Goal: Task Accomplishment & Management: Manage account settings

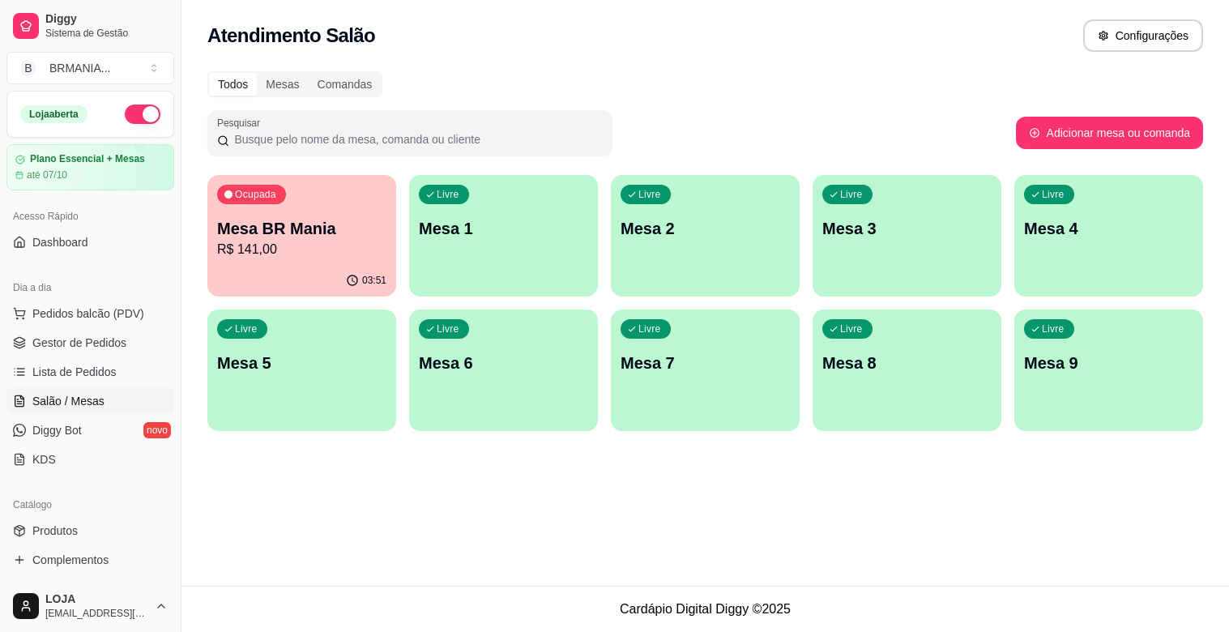
click at [240, 271] on div "03:51" at bounding box center [301, 281] width 189 height 32
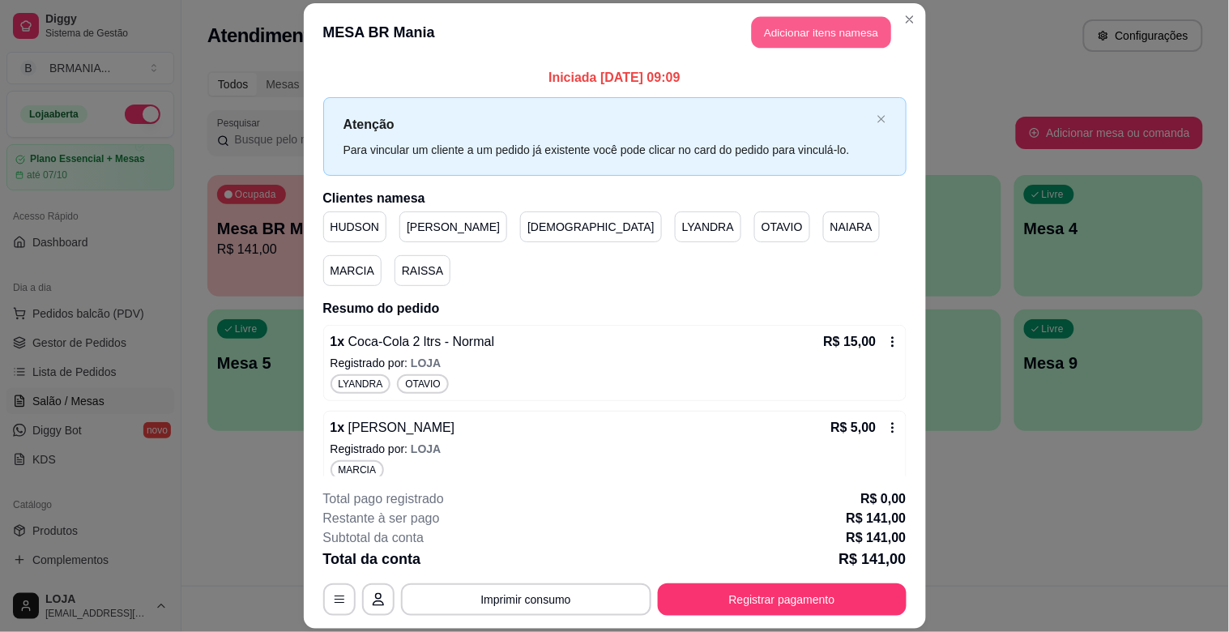
click at [796, 37] on button "Adicionar itens na mesa" at bounding box center [821, 33] width 139 height 32
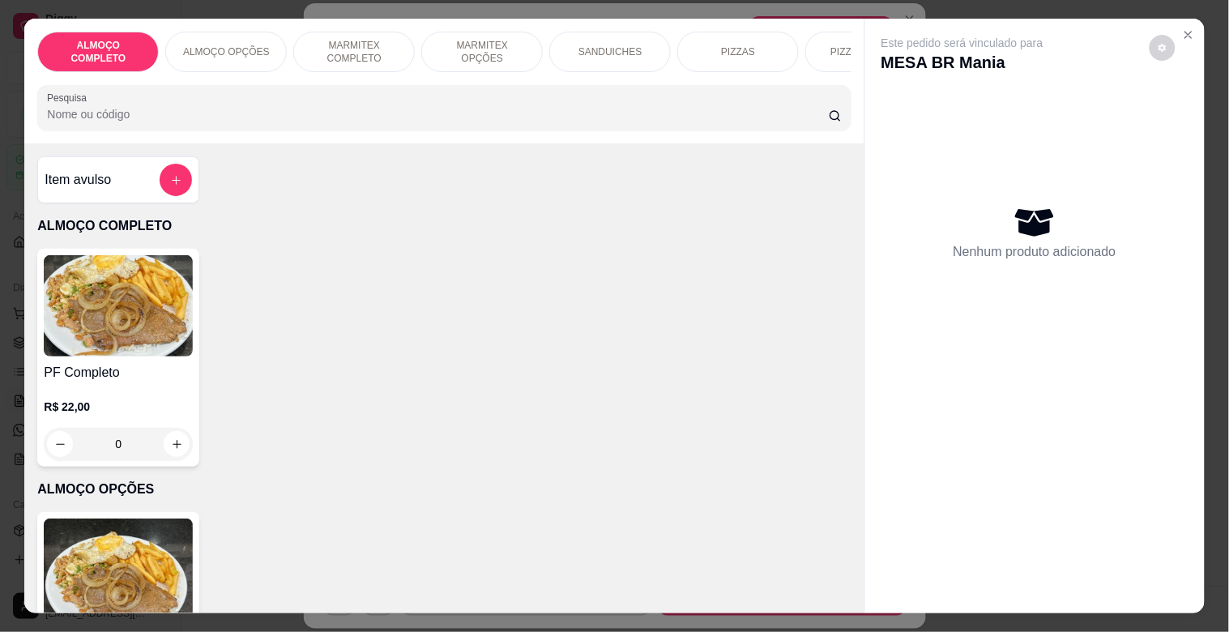
click at [319, 112] on input "Pesquisa" at bounding box center [438, 114] width 782 height 16
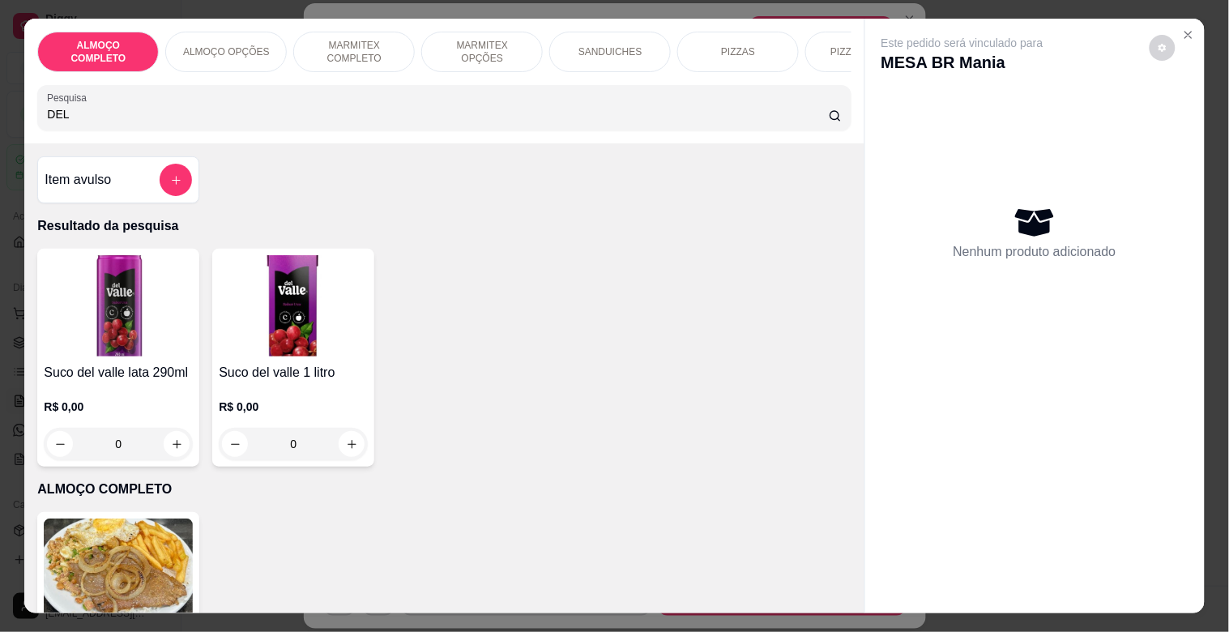
type input "DEL"
click at [180, 306] on img at bounding box center [118, 305] width 149 height 101
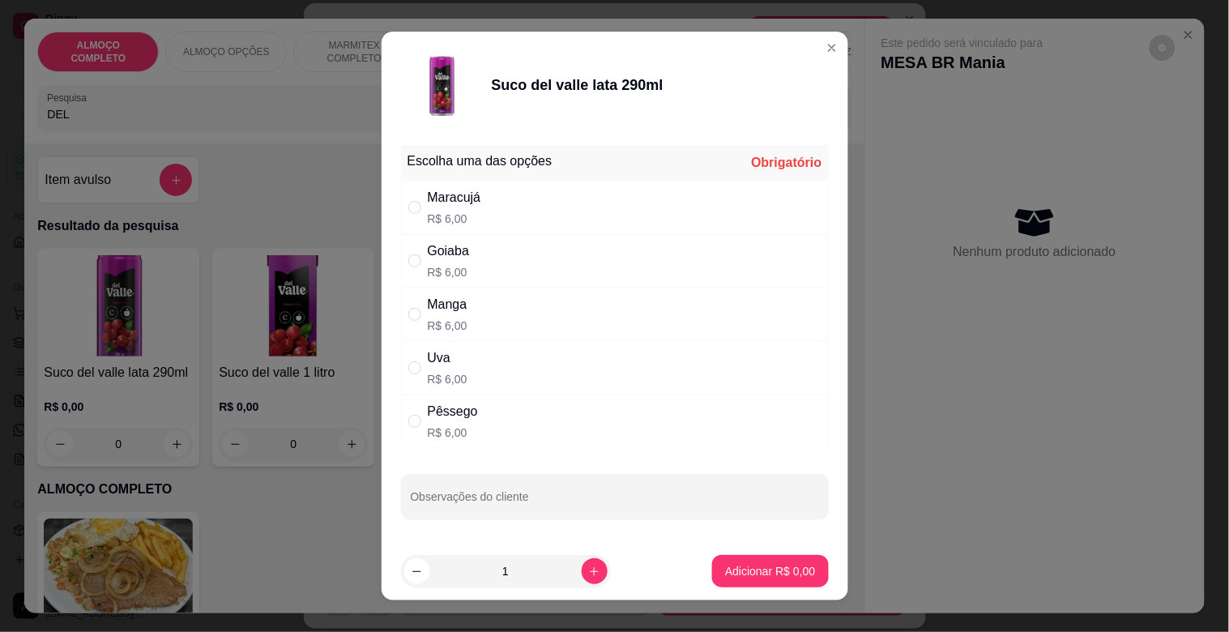
click at [471, 228] on div "Maracujá R$ 6,00" at bounding box center [615, 207] width 428 height 53
radio input "true"
click at [758, 580] on button "Adicionar R$ 6,00" at bounding box center [770, 571] width 116 height 32
type input "1"
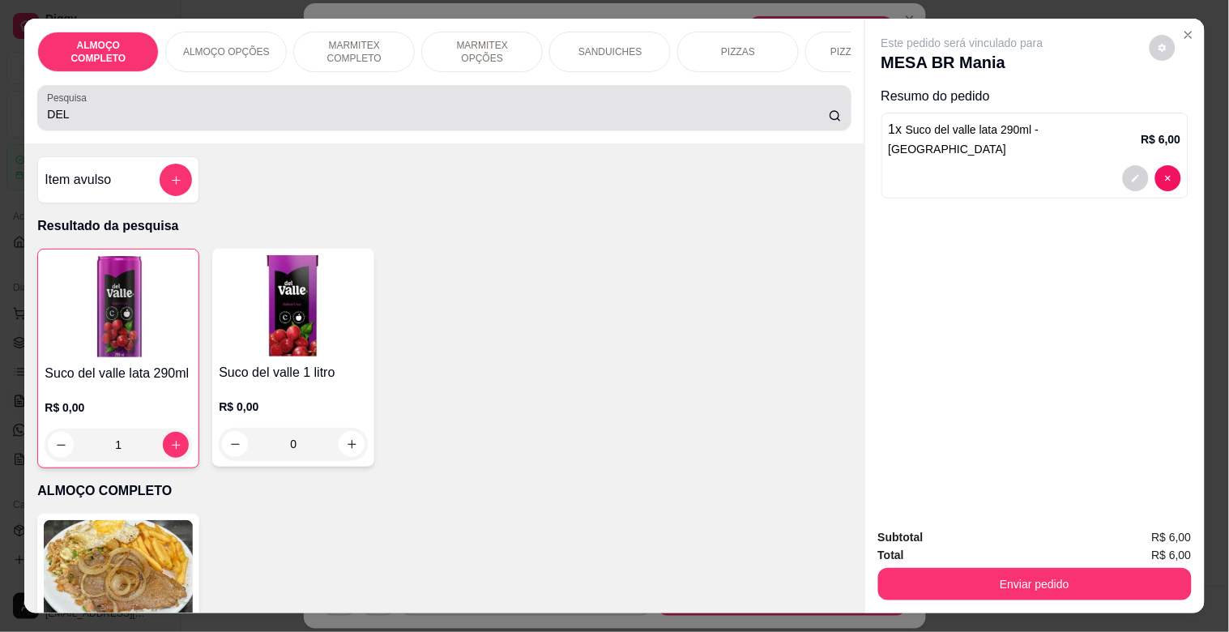
click at [362, 124] on div "DEL" at bounding box center [444, 108] width 794 height 32
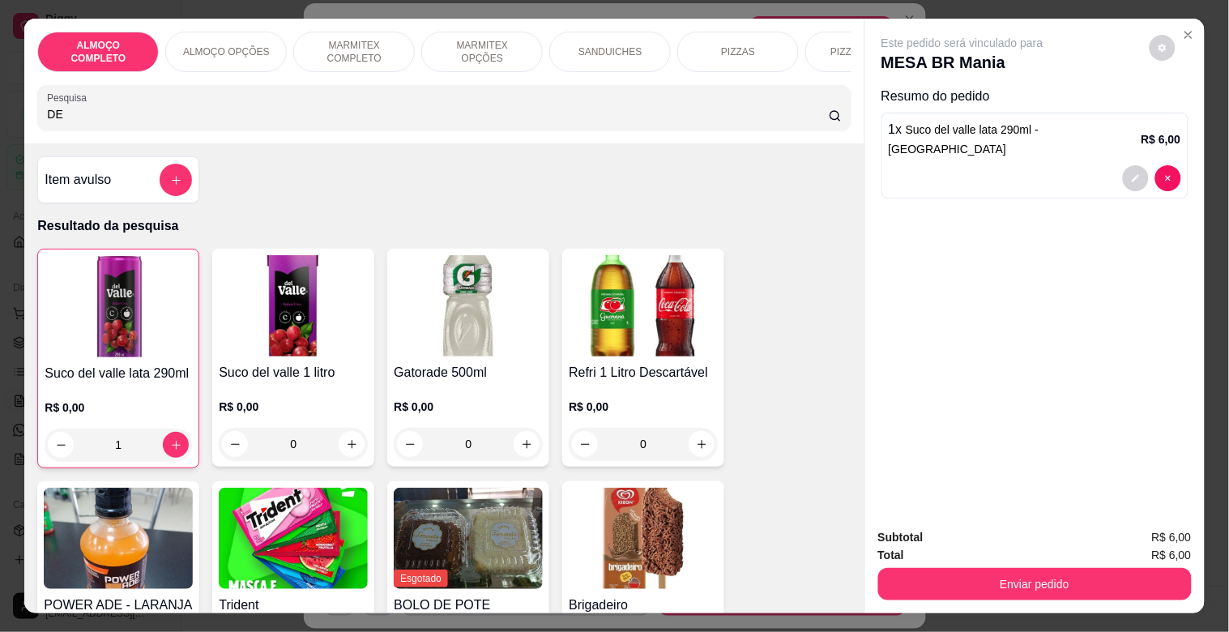
type input "D"
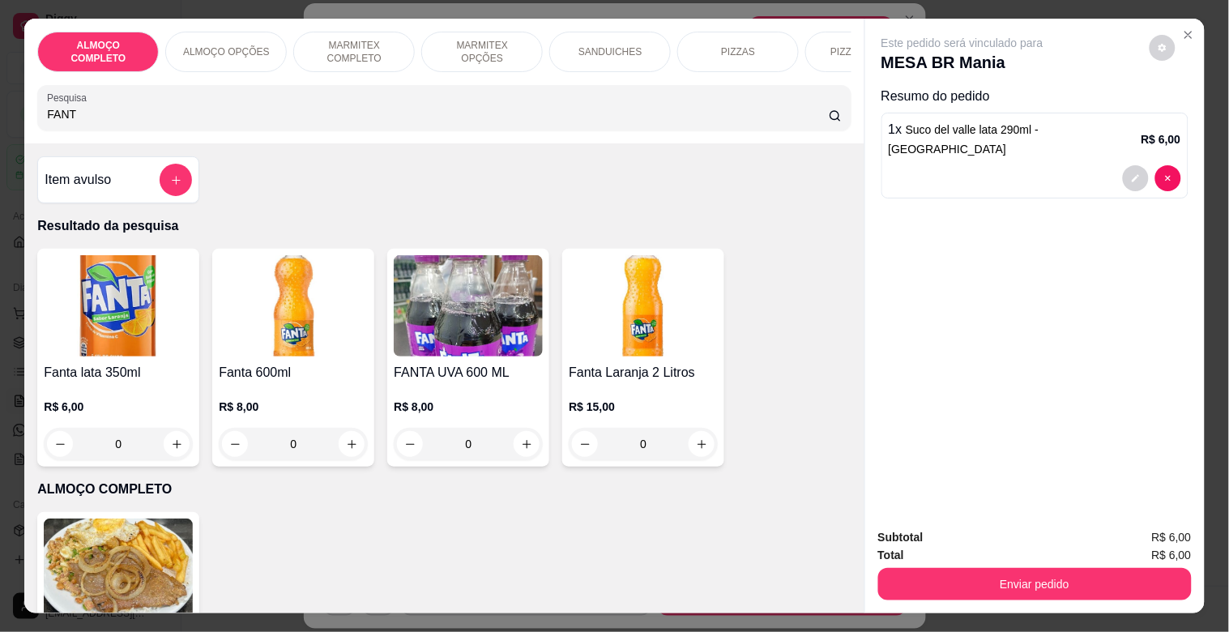
type input "FANT"
click at [455, 329] on img at bounding box center [468, 305] width 149 height 101
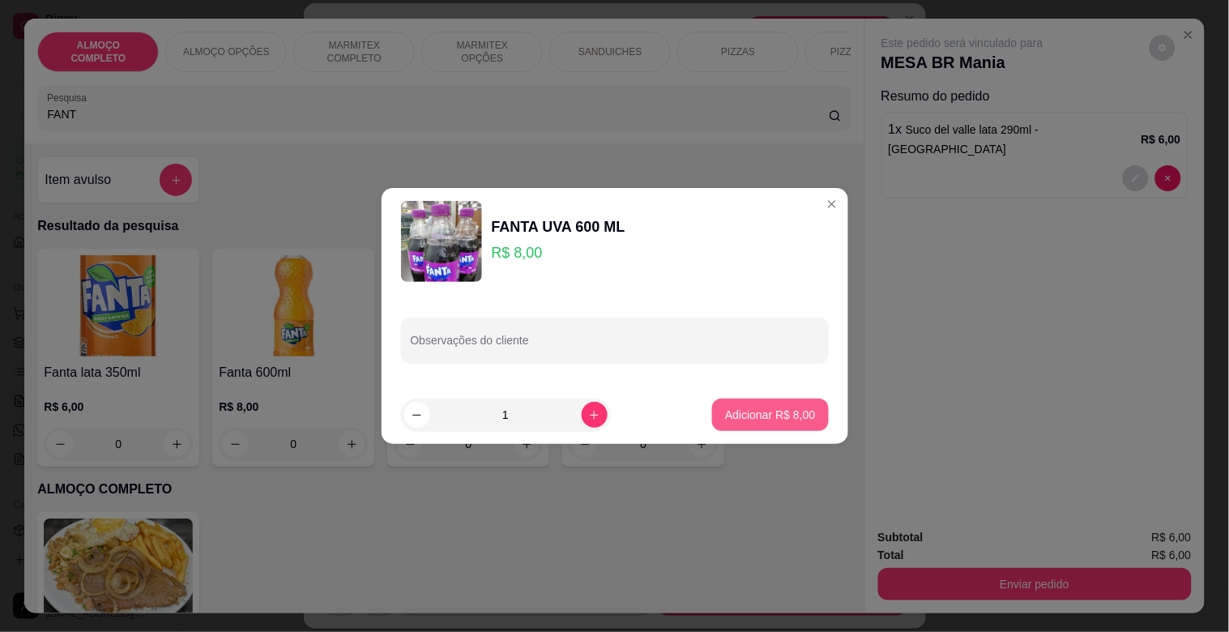
click at [771, 429] on button "Adicionar R$ 8,00" at bounding box center [770, 415] width 116 height 32
type input "1"
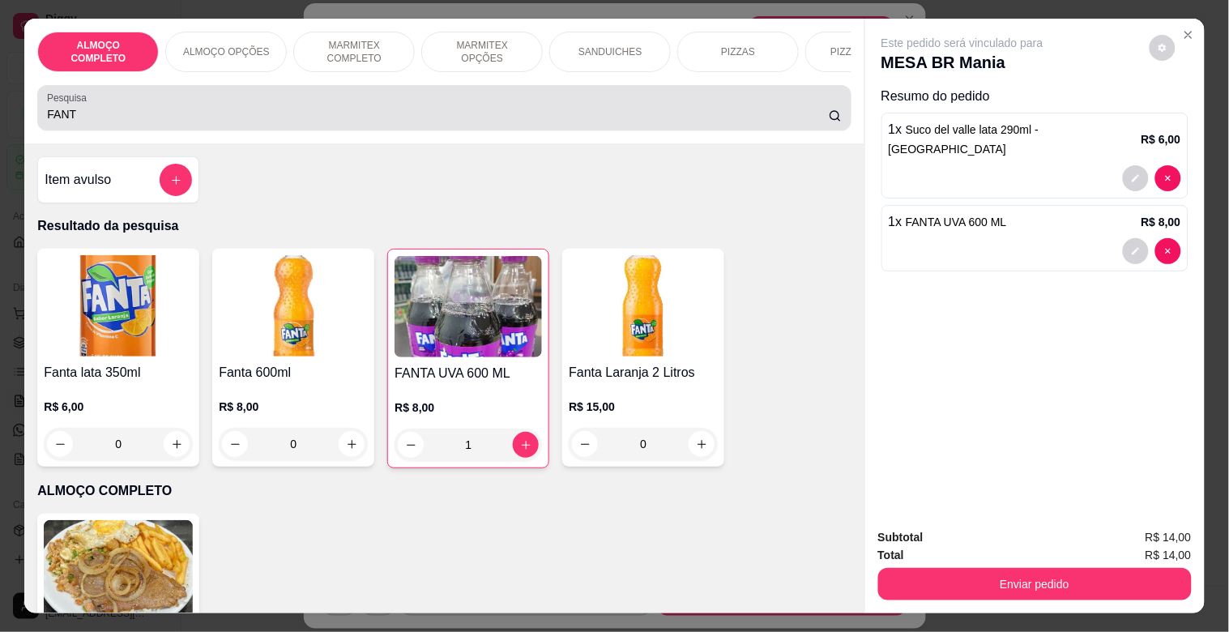
click at [201, 107] on div "FANT" at bounding box center [444, 108] width 794 height 32
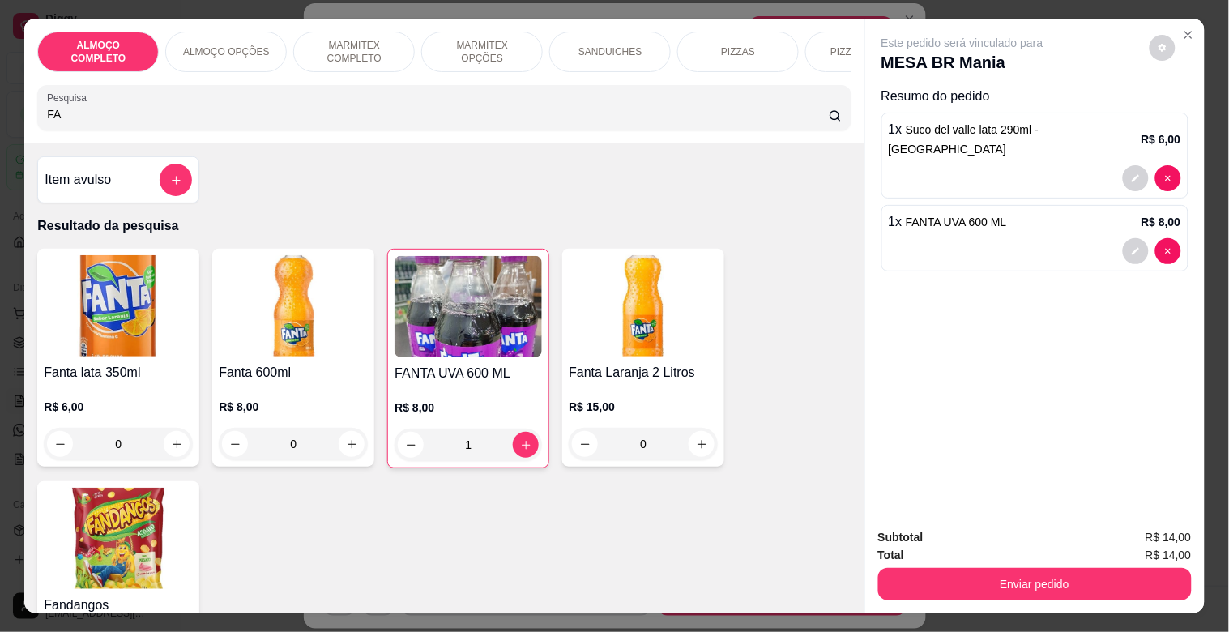
type input "F"
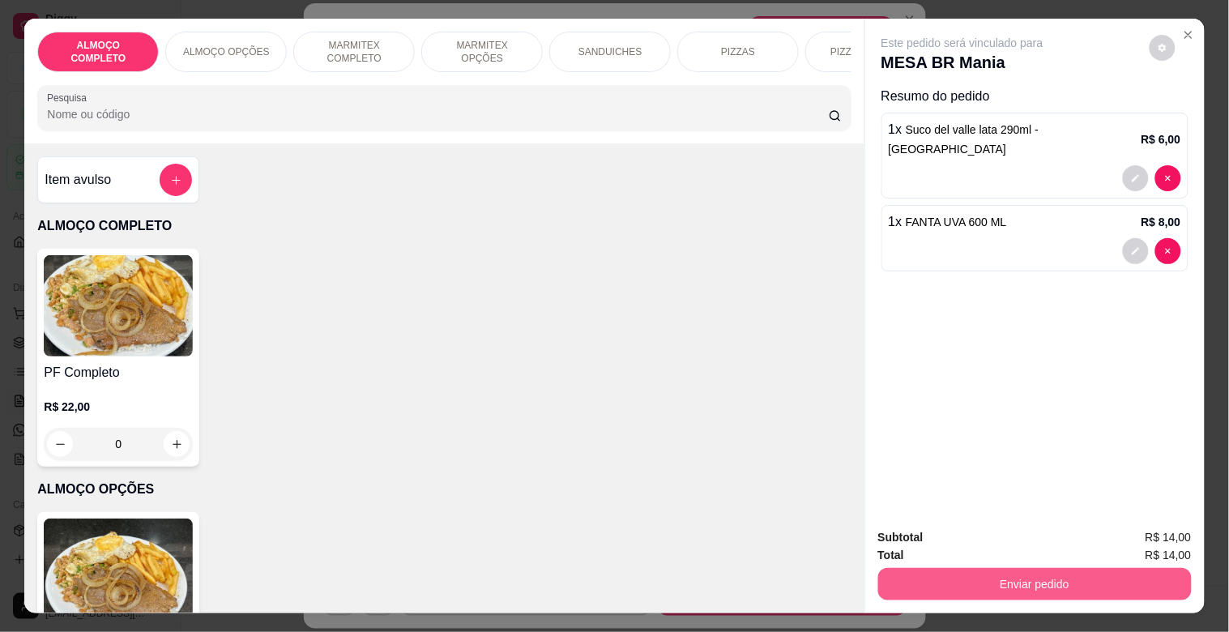
click at [1015, 574] on button "Enviar pedido" at bounding box center [1035, 584] width 314 height 32
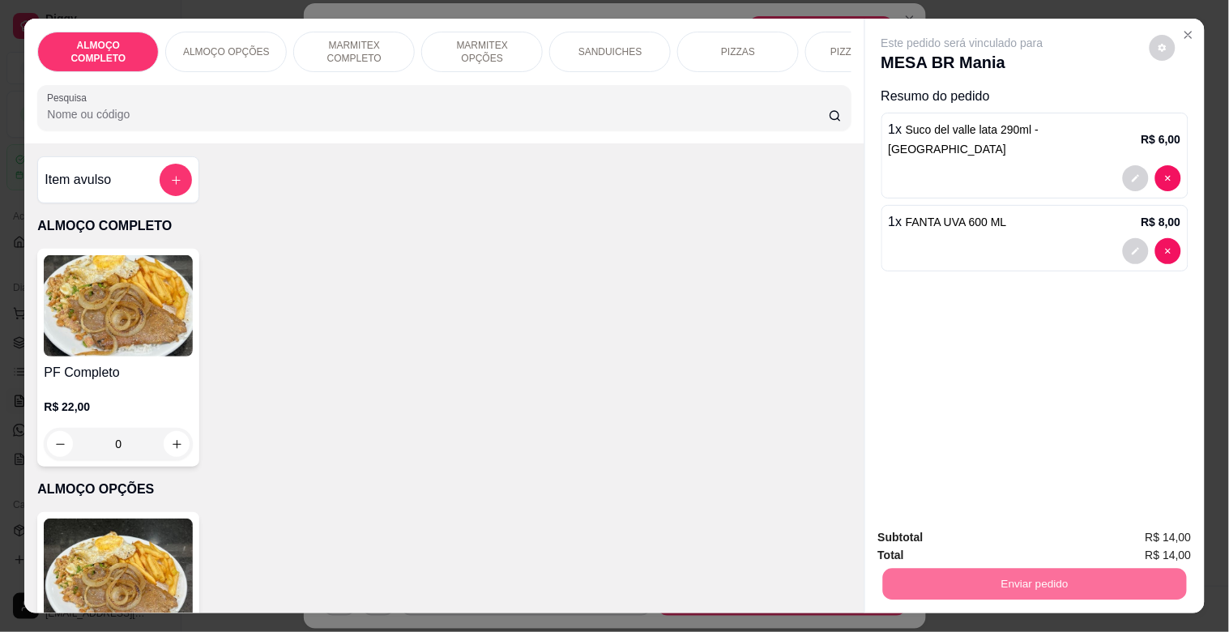
click at [1141, 530] on button "Enviar pedido" at bounding box center [1149, 537] width 89 height 30
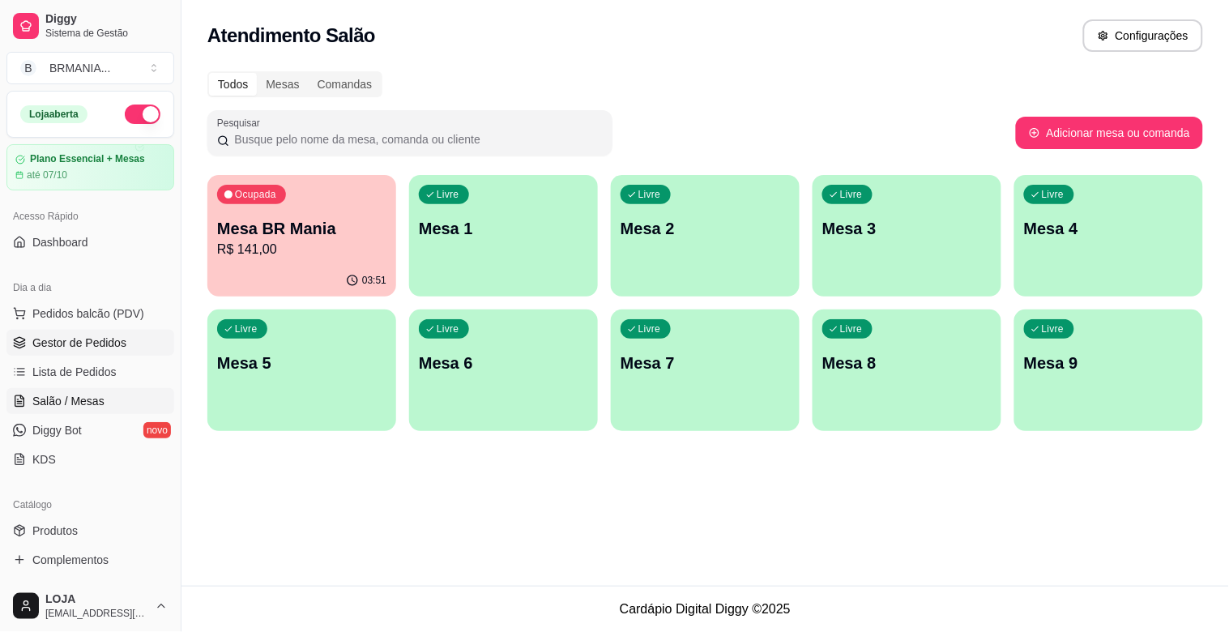
click at [100, 336] on span "Gestor de Pedidos" at bounding box center [79, 343] width 94 height 16
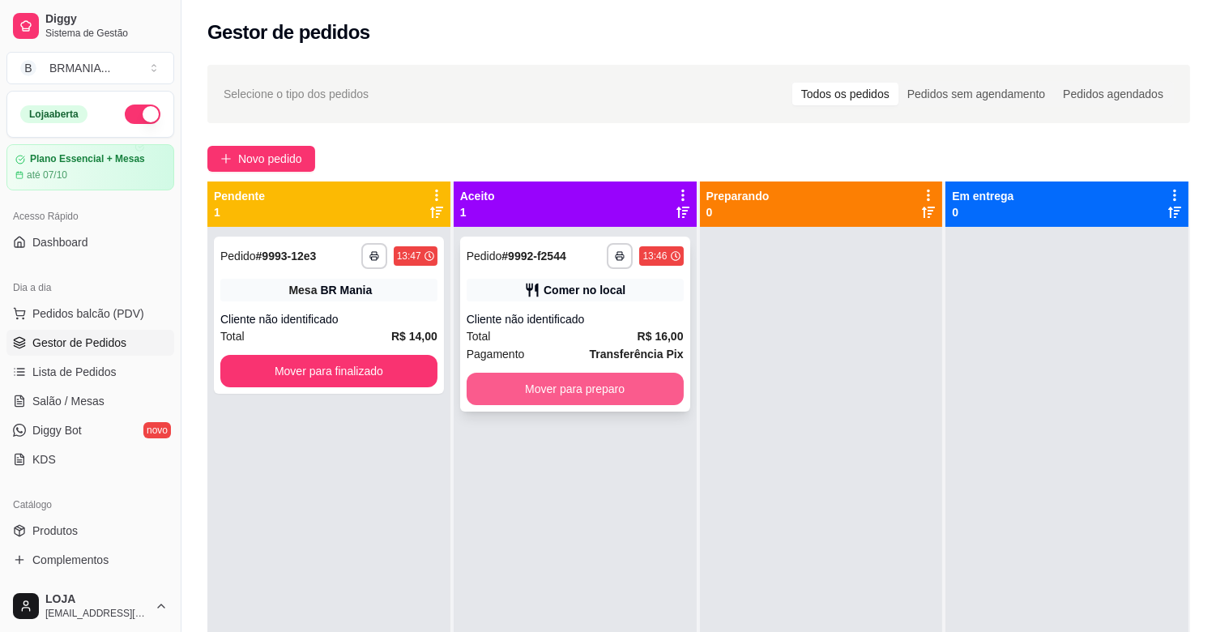
click at [580, 374] on button "Mover para preparo" at bounding box center [575, 389] width 217 height 32
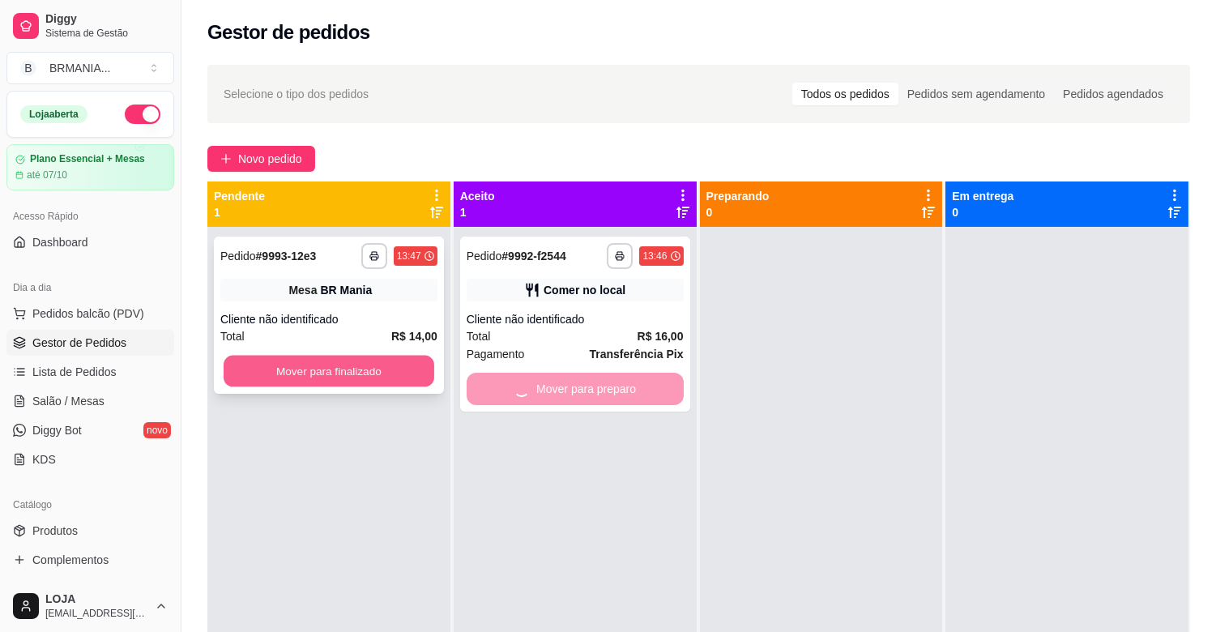
click at [401, 365] on button "Mover para finalizado" at bounding box center [329, 372] width 211 height 32
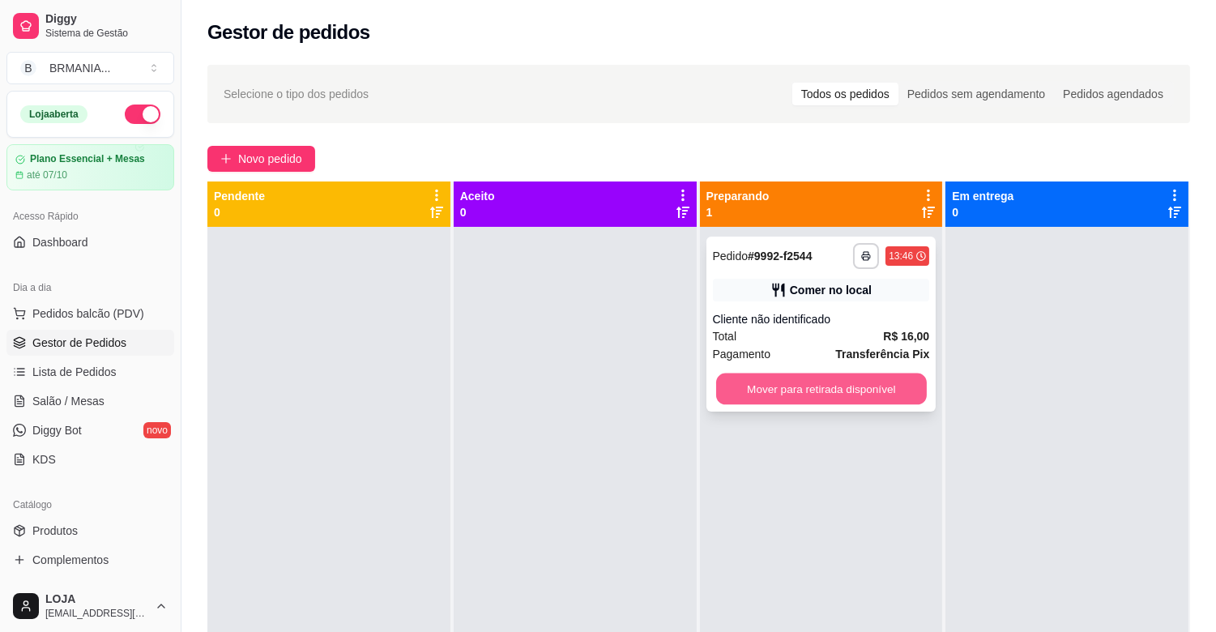
click at [862, 378] on button "Mover para retirada disponível" at bounding box center [821, 390] width 211 height 32
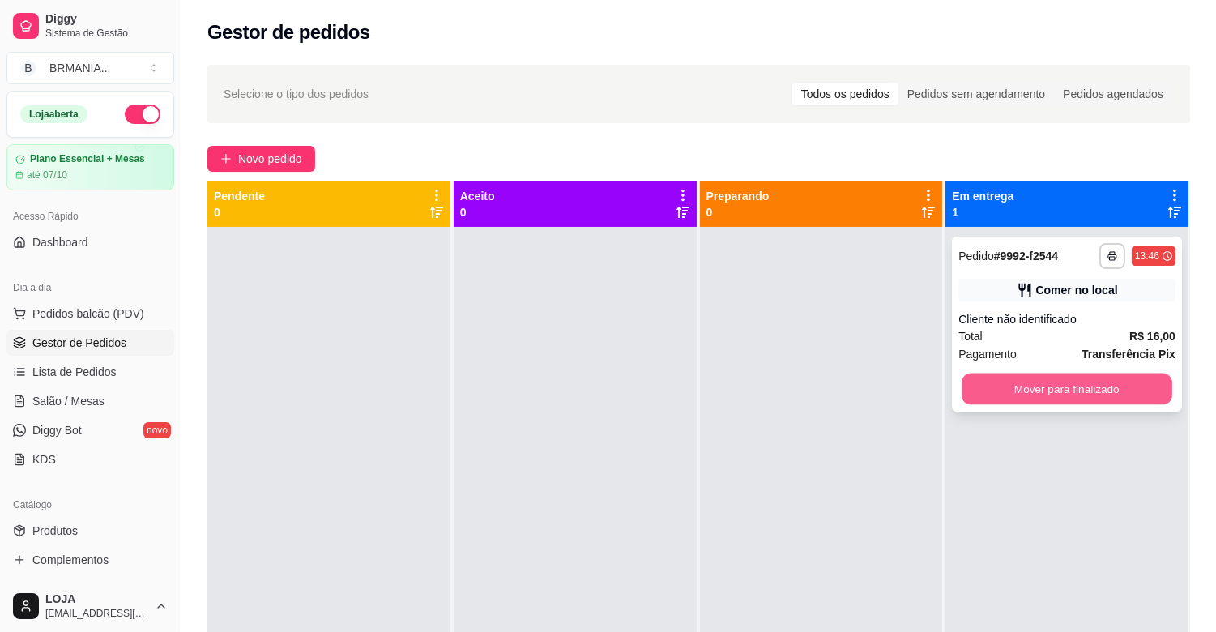
click at [1100, 384] on button "Mover para finalizado" at bounding box center [1067, 390] width 211 height 32
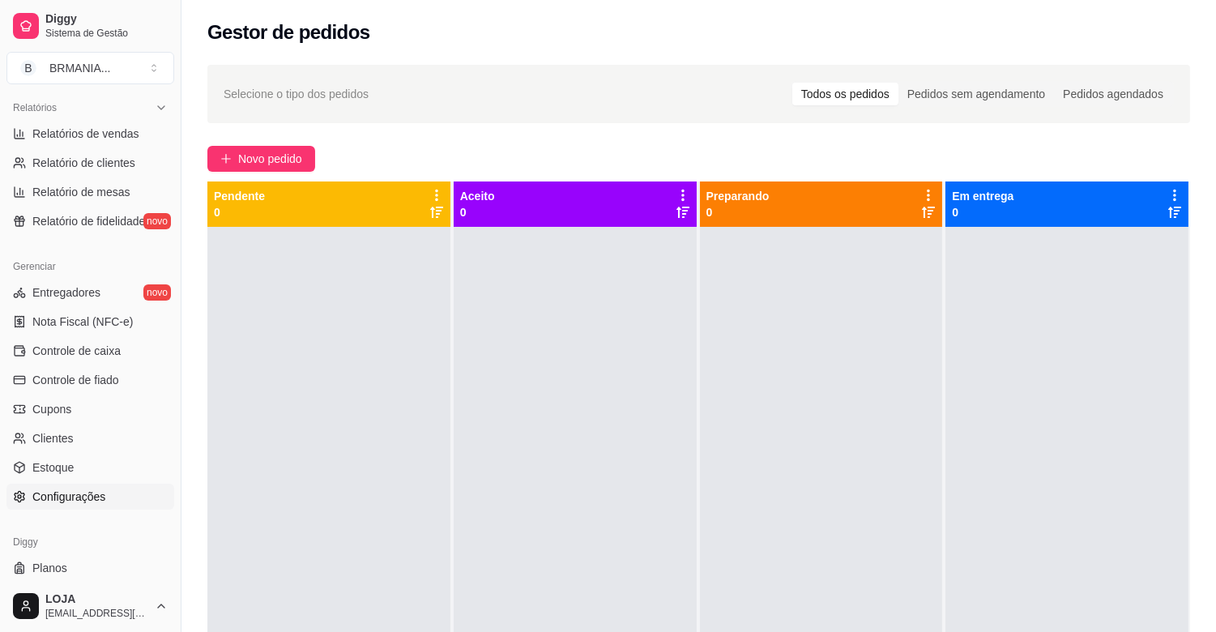
scroll to position [493, 0]
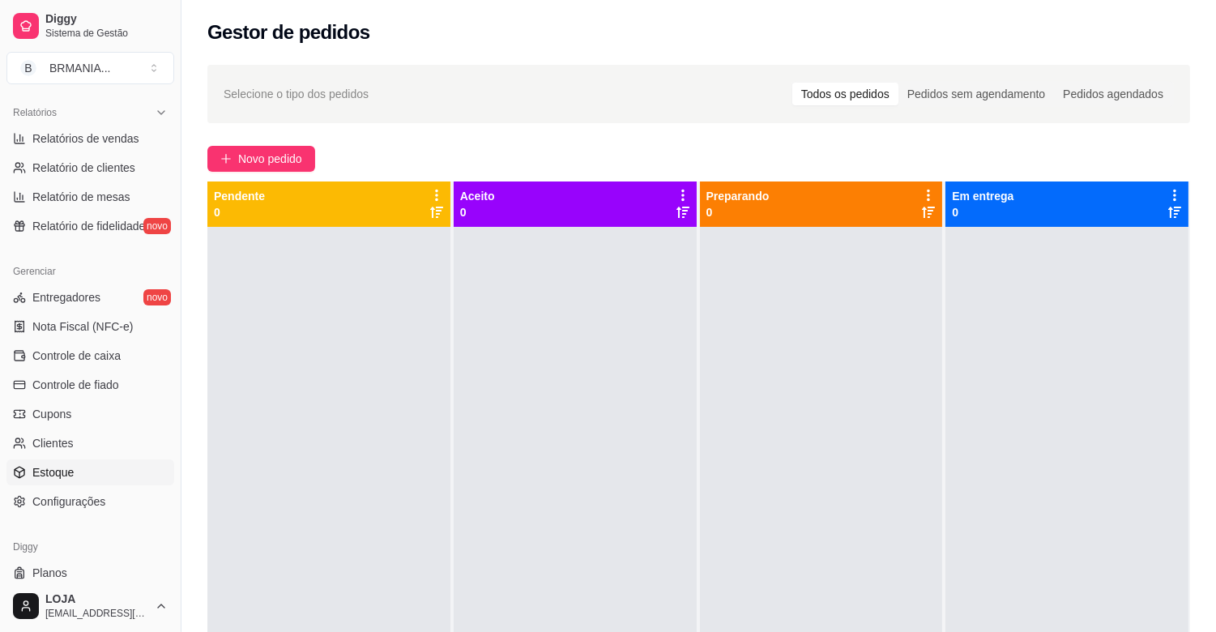
click at [102, 468] on link "Estoque" at bounding box center [90, 472] width 168 height 26
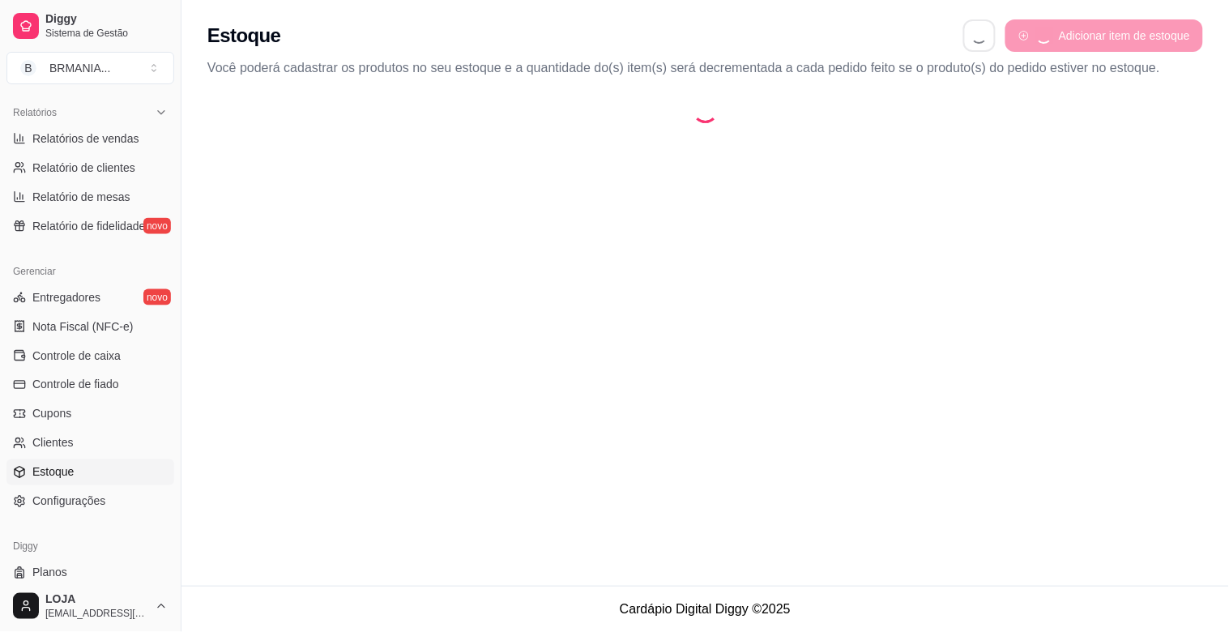
select select "QUANTITY_ORDER"
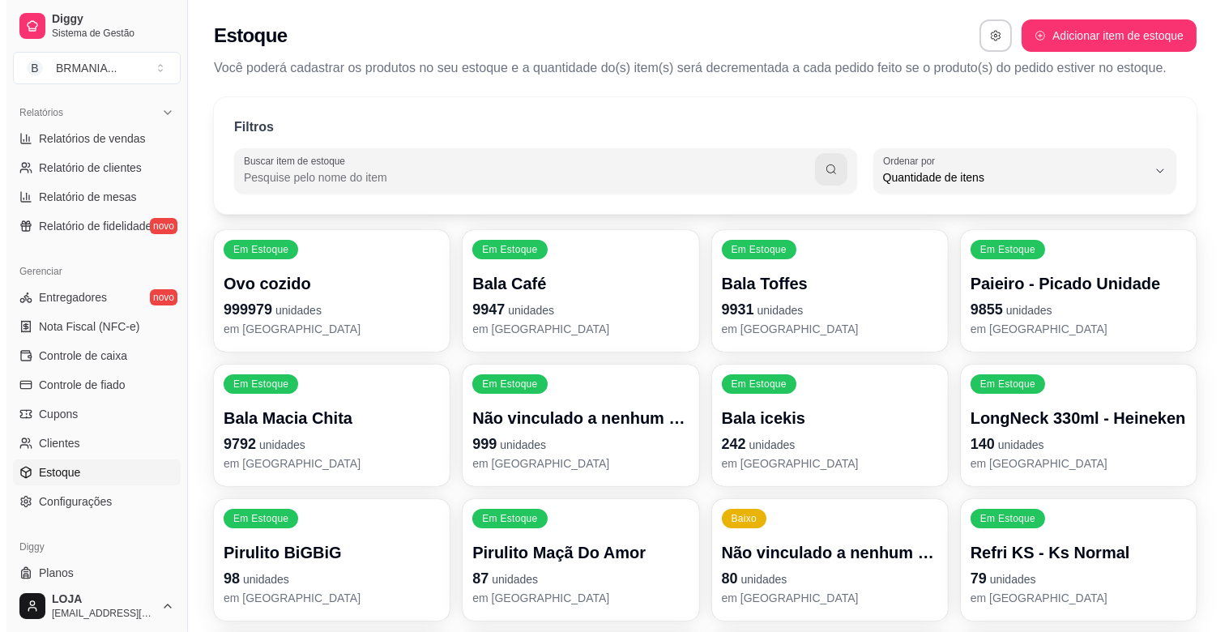
scroll to position [15, 0]
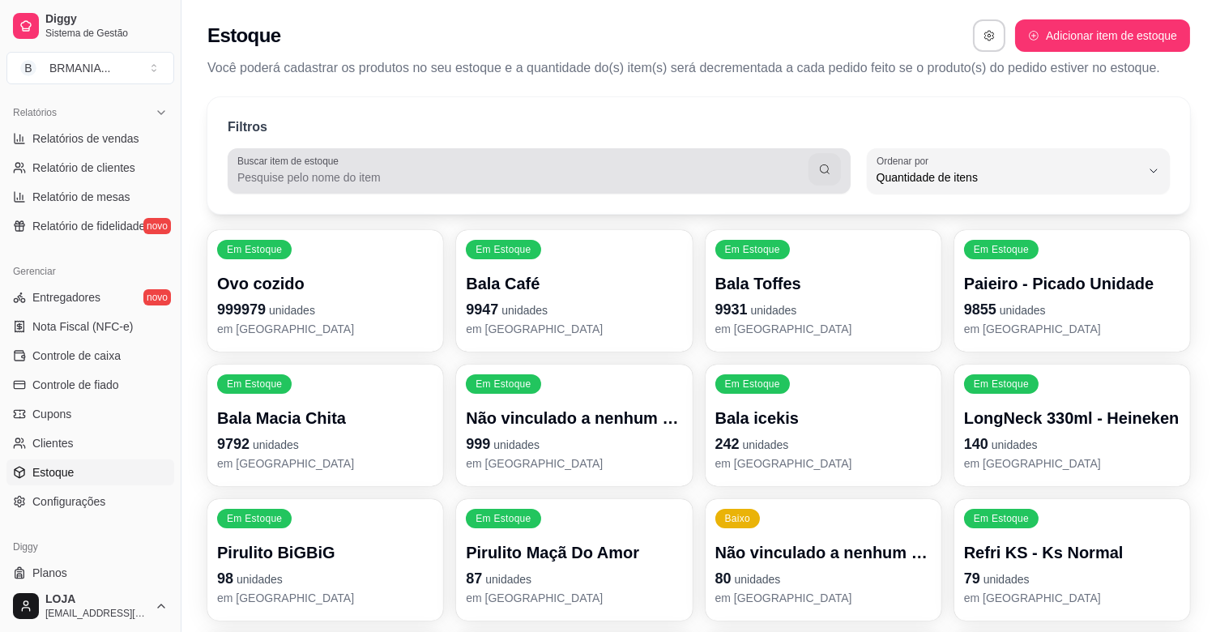
click at [431, 175] on input "Buscar item de estoque" at bounding box center [522, 177] width 571 height 16
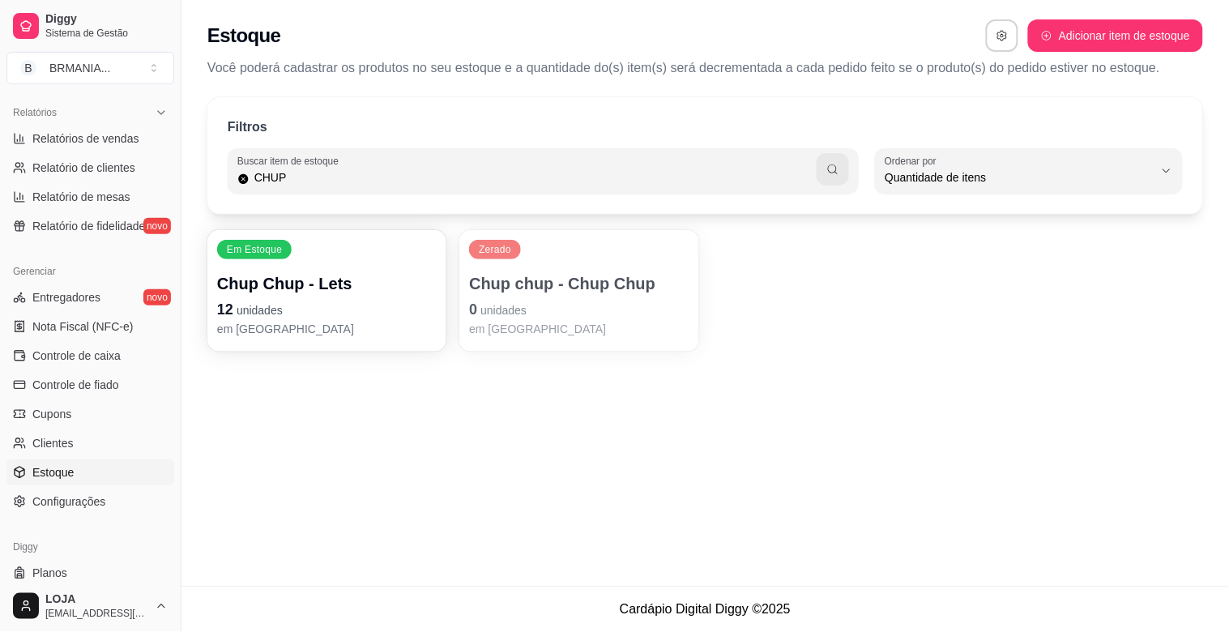
click at [553, 182] on input "CHUP" at bounding box center [534, 177] width 568 height 16
type input "C"
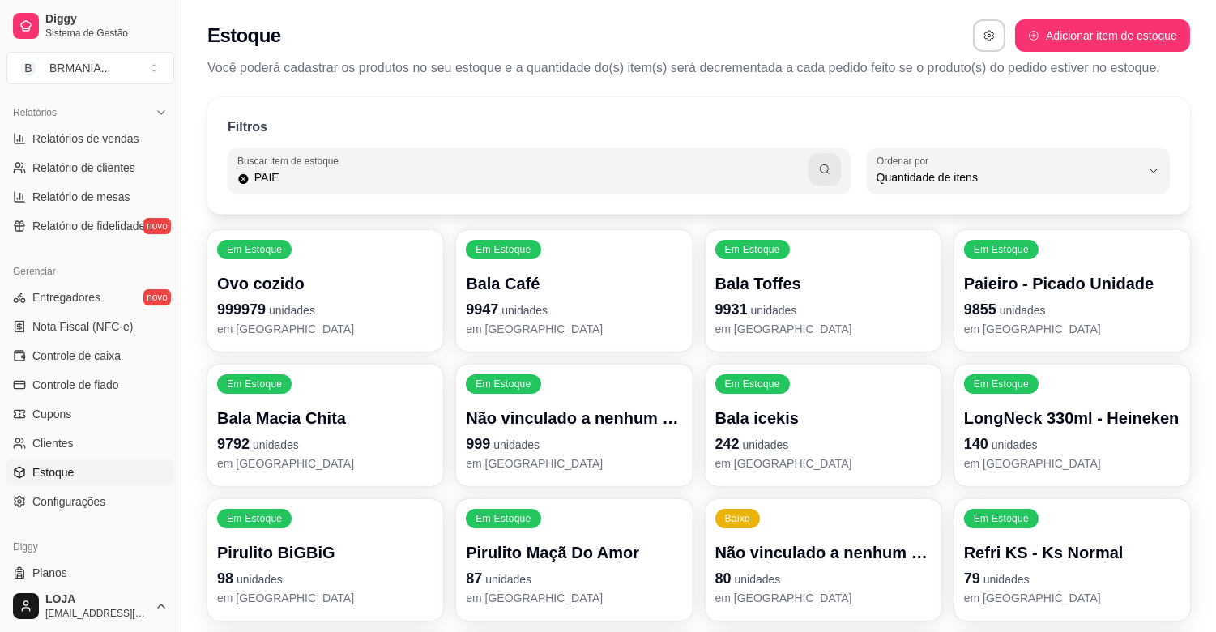
type input "PAIE"
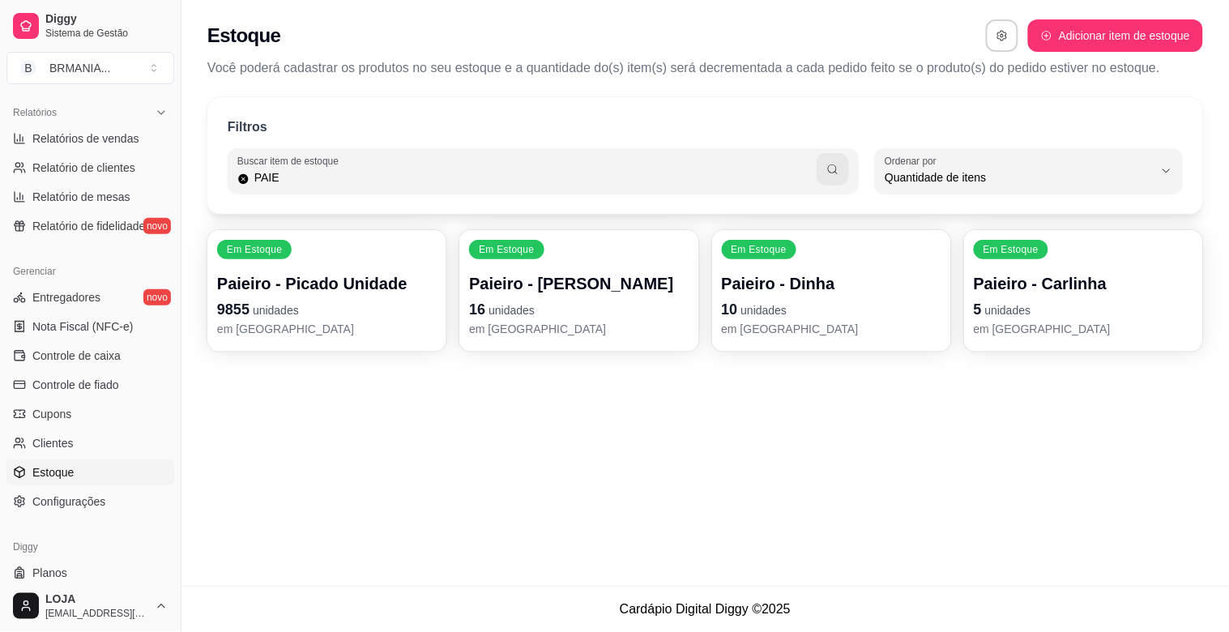
click at [1046, 317] on p "5 unidades" at bounding box center [1084, 309] width 220 height 23
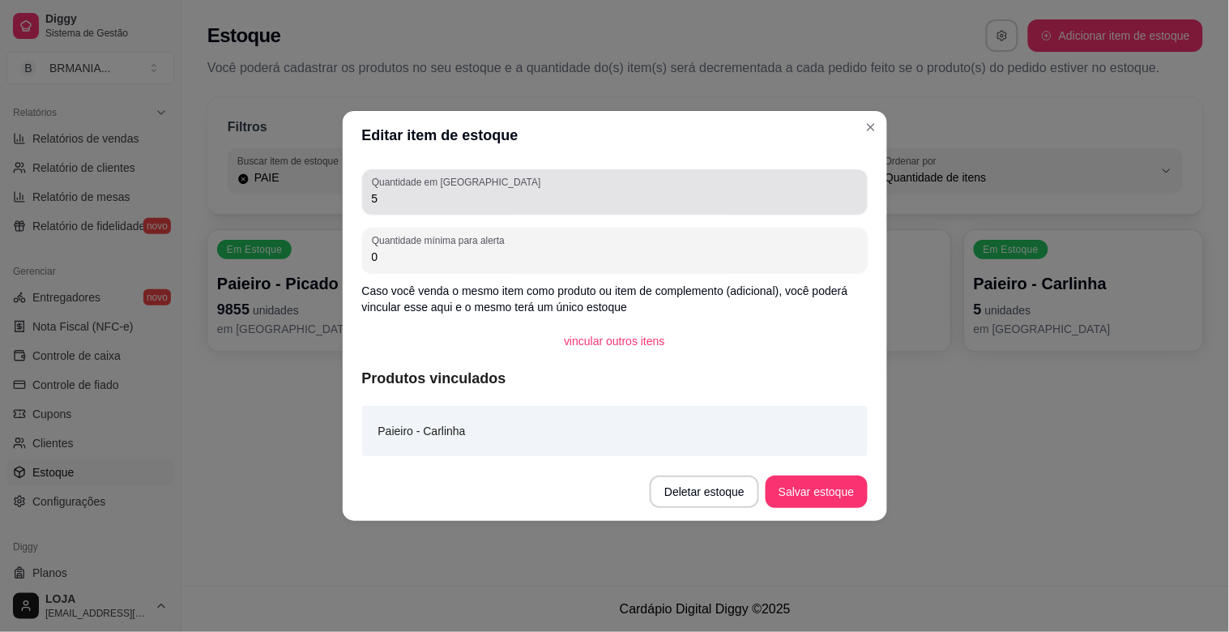
click at [447, 198] on input "5" at bounding box center [615, 198] width 486 height 16
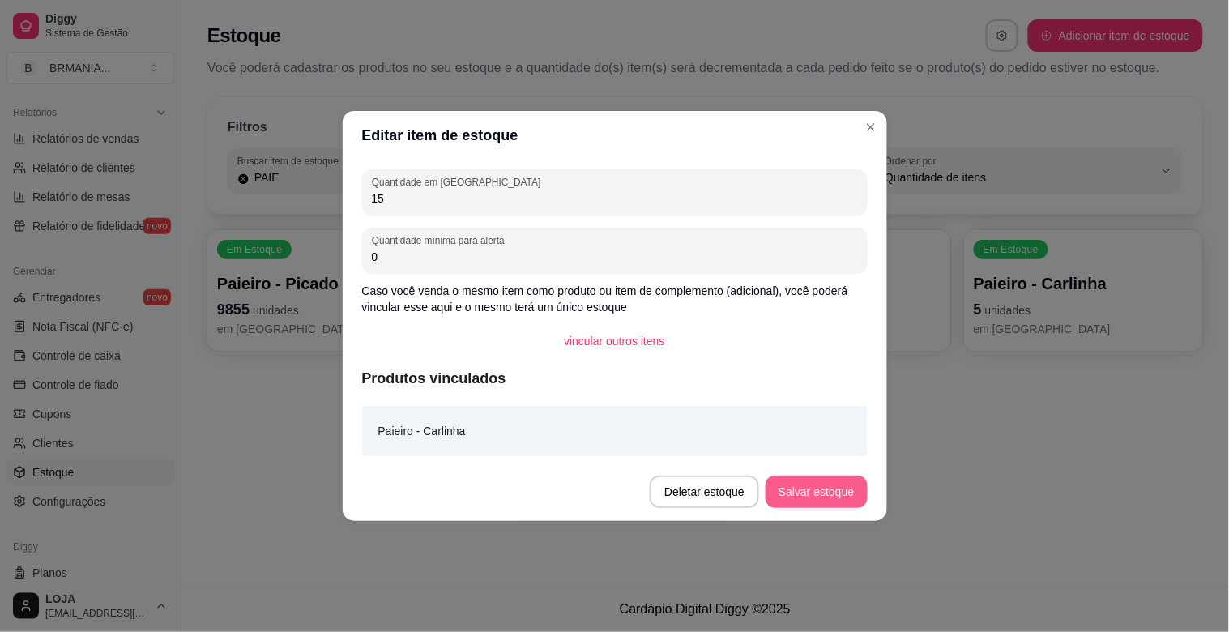
type input "15"
click at [833, 476] on button "Salvar estoque" at bounding box center [816, 492] width 101 height 32
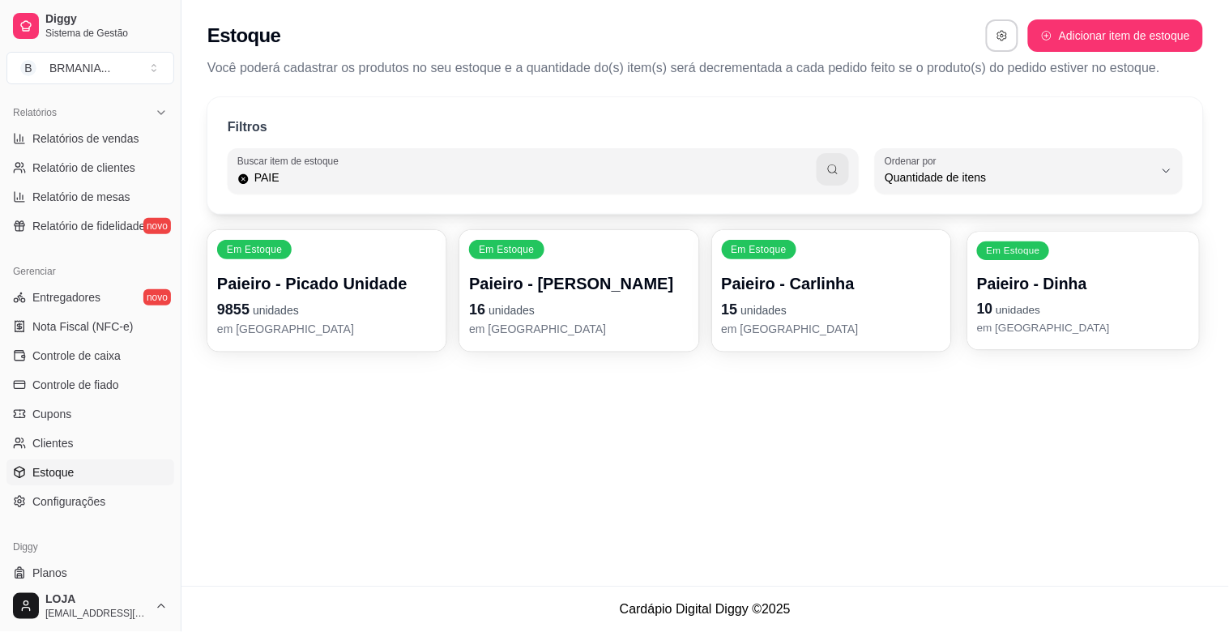
click at [1040, 278] on p "Paieiro - Dinha" at bounding box center [1083, 284] width 213 height 22
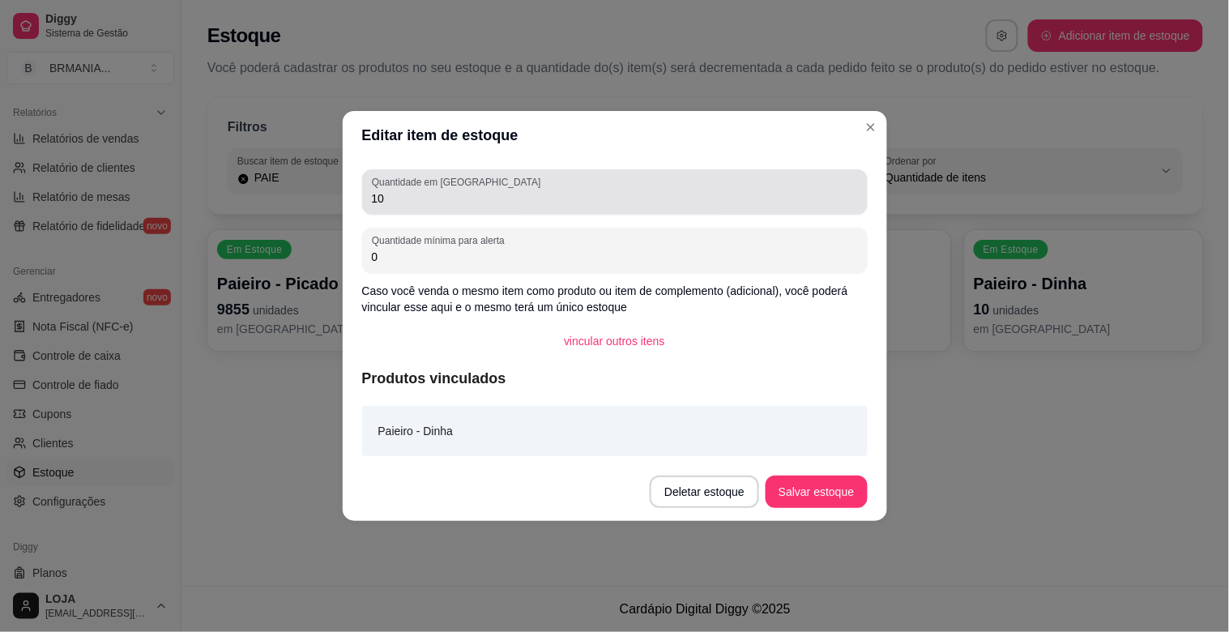
click at [528, 206] on div "10" at bounding box center [615, 192] width 486 height 32
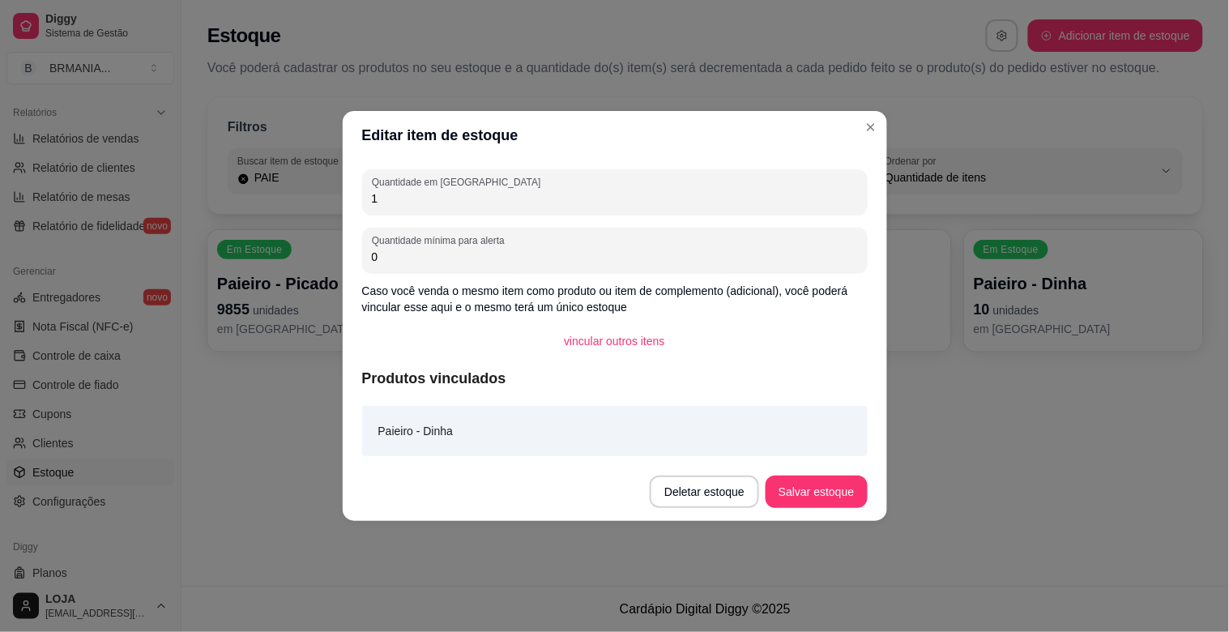
type input "1"
type input "9"
click at [832, 491] on button "Salvar estoque" at bounding box center [816, 492] width 99 height 32
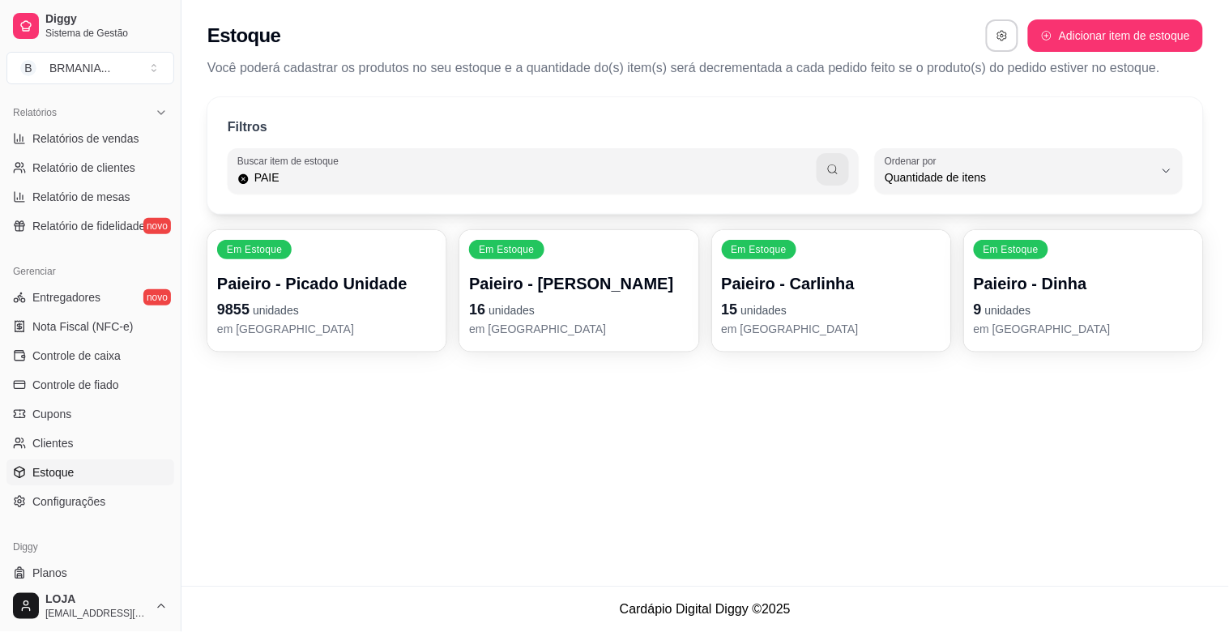
click at [752, 176] on input "PAIE" at bounding box center [534, 177] width 568 height 16
type input "P"
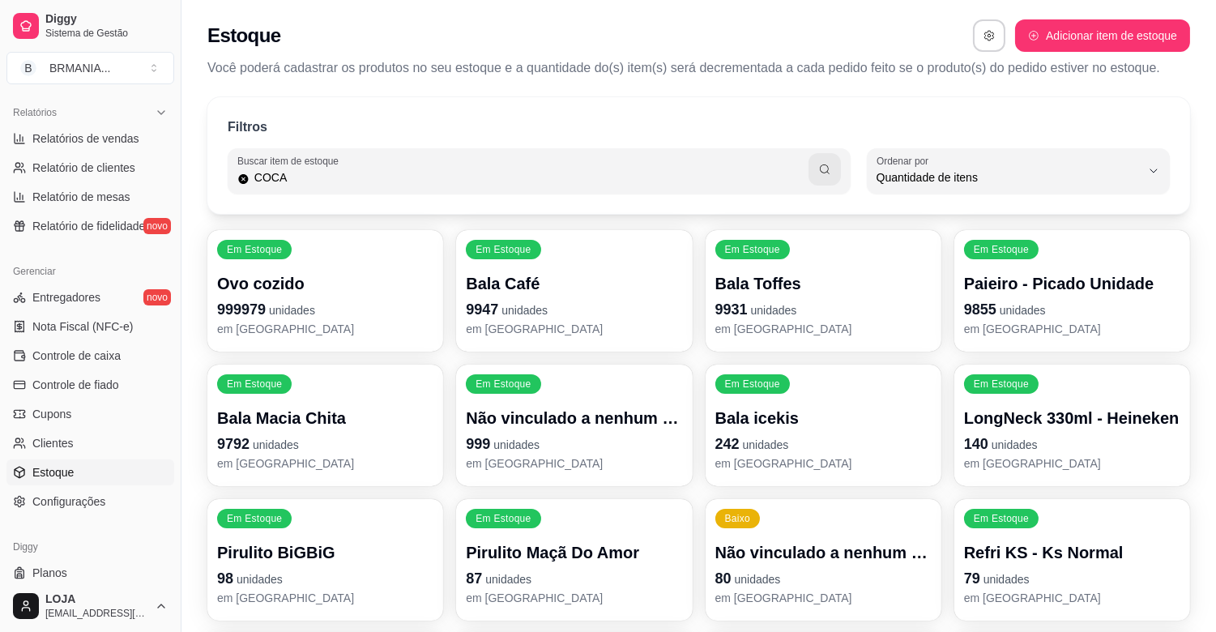
type input "COCA"
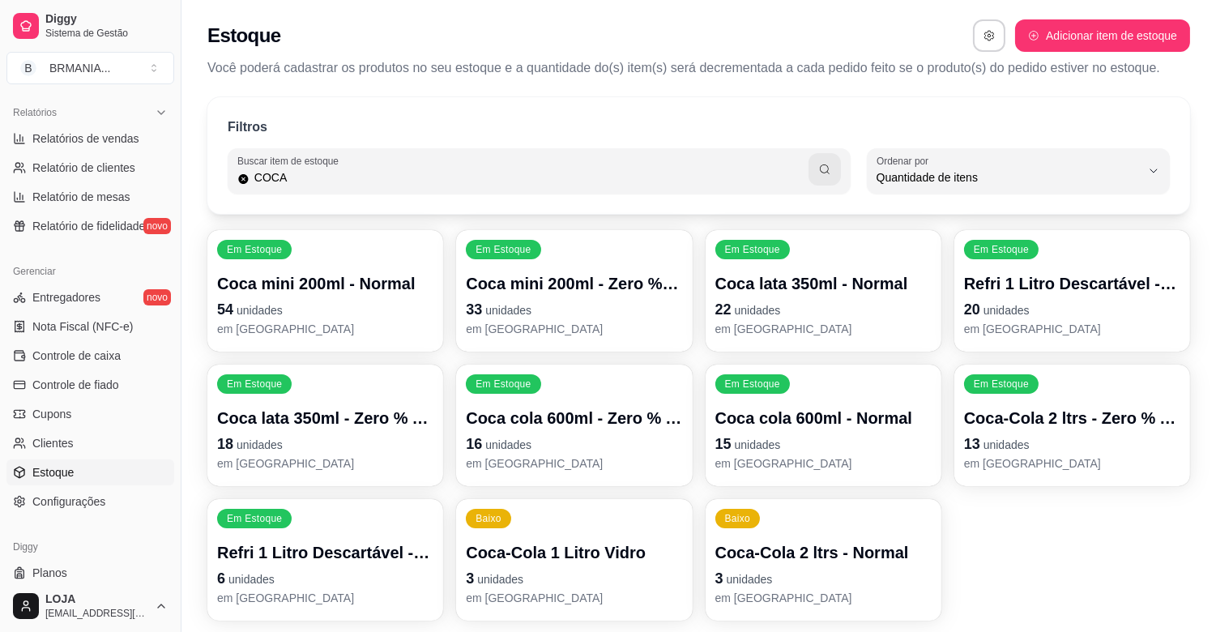
click at [549, 569] on p "3 unidades" at bounding box center [574, 578] width 216 height 23
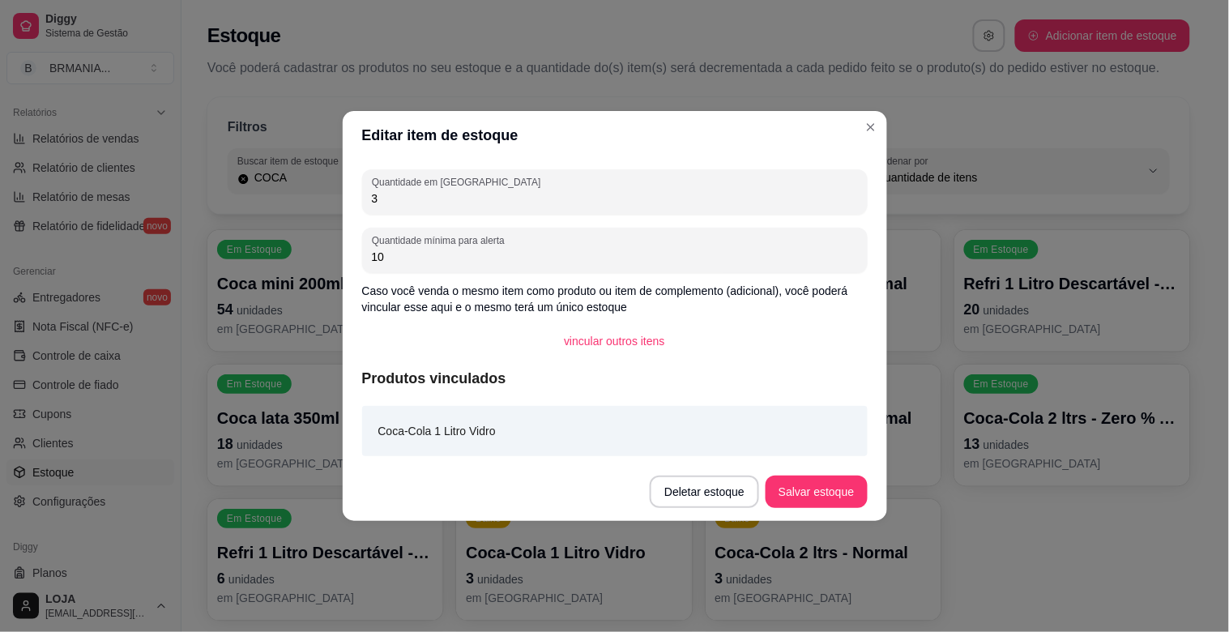
click at [468, 193] on input "3" at bounding box center [615, 198] width 486 height 16
type input "0"
click at [818, 485] on button "Salvar estoque" at bounding box center [816, 492] width 101 height 32
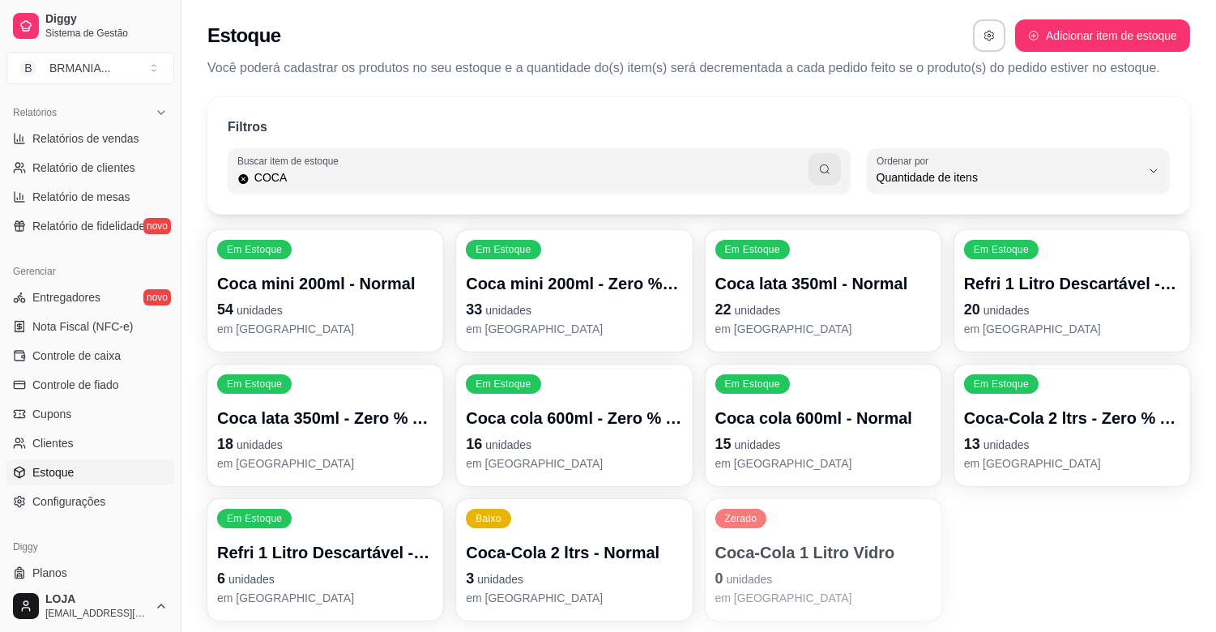
click at [595, 577] on p "3 unidades" at bounding box center [574, 578] width 216 height 23
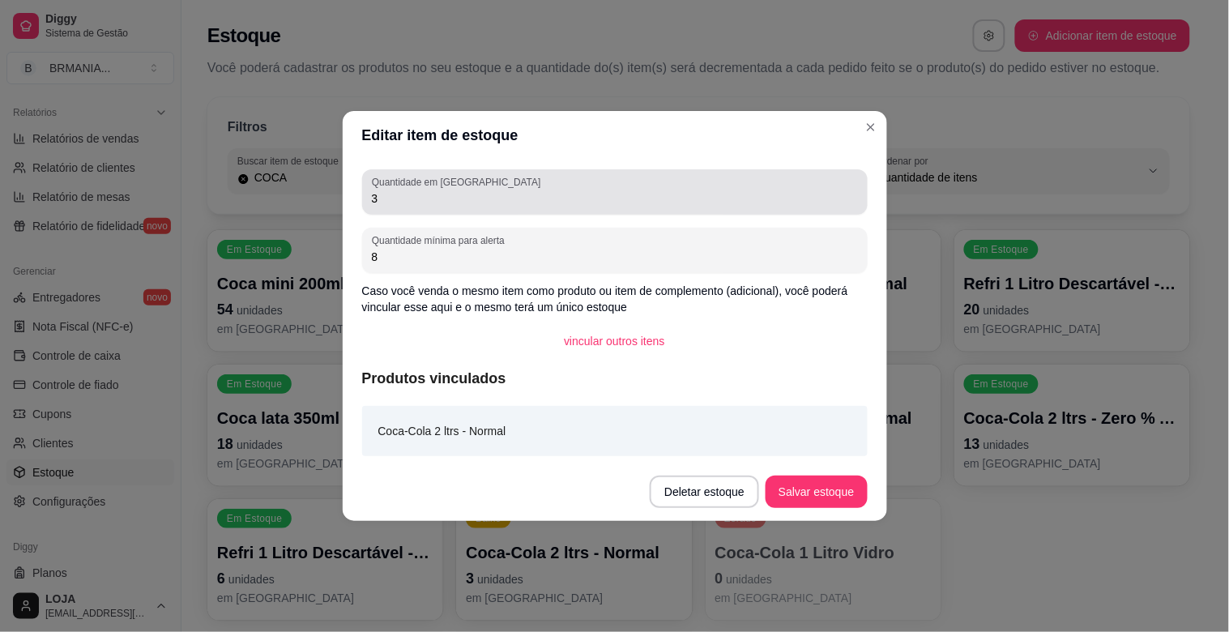
click at [464, 209] on div "Quantidade em estoque 3" at bounding box center [615, 191] width 506 height 45
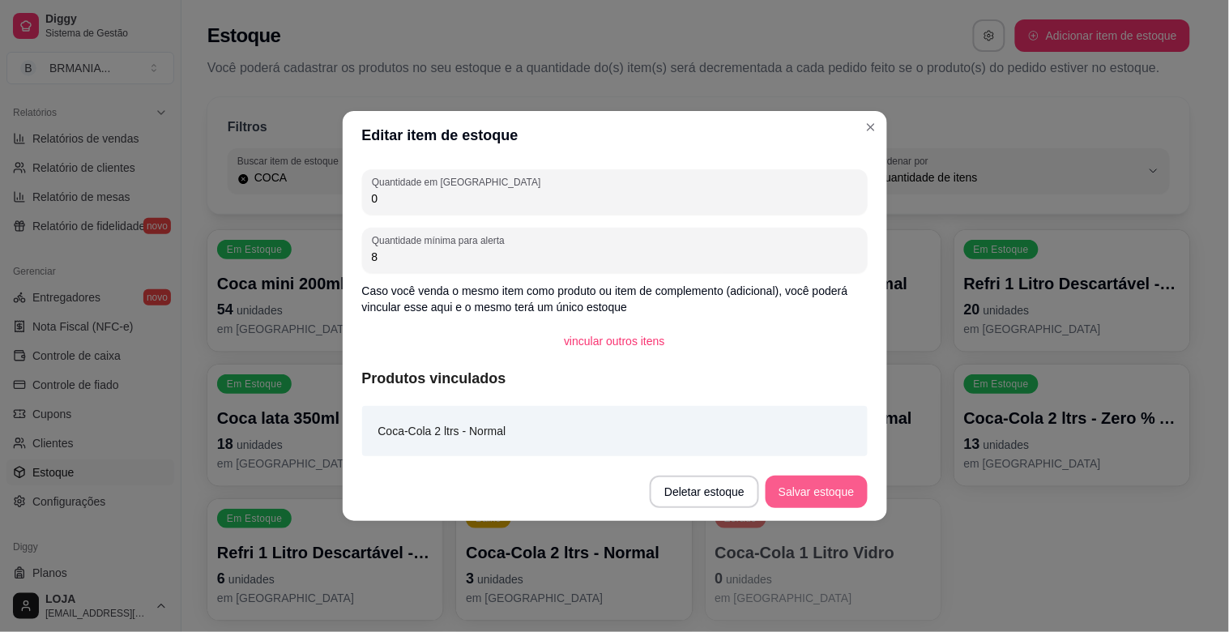
type input "0"
click at [820, 497] on button "Salvar estoque" at bounding box center [816, 492] width 101 height 32
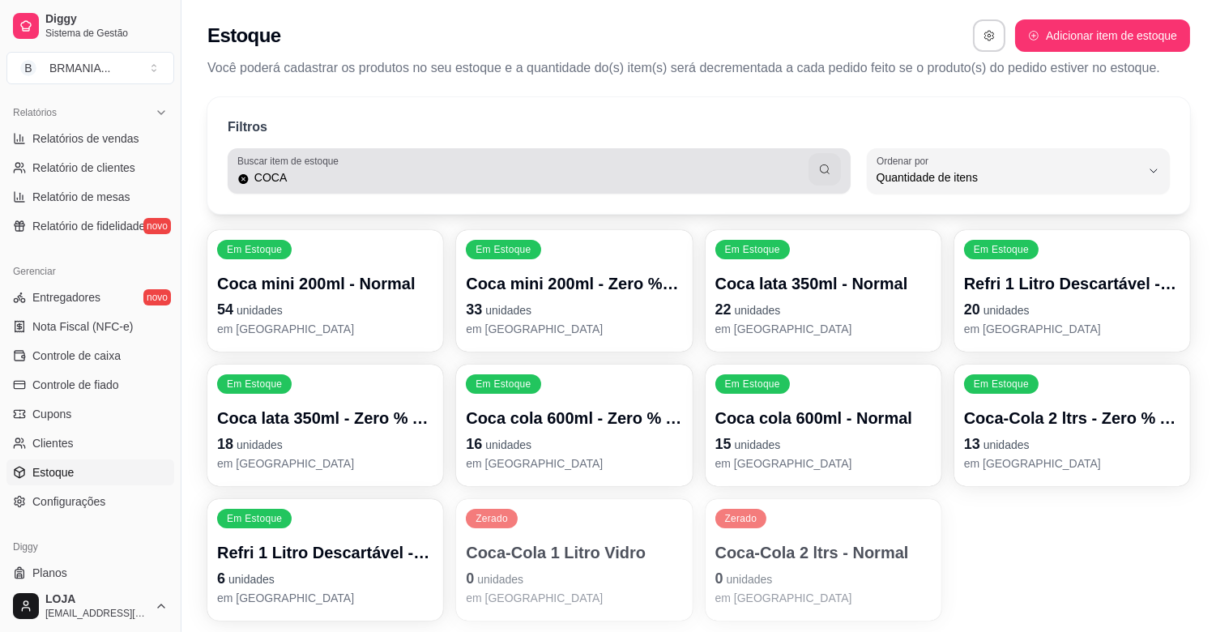
click at [344, 182] on input "COCA" at bounding box center [529, 177] width 559 height 16
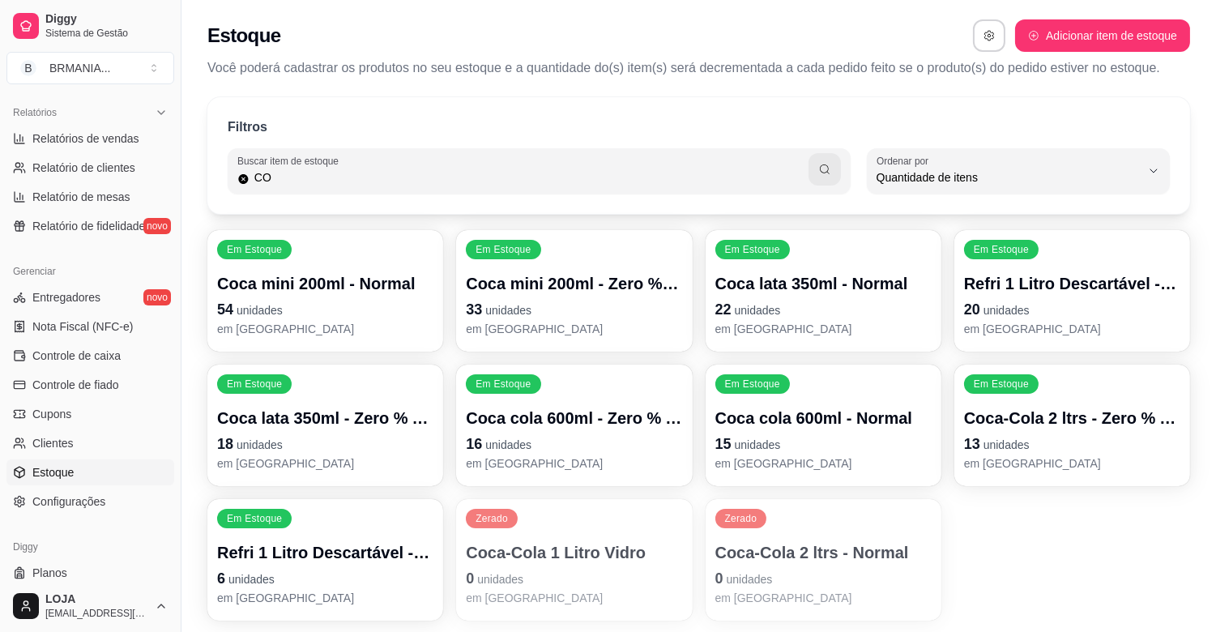
type input "C"
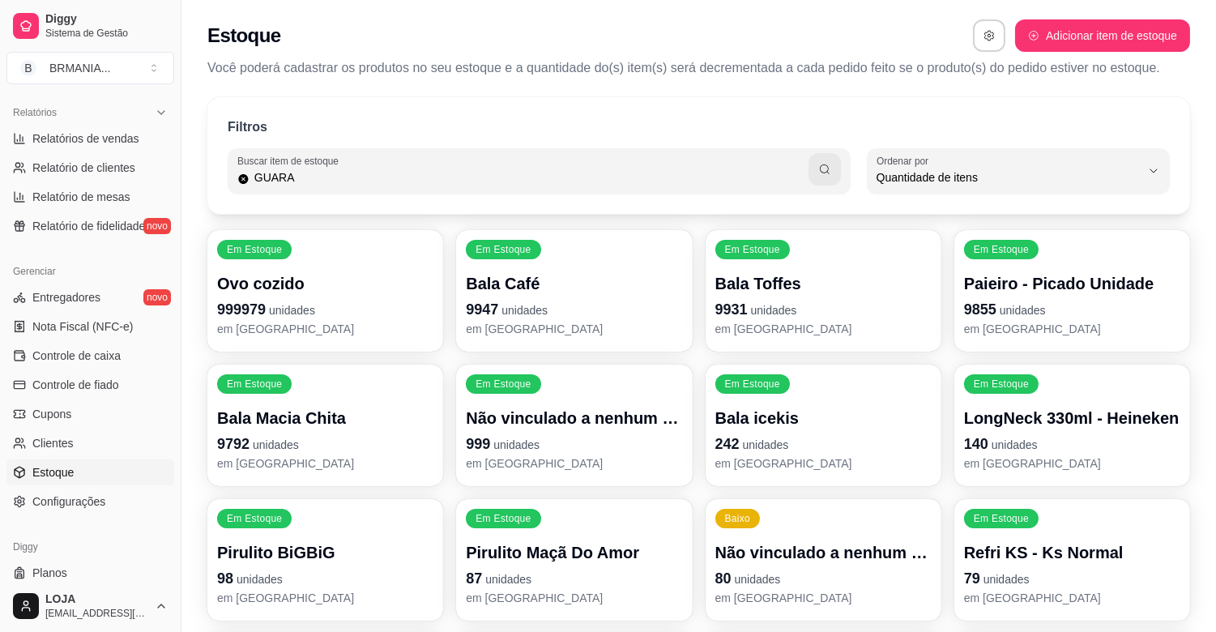
type input "GUARA"
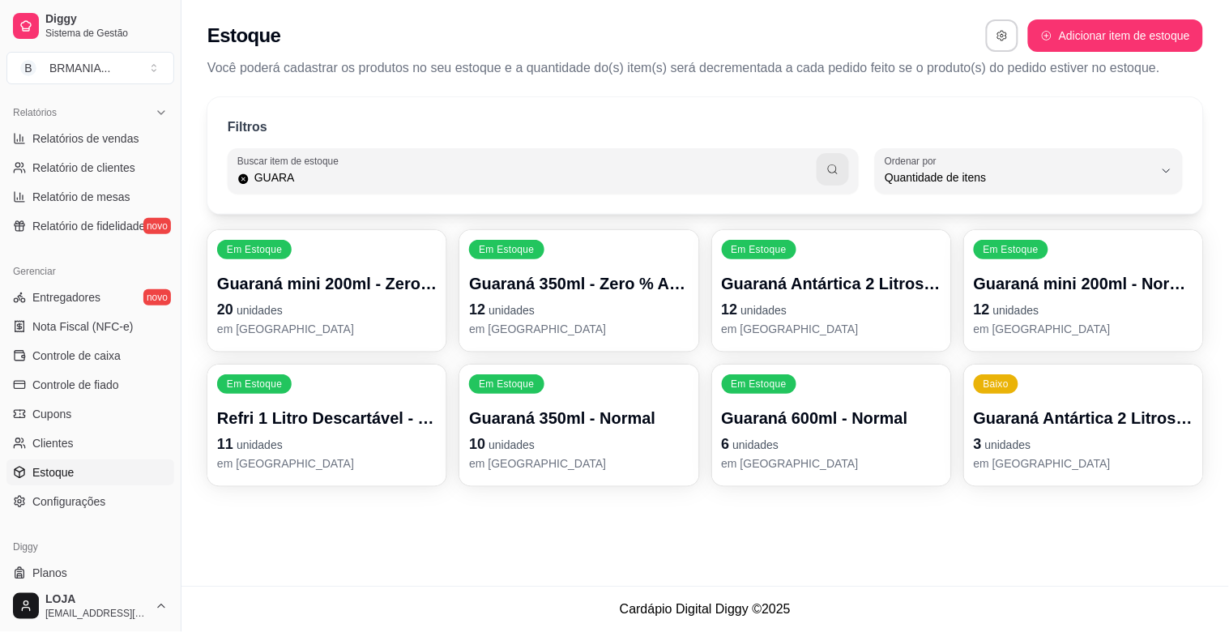
click at [1102, 326] on p "em [GEOGRAPHIC_DATA]" at bounding box center [1084, 329] width 220 height 16
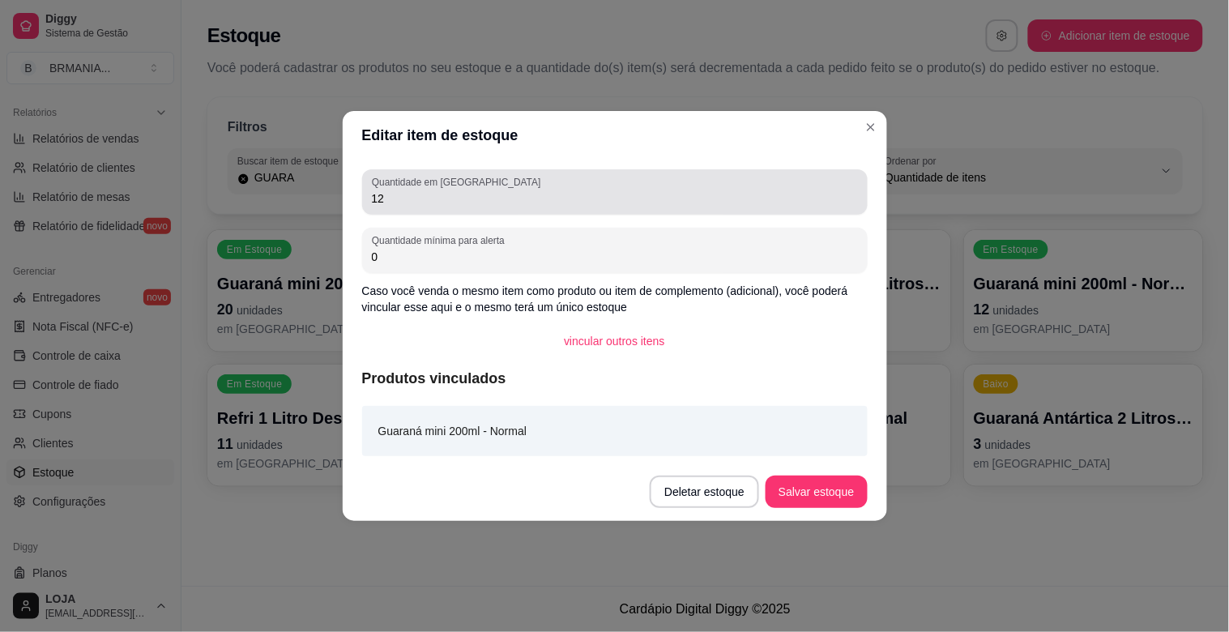
click at [457, 204] on input "12" at bounding box center [615, 198] width 486 height 16
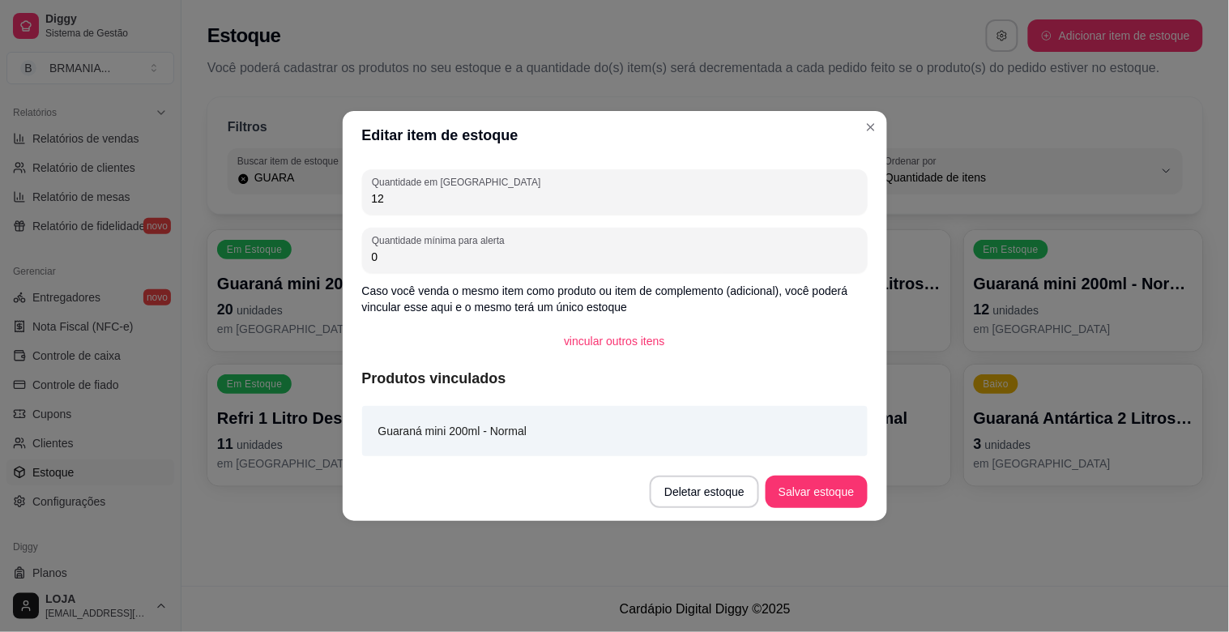
type input "1"
type input "24"
click at [817, 494] on button "Salvar estoque" at bounding box center [816, 492] width 101 height 32
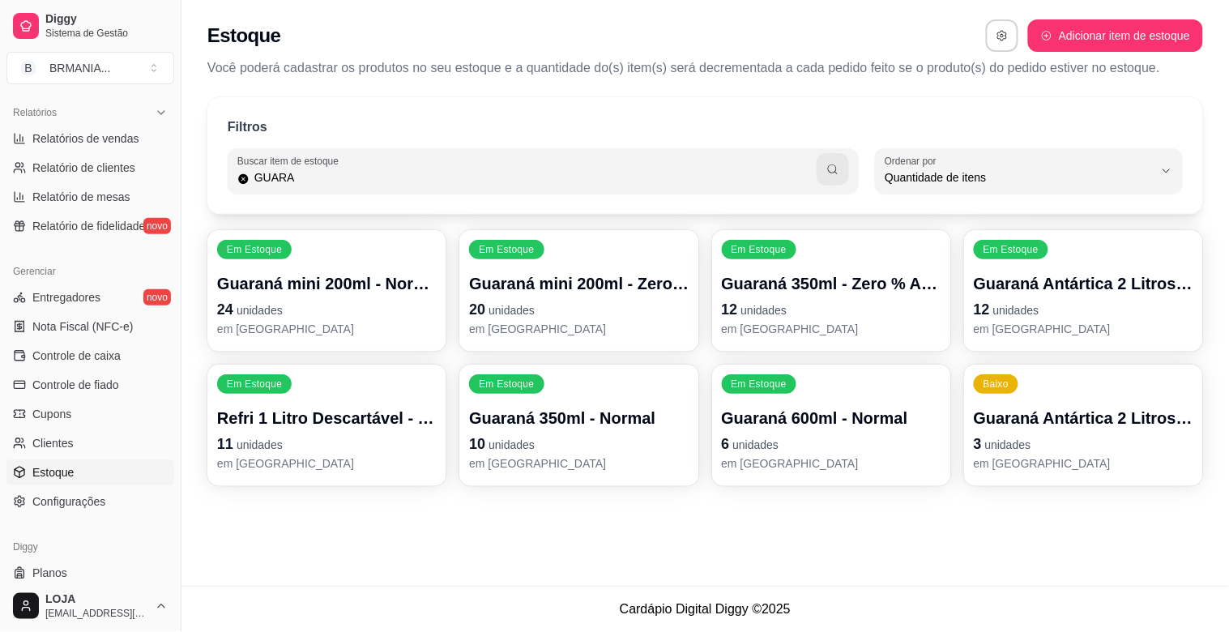
click at [579, 321] on p "em [GEOGRAPHIC_DATA]" at bounding box center [579, 329] width 220 height 16
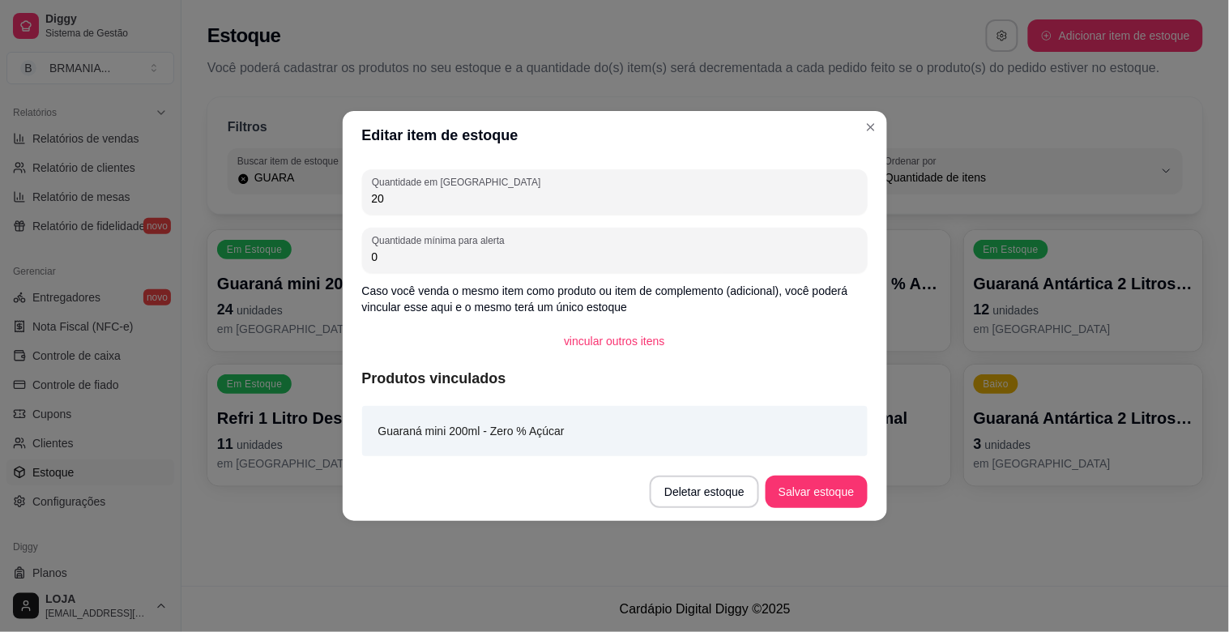
click at [414, 199] on input "20" at bounding box center [615, 198] width 486 height 16
type input "2"
type input "31"
click at [784, 488] on button "Salvar estoque" at bounding box center [816, 492] width 99 height 32
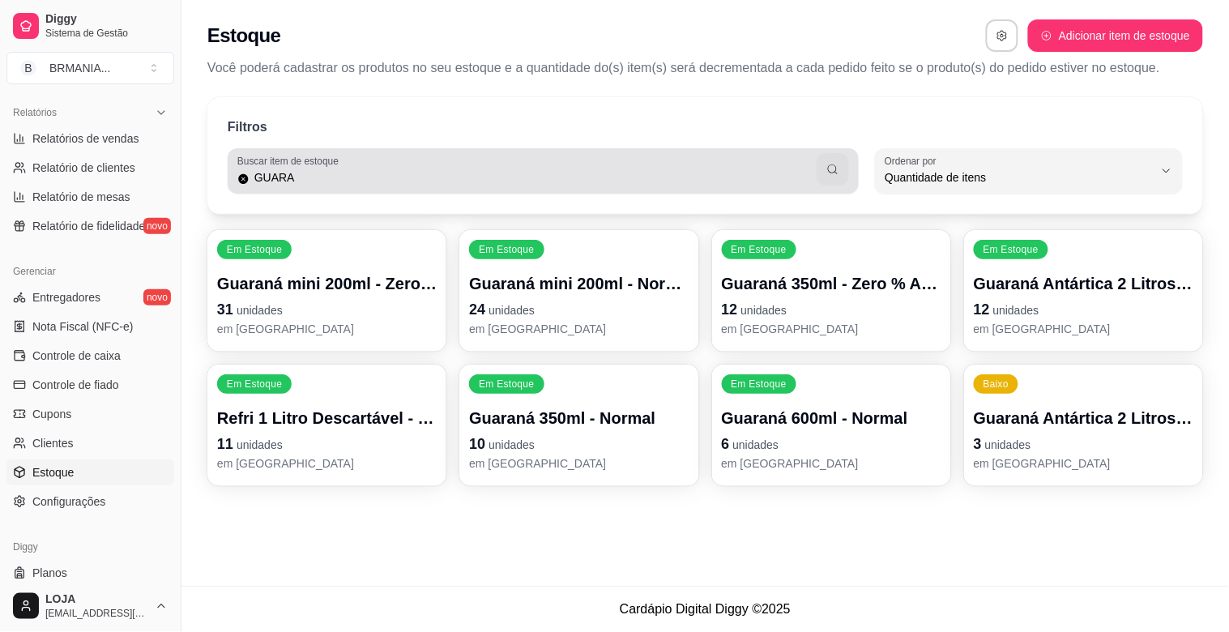
click at [669, 165] on div "GUARA" at bounding box center [543, 171] width 612 height 32
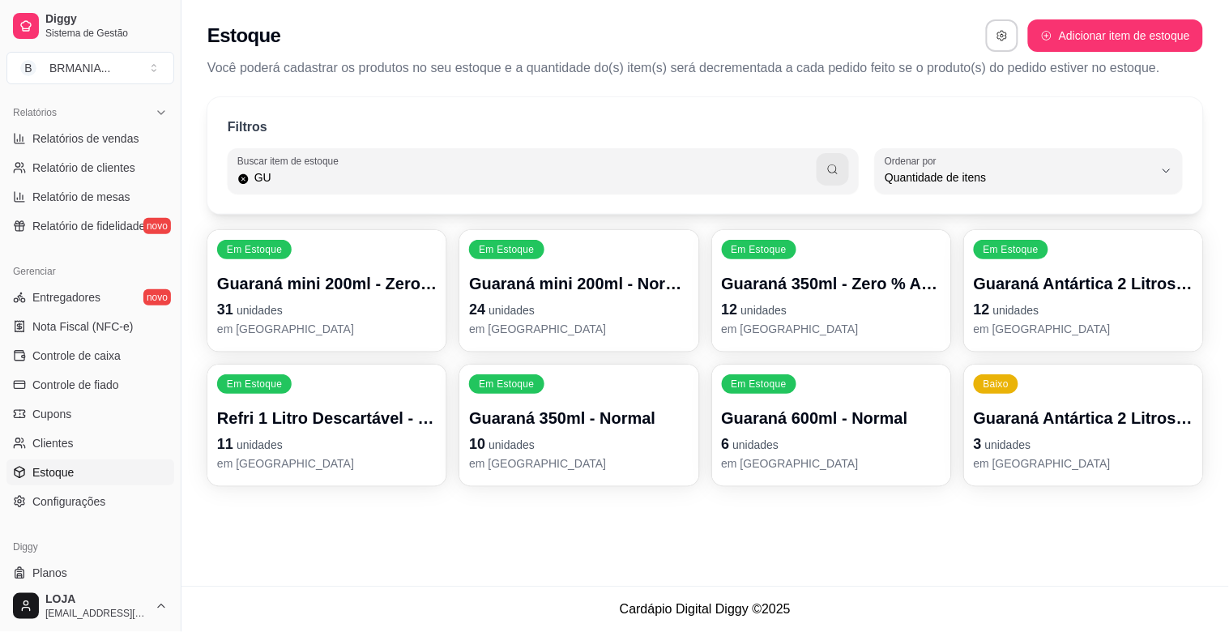
type input "G"
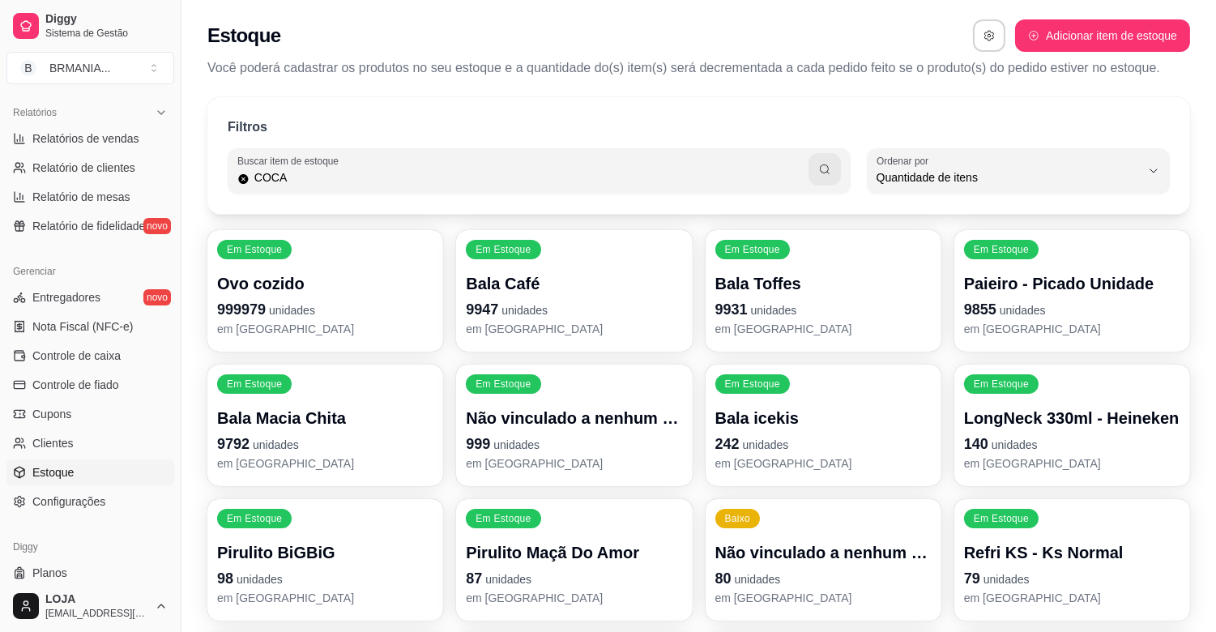
type input "COCA"
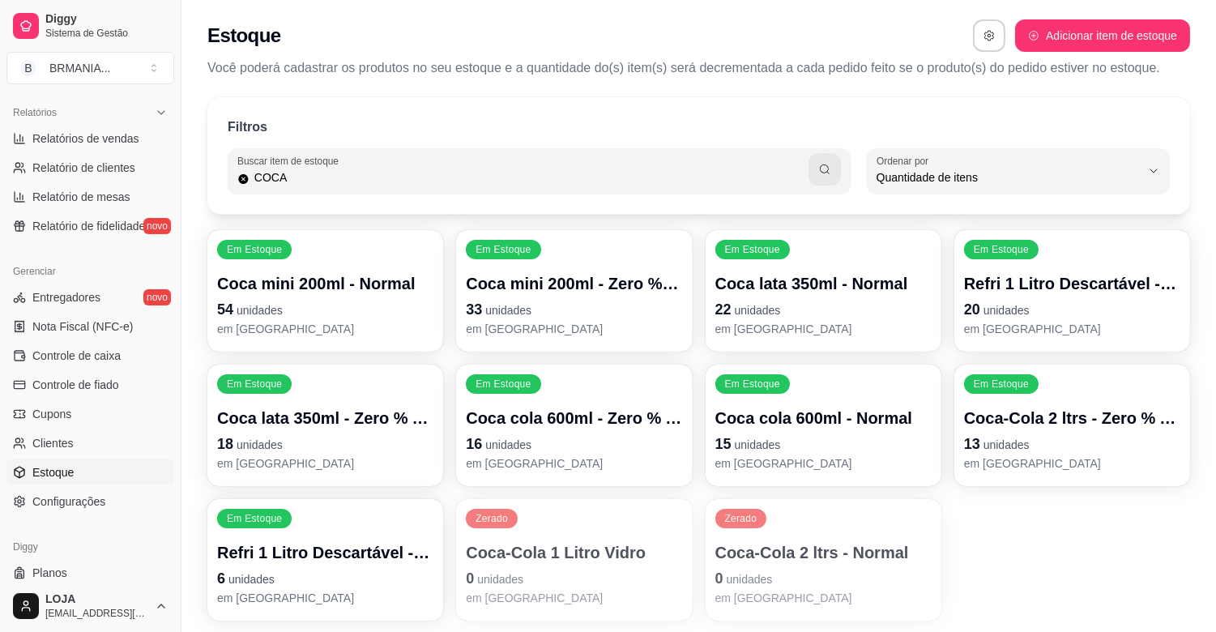
click at [286, 293] on p "Coca mini 200ml - Normal" at bounding box center [325, 283] width 216 height 23
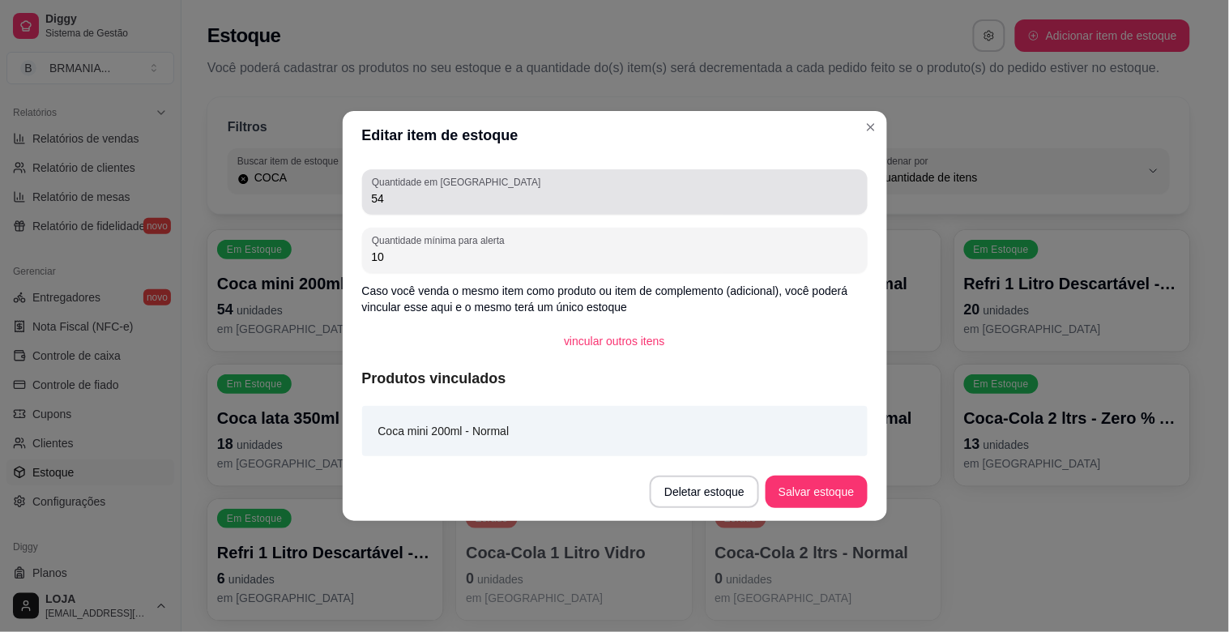
click at [429, 204] on input "54" at bounding box center [615, 198] width 486 height 16
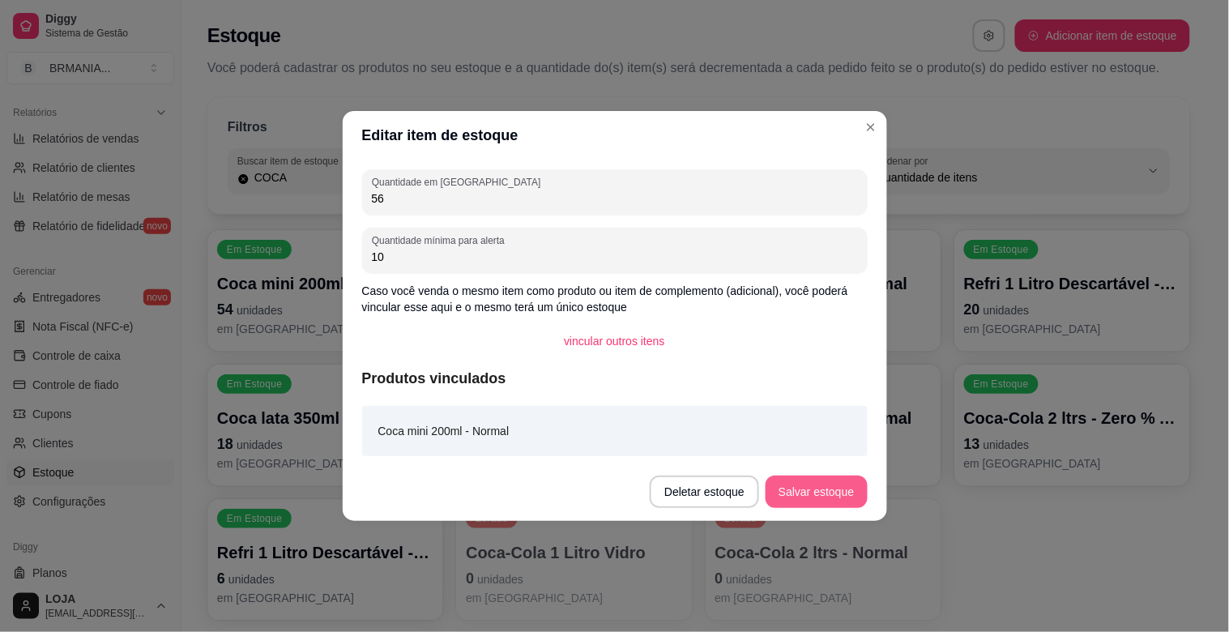
type input "56"
click at [791, 492] on button "Salvar estoque" at bounding box center [816, 492] width 101 height 32
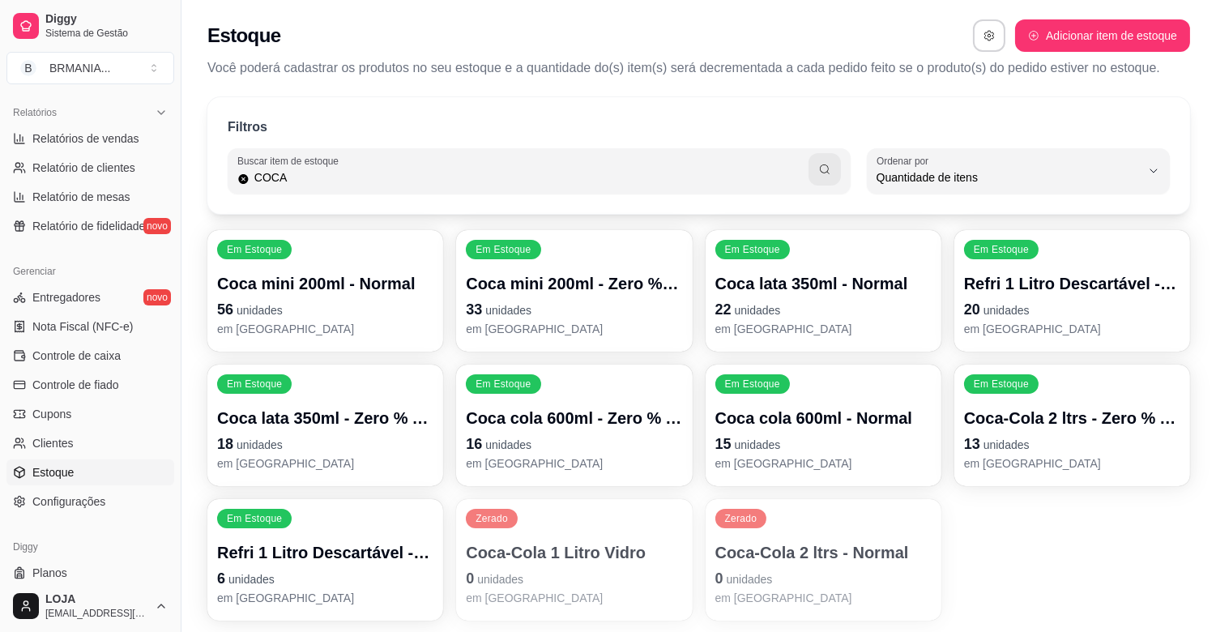
click at [562, 319] on p "33 unidades" at bounding box center [574, 309] width 216 height 23
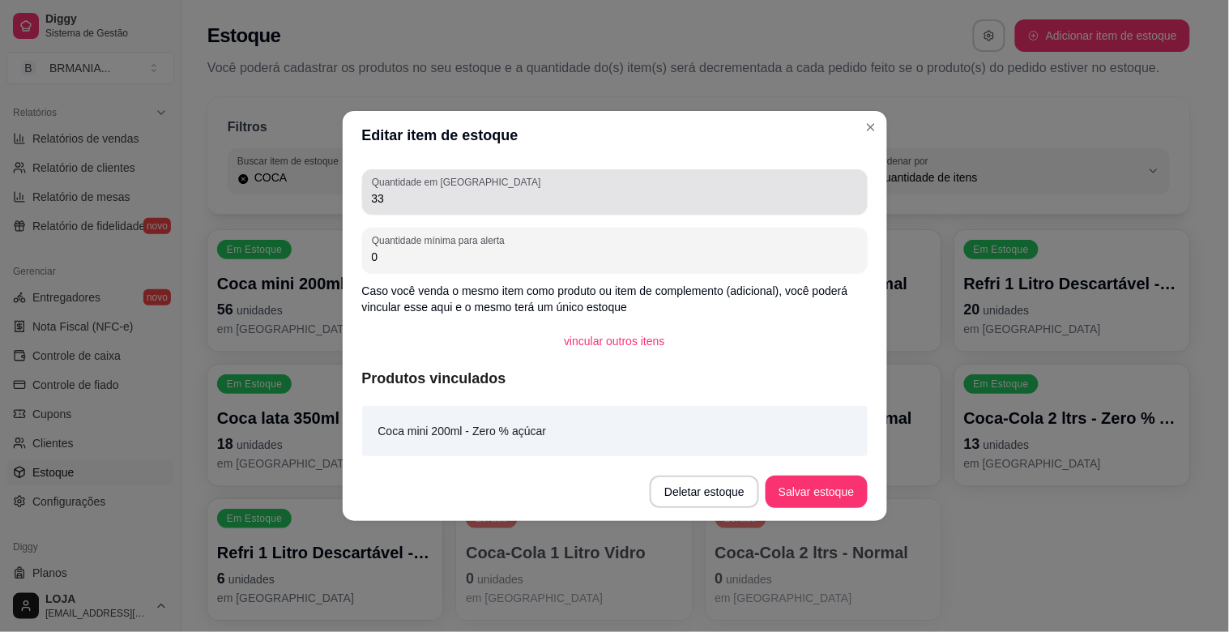
click at [451, 205] on input "33" at bounding box center [615, 198] width 486 height 16
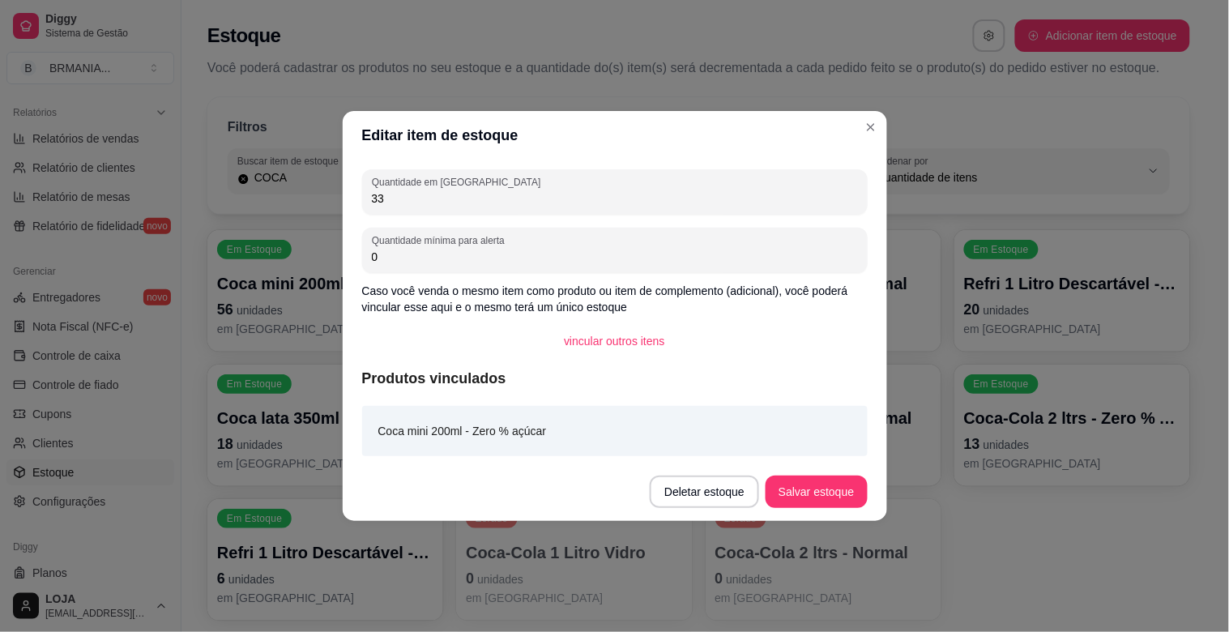
type input "3"
type input "26"
click at [831, 492] on button "Salvar estoque" at bounding box center [816, 492] width 101 height 32
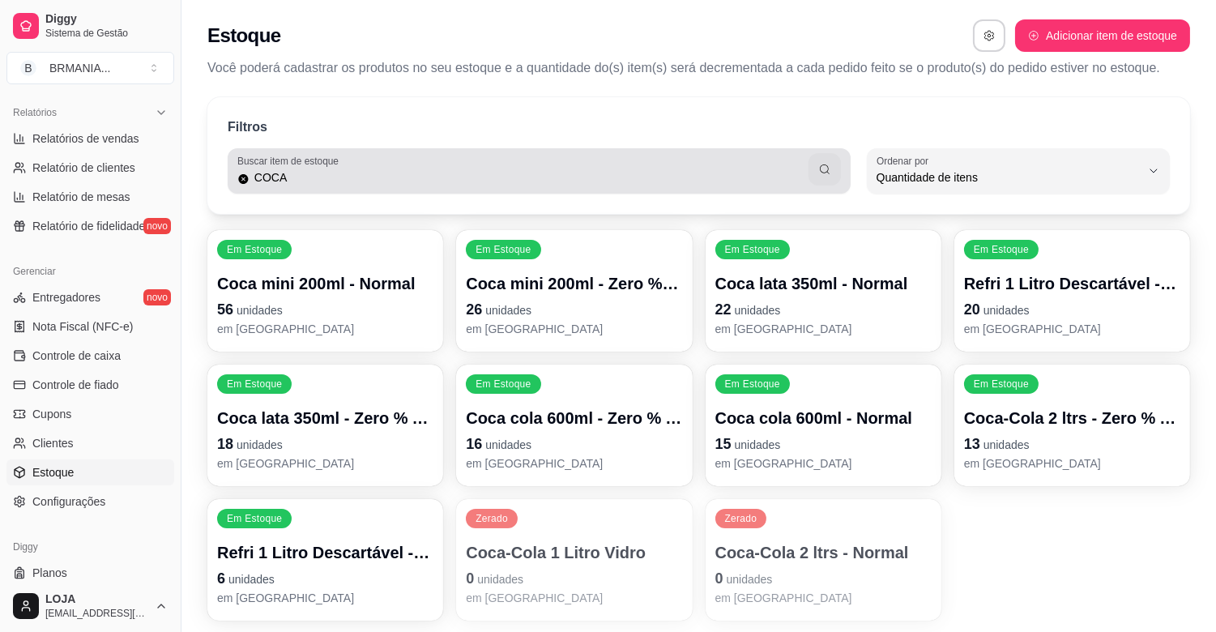
drag, startPoint x: 424, startPoint y: 164, endPoint x: 435, endPoint y: 160, distance: 11.8
click at [428, 164] on div "COCA" at bounding box center [539, 171] width 604 height 32
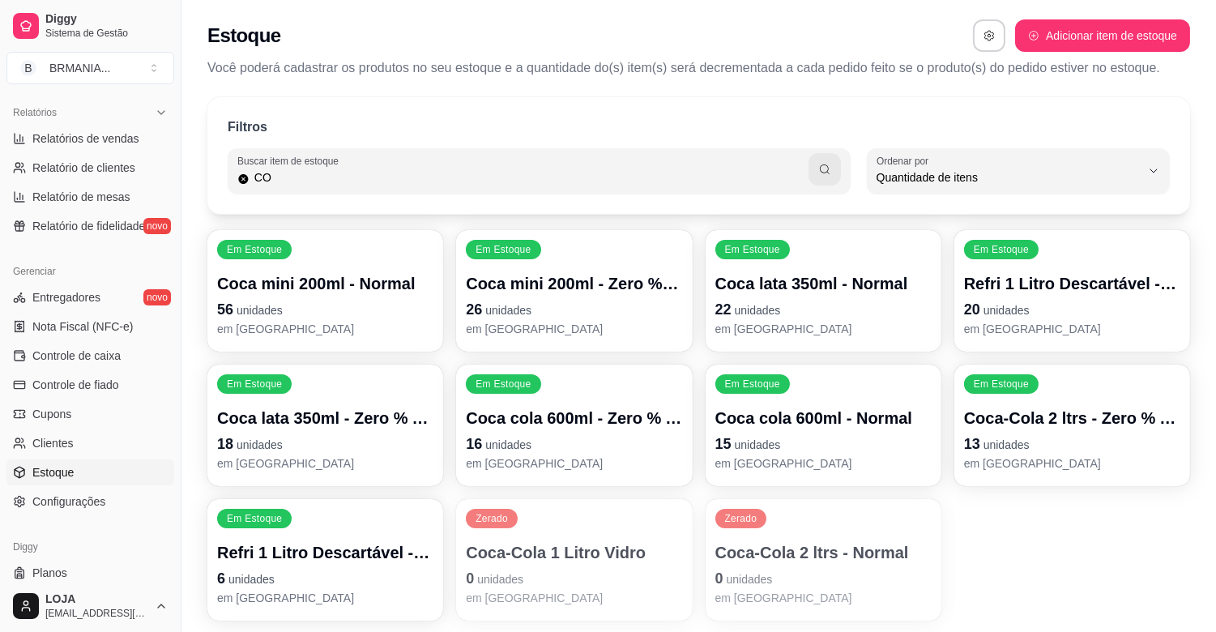
type input "C"
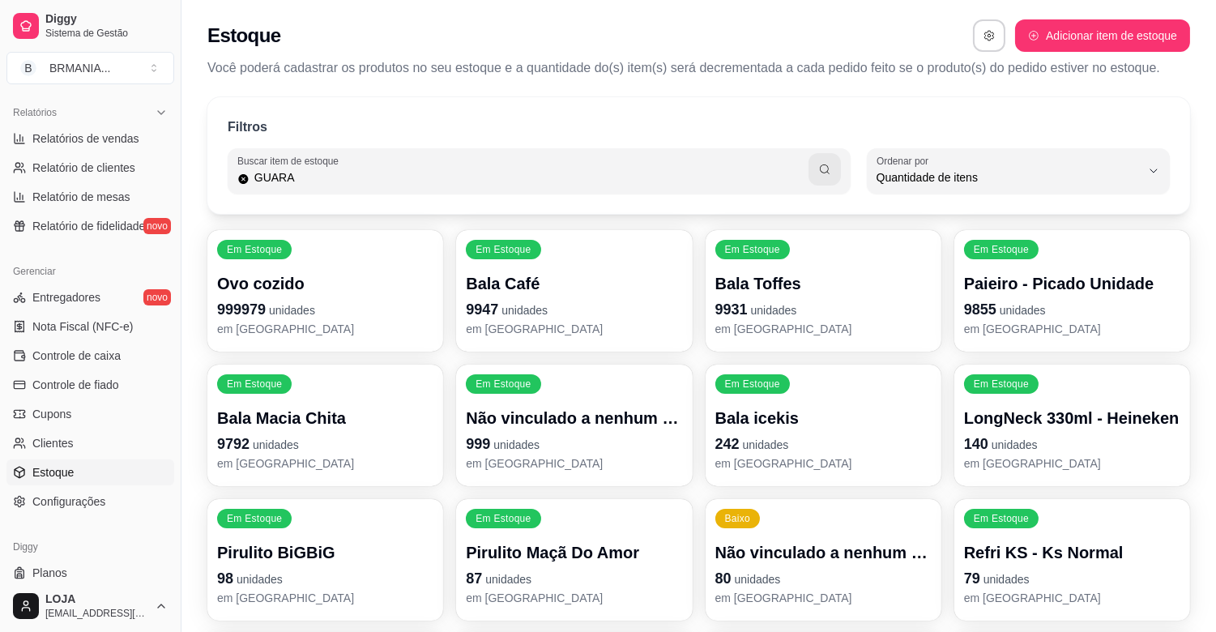
type input "GUARA"
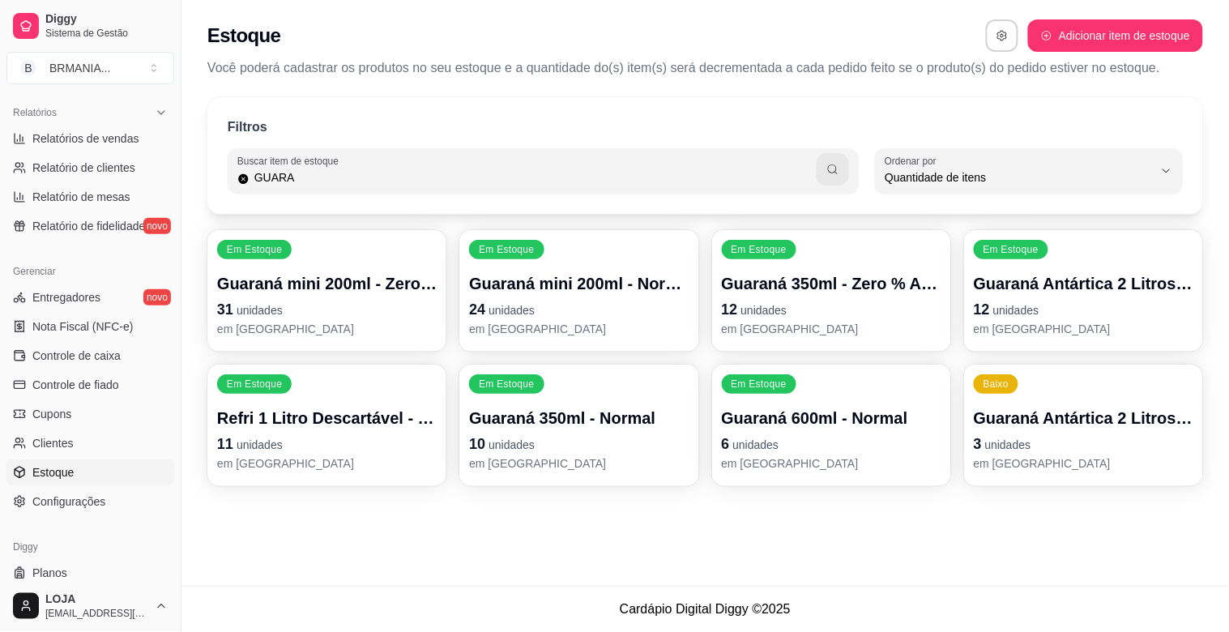
click at [528, 448] on span "unidades" at bounding box center [512, 444] width 46 height 13
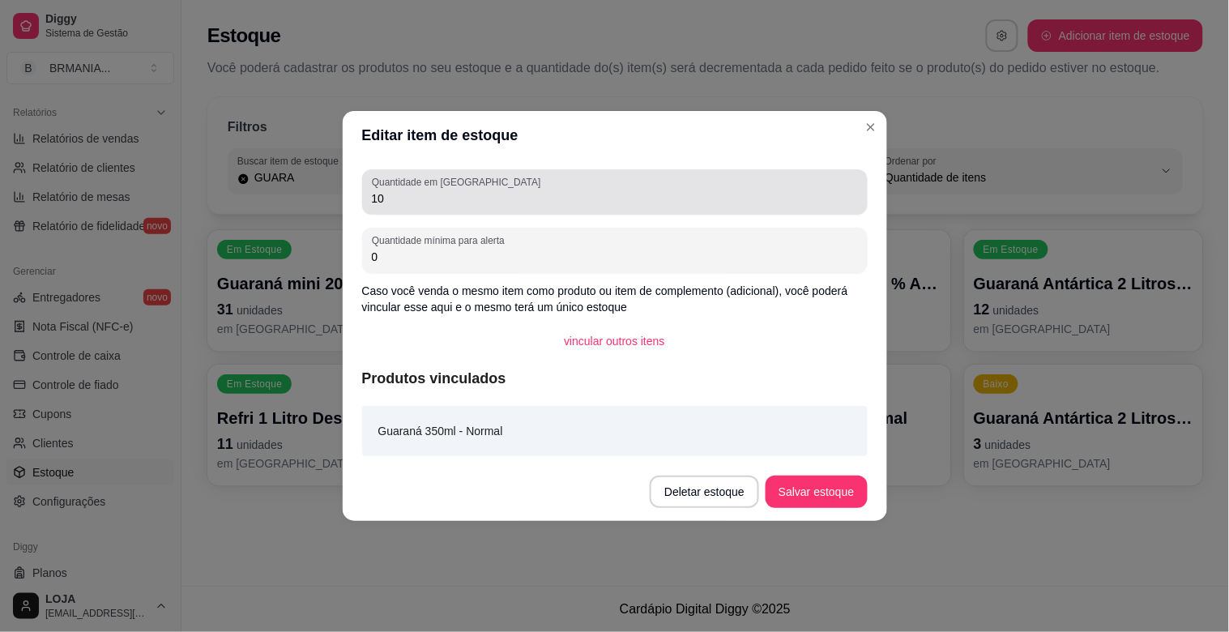
click at [399, 196] on input "10" at bounding box center [615, 198] width 486 height 16
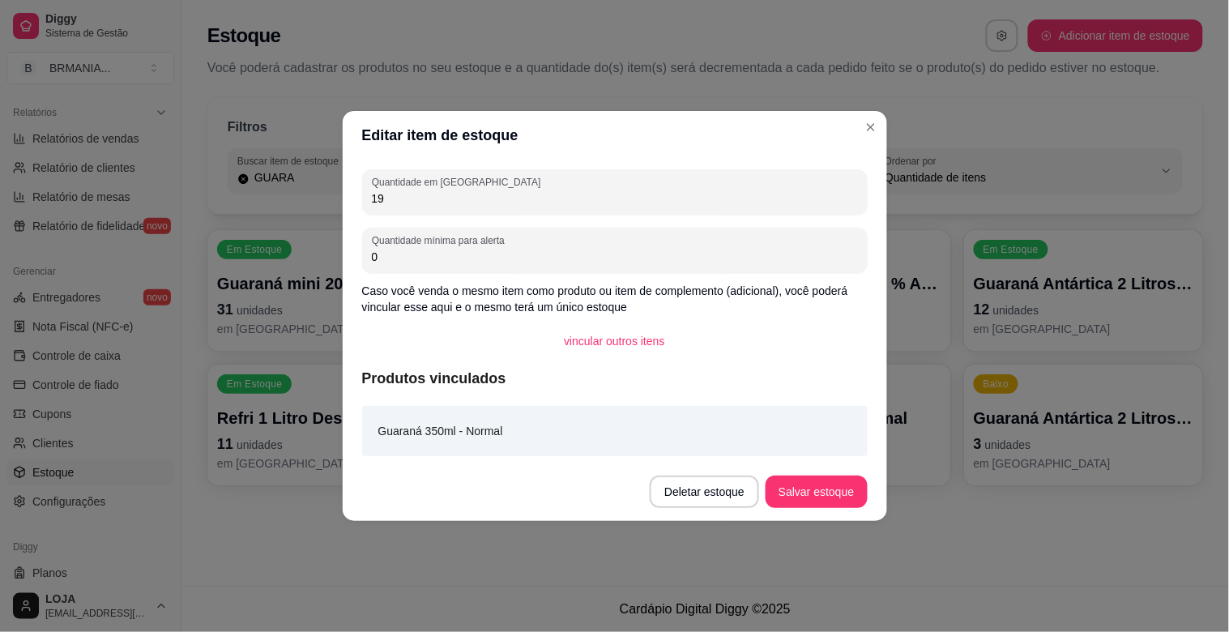
type input "1"
type input "9"
click at [810, 498] on button "Salvar estoque" at bounding box center [816, 492] width 99 height 32
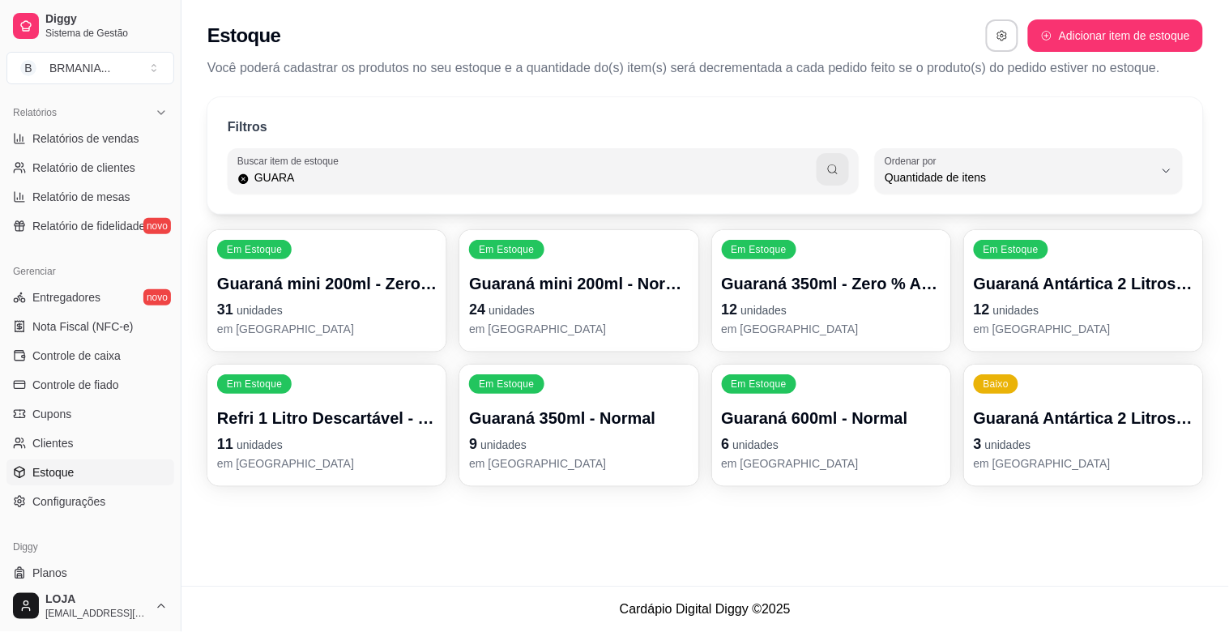
click at [833, 329] on p "em [GEOGRAPHIC_DATA]" at bounding box center [832, 329] width 220 height 16
click at [459, 182] on input "GUARA" at bounding box center [534, 177] width 568 height 16
type input "G"
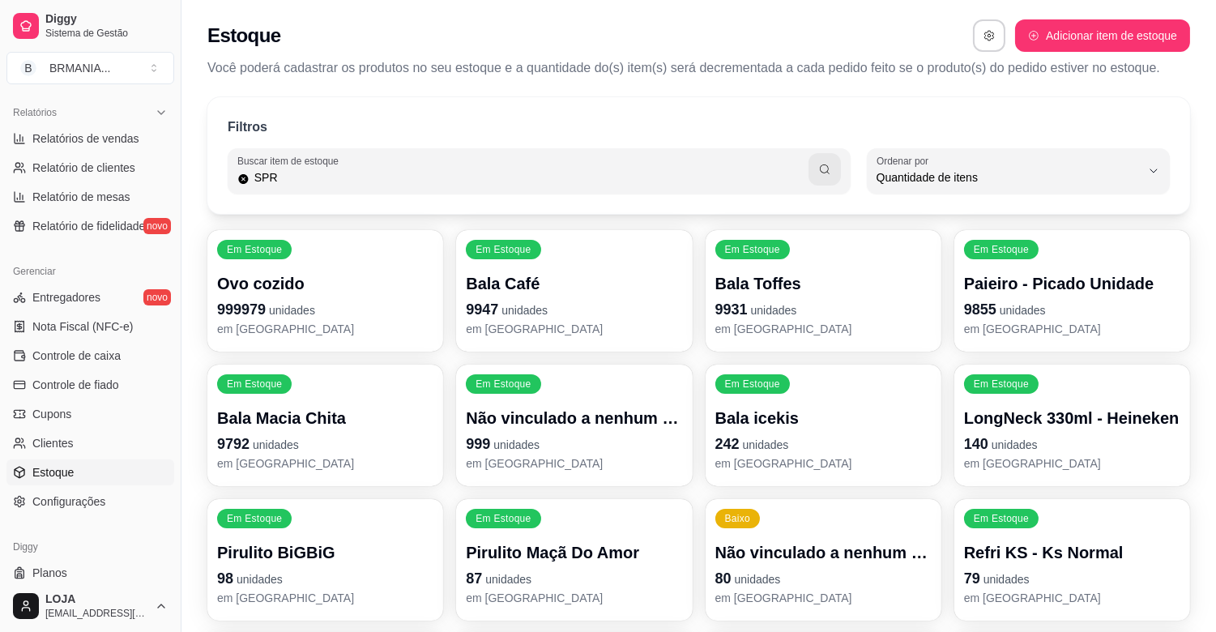
type input "SPR"
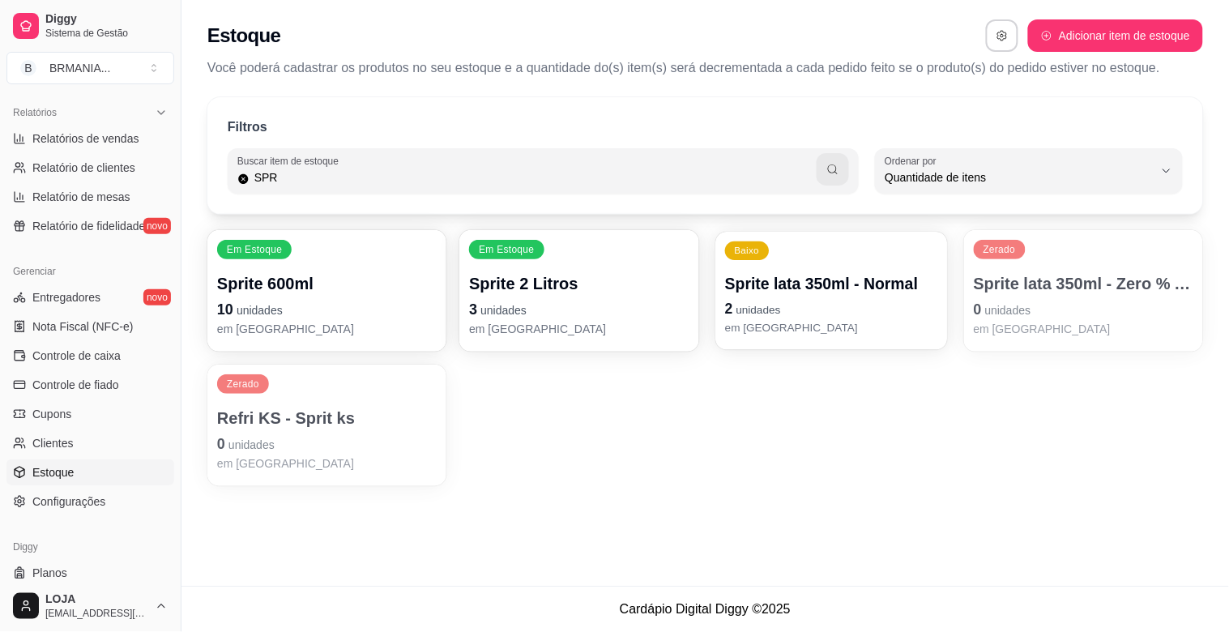
click at [801, 321] on p "em [GEOGRAPHIC_DATA]" at bounding box center [831, 327] width 213 height 15
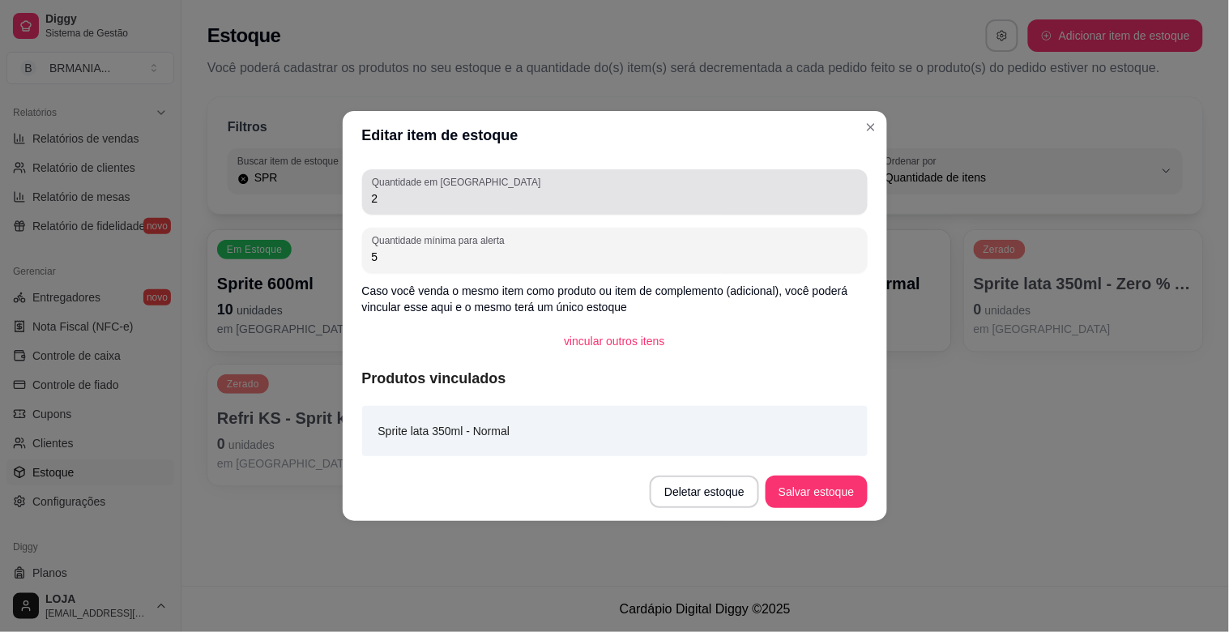
click at [420, 195] on input "2" at bounding box center [615, 198] width 486 height 16
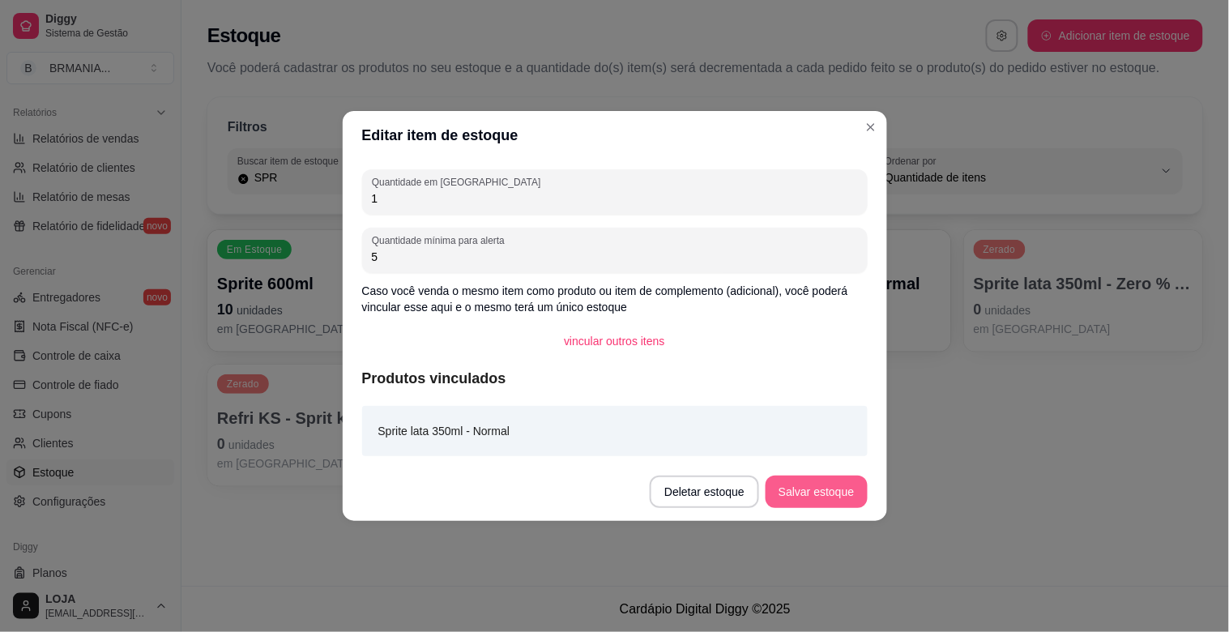
type input "1"
click at [840, 497] on button "Salvar estoque" at bounding box center [816, 492] width 101 height 32
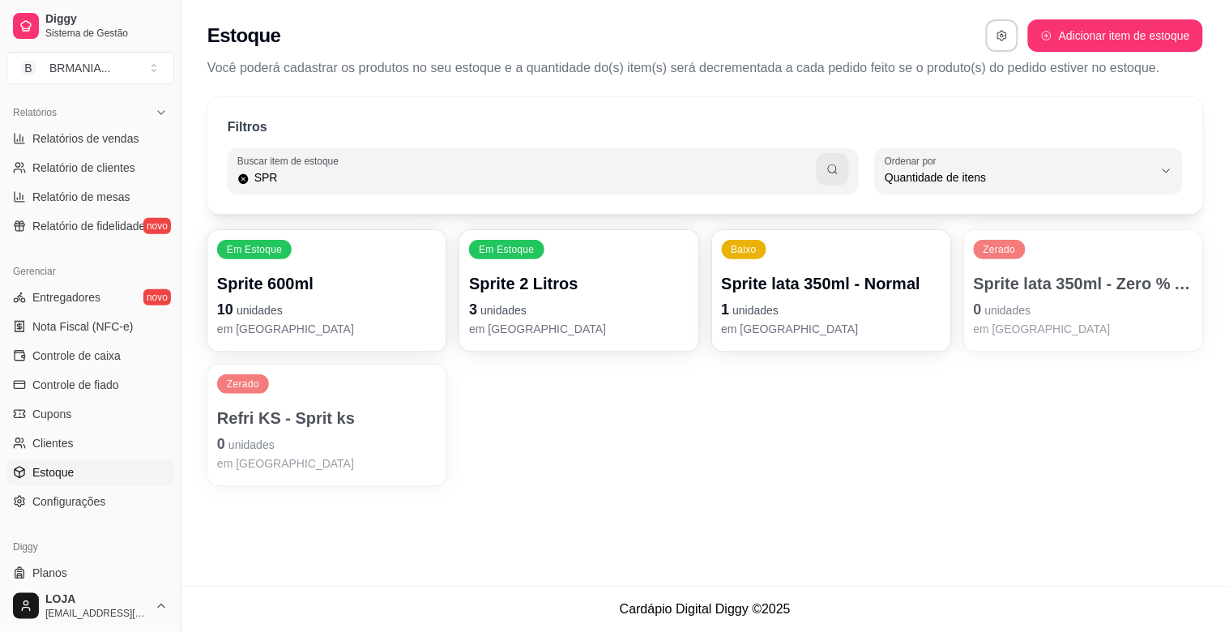
click at [568, 179] on input "SPR" at bounding box center [534, 177] width 568 height 16
type input "S"
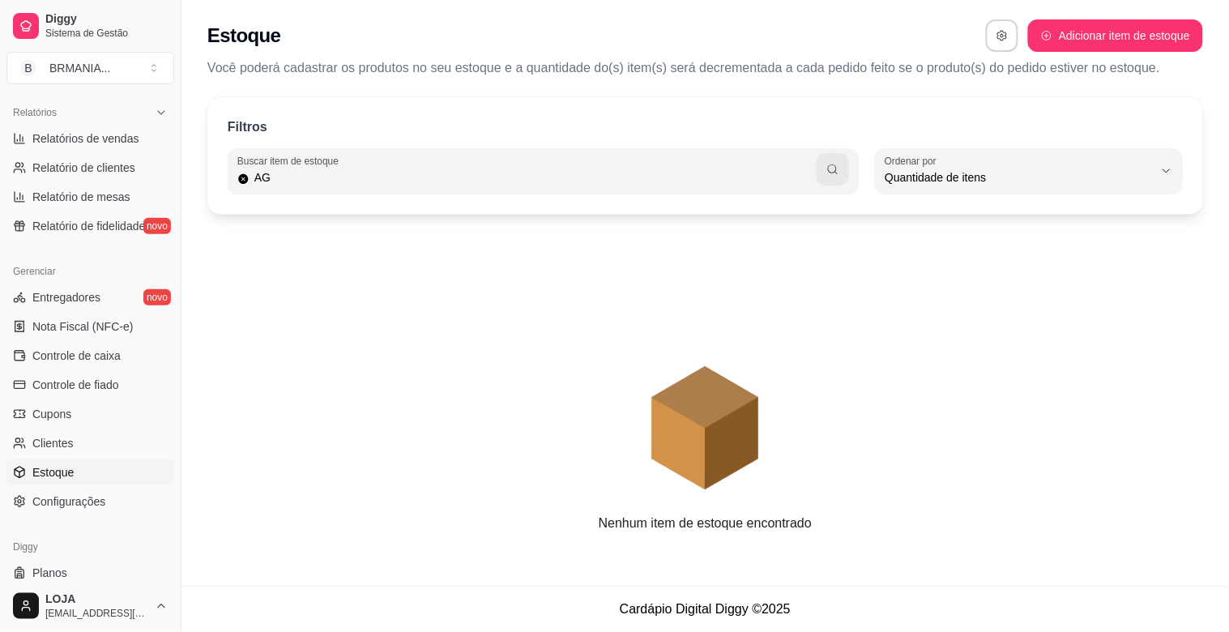
type input "A"
type input "T"
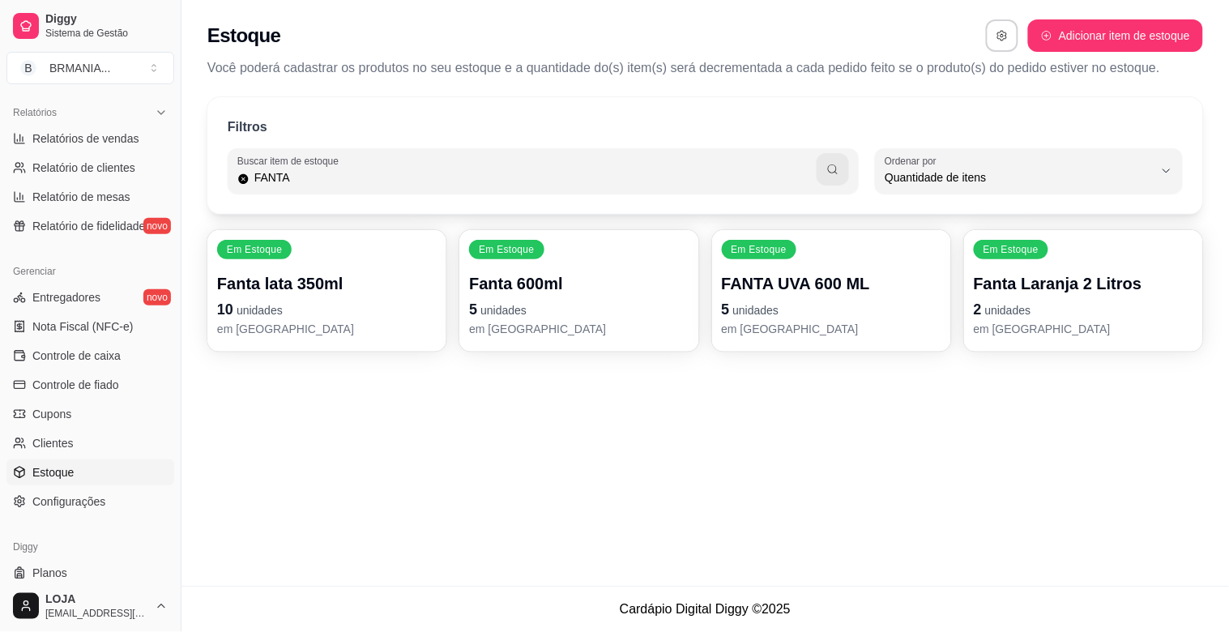
click at [357, 305] on p "10 unidades" at bounding box center [327, 309] width 220 height 23
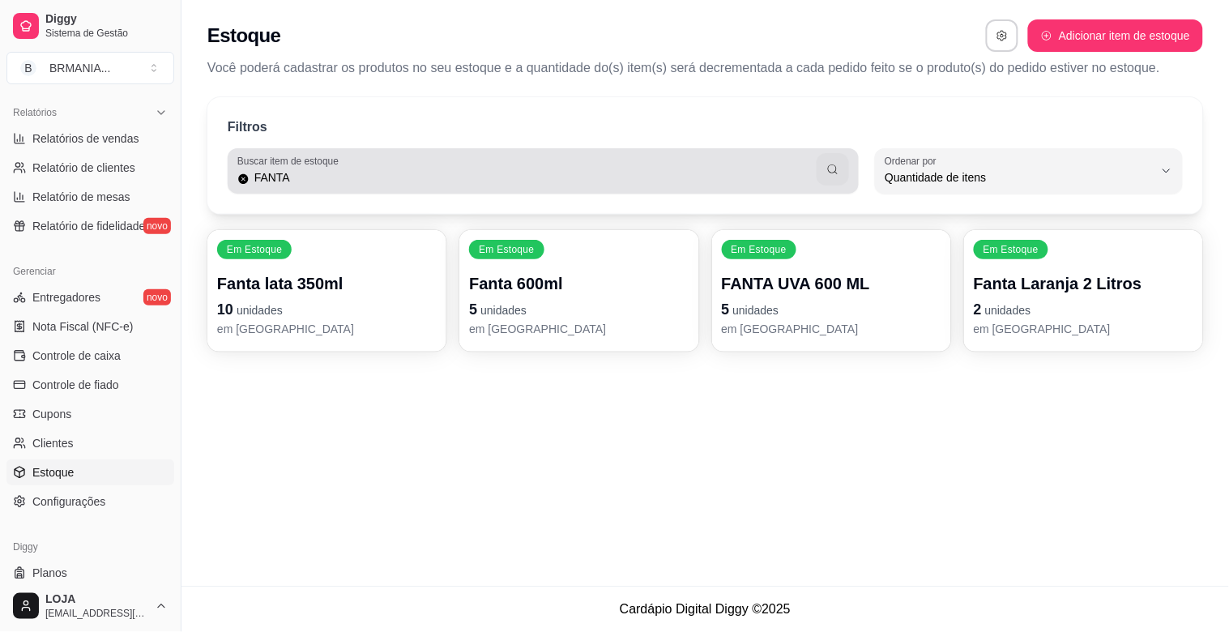
click at [332, 185] on input "FANTA" at bounding box center [534, 177] width 568 height 16
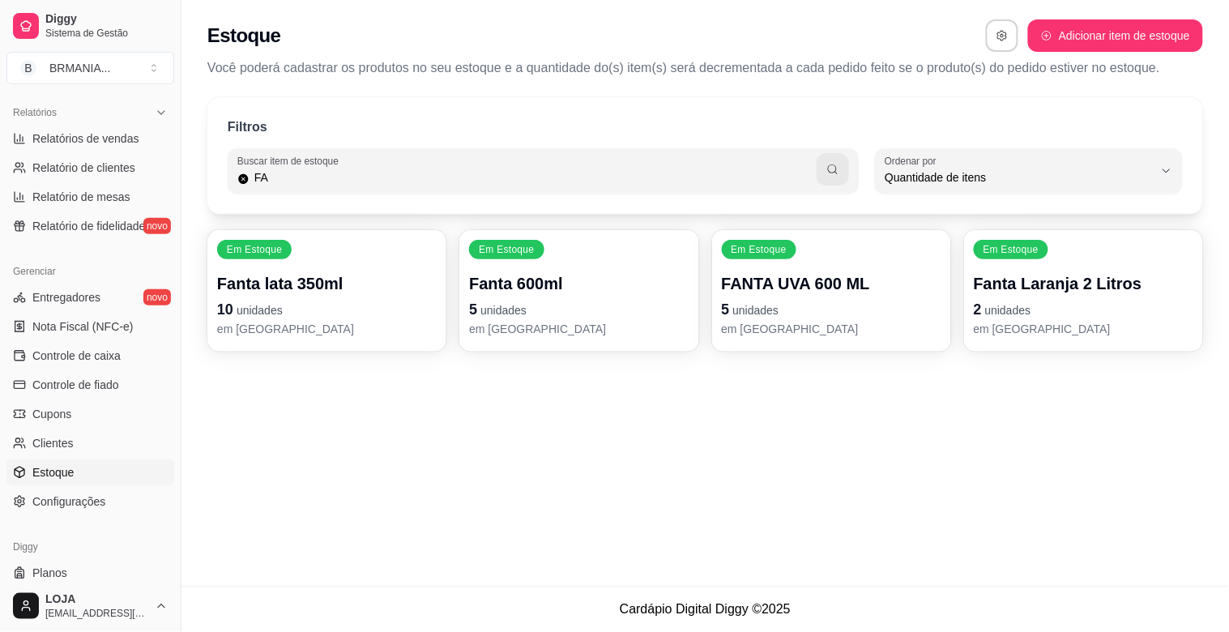
type input "F"
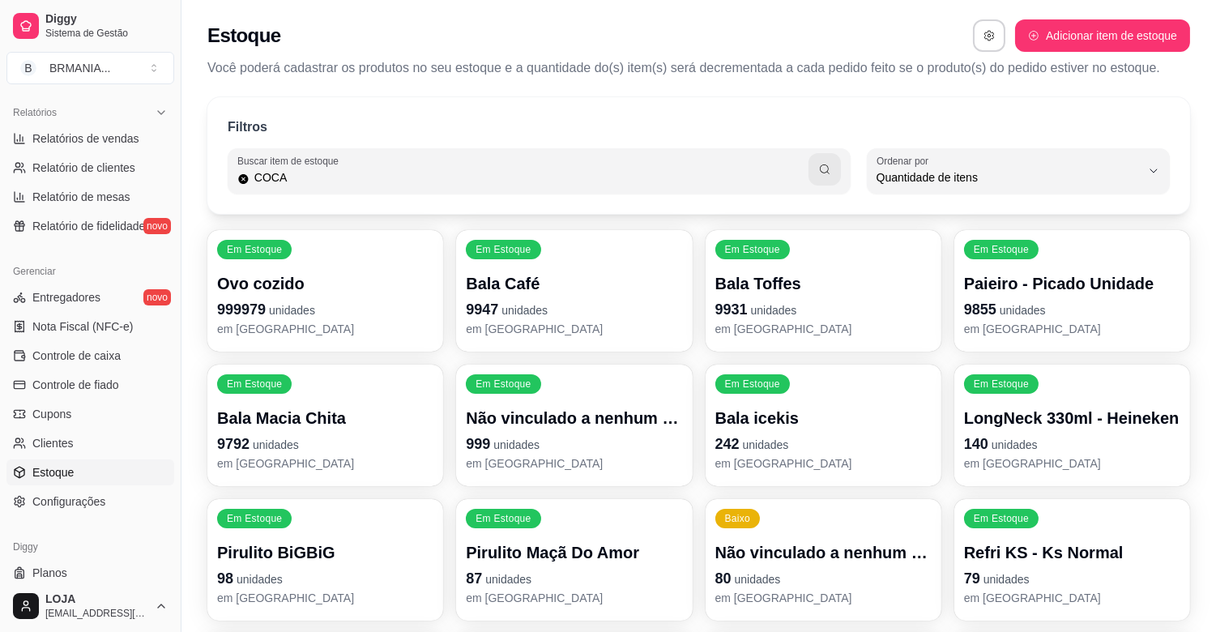
type input "COCA"
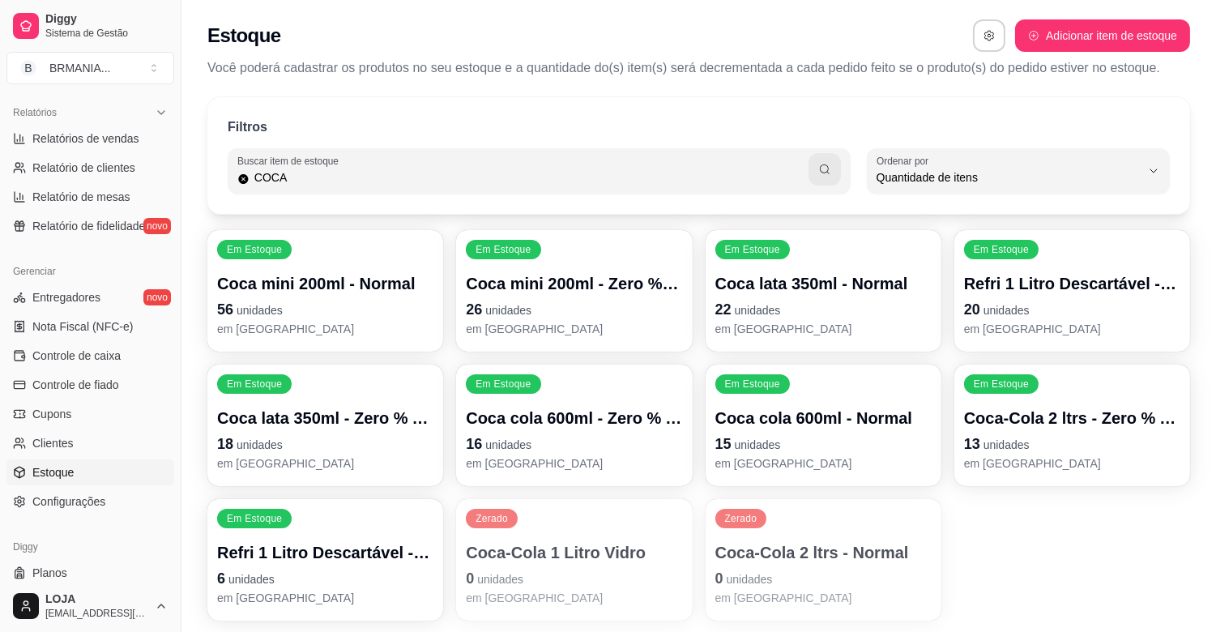
click at [793, 310] on p "22 unidades" at bounding box center [824, 309] width 216 height 23
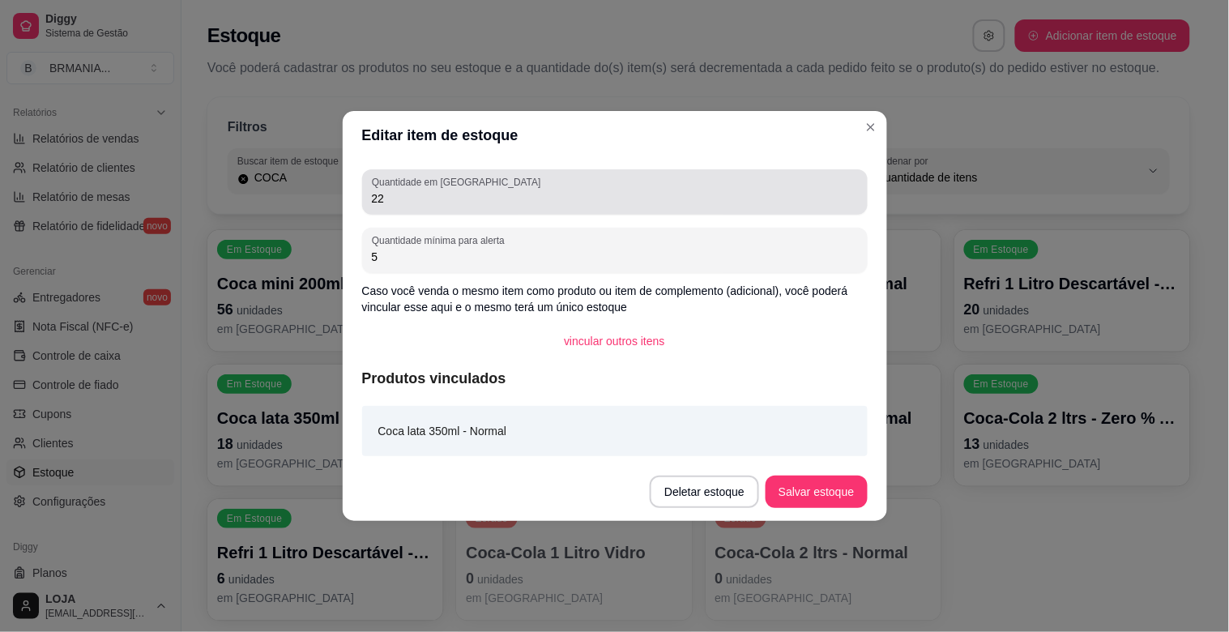
click at [455, 198] on input "22" at bounding box center [615, 198] width 486 height 16
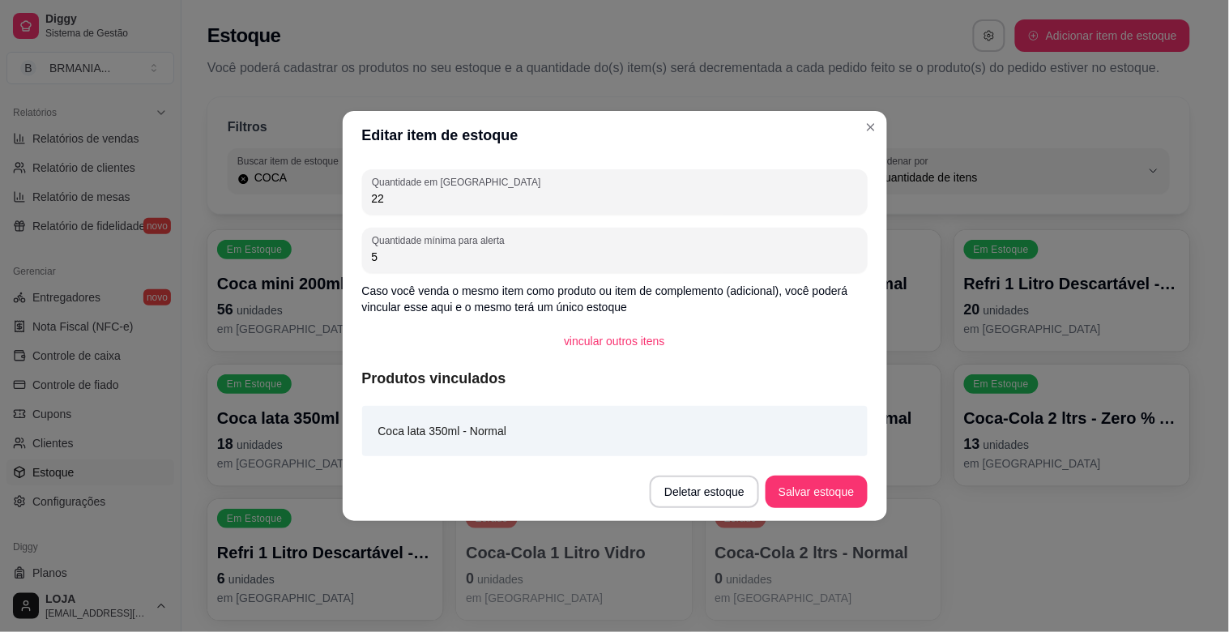
type input "2"
type input "12"
click at [811, 489] on button "Salvar estoque" at bounding box center [816, 492] width 101 height 32
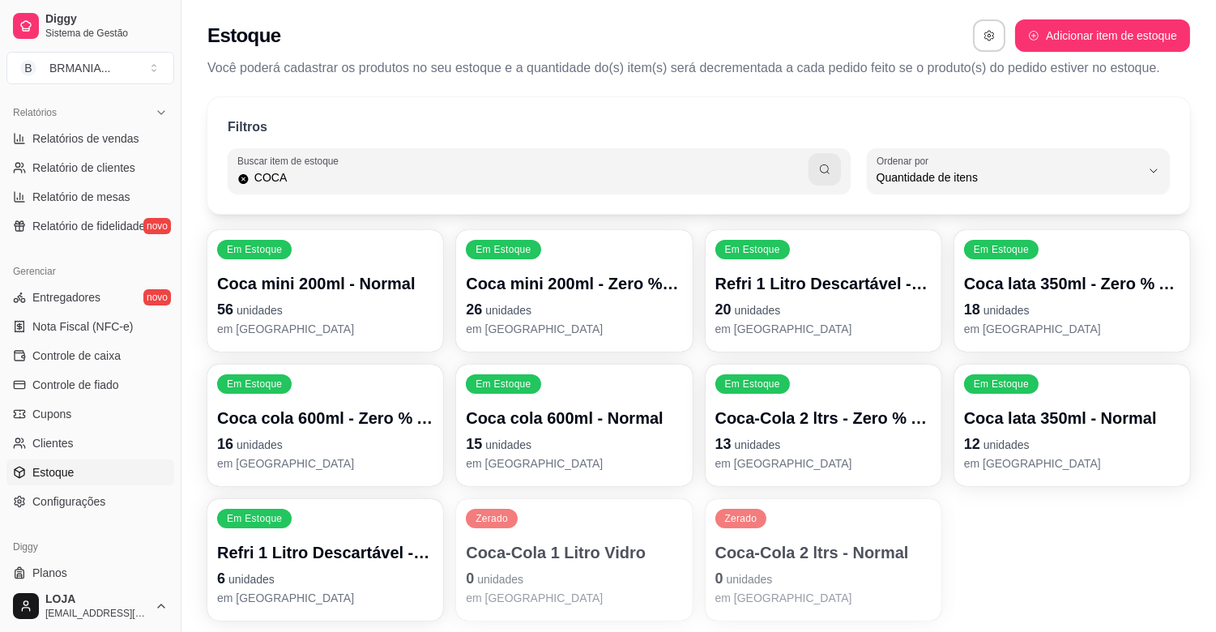
click at [1065, 313] on p "18 unidades" at bounding box center [1072, 309] width 216 height 23
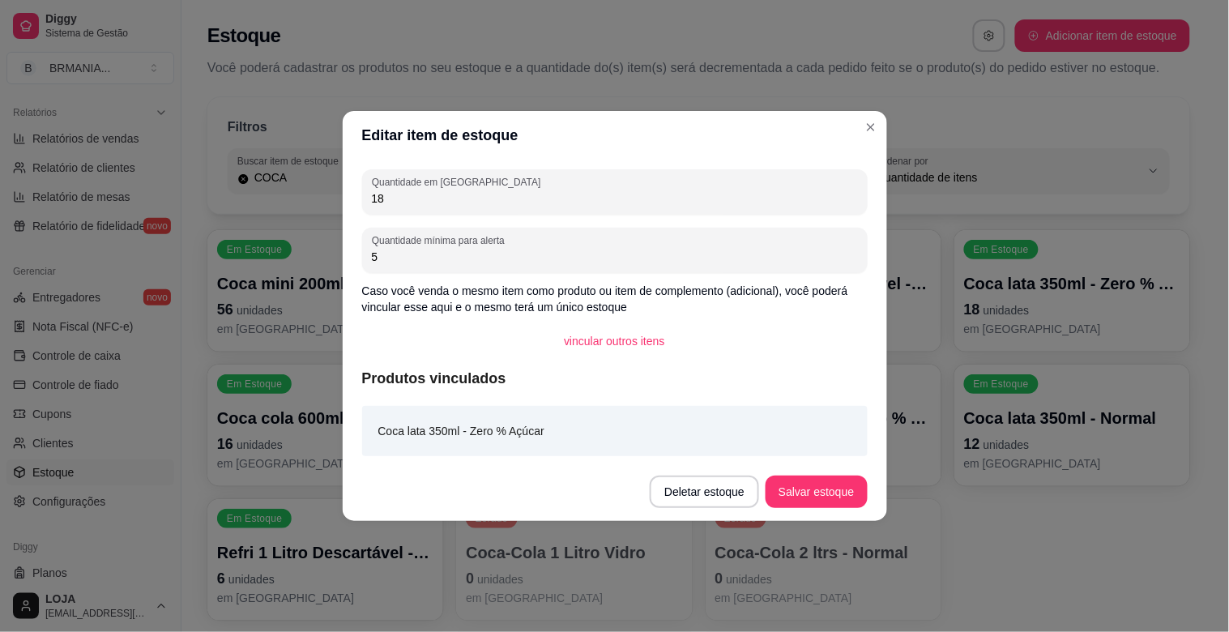
click at [506, 196] on input "18" at bounding box center [615, 198] width 486 height 16
type input "1"
type input "20"
click at [825, 493] on button "Salvar estoque" at bounding box center [816, 492] width 101 height 32
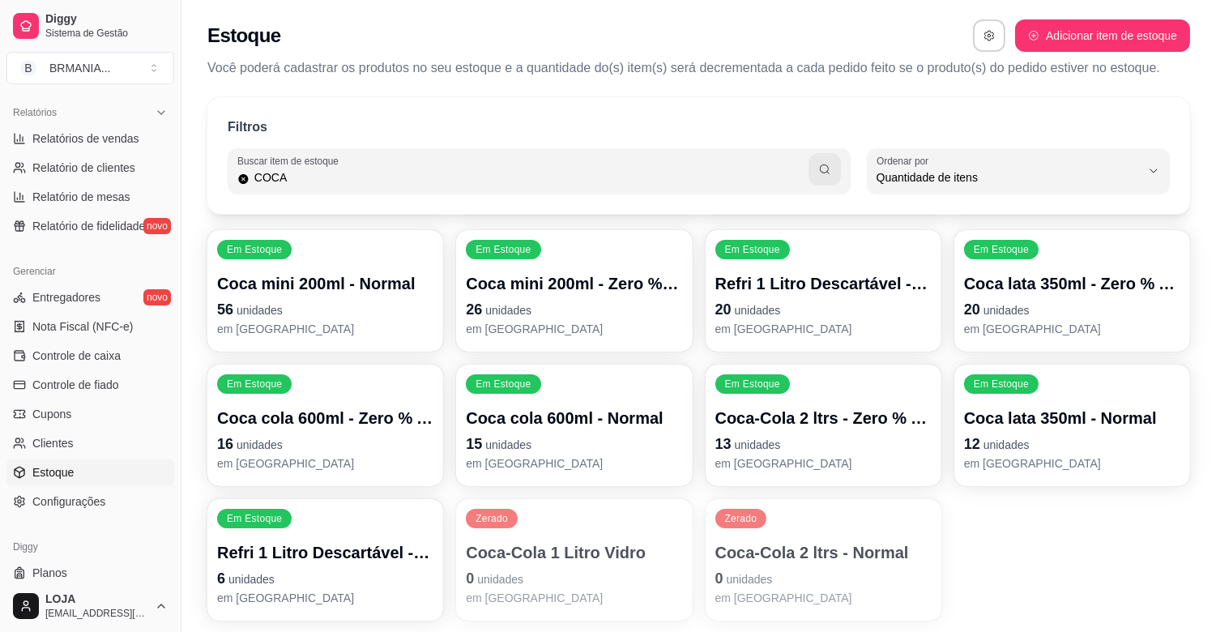
click at [725, 180] on input "COCA" at bounding box center [529, 177] width 559 height 16
type input "C"
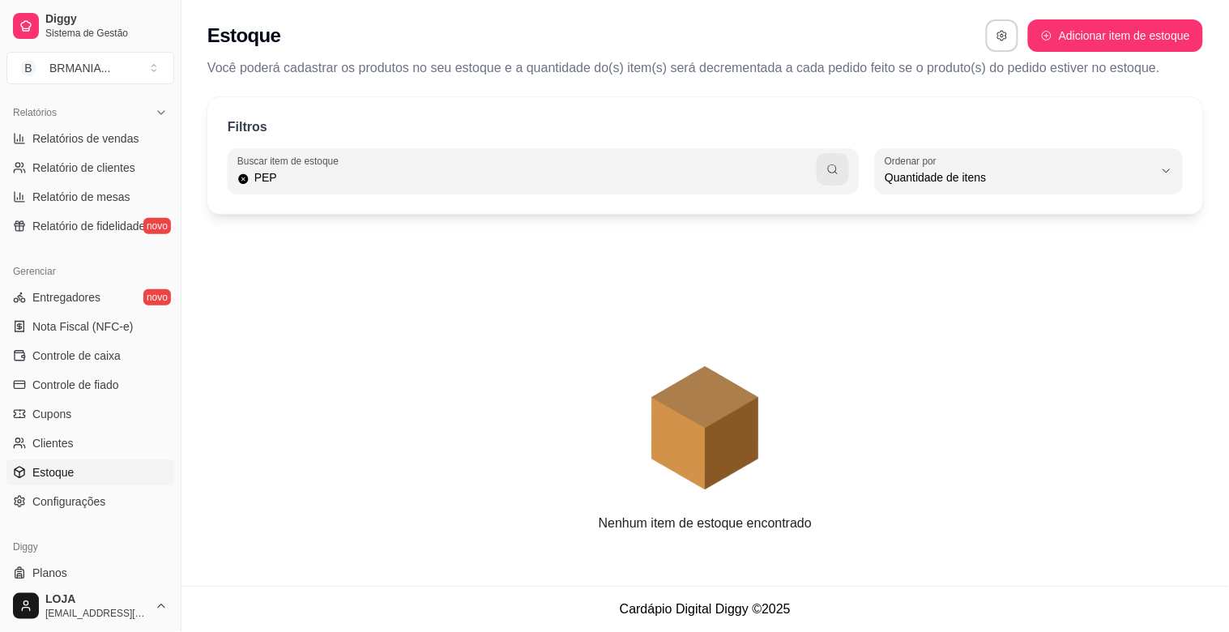
type input "PEP"
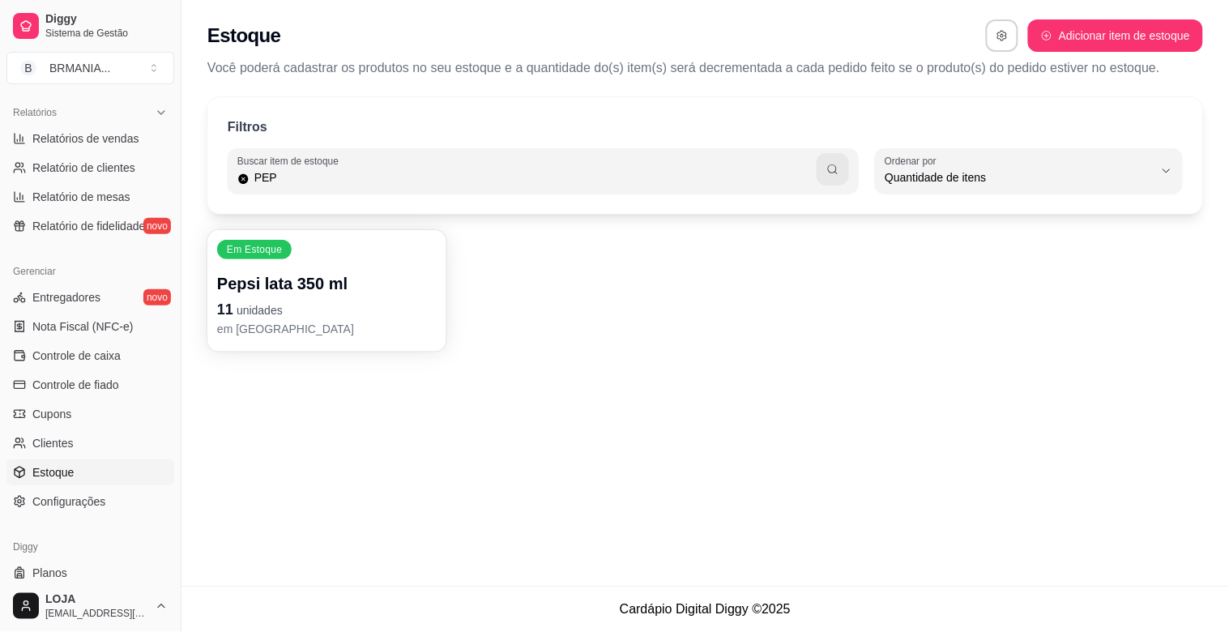
click at [346, 297] on div "Pepsi lata 350 ml 11 unidades em [GEOGRAPHIC_DATA]" at bounding box center [327, 304] width 220 height 65
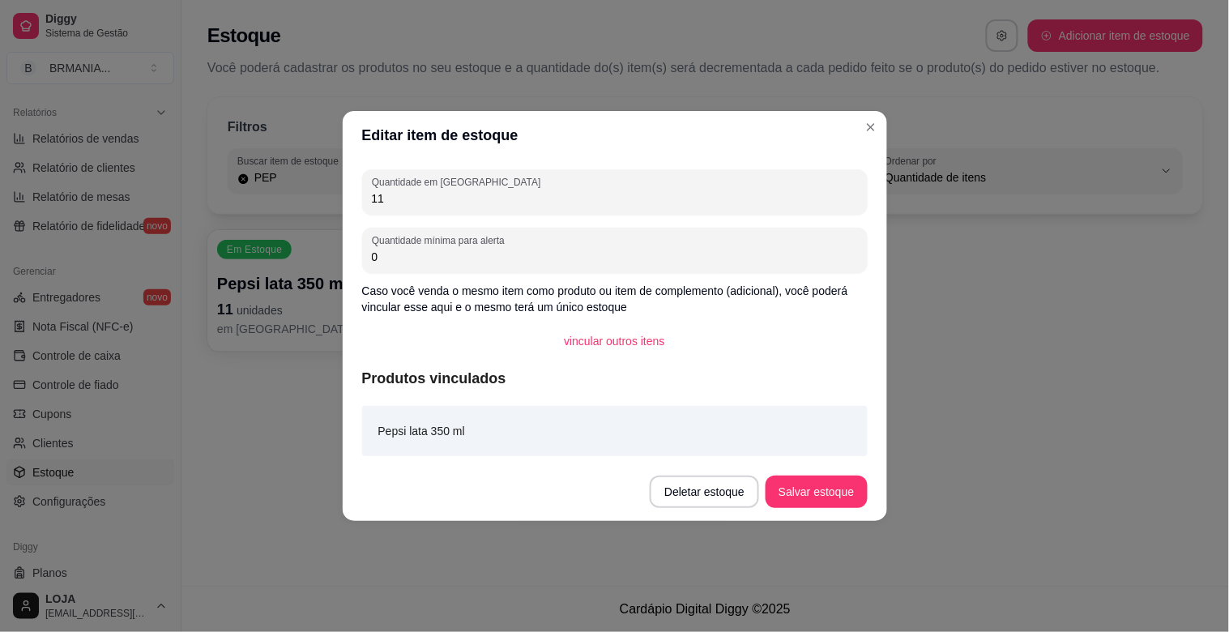
click at [404, 191] on input "11" at bounding box center [615, 198] width 486 height 16
type input "10"
click at [828, 491] on button "Salvar estoque" at bounding box center [816, 492] width 101 height 32
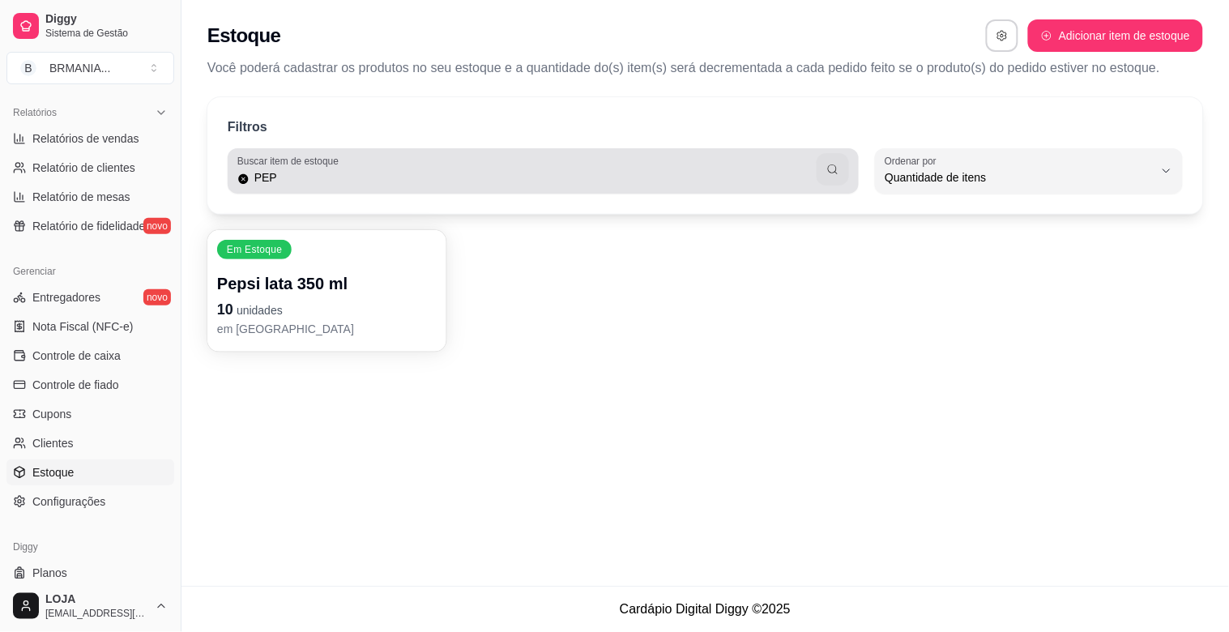
click at [478, 176] on input "PEP" at bounding box center [534, 177] width 568 height 16
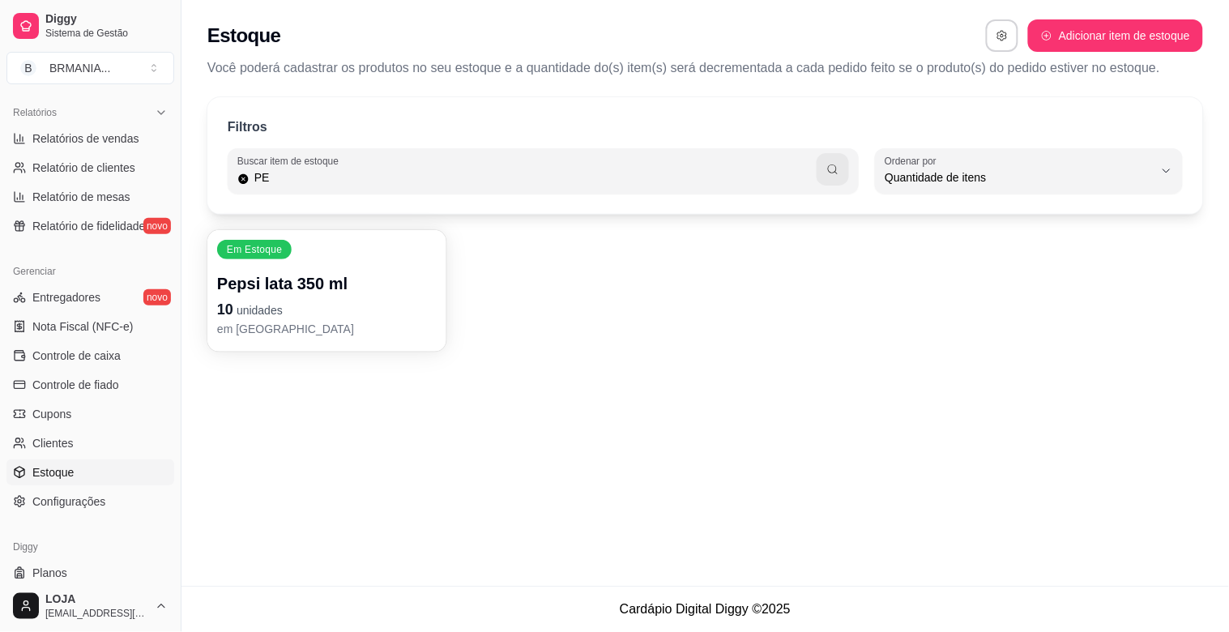
type input "P"
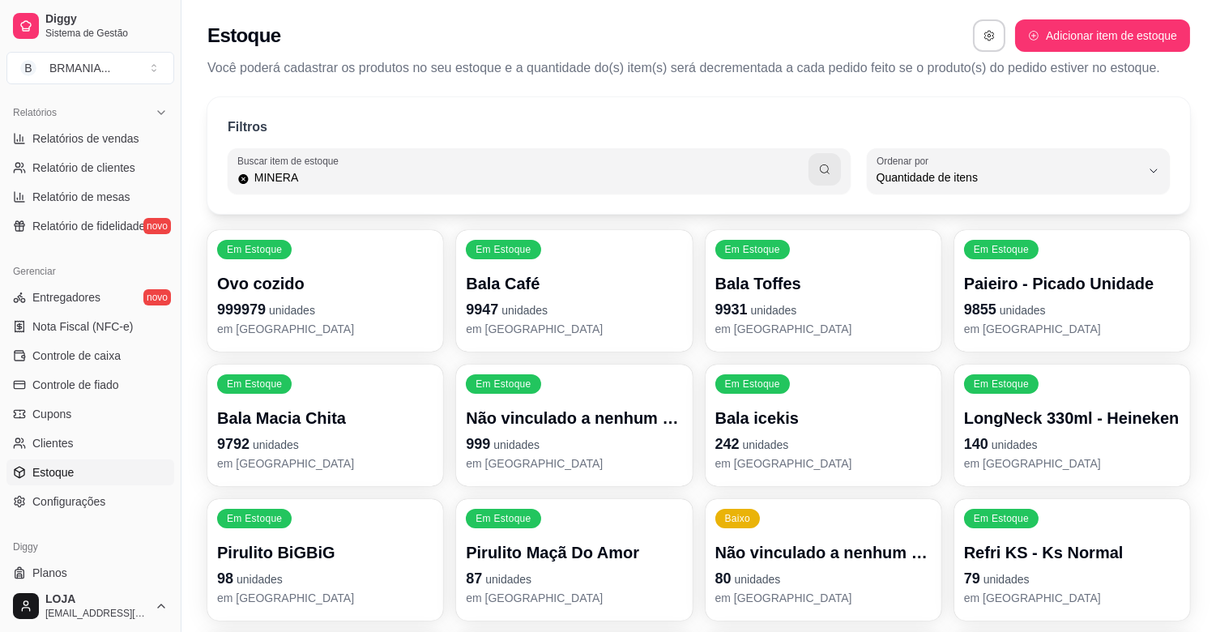
type input "MINERA"
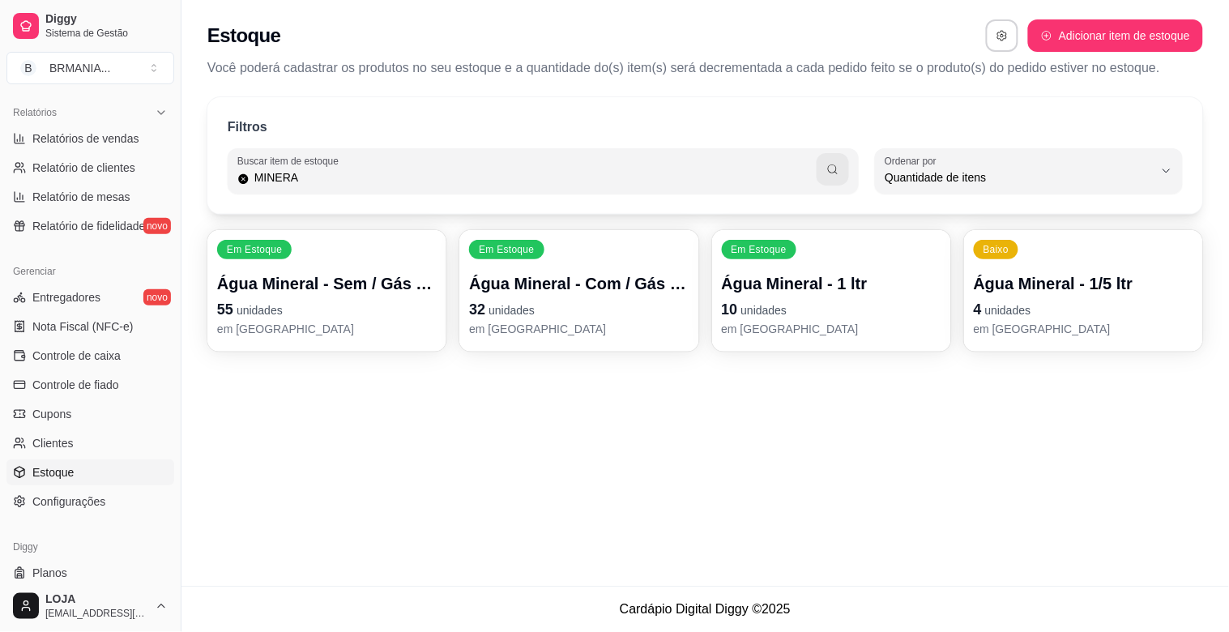
click at [366, 303] on p "55 unidades" at bounding box center [327, 309] width 220 height 23
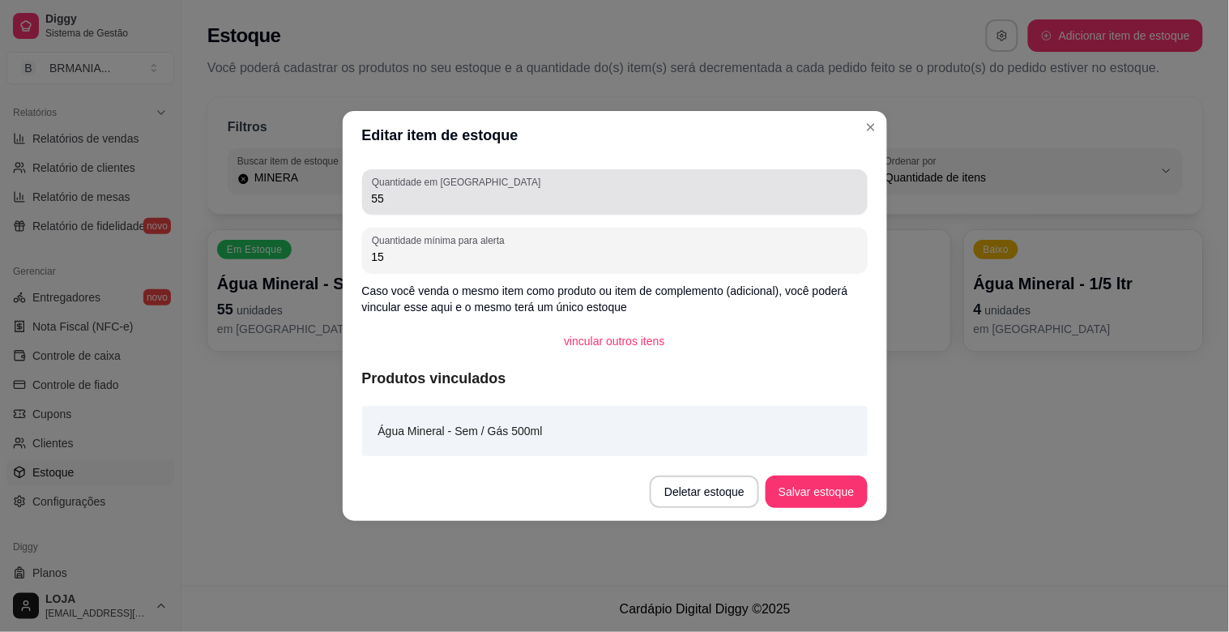
click at [415, 213] on div "Quantidade em estoque 55" at bounding box center [615, 191] width 506 height 45
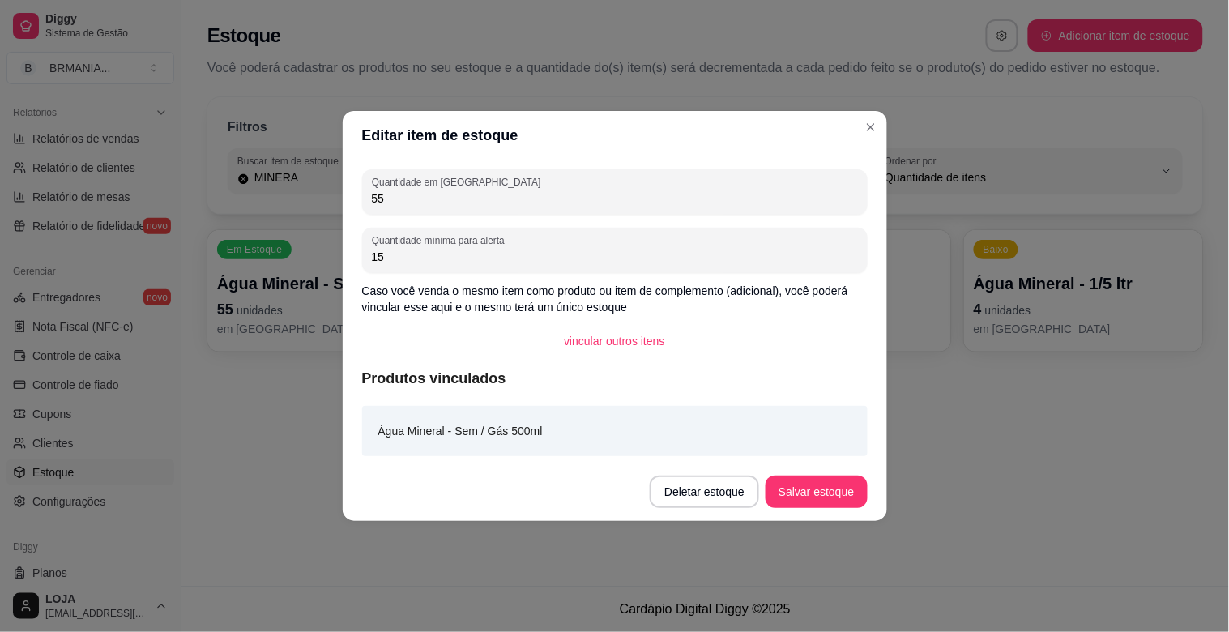
type input "5"
type input "39"
click at [810, 488] on button "Salvar estoque" at bounding box center [816, 492] width 101 height 32
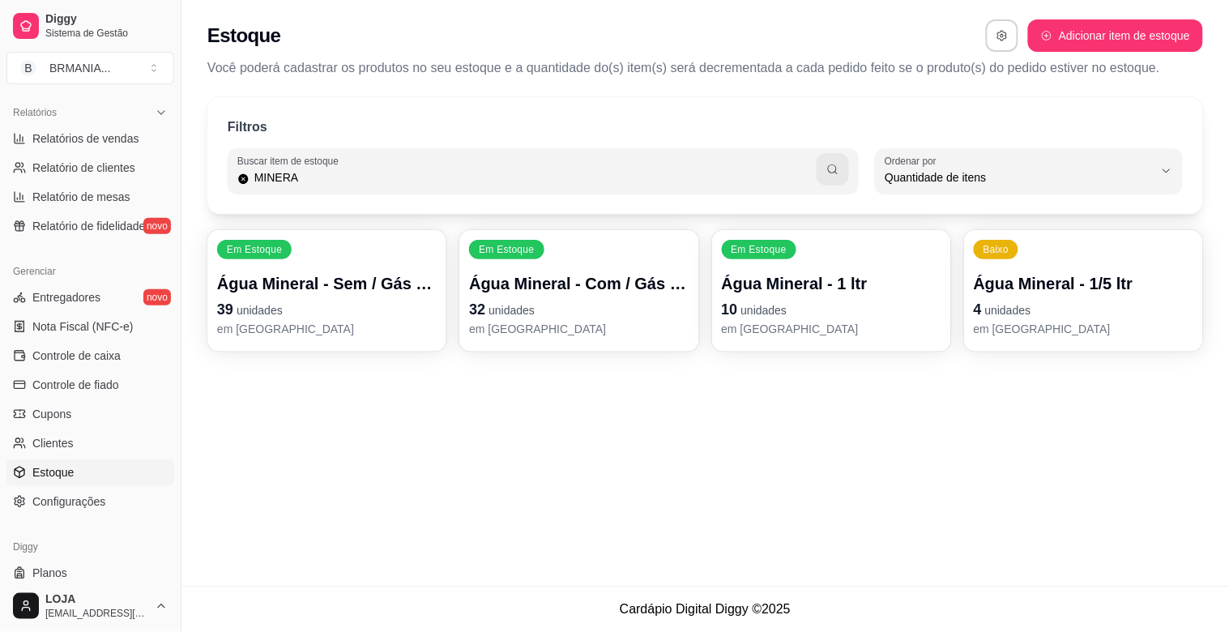
click at [585, 300] on p "32 unidades" at bounding box center [579, 309] width 220 height 23
click at [264, 293] on p "Água Mineral - Sem / Gás 500ml" at bounding box center [327, 283] width 220 height 23
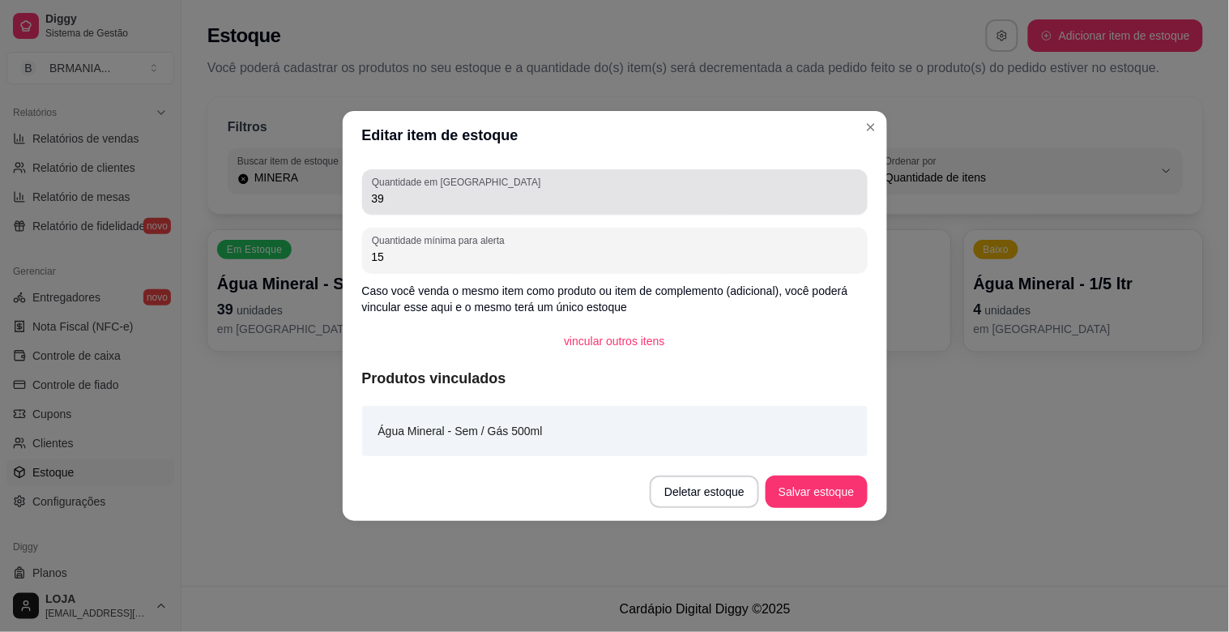
click at [488, 194] on input "39" at bounding box center [615, 198] width 486 height 16
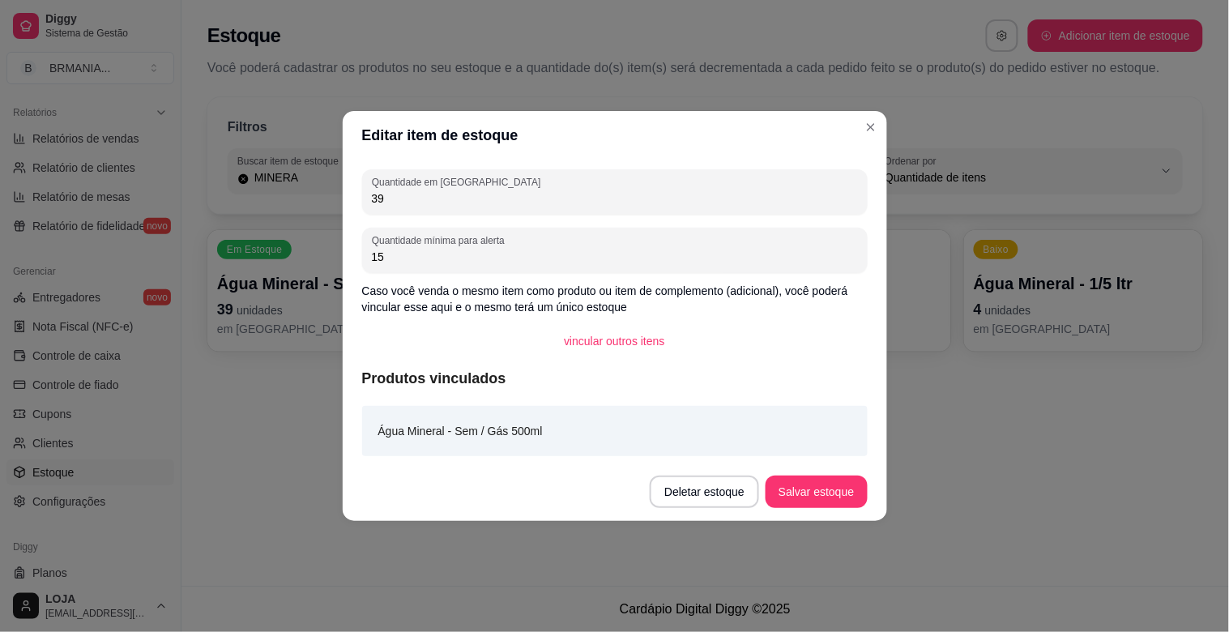
type input "3"
type input "40"
click at [805, 488] on button "Salvar estoque" at bounding box center [816, 492] width 101 height 32
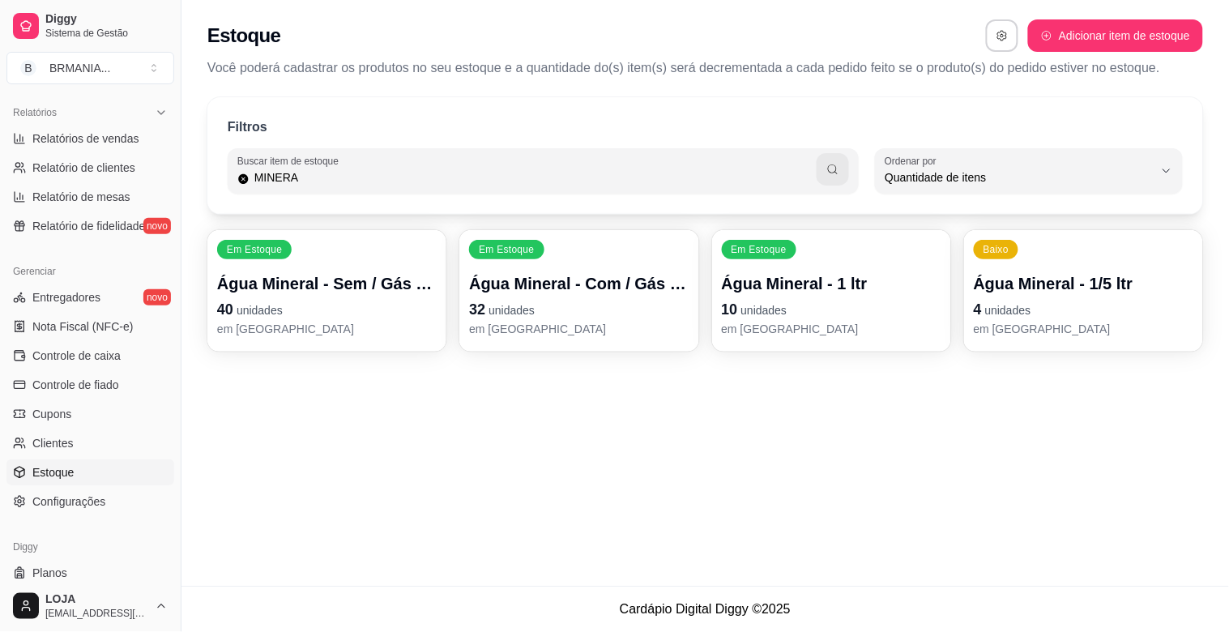
click at [536, 310] on p "32 unidades" at bounding box center [579, 309] width 220 height 23
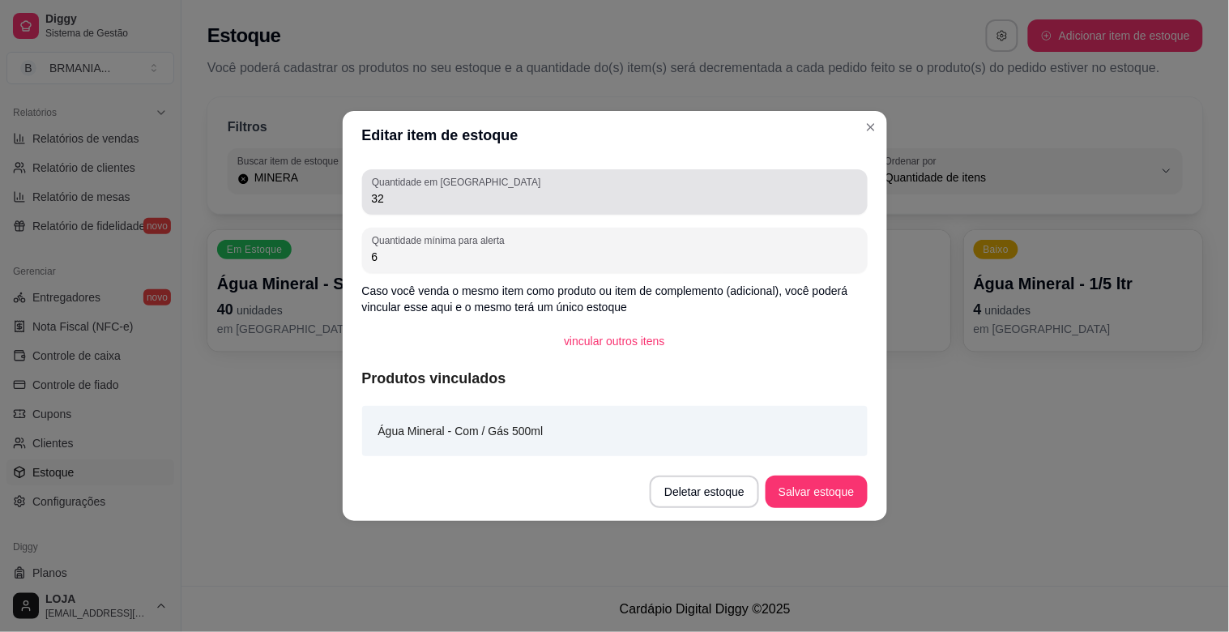
click at [441, 197] on input "32" at bounding box center [615, 198] width 486 height 16
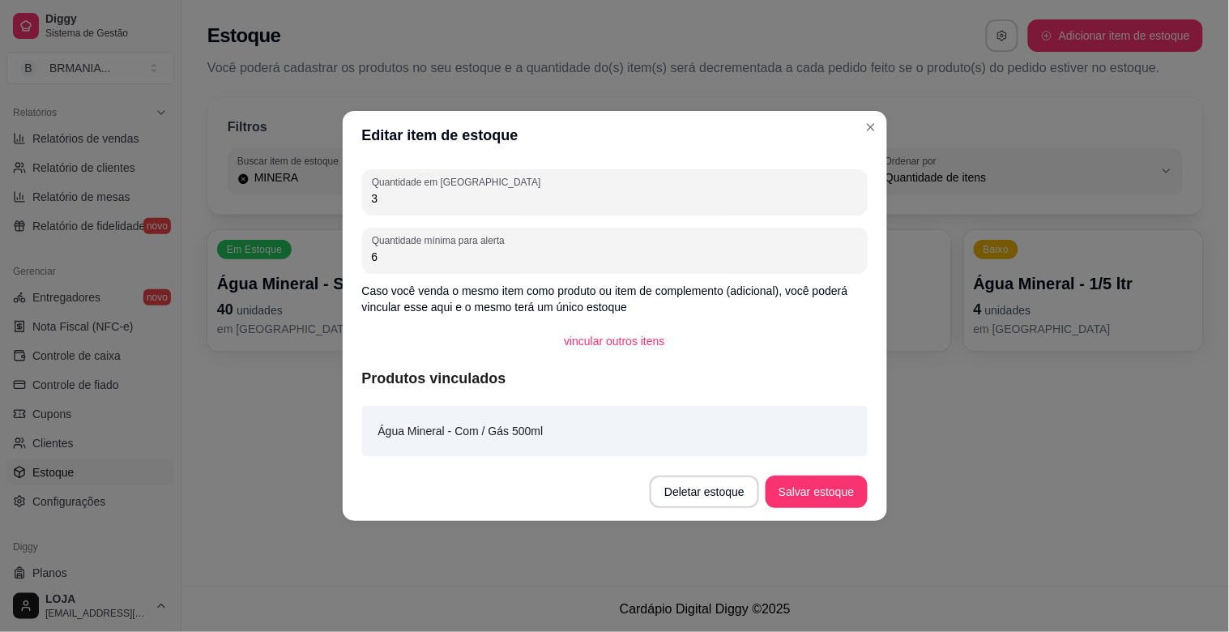
type input "3"
type input "29"
click at [844, 486] on button "Salvar estoque" at bounding box center [816, 492] width 101 height 32
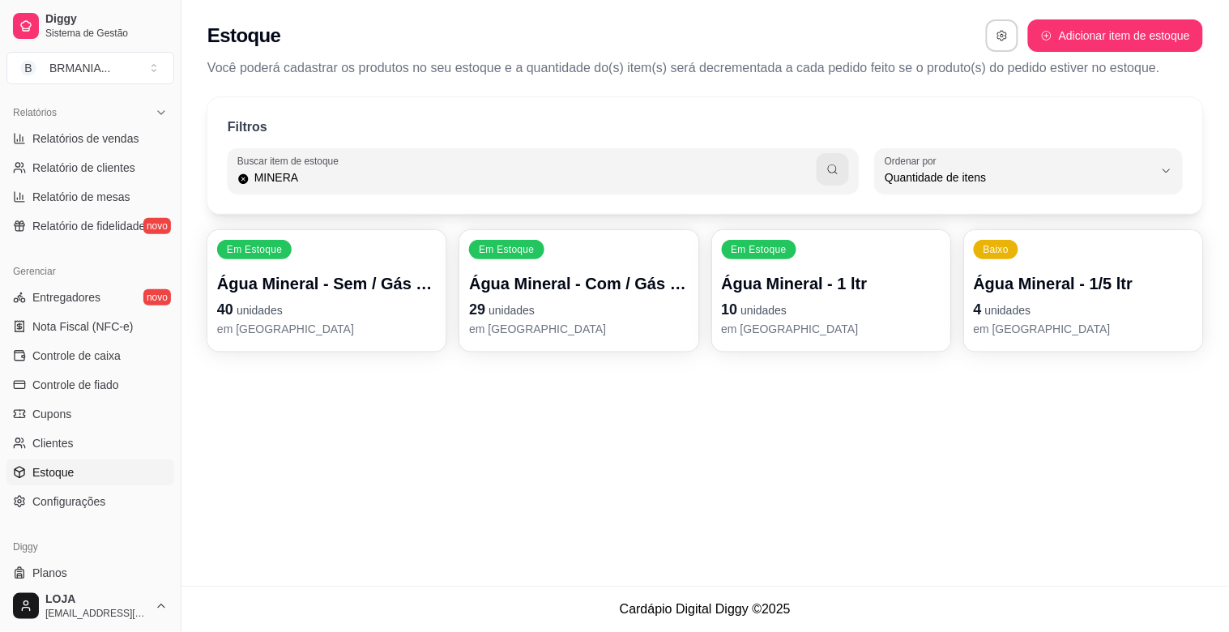
click at [819, 318] on p "10 unidades" at bounding box center [832, 309] width 220 height 23
click at [1049, 306] on p "4 unidades" at bounding box center [1084, 309] width 220 height 23
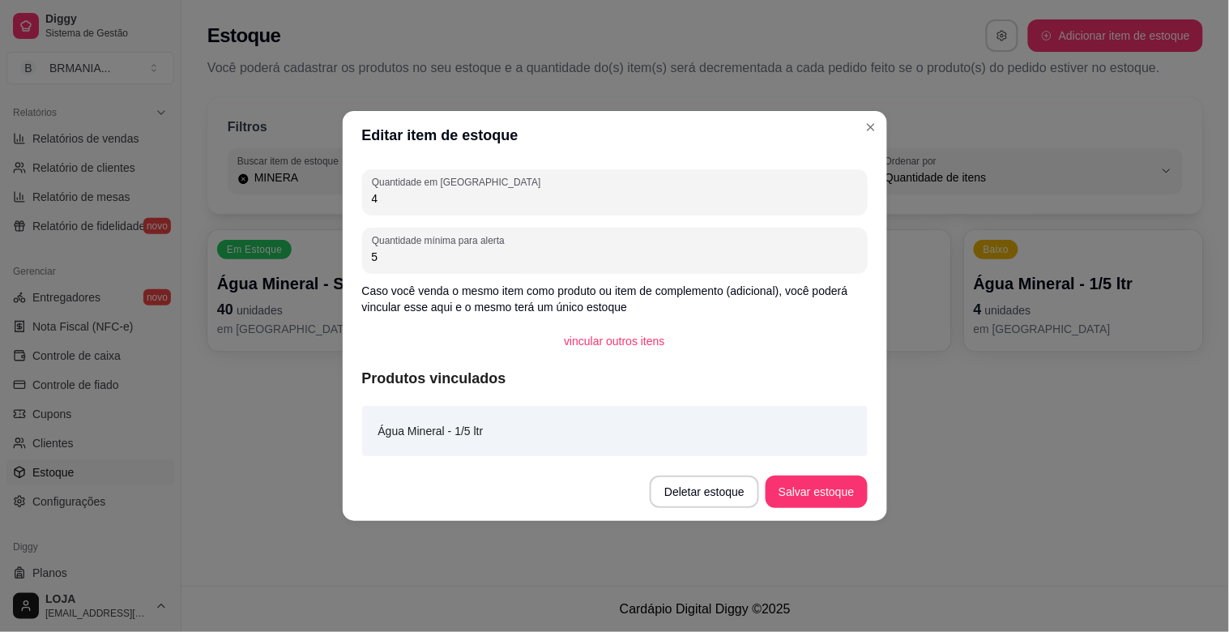
click at [541, 196] on input "4" at bounding box center [615, 198] width 486 height 16
type input "3"
type input "2"
click at [810, 489] on button "Salvar estoque" at bounding box center [816, 492] width 99 height 32
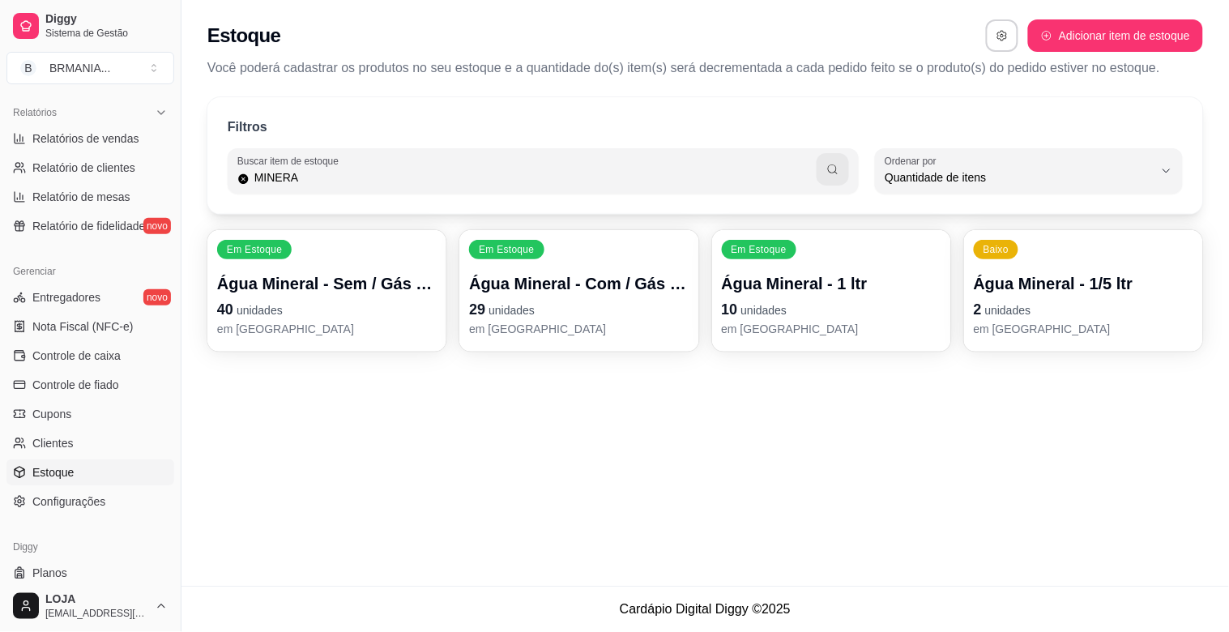
click at [408, 172] on input "MINERA" at bounding box center [534, 177] width 568 height 16
type input "M"
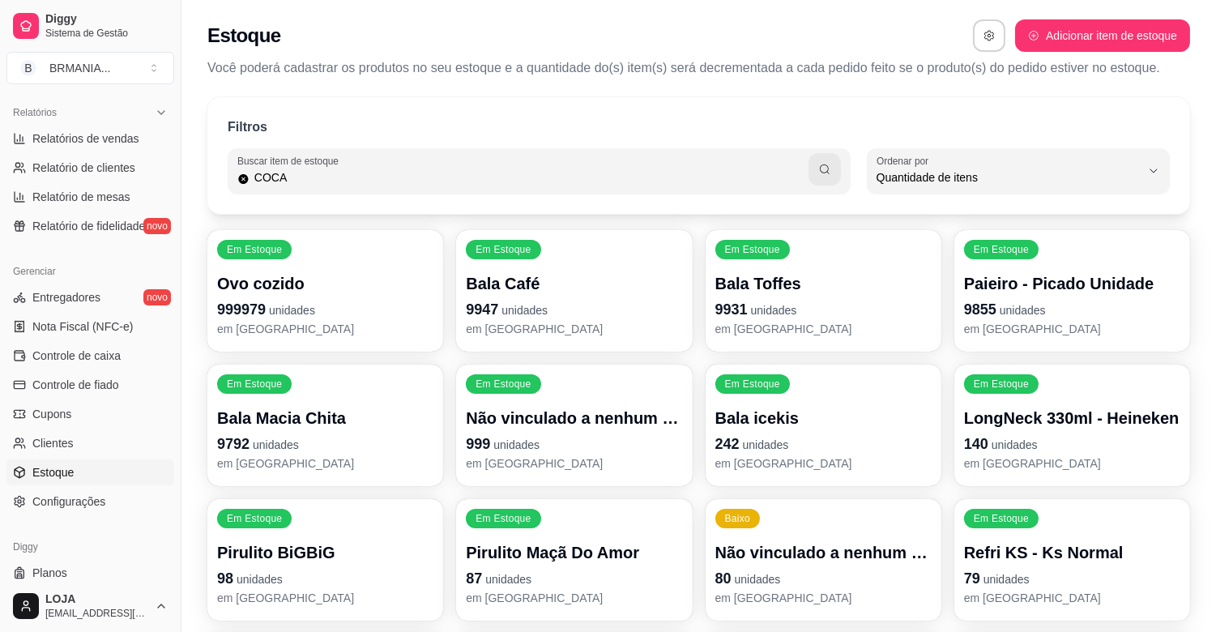
type input "COCA"
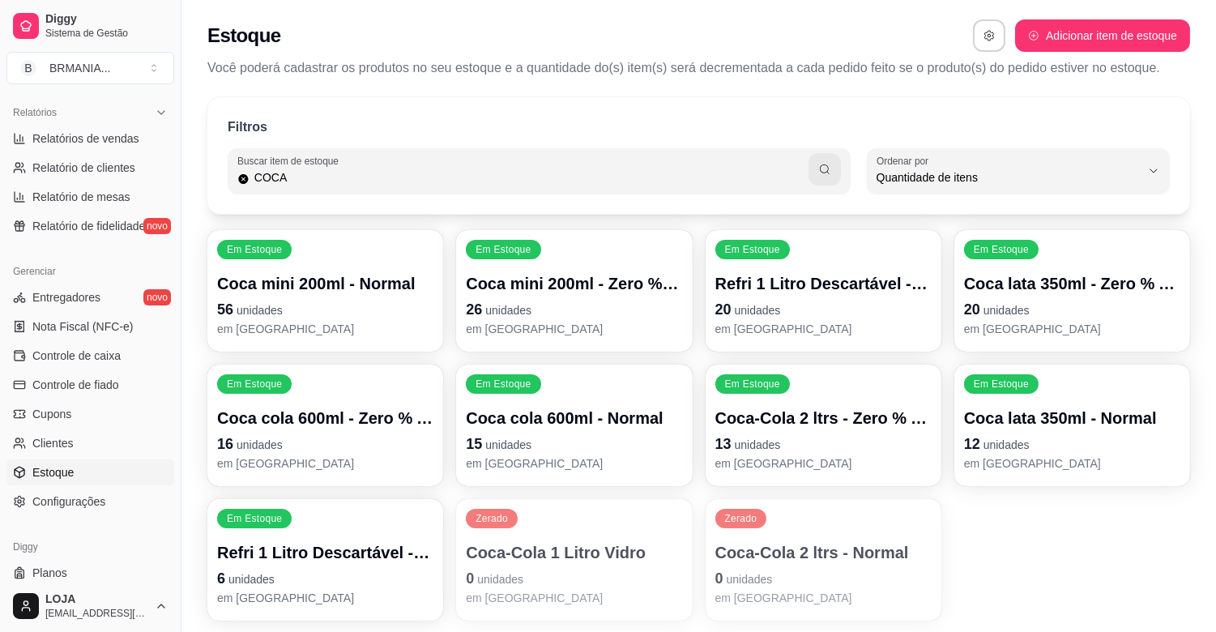
click at [805, 459] on p "em [GEOGRAPHIC_DATA]" at bounding box center [824, 463] width 216 height 16
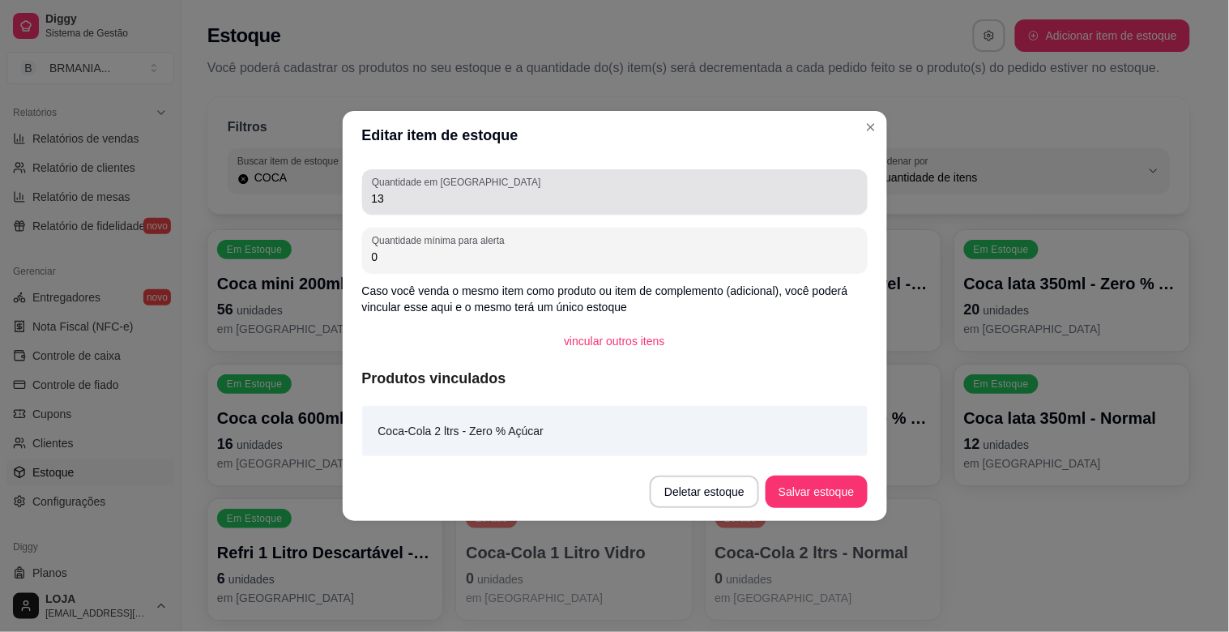
click at [454, 191] on div "Quantidade em estoque 13" at bounding box center [615, 191] width 506 height 45
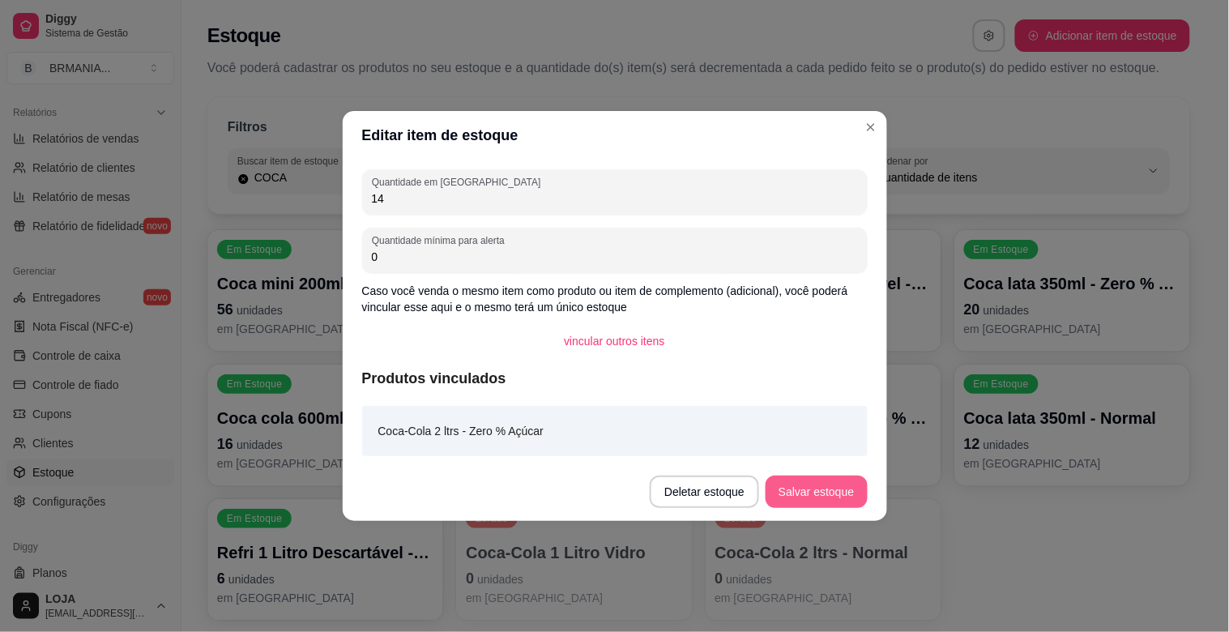
type input "14"
click at [787, 486] on button "Salvar estoque" at bounding box center [816, 492] width 101 height 32
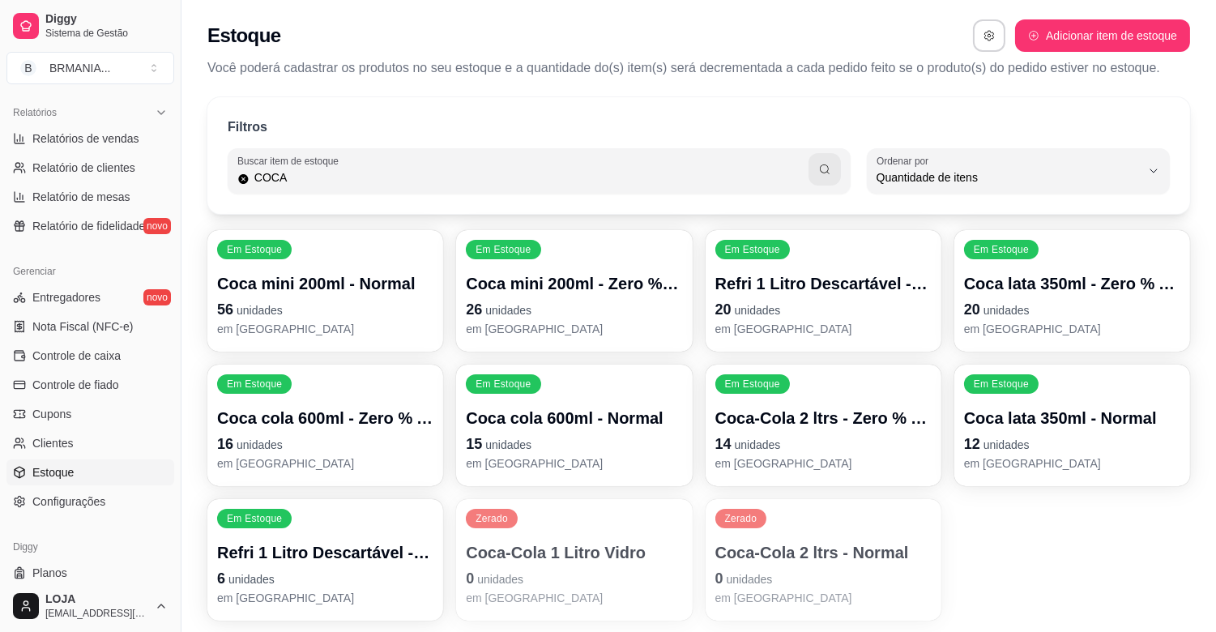
click at [593, 177] on input "COCA" at bounding box center [529, 177] width 559 height 16
type input "C"
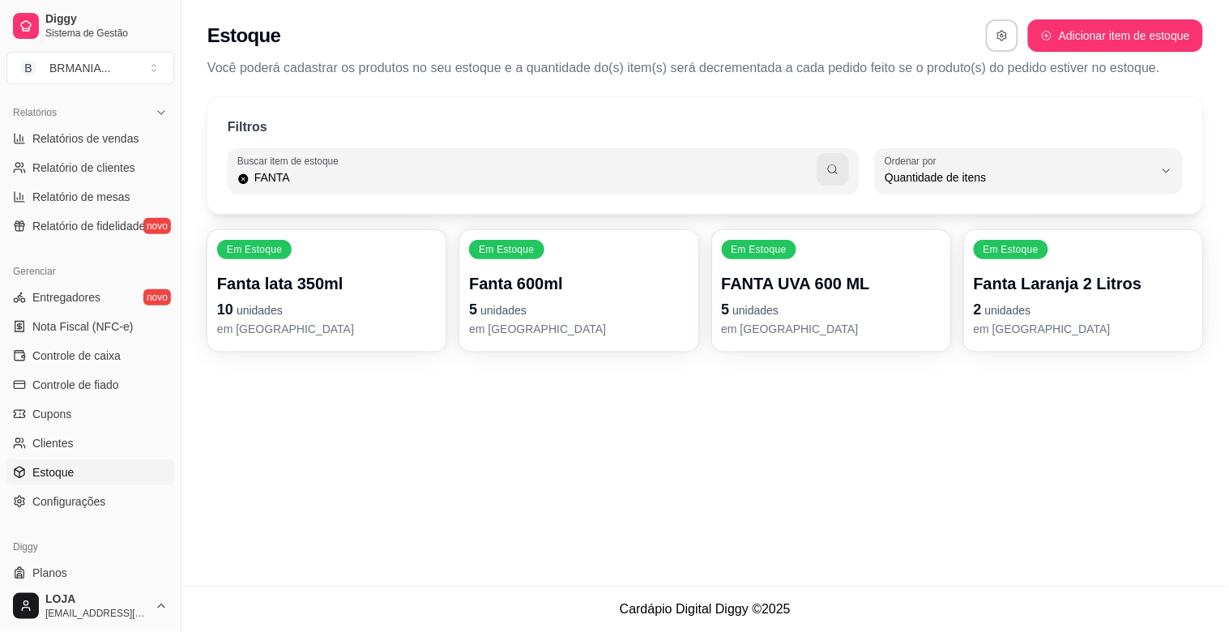
click at [968, 310] on div "Em Estoque Fanta Laranja 2 Litros 2 unidades em [GEOGRAPHIC_DATA]" at bounding box center [1083, 291] width 239 height 122
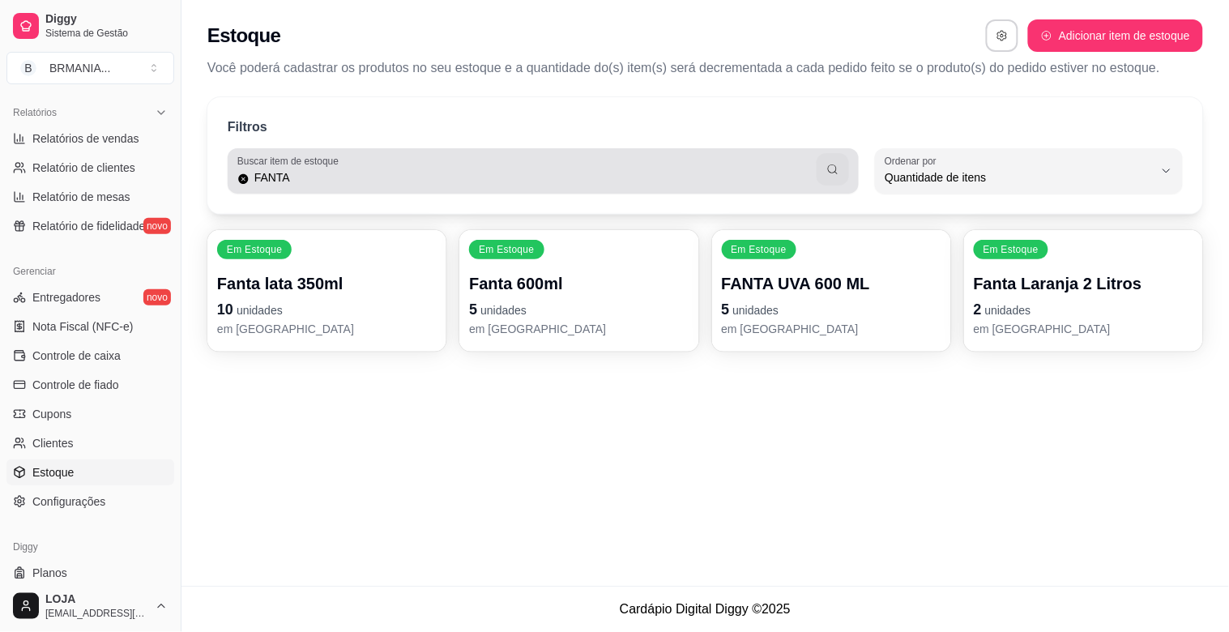
click at [435, 167] on div "FANTA" at bounding box center [543, 171] width 612 height 32
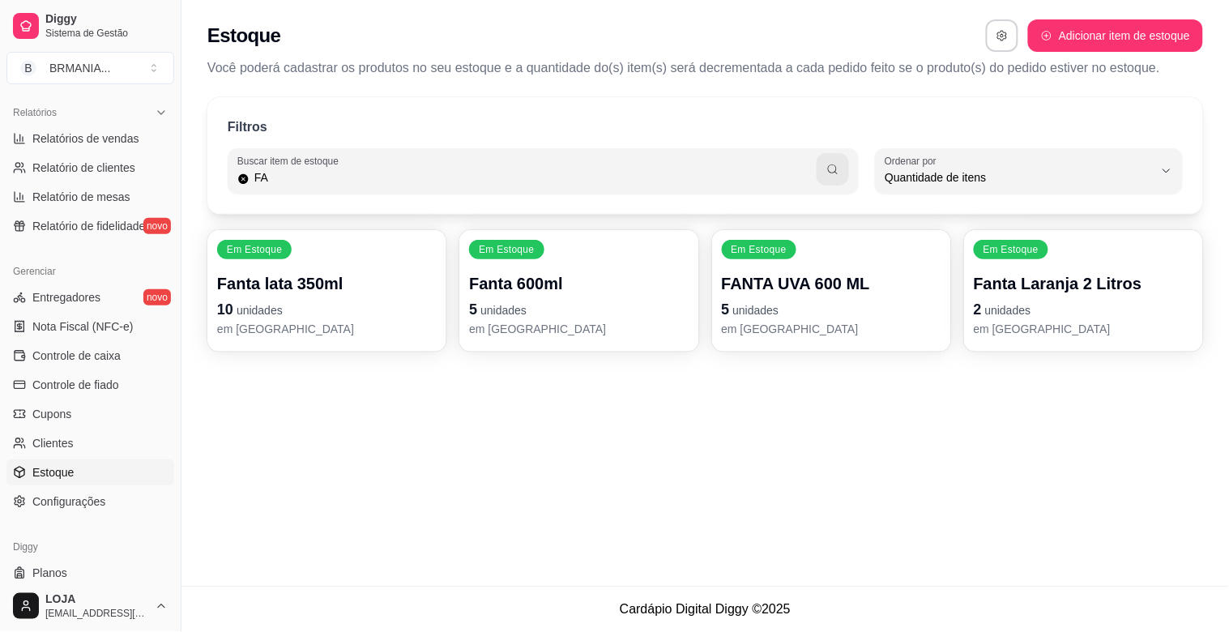
type input "F"
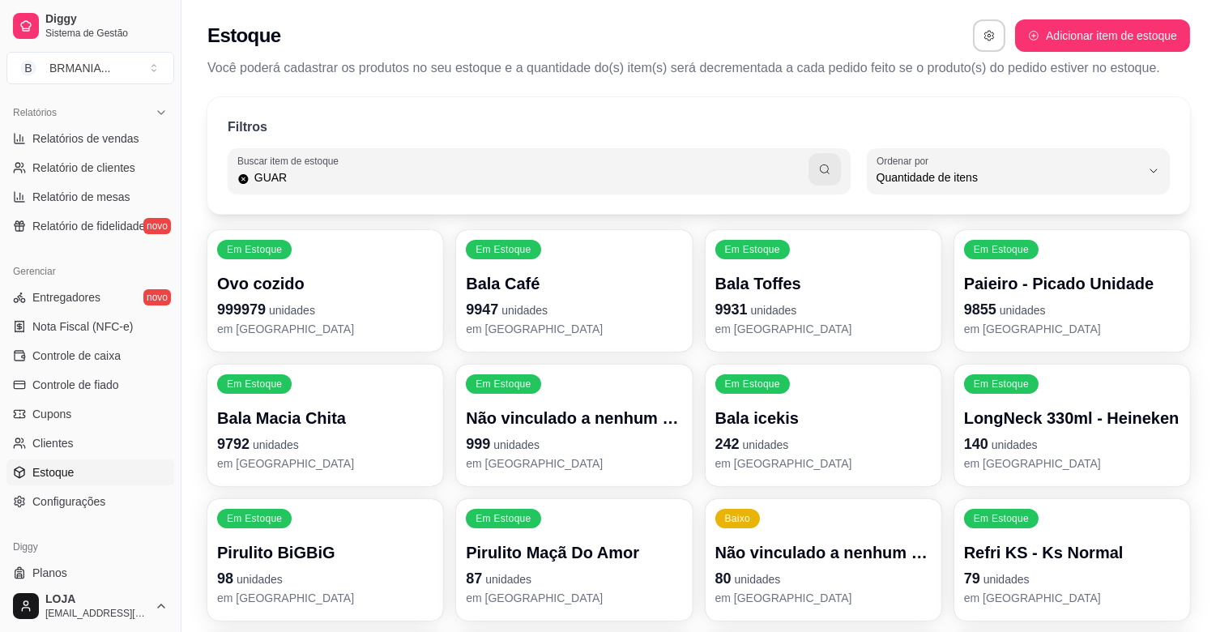
type input "GUAR"
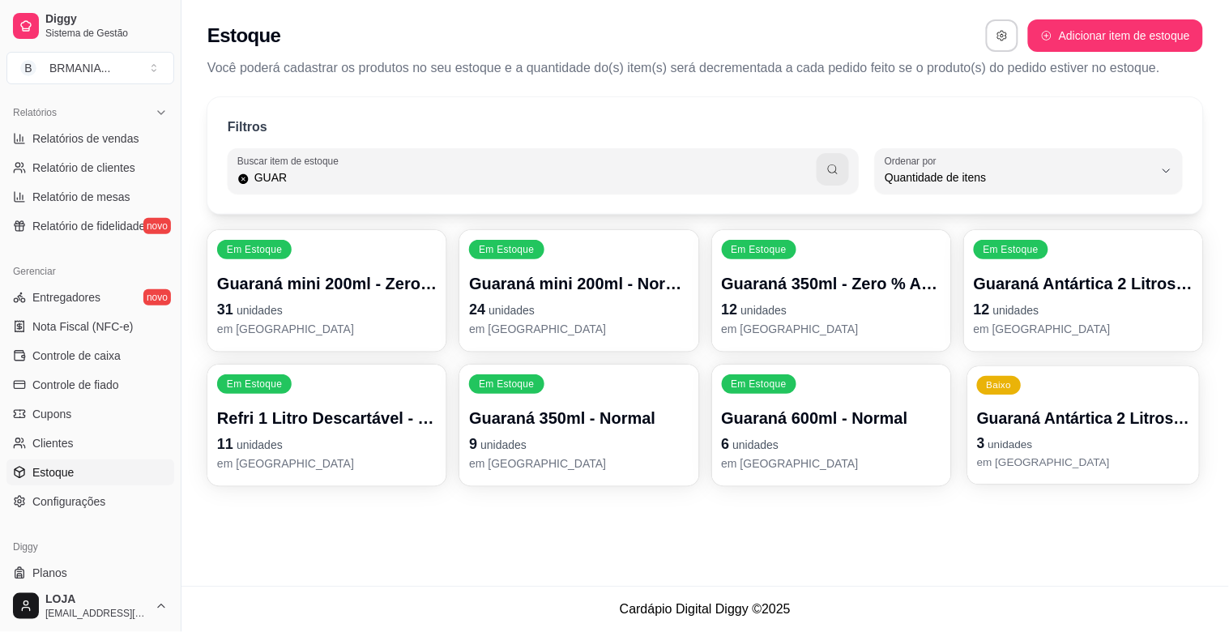
click at [1088, 455] on p "em [GEOGRAPHIC_DATA]" at bounding box center [1083, 462] width 213 height 15
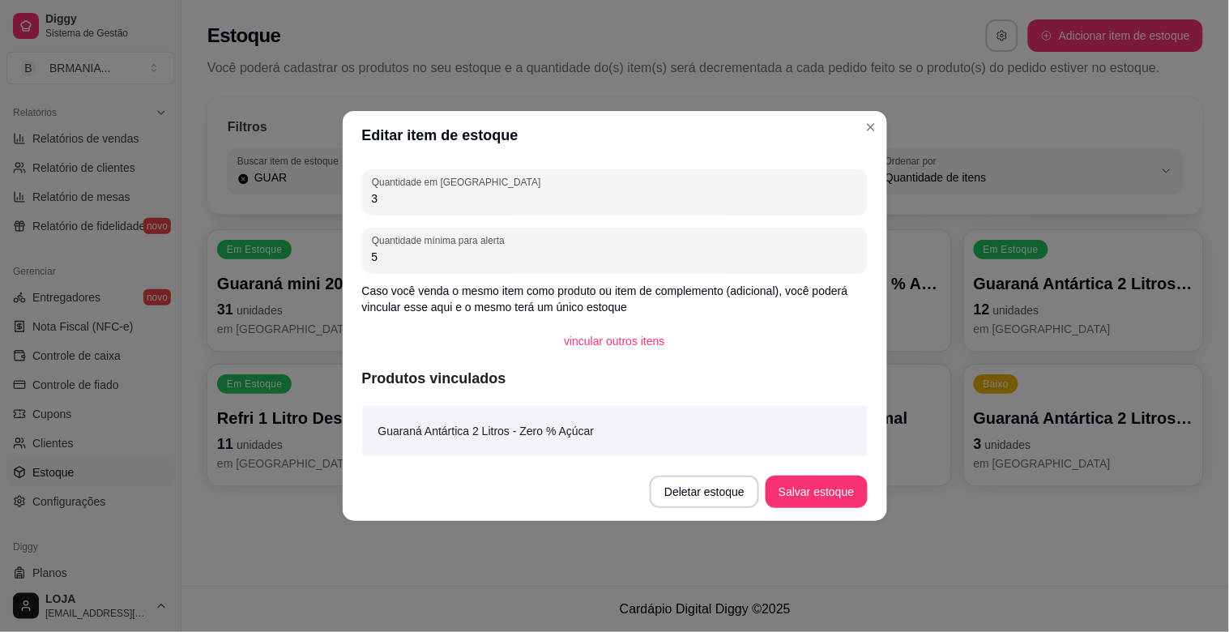
click at [446, 199] on input "3" at bounding box center [615, 198] width 486 height 16
type input "8"
click at [821, 484] on button "Salvar estoque" at bounding box center [816, 492] width 101 height 32
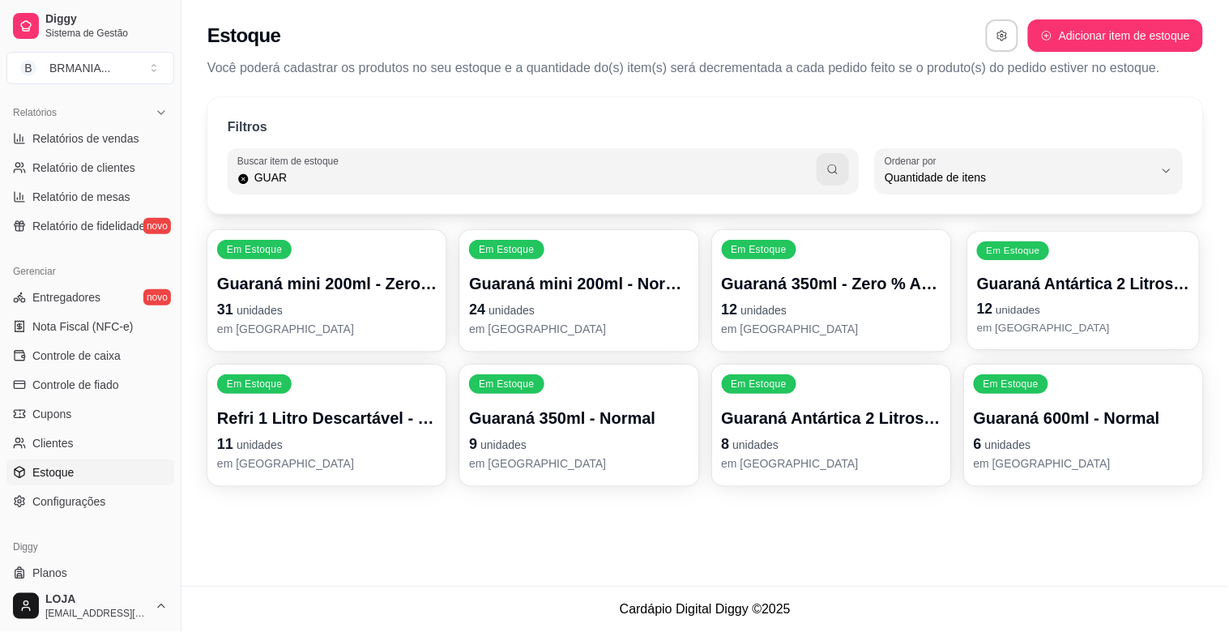
click at [1078, 336] on div "Em Estoque Guaraná Antártica 2 Litros - Normal 12 unidades em [GEOGRAPHIC_DATA]" at bounding box center [1084, 291] width 232 height 118
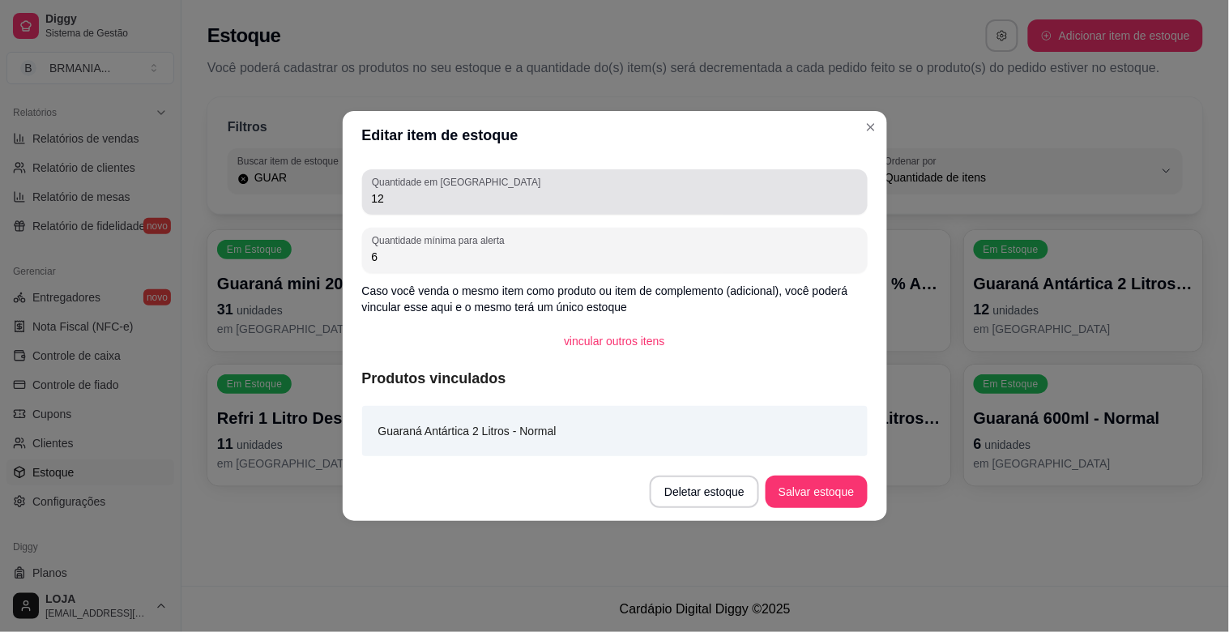
drag, startPoint x: 442, startPoint y: 214, endPoint x: 431, endPoint y: 206, distance: 13.9
click at [431, 206] on div "Quantidade em estoque 12 Quantidade mínima para alerta 6 Caso você venda o mesm…" at bounding box center [615, 311] width 545 height 303
click at [431, 206] on input "12" at bounding box center [615, 198] width 486 height 16
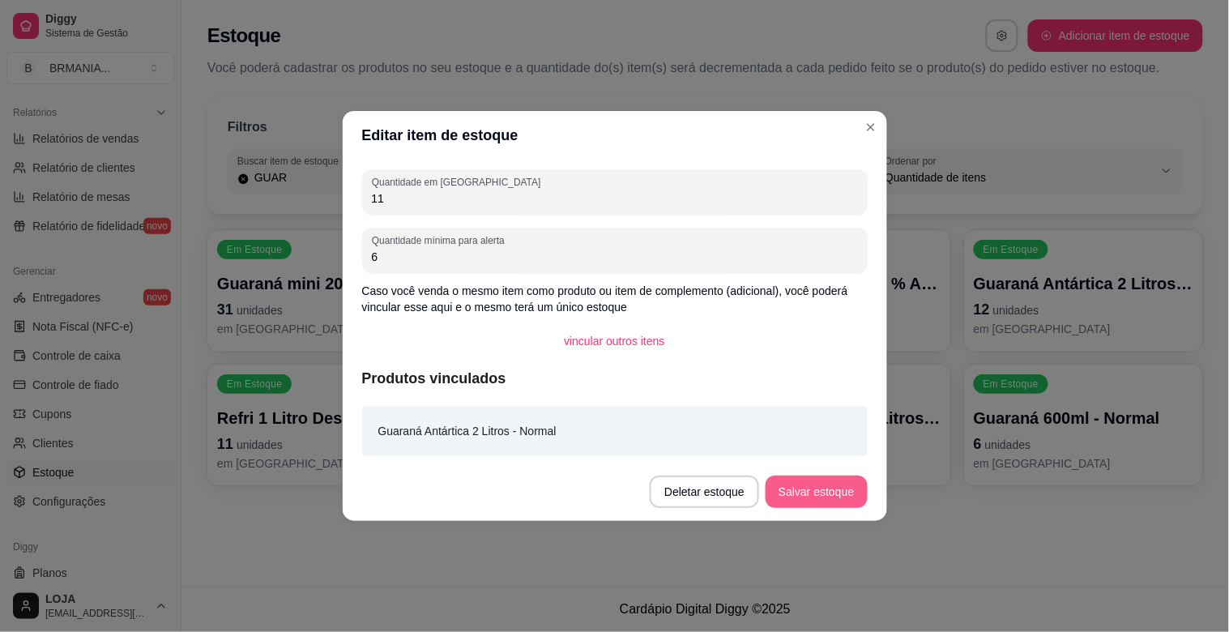
type input "11"
click at [825, 485] on button "Salvar estoque" at bounding box center [816, 492] width 101 height 32
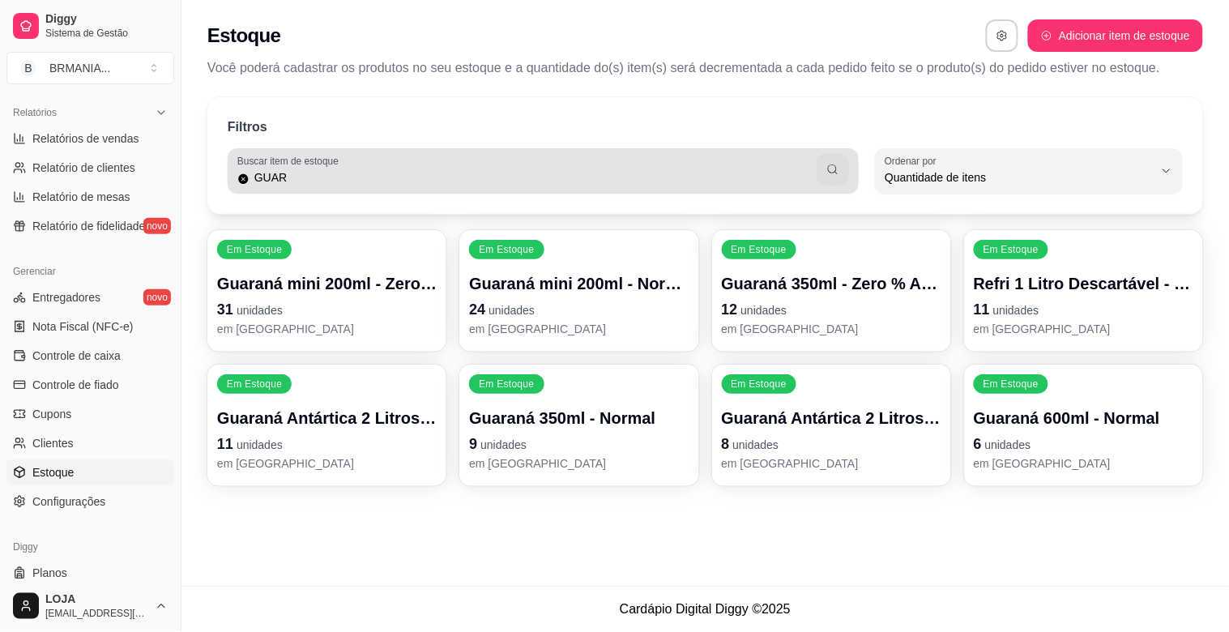
click at [756, 179] on input "GUAR" at bounding box center [534, 177] width 568 height 16
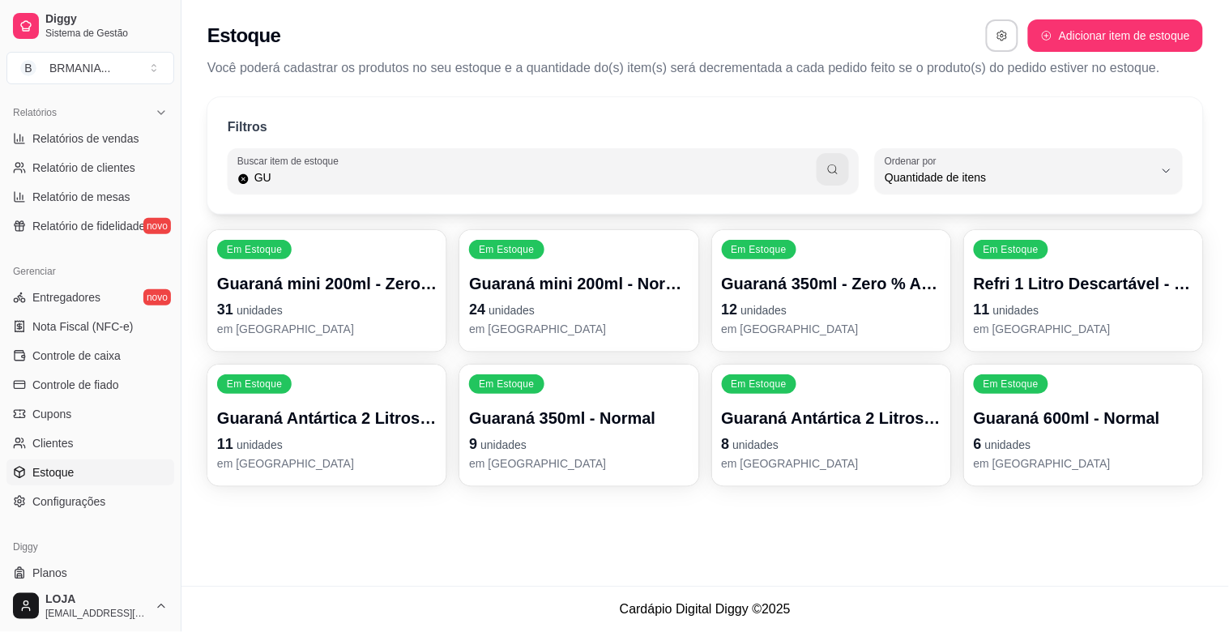
type input "G"
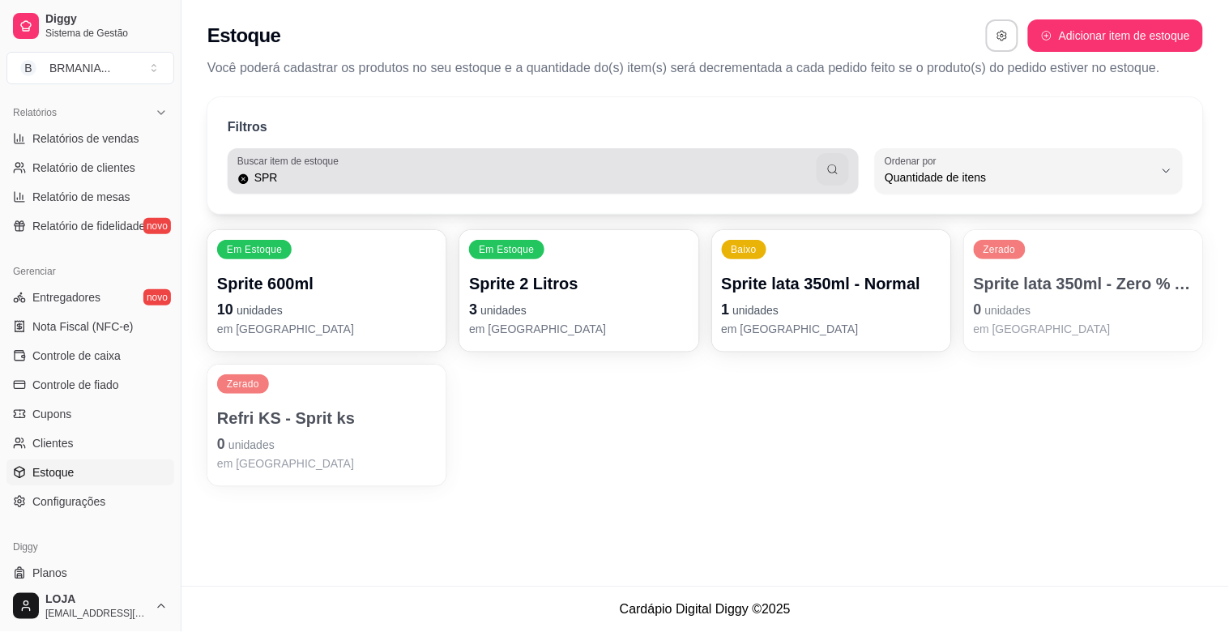
click at [362, 165] on div "SPR" at bounding box center [543, 171] width 612 height 32
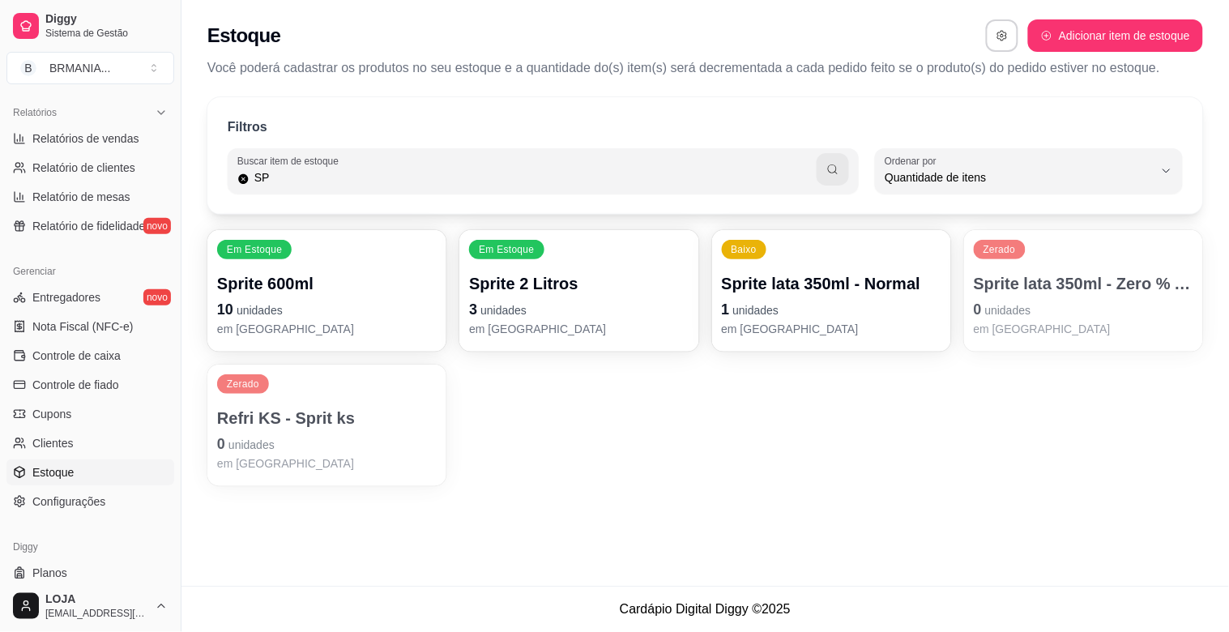
type input "S"
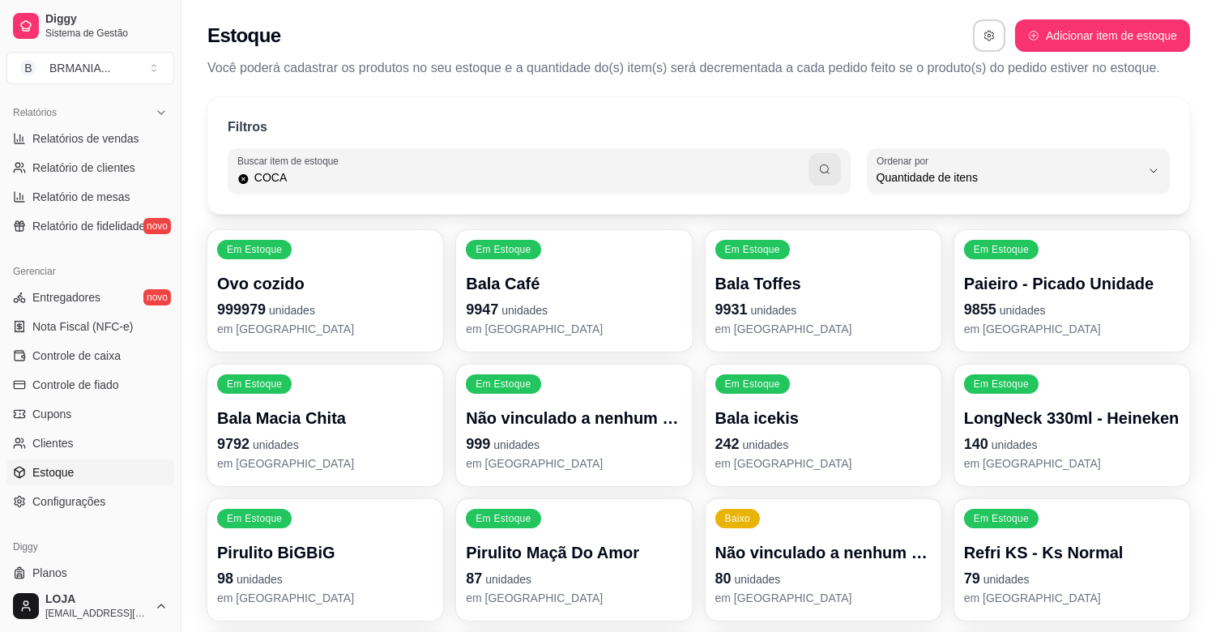
type input "COCA"
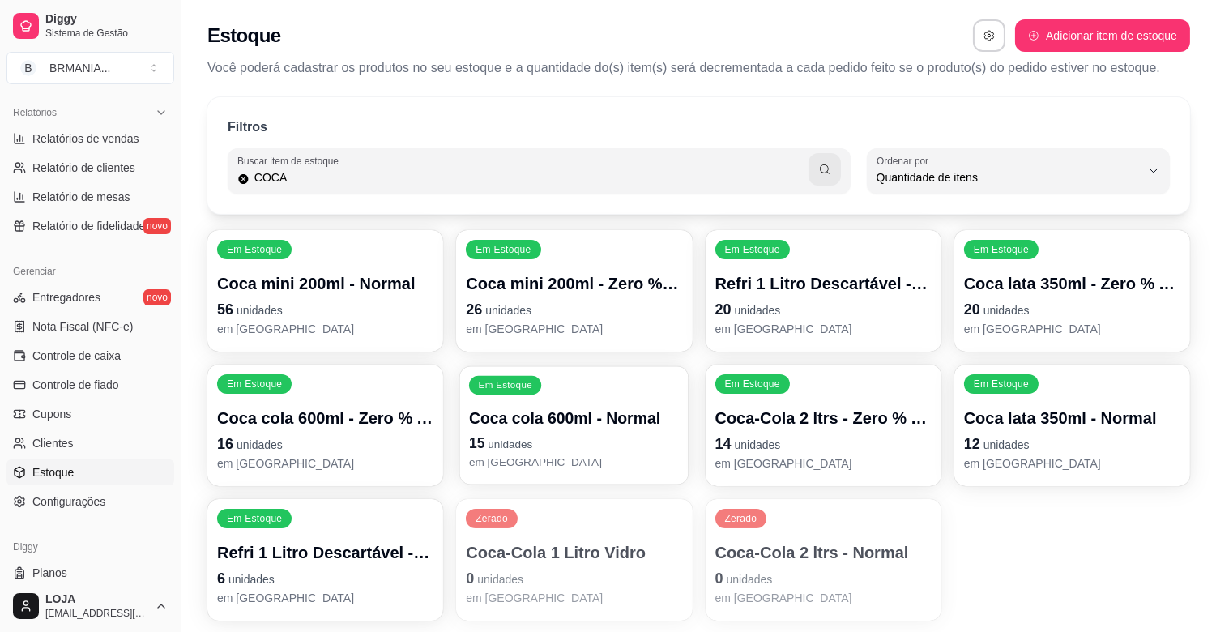
click at [632, 423] on p "Coca cola 600ml - Normal" at bounding box center [574, 419] width 210 height 22
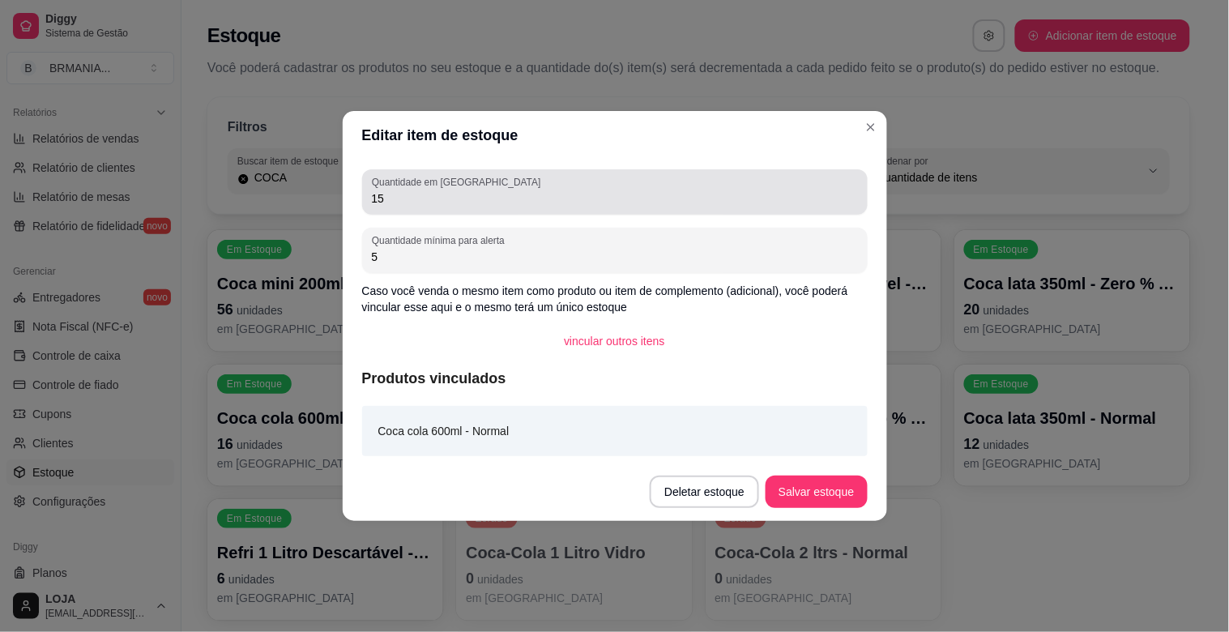
click at [426, 199] on input "15" at bounding box center [615, 198] width 486 height 16
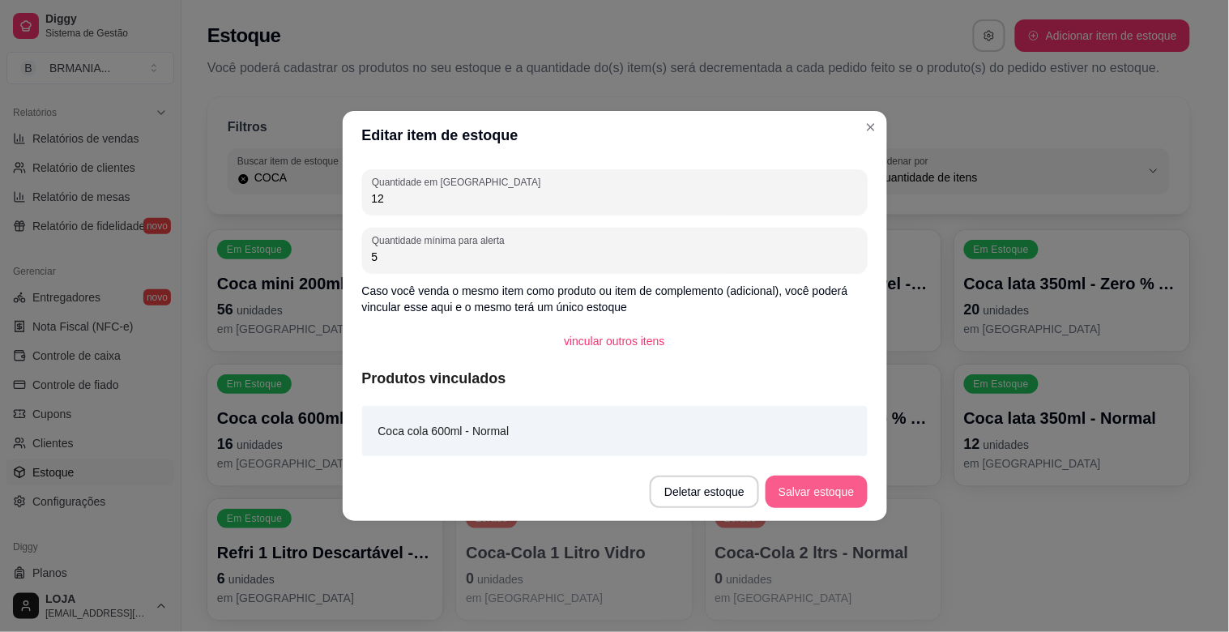
type input "12"
click at [812, 480] on button "Salvar estoque" at bounding box center [816, 492] width 101 height 32
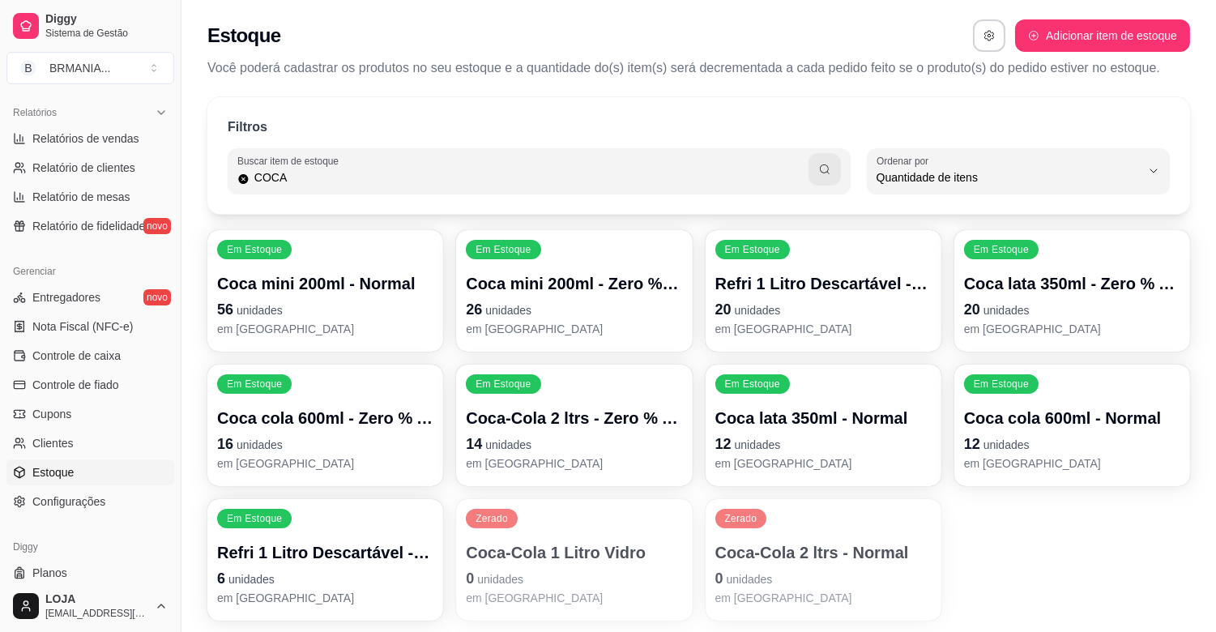
click at [361, 442] on p "16 unidades" at bounding box center [325, 444] width 216 height 23
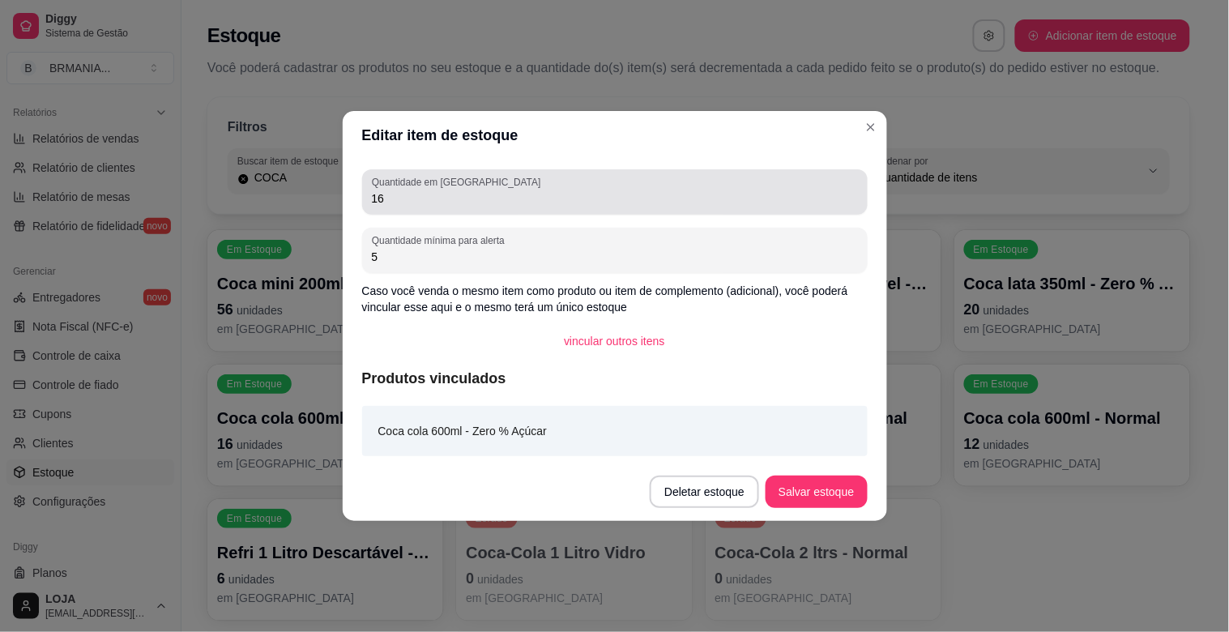
click at [446, 196] on input "16" at bounding box center [615, 198] width 486 height 16
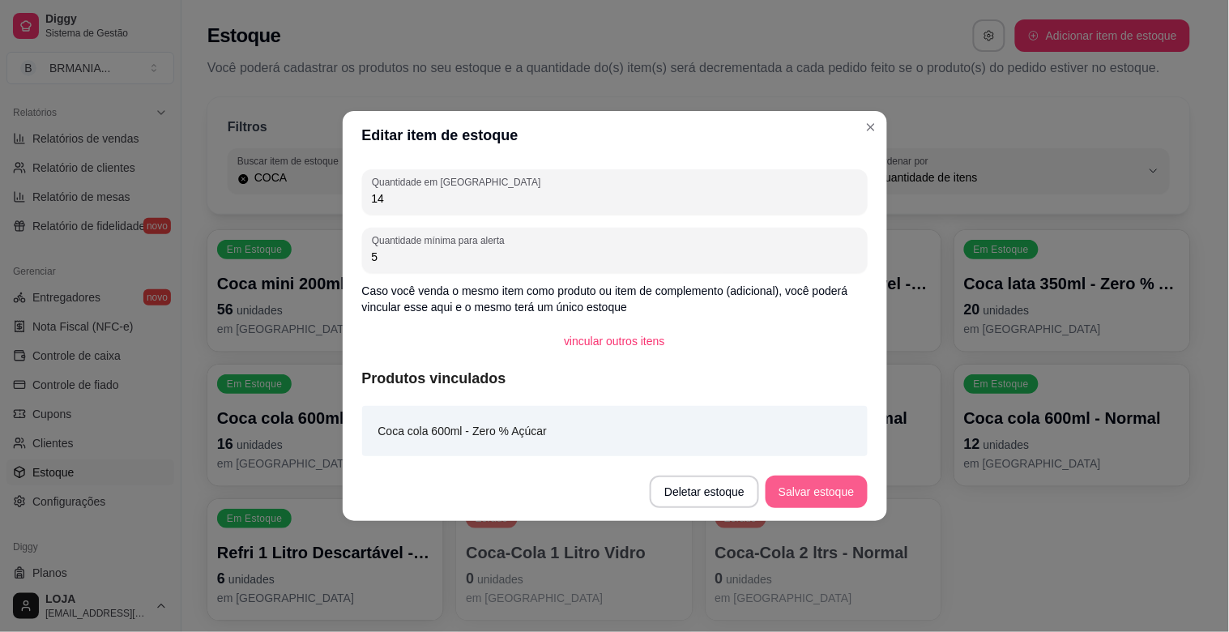
type input "14"
click at [815, 497] on button "Salvar estoque" at bounding box center [816, 492] width 101 height 32
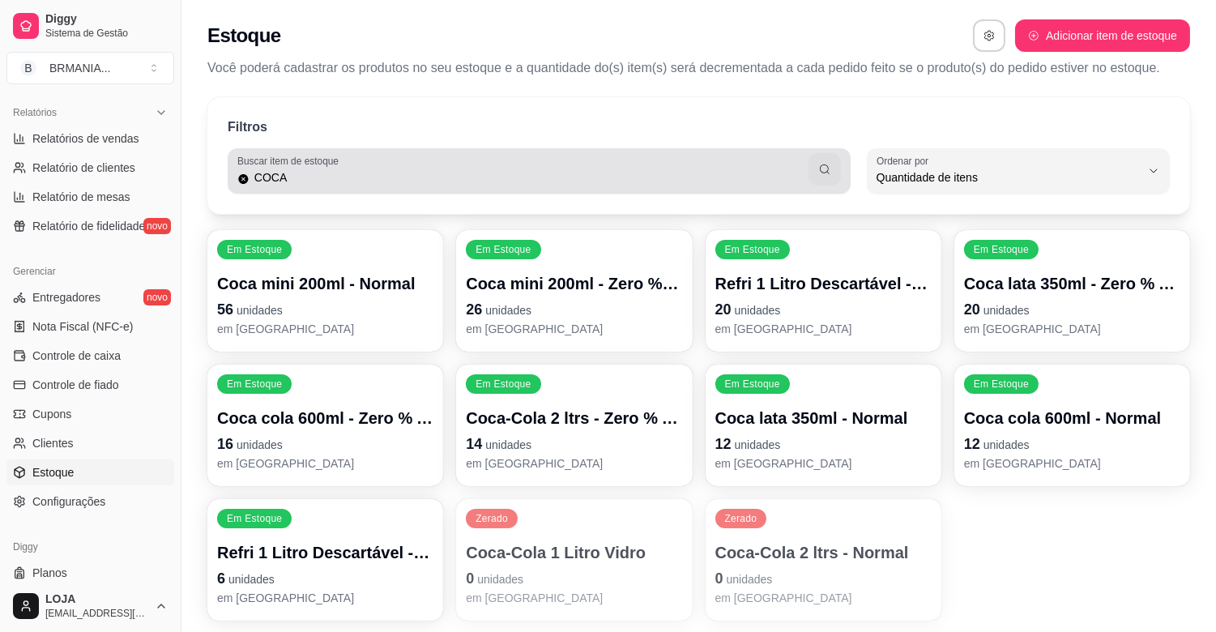
click at [676, 182] on input "COCA" at bounding box center [529, 177] width 559 height 16
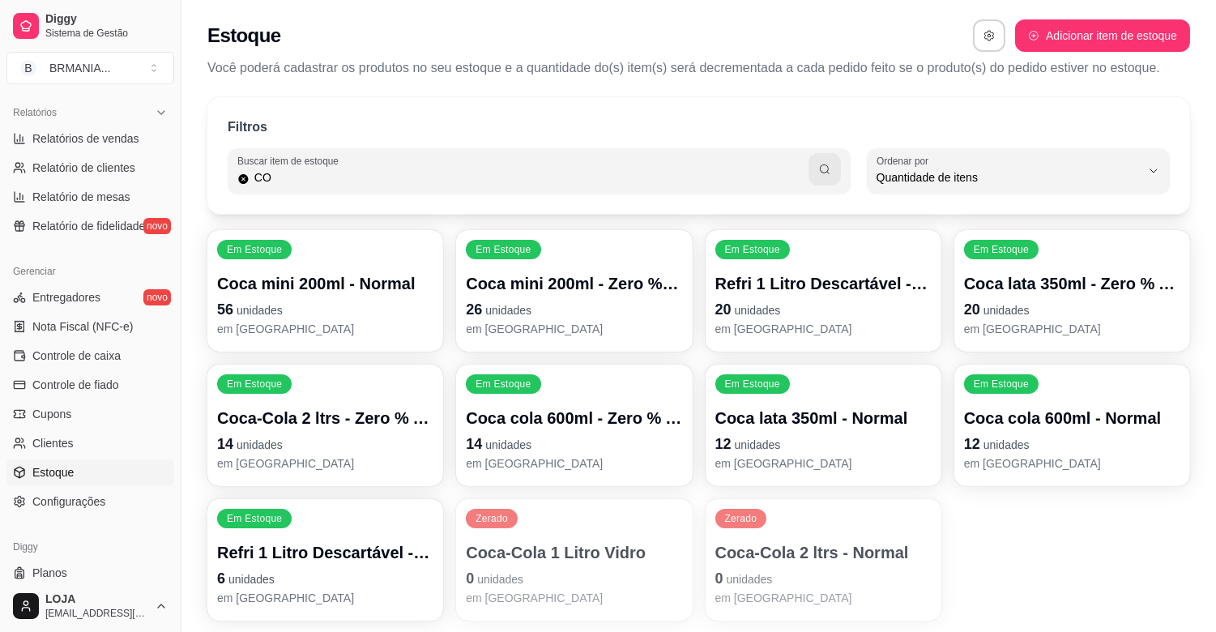
type input "C"
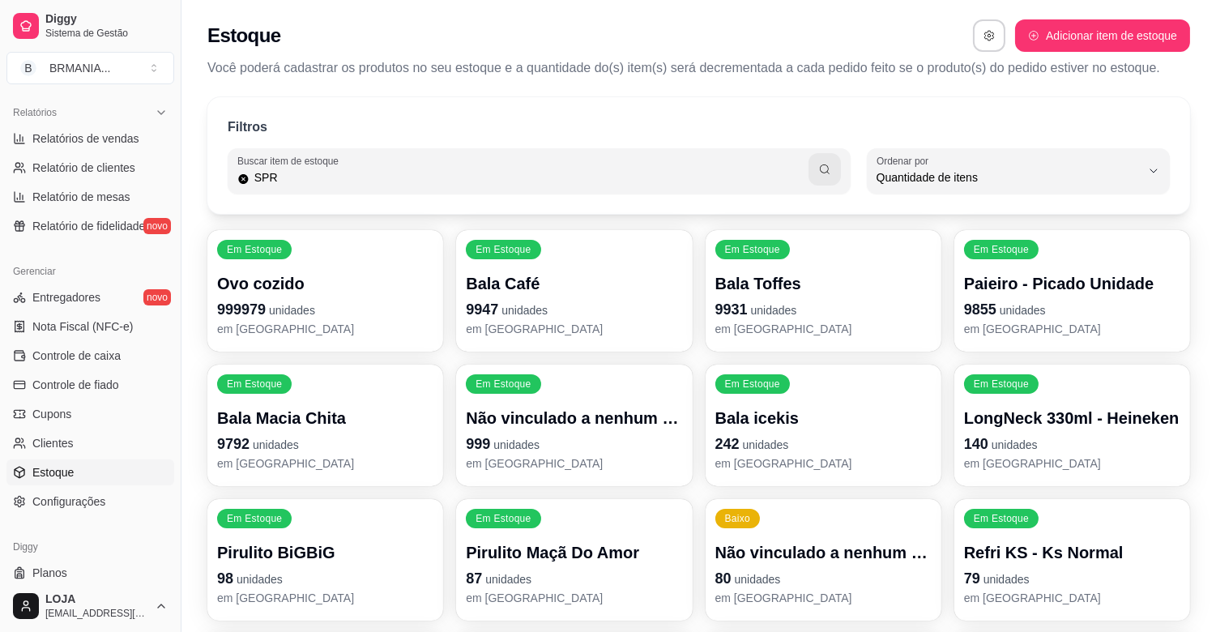
type input "SPR"
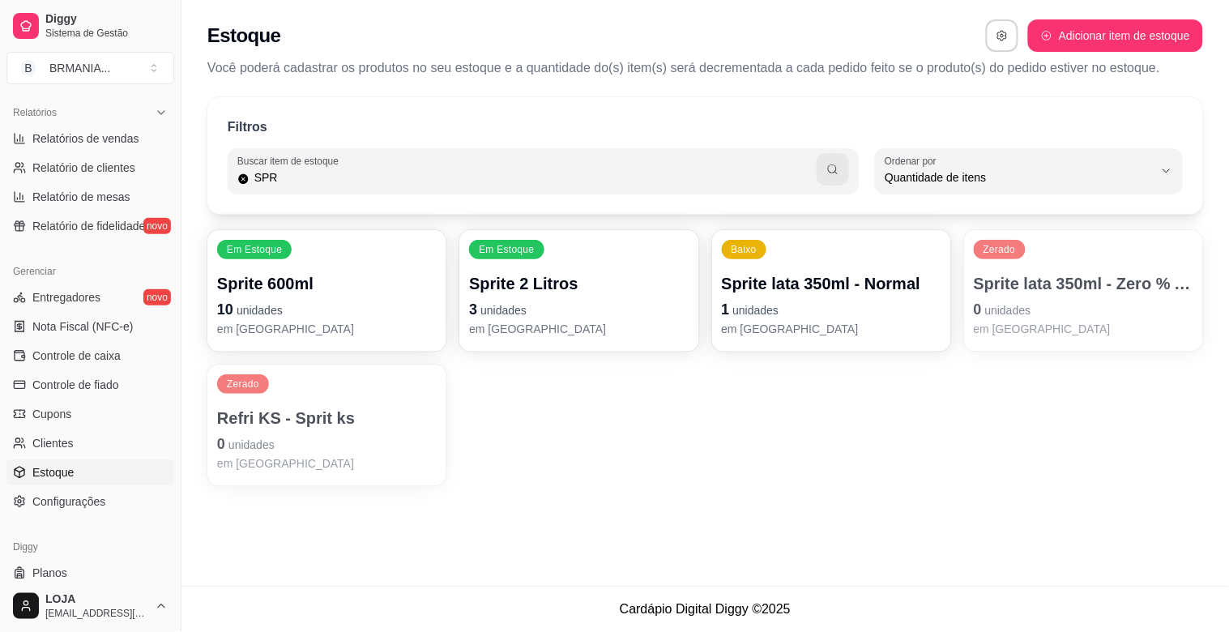
click at [347, 286] on p "Sprite 600ml" at bounding box center [327, 283] width 220 height 23
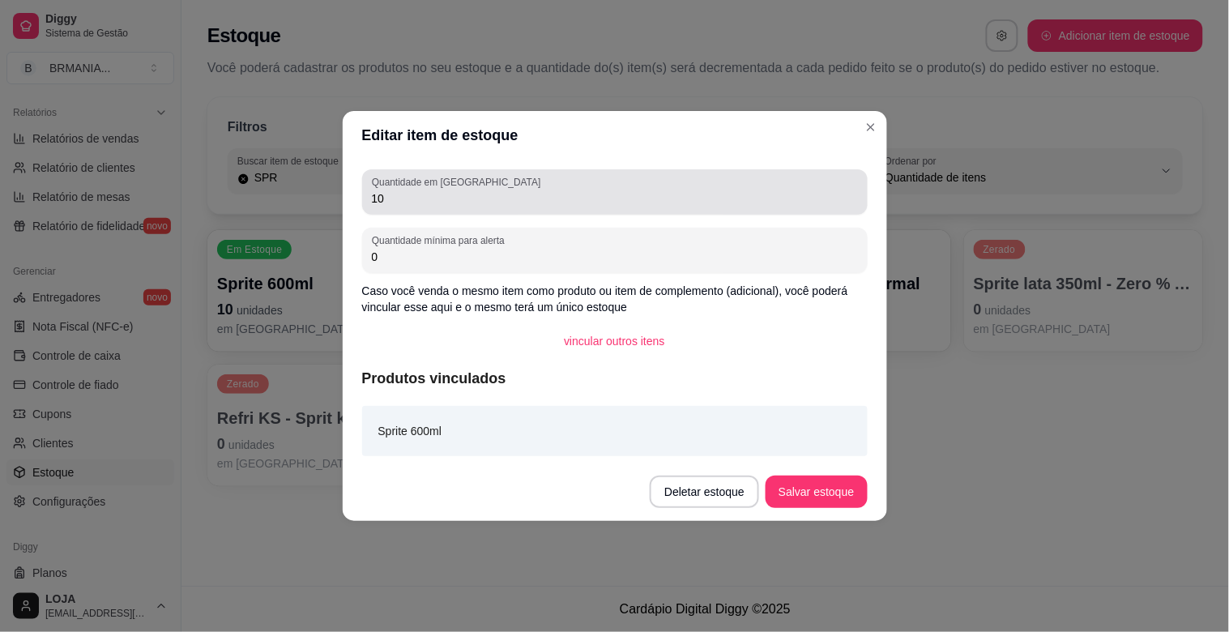
click at [441, 207] on div "10" at bounding box center [615, 192] width 486 height 32
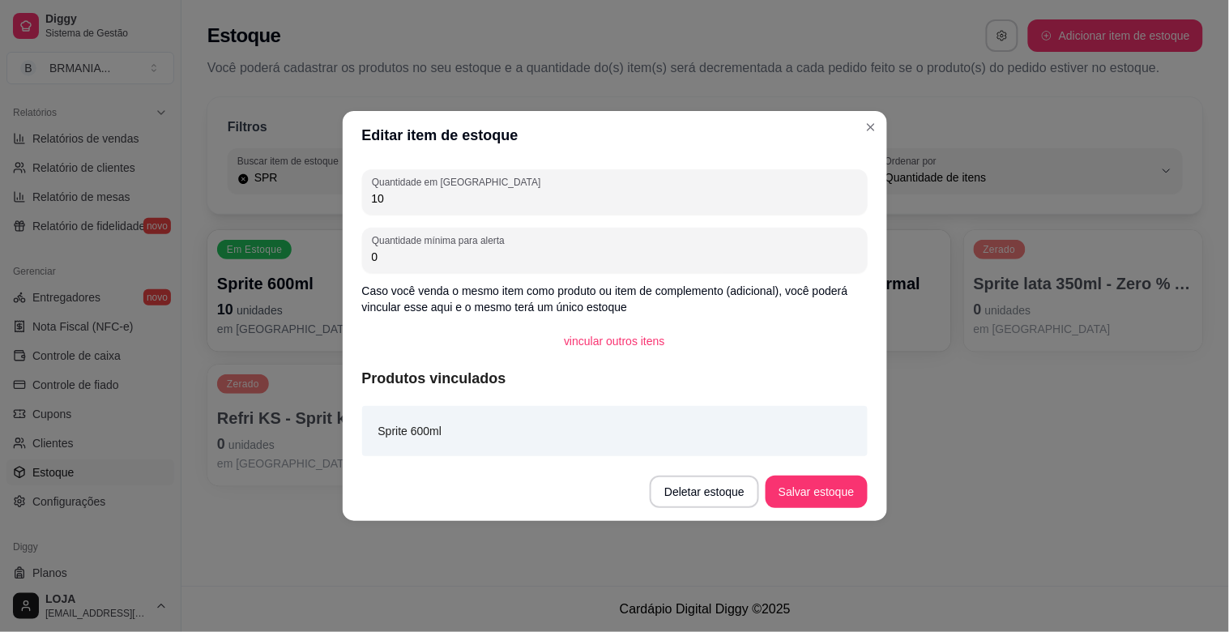
type input "1"
type input "9"
click at [831, 483] on button "Salvar estoque" at bounding box center [816, 492] width 101 height 32
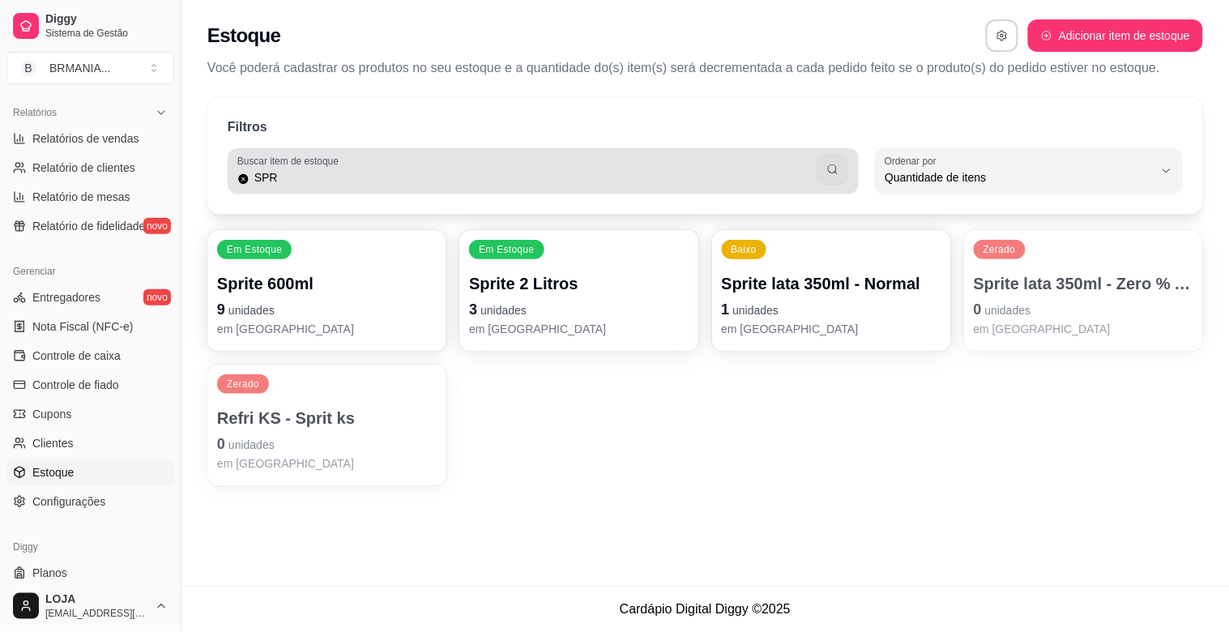
click at [468, 169] on input "SPR" at bounding box center [534, 177] width 568 height 16
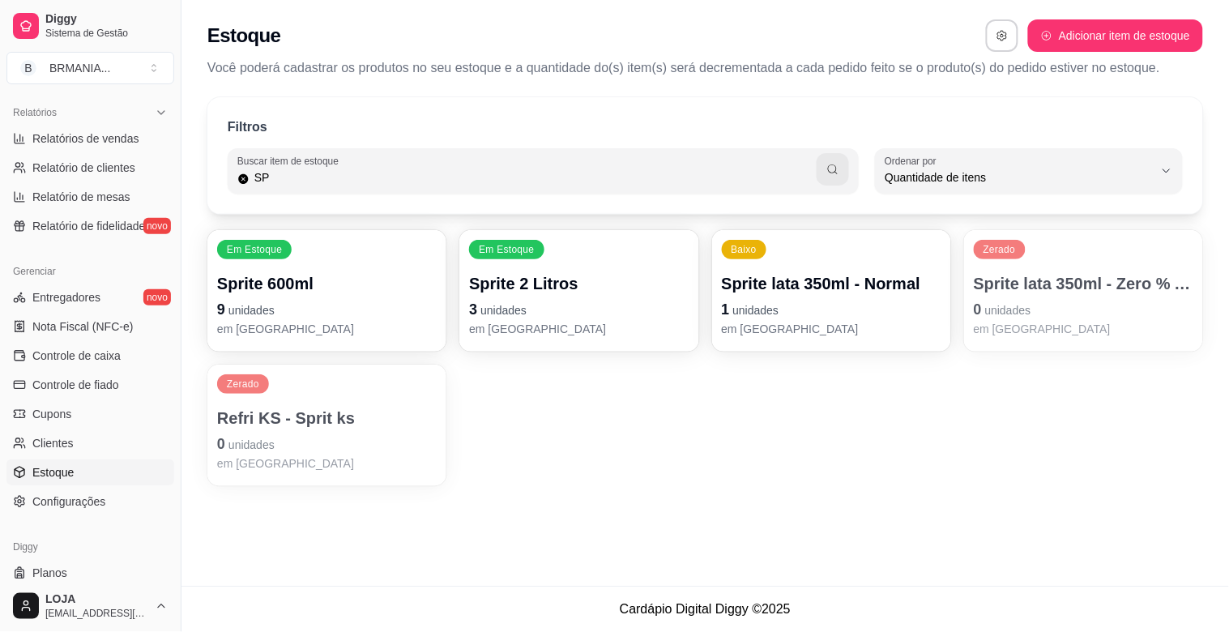
type input "S"
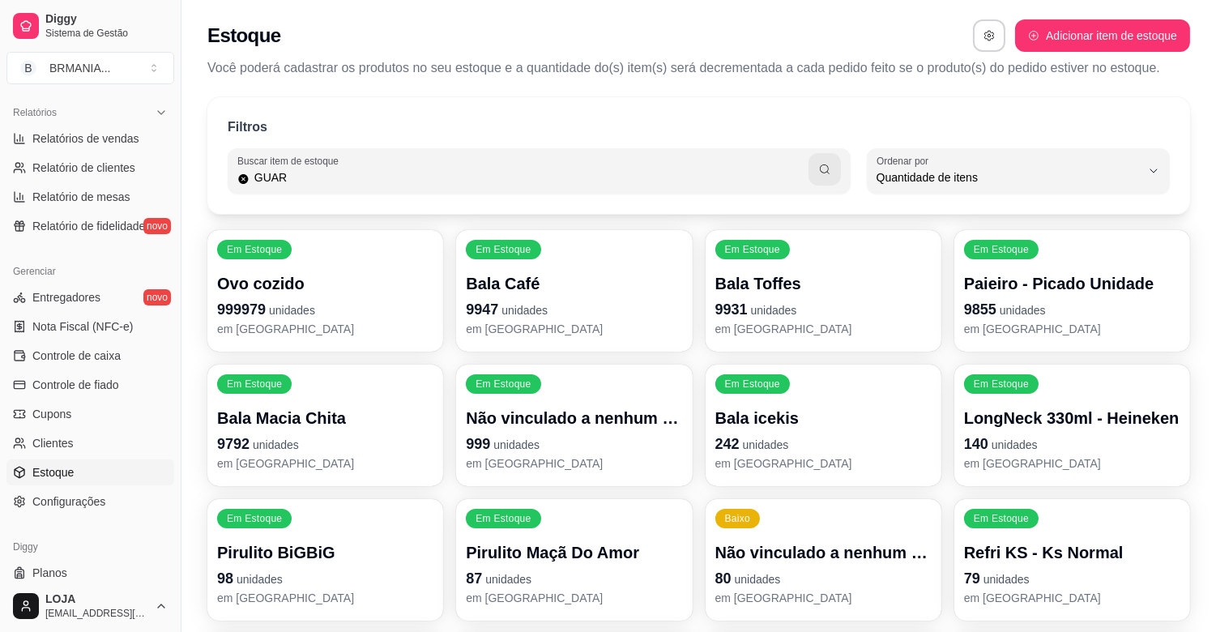
type input "GUAR"
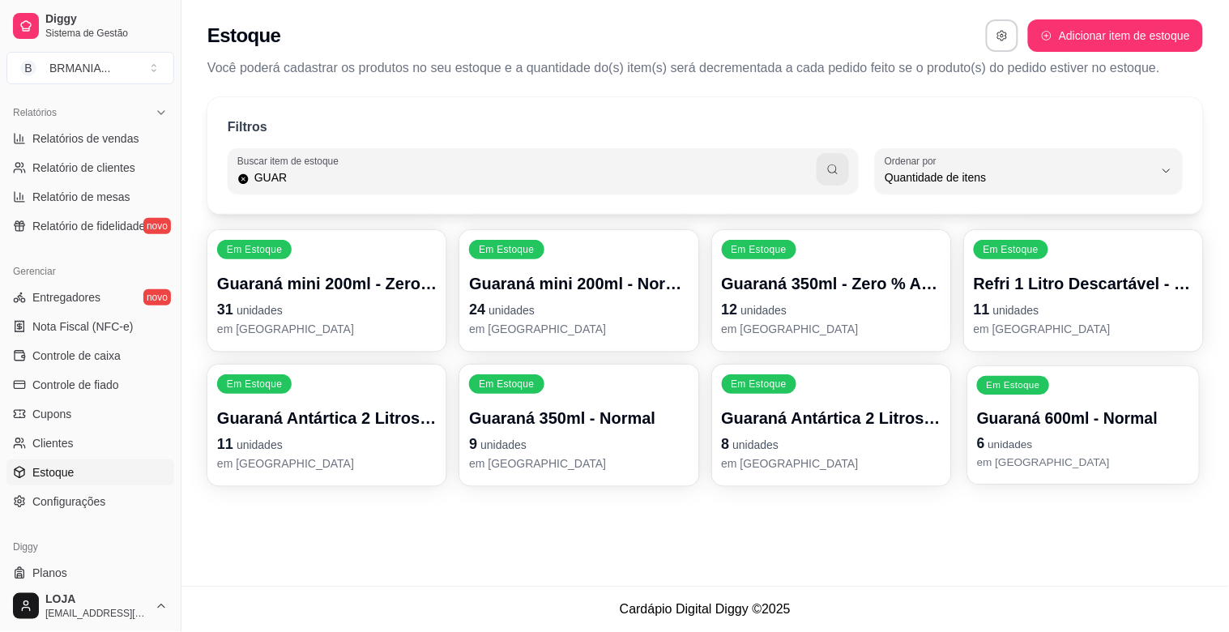
click at [1040, 439] on p "6 unidades" at bounding box center [1083, 444] width 213 height 22
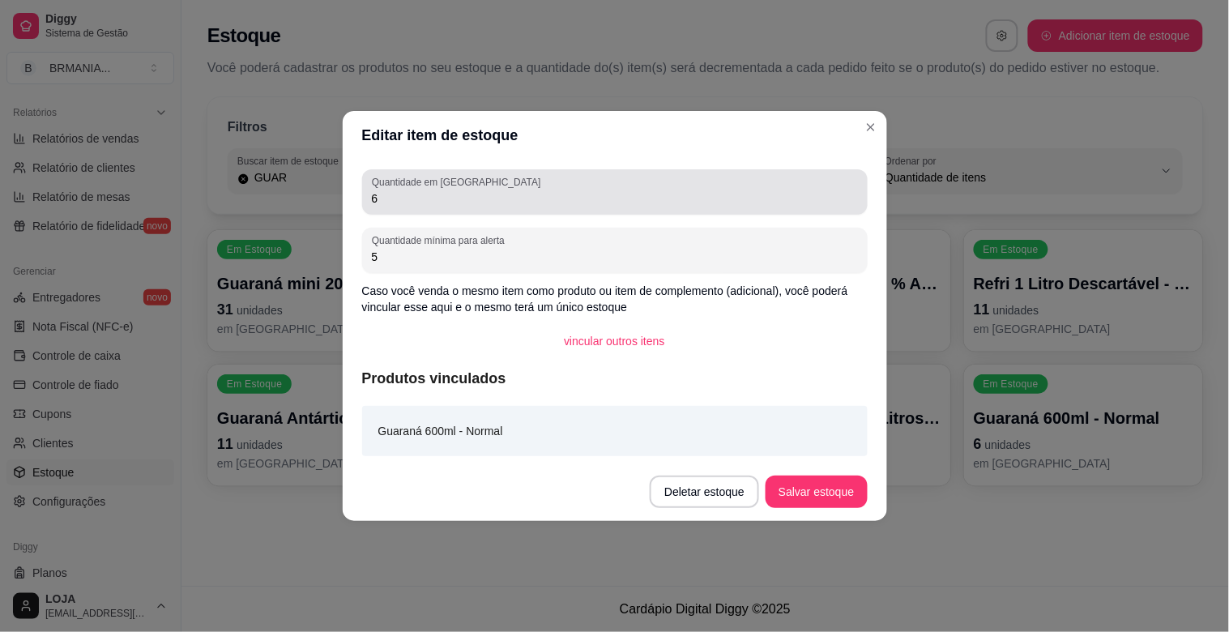
drag, startPoint x: 413, startPoint y: 219, endPoint x: 422, endPoint y: 193, distance: 27.4
click at [422, 193] on div "Quantidade em estoque 6 Quantidade mínima para alerta 5 Caso você venda o mesmo…" at bounding box center [615, 311] width 545 height 303
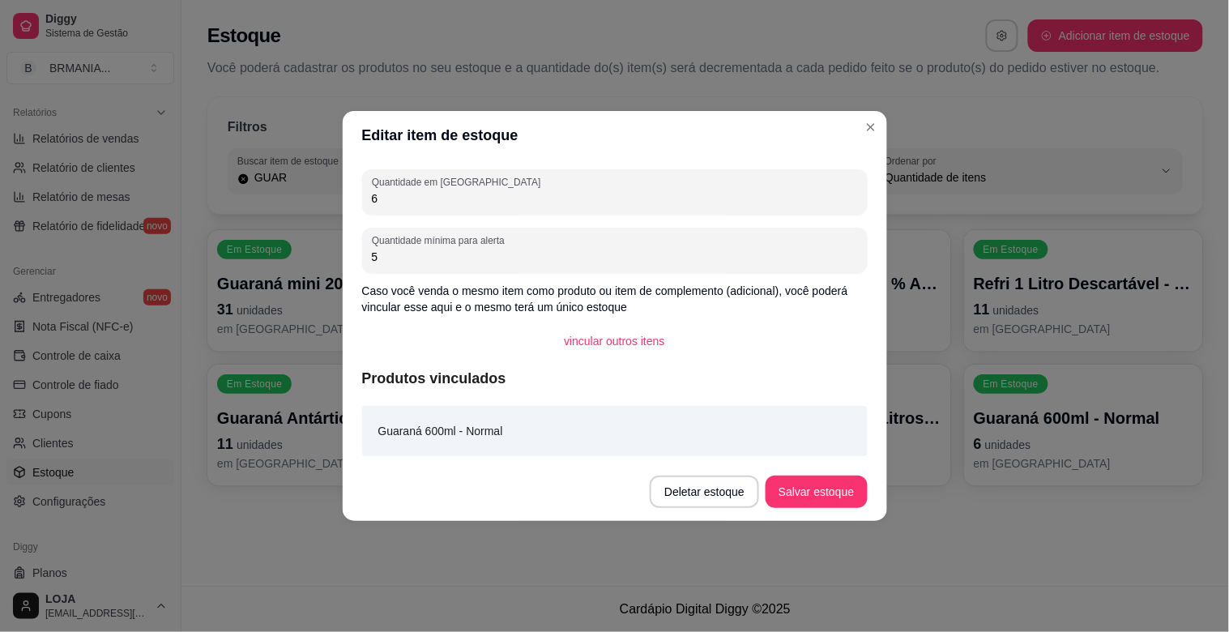
click at [422, 193] on input "6" at bounding box center [615, 198] width 486 height 16
type input "5"
click at [818, 489] on button "Salvar estoque" at bounding box center [816, 492] width 101 height 32
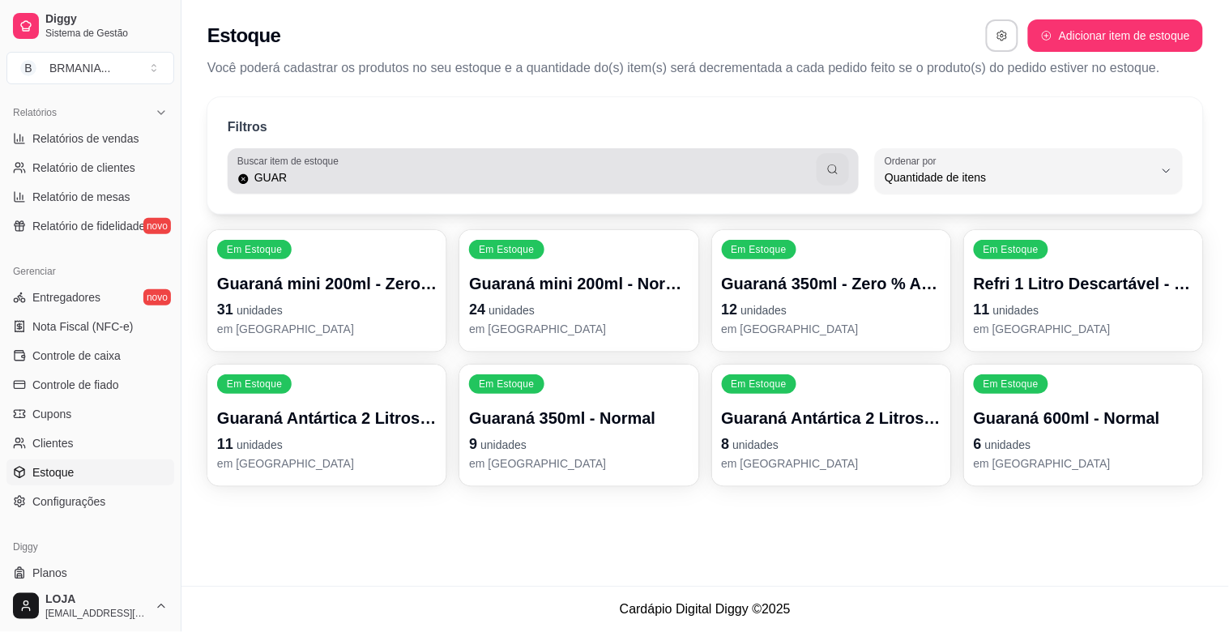
click at [723, 175] on input "GUAR" at bounding box center [534, 177] width 568 height 16
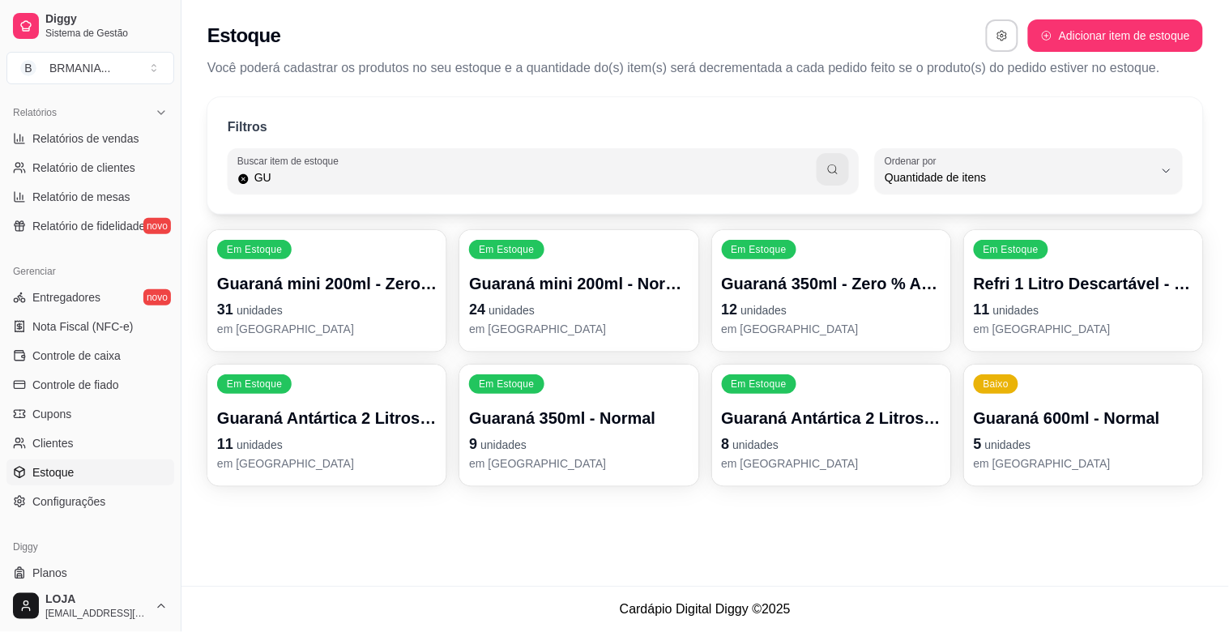
type input "G"
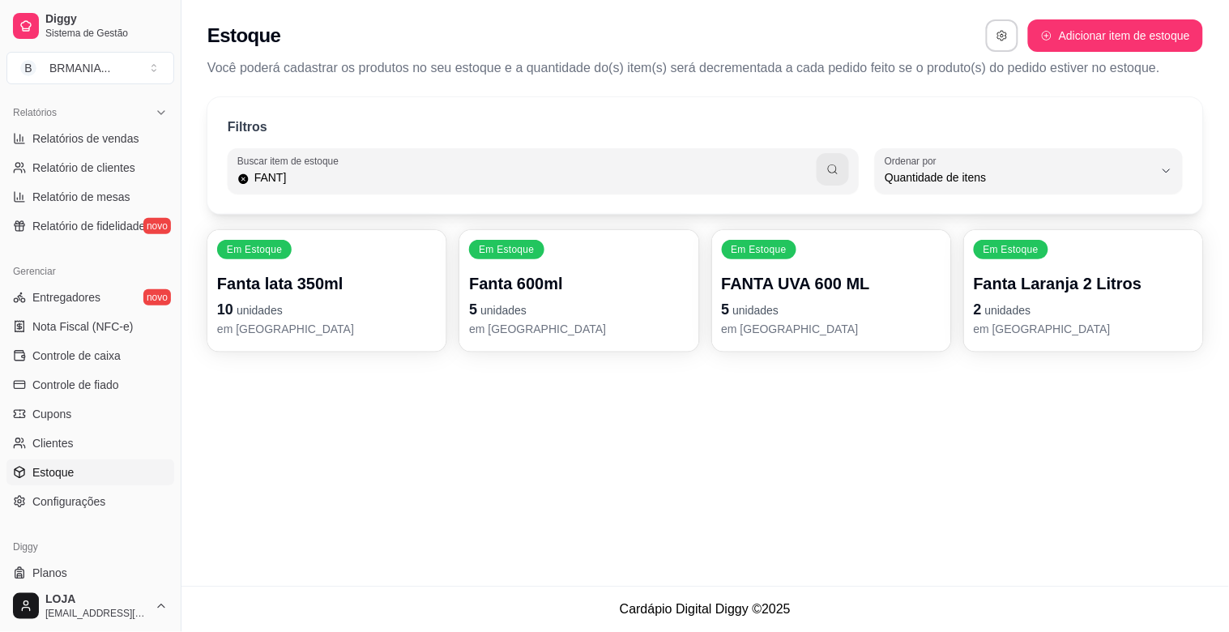
type input "FANT]"
click at [742, 300] on p "5 unidades" at bounding box center [831, 309] width 213 height 22
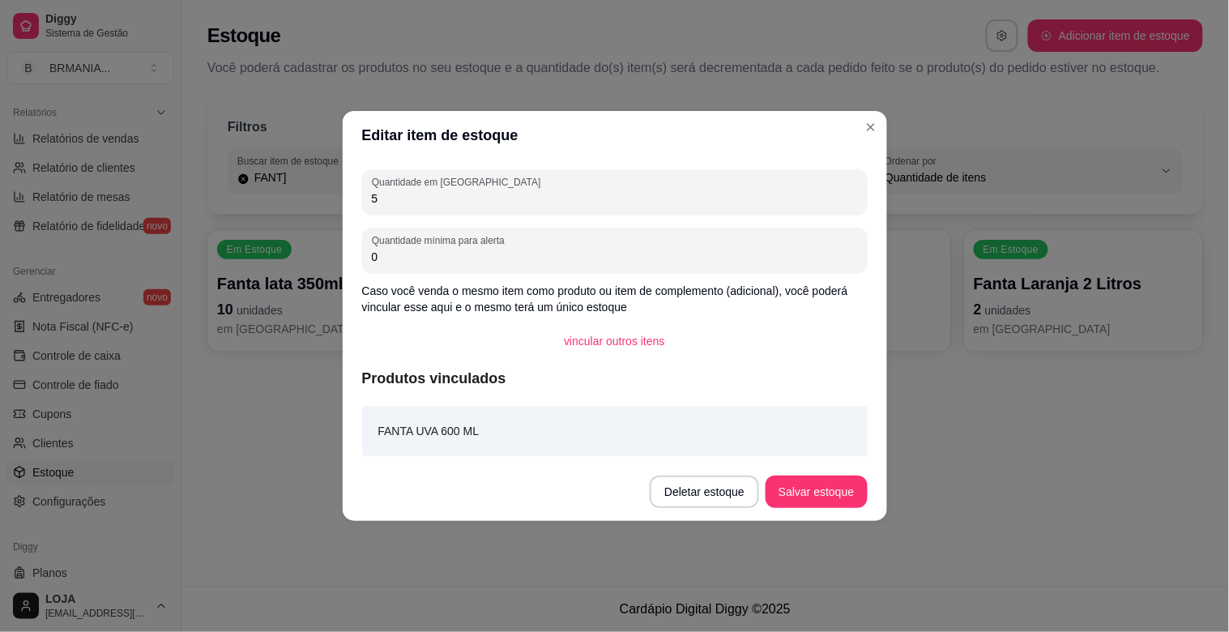
click at [455, 203] on input "5" at bounding box center [615, 198] width 486 height 16
type input "4"
click at [816, 487] on button "Salvar estoque" at bounding box center [816, 492] width 101 height 32
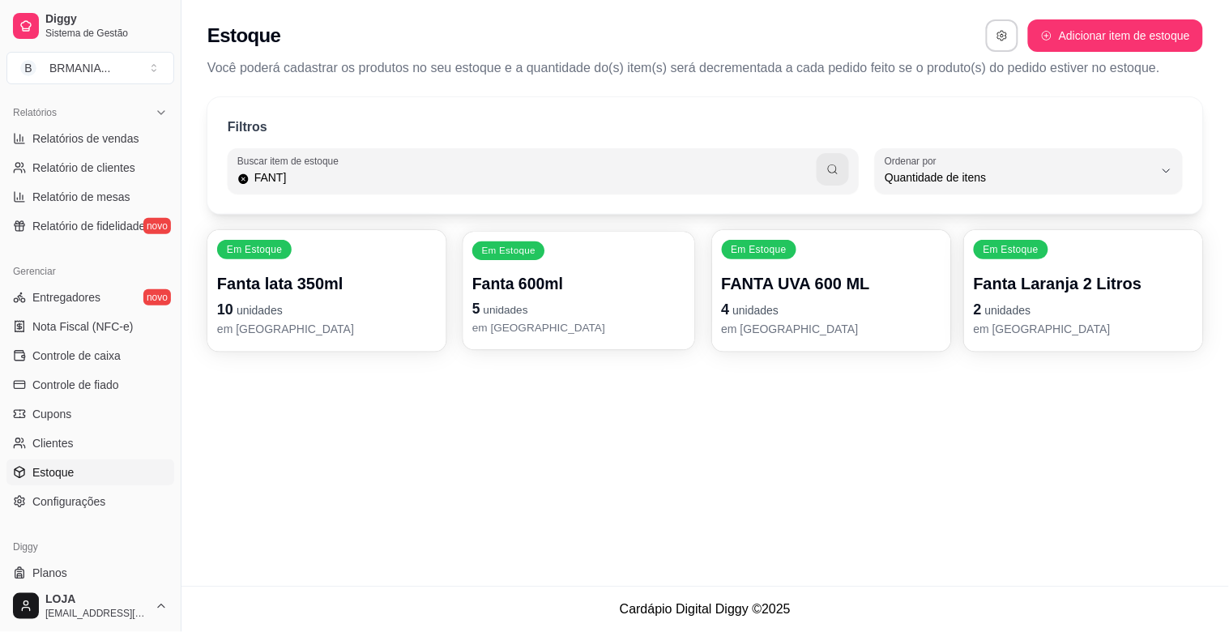
click at [594, 303] on p "5 unidades" at bounding box center [578, 309] width 213 height 22
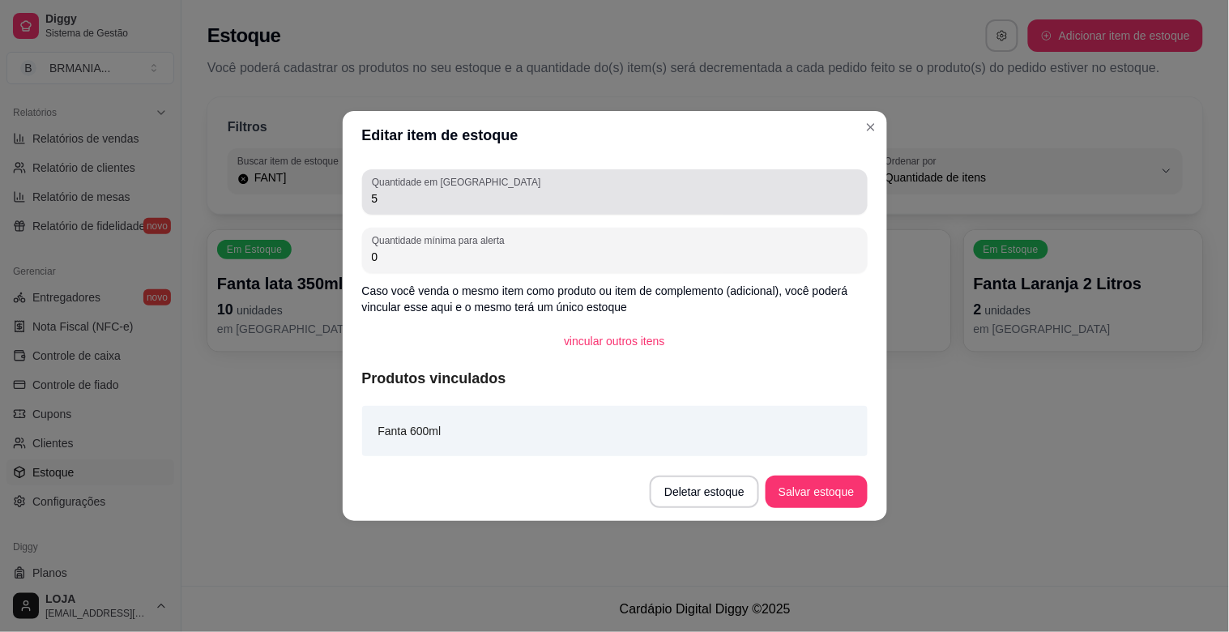
click at [439, 183] on label "Quantidade em [GEOGRAPHIC_DATA]" at bounding box center [459, 182] width 174 height 14
click at [439, 190] on input "5" at bounding box center [615, 198] width 486 height 16
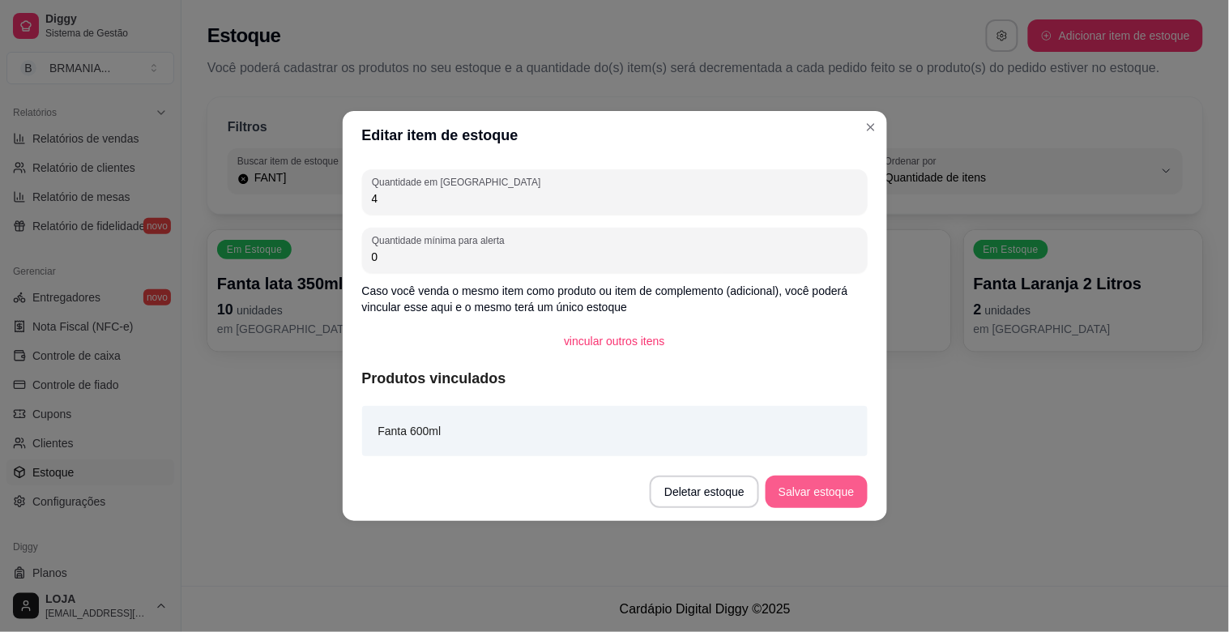
type input "4"
click at [829, 496] on button "Salvar estoque" at bounding box center [816, 492] width 101 height 32
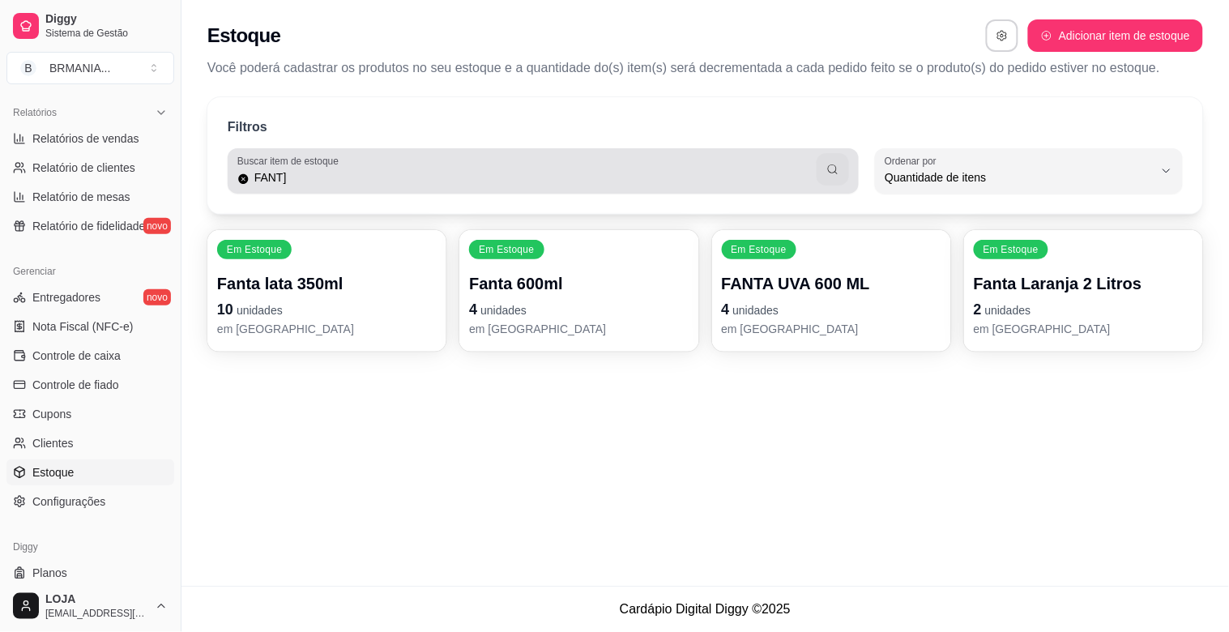
click at [635, 178] on input "FANT]" at bounding box center [534, 177] width 568 height 16
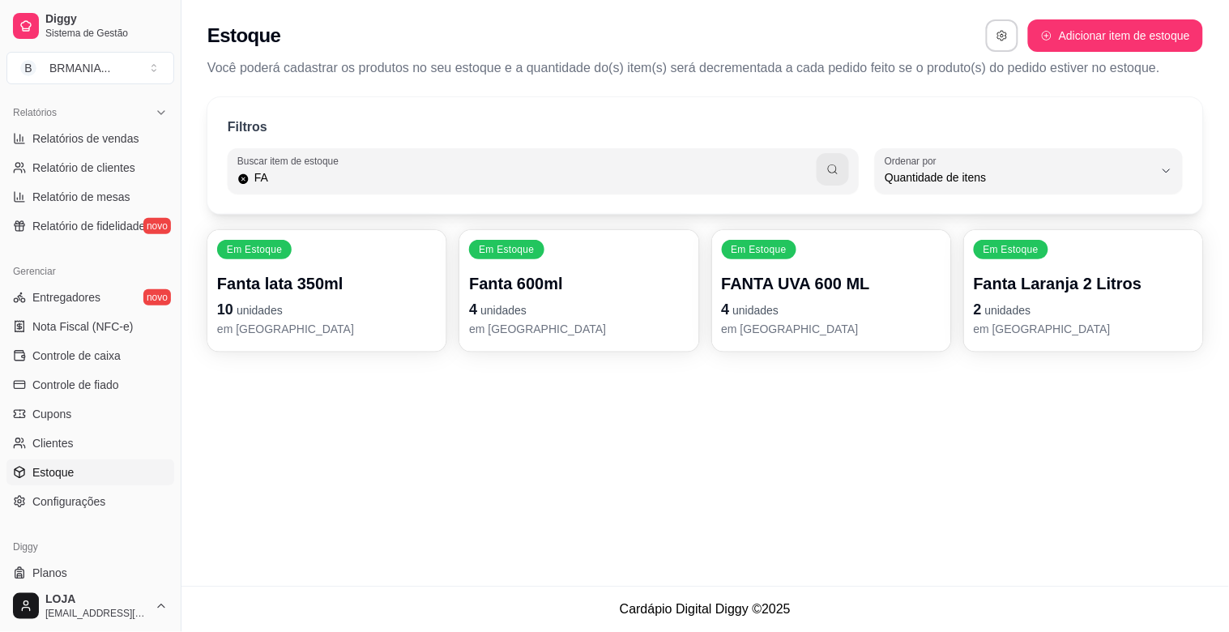
type input "F"
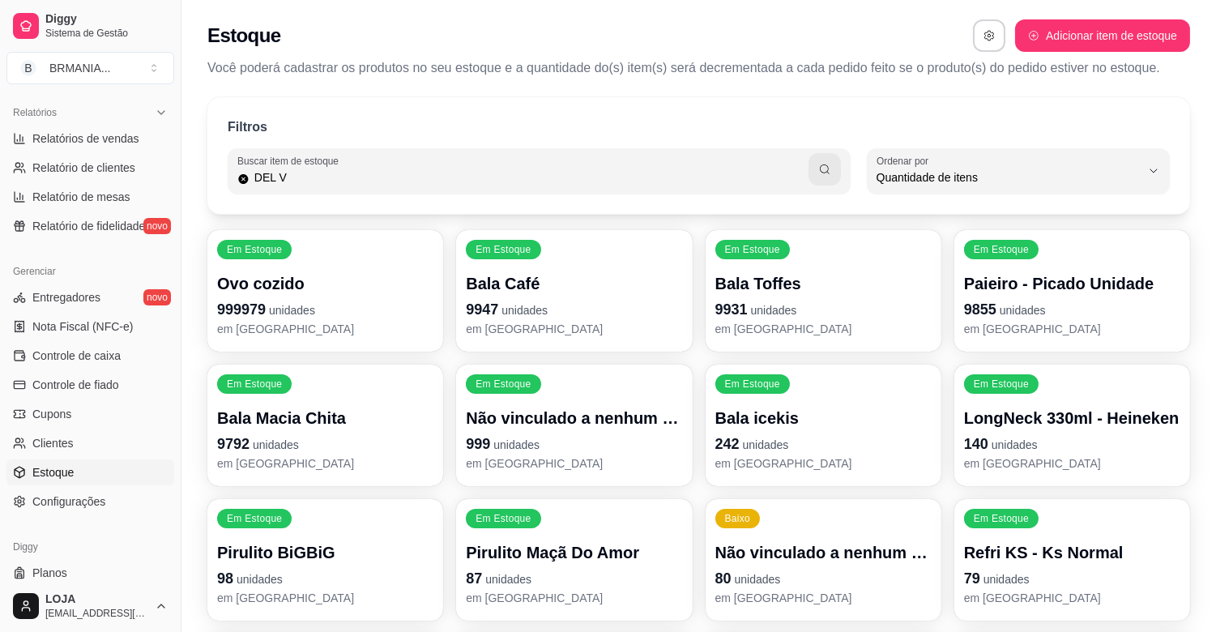
type input "DEL V"
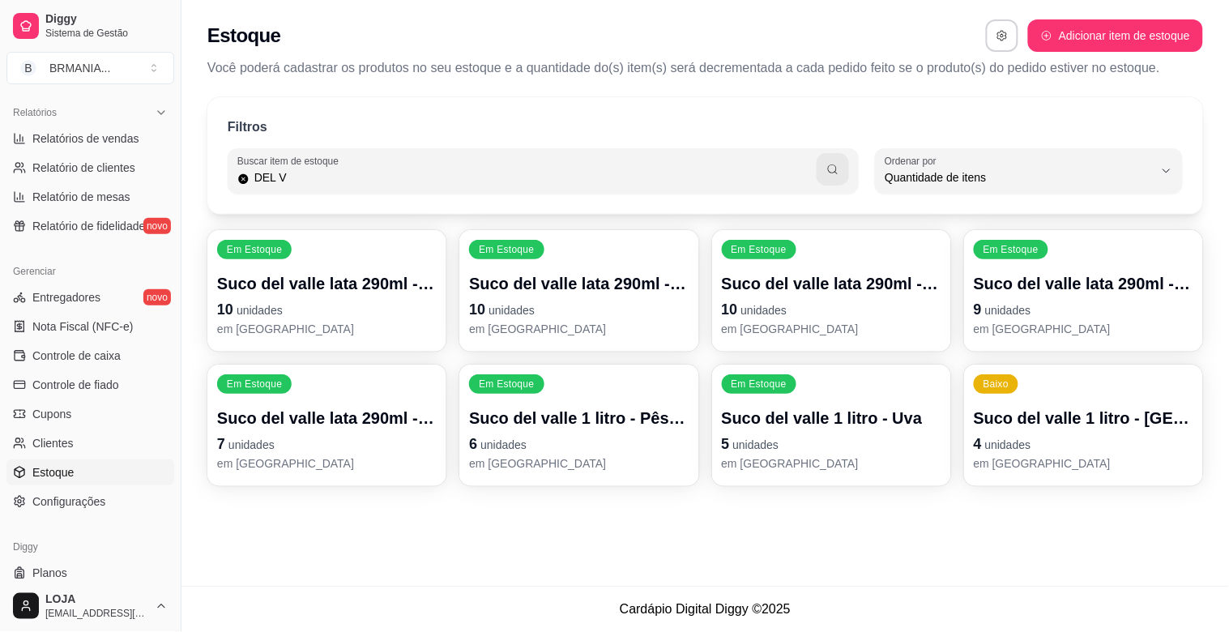
click at [1054, 452] on p "4 unidades" at bounding box center [1084, 444] width 220 height 23
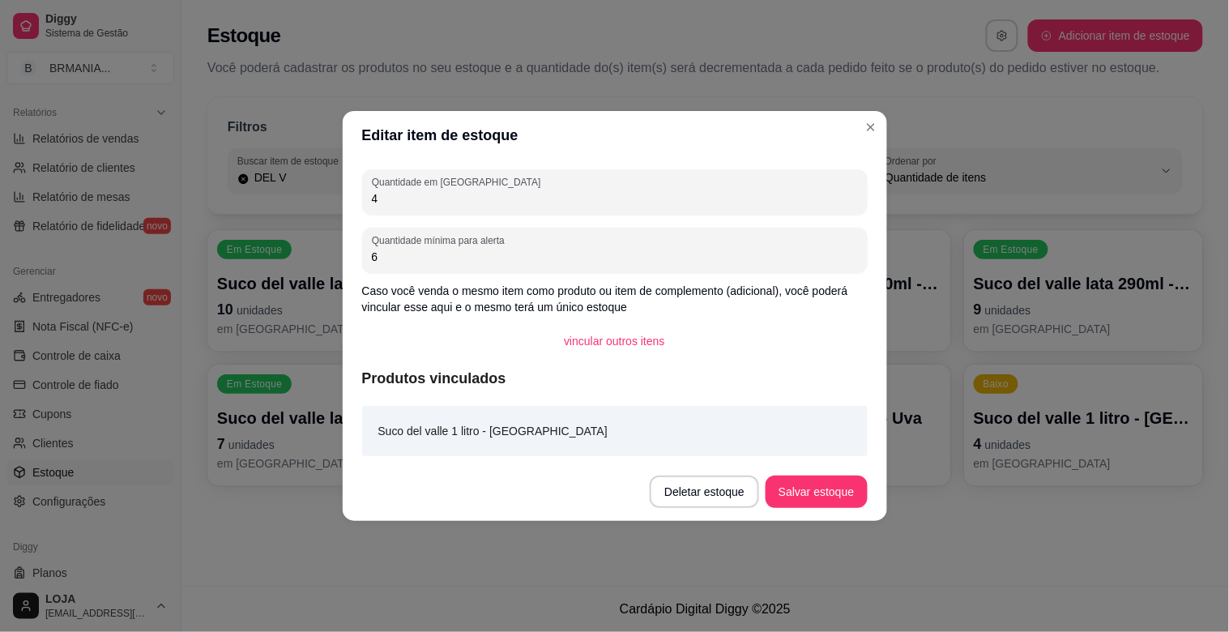
click at [476, 193] on input "4" at bounding box center [615, 198] width 486 height 16
type input "3"
click at [827, 490] on button "Salvar estoque" at bounding box center [816, 492] width 101 height 32
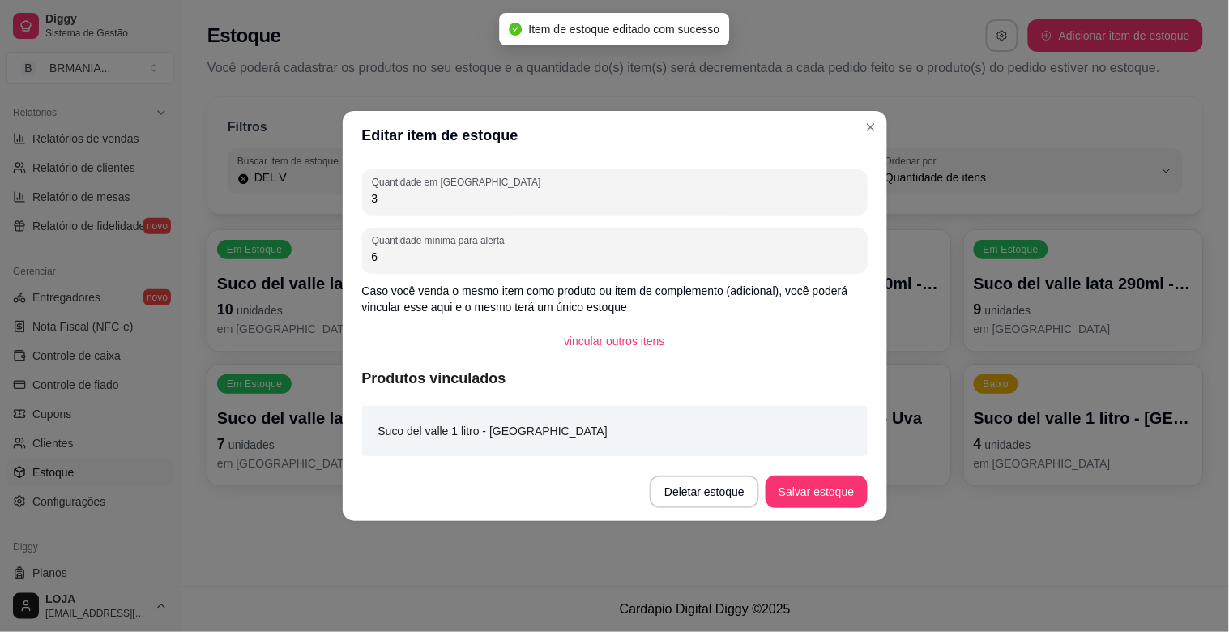
click at [869, 113] on header "Editar item de estoque" at bounding box center [615, 135] width 545 height 49
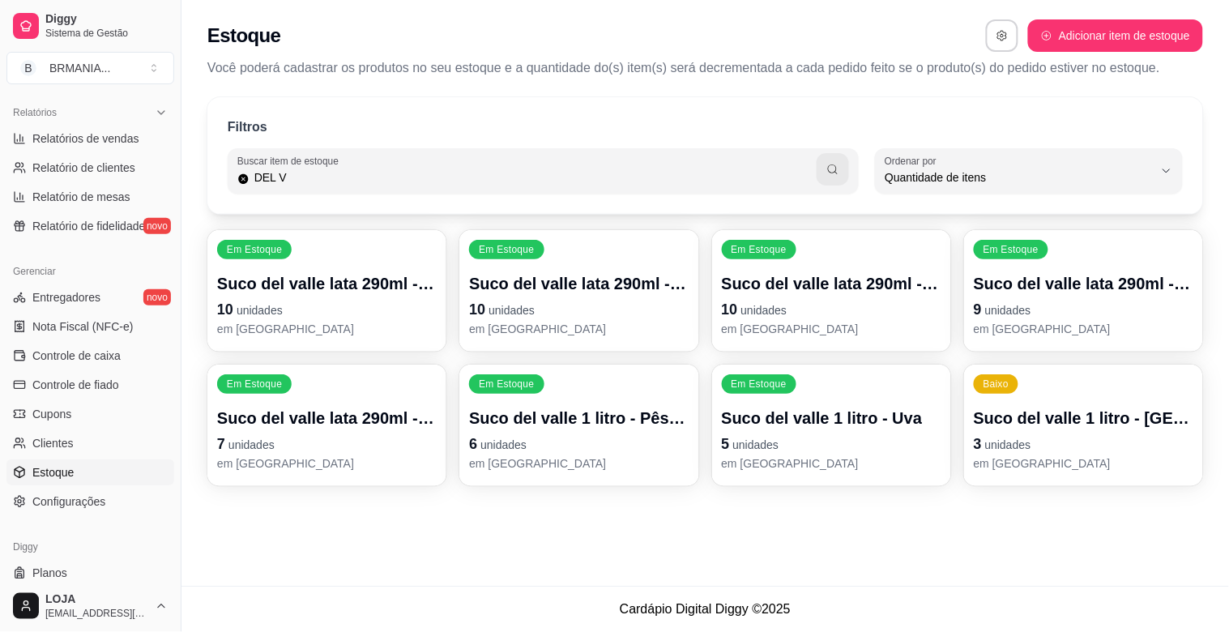
click at [885, 426] on p "Suco del valle 1 litro - Uva" at bounding box center [832, 418] width 220 height 23
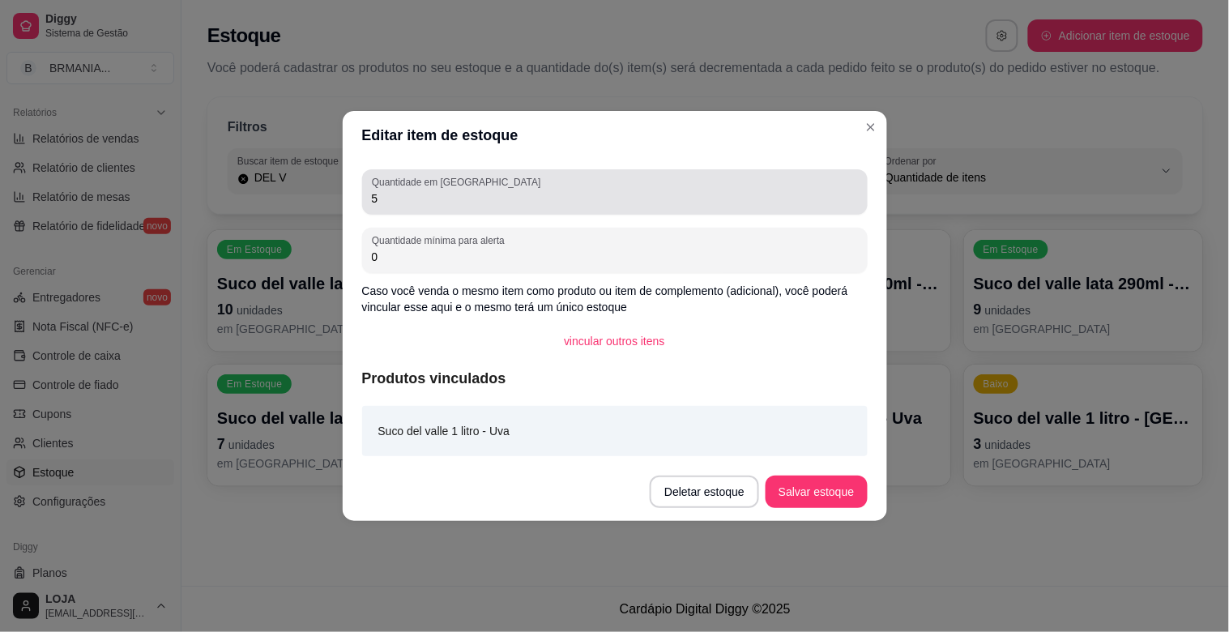
click at [426, 199] on input "5" at bounding box center [615, 198] width 486 height 16
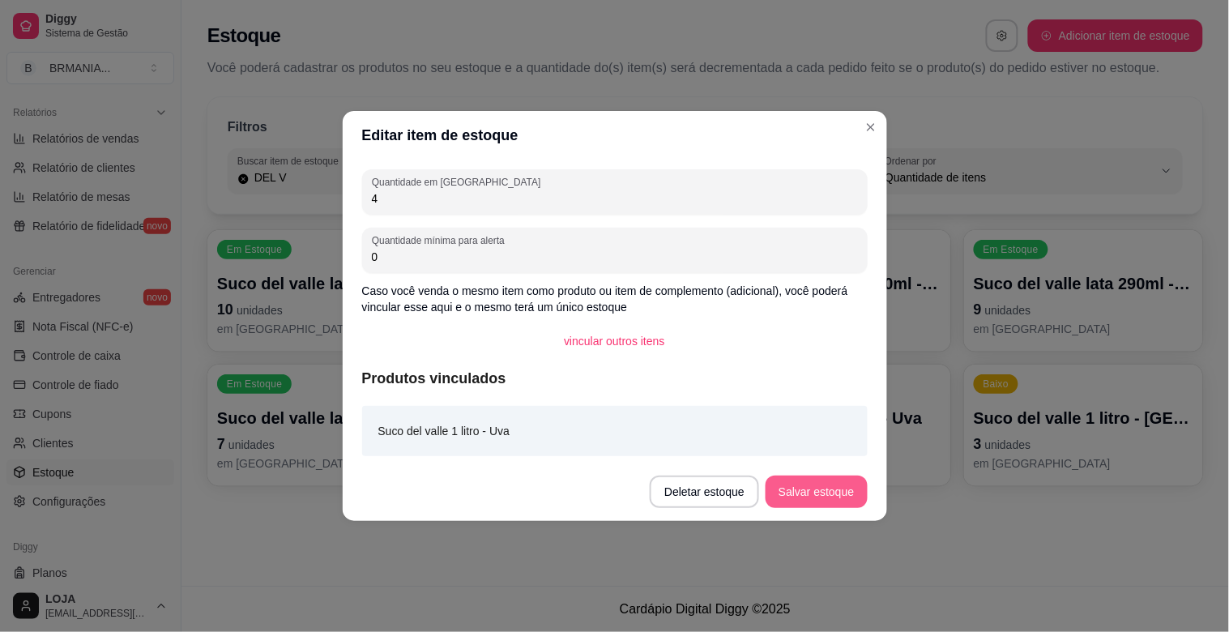
type input "4"
click at [831, 481] on button "Salvar estoque" at bounding box center [816, 492] width 101 height 32
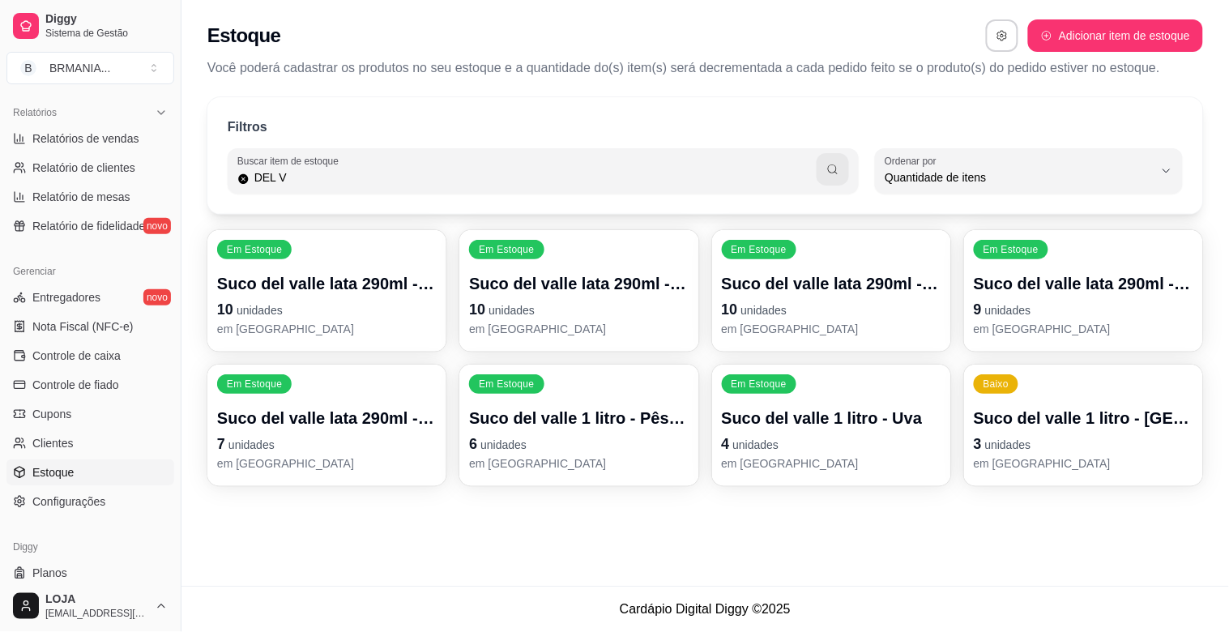
click at [377, 337] on div "Em Estoque Suco del valle lata 290ml - Uva 10 unidades em [GEOGRAPHIC_DATA]" at bounding box center [326, 291] width 239 height 122
click at [597, 300] on p "10 unidades" at bounding box center [578, 309] width 213 height 22
click at [833, 323] on p "em [GEOGRAPHIC_DATA]" at bounding box center [832, 329] width 220 height 16
click at [981, 321] on p "em [GEOGRAPHIC_DATA]" at bounding box center [1083, 327] width 213 height 15
click at [379, 417] on p "Suco del valle lata 290ml - [GEOGRAPHIC_DATA]" at bounding box center [327, 418] width 220 height 23
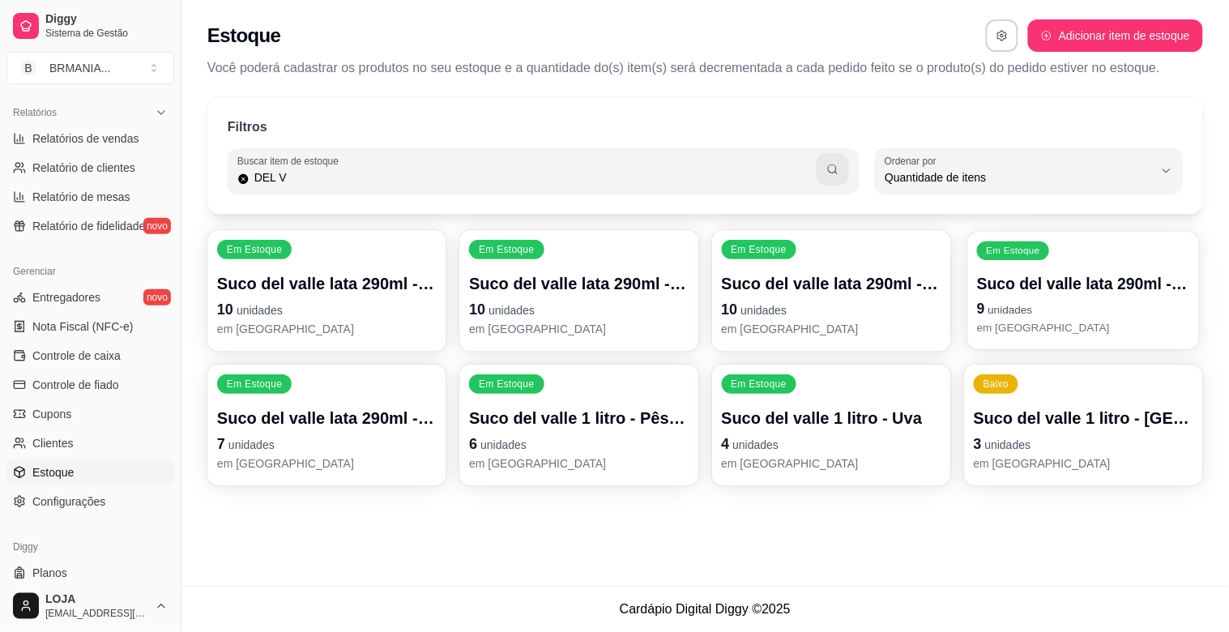
click at [1042, 311] on p "9 unidades" at bounding box center [1083, 309] width 213 height 22
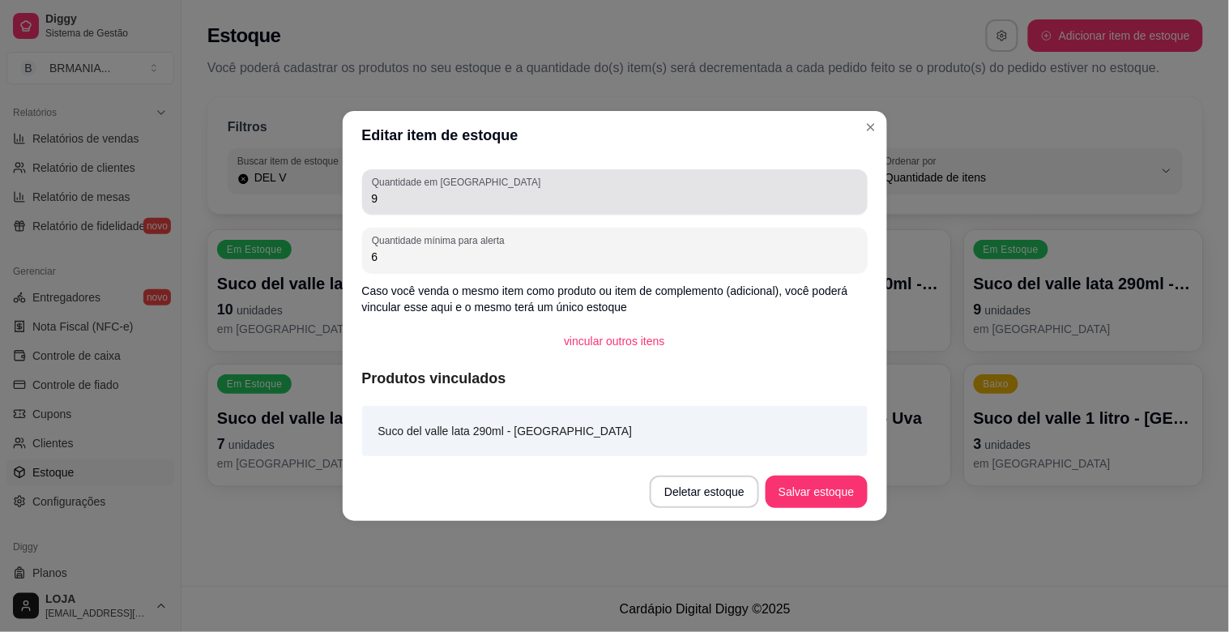
click at [502, 194] on input "9" at bounding box center [615, 198] width 486 height 16
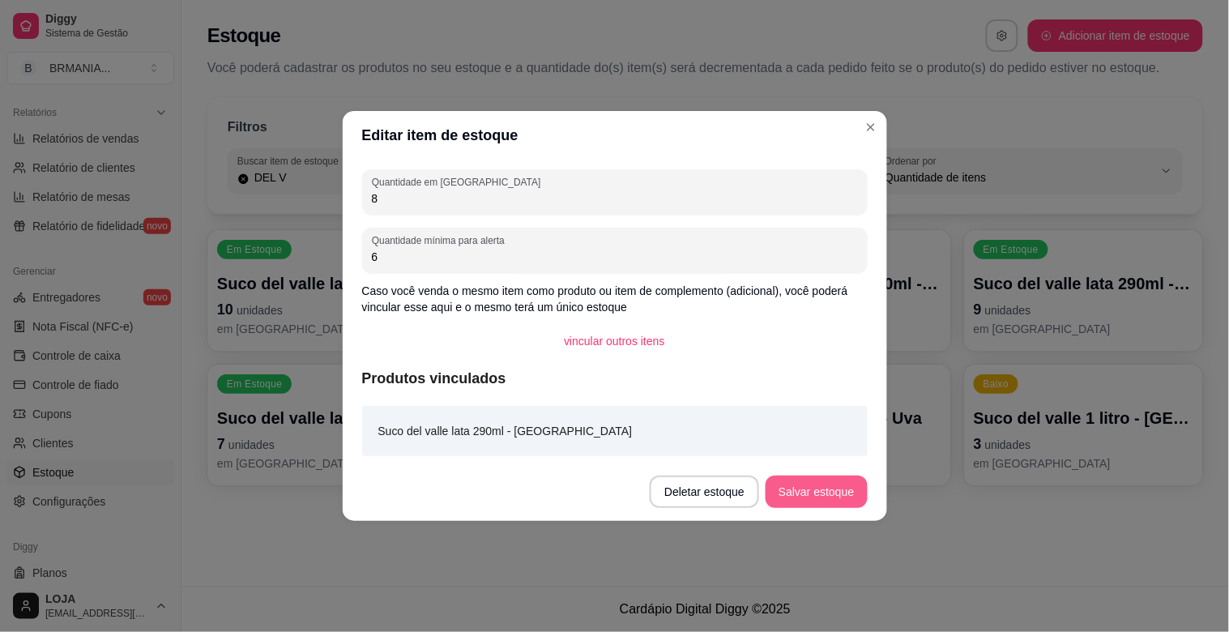
type input "8"
click at [825, 464] on footer "Deletar estoque Salvar estoque" at bounding box center [615, 492] width 545 height 58
click at [823, 496] on button "Salvar estoque" at bounding box center [816, 492] width 101 height 32
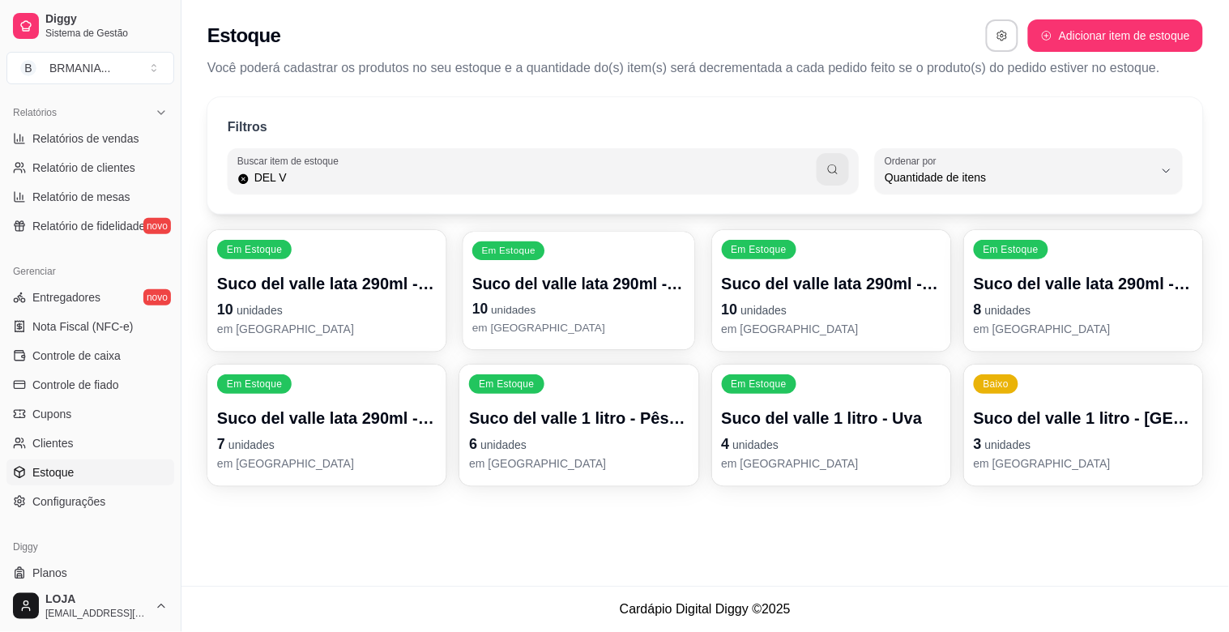
click at [563, 319] on p "10 unidades" at bounding box center [578, 309] width 213 height 22
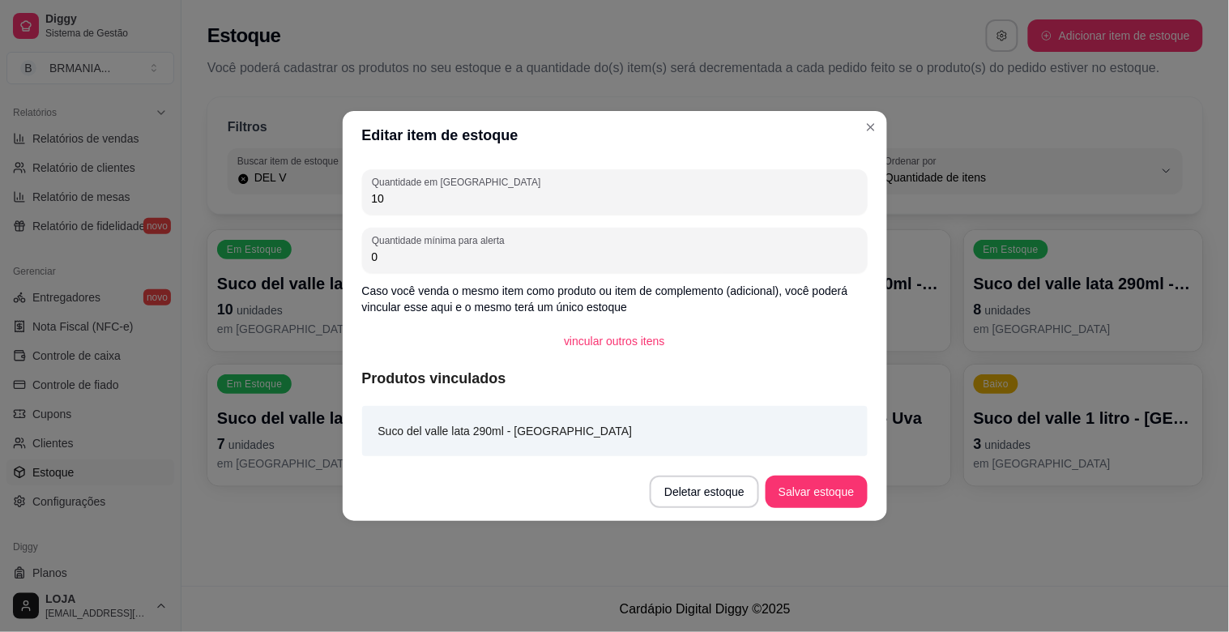
click at [393, 197] on input "10" at bounding box center [615, 198] width 486 height 16
type input "1"
type input "9"
click at [840, 491] on button "Salvar estoque" at bounding box center [816, 492] width 101 height 32
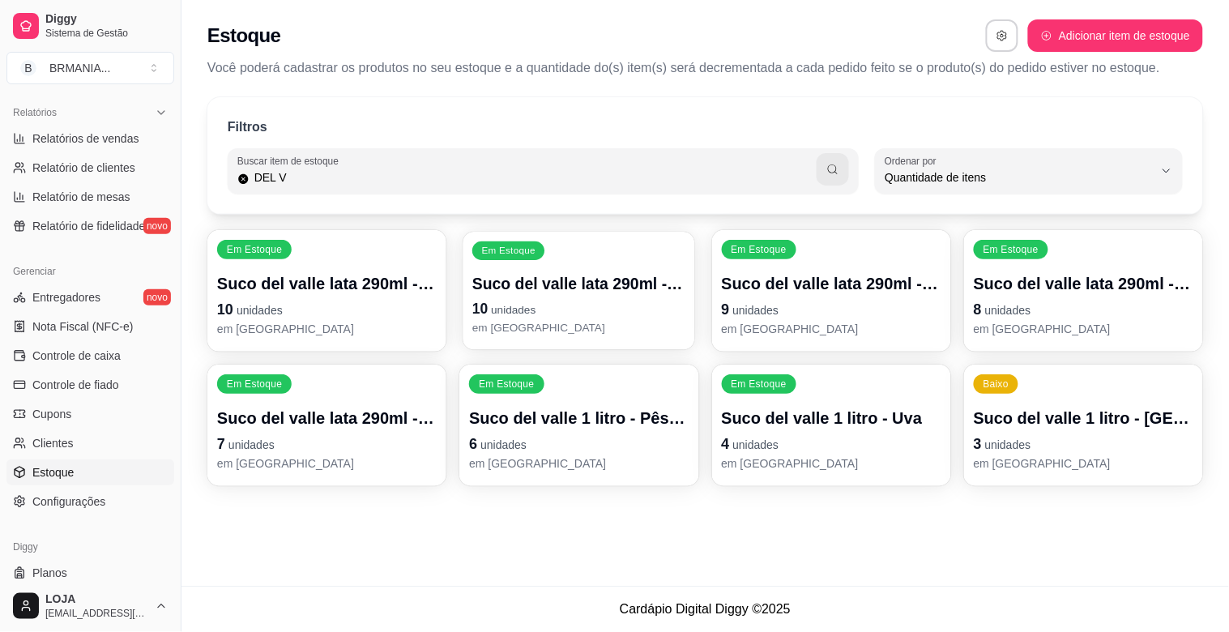
click at [552, 318] on p "10 unidades" at bounding box center [578, 309] width 213 height 22
click at [317, 300] on p "10 unidades" at bounding box center [327, 309] width 220 height 23
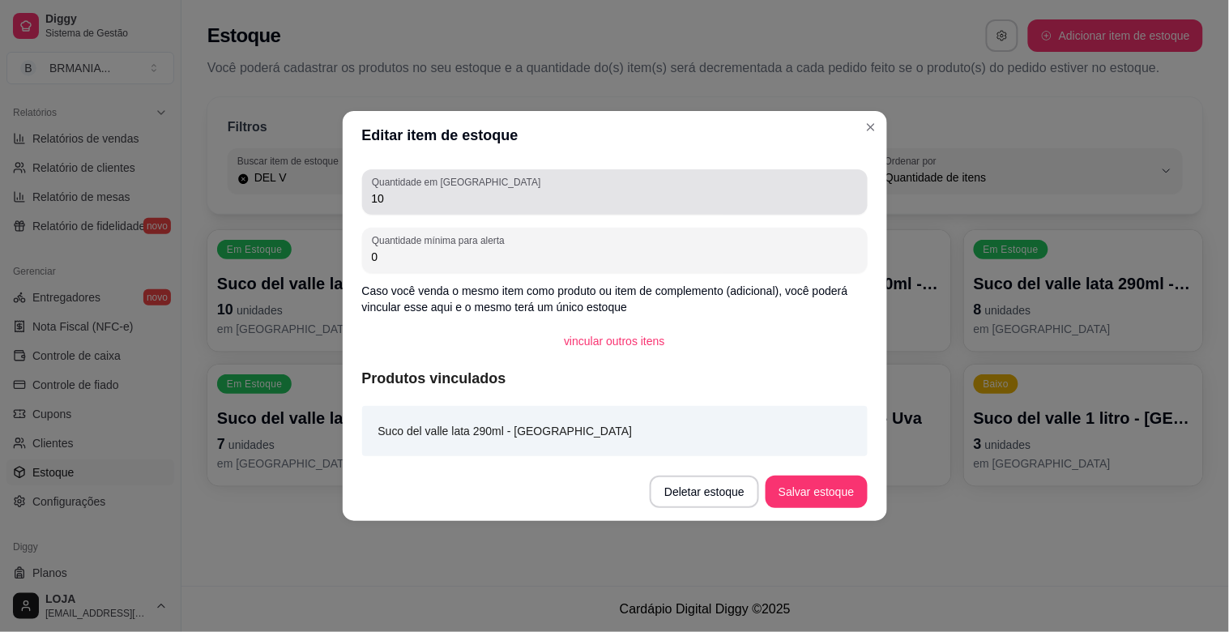
click at [459, 211] on div "Quantidade em estoque 10" at bounding box center [615, 191] width 506 height 45
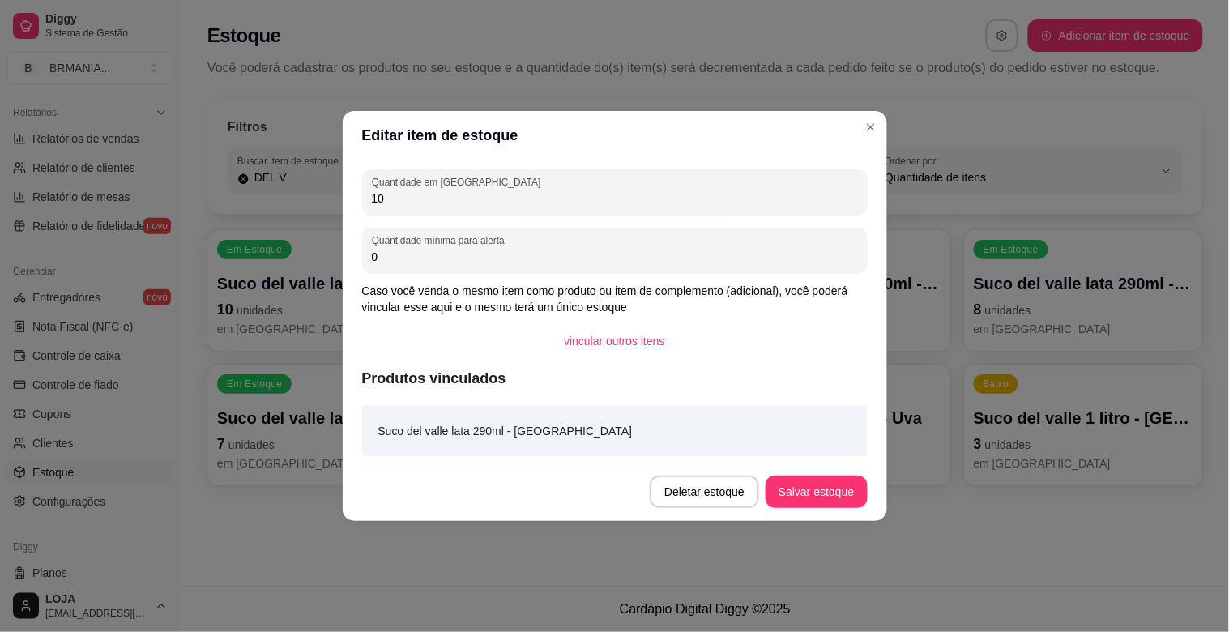
type input "1"
type input "8"
click at [844, 493] on button "Salvar estoque" at bounding box center [816, 492] width 99 height 32
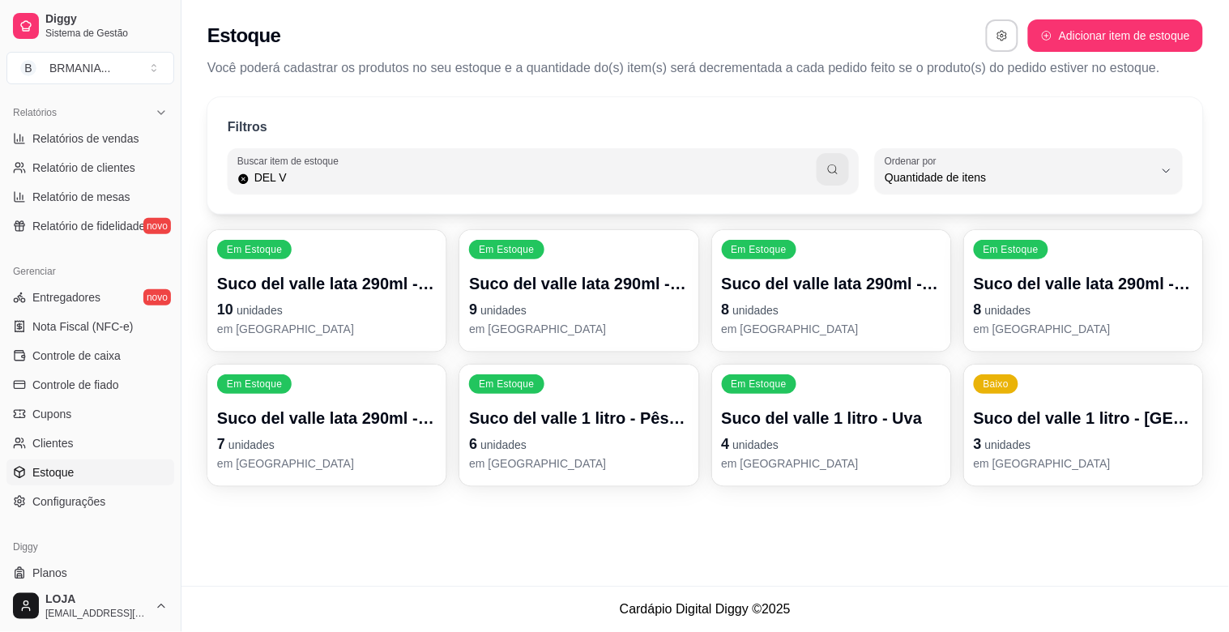
click at [355, 322] on p "em [GEOGRAPHIC_DATA]" at bounding box center [327, 329] width 220 height 16
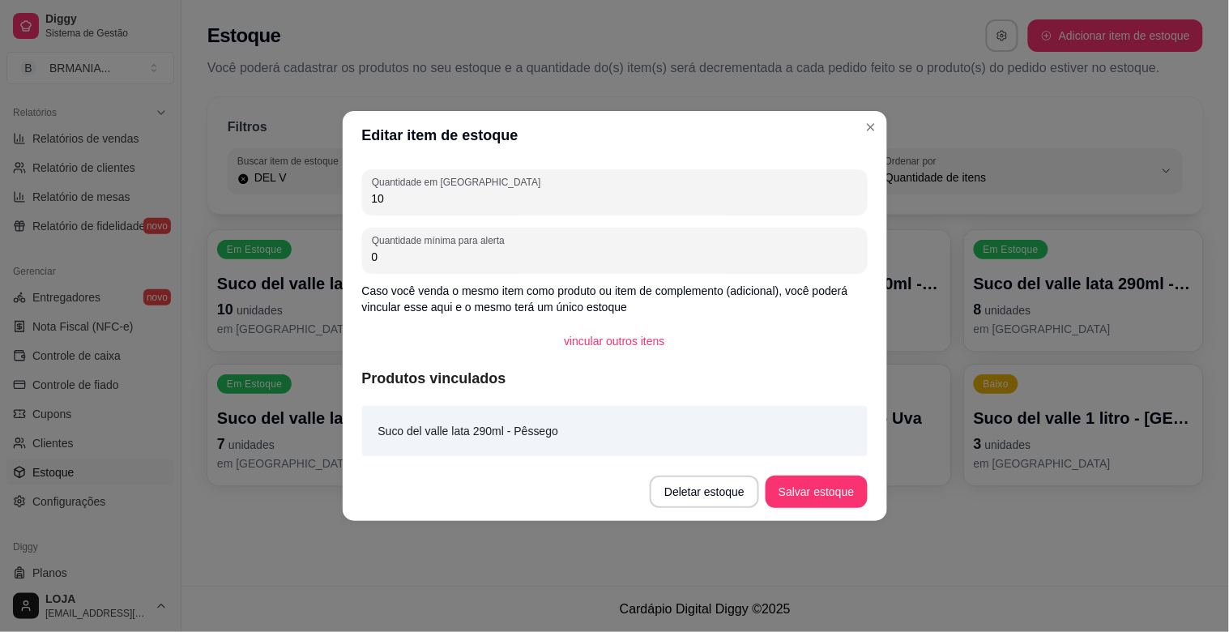
click at [457, 203] on input "10" at bounding box center [615, 198] width 486 height 16
type input "12"
click at [845, 495] on button "Salvar estoque" at bounding box center [816, 492] width 99 height 32
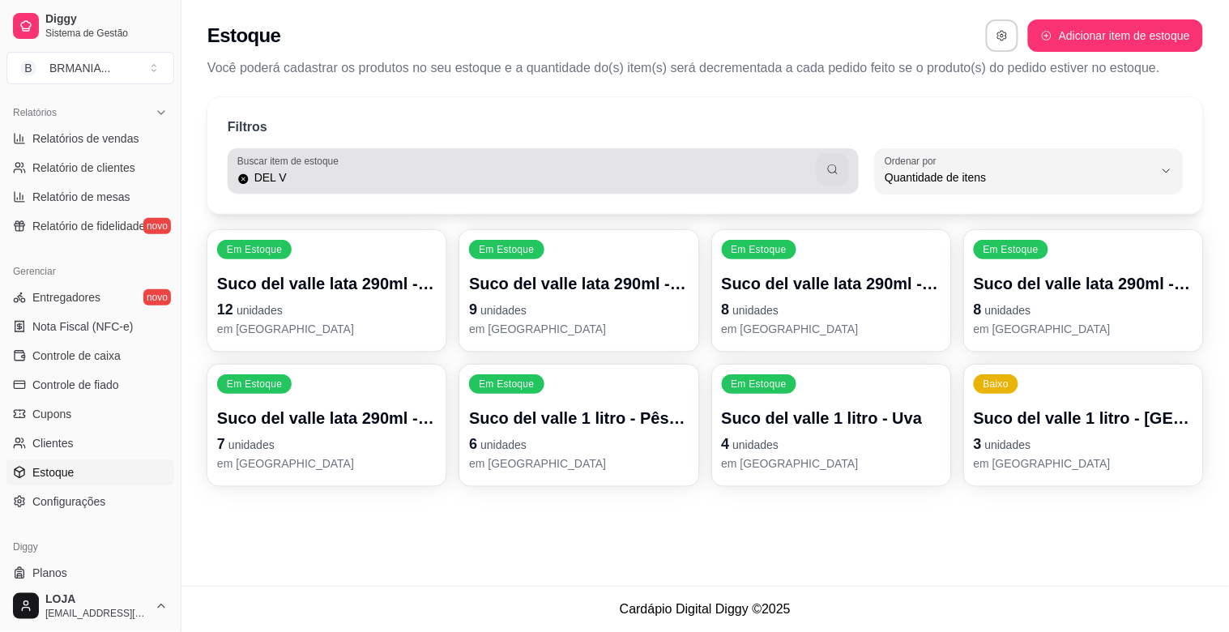
click at [737, 168] on div "DEL V" at bounding box center [543, 171] width 612 height 32
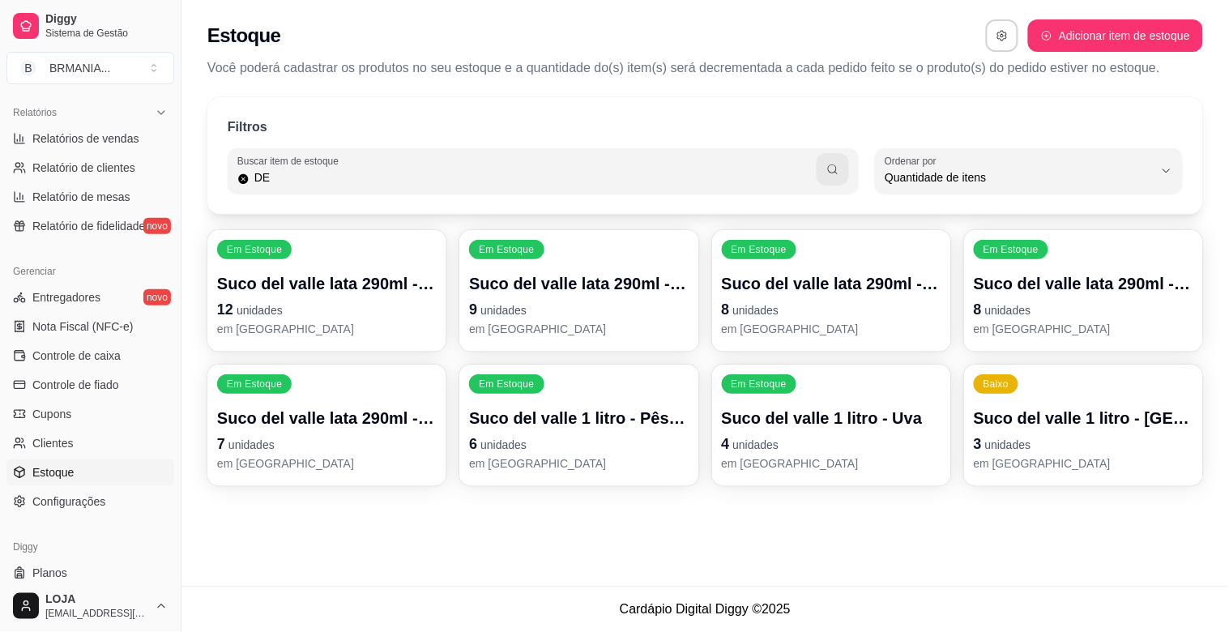
type input "D"
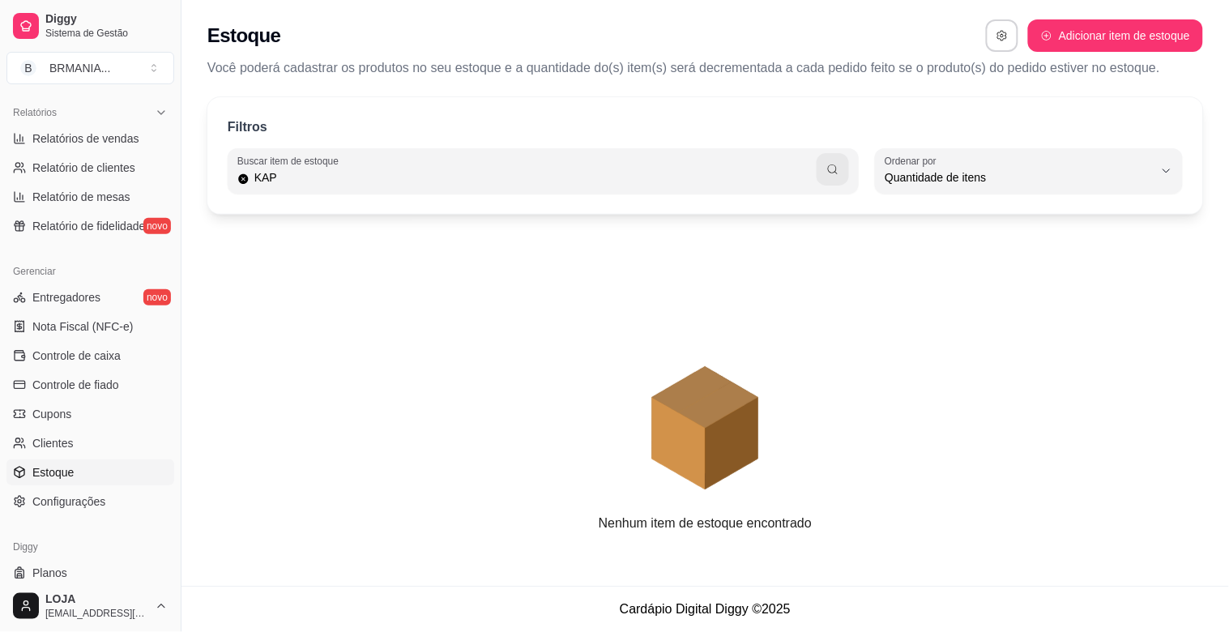
type input "KAP"
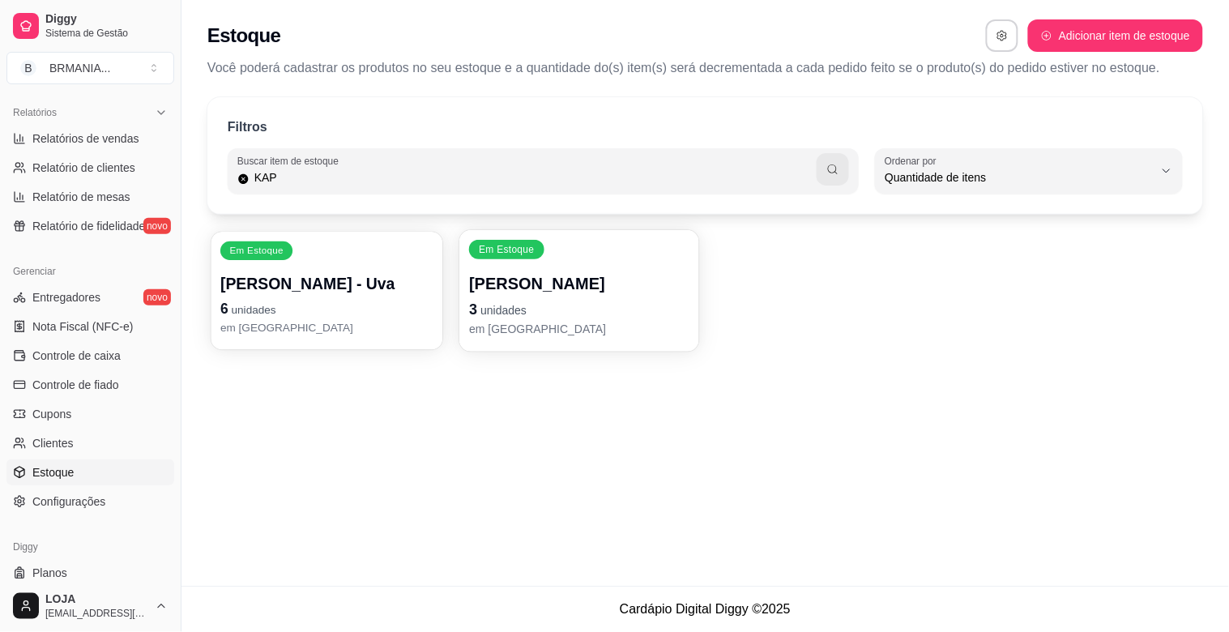
click at [355, 266] on div "Em Estoque Suco Kapo - Uva 6 unidades em [GEOGRAPHIC_DATA]" at bounding box center [327, 291] width 232 height 118
click at [544, 320] on p "em [GEOGRAPHIC_DATA]" at bounding box center [578, 327] width 213 height 15
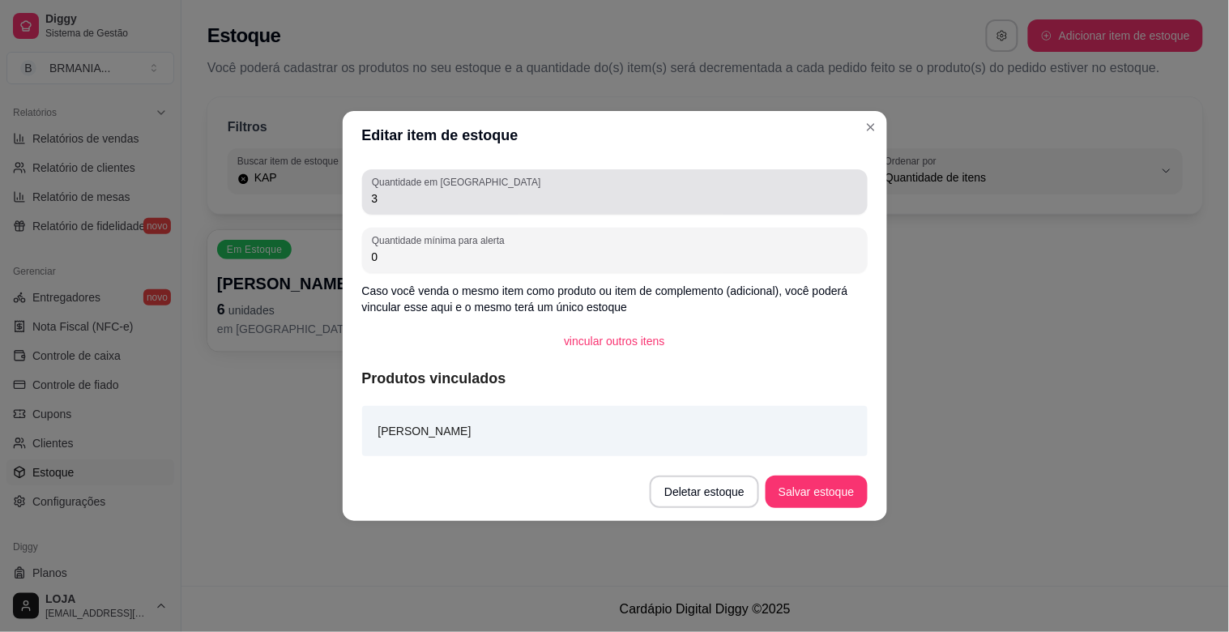
click at [410, 199] on input "3" at bounding box center [615, 198] width 486 height 16
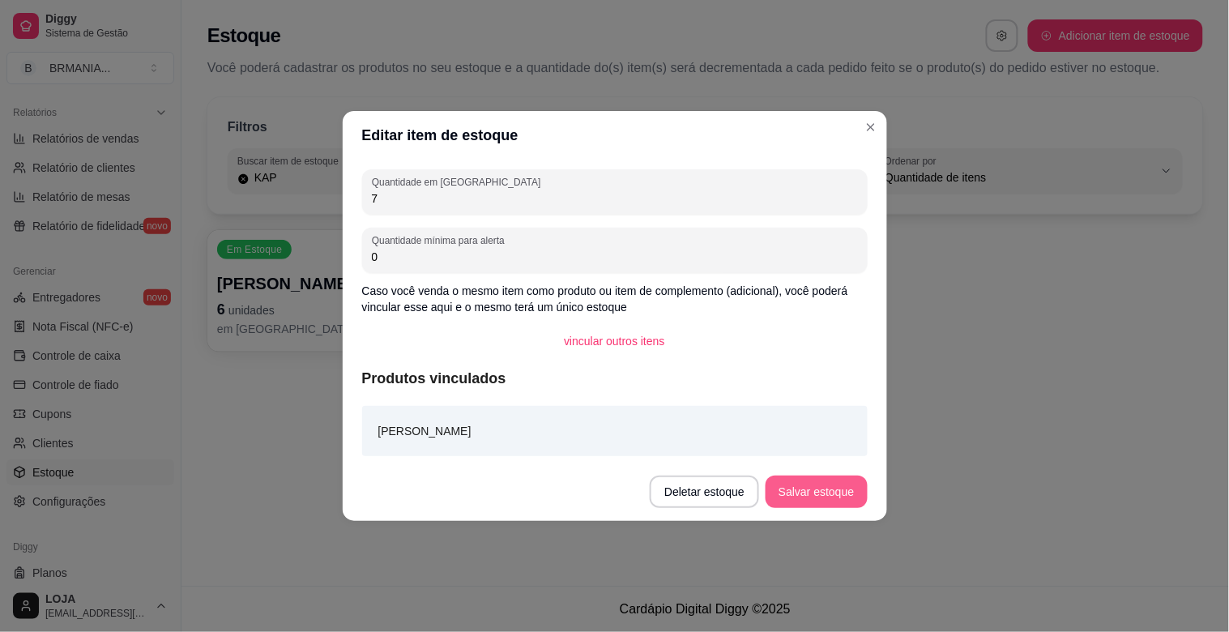
type input "7"
click at [820, 482] on button "Salvar estoque" at bounding box center [816, 492] width 101 height 32
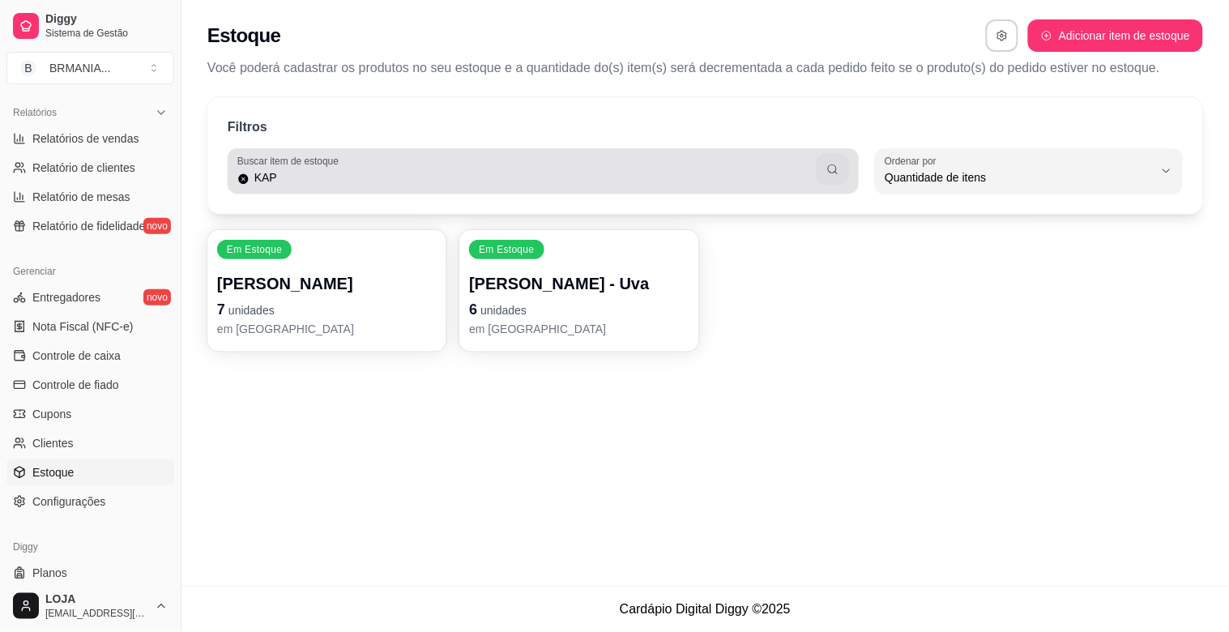
click at [560, 179] on input "KAP" at bounding box center [534, 177] width 568 height 16
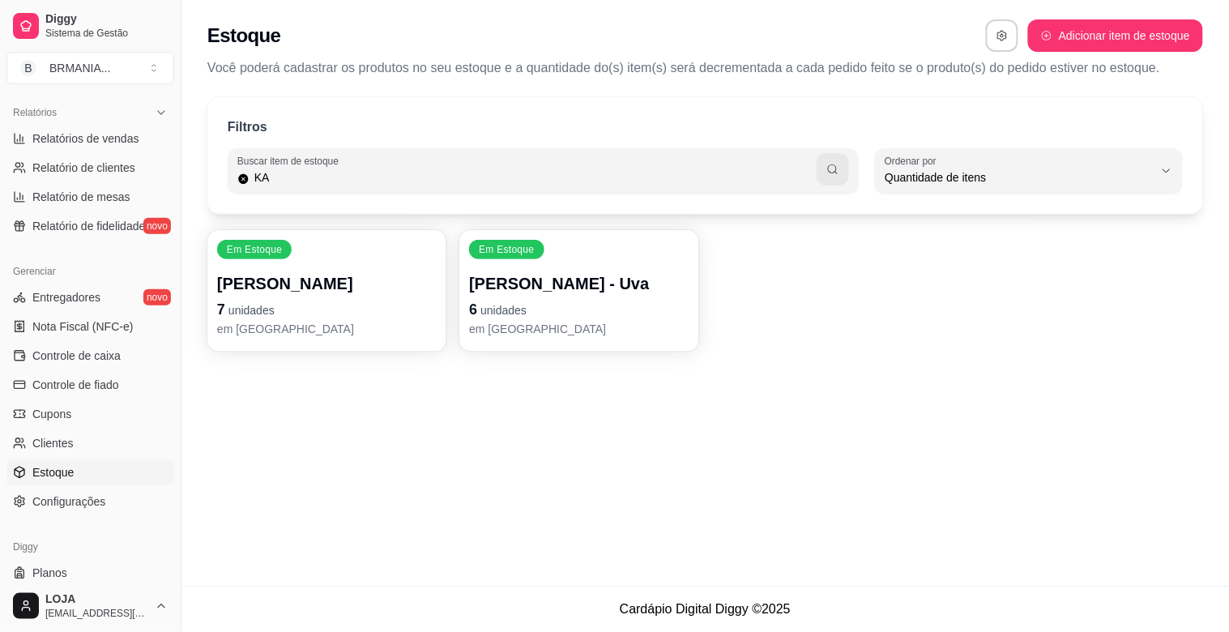
type input "K"
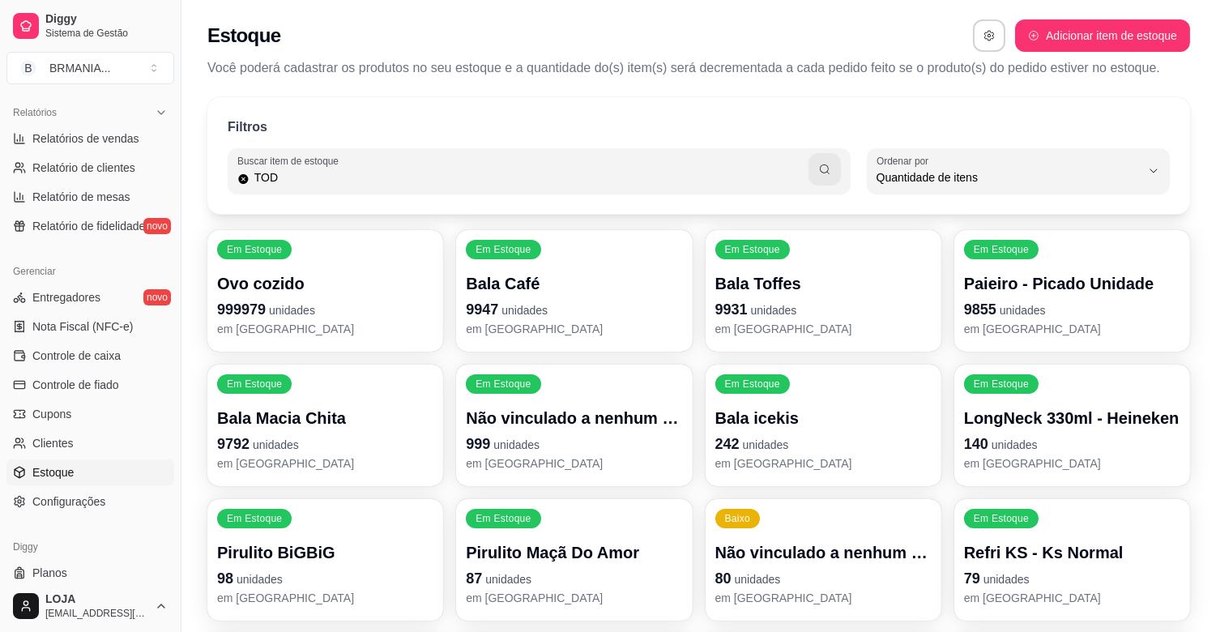
type input "TOD"
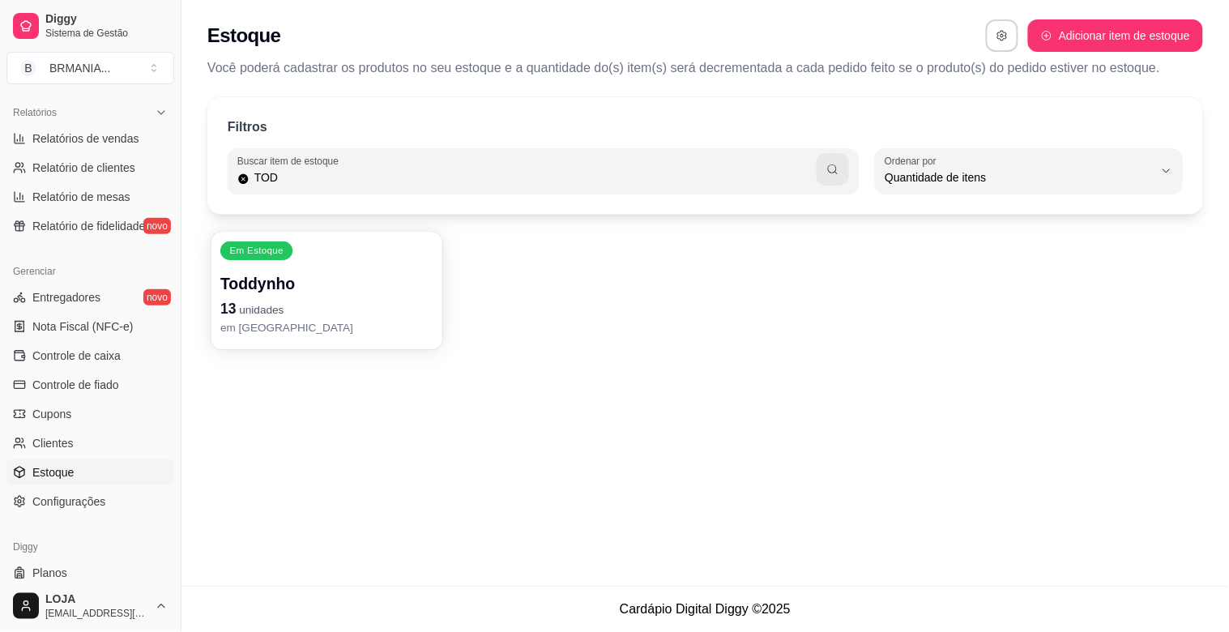
click at [377, 279] on p "Toddynho" at bounding box center [326, 284] width 213 height 22
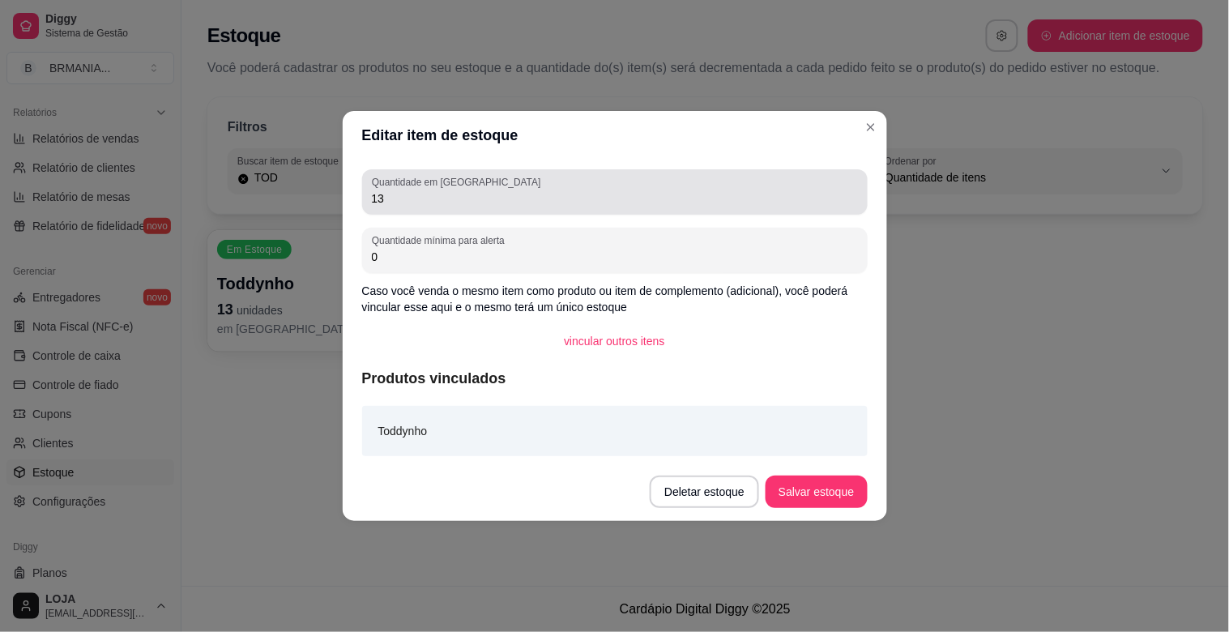
click at [523, 205] on div "Quantidade em estoque 13" at bounding box center [615, 191] width 506 height 45
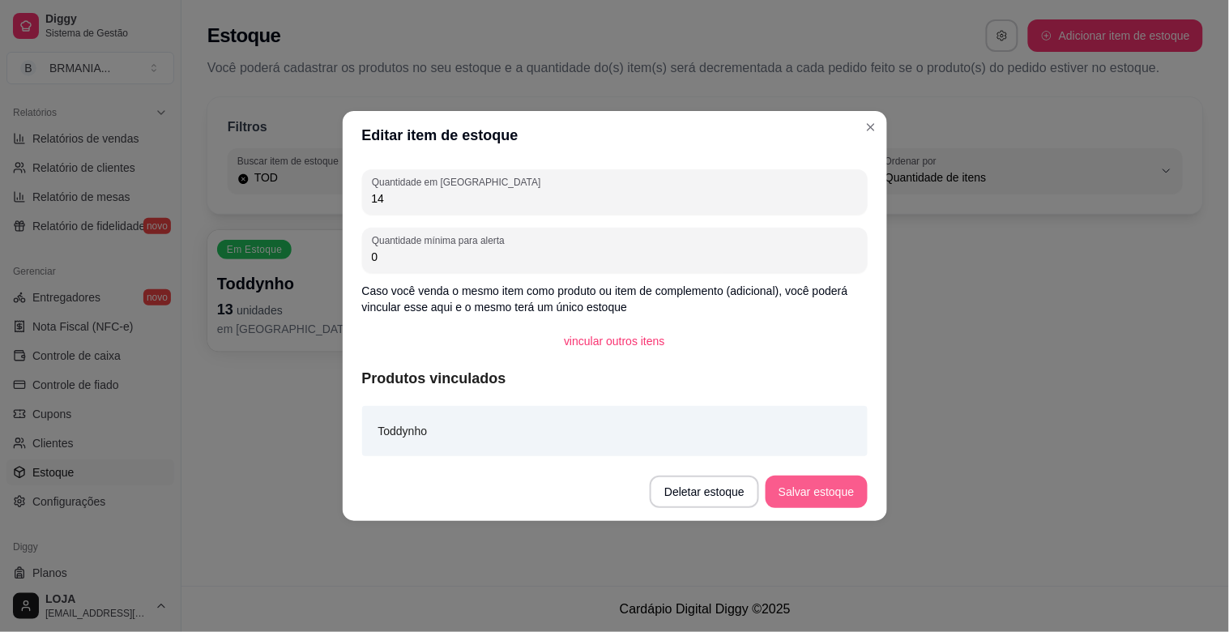
type input "14"
click at [840, 501] on button "Salvar estoque" at bounding box center [816, 492] width 101 height 32
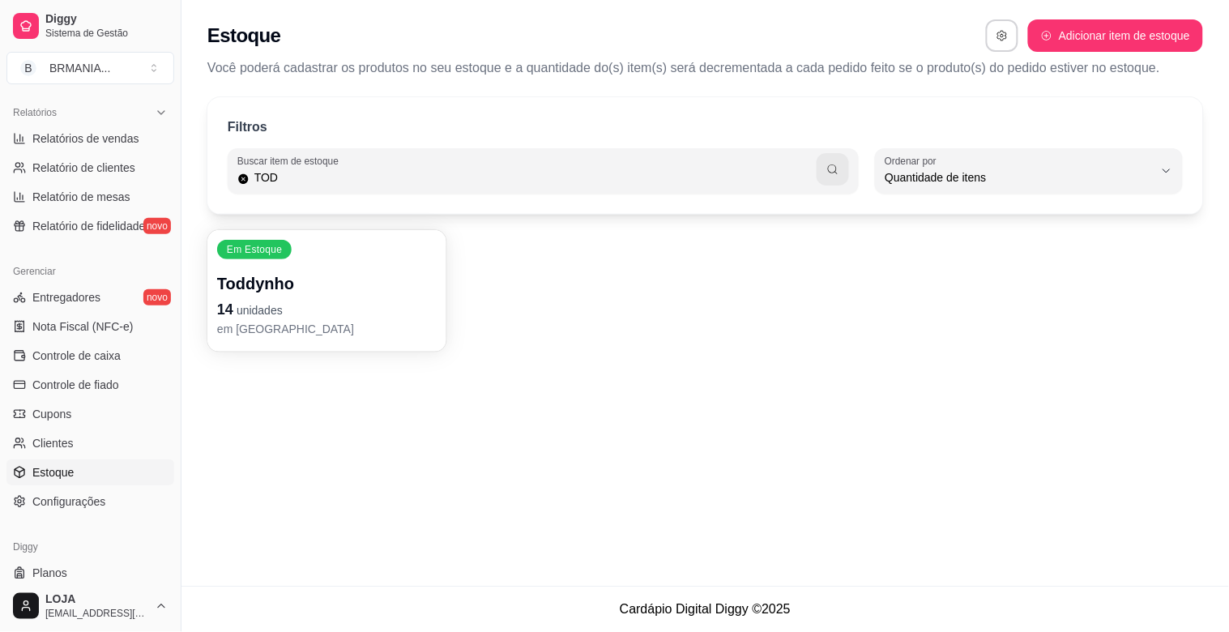
click at [673, 169] on input "TOD" at bounding box center [534, 177] width 568 height 16
type input "T"
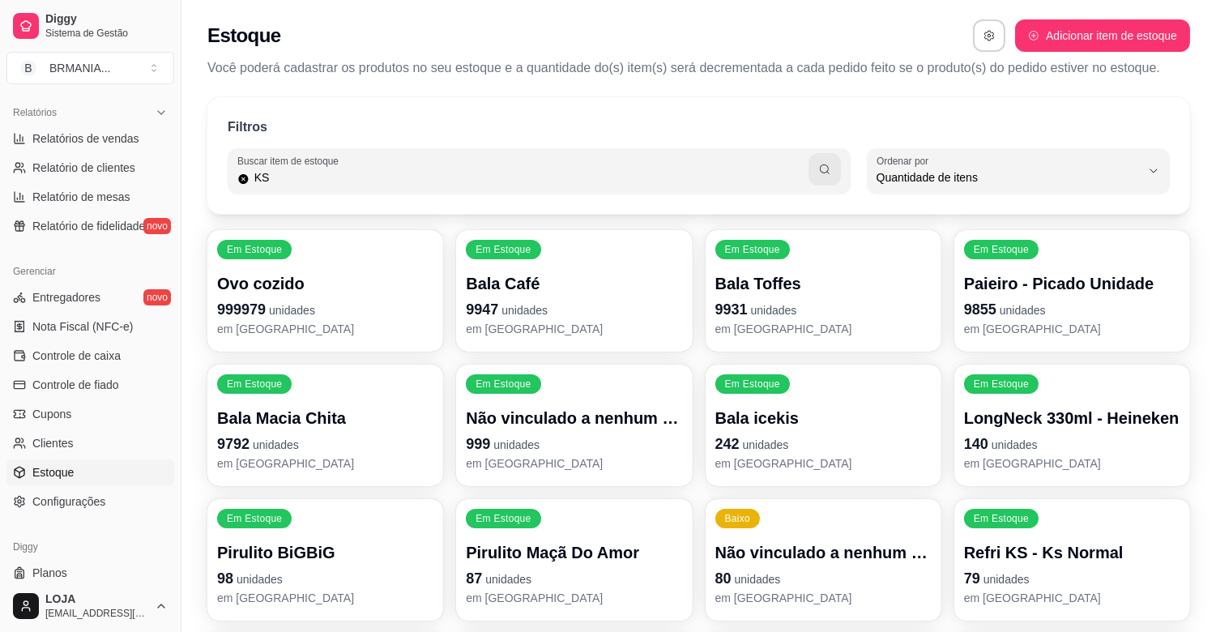
type input "KS"
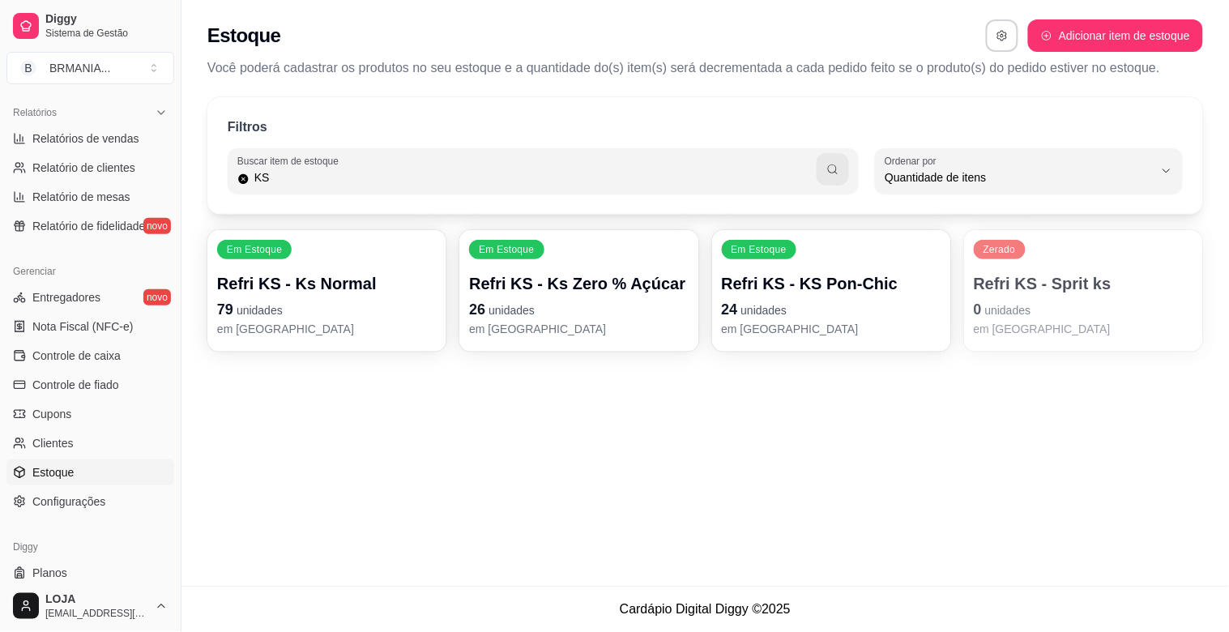
click at [263, 316] on span "unidades" at bounding box center [260, 310] width 46 height 13
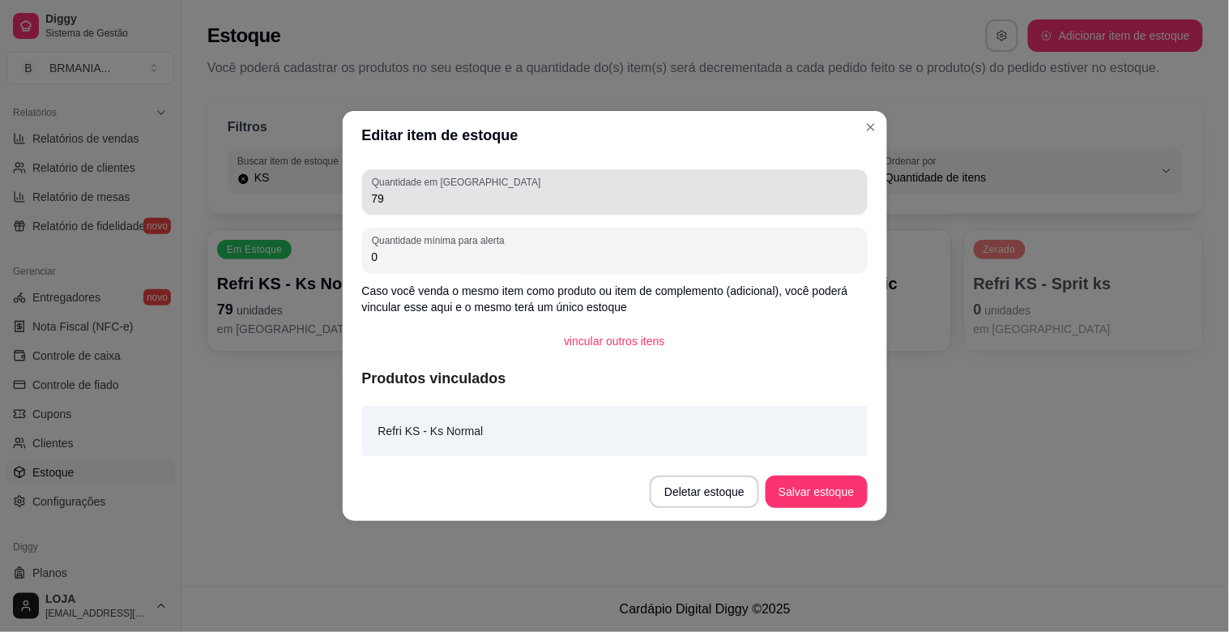
click at [496, 197] on input "79" at bounding box center [615, 198] width 486 height 16
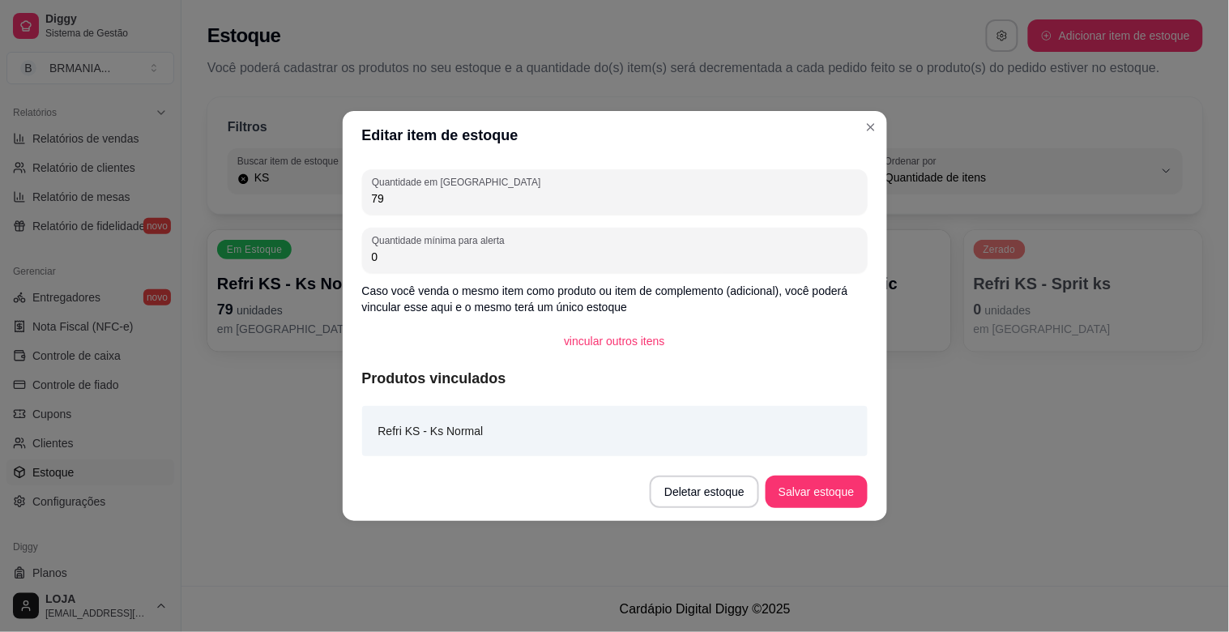
type input "7"
type input "52"
click at [837, 492] on button "Salvar estoque" at bounding box center [816, 492] width 99 height 32
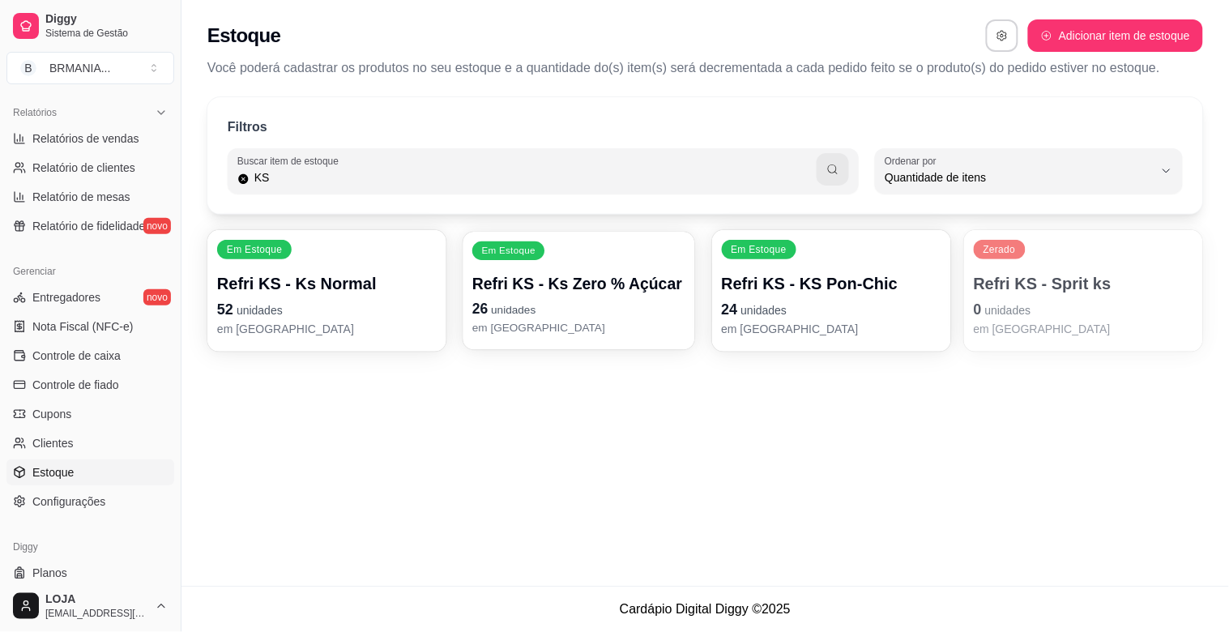
click at [562, 284] on p "Refri KS - Ks Zero % Açúcar" at bounding box center [578, 284] width 213 height 22
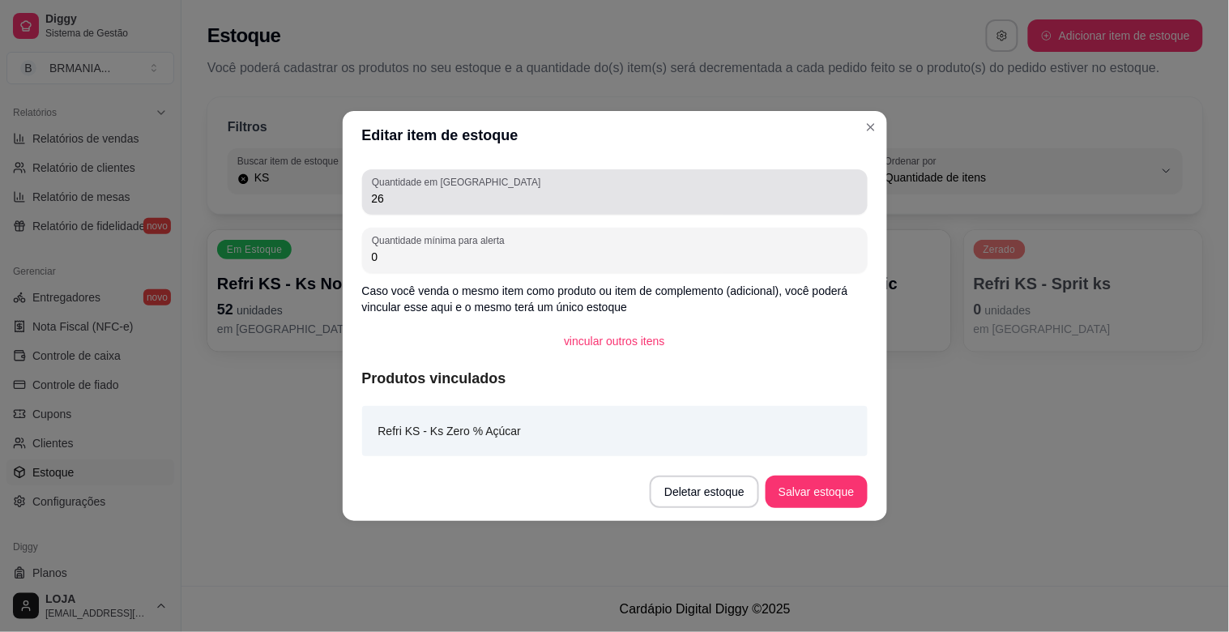
click at [408, 203] on input "26" at bounding box center [615, 198] width 486 height 16
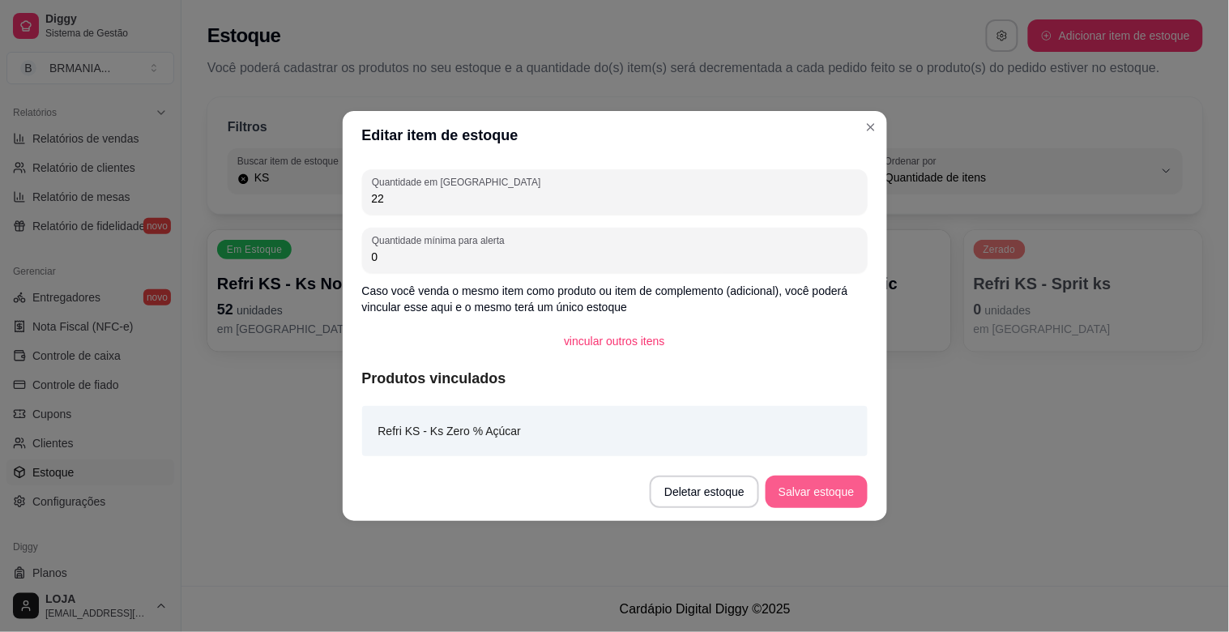
type input "22"
click at [806, 493] on button "Salvar estoque" at bounding box center [816, 492] width 99 height 32
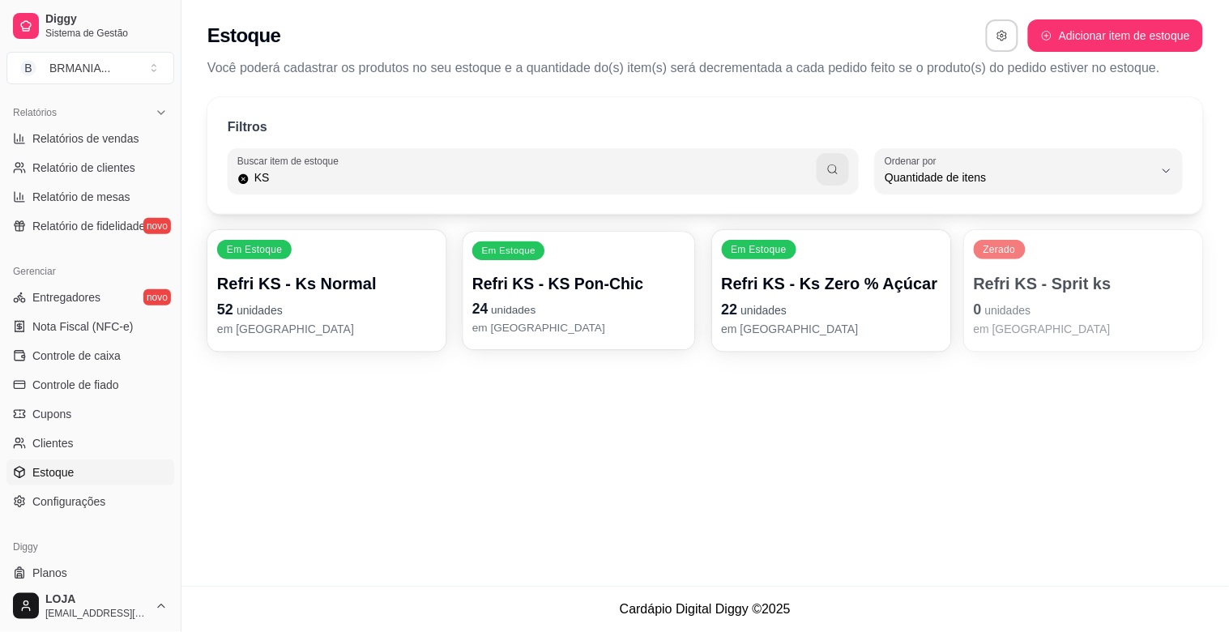
click at [529, 318] on p "24 unidades" at bounding box center [578, 309] width 213 height 22
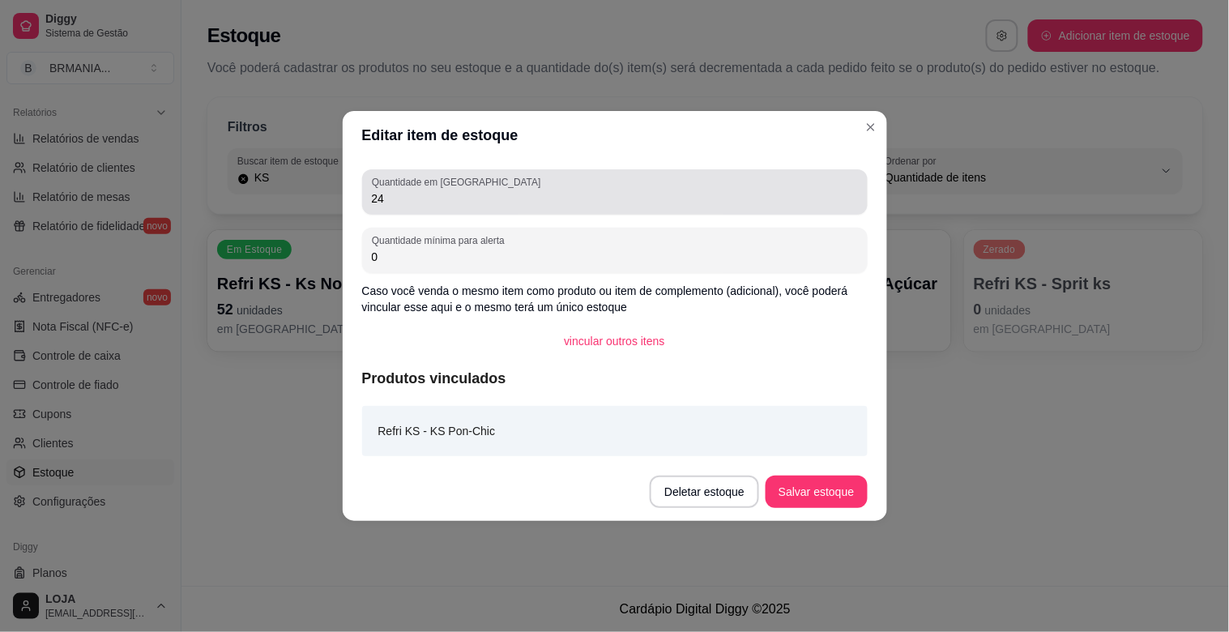
click at [417, 201] on input "24" at bounding box center [615, 198] width 486 height 16
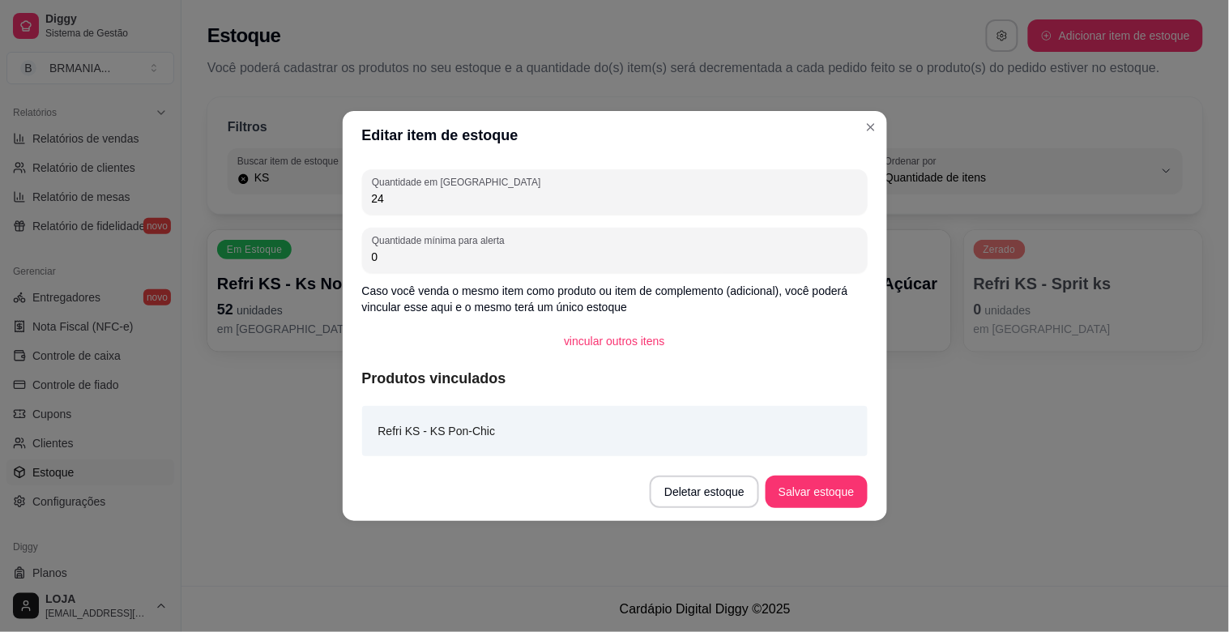
type input "2"
type input "44"
click at [823, 493] on button "Salvar estoque" at bounding box center [816, 492] width 101 height 32
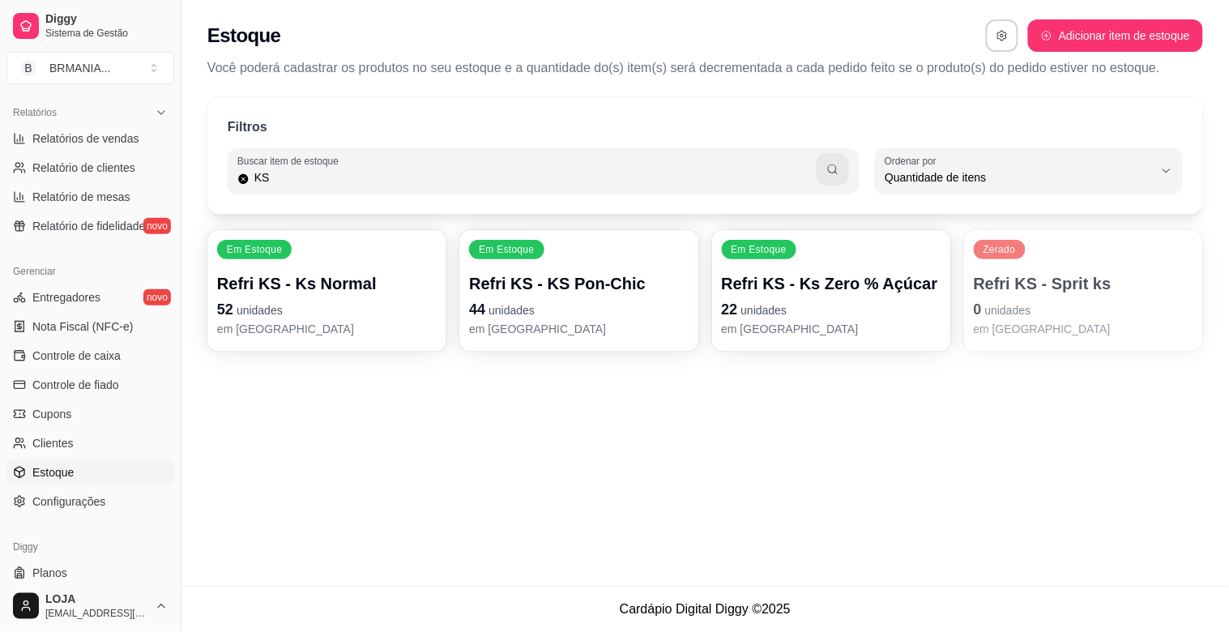
click at [697, 172] on input "KS" at bounding box center [534, 177] width 568 height 16
type input "K"
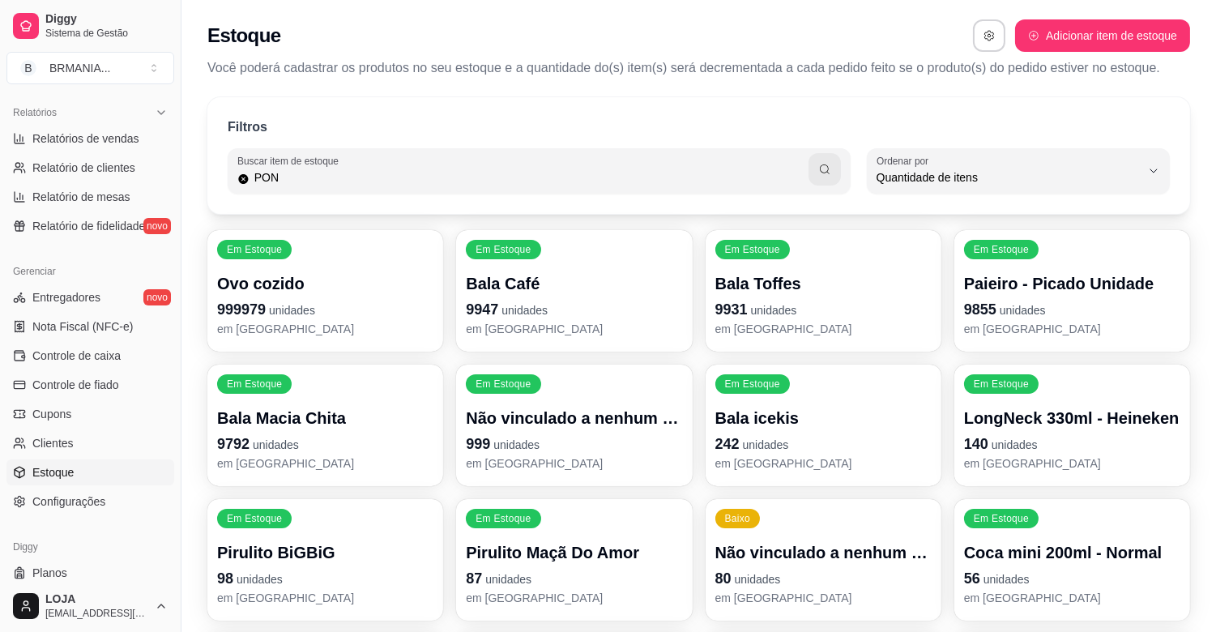
type input "PON"
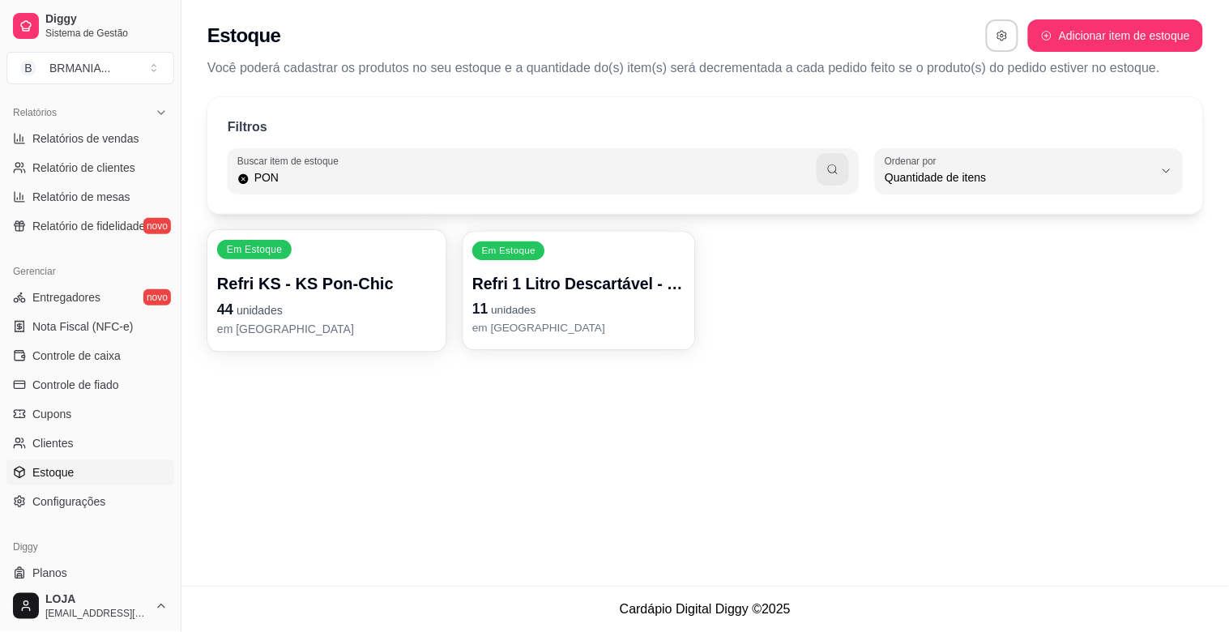
click at [578, 318] on p "11 unidades" at bounding box center [578, 309] width 213 height 22
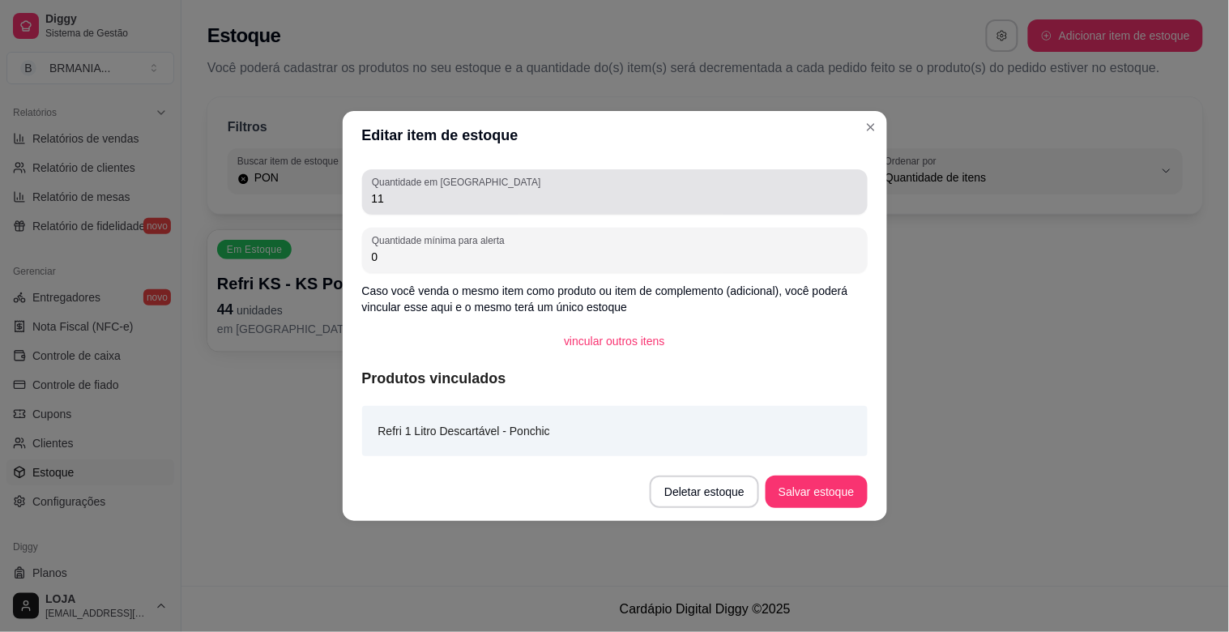
drag, startPoint x: 427, startPoint y: 211, endPoint x: 438, endPoint y: 211, distance: 10.5
click at [428, 212] on div "Quantidade em estoque 11" at bounding box center [615, 191] width 506 height 45
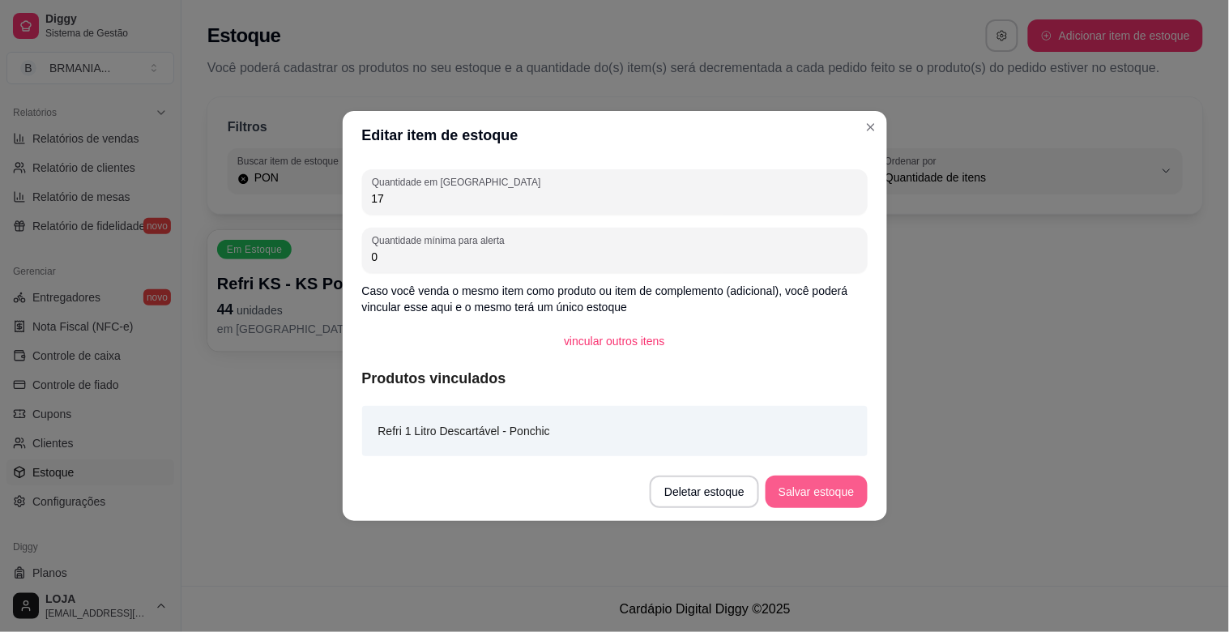
type input "17"
click at [835, 486] on button "Salvar estoque" at bounding box center [816, 492] width 99 height 32
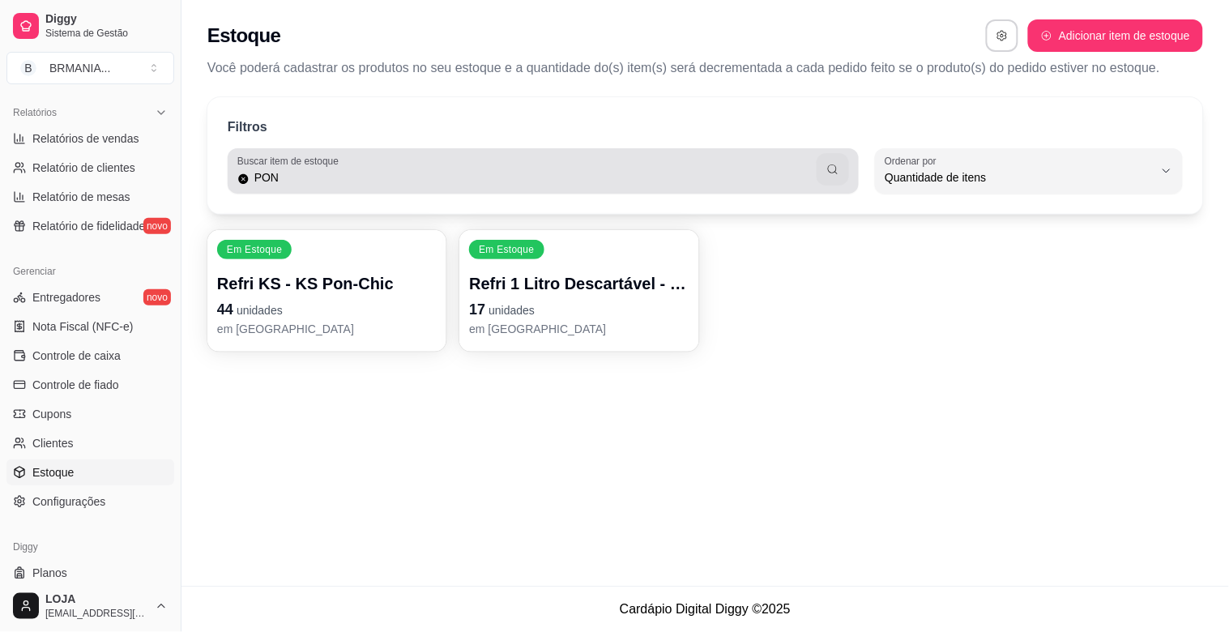
click at [592, 173] on input "PON" at bounding box center [534, 177] width 568 height 16
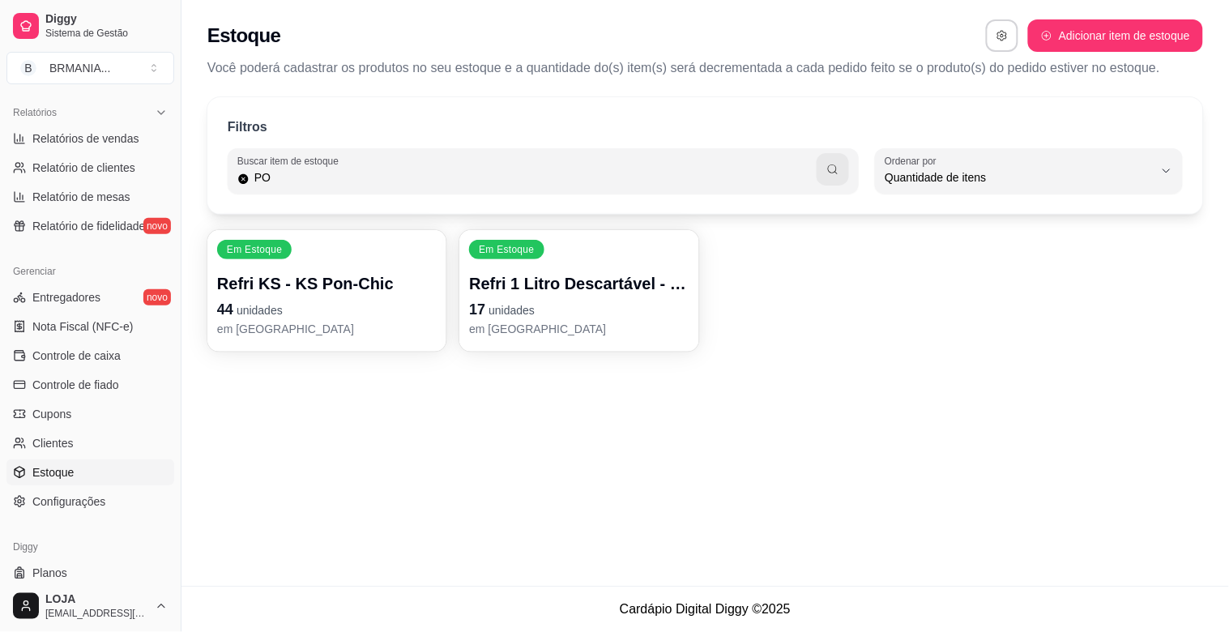
type input "P"
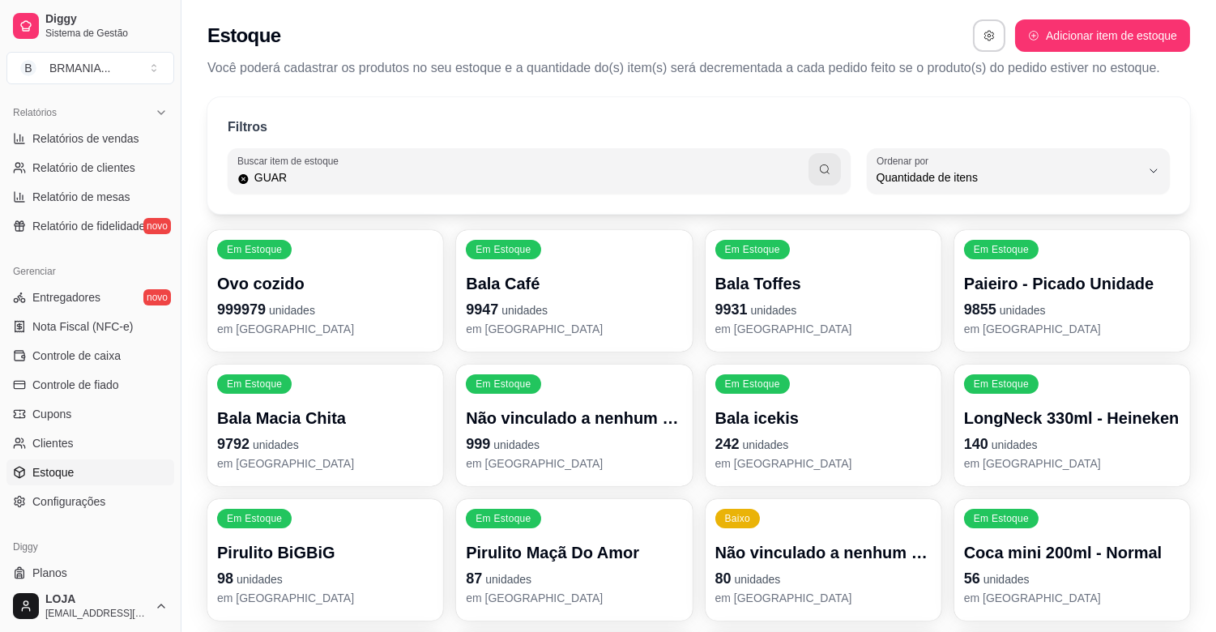
type input "GUAR"
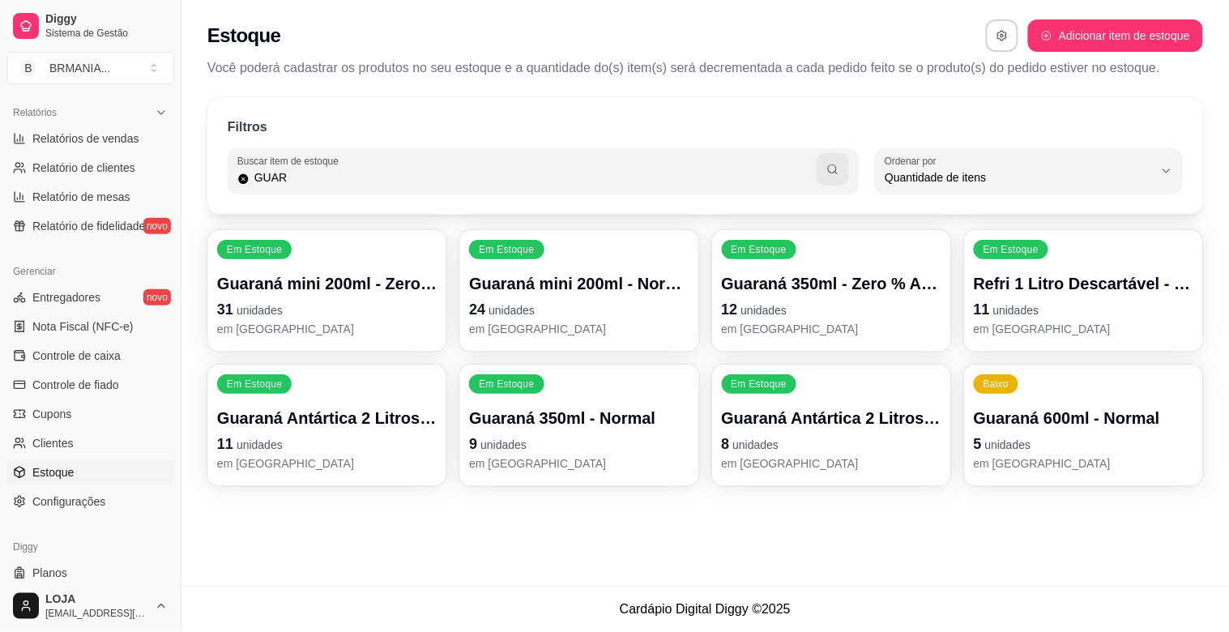
click at [1066, 318] on p "11 unidades" at bounding box center [1084, 309] width 220 height 23
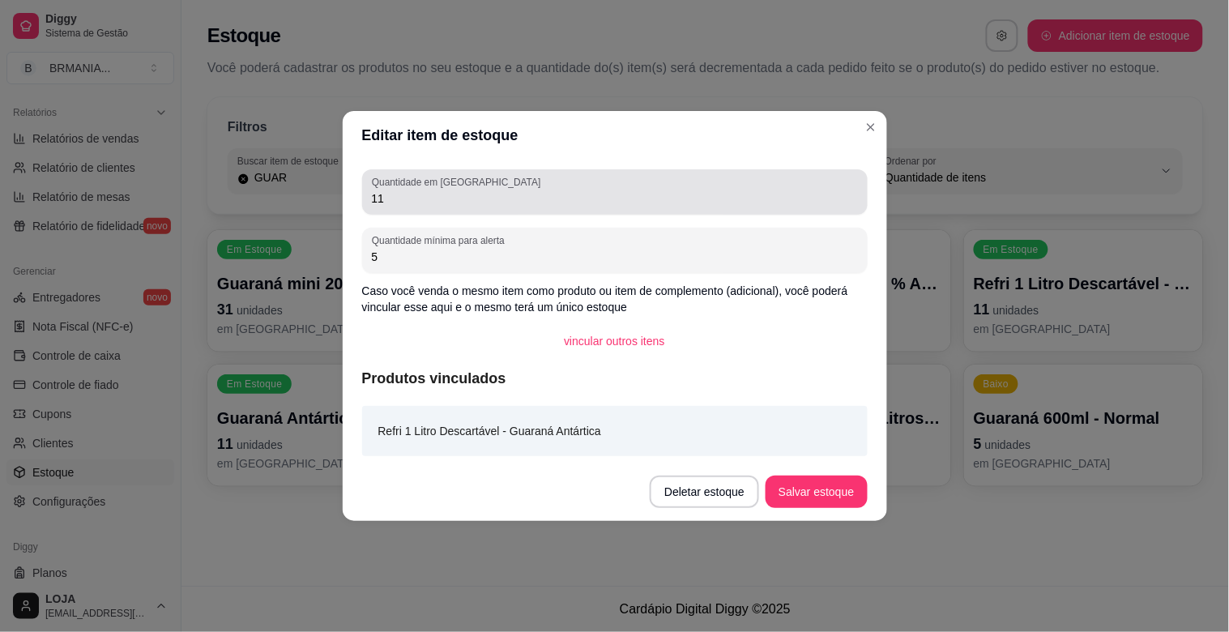
click at [458, 208] on div "Quantidade em estoque 11" at bounding box center [615, 191] width 506 height 45
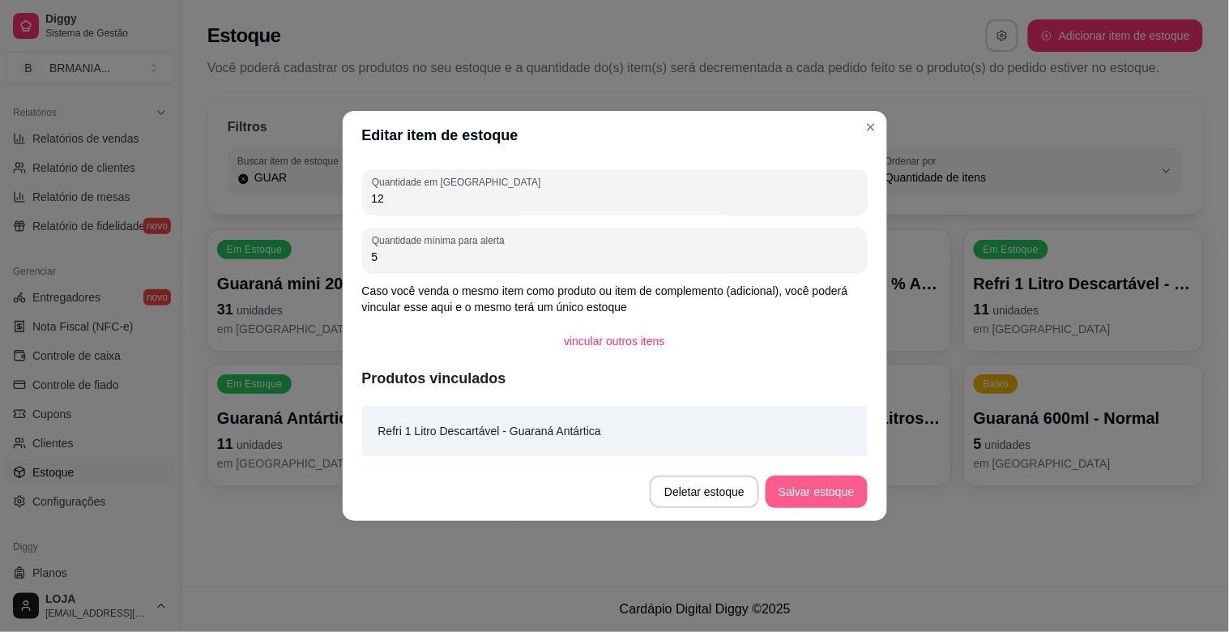
type input "12"
click at [840, 487] on button "Salvar estoque" at bounding box center [816, 492] width 99 height 32
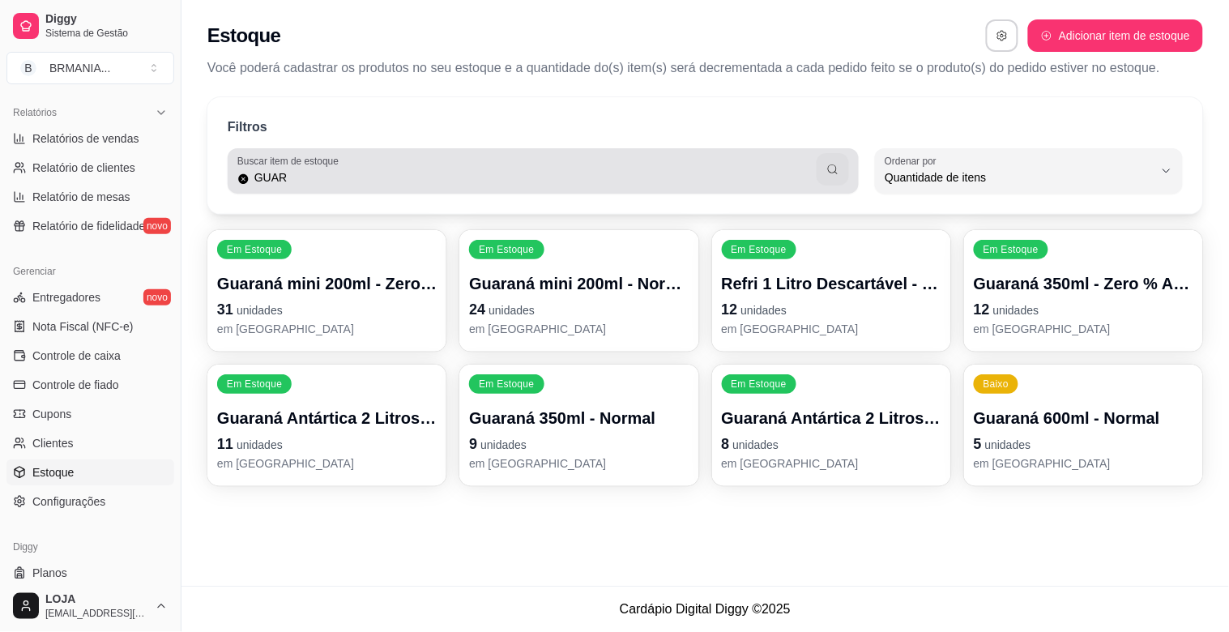
click at [637, 184] on div "Buscar item de estoque GUAR" at bounding box center [543, 170] width 631 height 45
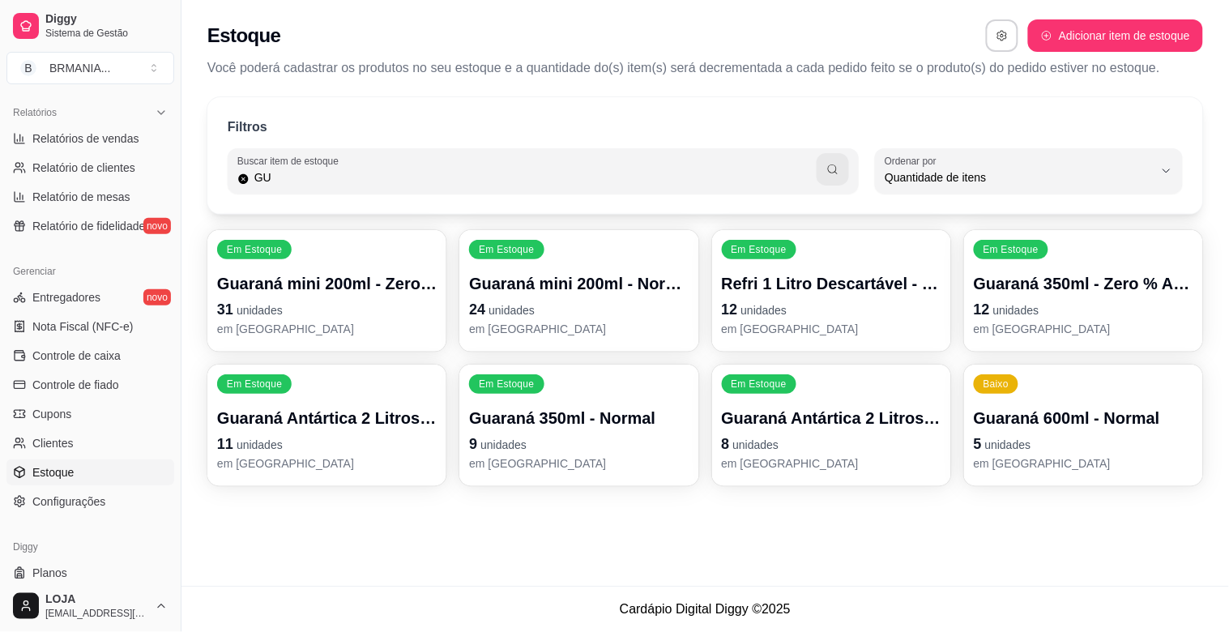
type input "G"
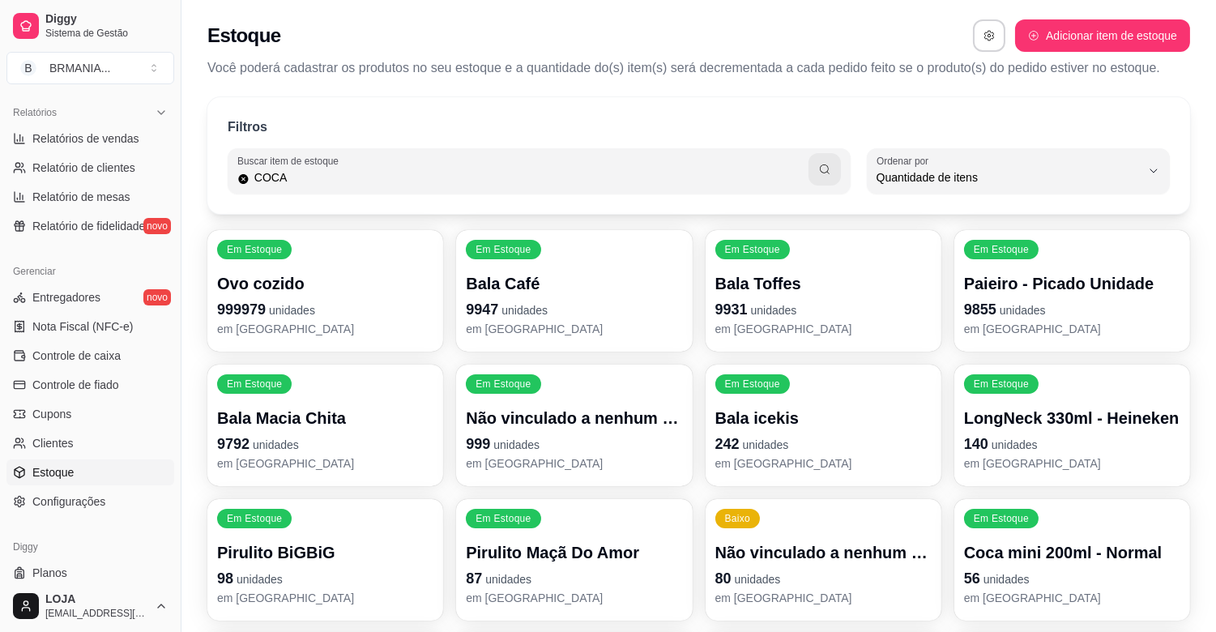
type input "COCA"
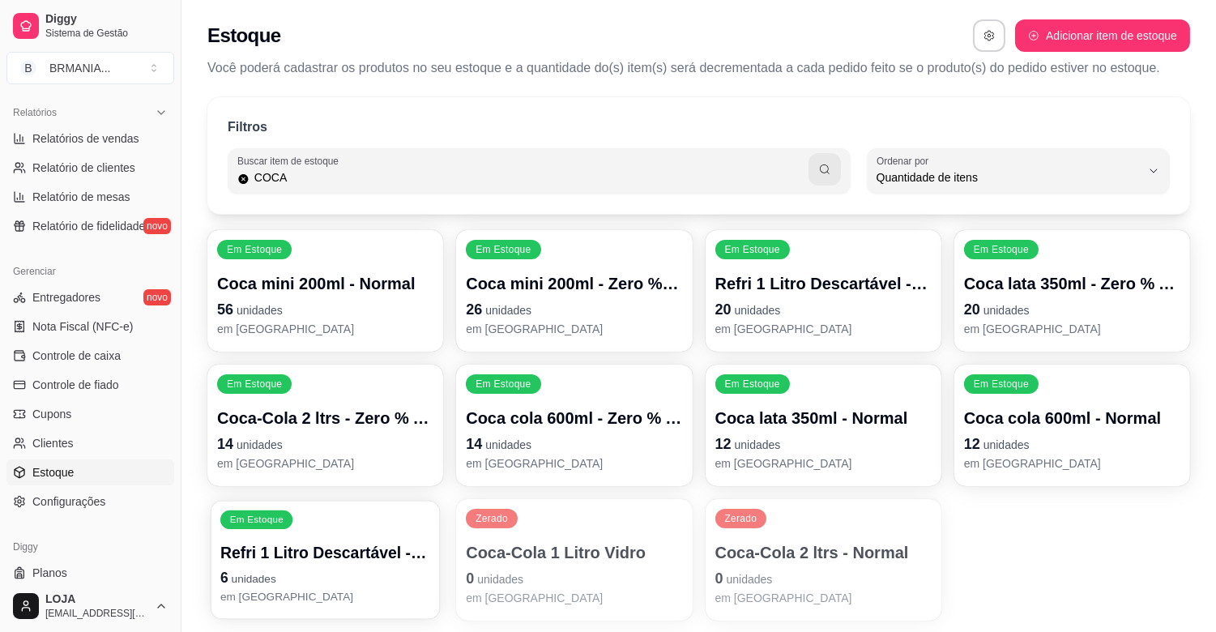
click at [407, 566] on div "Refri 1 Litro Descartável - Coca-Cola 6 unidades em [GEOGRAPHIC_DATA]" at bounding box center [325, 573] width 210 height 63
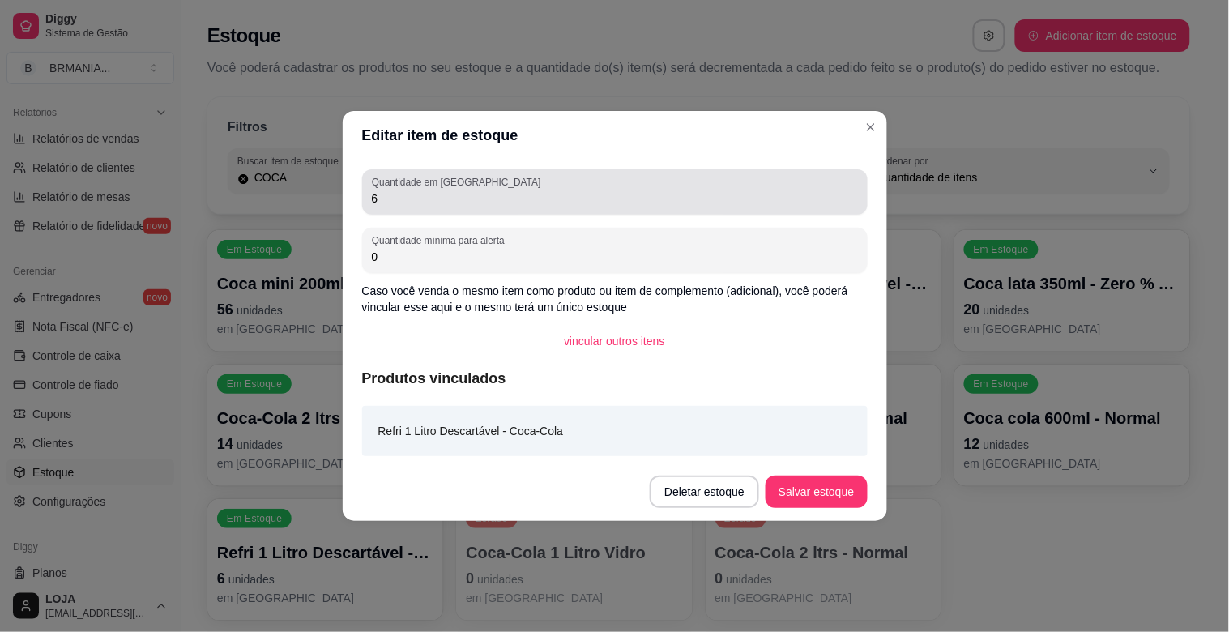
click at [540, 191] on input "6" at bounding box center [615, 198] width 486 height 16
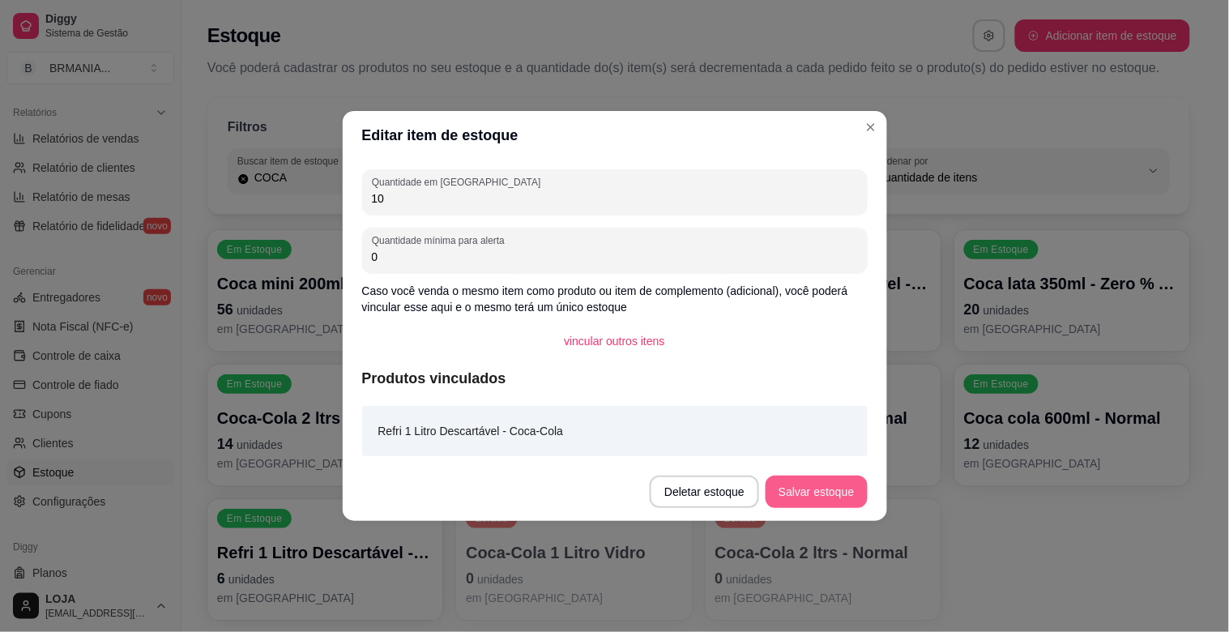
type input "10"
click at [788, 497] on button "Salvar estoque" at bounding box center [816, 492] width 101 height 32
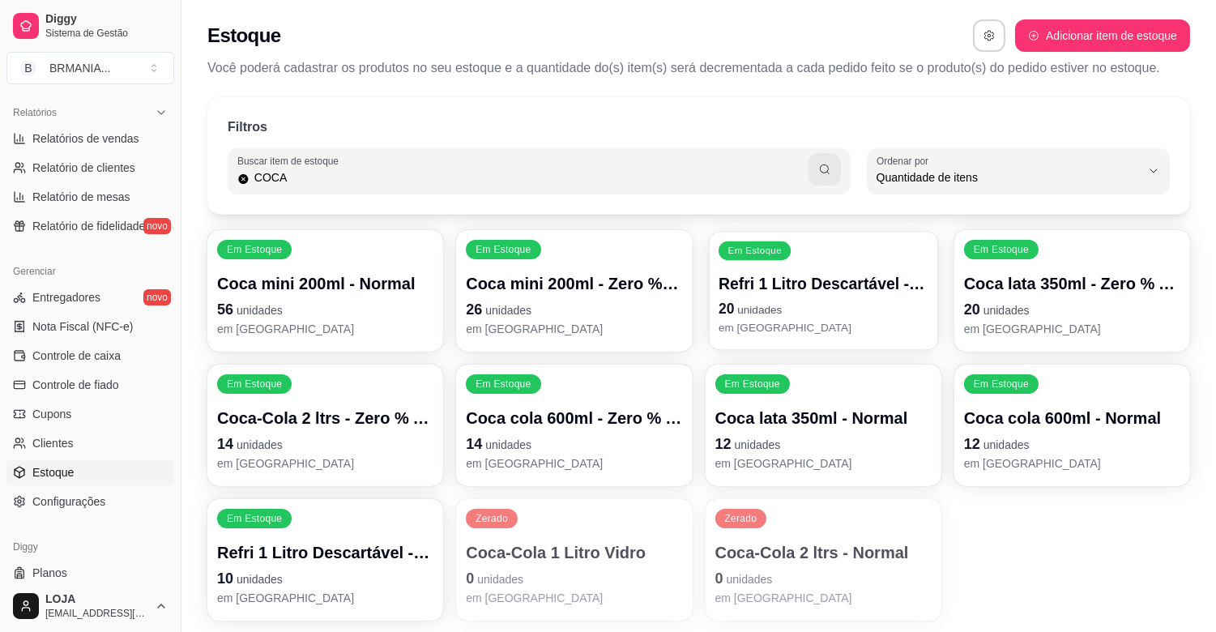
click at [801, 317] on p "20 unidades" at bounding box center [824, 309] width 210 height 22
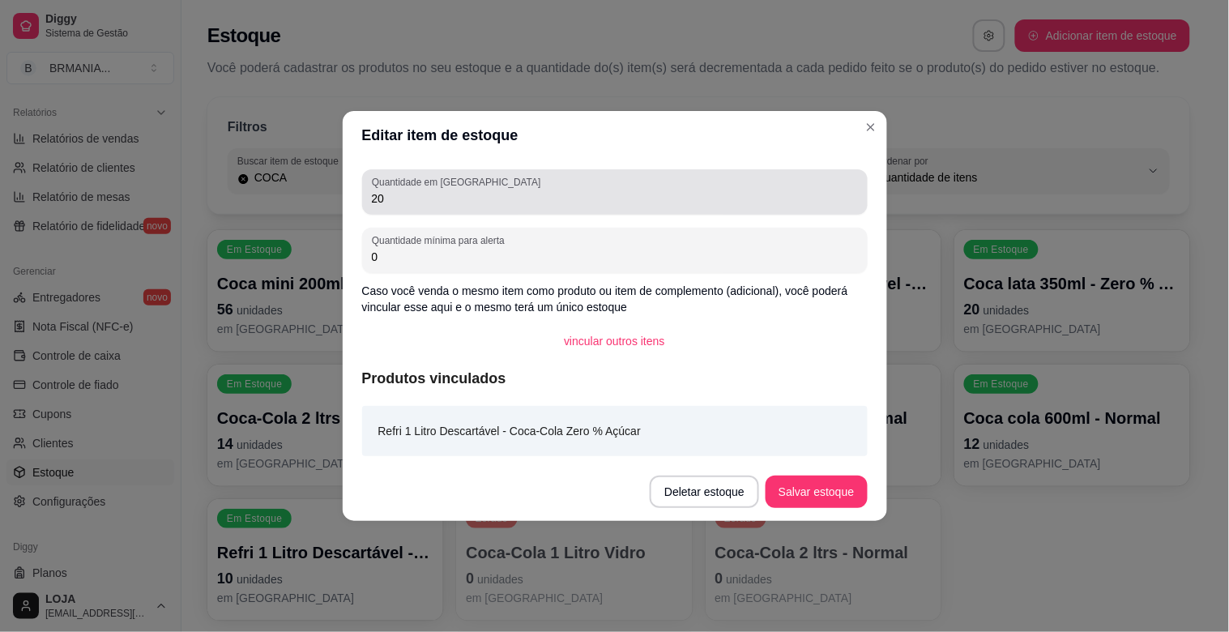
click at [473, 197] on input "20" at bounding box center [615, 198] width 486 height 16
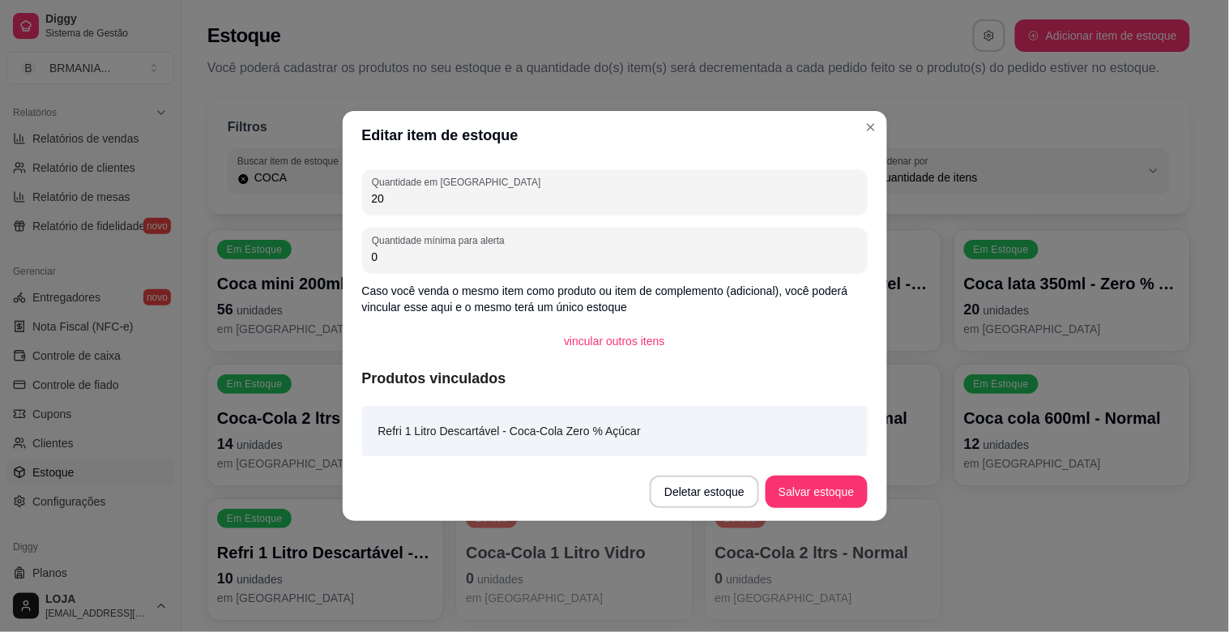
type input "2"
type input "16"
click at [838, 497] on button "Salvar estoque" at bounding box center [816, 492] width 99 height 32
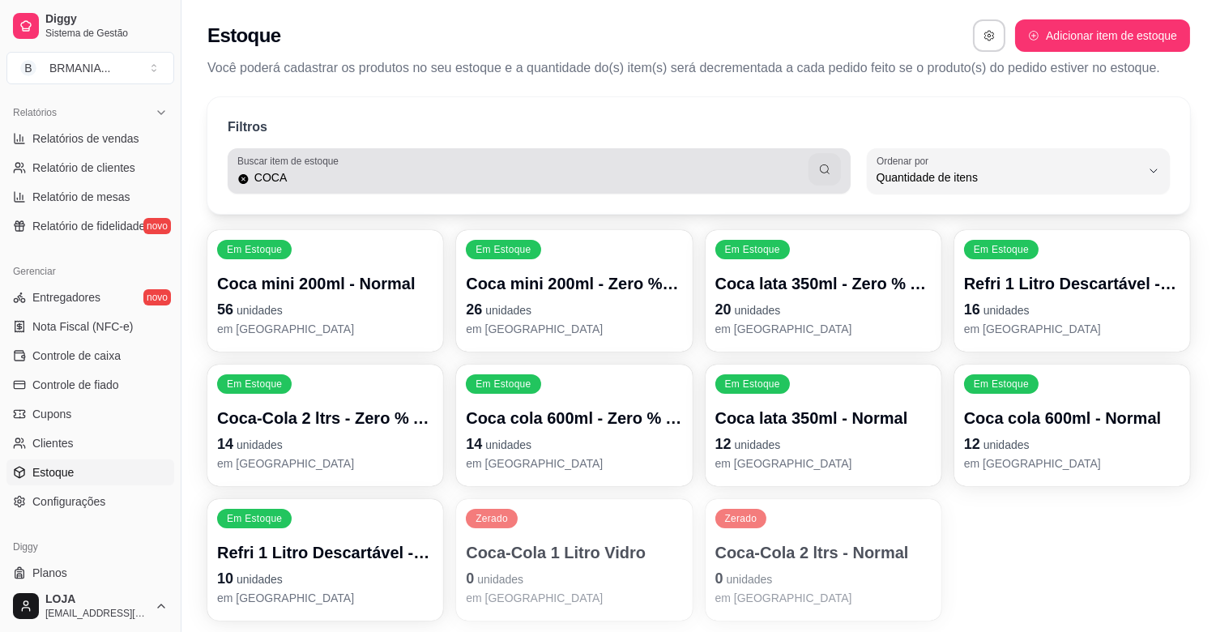
click at [697, 166] on div "COCA" at bounding box center [539, 171] width 604 height 32
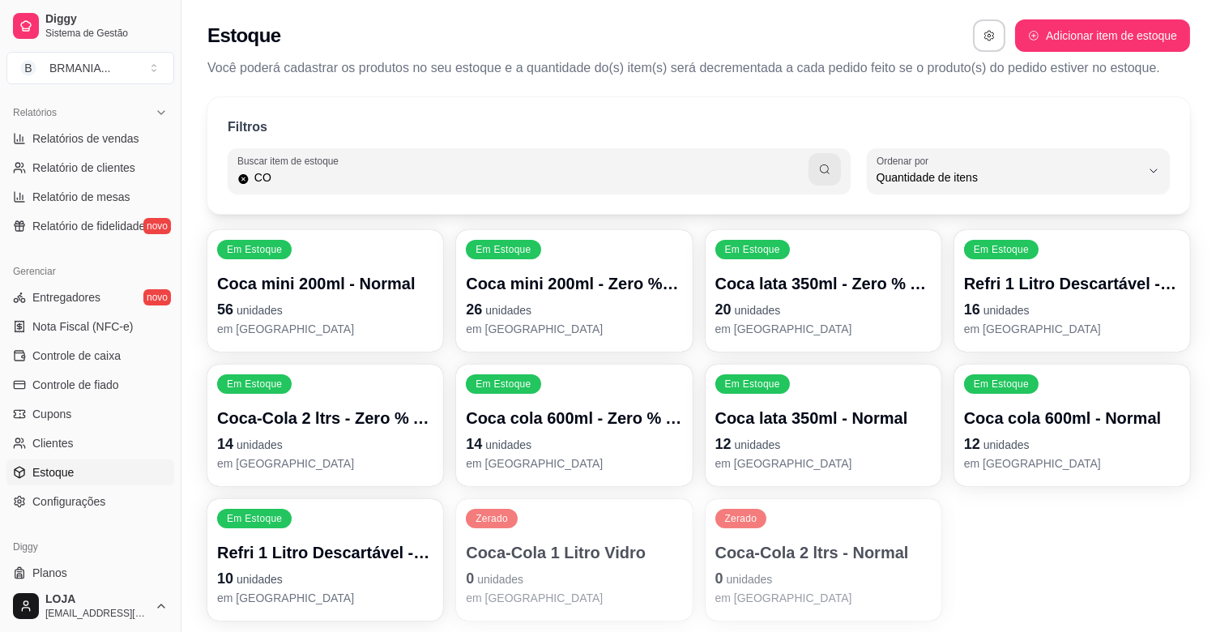
type input "C"
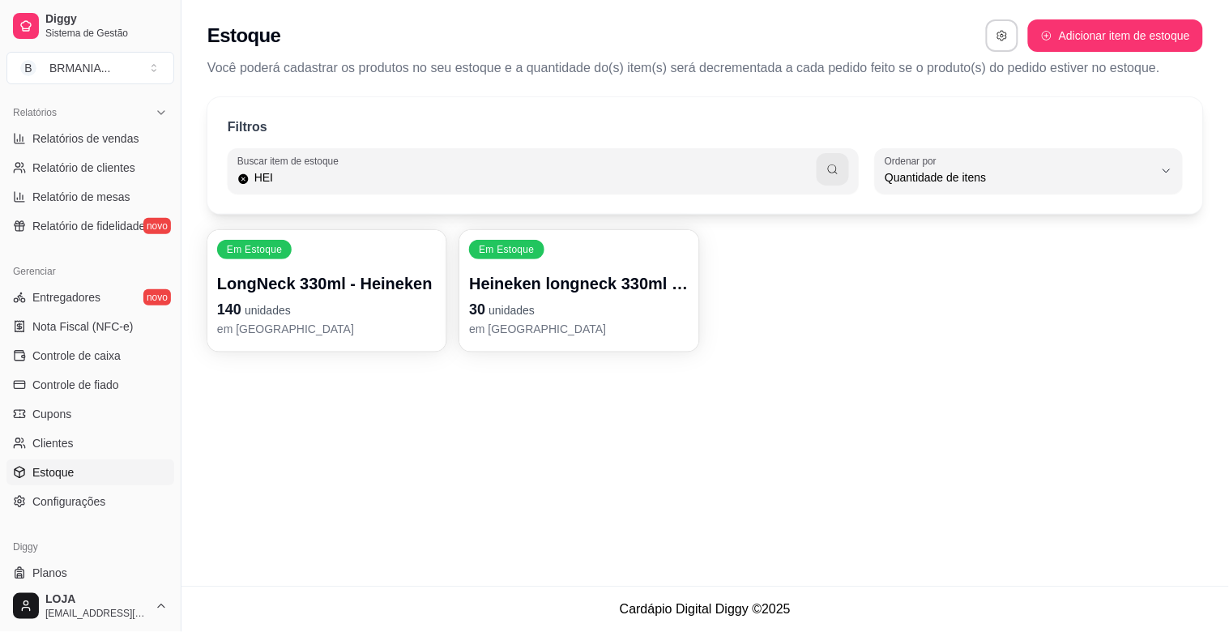
click at [606, 321] on p "em [GEOGRAPHIC_DATA]" at bounding box center [579, 329] width 220 height 16
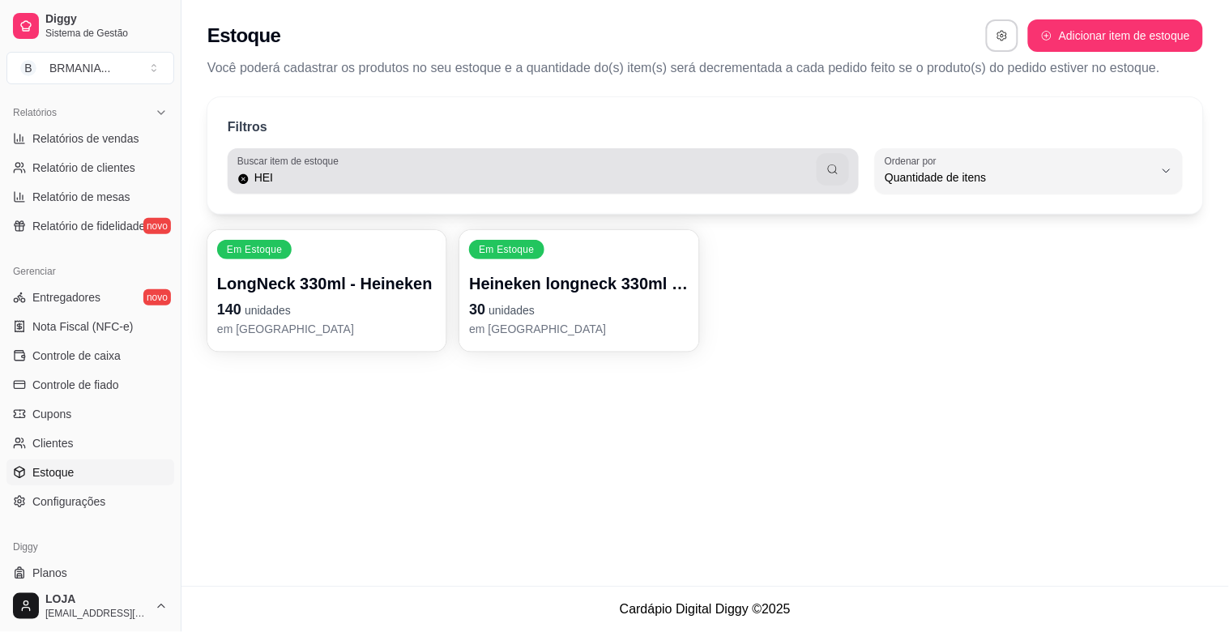
click at [580, 181] on input "HEI" at bounding box center [534, 177] width 568 height 16
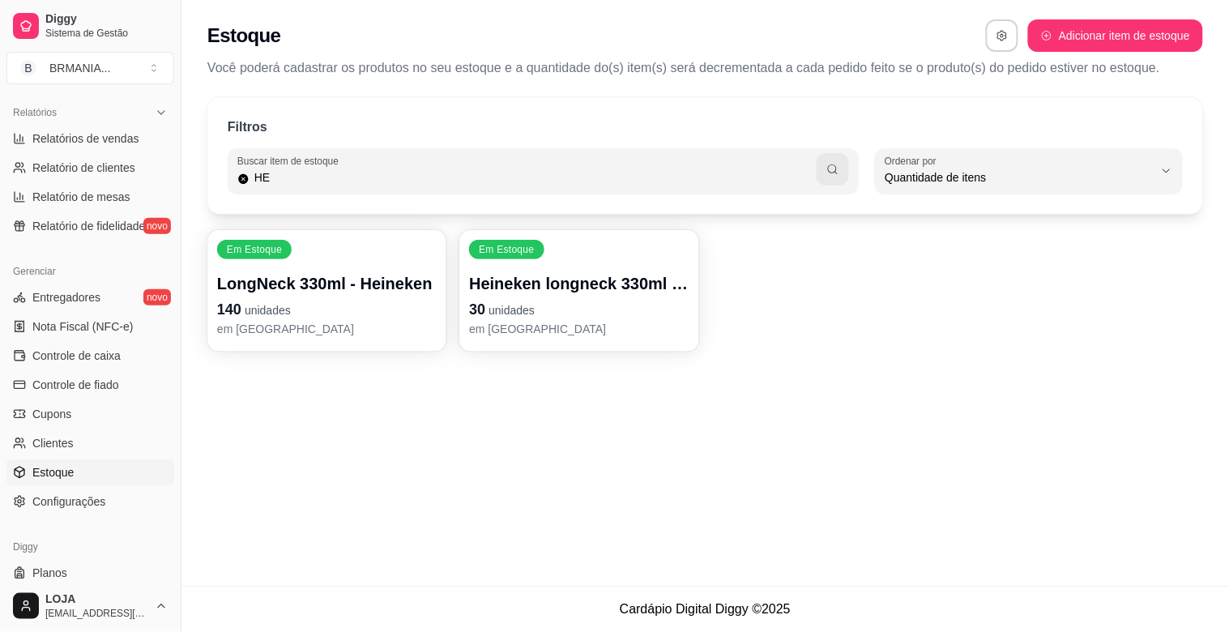
type input "H"
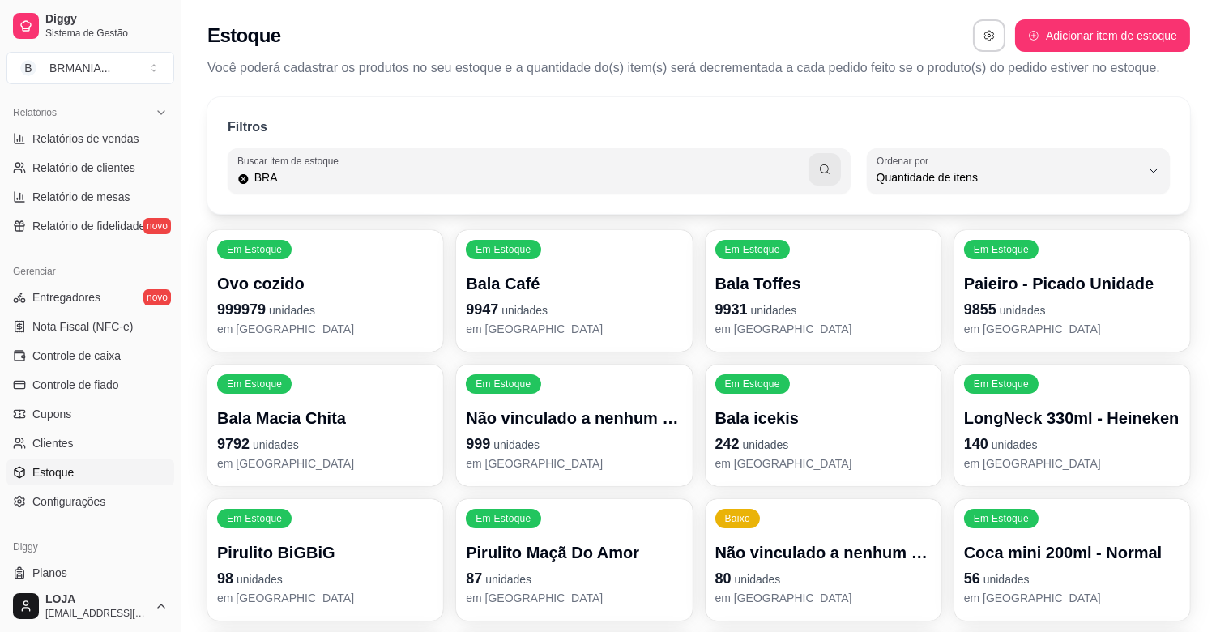
type input "BRA"
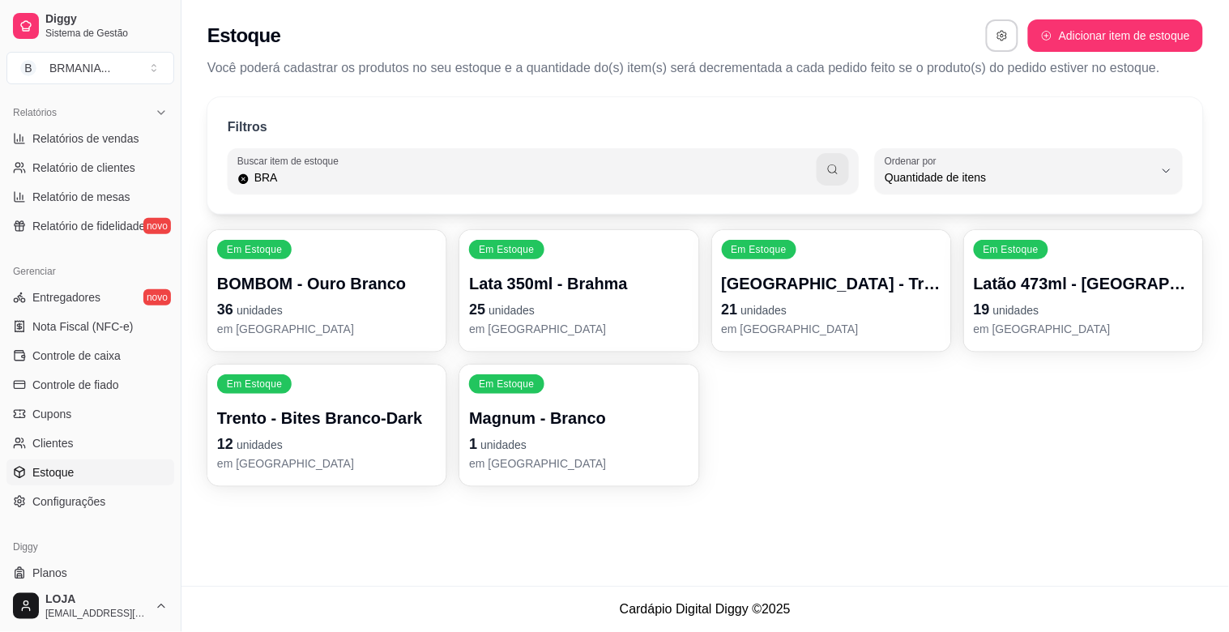
click at [644, 286] on p "Lata 350ml - Brahma" at bounding box center [579, 283] width 220 height 23
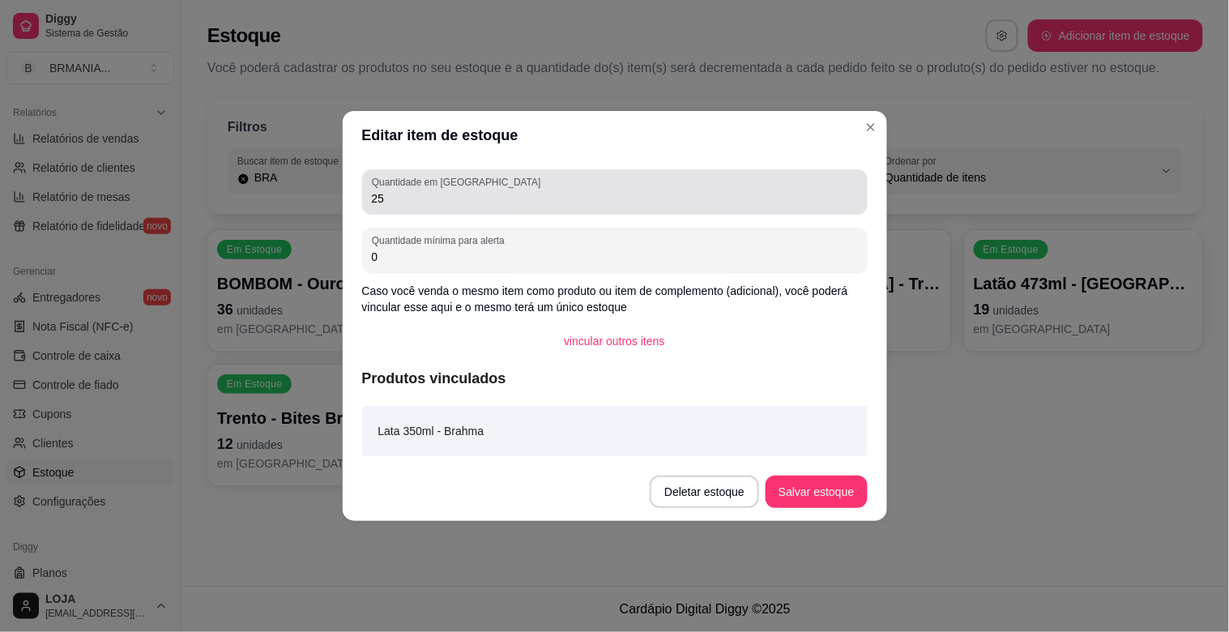
click at [444, 192] on input "25" at bounding box center [615, 198] width 486 height 16
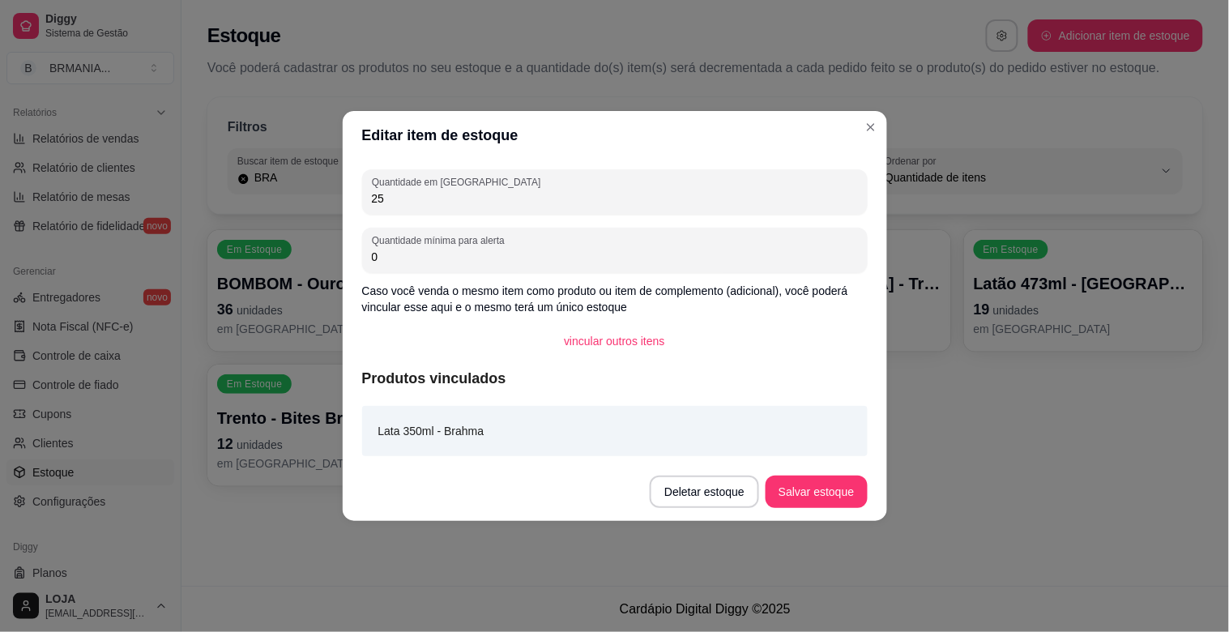
type input "2"
type input "49"
click at [824, 493] on button "Salvar estoque" at bounding box center [816, 492] width 99 height 32
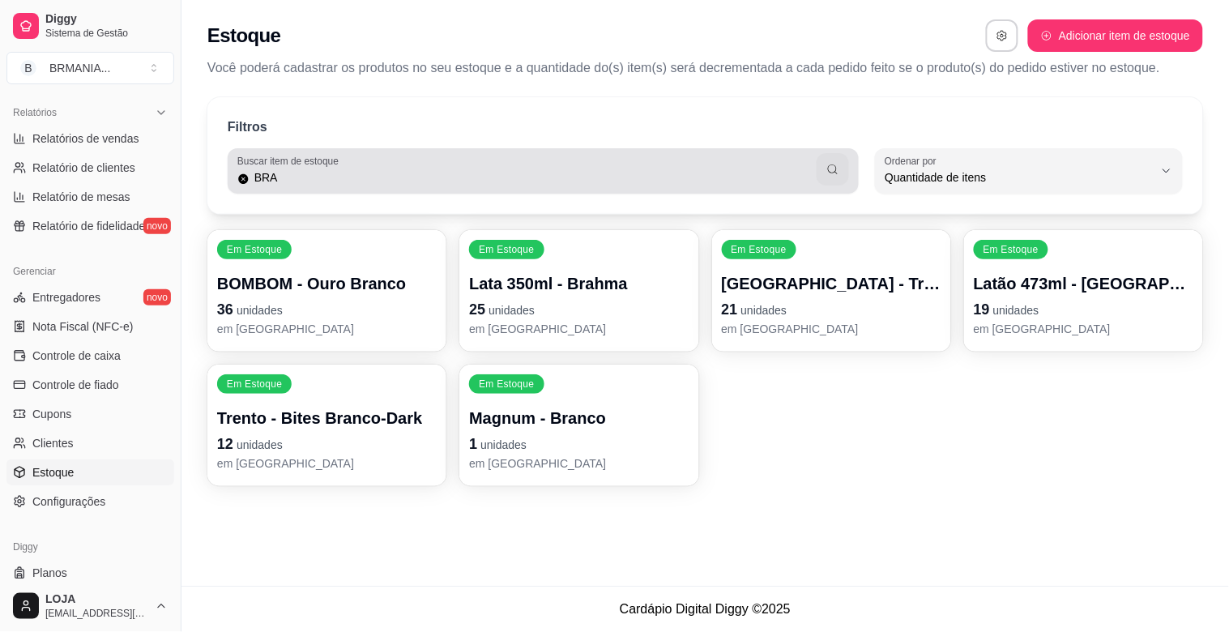
click at [643, 178] on input "BRA" at bounding box center [534, 177] width 568 height 16
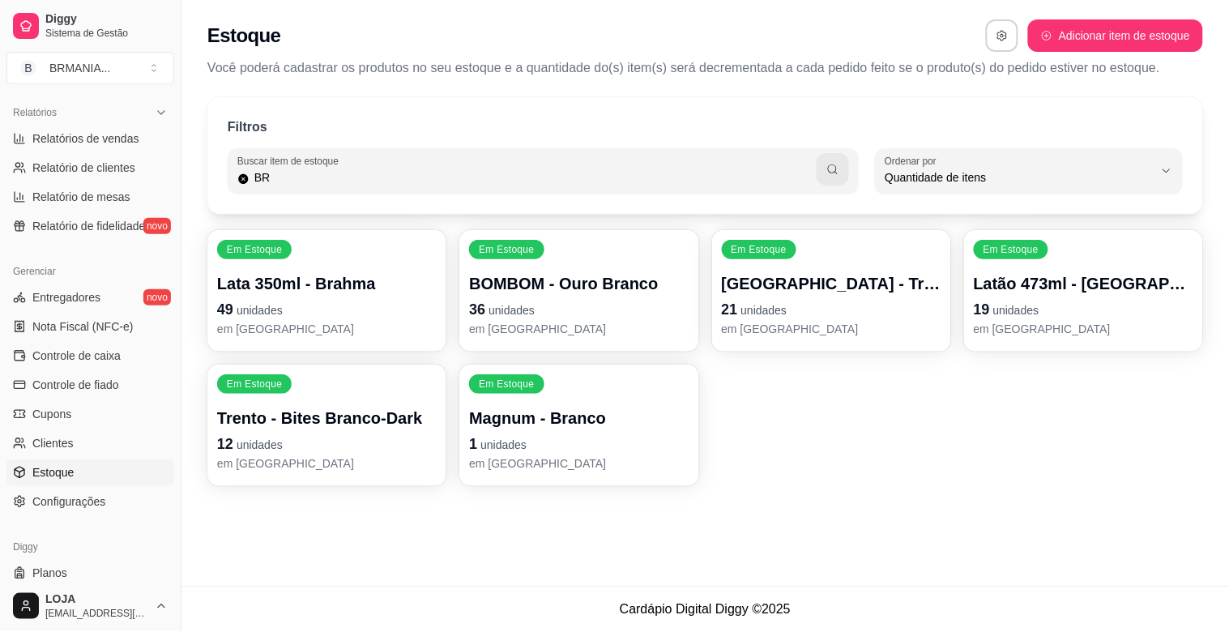
type input "B"
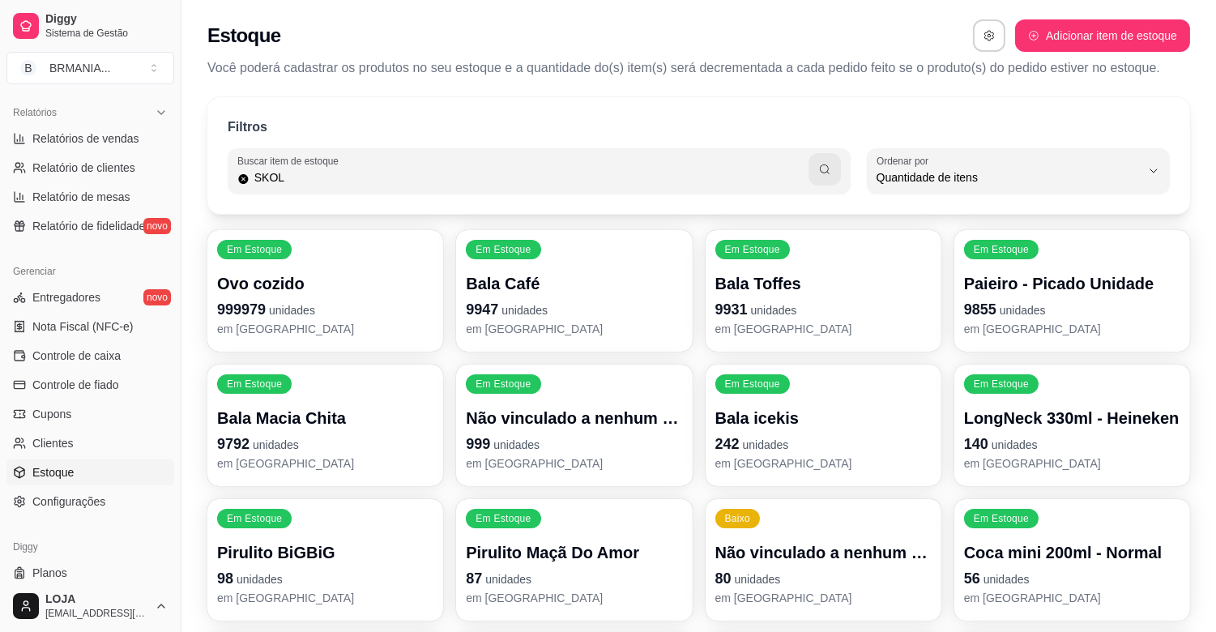
type input "SKOL"
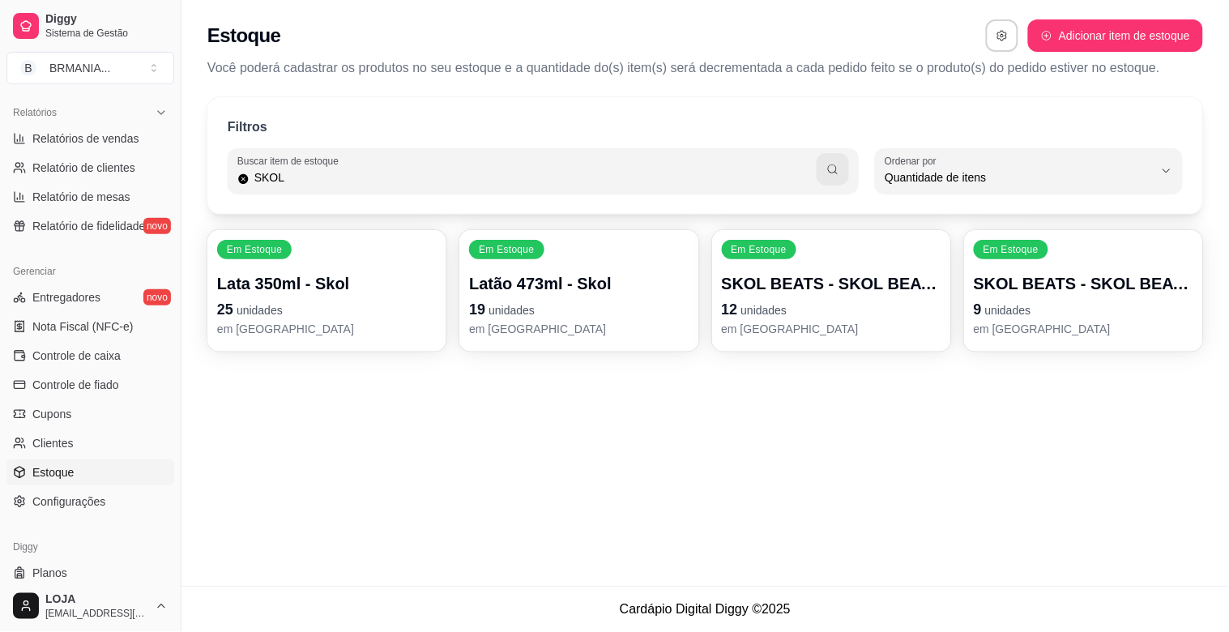
click at [258, 330] on p "em [GEOGRAPHIC_DATA]" at bounding box center [327, 329] width 220 height 16
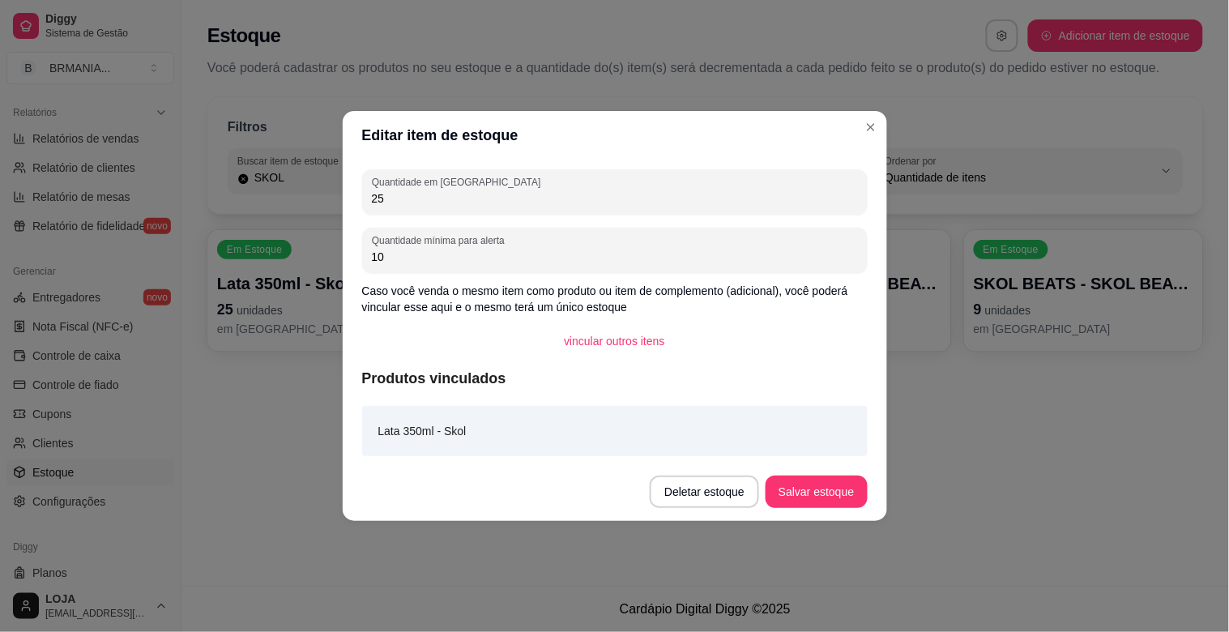
click at [450, 199] on input "25" at bounding box center [615, 198] width 486 height 16
type input "2"
type input "42"
click at [809, 493] on button "Salvar estoque" at bounding box center [816, 492] width 99 height 32
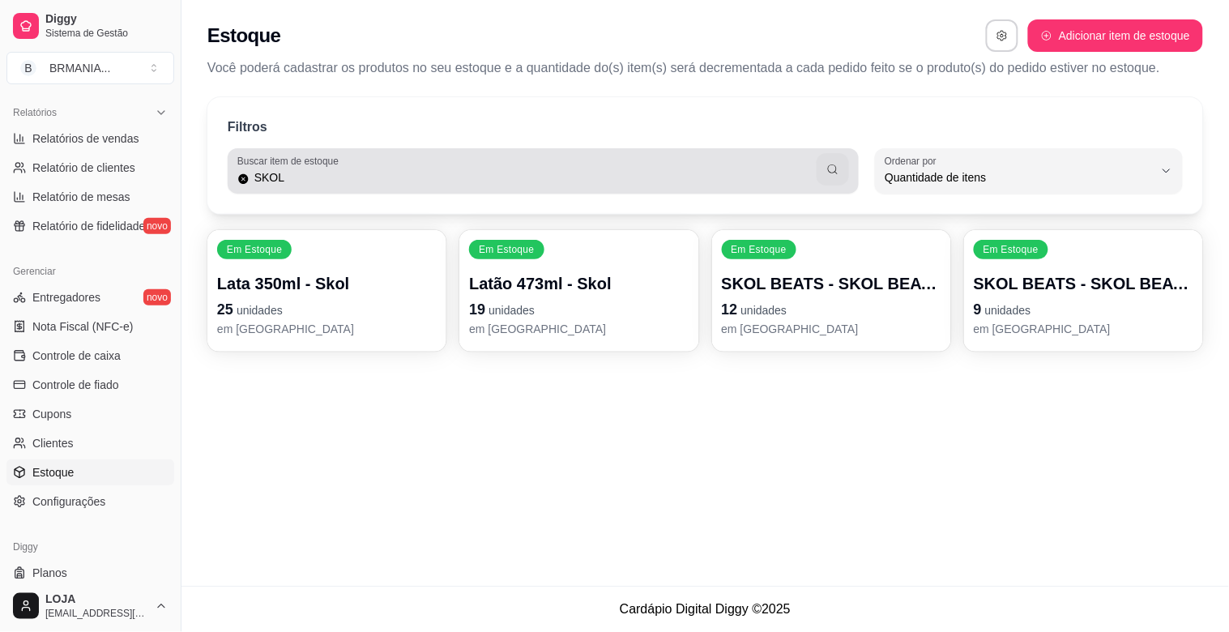
click at [570, 178] on input "SKOL" at bounding box center [534, 177] width 568 height 16
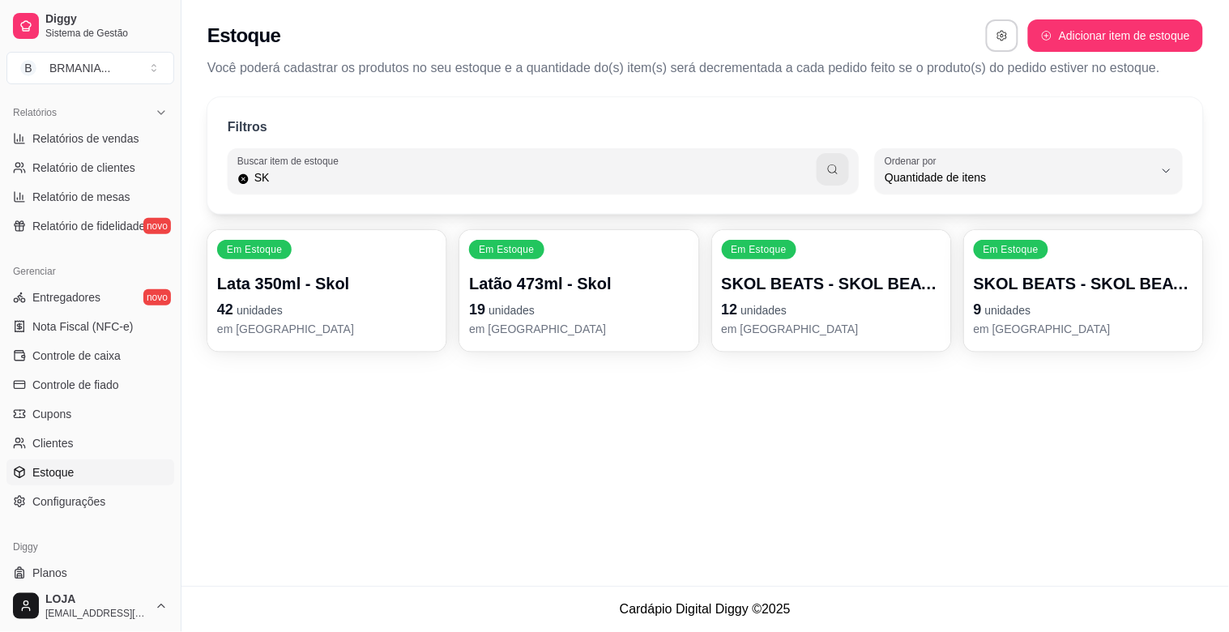
type input "S"
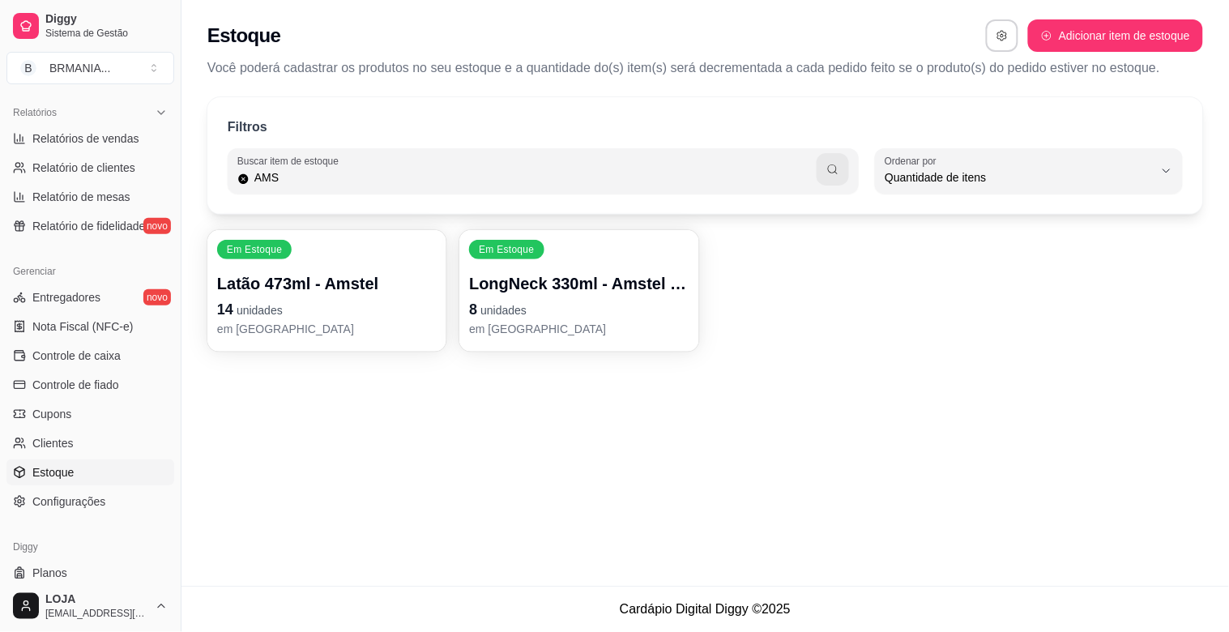
click at [357, 334] on p "em [GEOGRAPHIC_DATA]" at bounding box center [327, 329] width 220 height 16
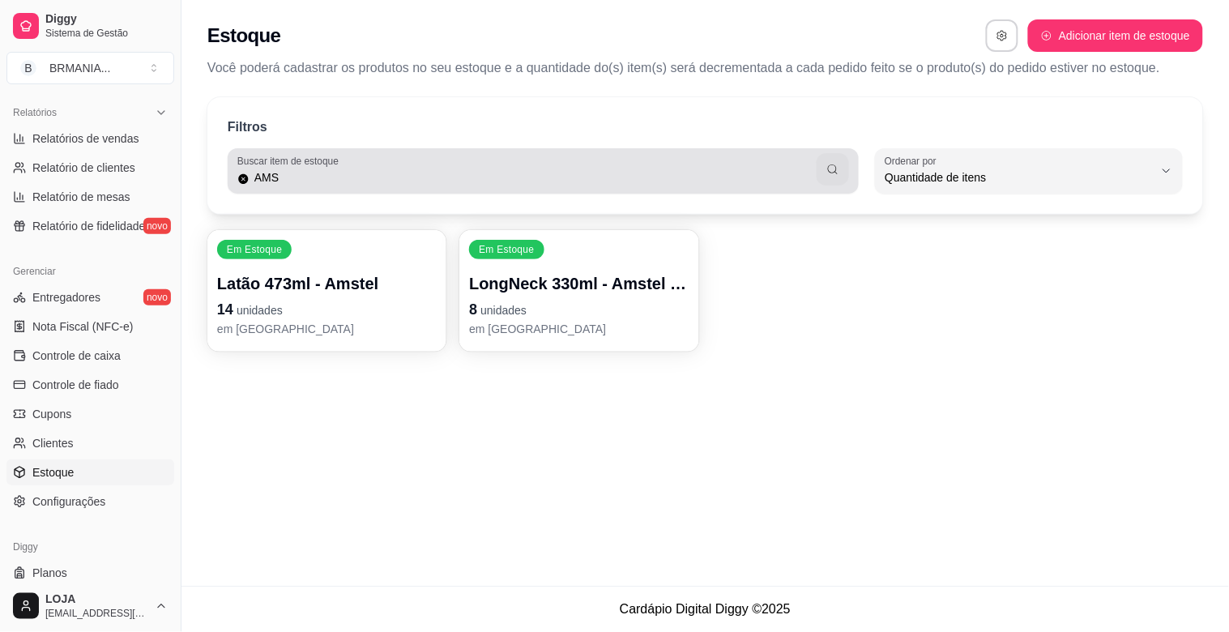
click at [429, 180] on input "AMS" at bounding box center [534, 177] width 568 height 16
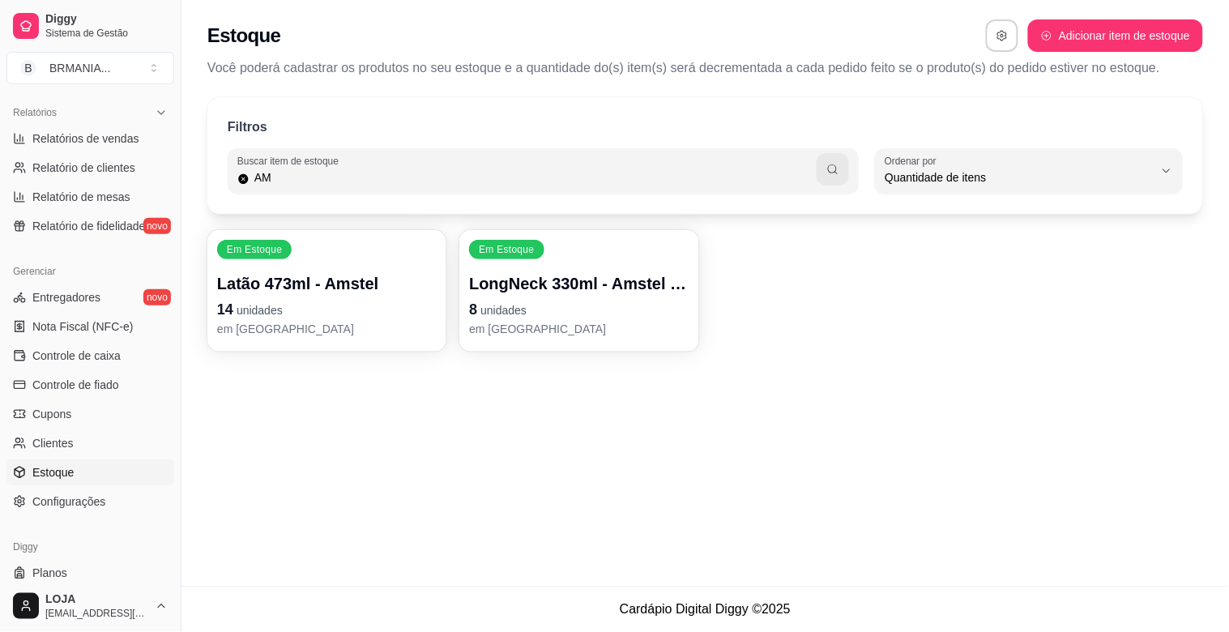
type input "A"
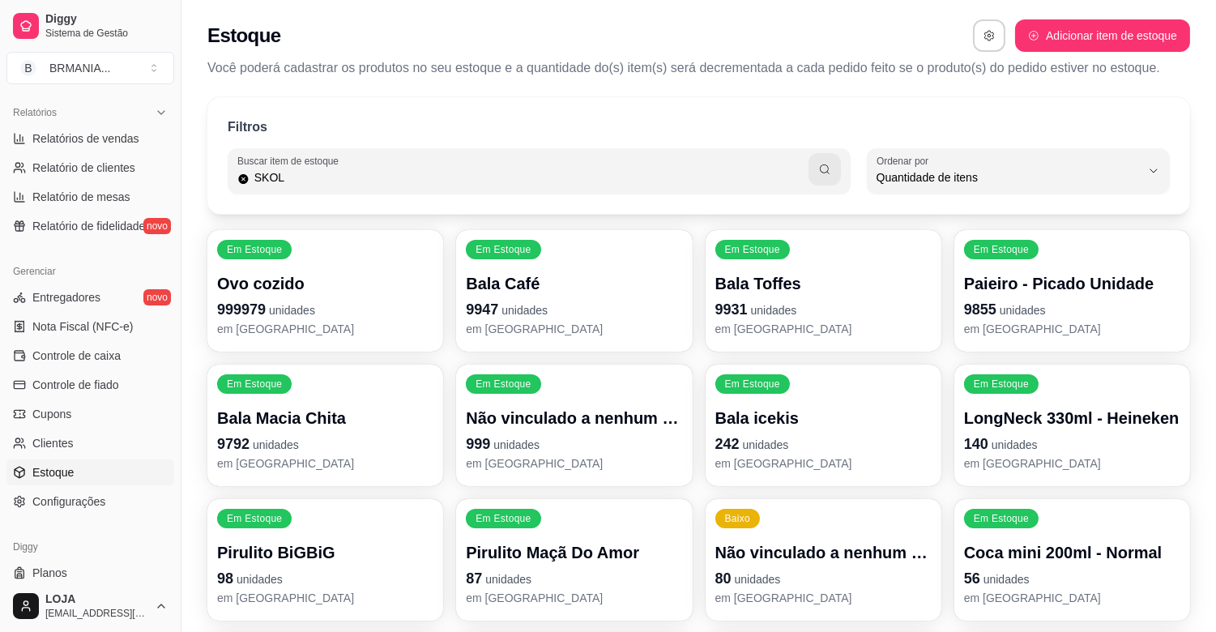
type input "SKOL"
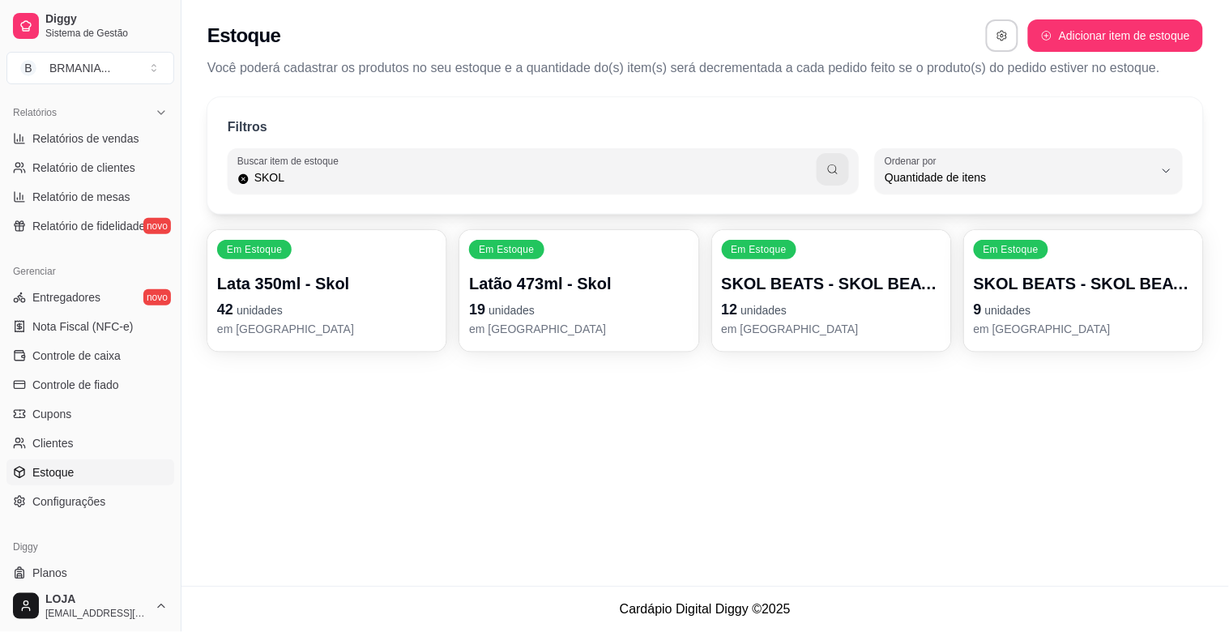
click at [313, 302] on p "42 unidades" at bounding box center [327, 309] width 220 height 23
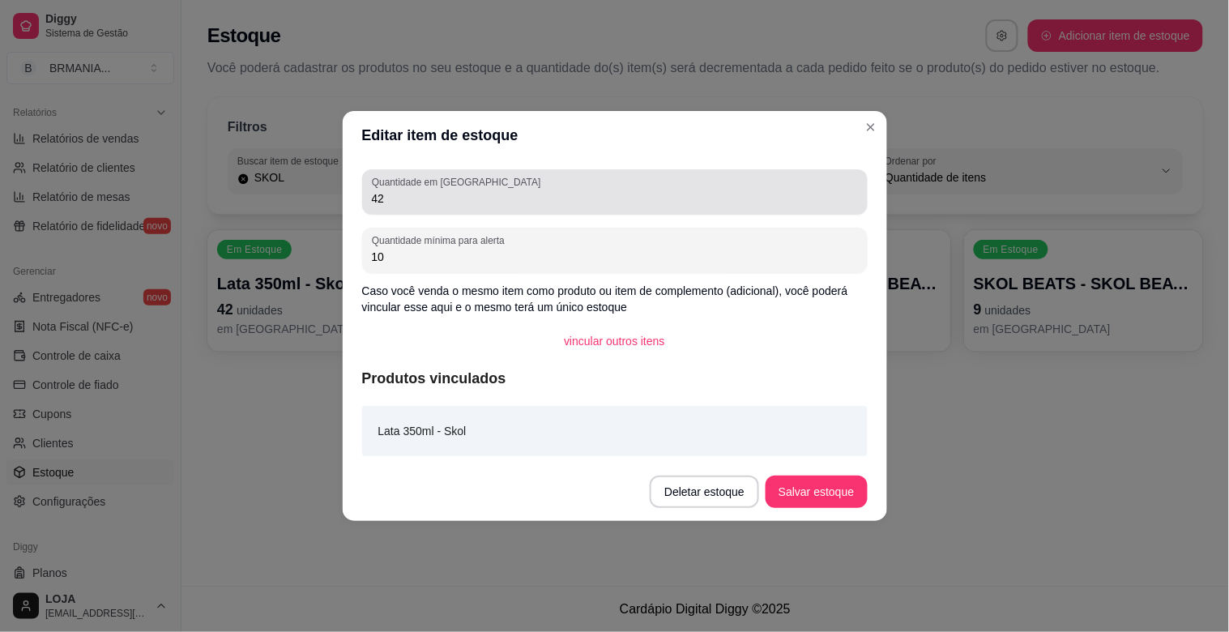
click at [387, 203] on input "42" at bounding box center [615, 198] width 486 height 16
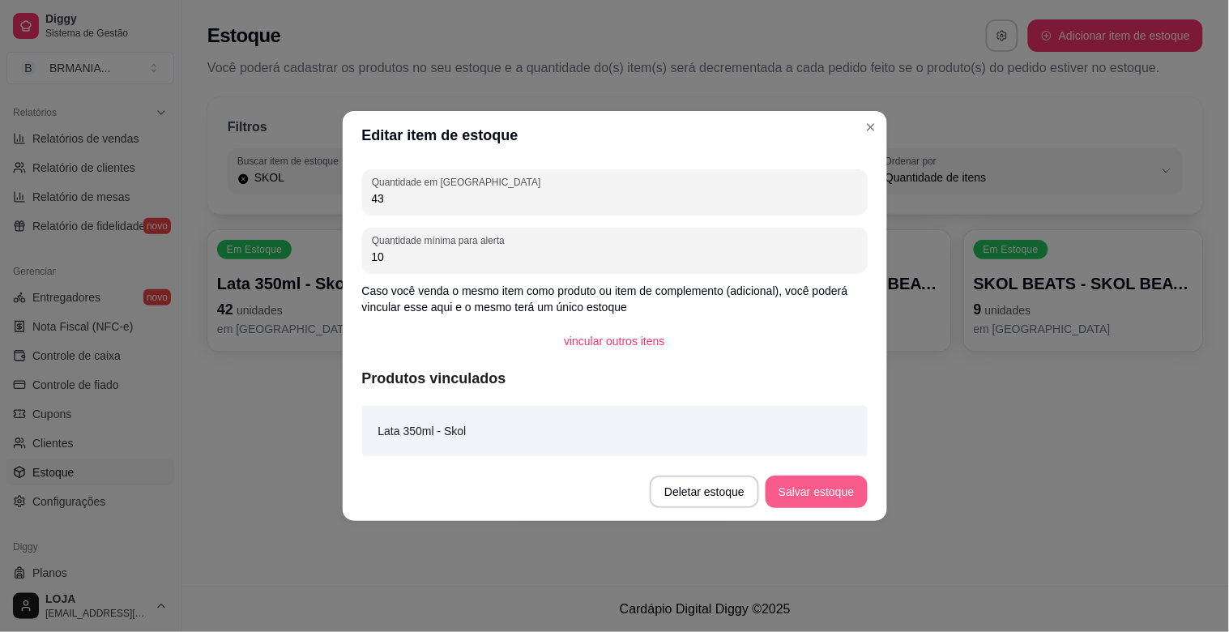
type input "43"
click at [809, 492] on button "Salvar estoque" at bounding box center [816, 492] width 101 height 32
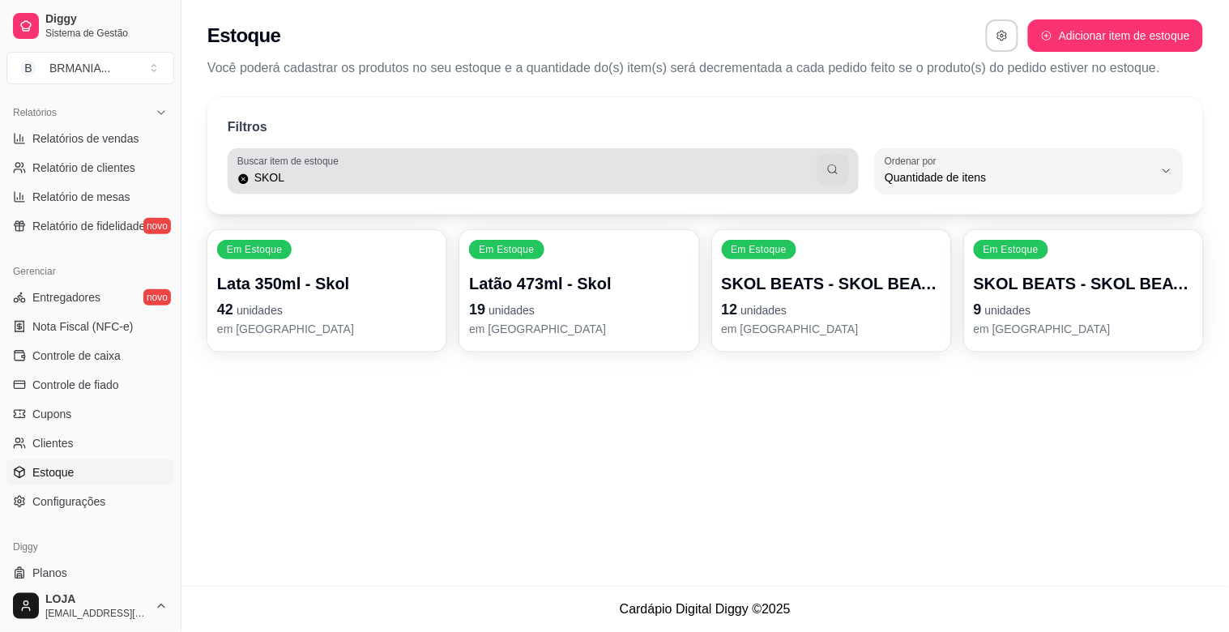
click at [716, 171] on input "SKOL" at bounding box center [534, 177] width 568 height 16
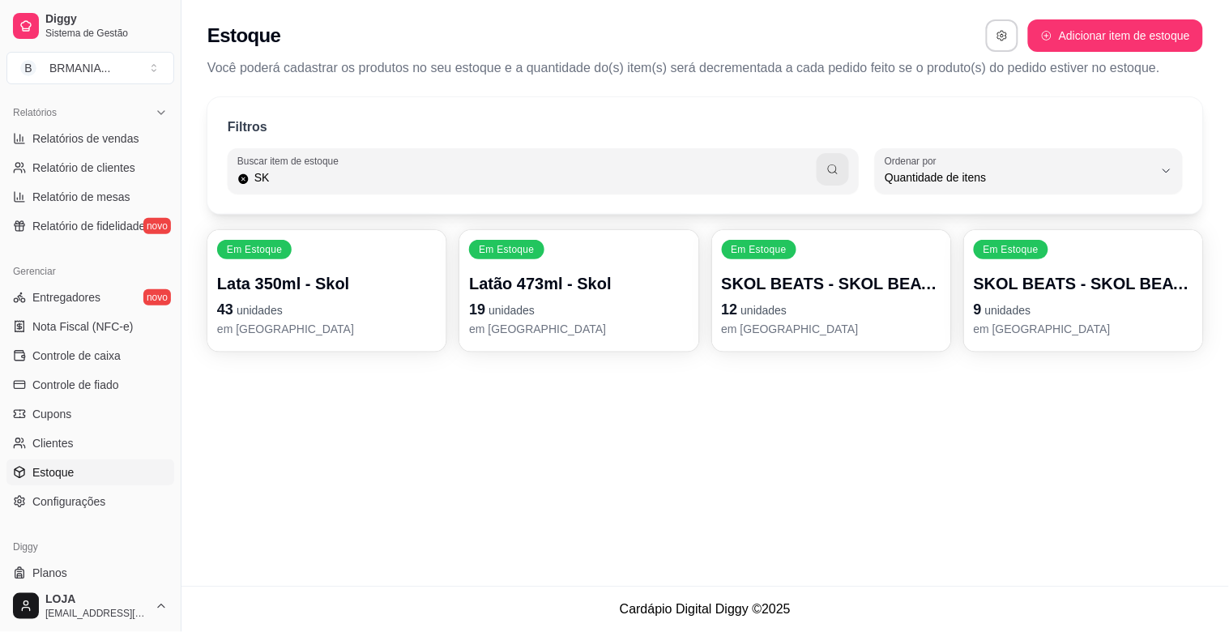
type input "S"
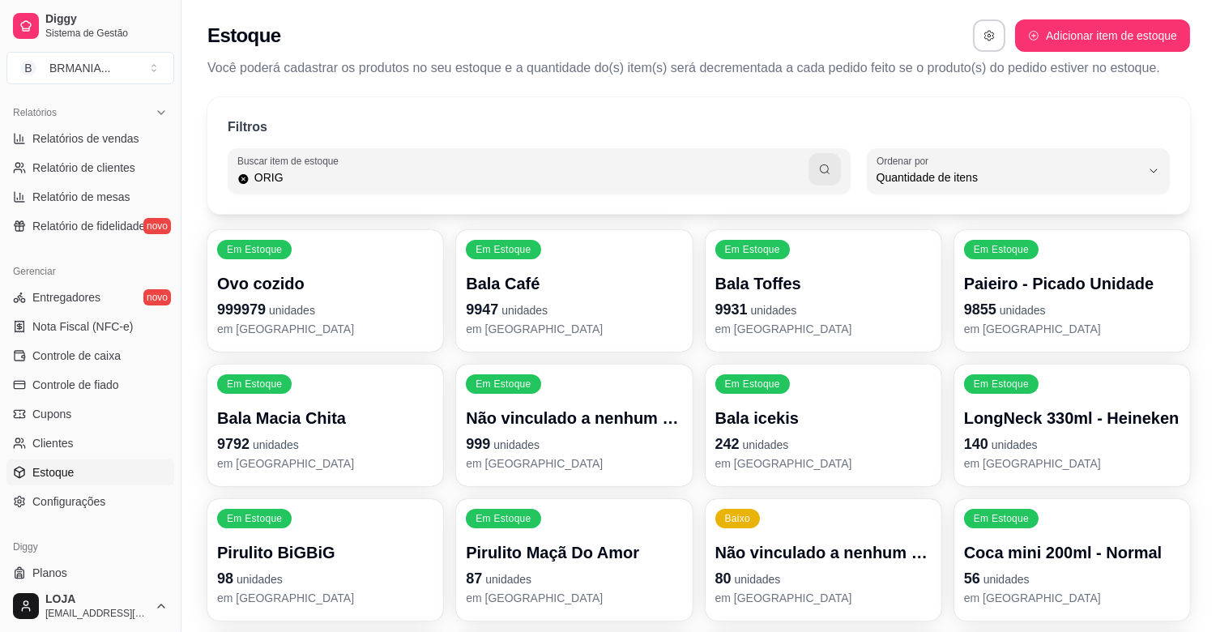
type input "ORIG"
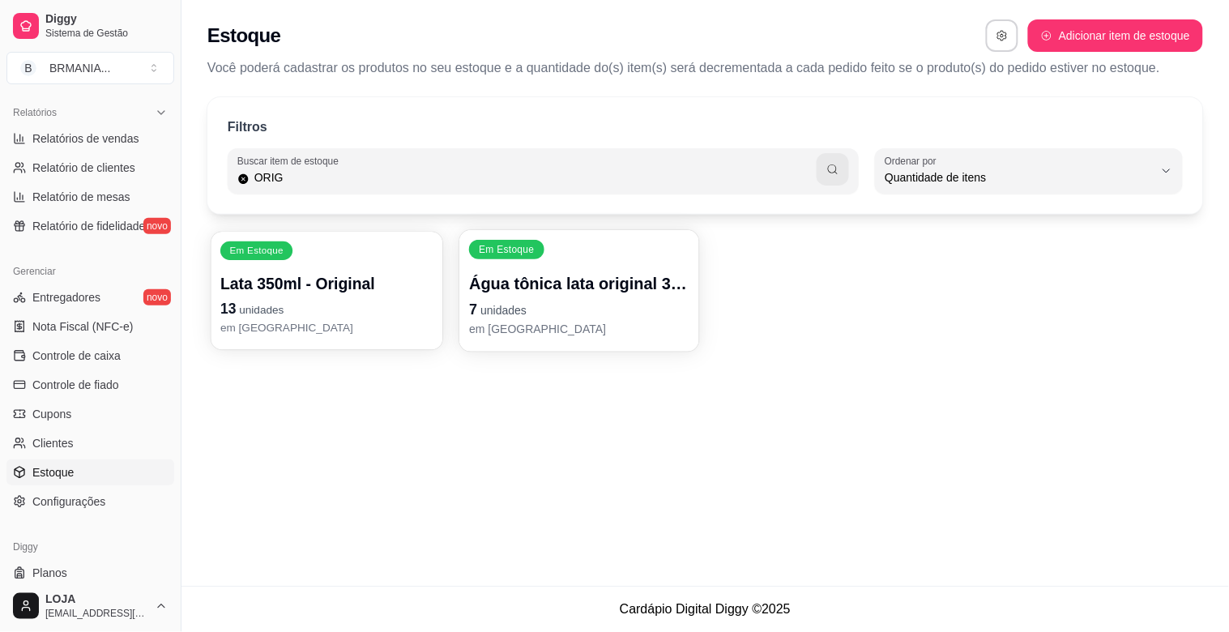
click at [328, 282] on p "Lata 350ml - Original" at bounding box center [326, 284] width 213 height 22
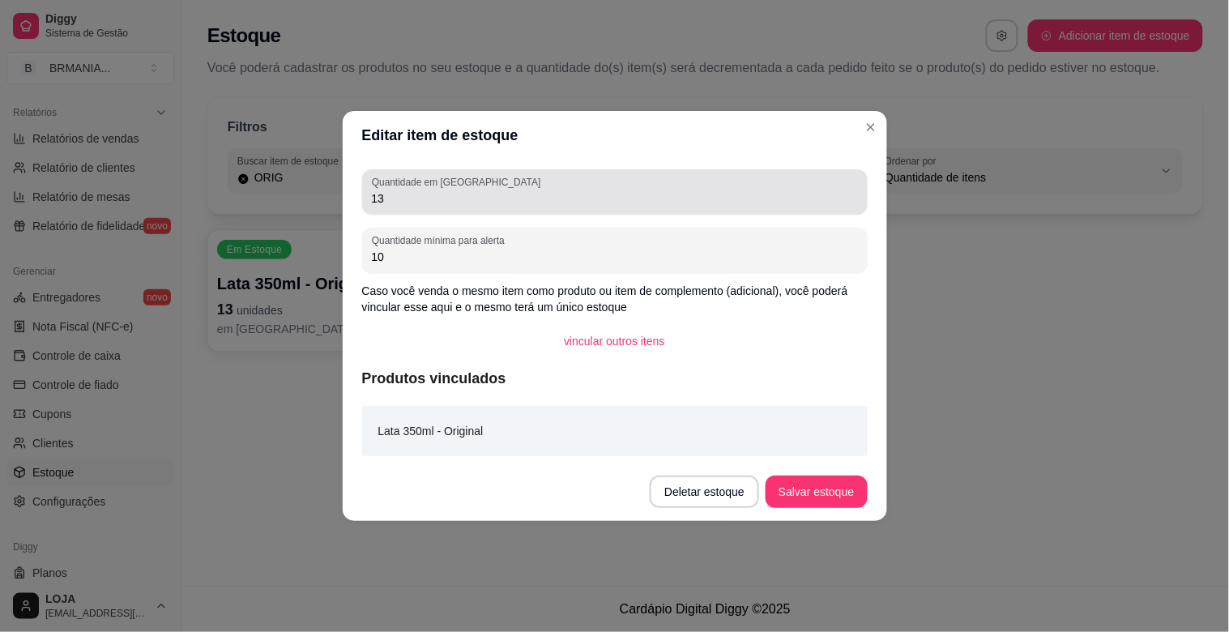
click at [433, 204] on input "13" at bounding box center [615, 198] width 486 height 16
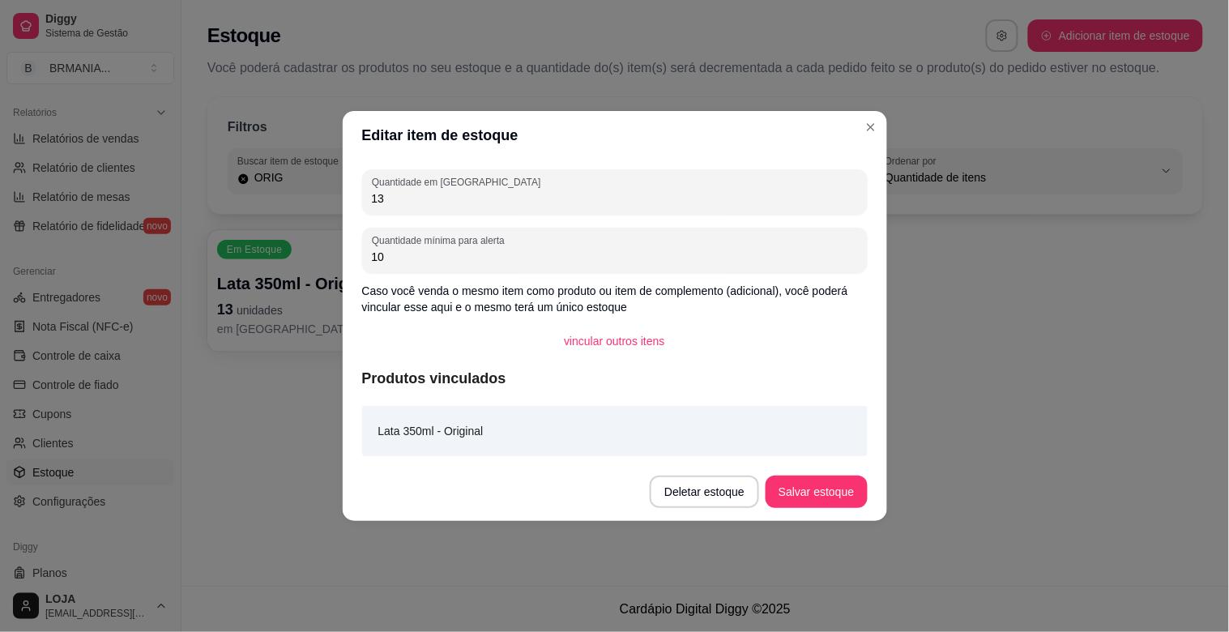
type input "1"
type input "25"
click at [816, 492] on button "Salvar estoque" at bounding box center [816, 492] width 101 height 32
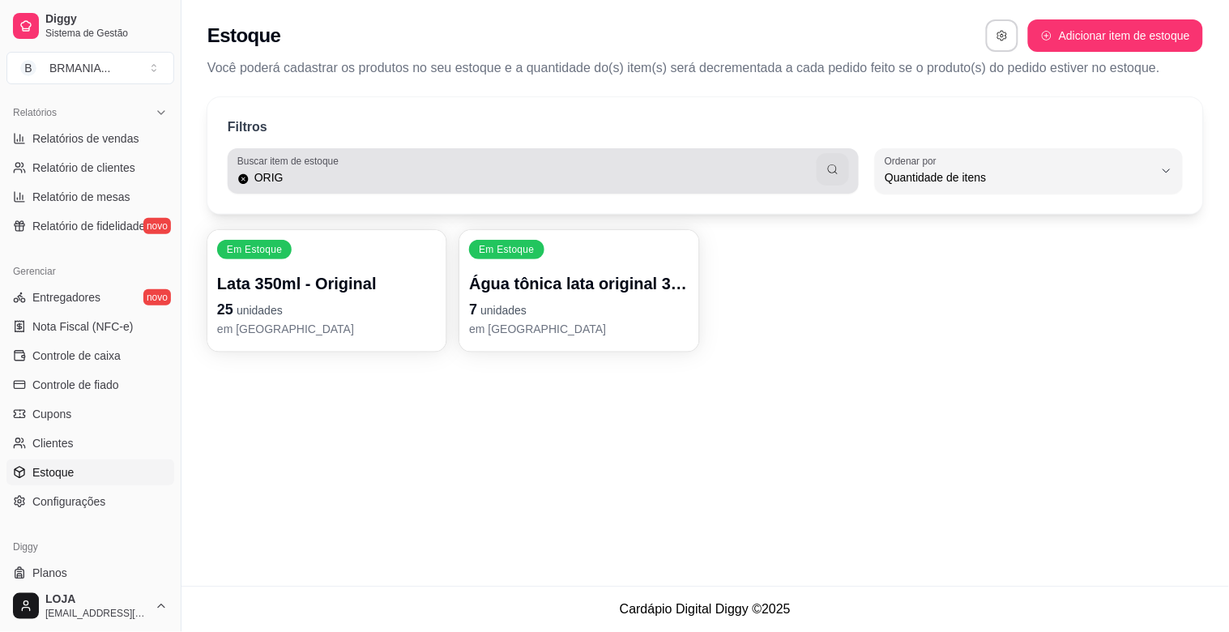
drag, startPoint x: 596, startPoint y: 157, endPoint x: 585, endPoint y: 179, distance: 24.3
click at [587, 174] on div "ORIG" at bounding box center [543, 171] width 612 height 32
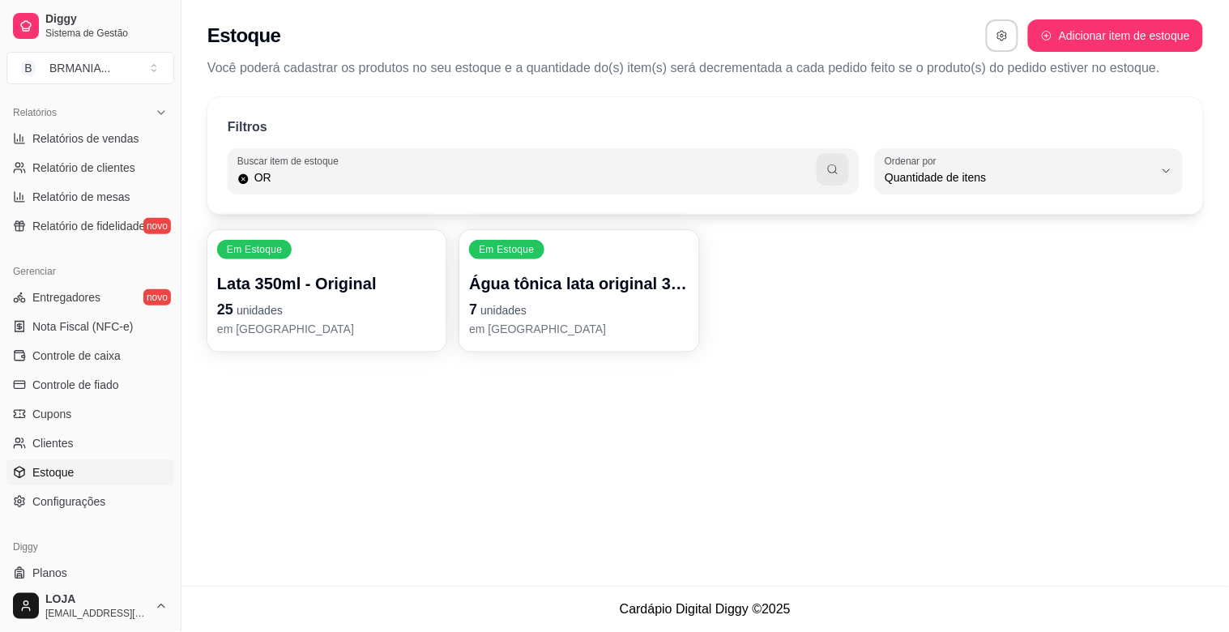
type input "O"
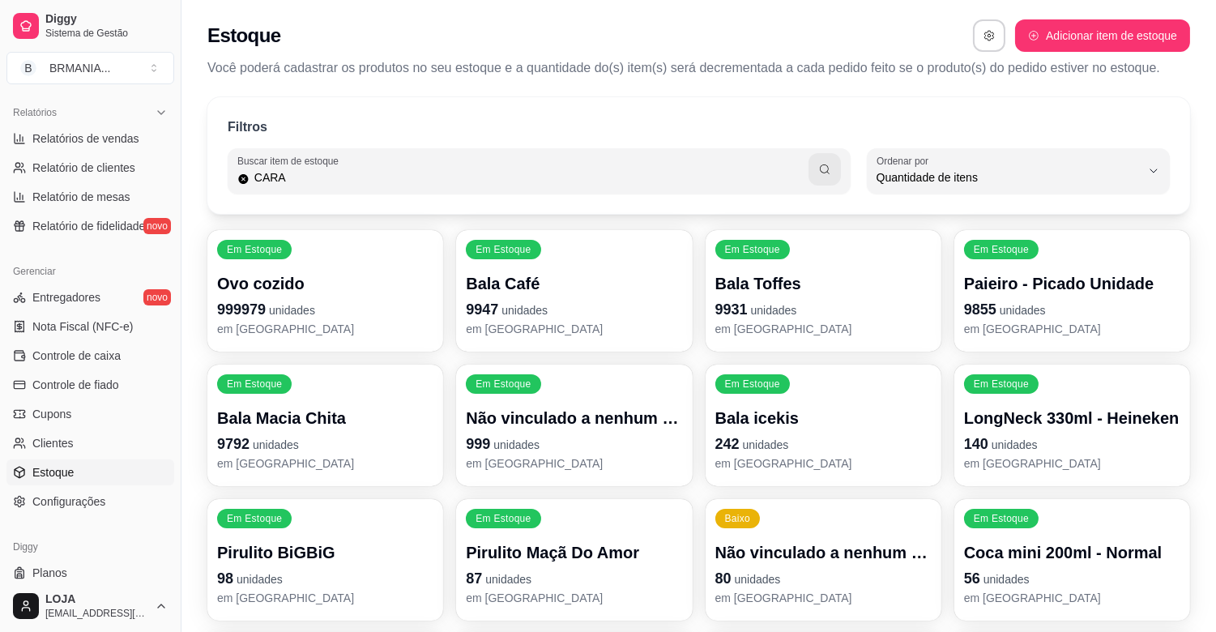
type input "CARA"
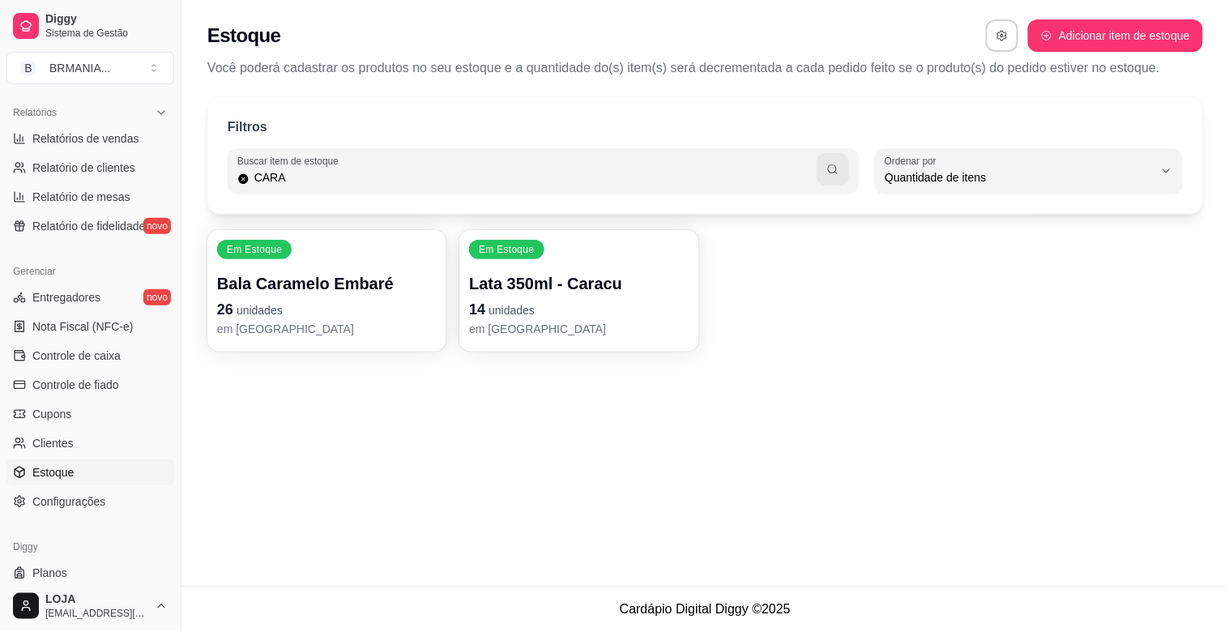
click at [598, 310] on p "14 unidades" at bounding box center [579, 309] width 220 height 23
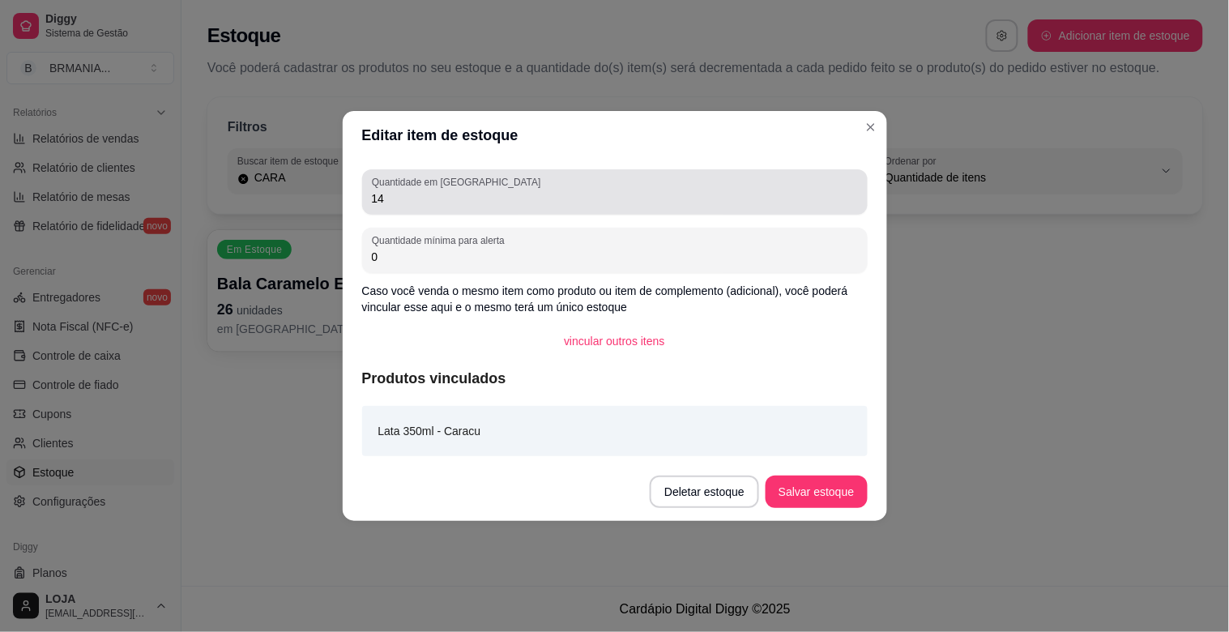
click at [442, 199] on input "14" at bounding box center [615, 198] width 486 height 16
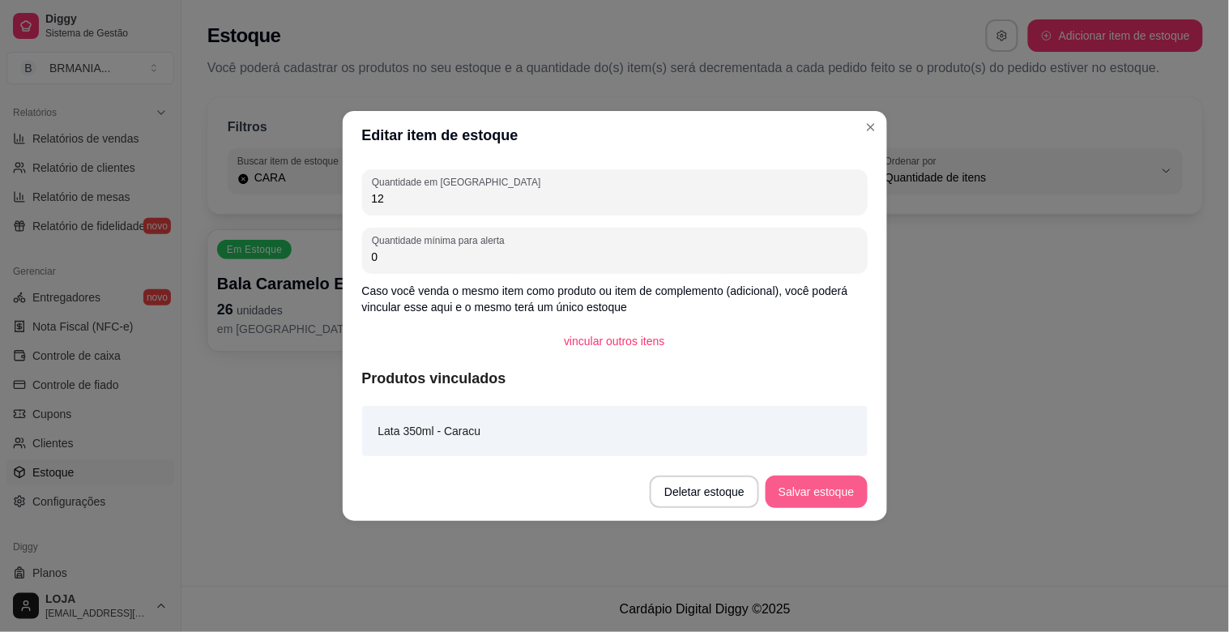
type input "12"
click at [782, 498] on button "Salvar estoque" at bounding box center [816, 492] width 99 height 32
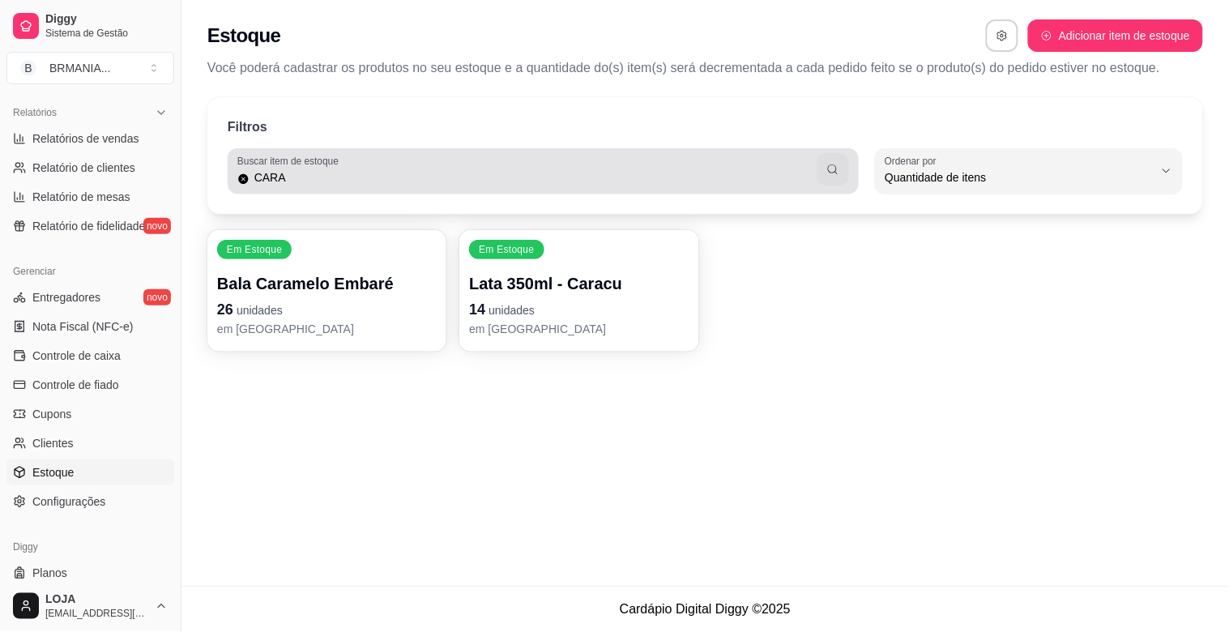
click at [717, 169] on input "CARA" at bounding box center [534, 177] width 568 height 16
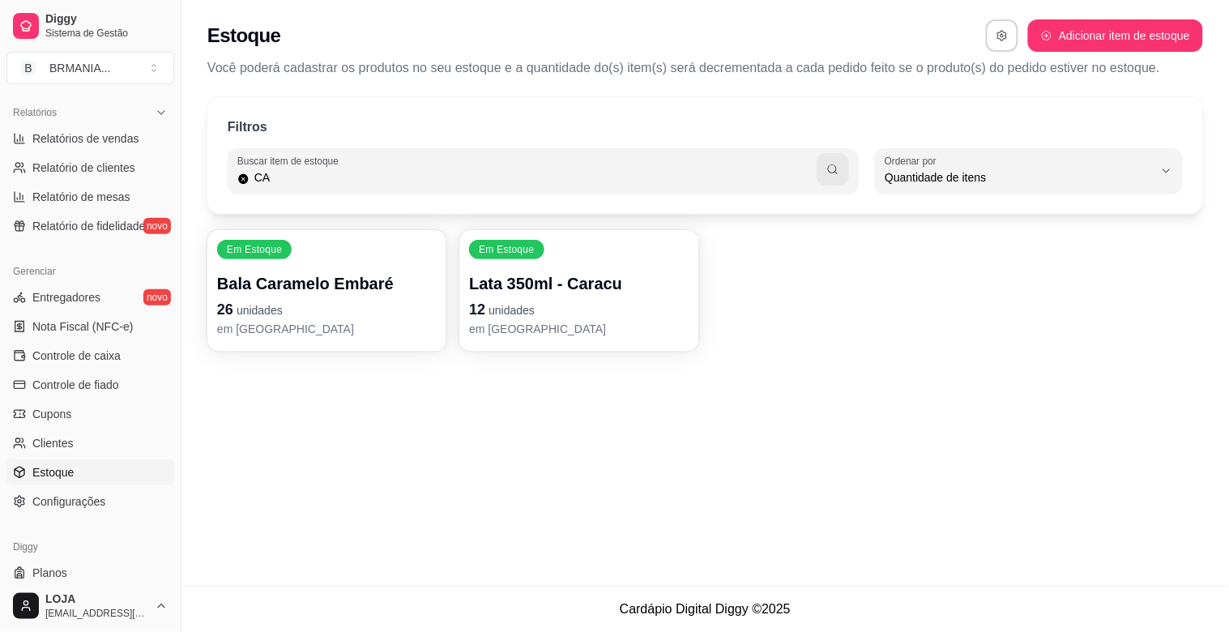
type input "C"
click at [452, 176] on input "ULT" at bounding box center [534, 177] width 568 height 16
type input "U"
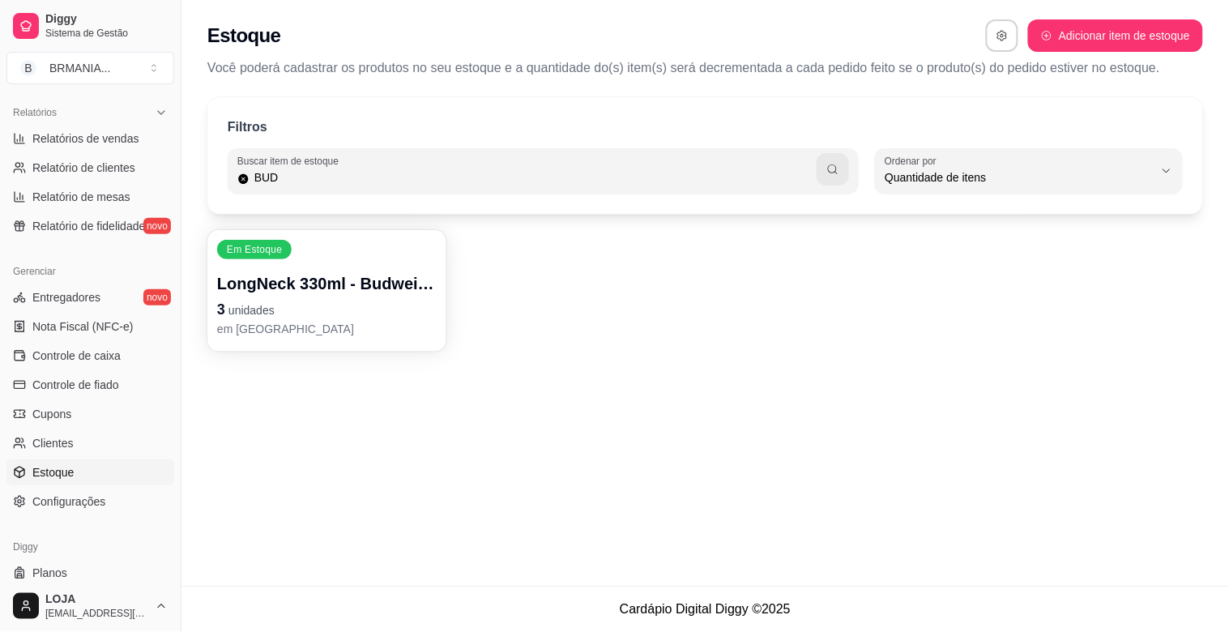
click at [468, 172] on input "BUD" at bounding box center [534, 177] width 568 height 16
type input "B"
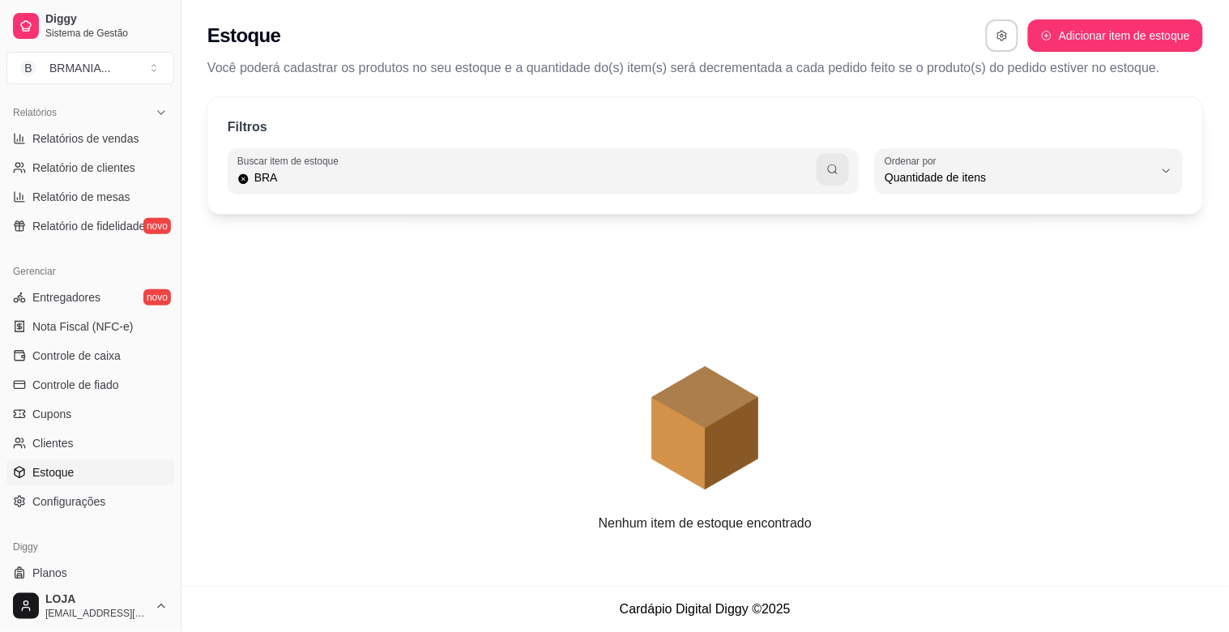
type input "BRA"
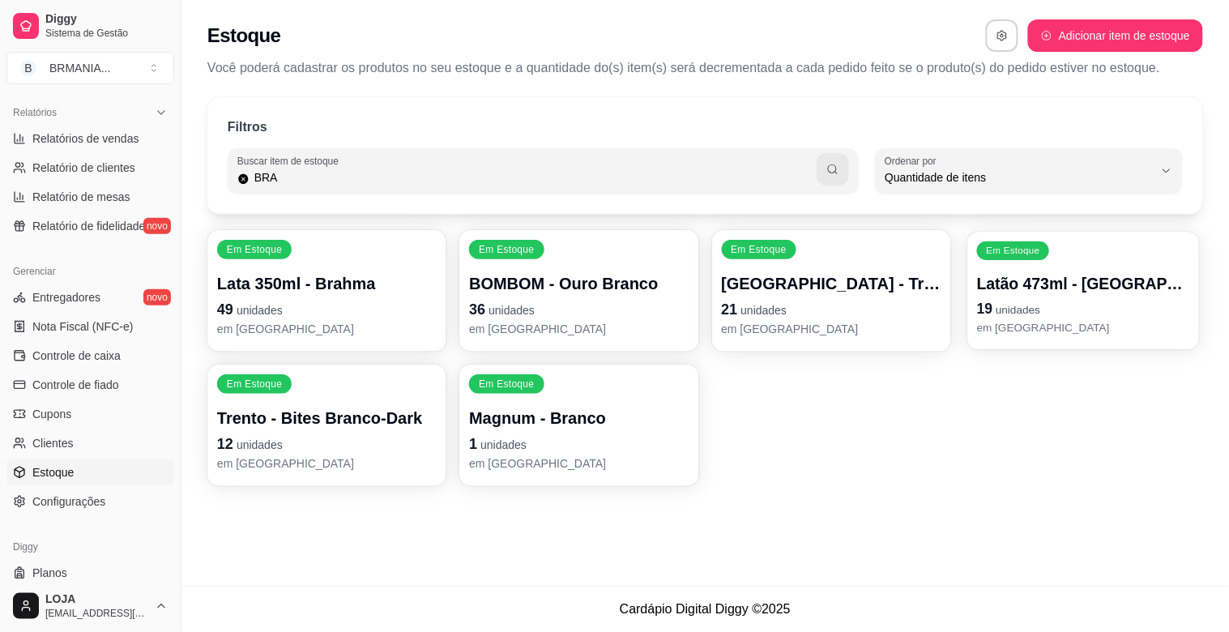
click at [1087, 318] on p "19 unidades" at bounding box center [1083, 309] width 213 height 22
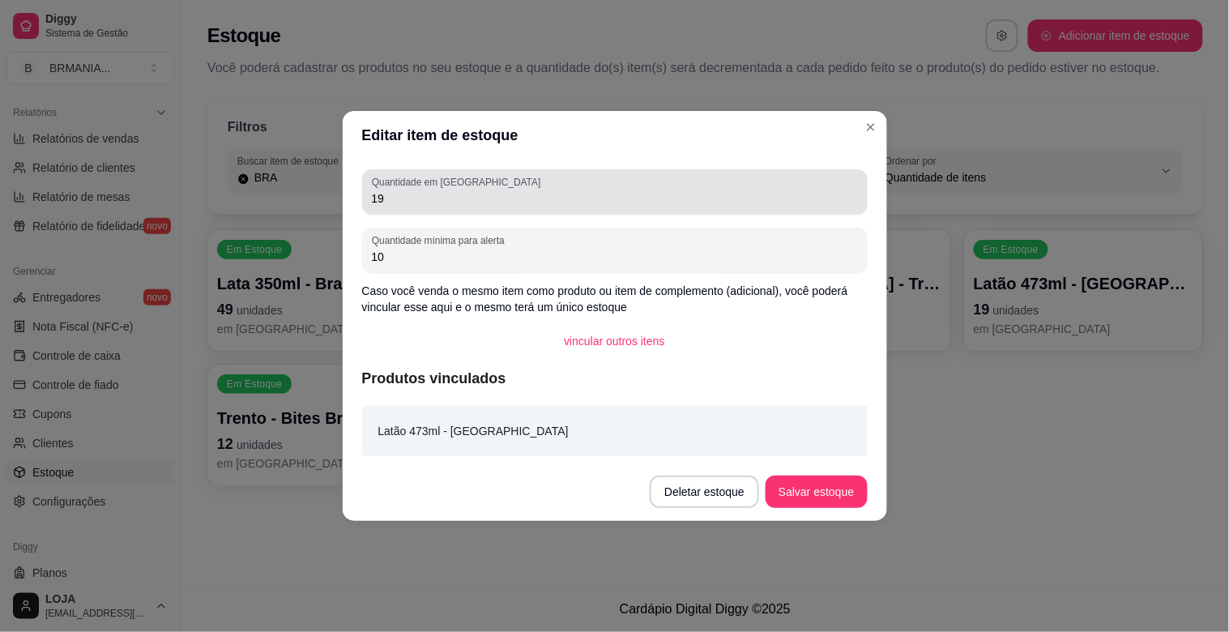
click at [443, 203] on input "19" at bounding box center [615, 198] width 486 height 16
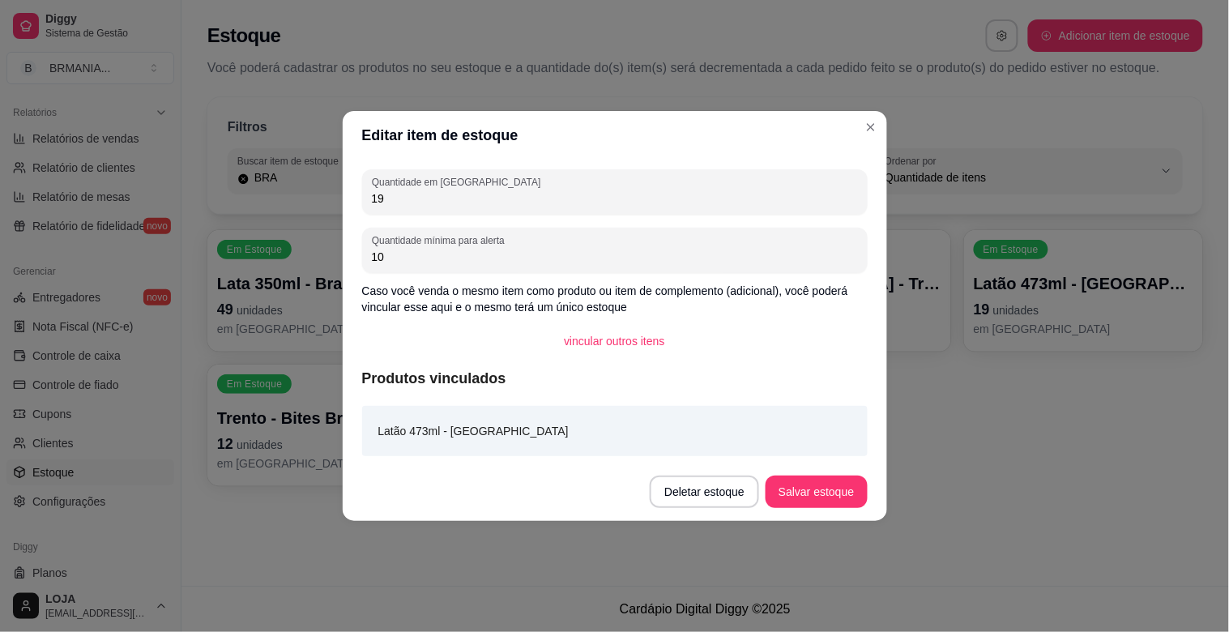
type input "1"
type input "22"
click at [819, 485] on button "Salvar estoque" at bounding box center [816, 492] width 101 height 32
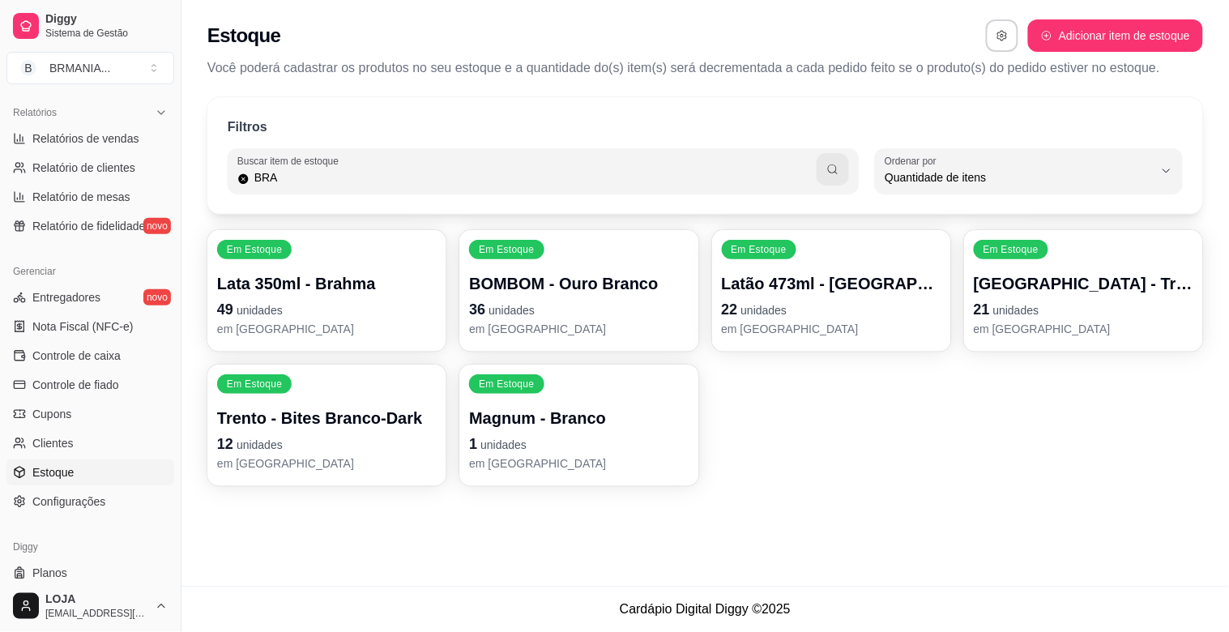
drag, startPoint x: 498, startPoint y: 171, endPoint x: 512, endPoint y: 171, distance: 14.6
click at [498, 172] on input "BRA" at bounding box center [534, 177] width 568 height 16
type input "B"
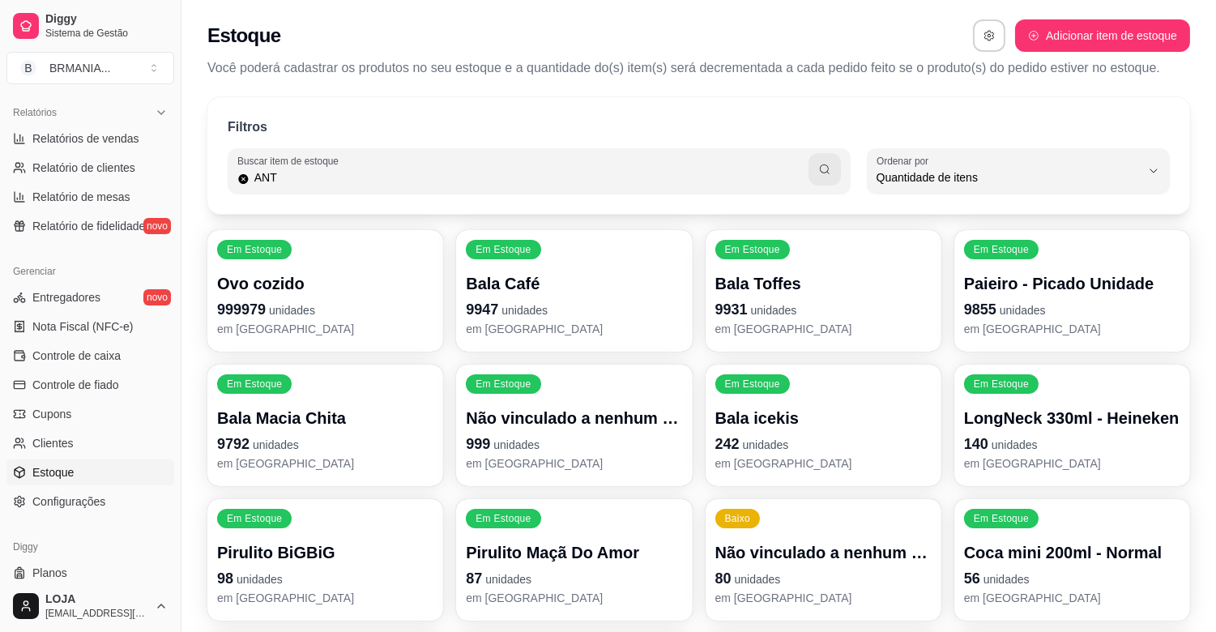
type input "ANT"
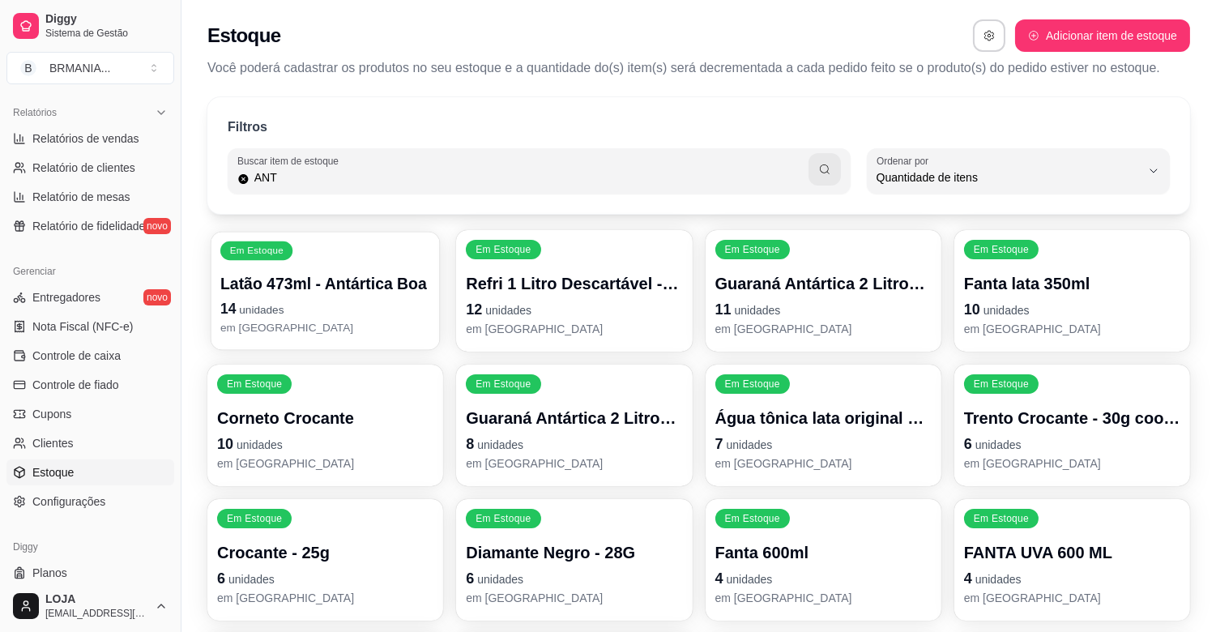
click at [284, 301] on p "14 unidades" at bounding box center [325, 309] width 210 height 22
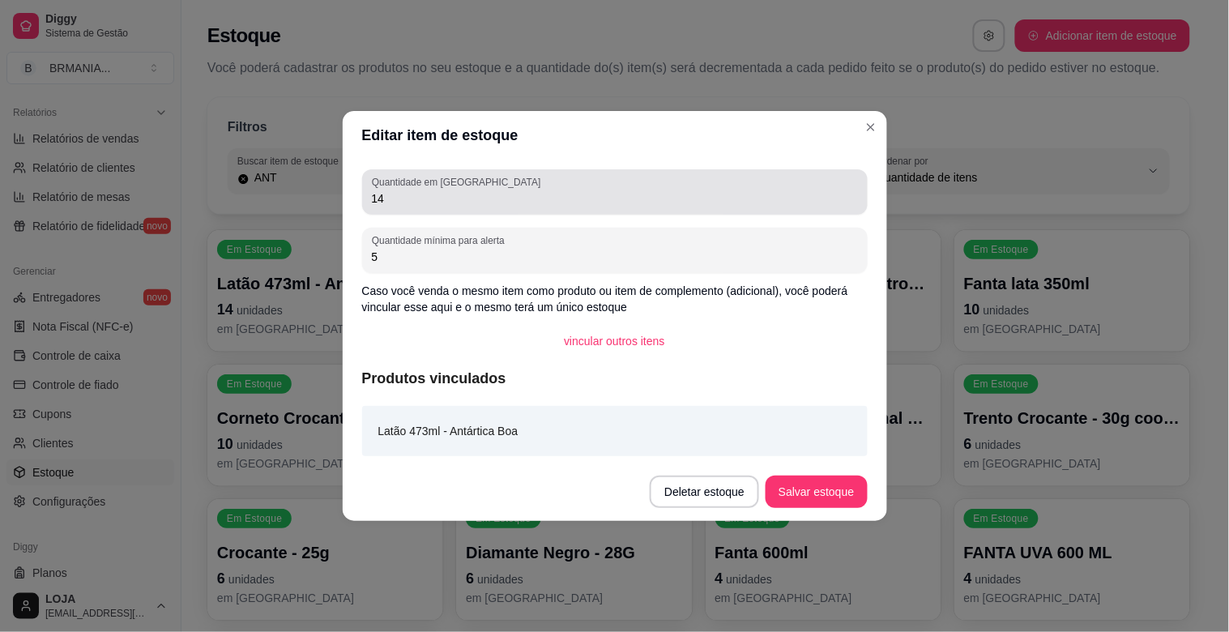
click at [403, 198] on input "14" at bounding box center [615, 198] width 486 height 16
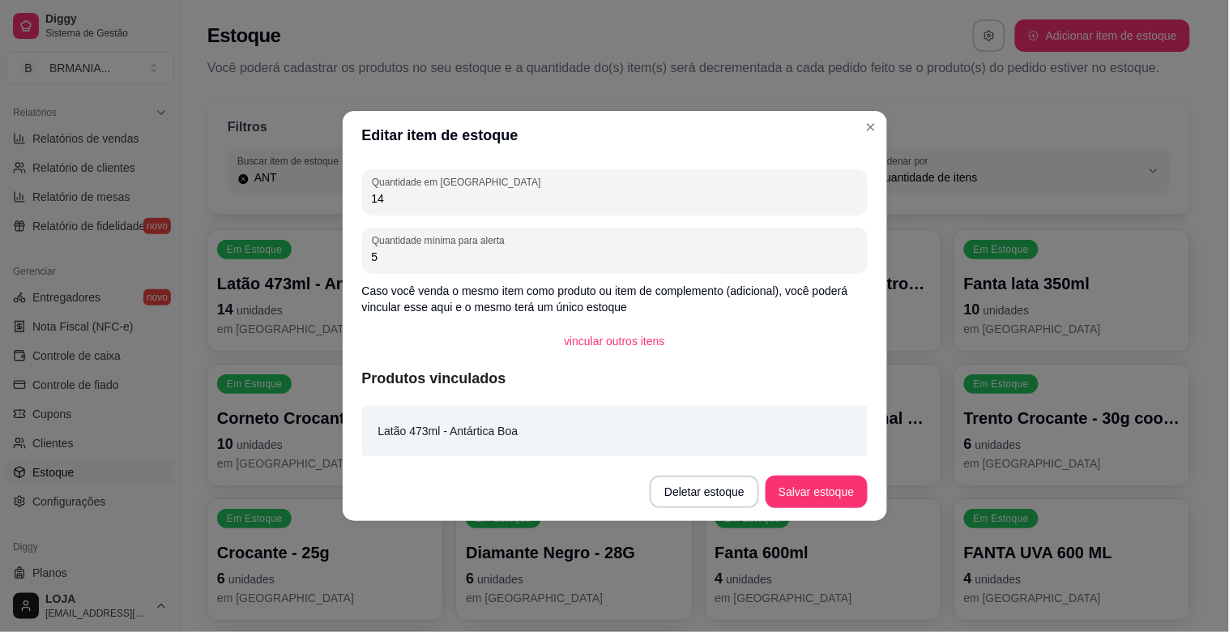
type input "1"
type input "22"
click at [848, 489] on button "Salvar estoque" at bounding box center [816, 492] width 101 height 32
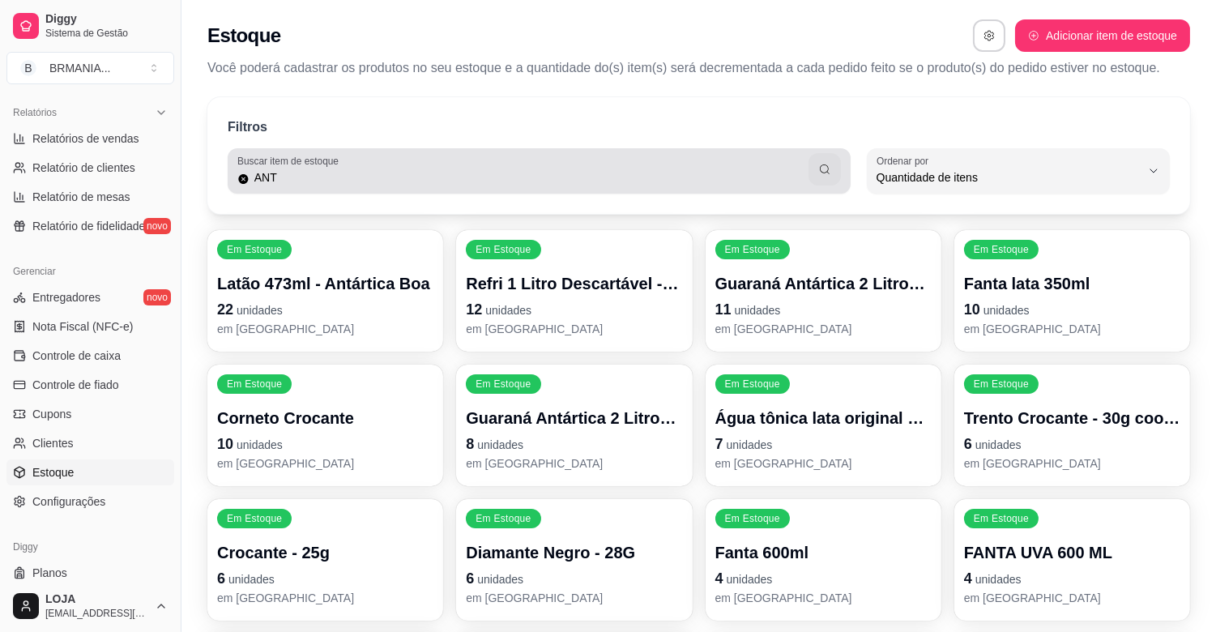
click at [626, 166] on div "ANT" at bounding box center [539, 171] width 604 height 32
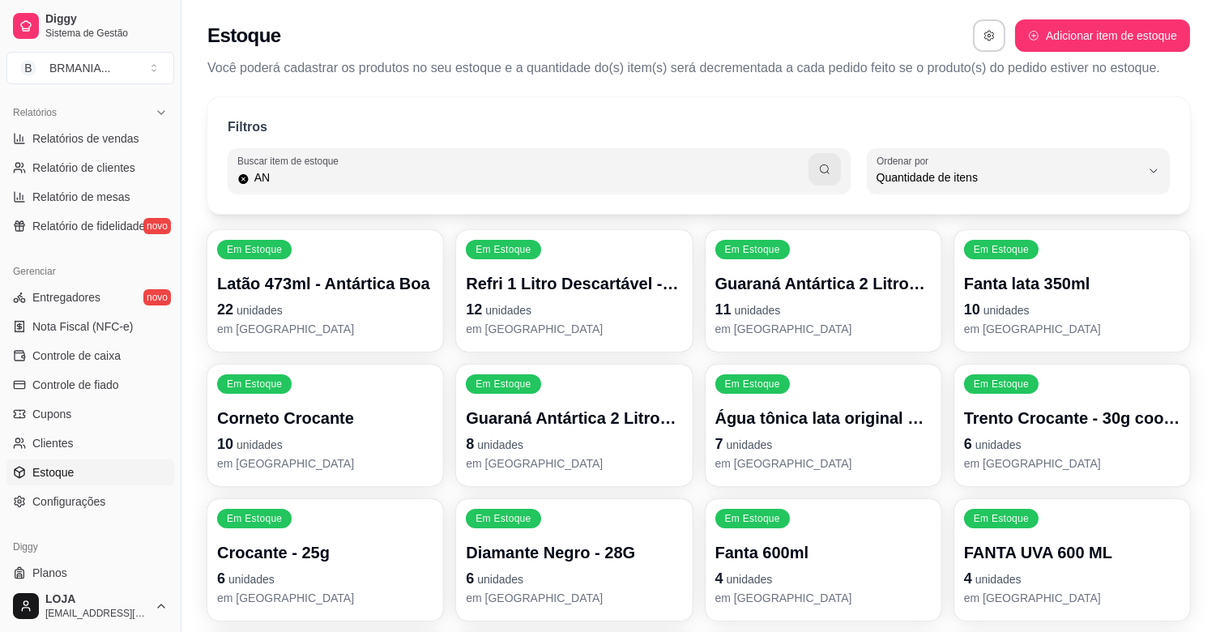
type input "A"
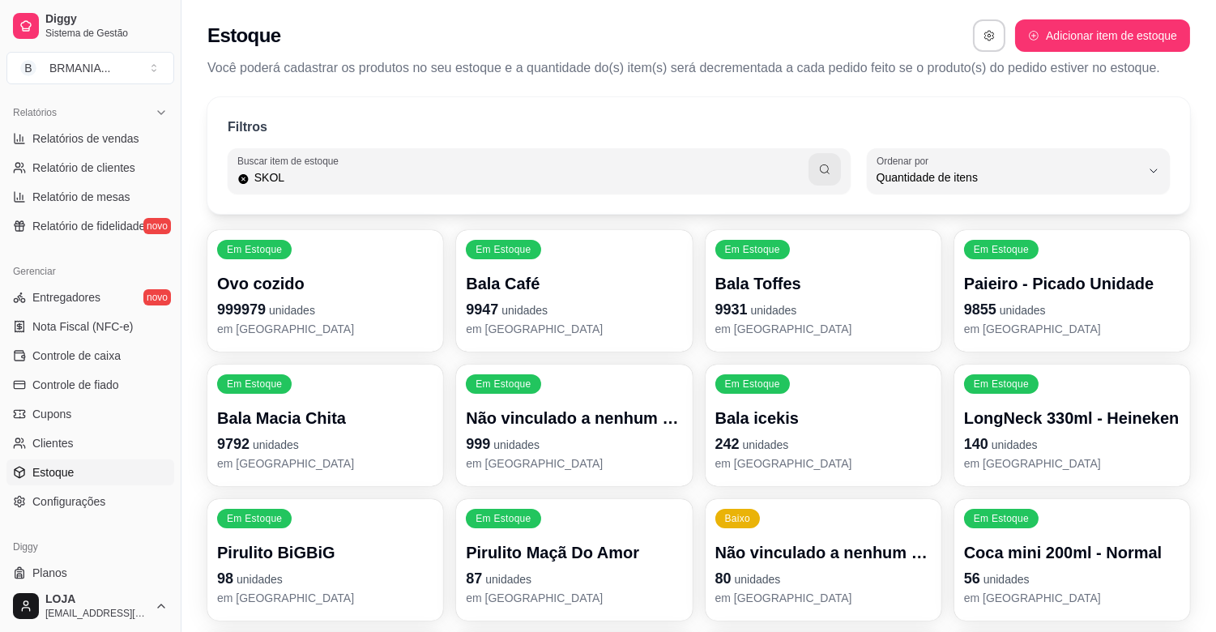
type input "SKOL"
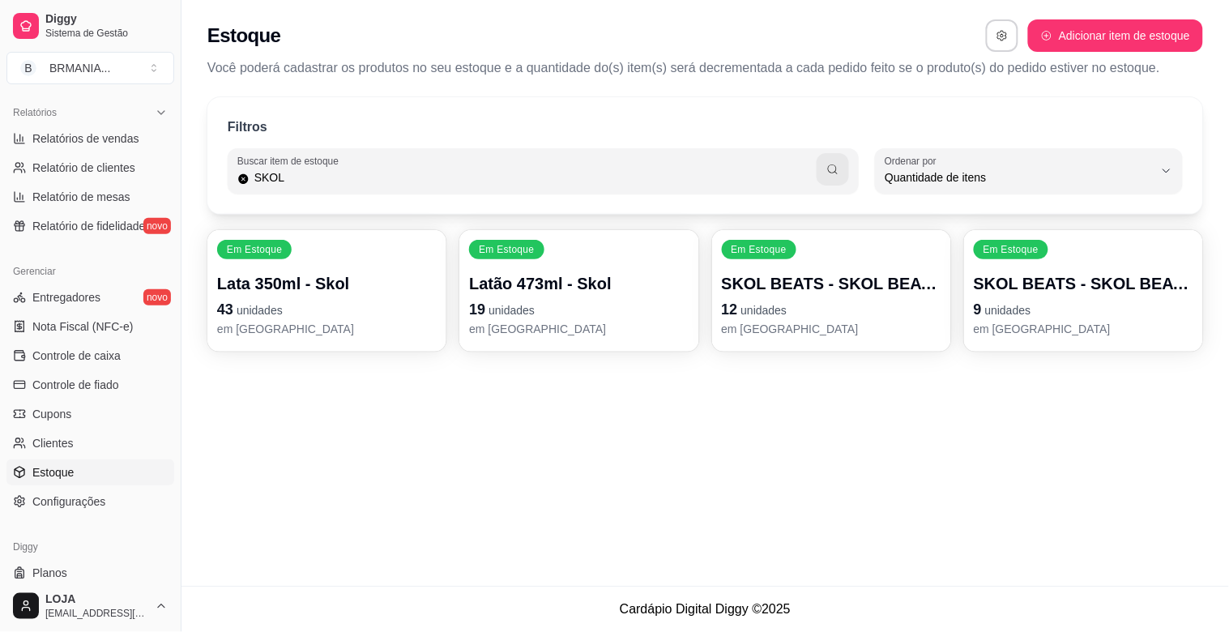
click at [613, 289] on p "Latão 473ml - Skol" at bounding box center [579, 283] width 220 height 23
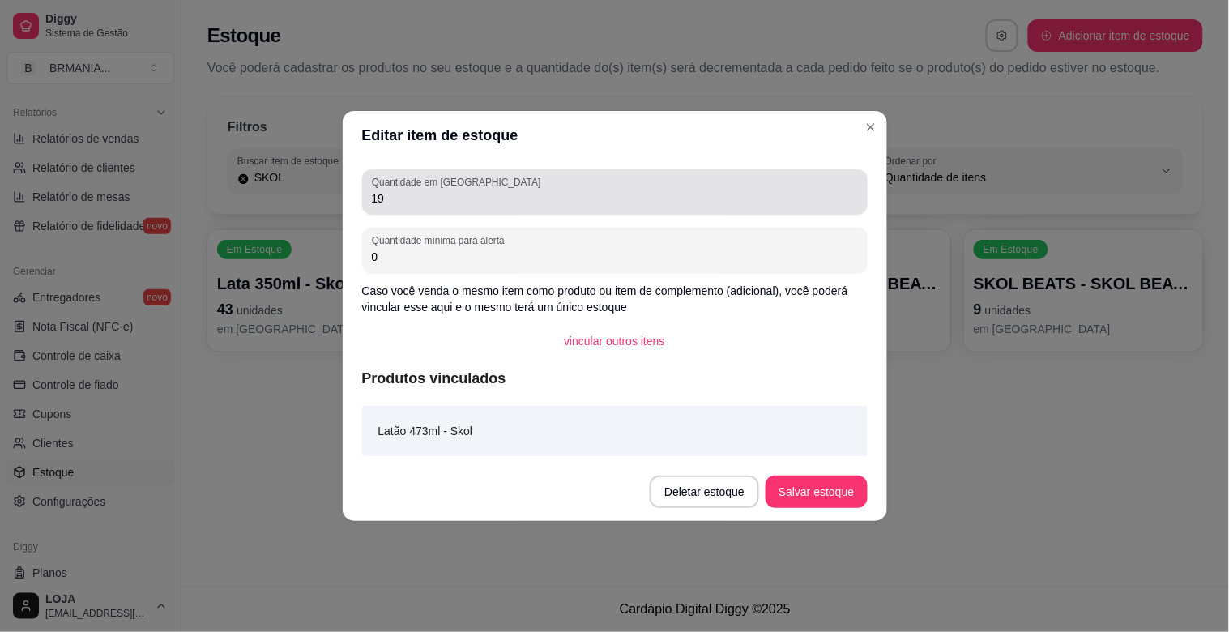
click at [524, 190] on input "19" at bounding box center [615, 198] width 486 height 16
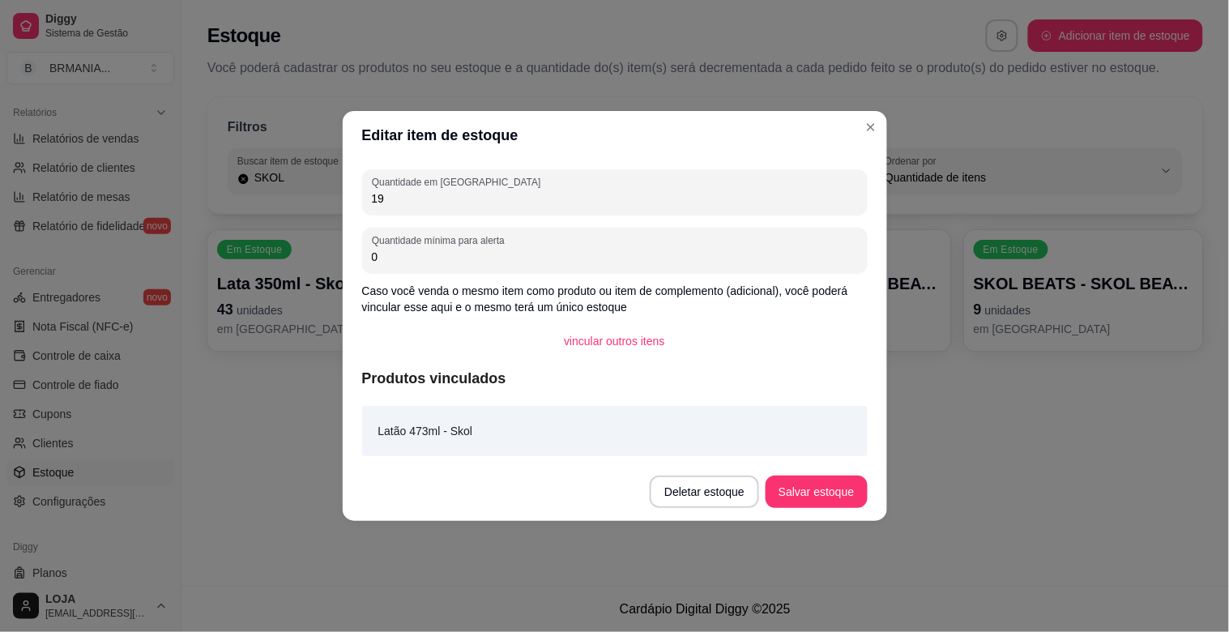
type input "1"
type input "30"
click at [840, 489] on button "Salvar estoque" at bounding box center [816, 492] width 101 height 32
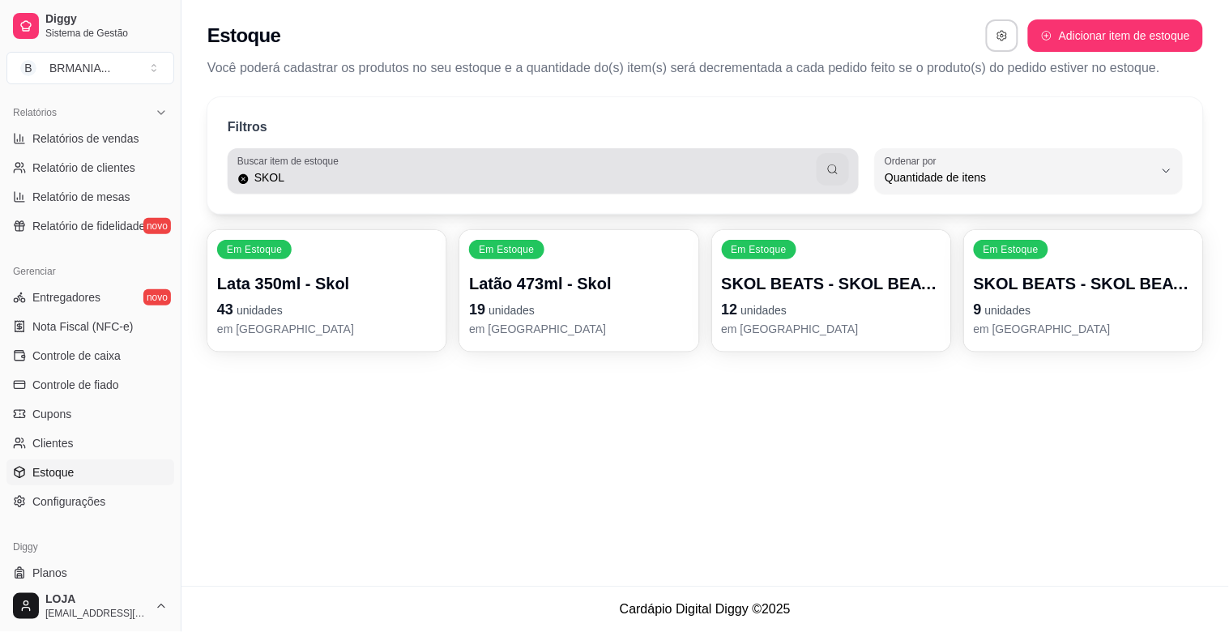
click at [655, 170] on input "SKOL" at bounding box center [534, 177] width 568 height 16
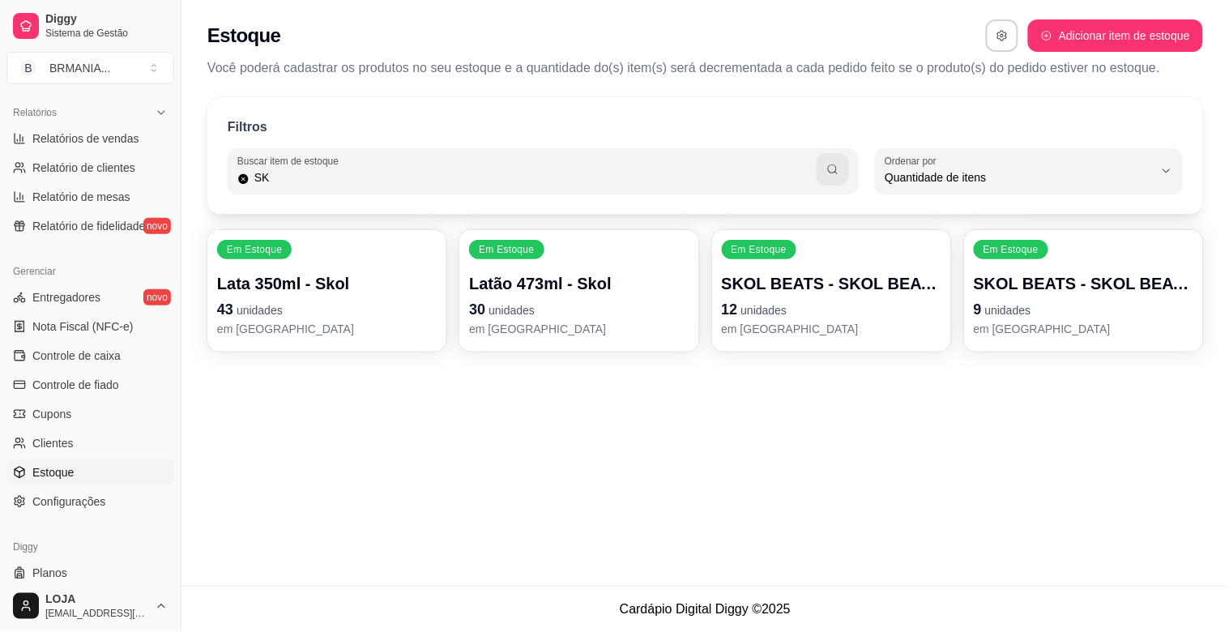
type input "S"
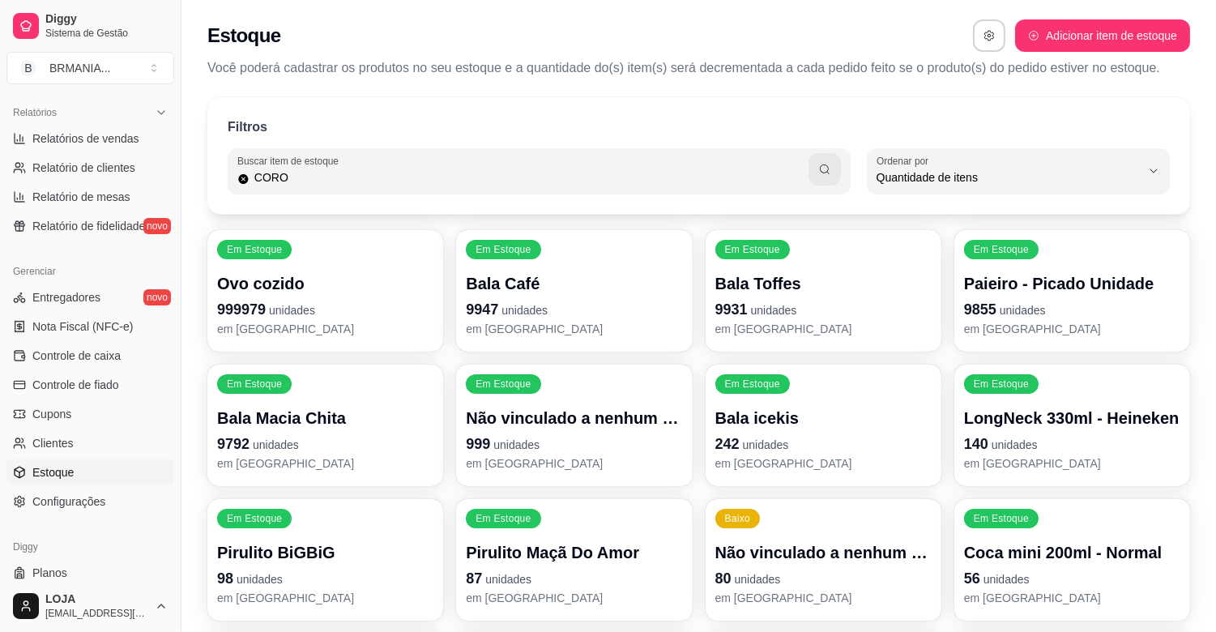
type input "CORO"
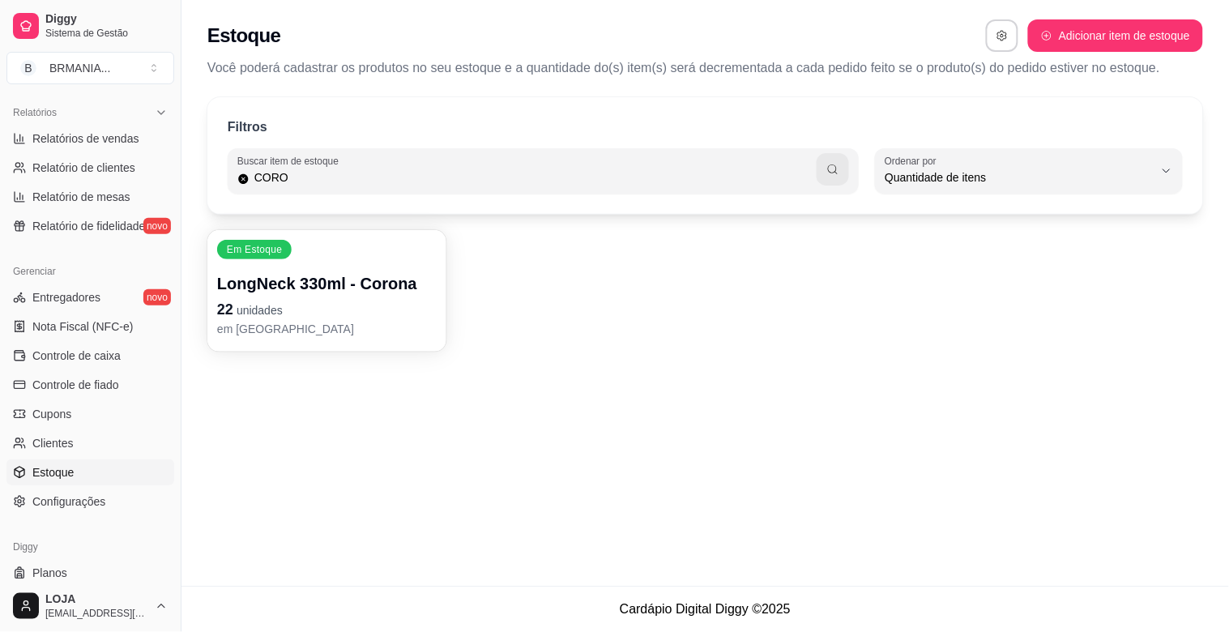
click at [405, 298] on p "22 unidades" at bounding box center [327, 309] width 220 height 23
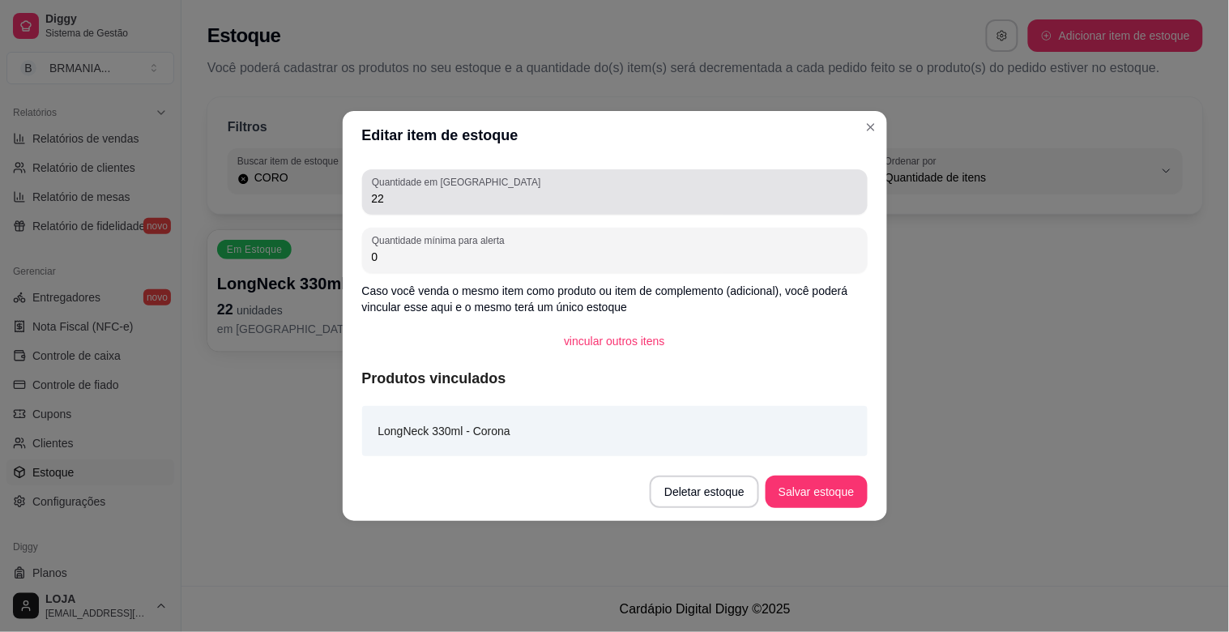
click at [402, 198] on input "22" at bounding box center [615, 198] width 486 height 16
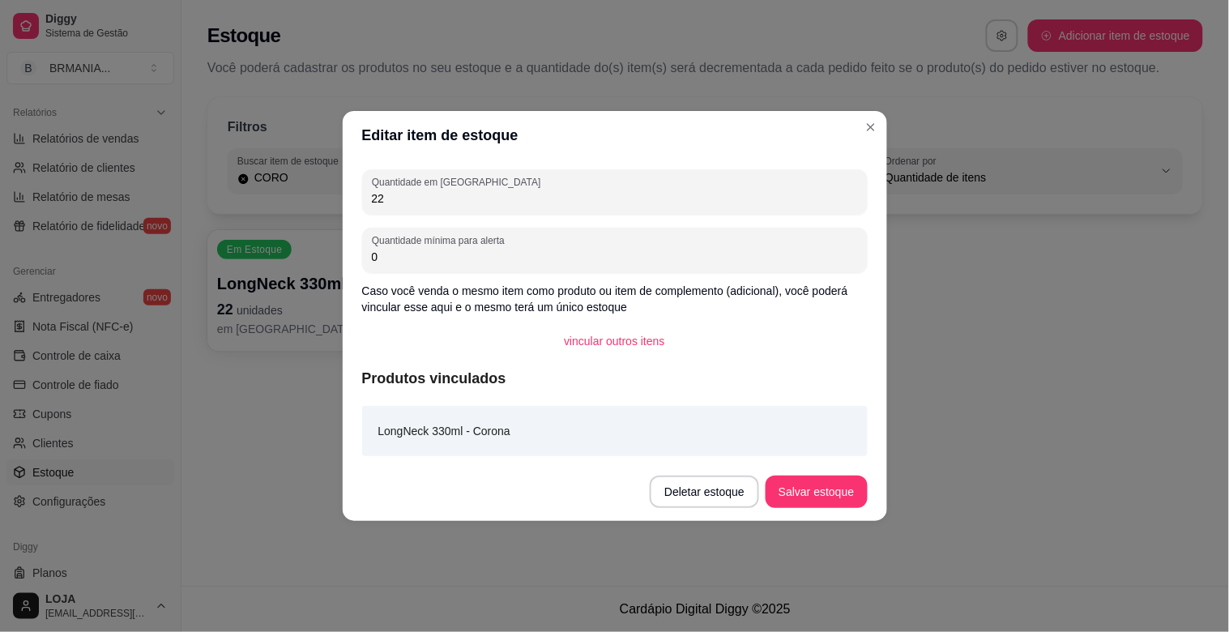
type input "2"
type input "45"
click at [802, 476] on button "Salvar estoque" at bounding box center [816, 492] width 101 height 32
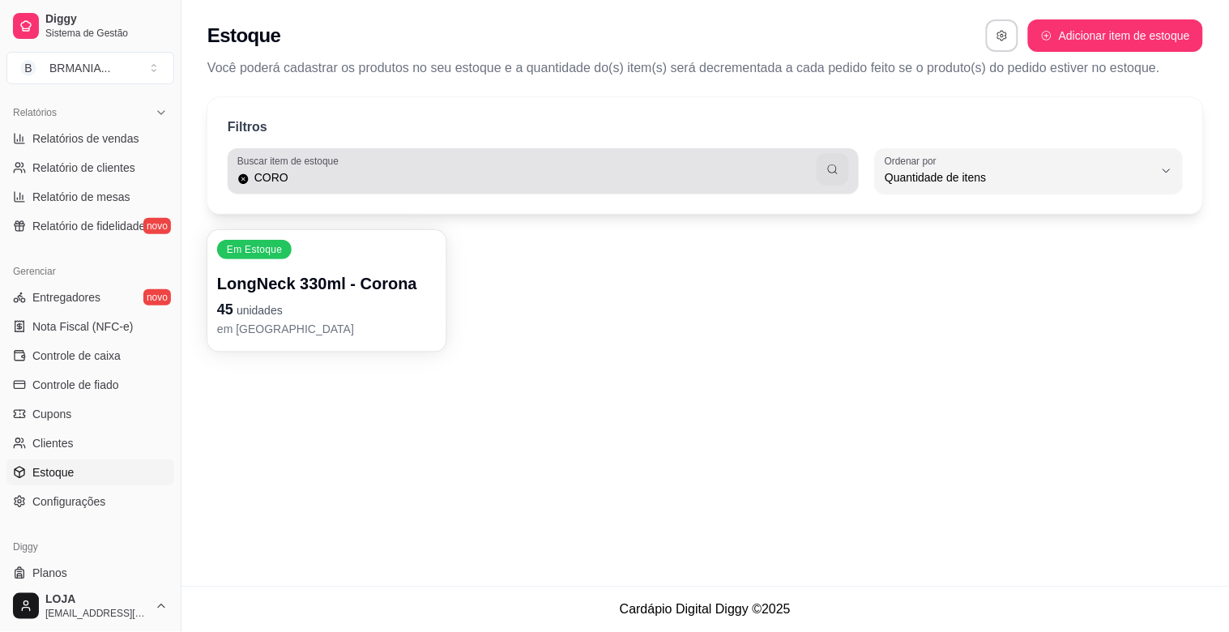
click at [656, 178] on input "CORO" at bounding box center [534, 177] width 568 height 16
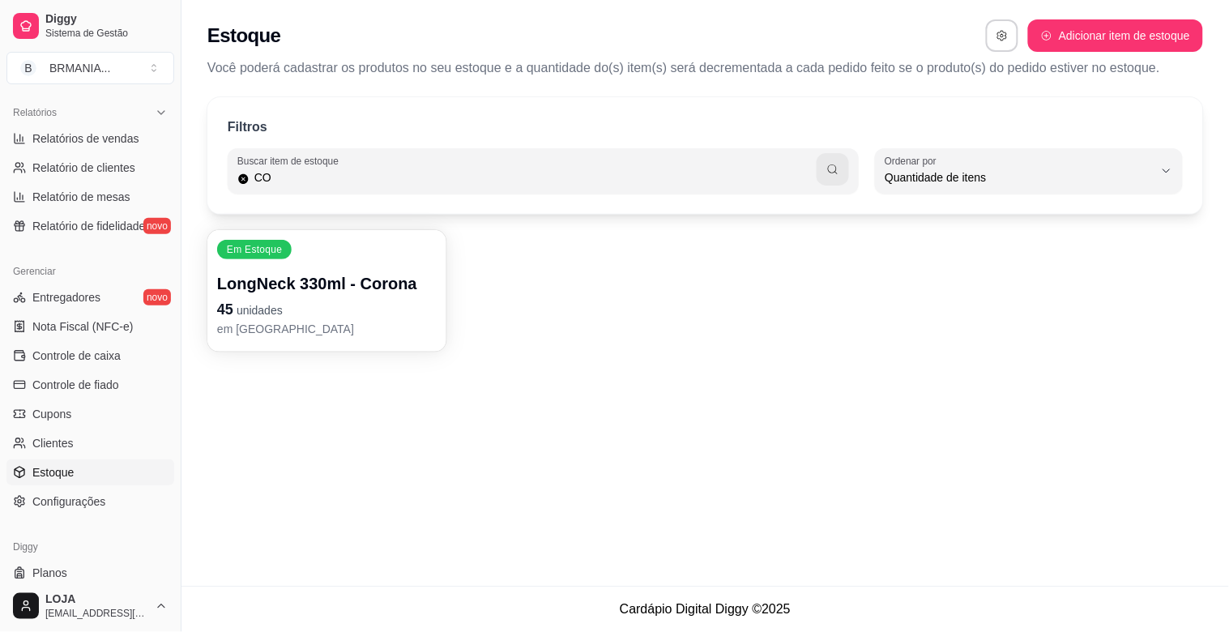
type input "C"
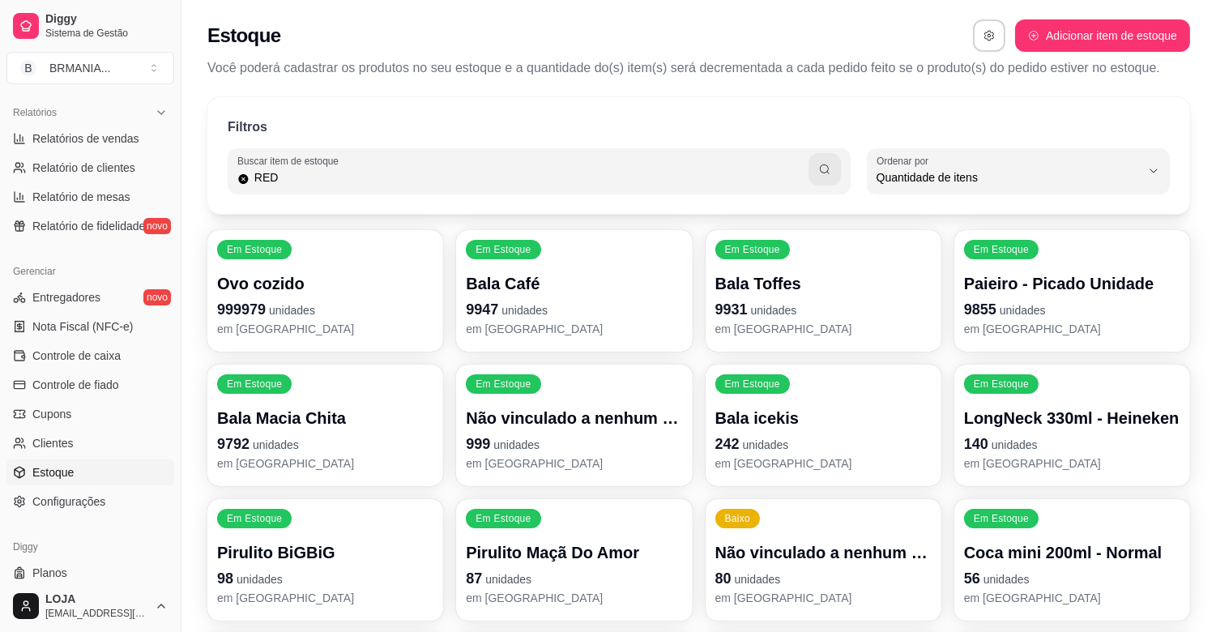
type input "RED"
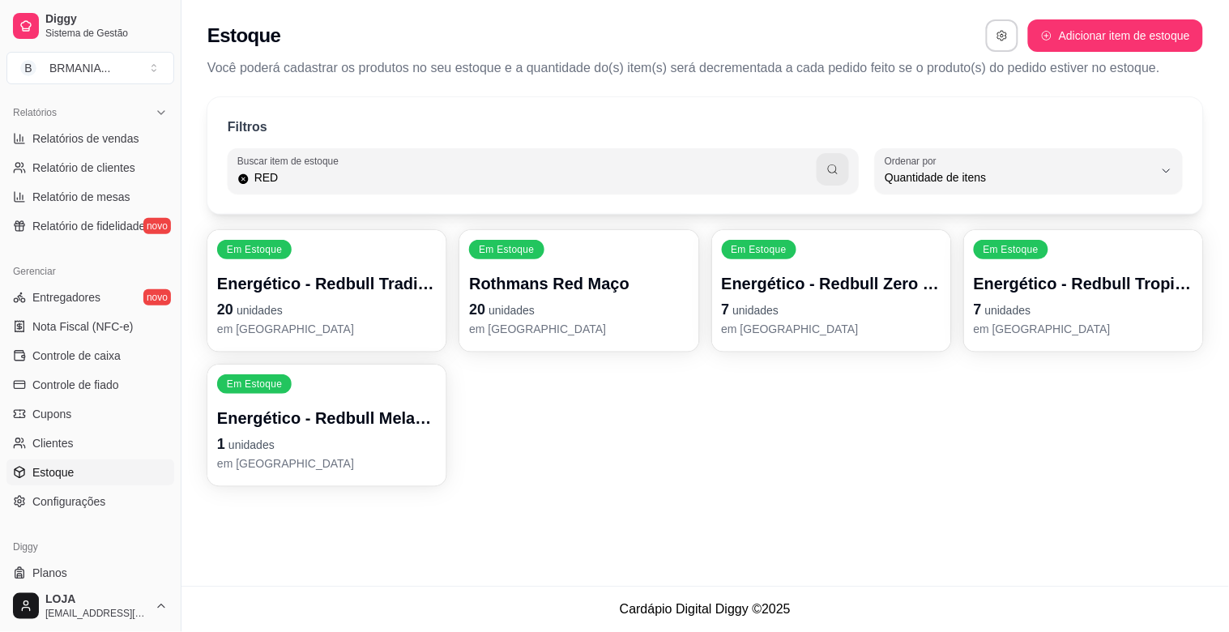
click at [374, 318] on p "20 unidades" at bounding box center [327, 309] width 220 height 23
click at [802, 288] on p "Energético - Redbull Zero % Açúcar" at bounding box center [832, 283] width 220 height 23
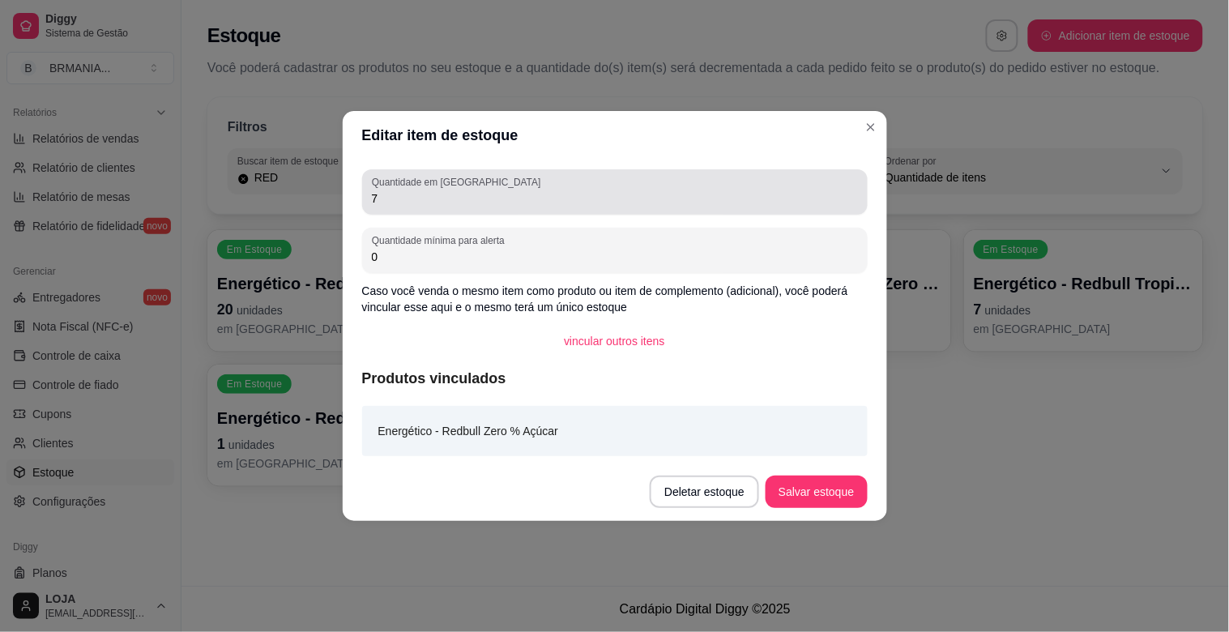
click at [539, 178] on div "7" at bounding box center [615, 192] width 486 height 32
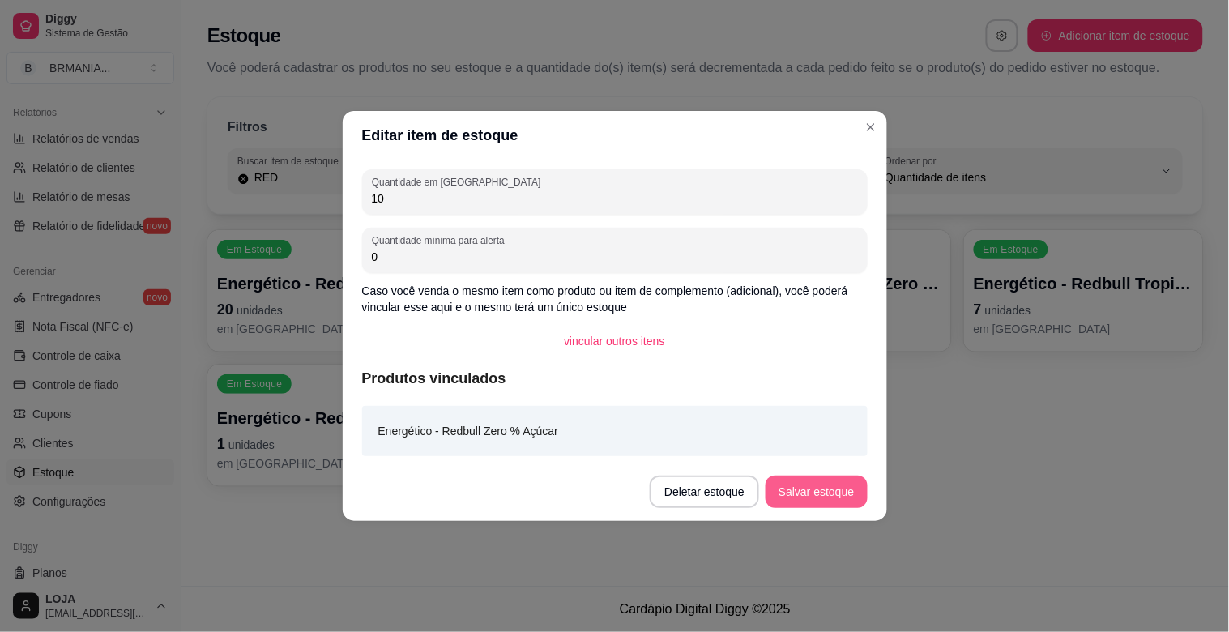
type input "10"
click at [791, 489] on button "Salvar estoque" at bounding box center [816, 492] width 101 height 32
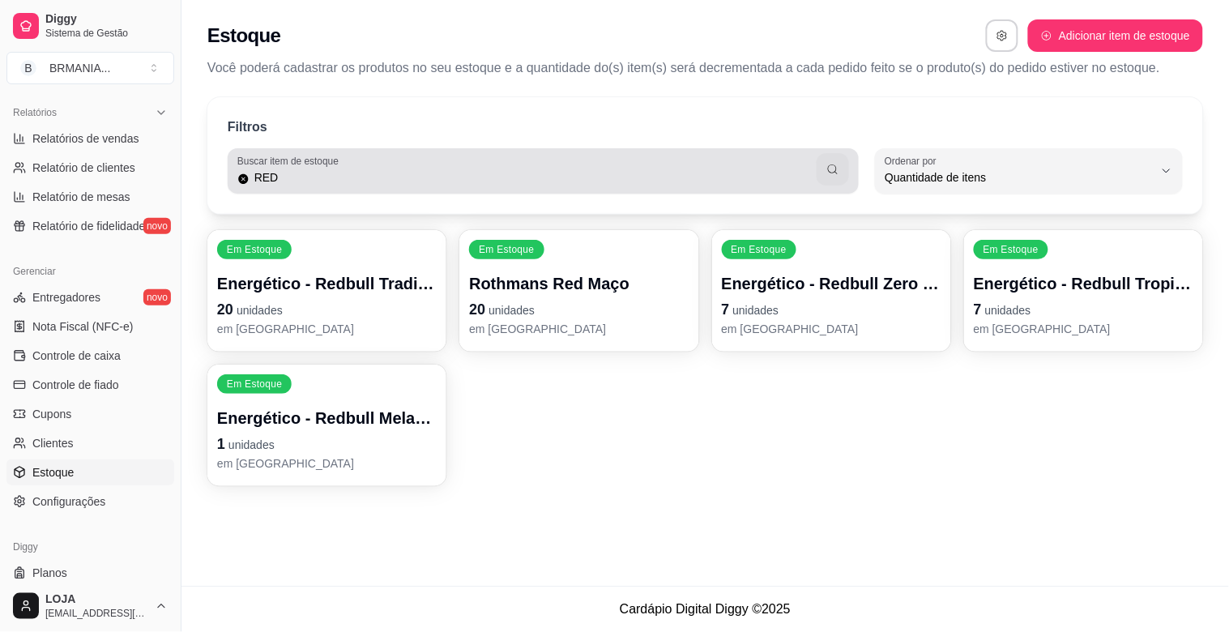
click at [650, 189] on div "Buscar item de estoque RED" at bounding box center [543, 170] width 631 height 45
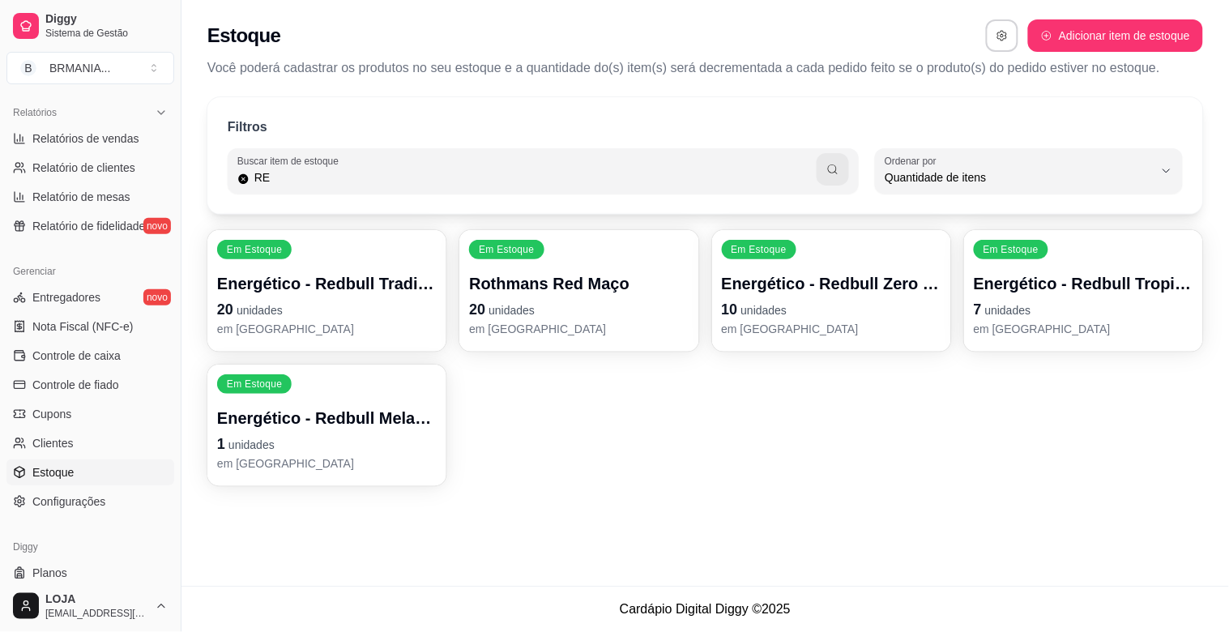
type input "R"
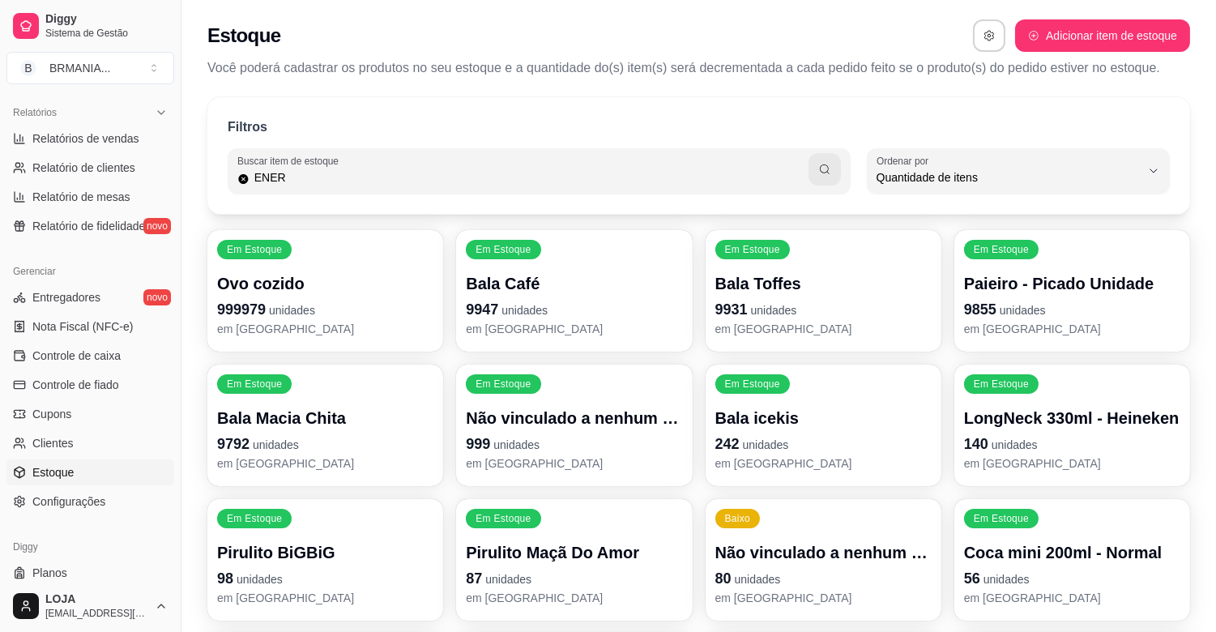
type input "ENER"
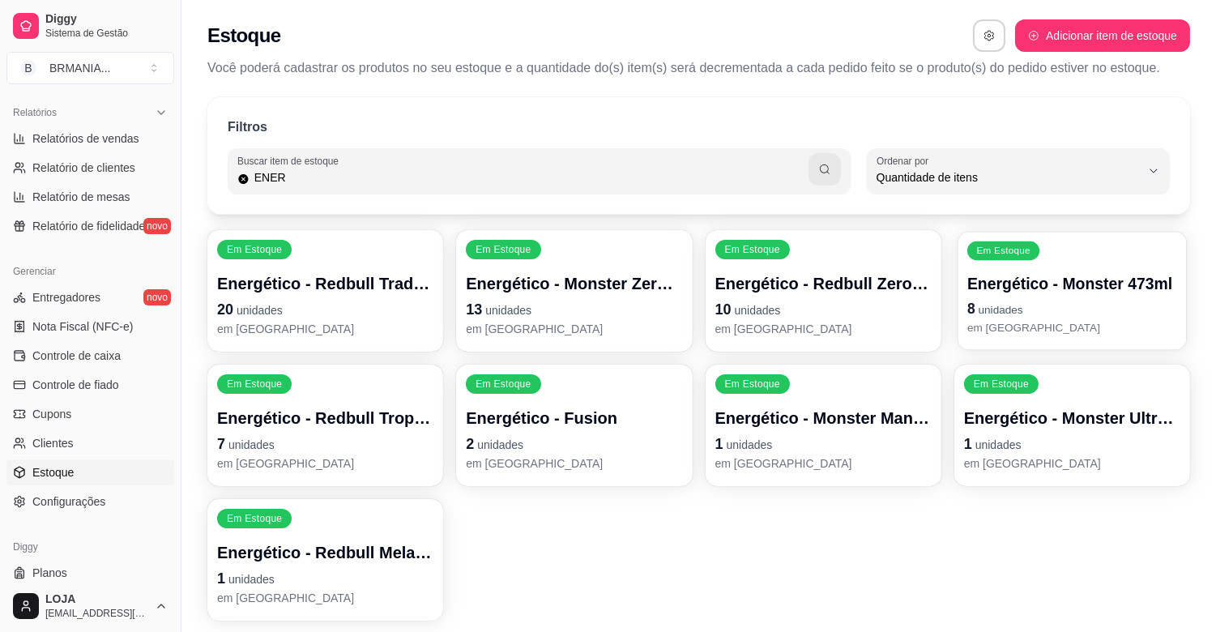
click at [1105, 313] on p "8 unidades" at bounding box center [1073, 309] width 210 height 22
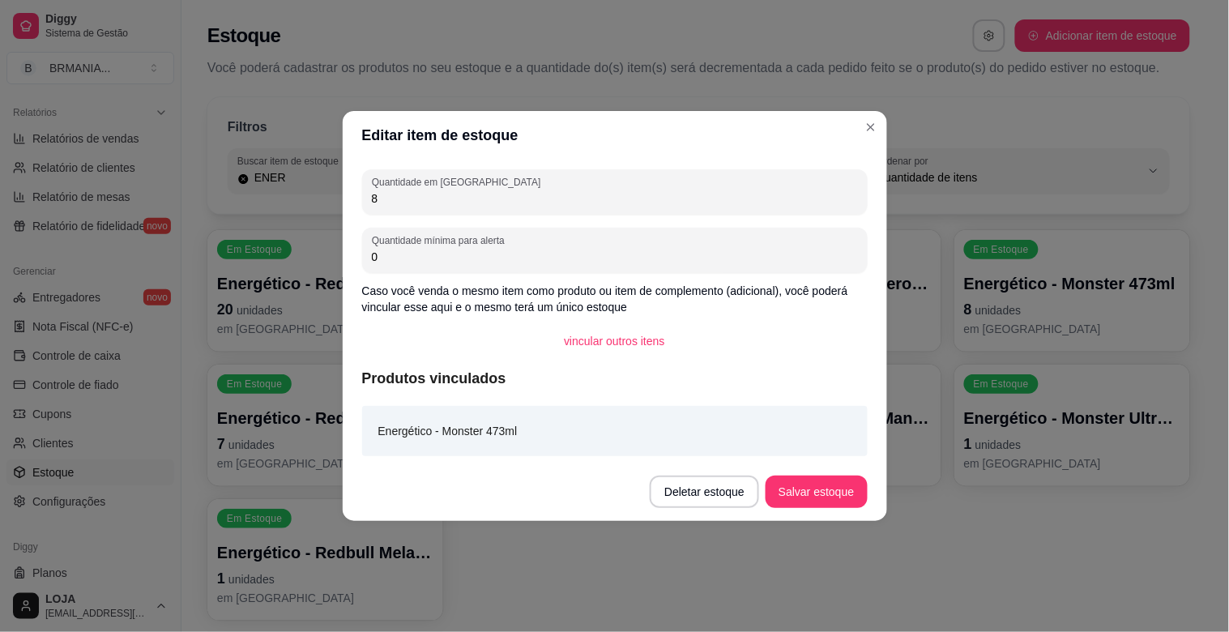
click at [487, 197] on input "8" at bounding box center [615, 198] width 486 height 16
type input "6"
click at [801, 494] on button "Salvar estoque" at bounding box center [816, 492] width 101 height 32
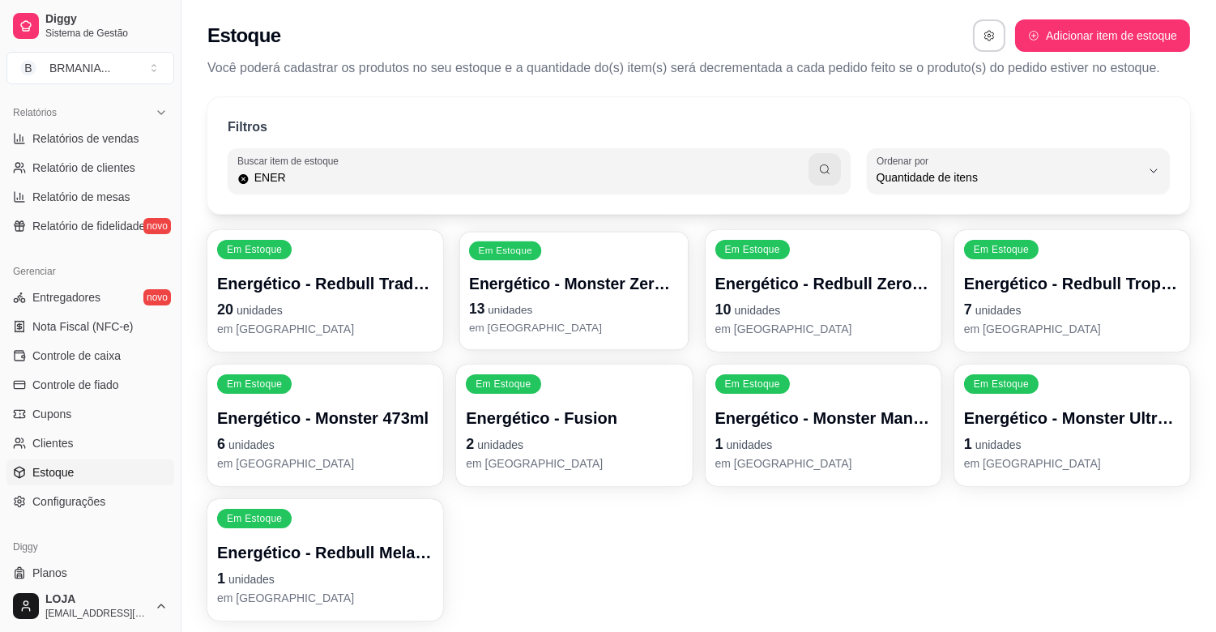
click at [595, 314] on p "13 unidades" at bounding box center [574, 309] width 210 height 22
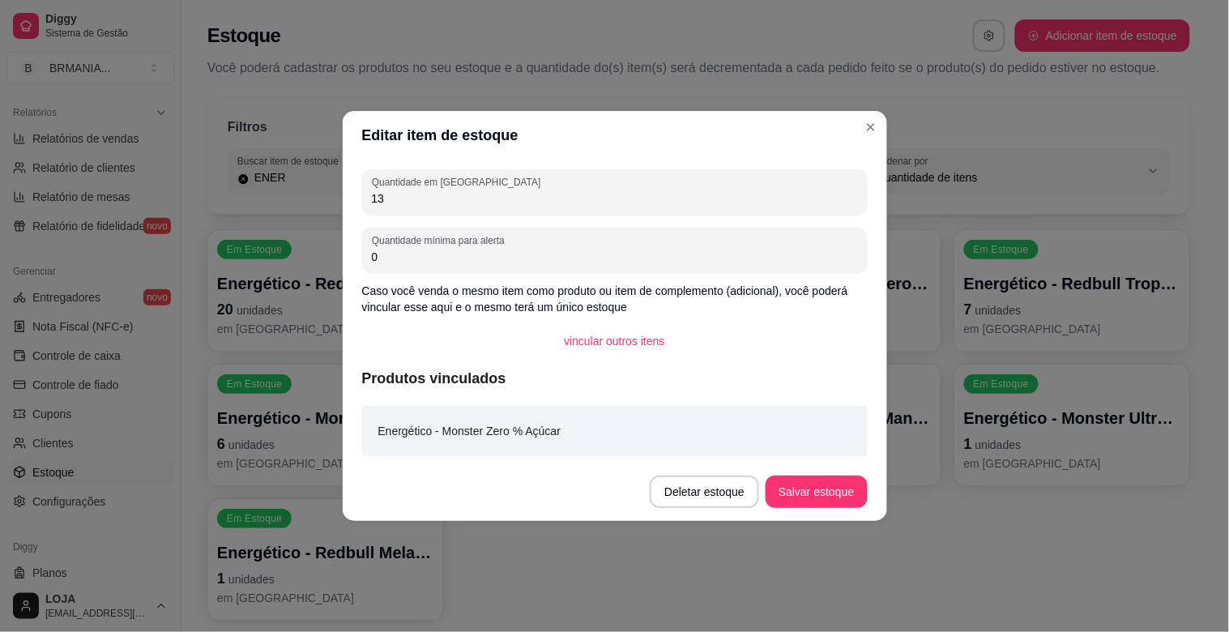
click at [441, 206] on input "13" at bounding box center [615, 198] width 486 height 16
type input "11"
click at [832, 491] on button "Salvar estoque" at bounding box center [816, 492] width 99 height 32
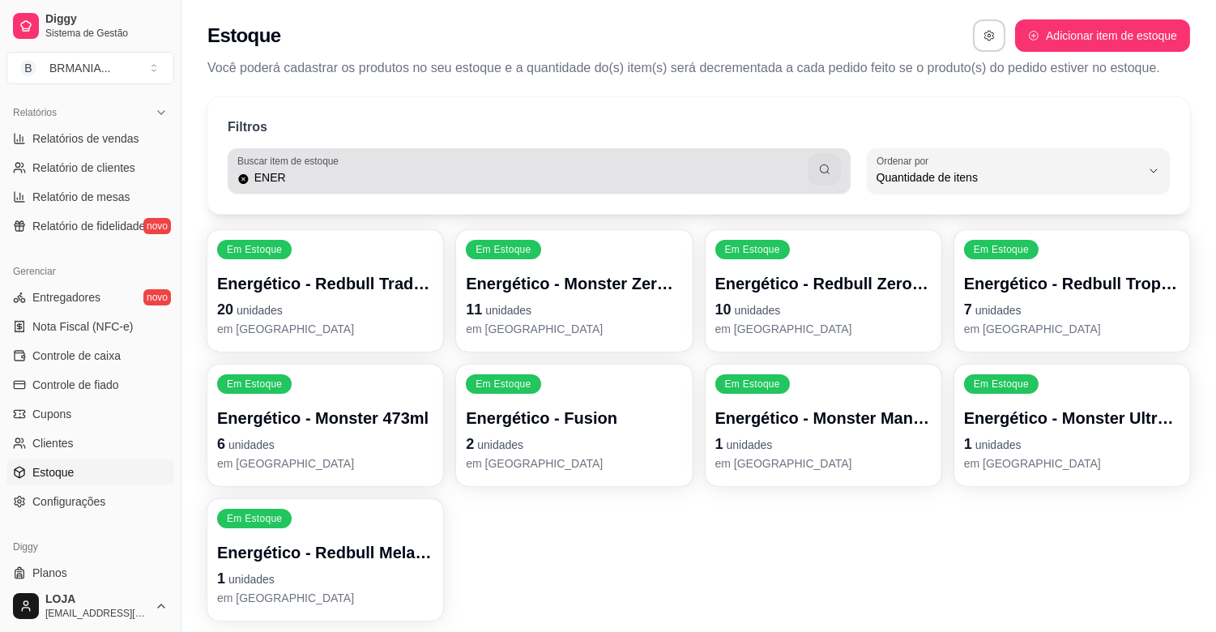
click at [713, 159] on div "ENER" at bounding box center [539, 171] width 604 height 32
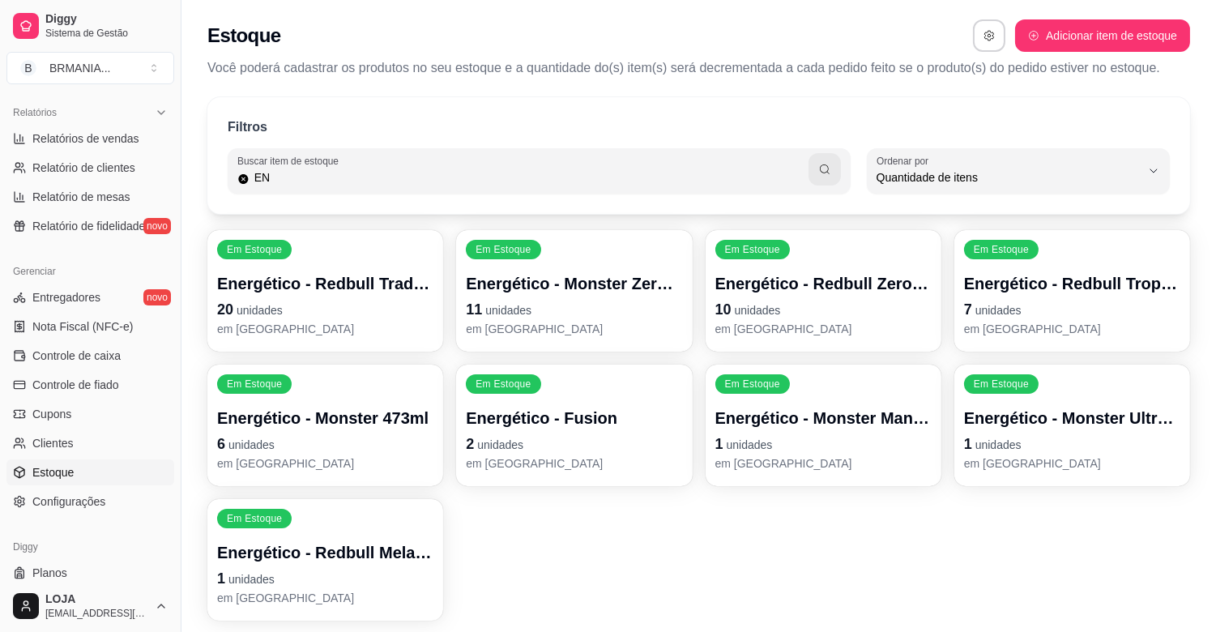
type input "E"
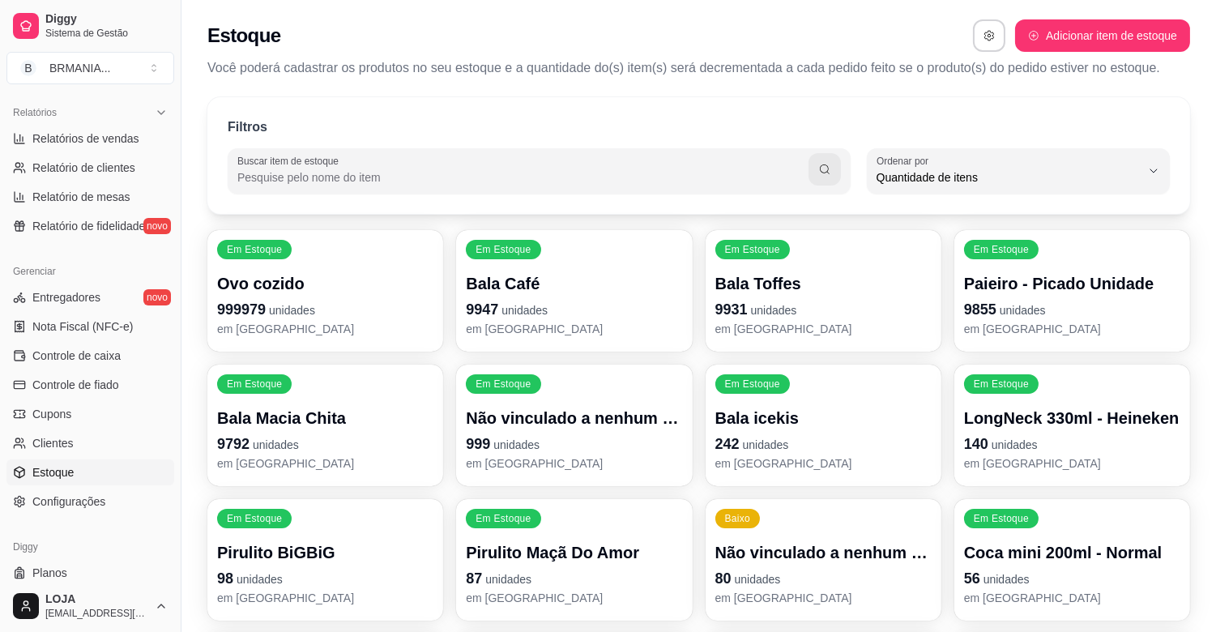
click at [418, 183] on input "Buscar item de estoque" at bounding box center [522, 177] width 571 height 16
type input "DORIT"
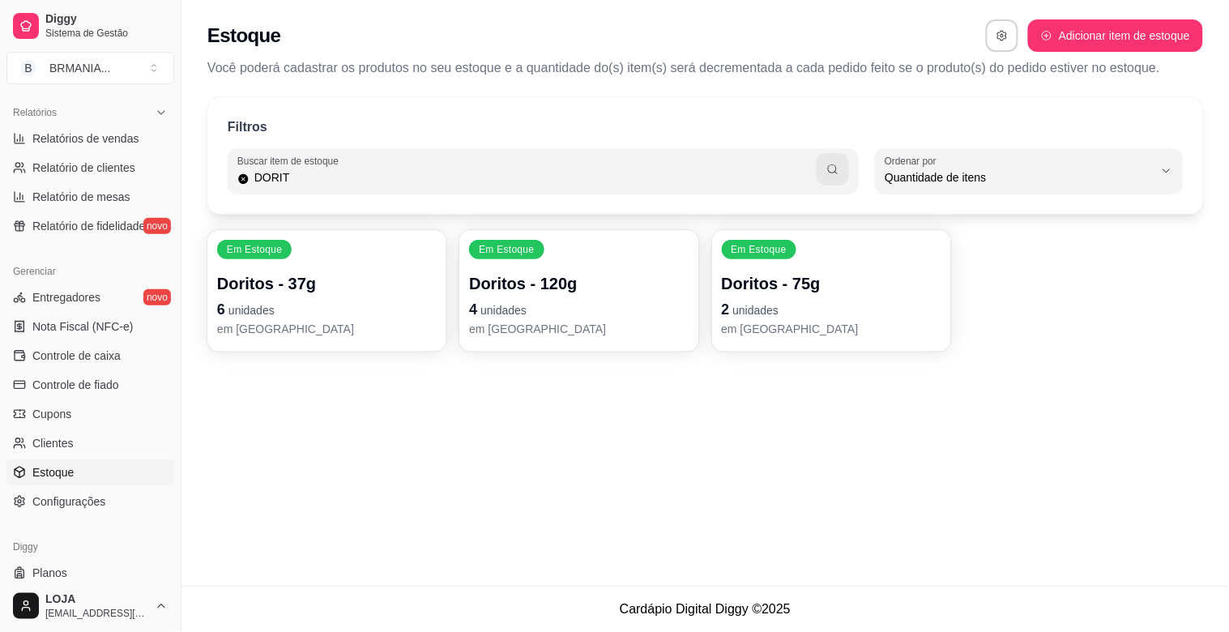
click at [507, 280] on p "Doritos - 120g" at bounding box center [579, 283] width 220 height 23
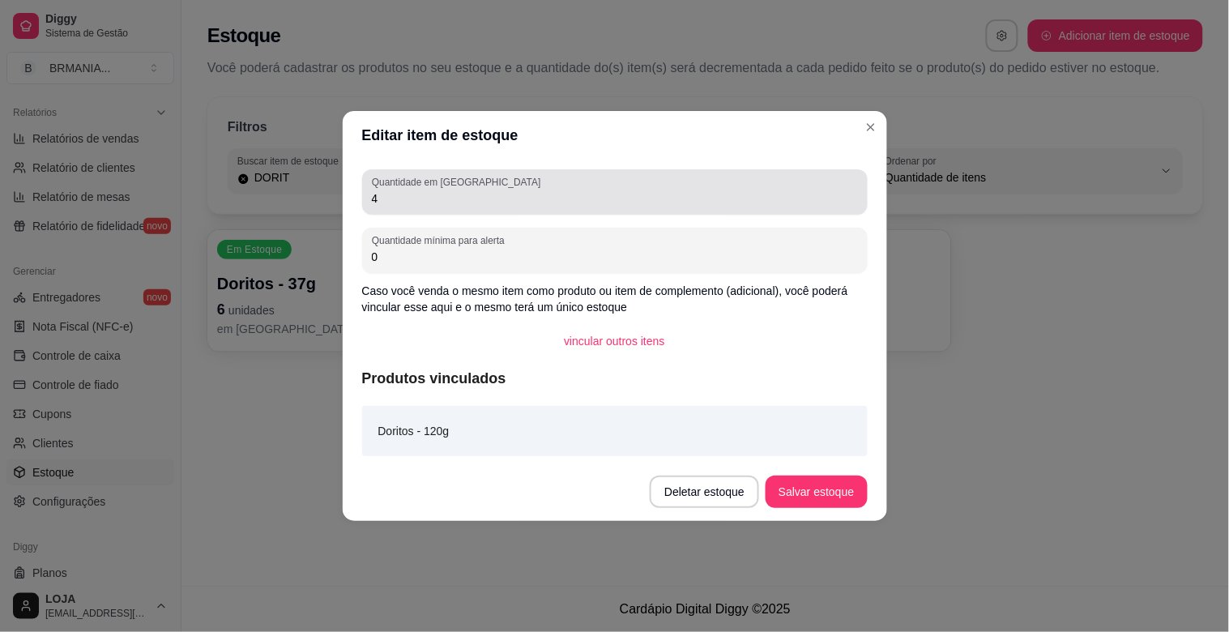
click at [430, 204] on input "4" at bounding box center [615, 198] width 486 height 16
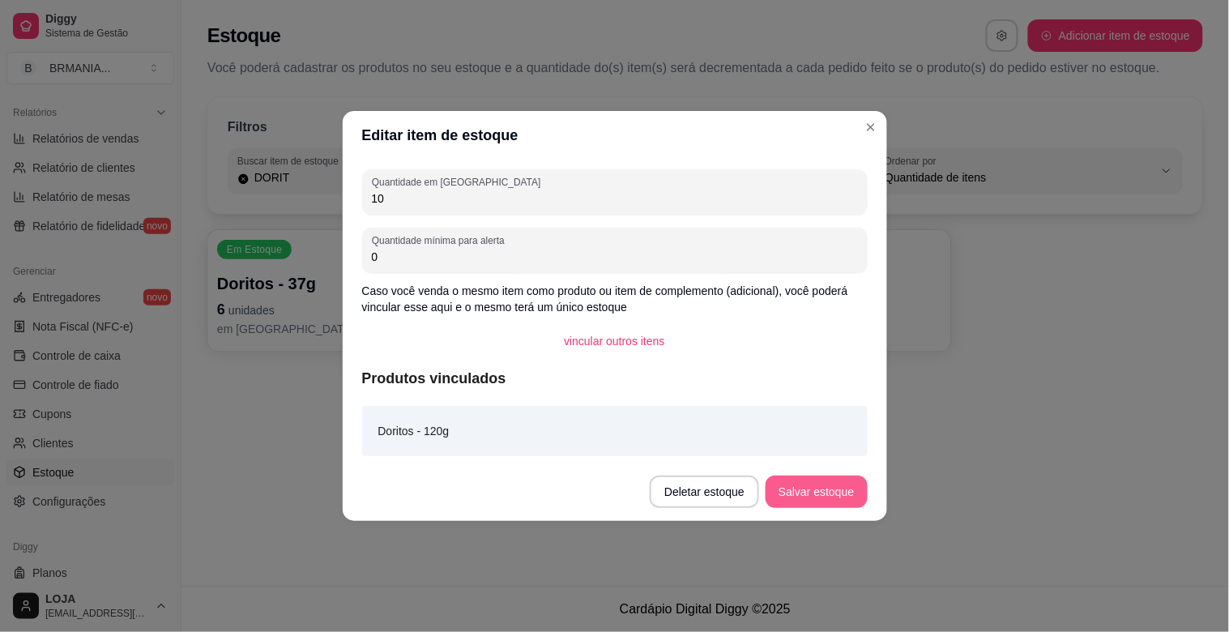
type input "10"
click at [796, 491] on button "Salvar estoque" at bounding box center [816, 492] width 101 height 32
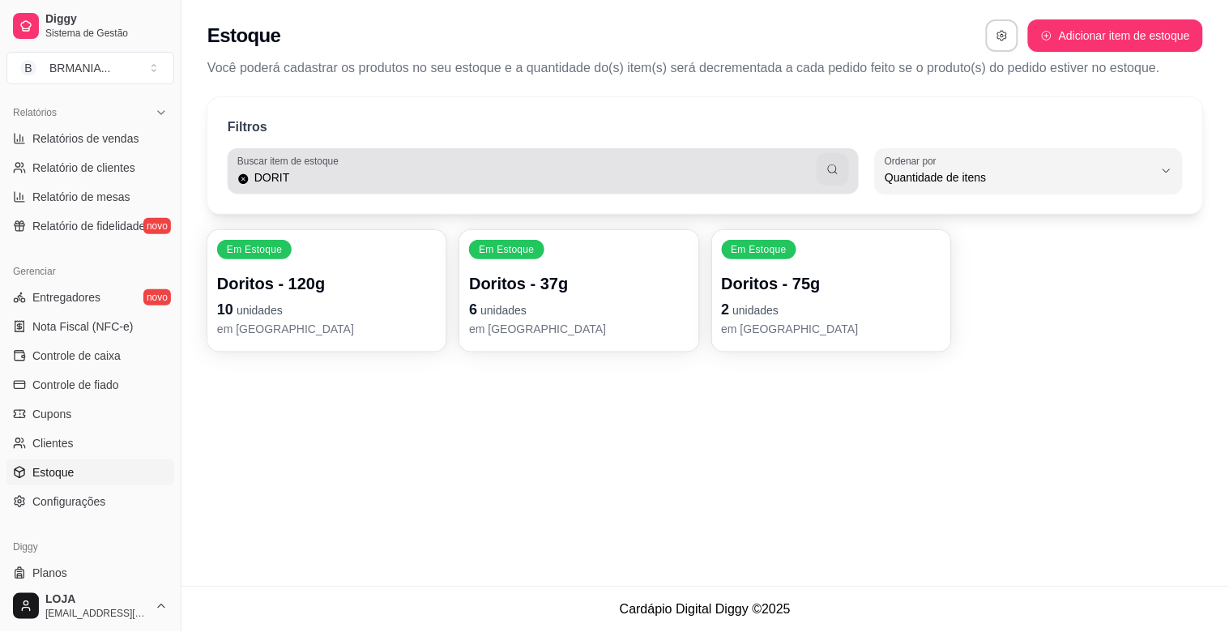
click at [653, 163] on div "DORIT" at bounding box center [543, 171] width 612 height 32
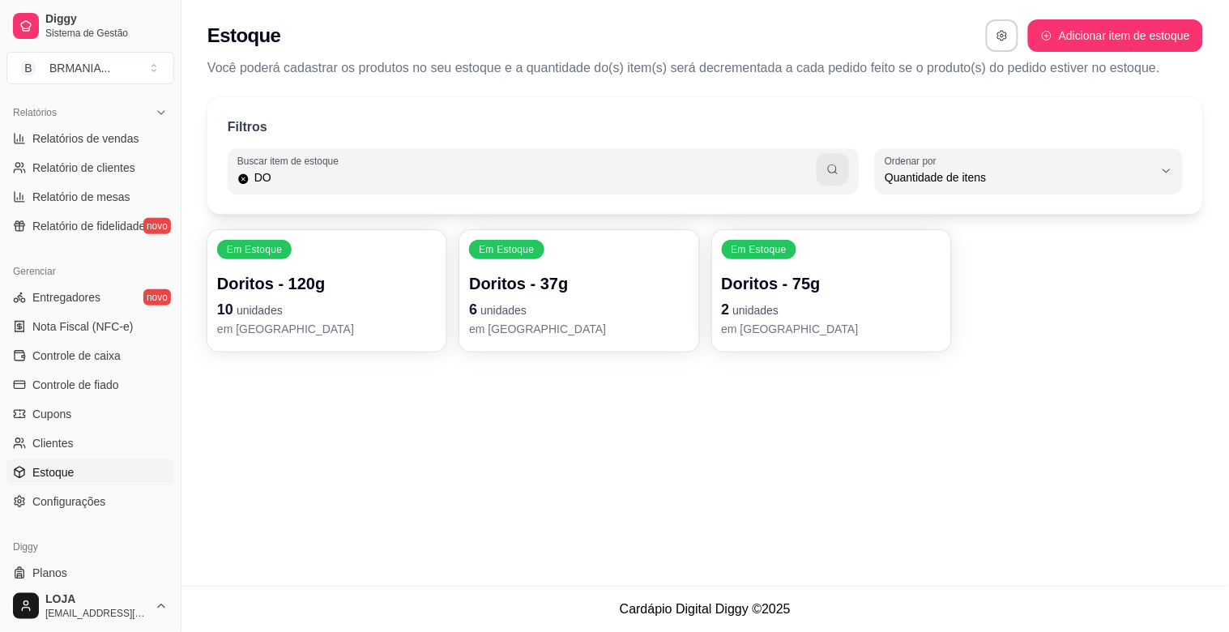
type input "D"
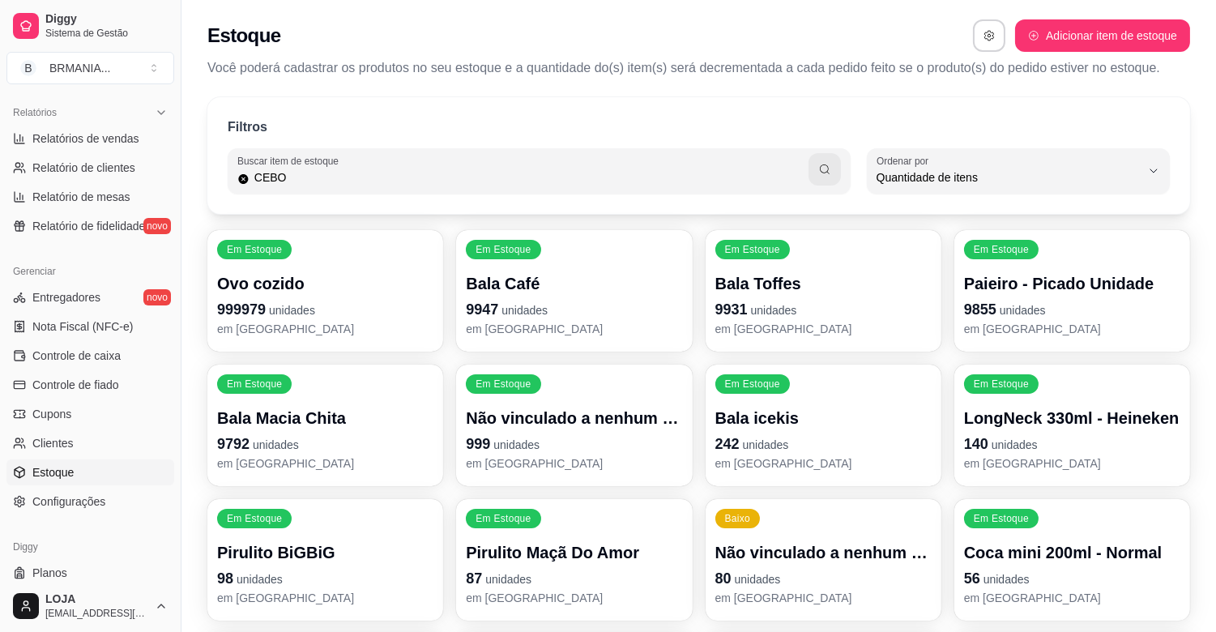
type input "CEBO"
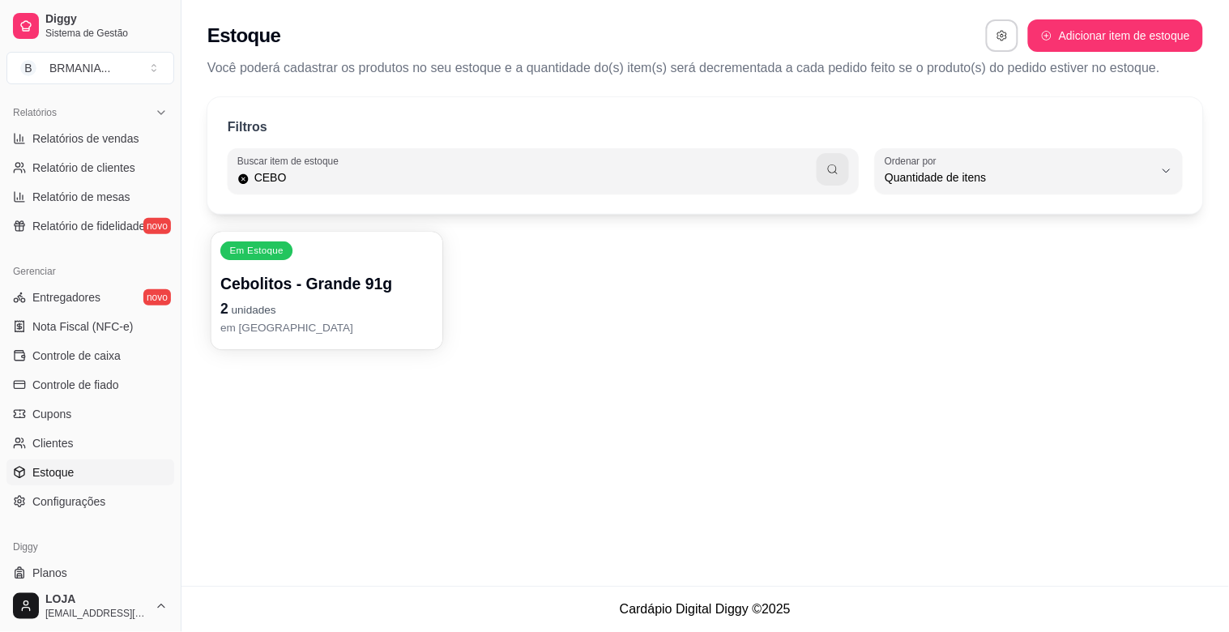
click at [358, 309] on p "2 unidades" at bounding box center [326, 309] width 213 height 22
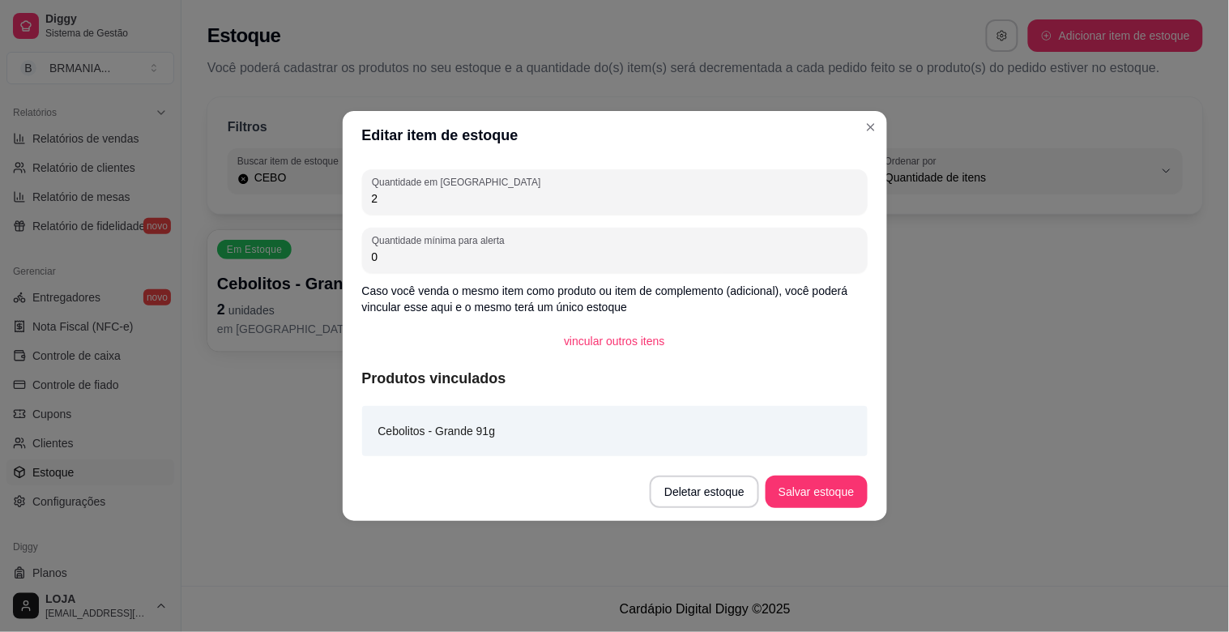
click at [448, 200] on input "2" at bounding box center [615, 198] width 486 height 16
type input "6"
click at [830, 486] on button "Salvar estoque" at bounding box center [816, 492] width 101 height 32
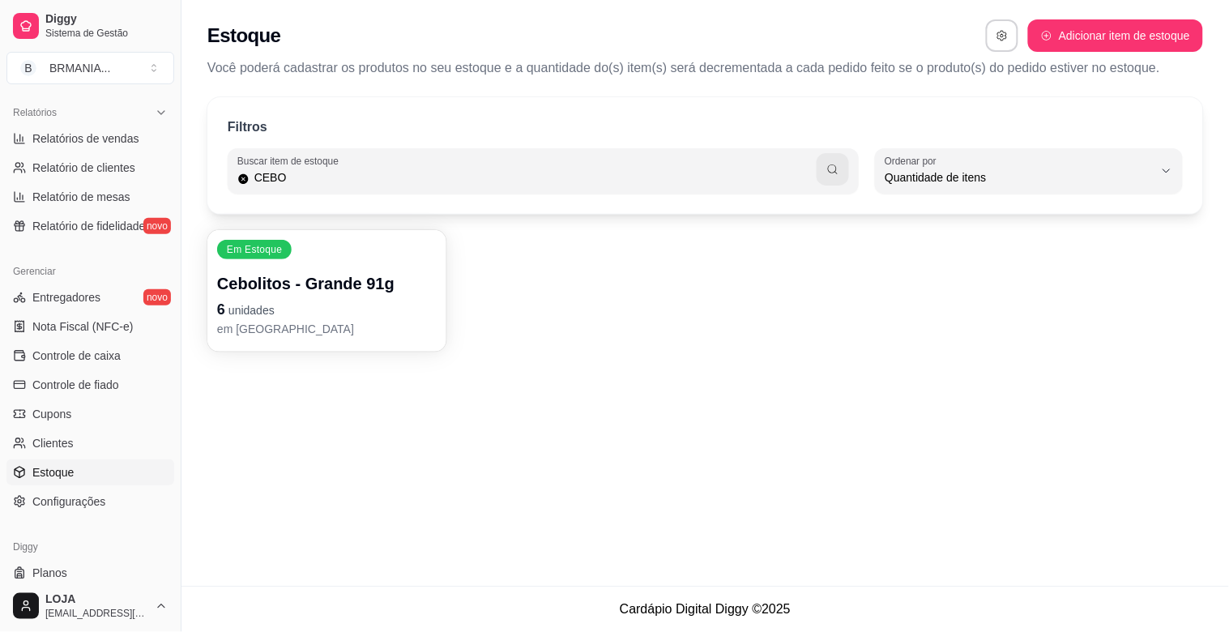
drag, startPoint x: 335, startPoint y: 180, endPoint x: 342, endPoint y: 193, distance: 14.5
click at [335, 189] on div "Buscar item de estoque CEBO" at bounding box center [543, 170] width 631 height 45
type input "C"
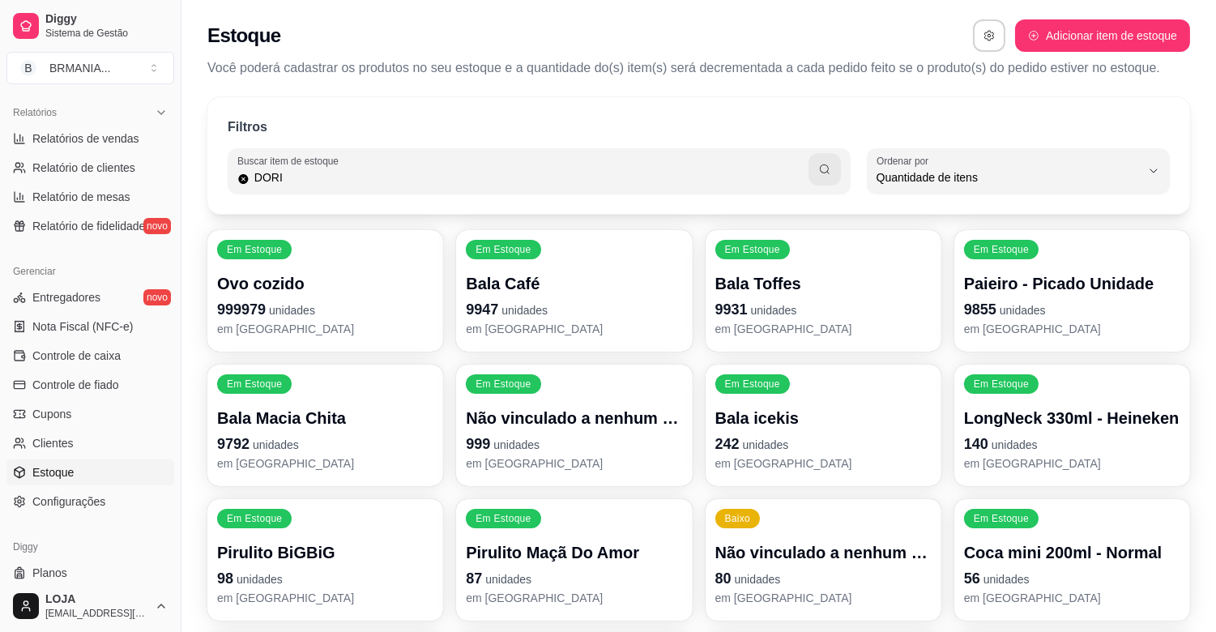
type input "DORI"
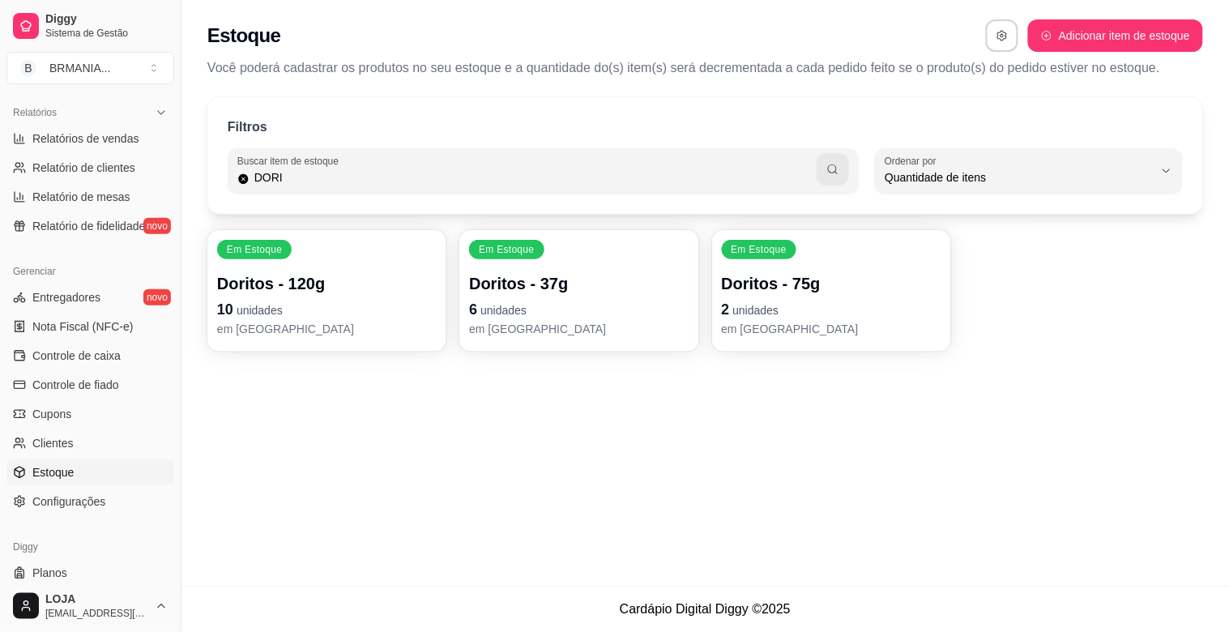
click at [783, 313] on p "2 unidades" at bounding box center [832, 309] width 220 height 23
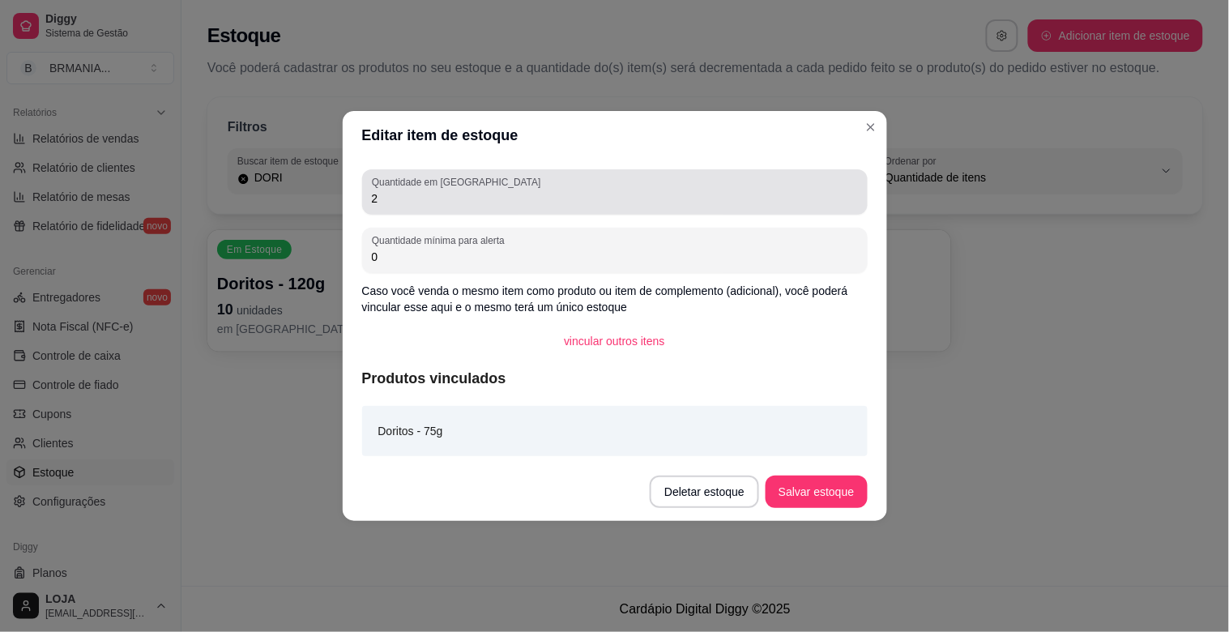
click at [463, 212] on div "Quantidade em estoque 2" at bounding box center [615, 191] width 506 height 45
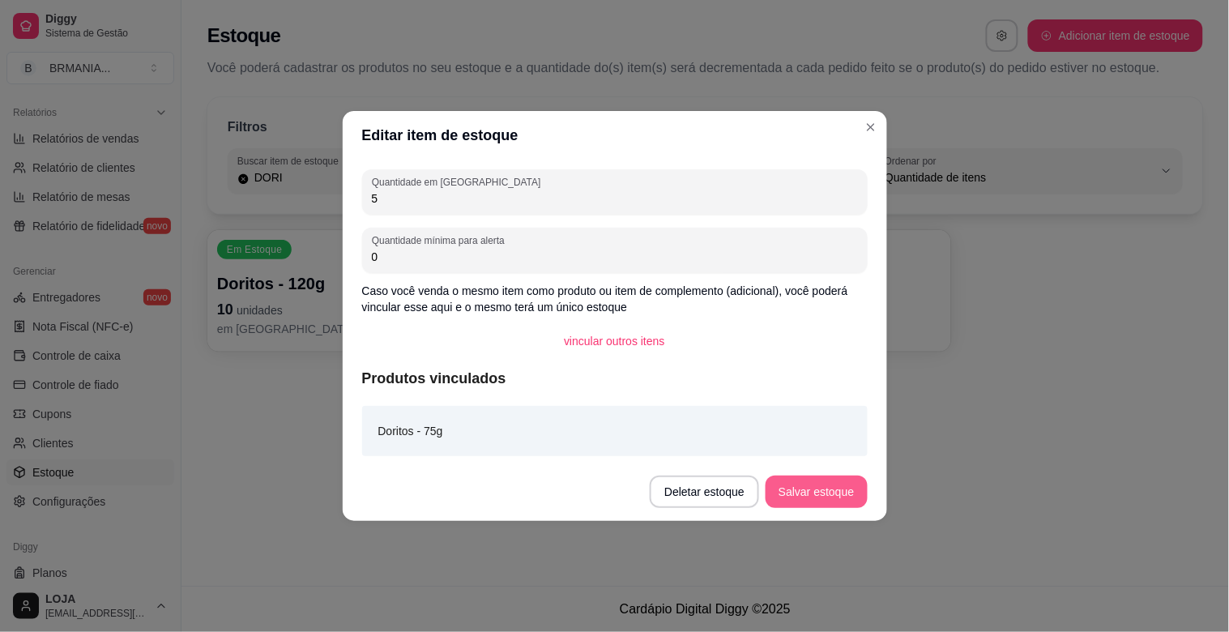
type input "5"
click at [824, 497] on button "Salvar estoque" at bounding box center [816, 492] width 101 height 32
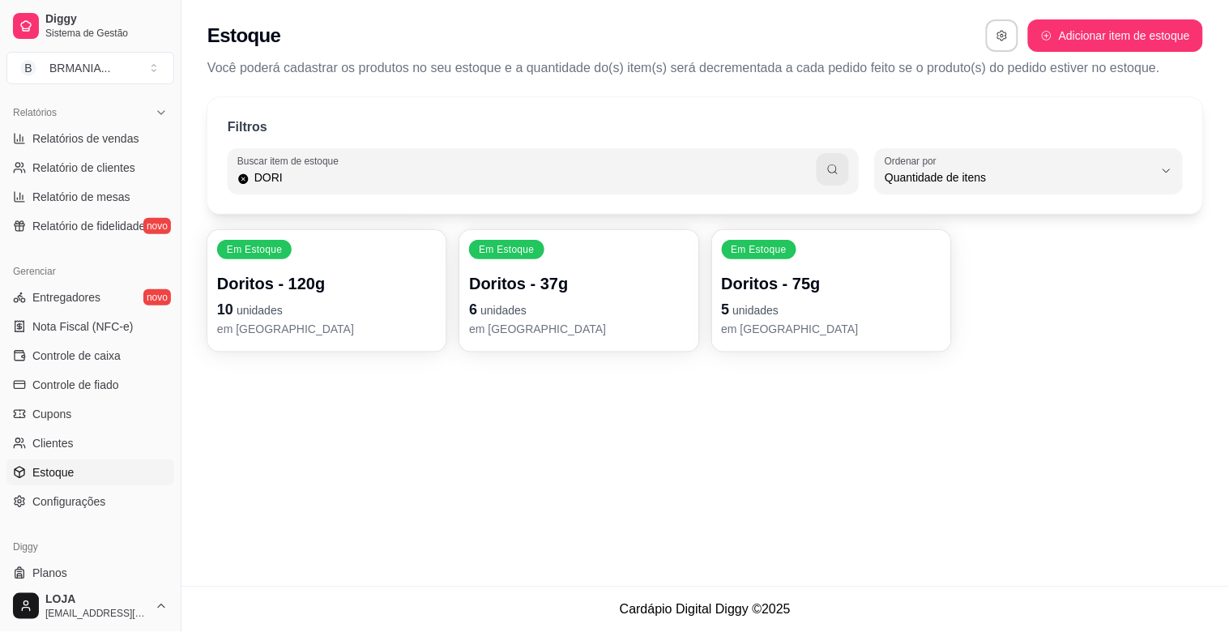
click at [635, 173] on input "DORI" at bounding box center [534, 177] width 568 height 16
type input "D"
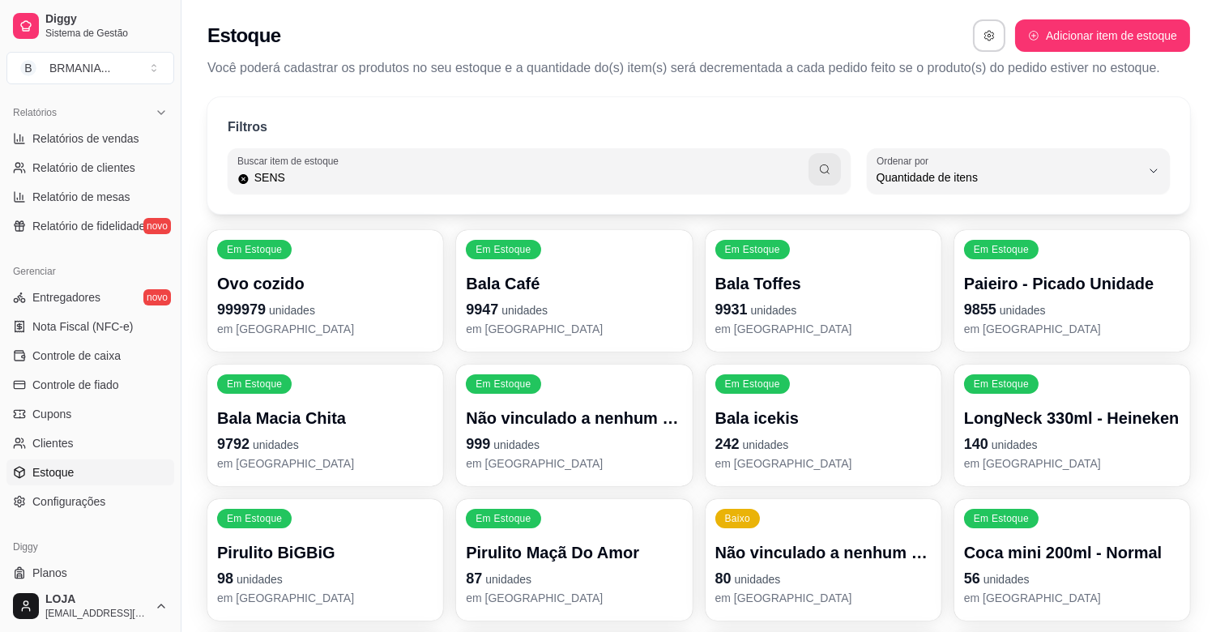
type input "SENS"
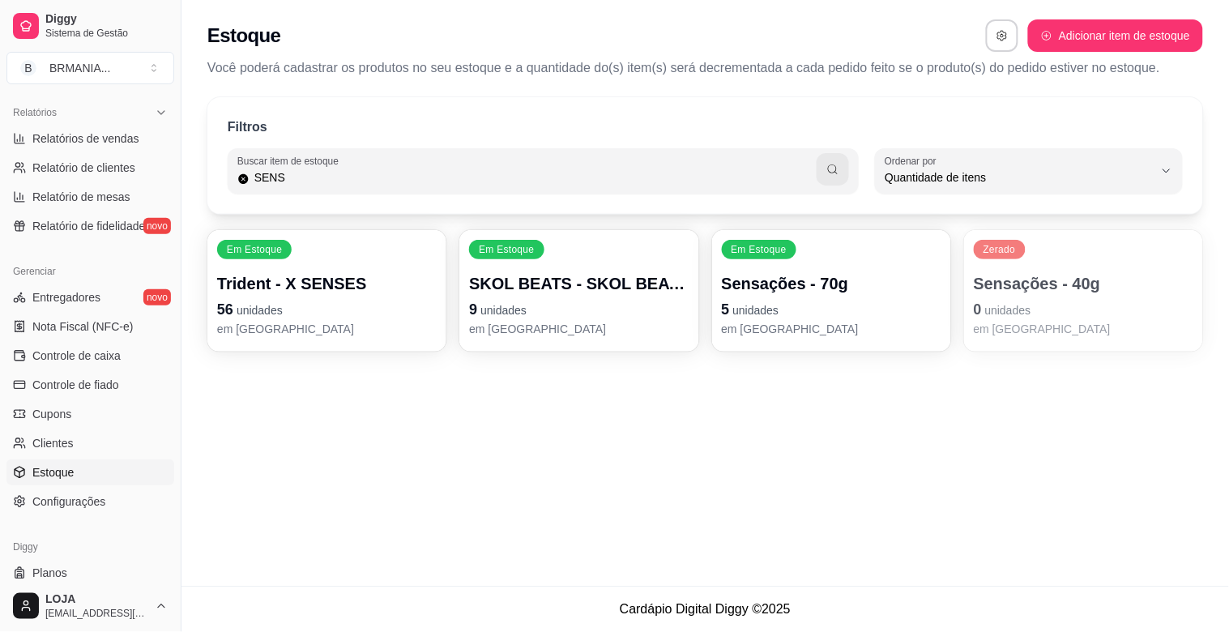
click at [831, 303] on p "5 unidades" at bounding box center [832, 309] width 220 height 23
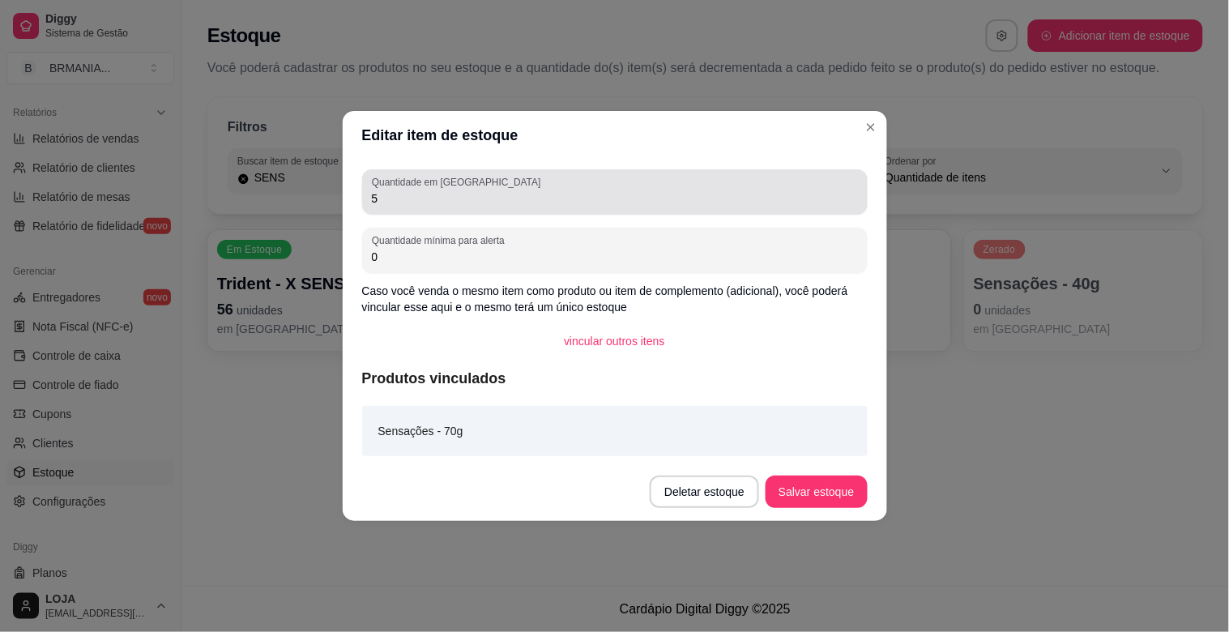
click at [481, 194] on input "5" at bounding box center [615, 198] width 486 height 16
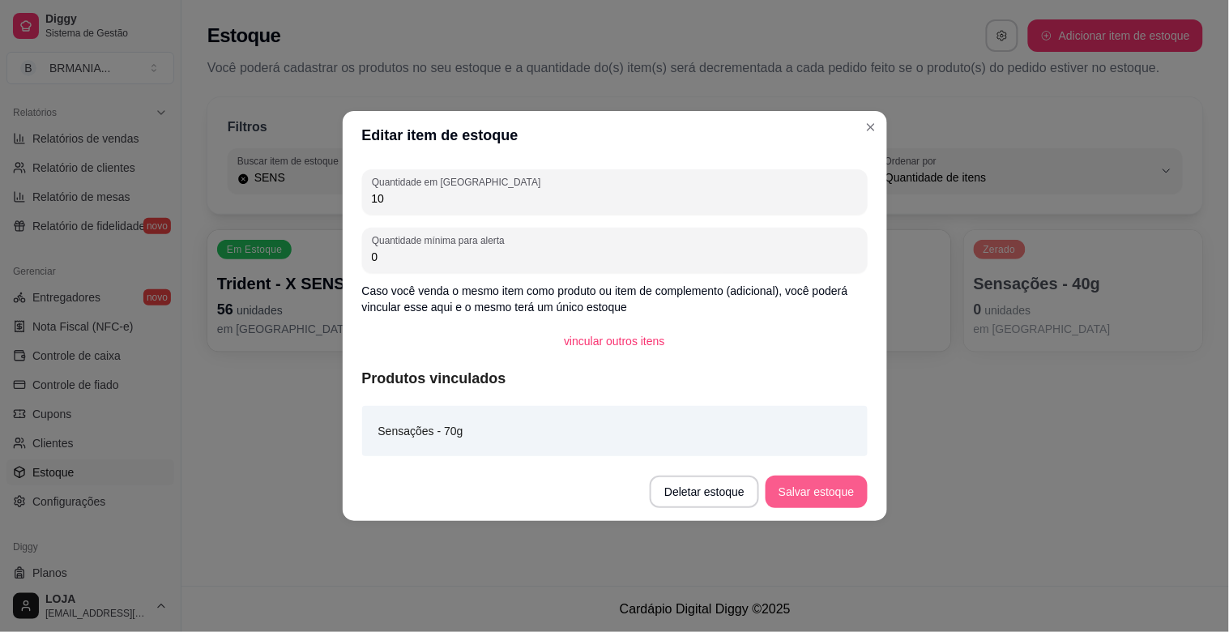
type input "10"
click at [823, 494] on button "Salvar estoque" at bounding box center [816, 492] width 101 height 32
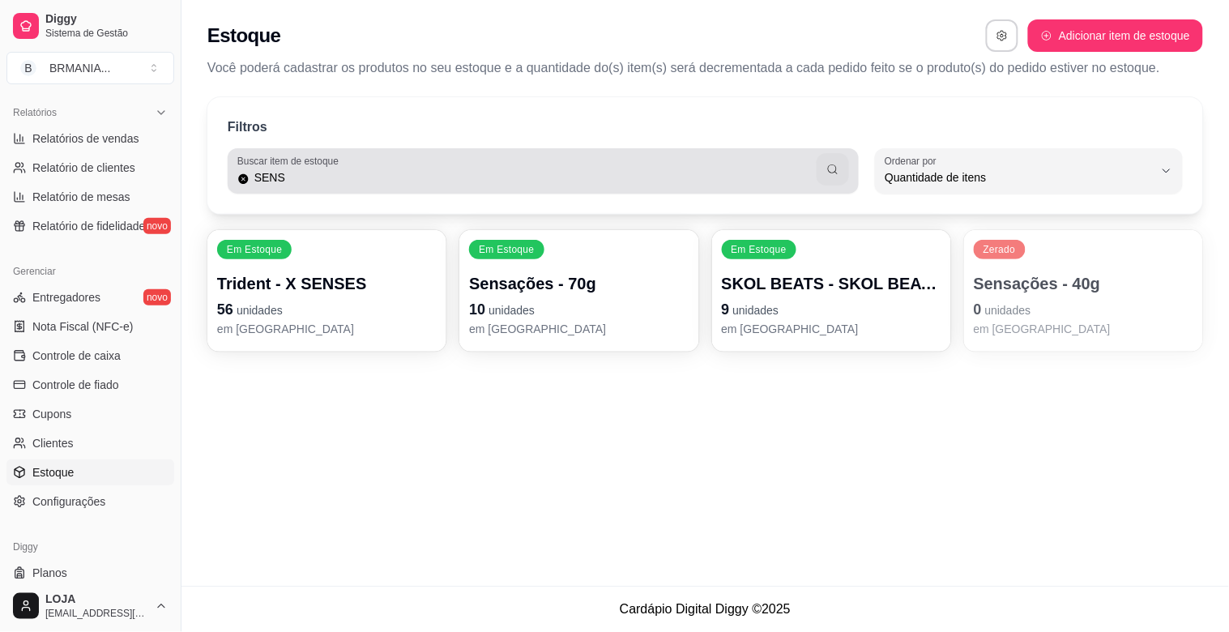
drag, startPoint x: 702, startPoint y: 160, endPoint x: 683, endPoint y: 152, distance: 20.0
click at [694, 160] on div "SENS" at bounding box center [543, 171] width 612 height 32
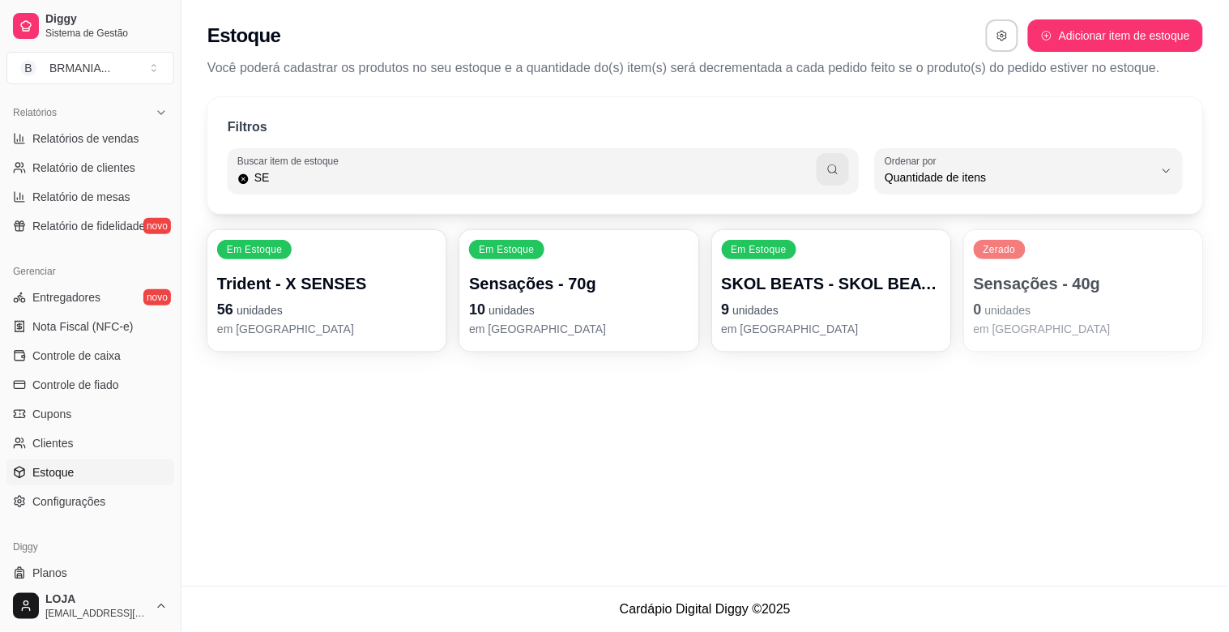
type input "S"
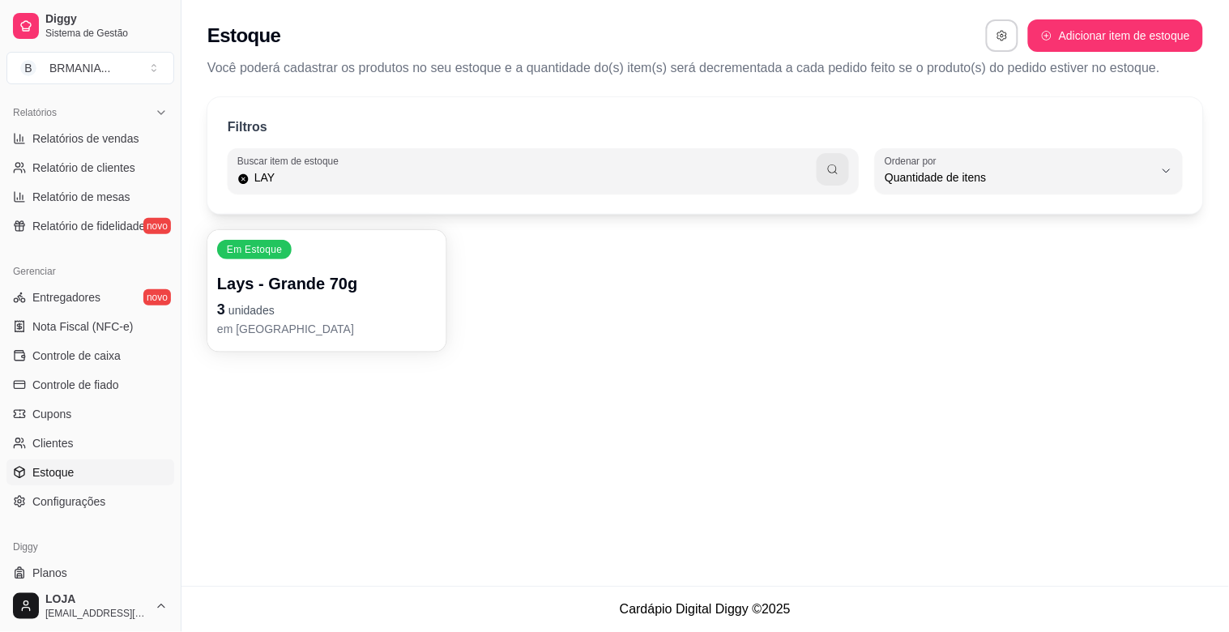
click at [448, 172] on input "LAY" at bounding box center [534, 177] width 568 height 16
type input "L"
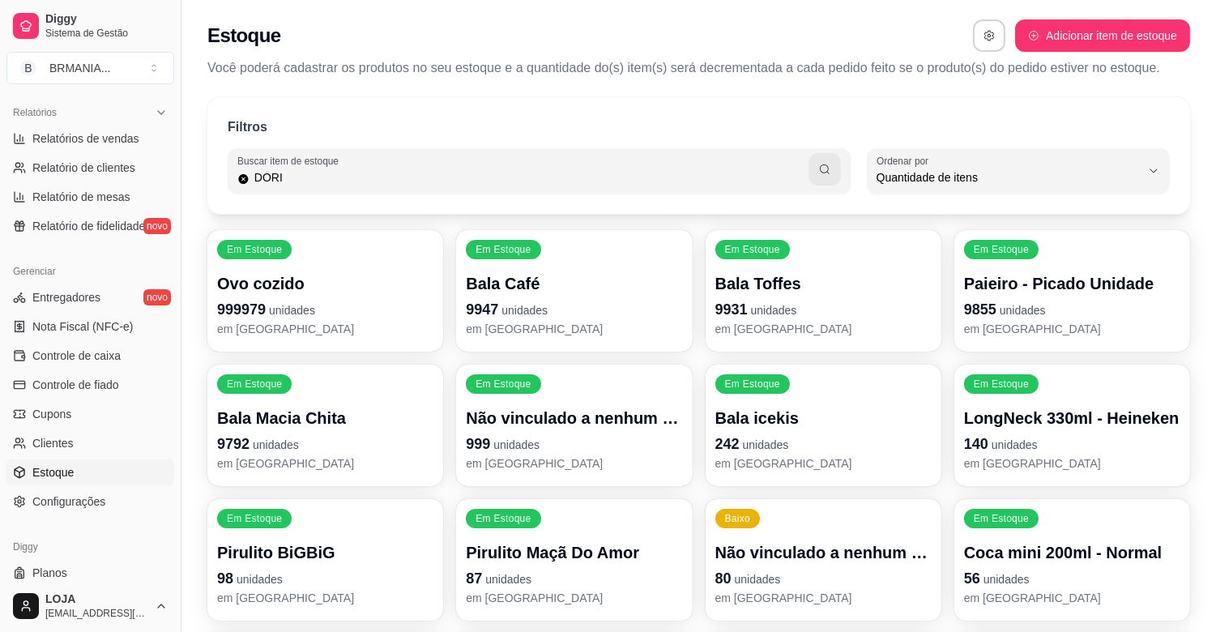
type input "DORI"
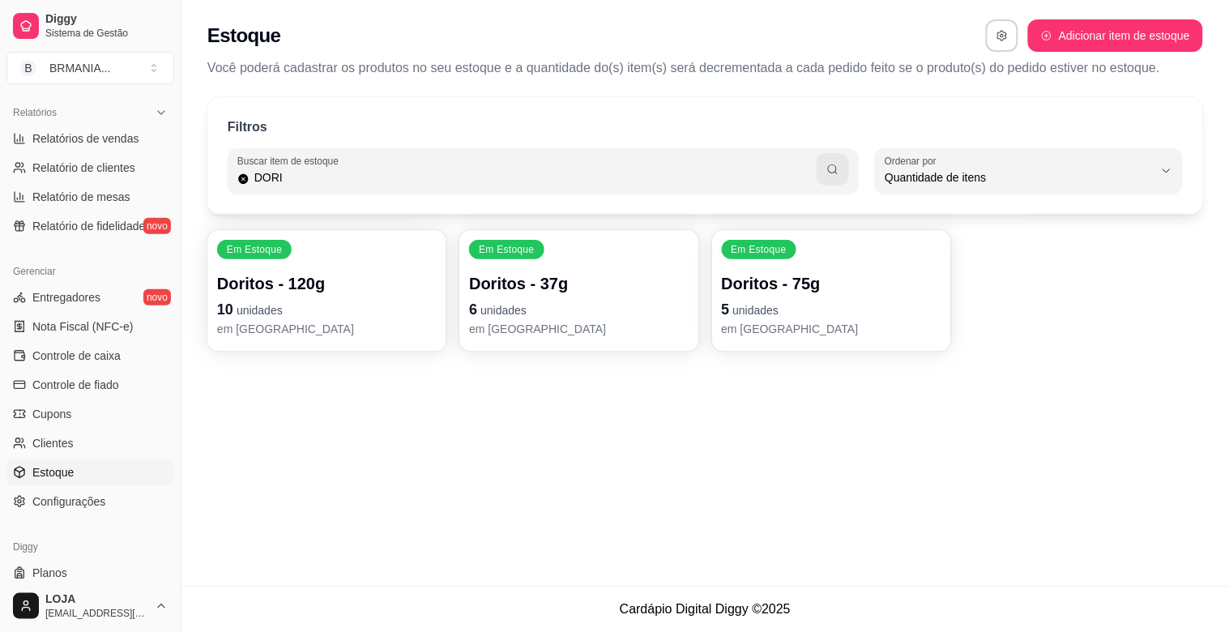
click at [604, 319] on p "6 unidades" at bounding box center [579, 309] width 220 height 23
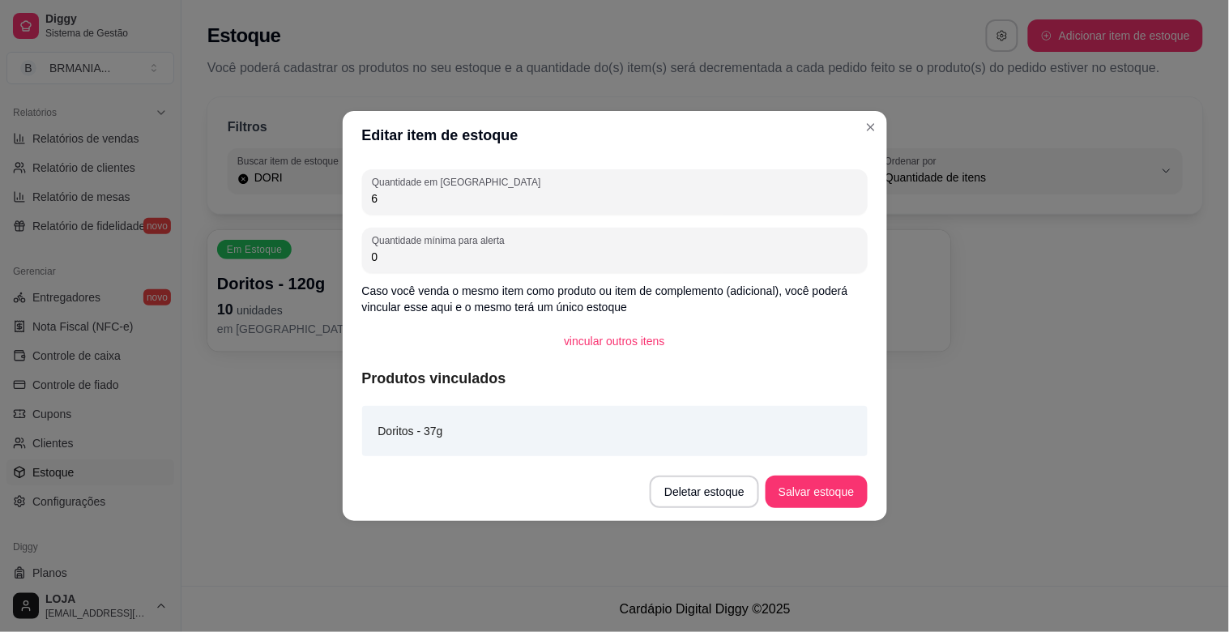
click at [444, 190] on input "6" at bounding box center [615, 198] width 486 height 16
drag, startPoint x: 444, startPoint y: 190, endPoint x: 452, endPoint y: 204, distance: 16.0
click at [447, 197] on input "6" at bounding box center [615, 198] width 486 height 16
type input "10"
click at [839, 489] on button "Salvar estoque" at bounding box center [816, 492] width 101 height 32
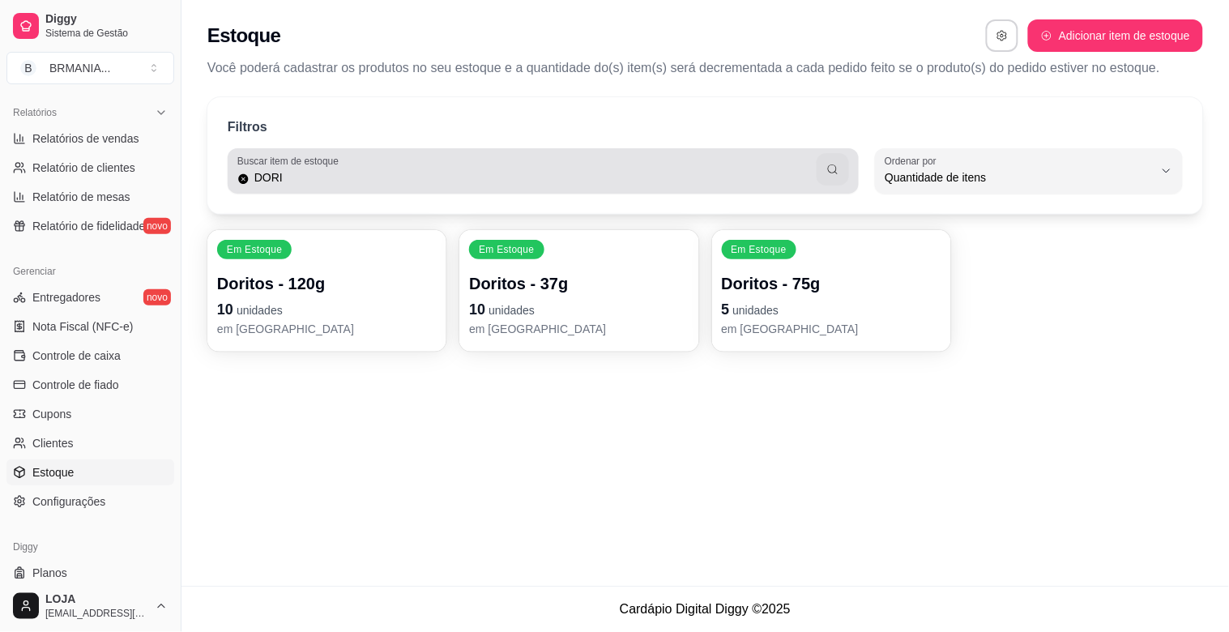
click at [657, 175] on input "DORI" at bounding box center [534, 177] width 568 height 16
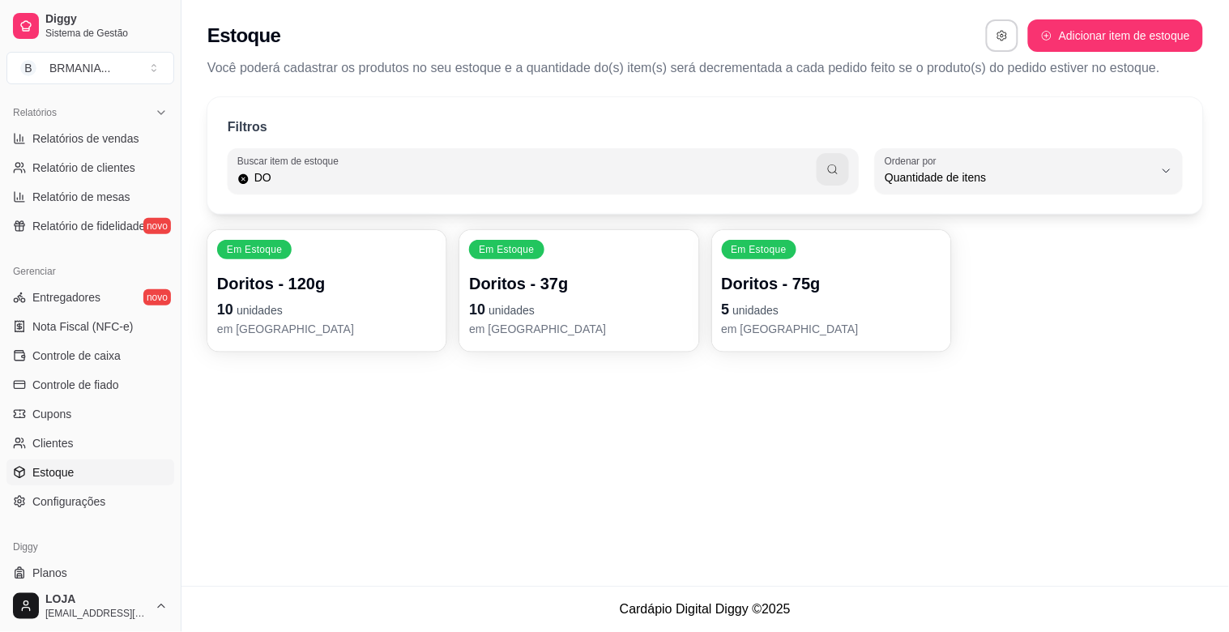
type input "D"
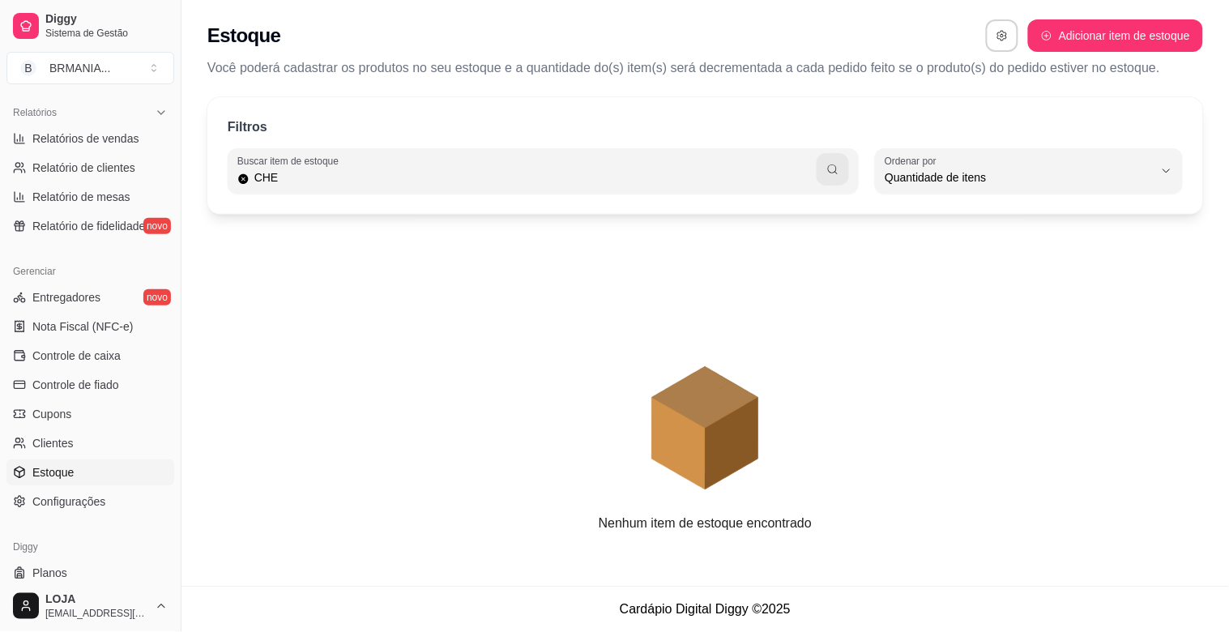
type input "CHE"
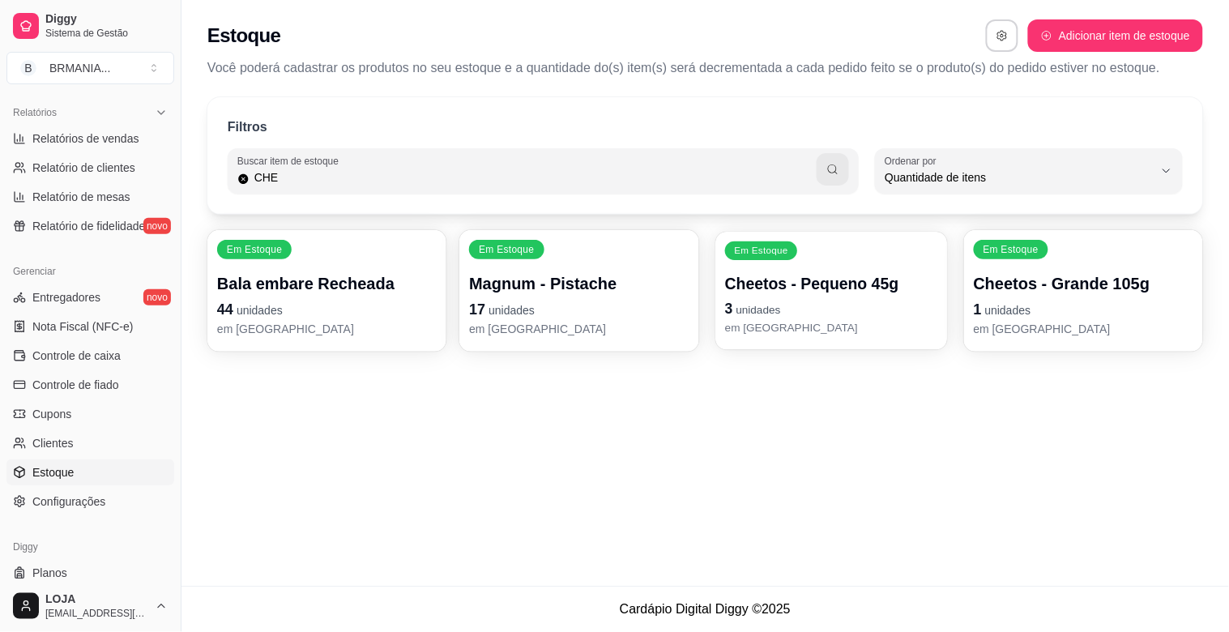
click at [794, 326] on p "em [GEOGRAPHIC_DATA]" at bounding box center [831, 327] width 213 height 15
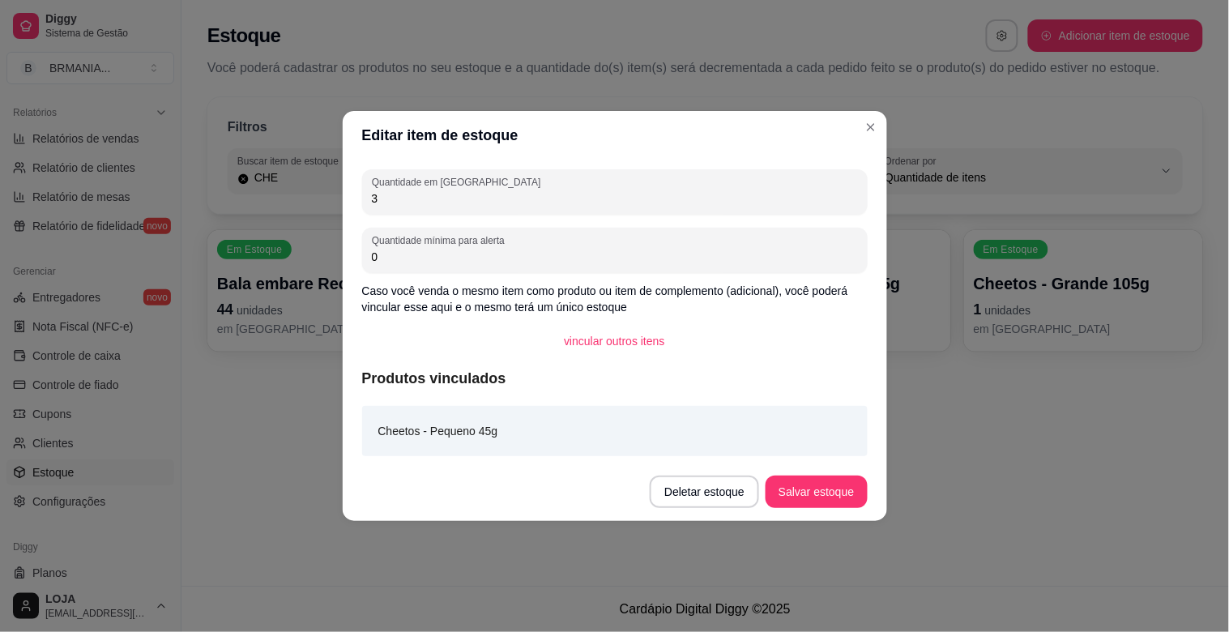
click at [456, 190] on input "3" at bounding box center [615, 198] width 486 height 16
type input "5"
click at [833, 489] on button "Salvar estoque" at bounding box center [816, 492] width 101 height 32
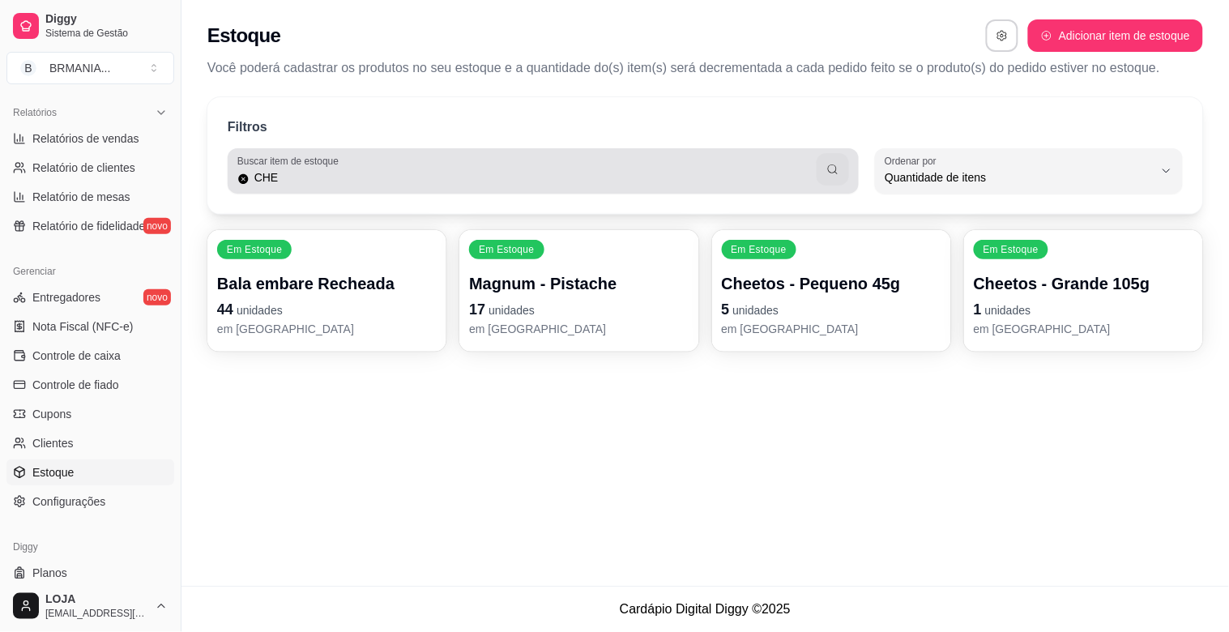
click at [609, 180] on input "CHE" at bounding box center [534, 177] width 568 height 16
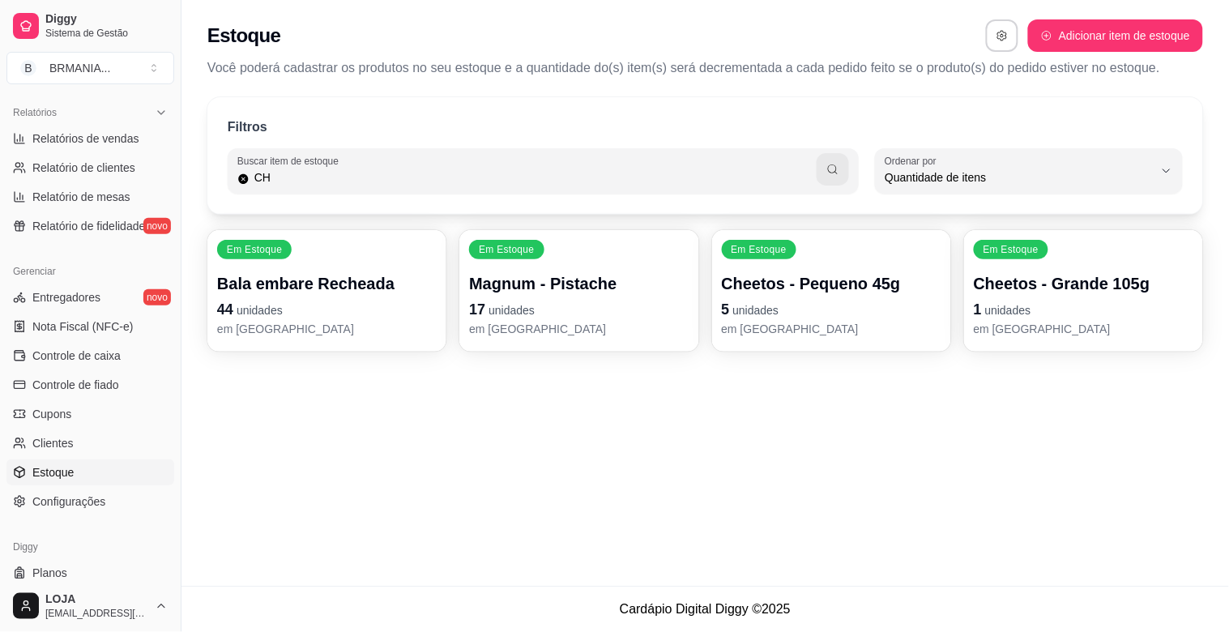
type input "C"
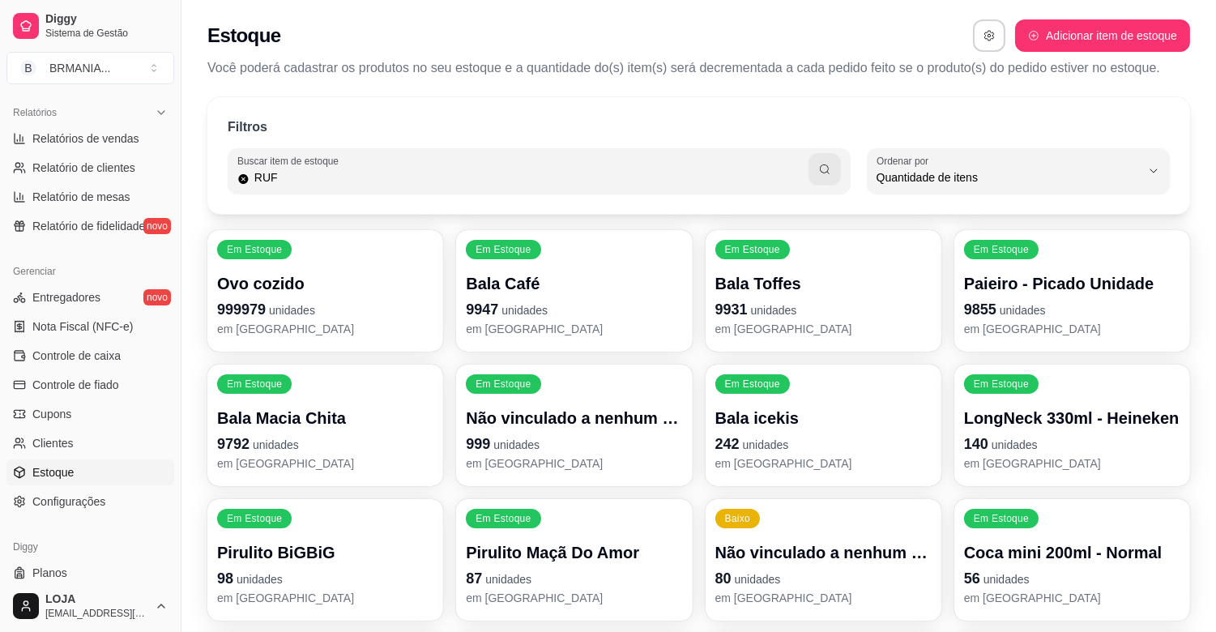
type input "RUF"
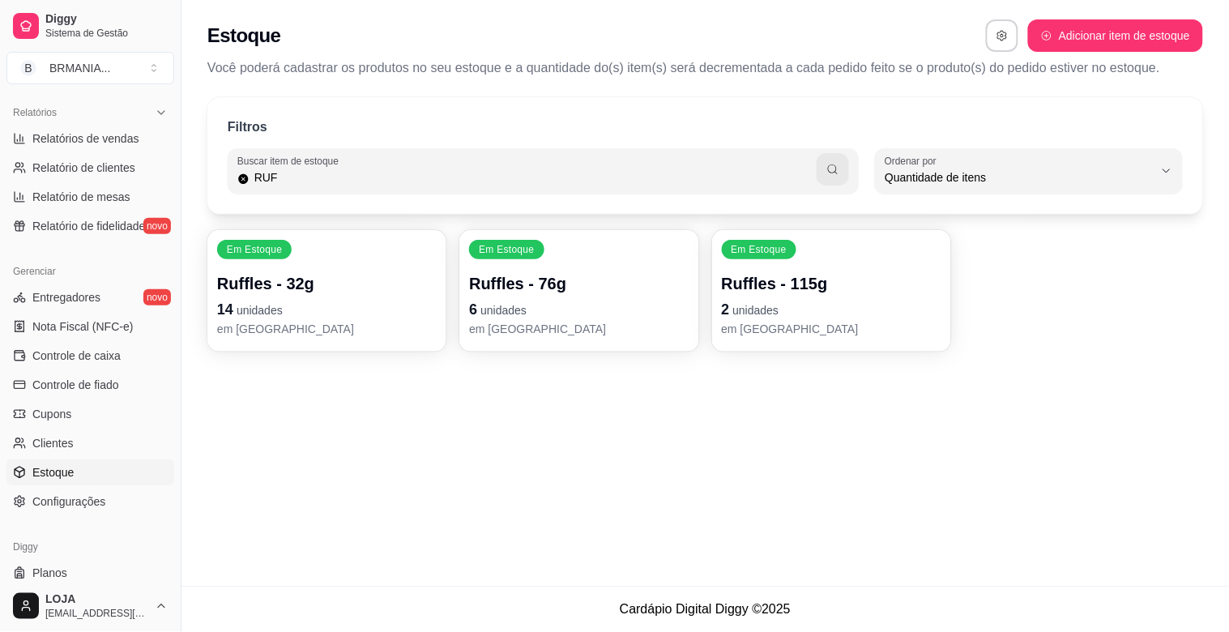
click at [563, 302] on p "6 unidades" at bounding box center [579, 309] width 220 height 23
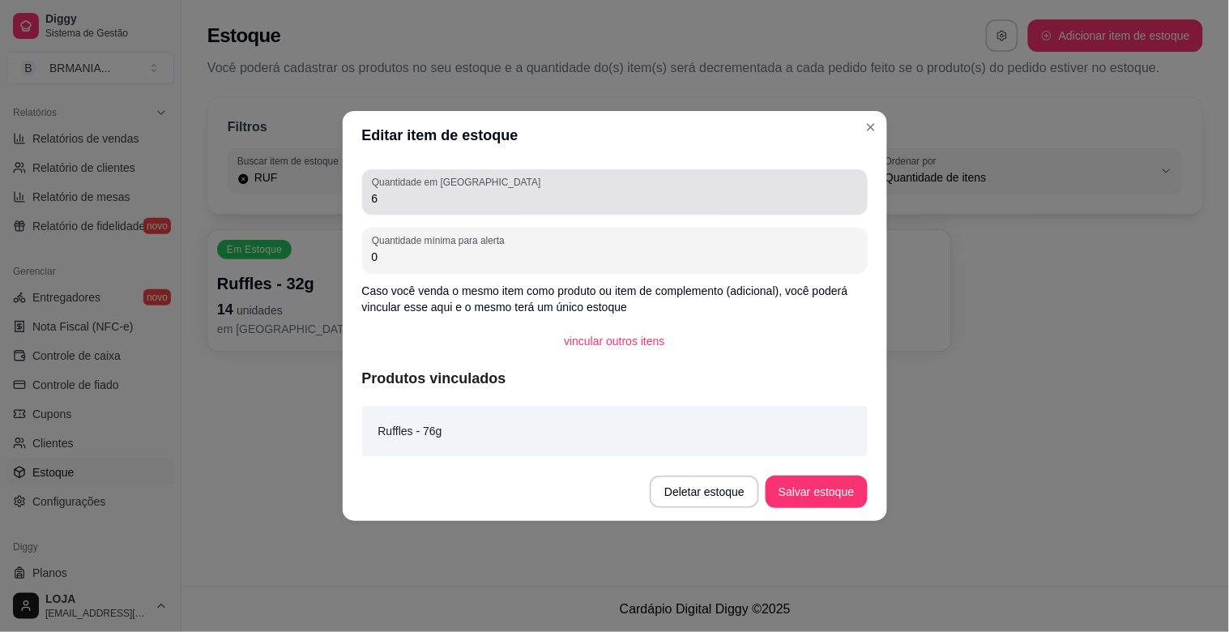
click at [476, 203] on input "6" at bounding box center [615, 198] width 486 height 16
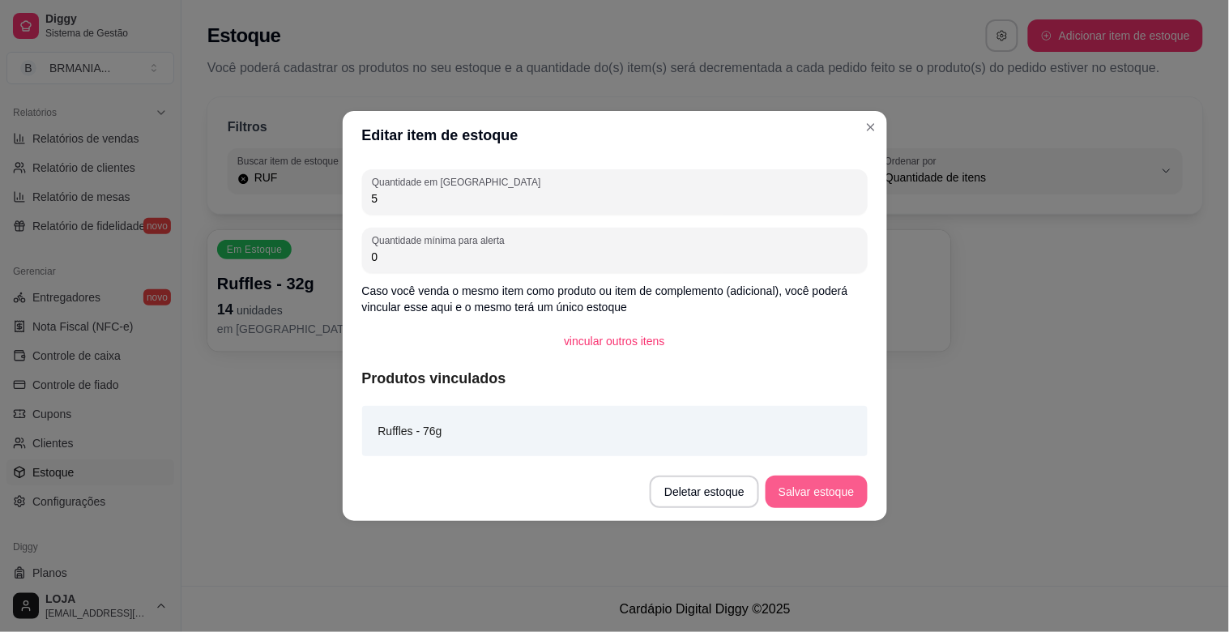
type input "5"
click at [840, 480] on button "Salvar estoque" at bounding box center [816, 492] width 99 height 32
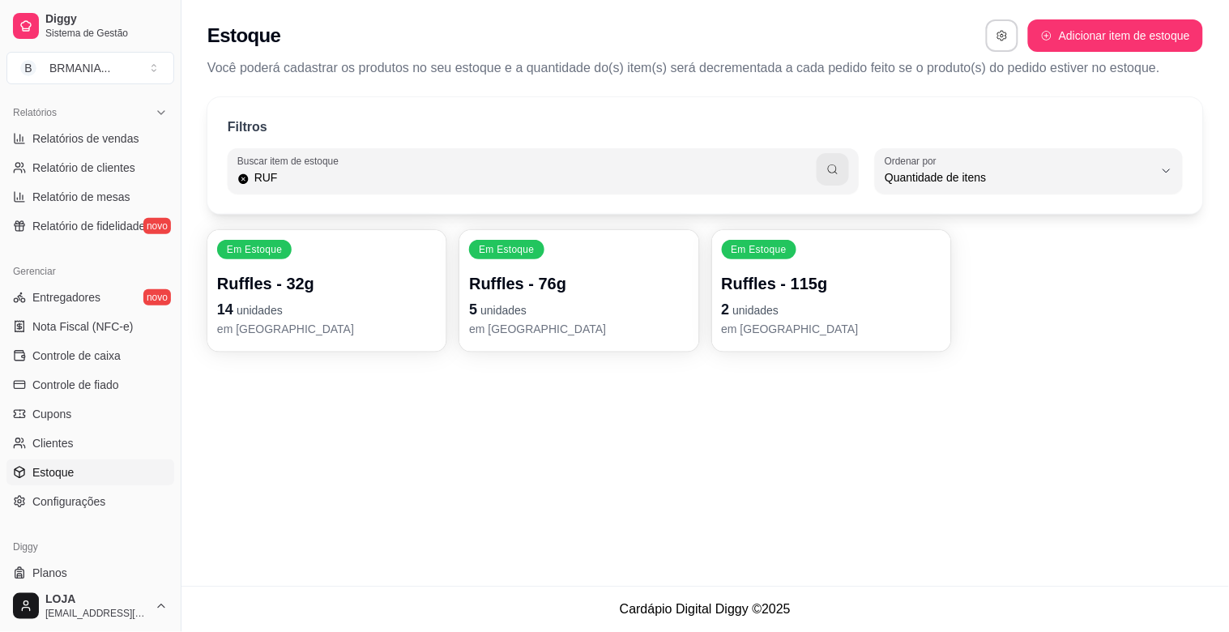
click at [832, 319] on p "2 unidades" at bounding box center [832, 309] width 220 height 23
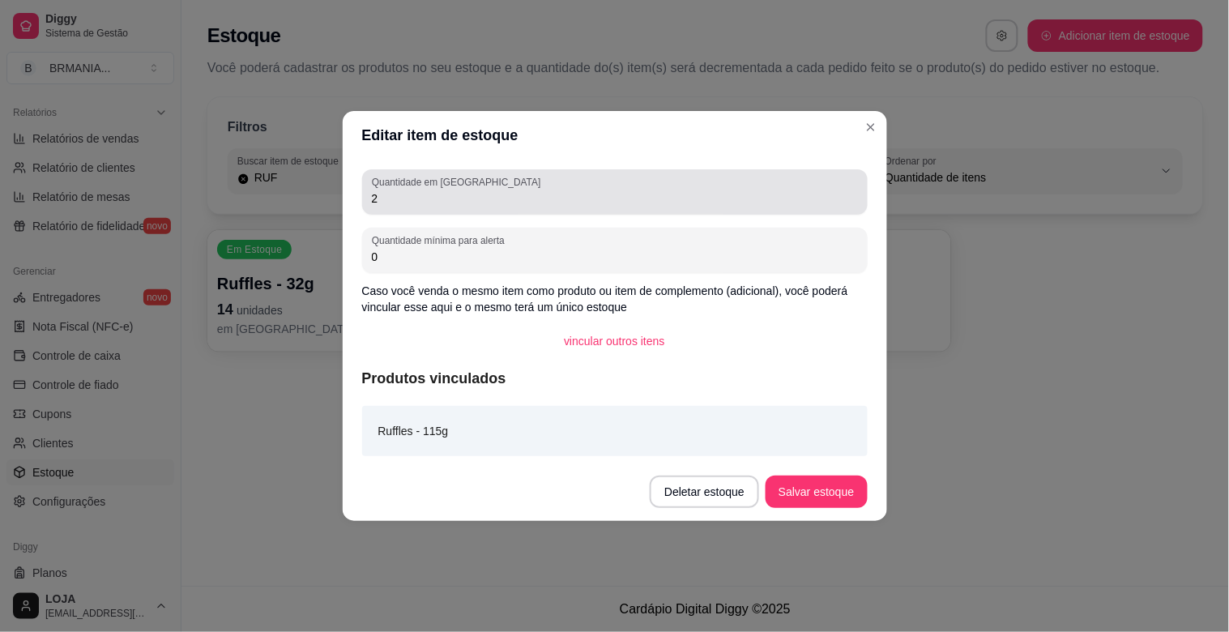
click at [454, 194] on input "2" at bounding box center [615, 198] width 486 height 16
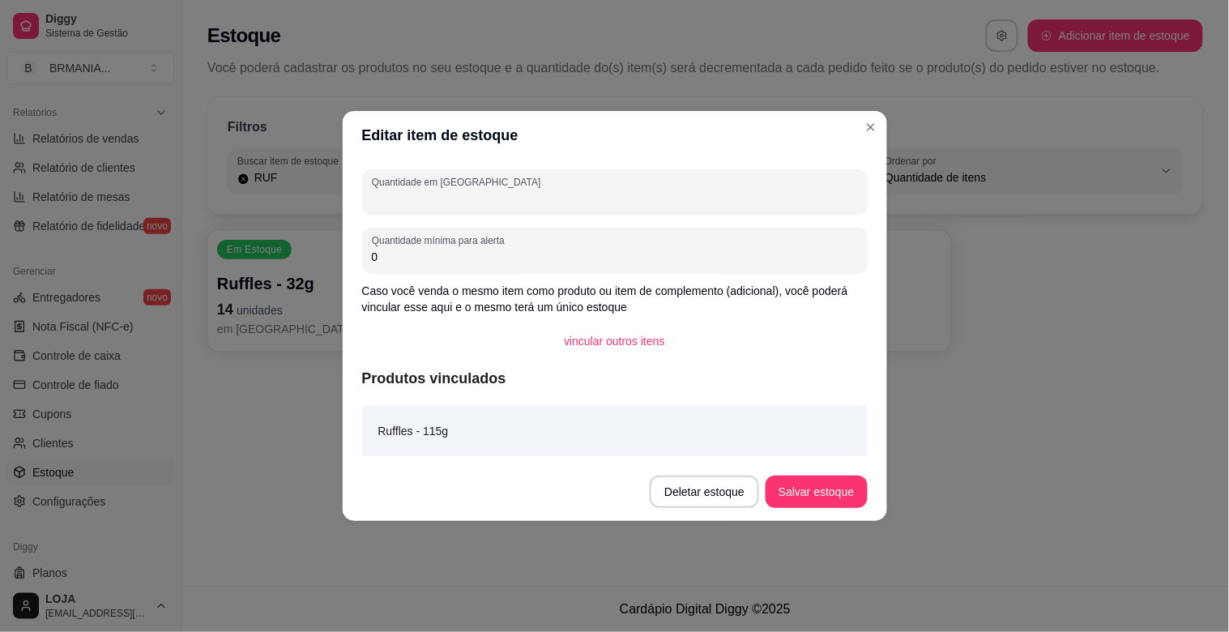
type input "6"
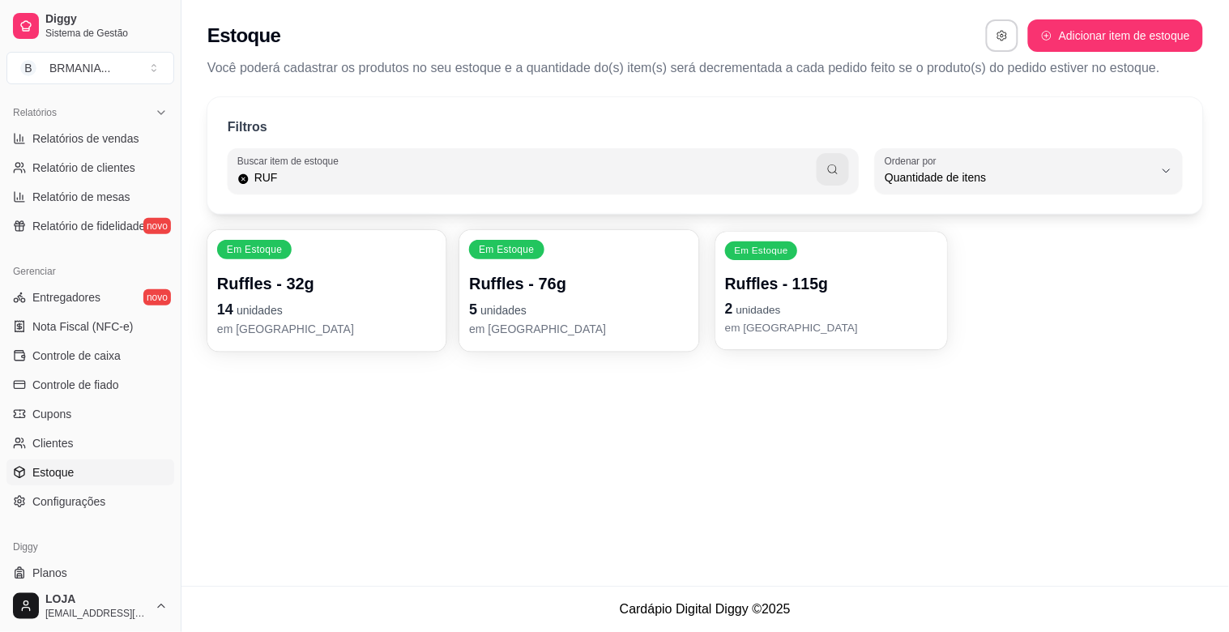
click at [814, 318] on p "2 unidades" at bounding box center [831, 309] width 213 height 22
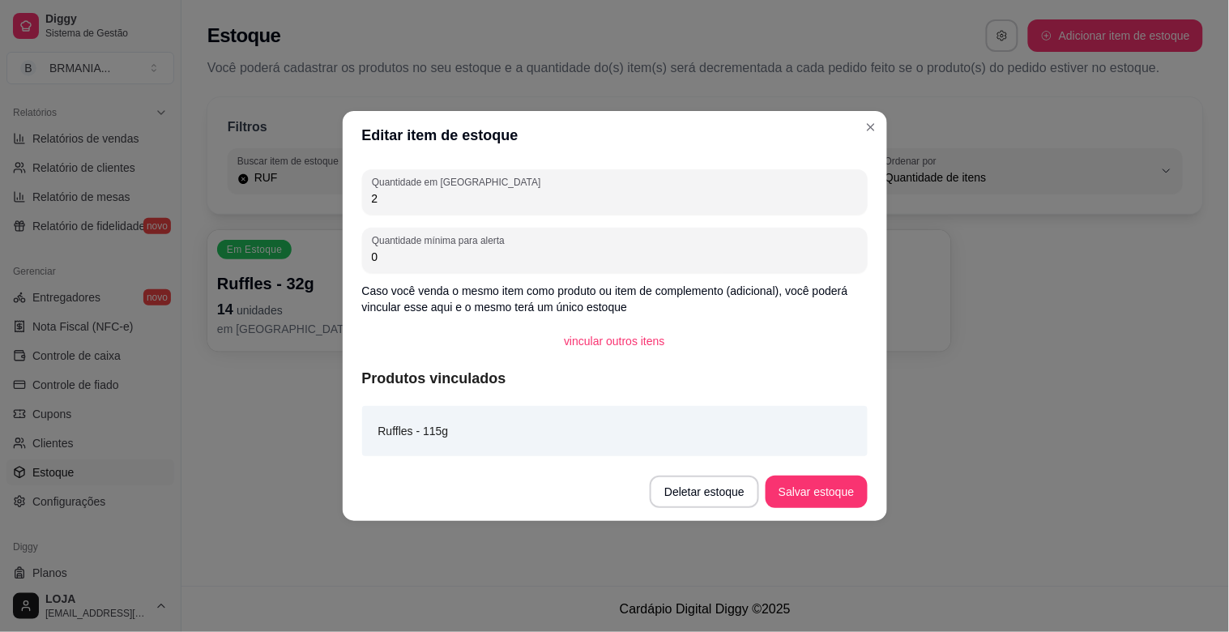
click at [479, 216] on div "Quantidade em estoque 2 Quantidade mínima para alerta 0 Caso você venda o mesmo…" at bounding box center [615, 311] width 545 height 303
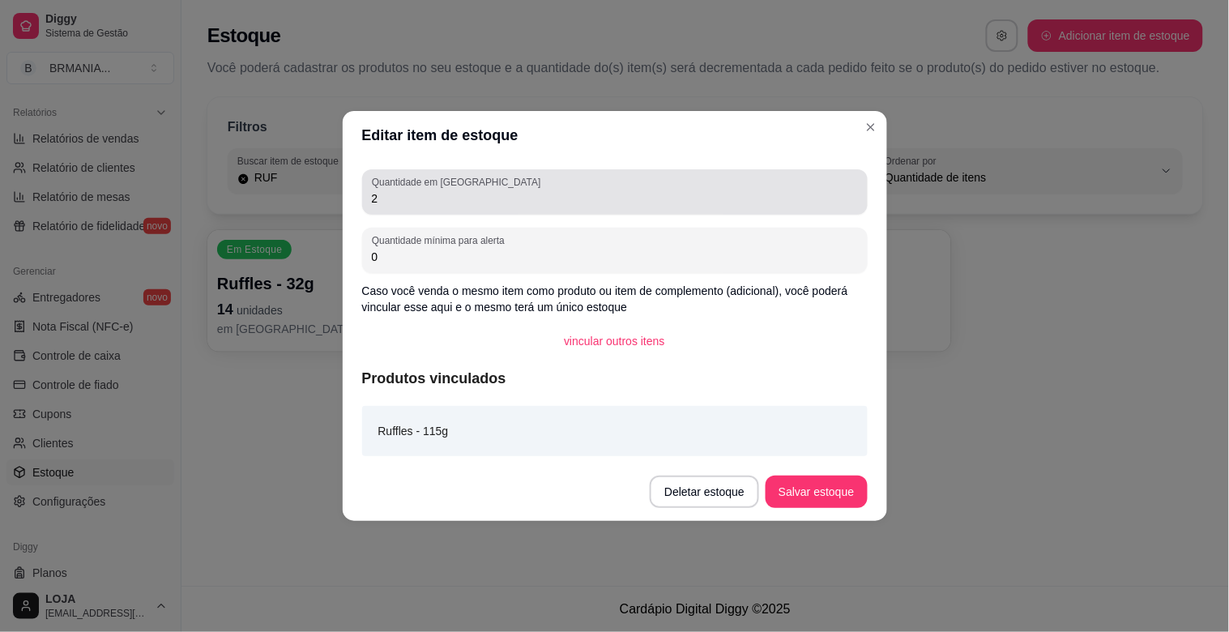
click at [471, 192] on input "2" at bounding box center [615, 198] width 486 height 16
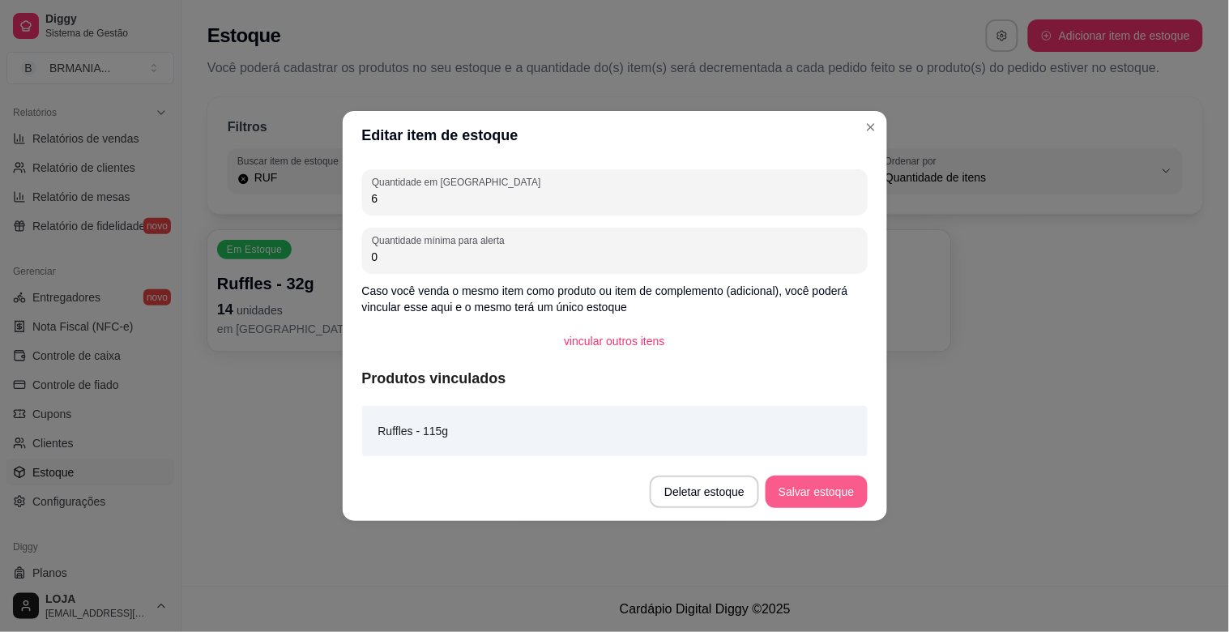
type input "6"
click at [821, 484] on button "Salvar estoque" at bounding box center [816, 492] width 101 height 32
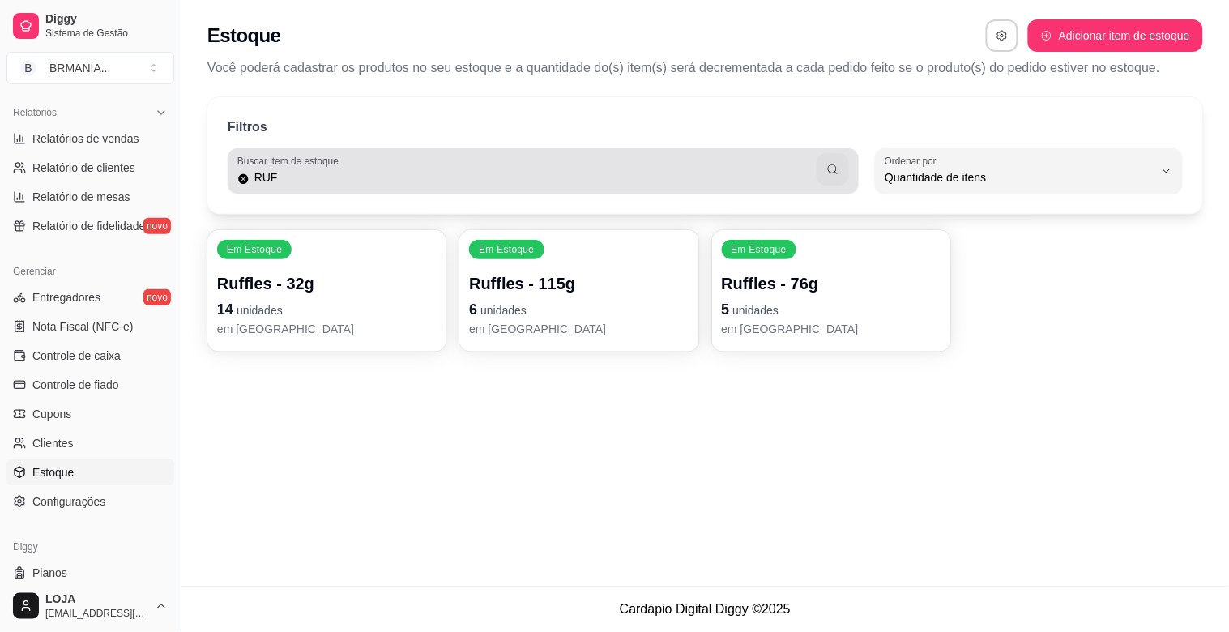
click at [432, 166] on div "RUF" at bounding box center [543, 171] width 612 height 32
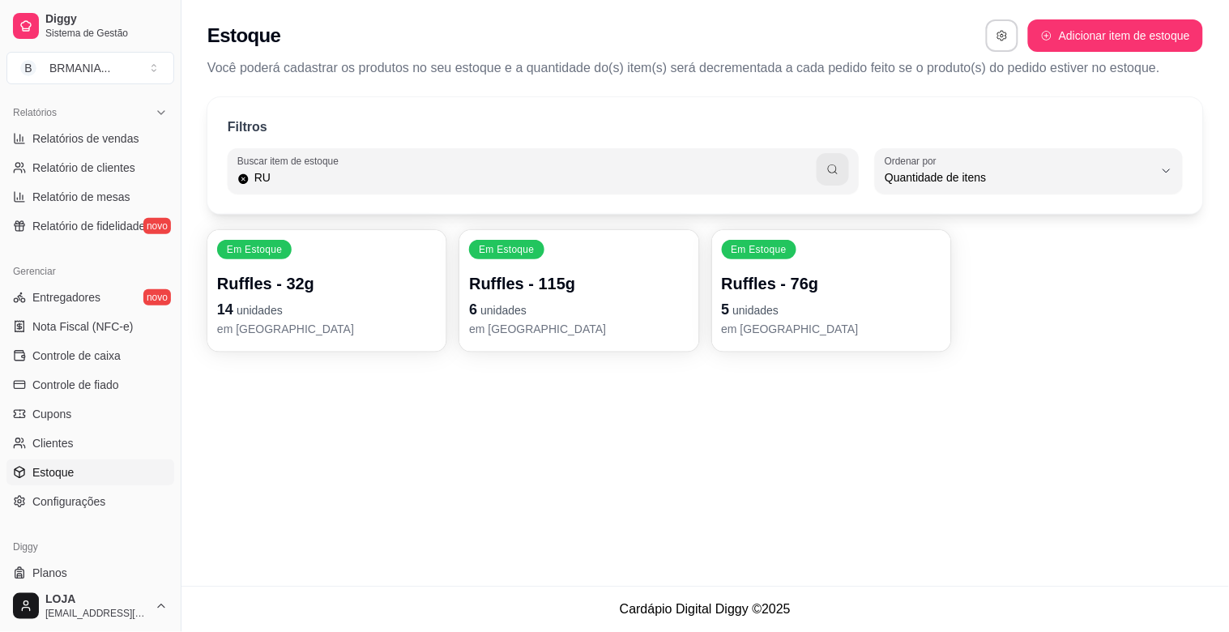
type input "R"
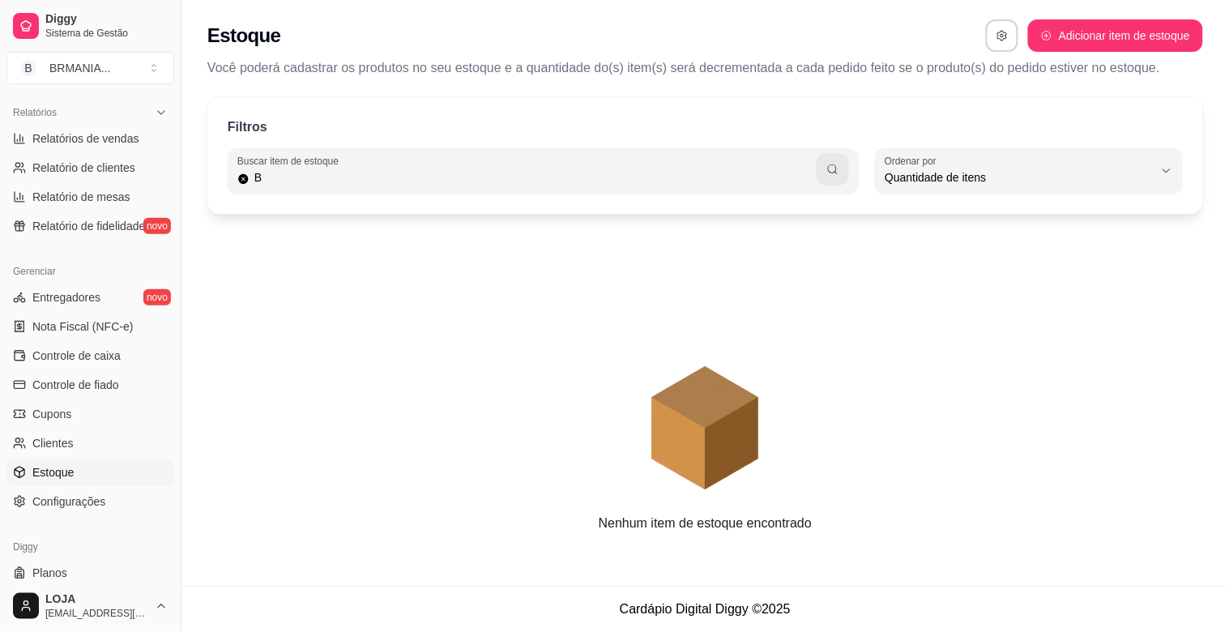
type input "B"
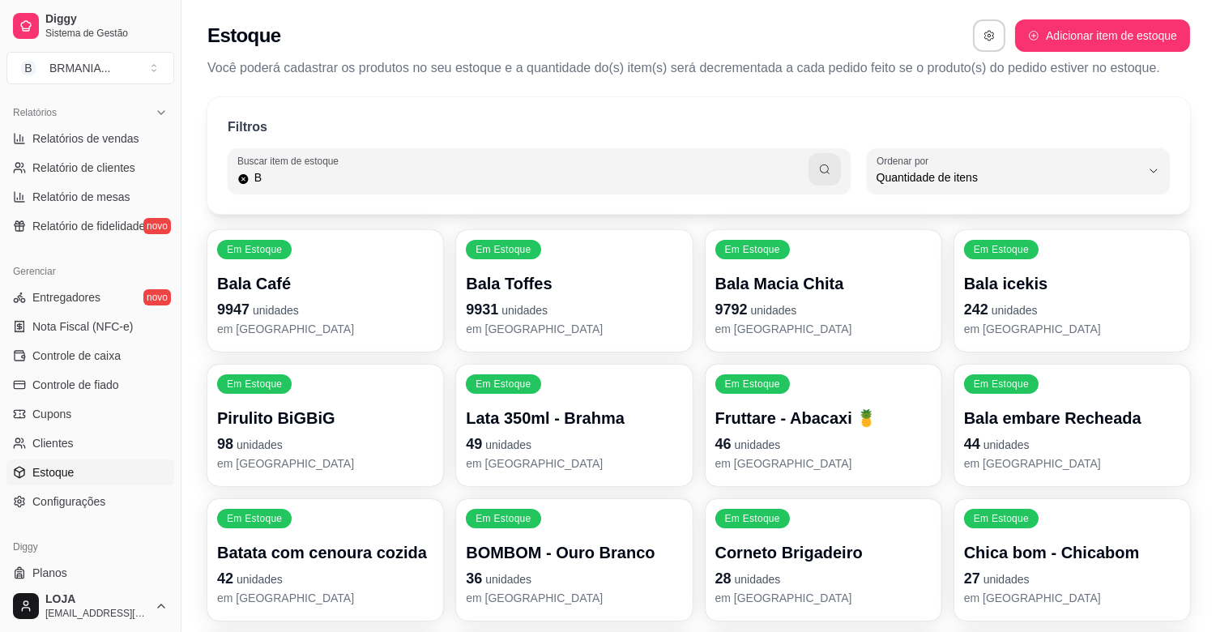
click at [400, 179] on input "B" at bounding box center [529, 177] width 559 height 16
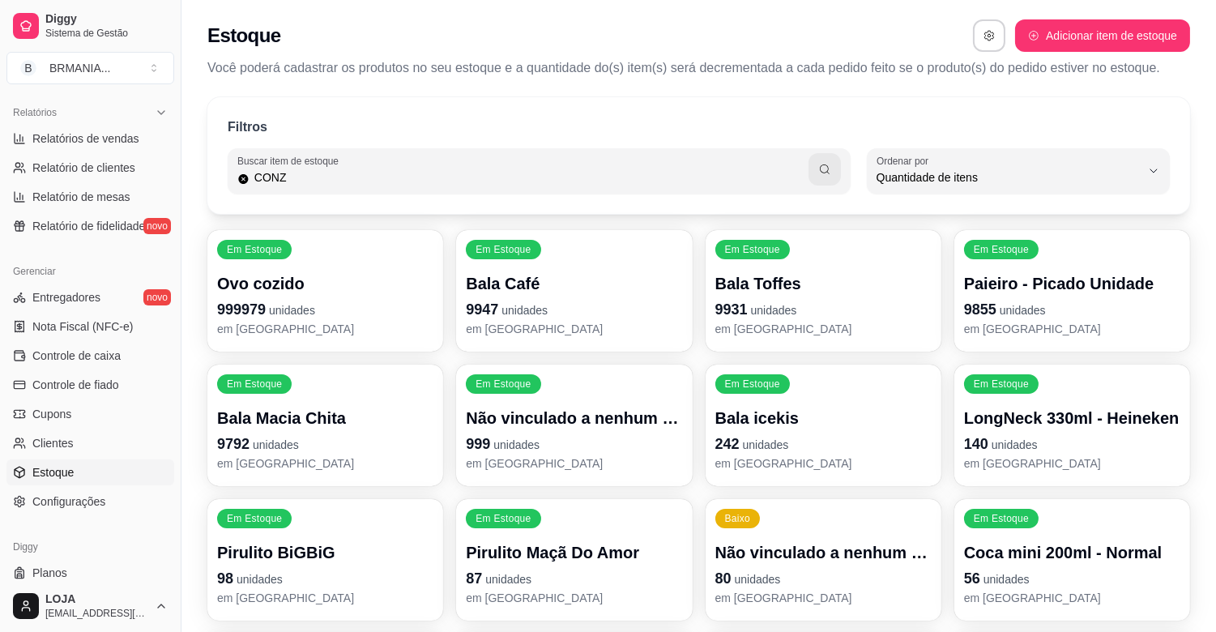
type input "CONZ"
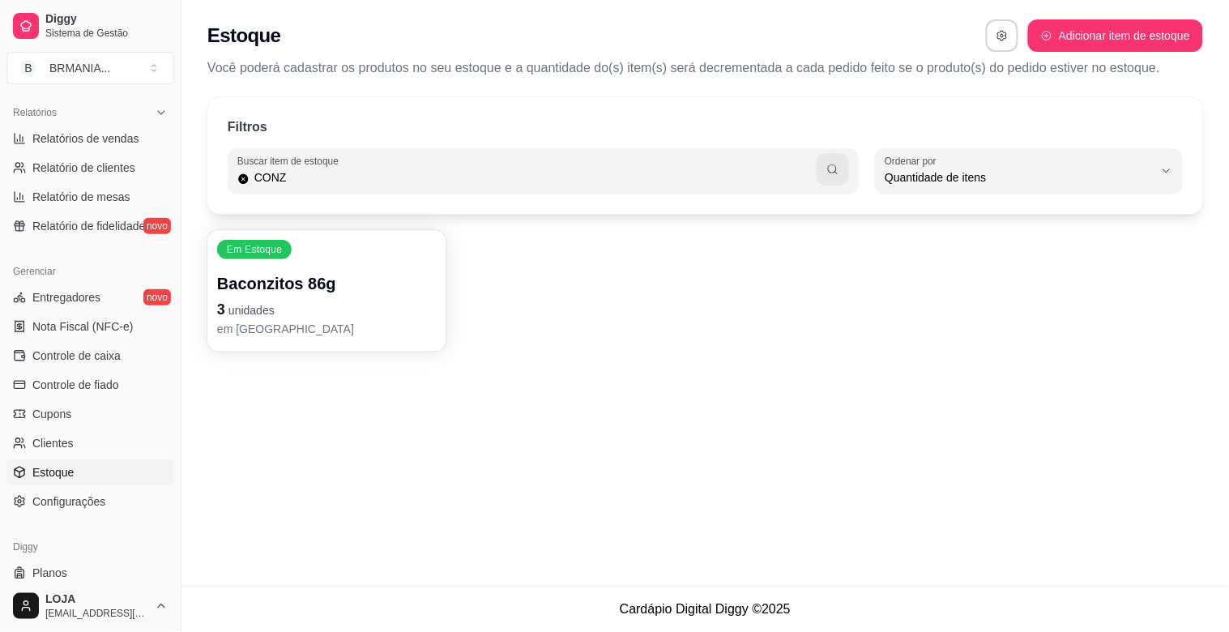
click at [318, 310] on p "3 unidades" at bounding box center [327, 309] width 220 height 23
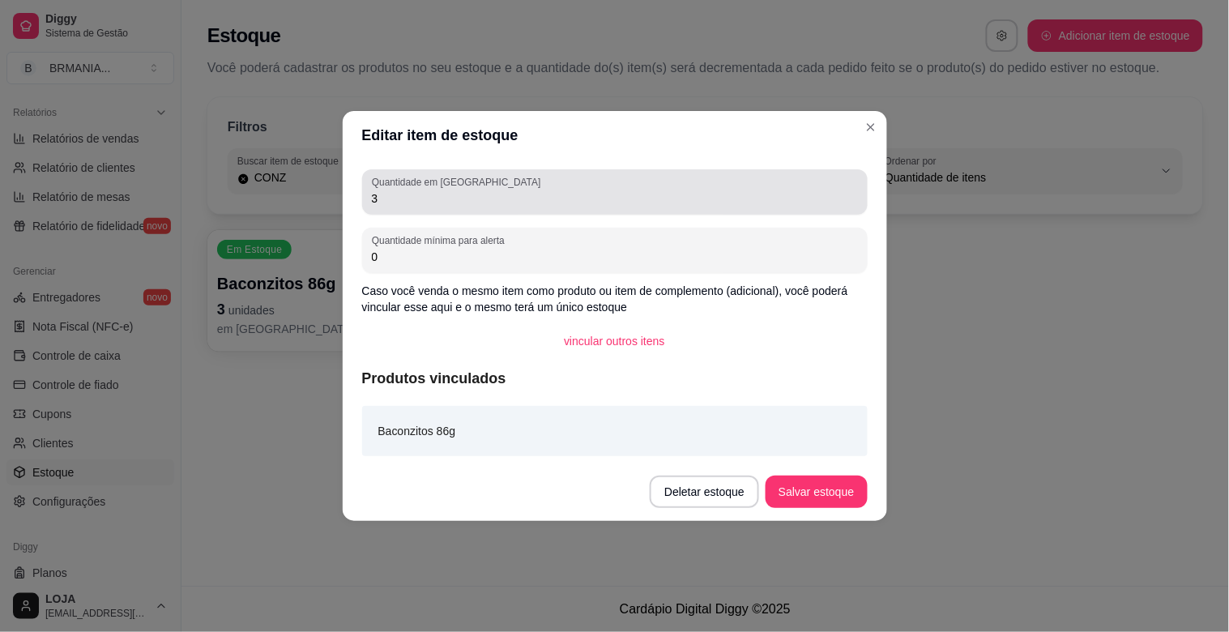
click at [386, 207] on div "3" at bounding box center [615, 192] width 486 height 32
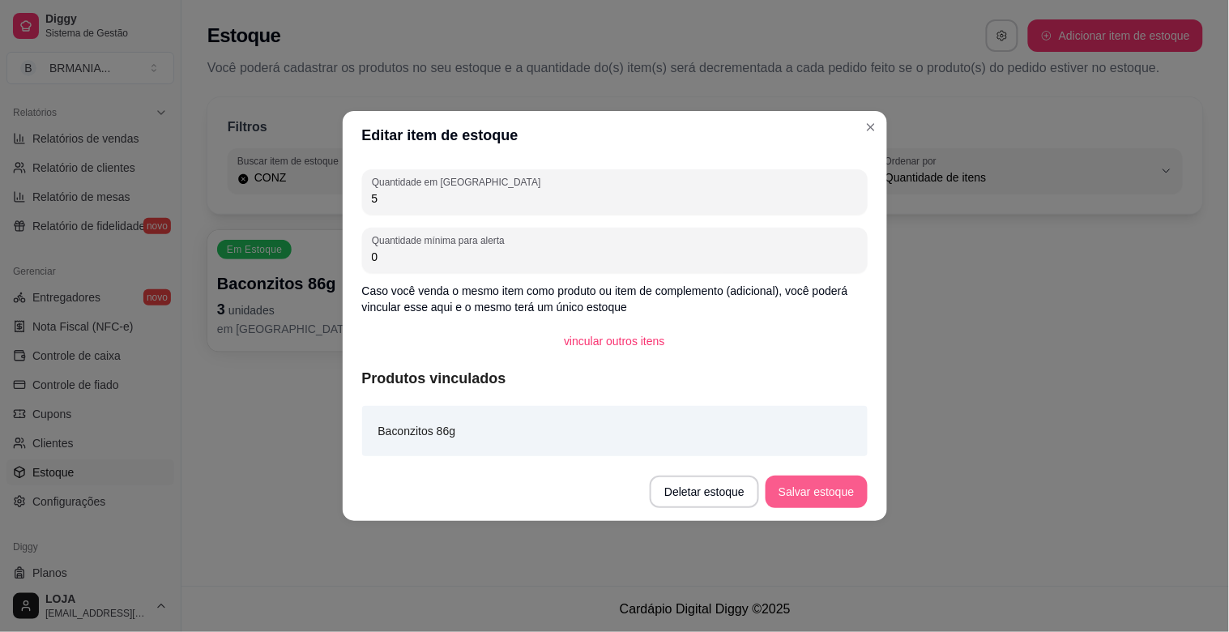
type input "5"
click at [803, 488] on button "Salvar estoque" at bounding box center [816, 492] width 101 height 32
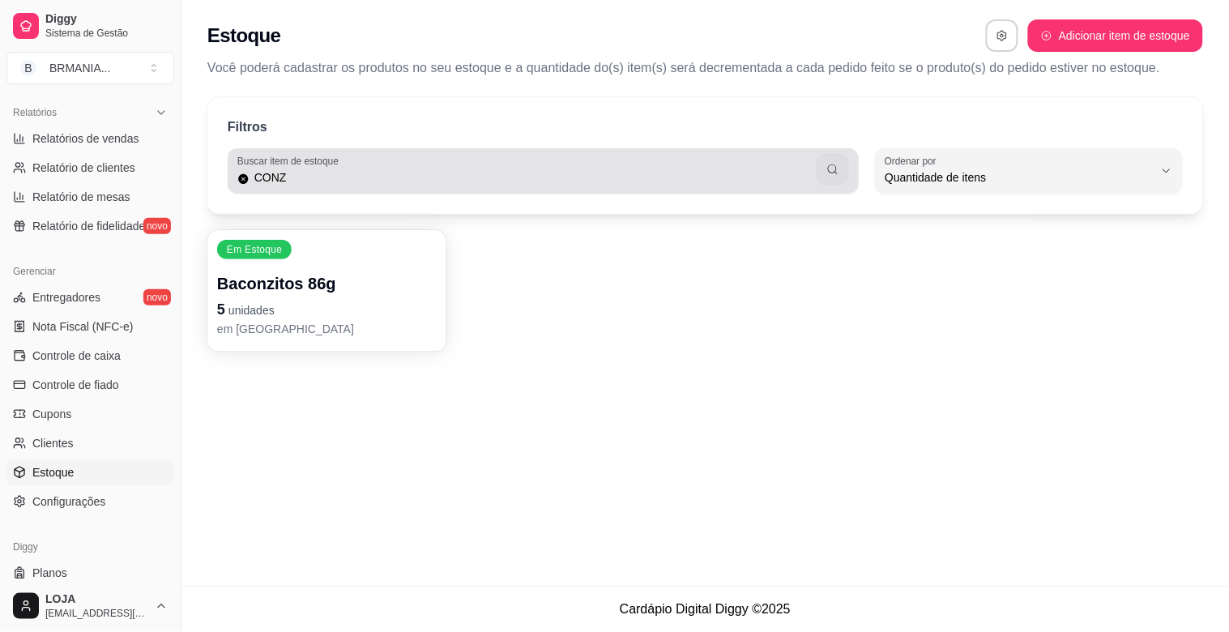
click at [564, 160] on div "CONZ" at bounding box center [543, 171] width 612 height 32
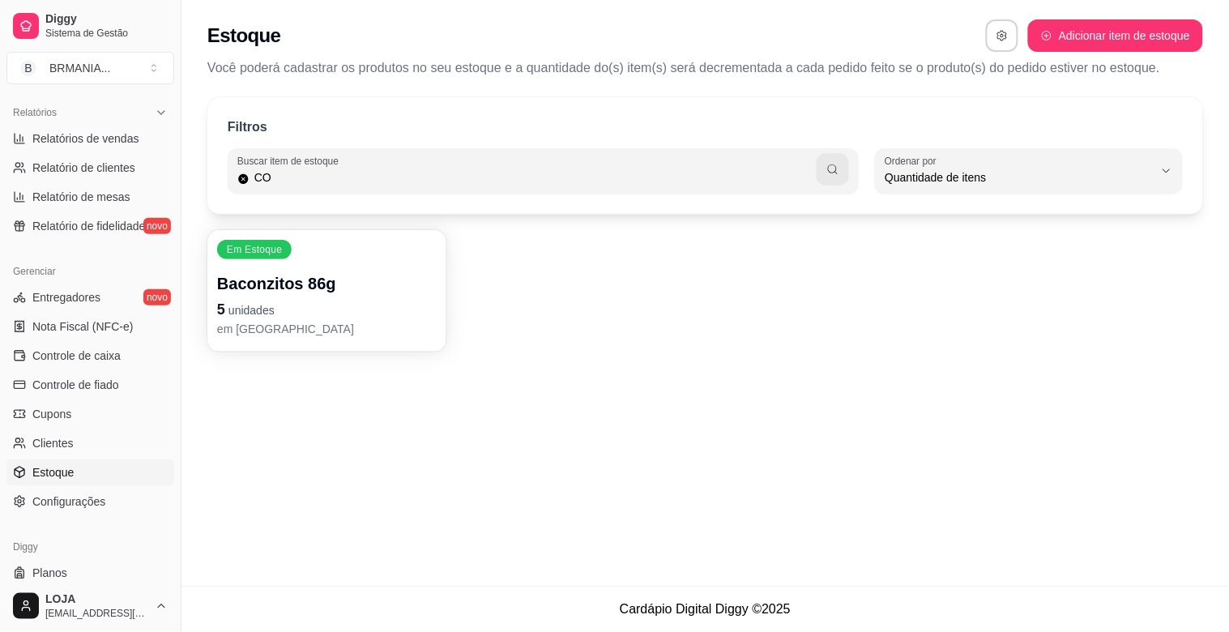
type input "C"
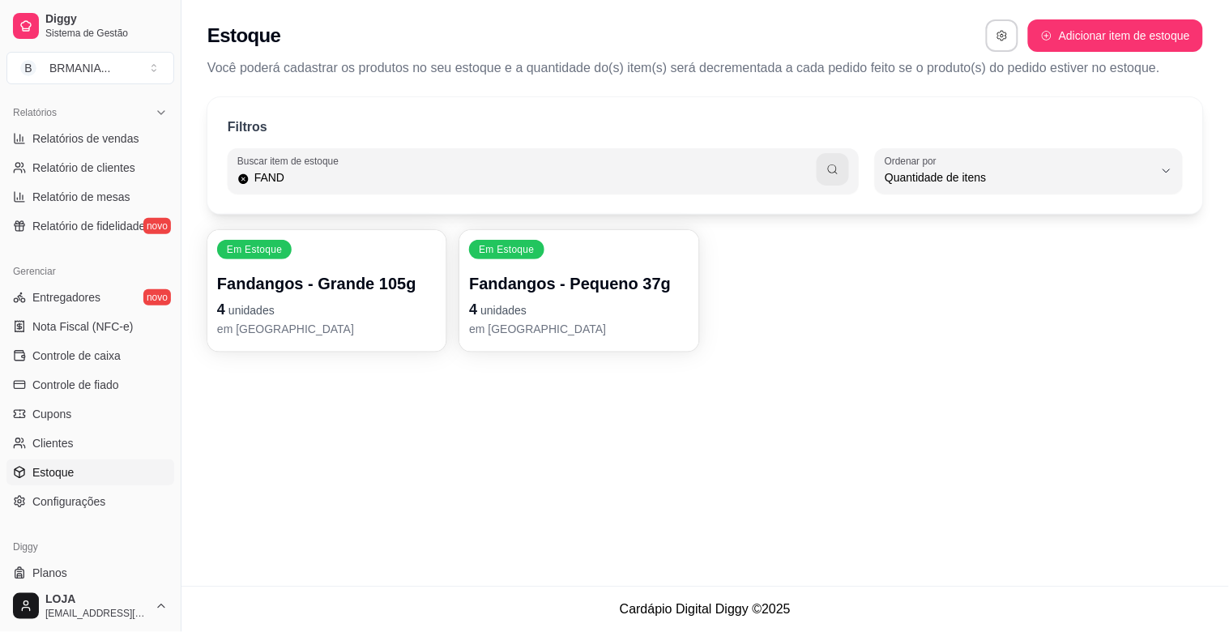
click at [309, 306] on p "4 unidades" at bounding box center [327, 309] width 220 height 23
click at [506, 176] on input "FAND" at bounding box center [534, 177] width 568 height 16
type input "F"
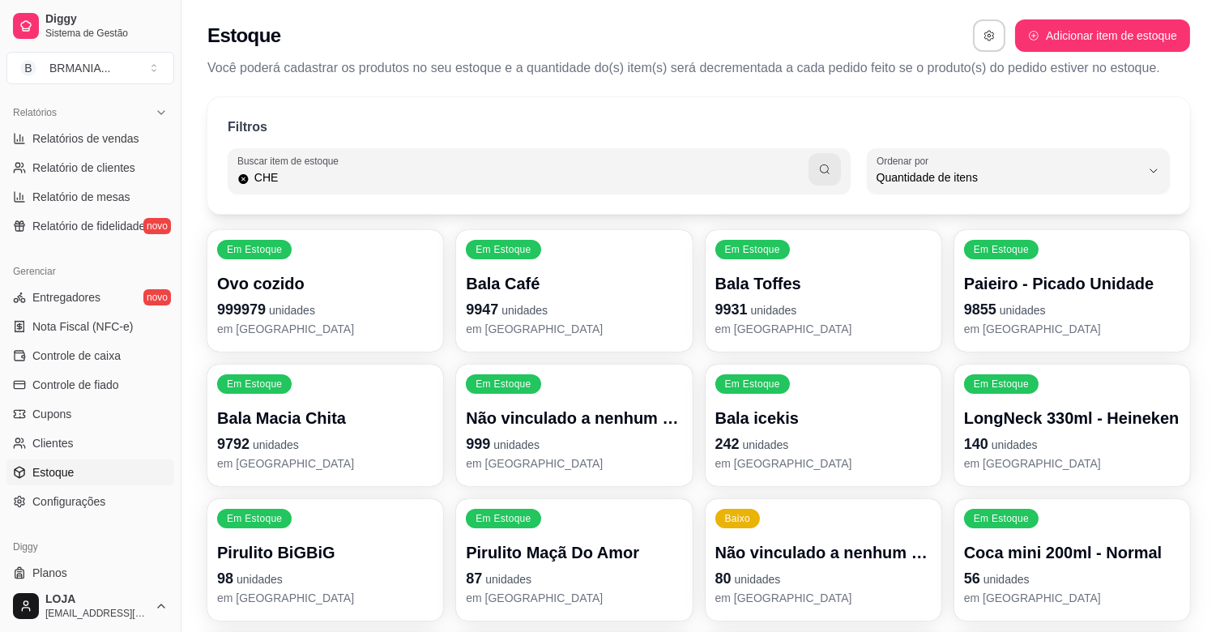
type input "CHE"
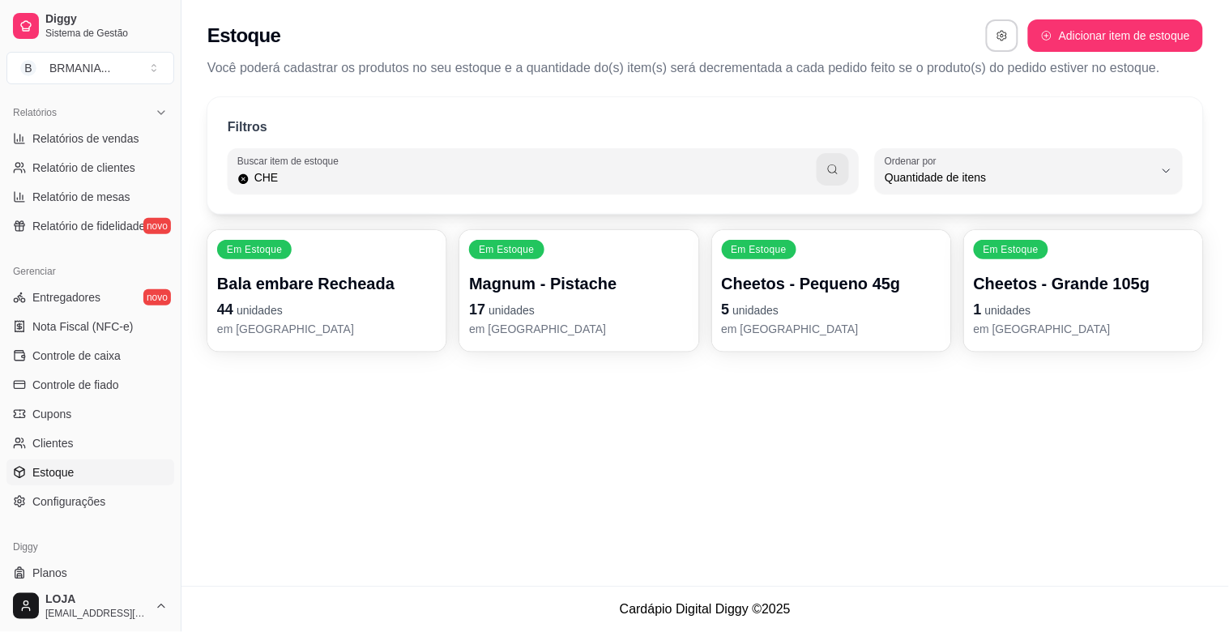
click at [1139, 323] on p "em [GEOGRAPHIC_DATA]" at bounding box center [1084, 329] width 220 height 16
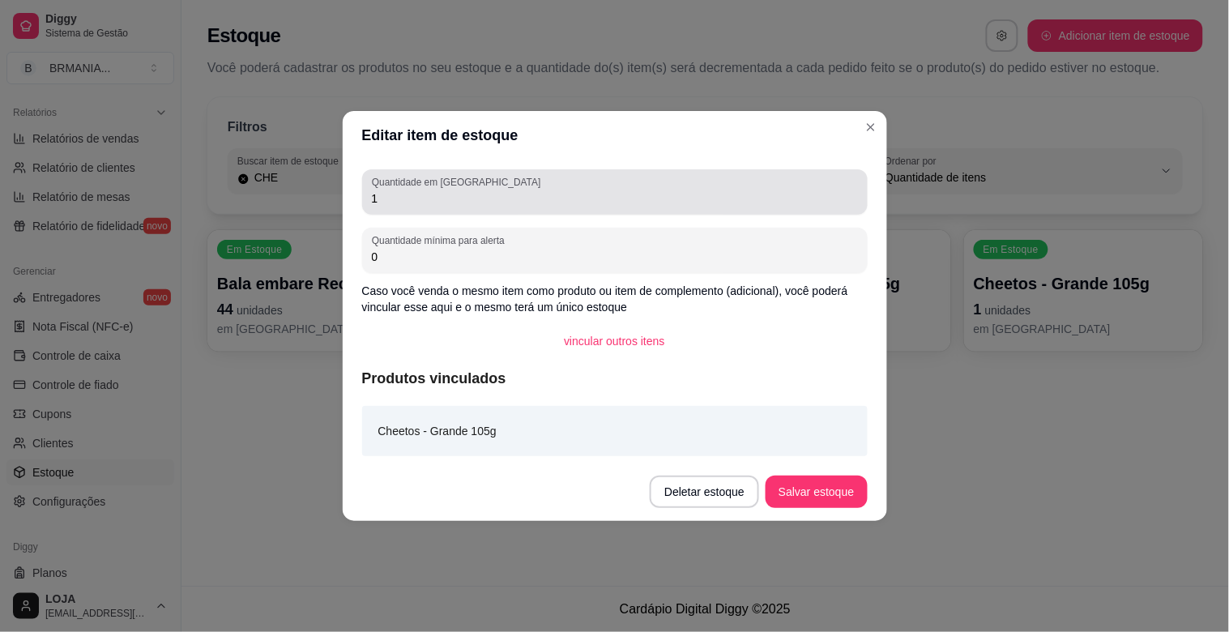
click at [381, 196] on input "1" at bounding box center [615, 198] width 486 height 16
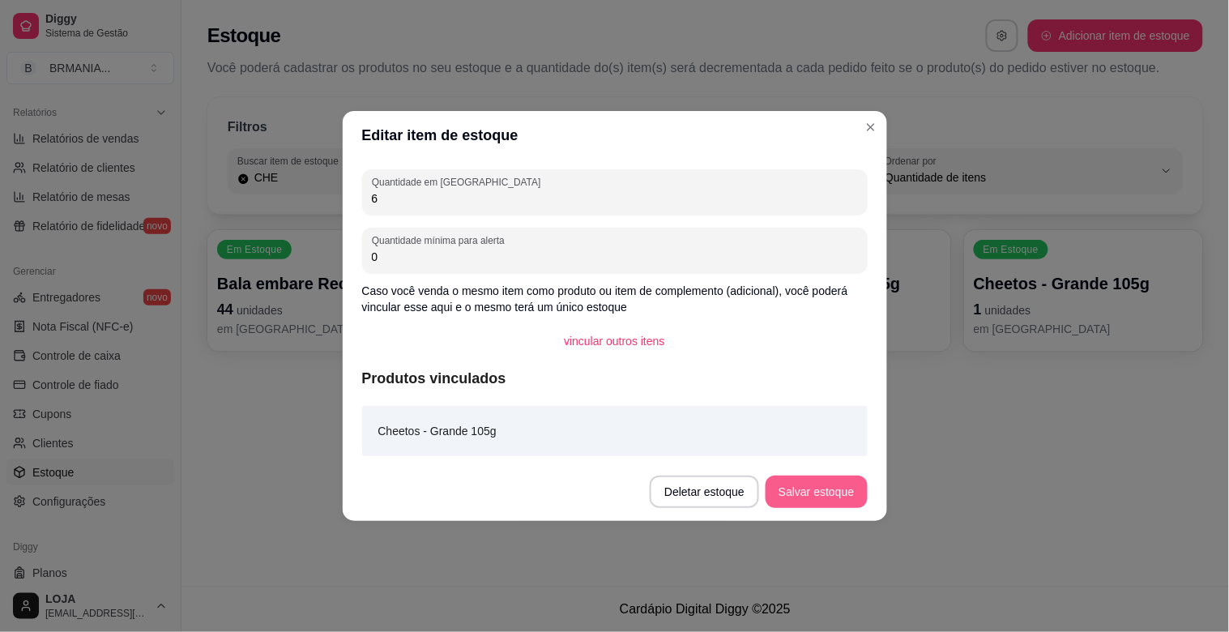
type input "6"
click at [825, 487] on button "Salvar estoque" at bounding box center [816, 492] width 99 height 32
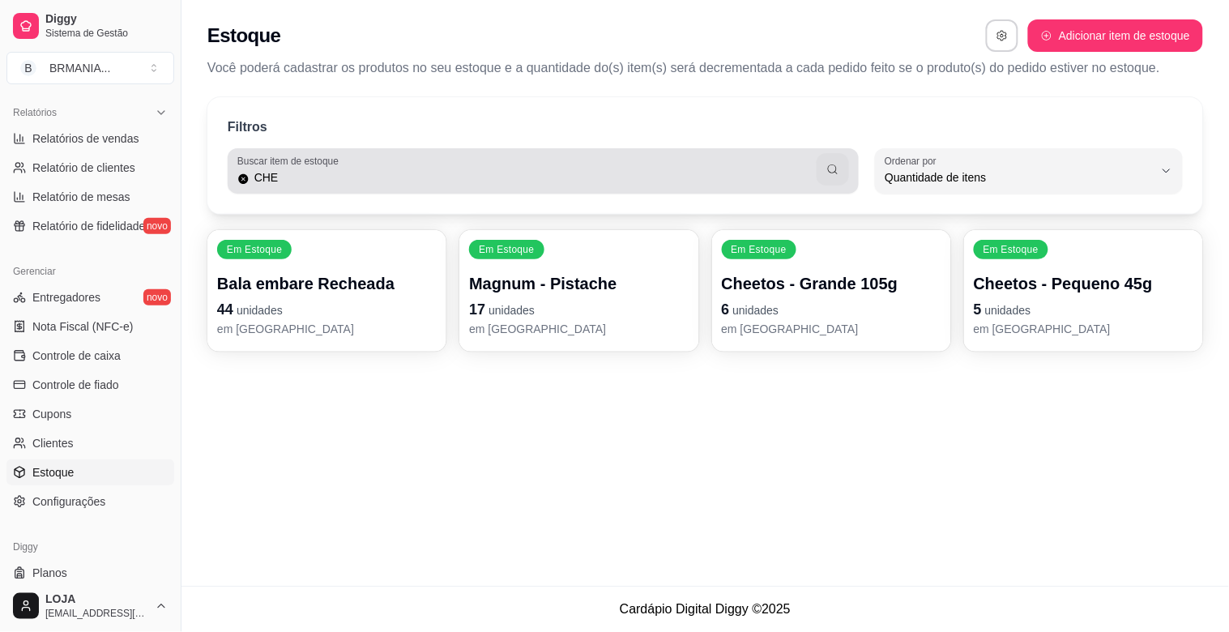
click at [612, 166] on div "CHE" at bounding box center [543, 171] width 612 height 32
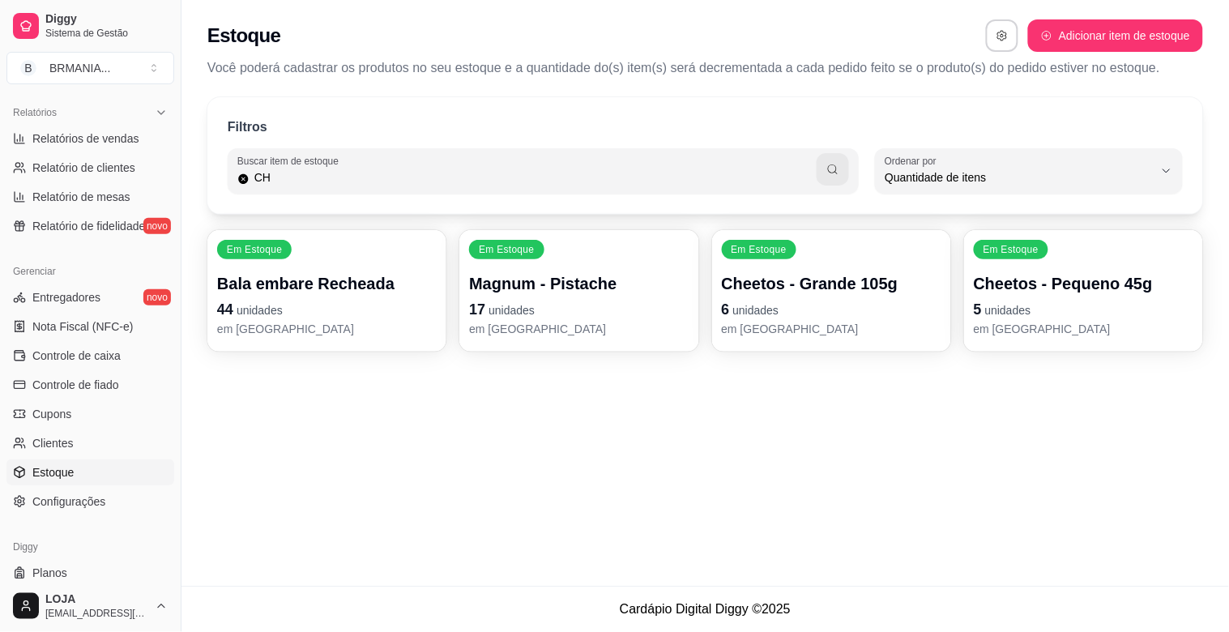
type input "C"
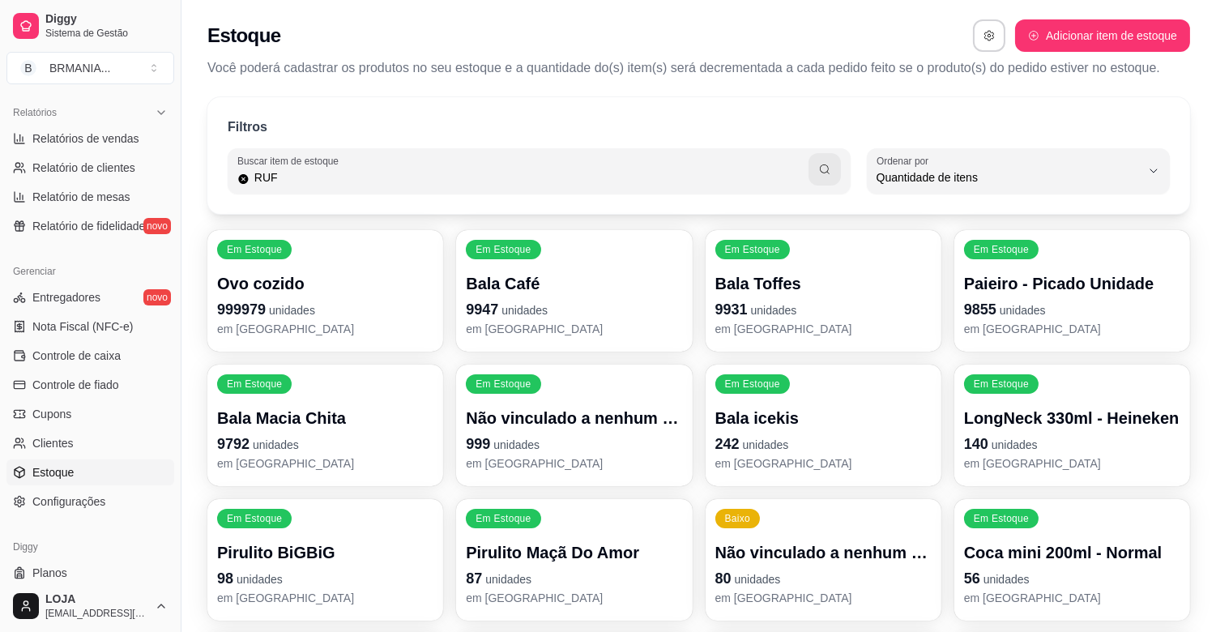
type input "RUF"
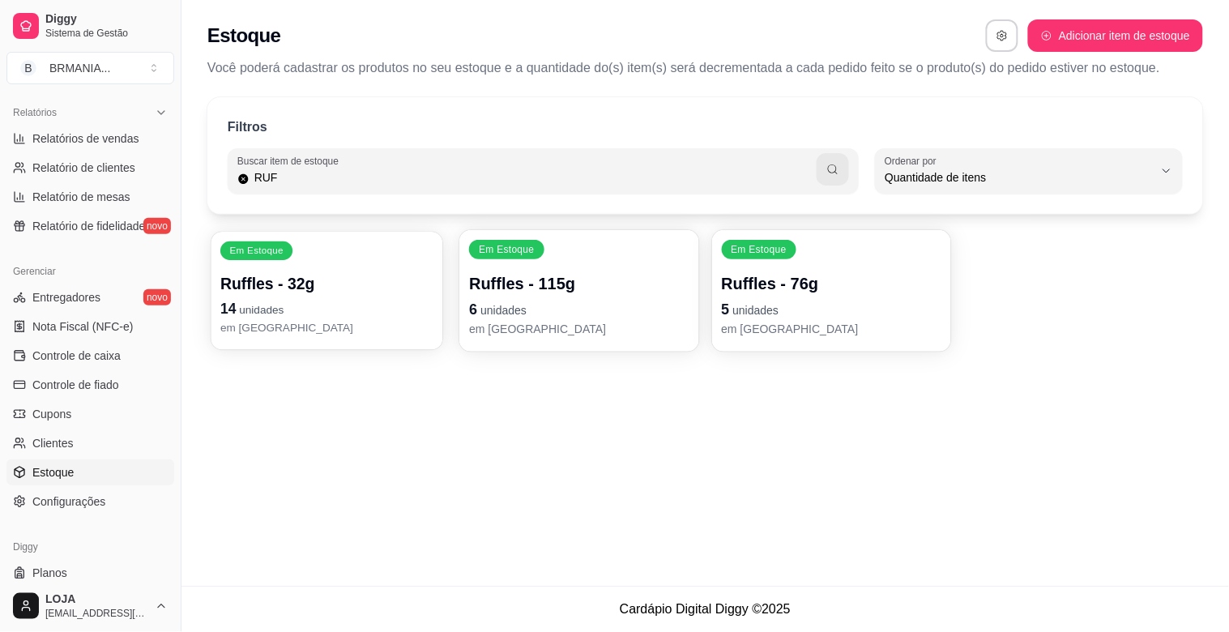
click at [376, 292] on p "Ruffles - 32g" at bounding box center [326, 284] width 213 height 22
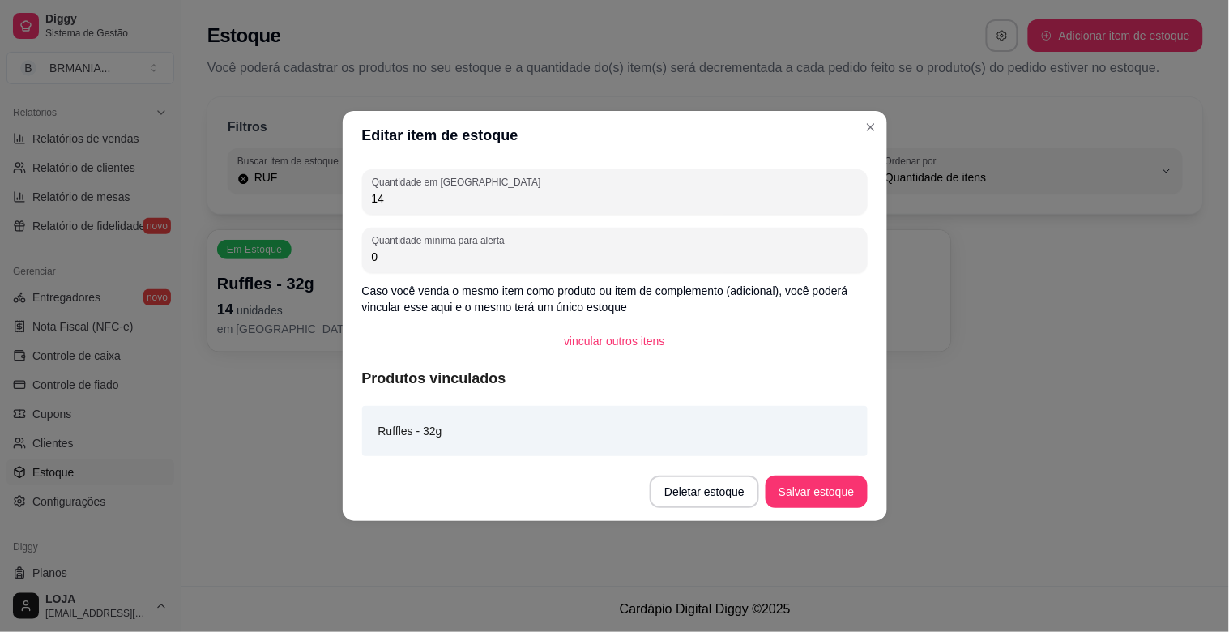
click at [405, 201] on input "14" at bounding box center [615, 198] width 486 height 16
type input "1"
type input "9"
click at [824, 497] on button "Salvar estoque" at bounding box center [816, 492] width 101 height 32
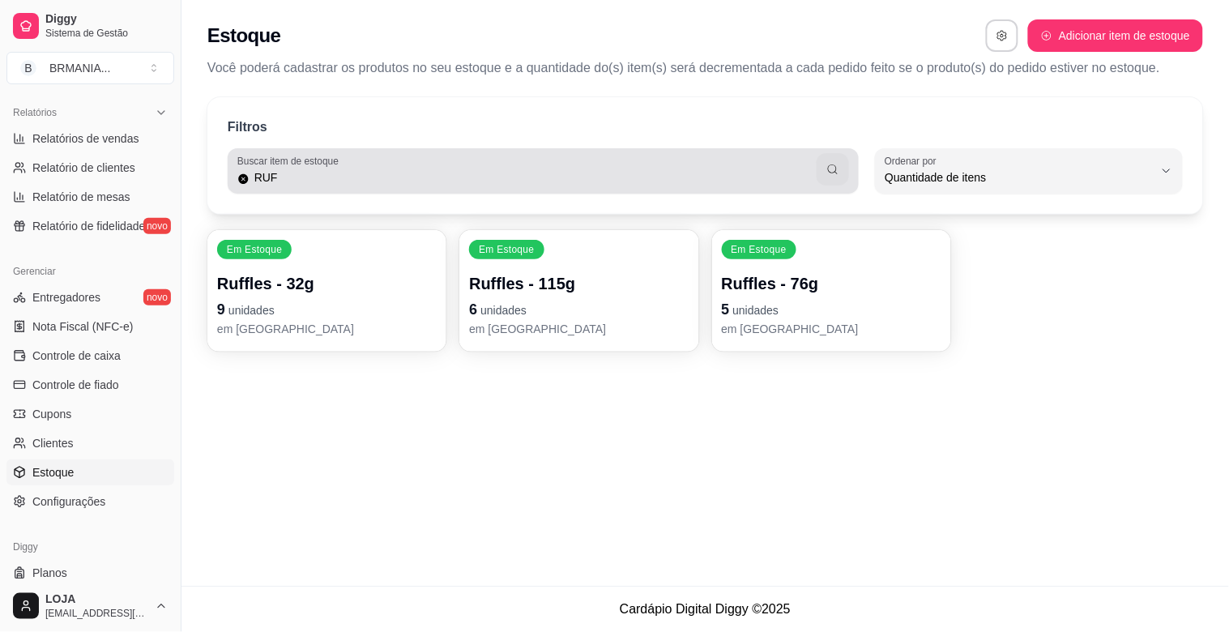
click at [485, 182] on input "RUF" at bounding box center [534, 177] width 568 height 16
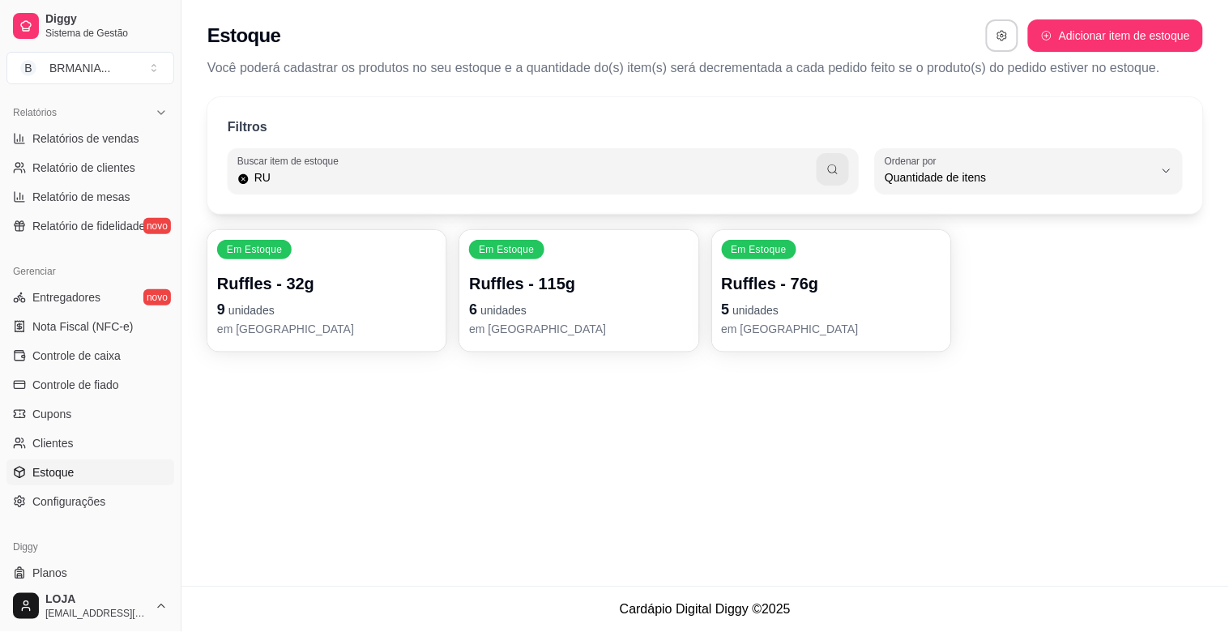
type input "R"
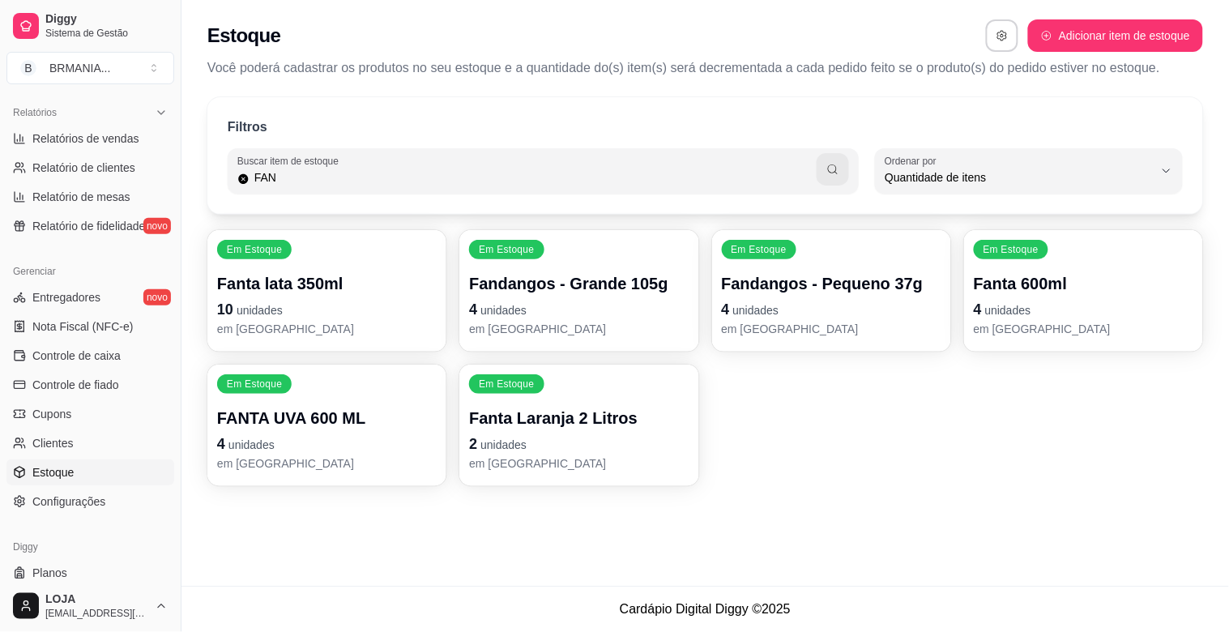
click at [824, 323] on p "em [GEOGRAPHIC_DATA]" at bounding box center [832, 329] width 220 height 16
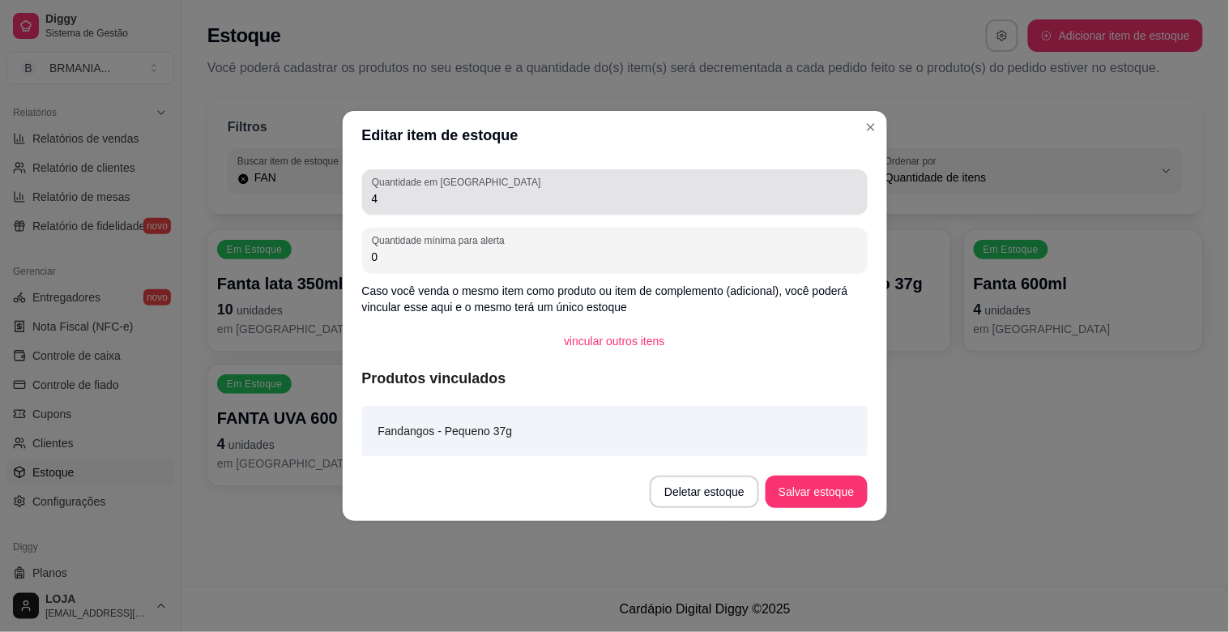
click at [452, 193] on input "4" at bounding box center [615, 198] width 486 height 16
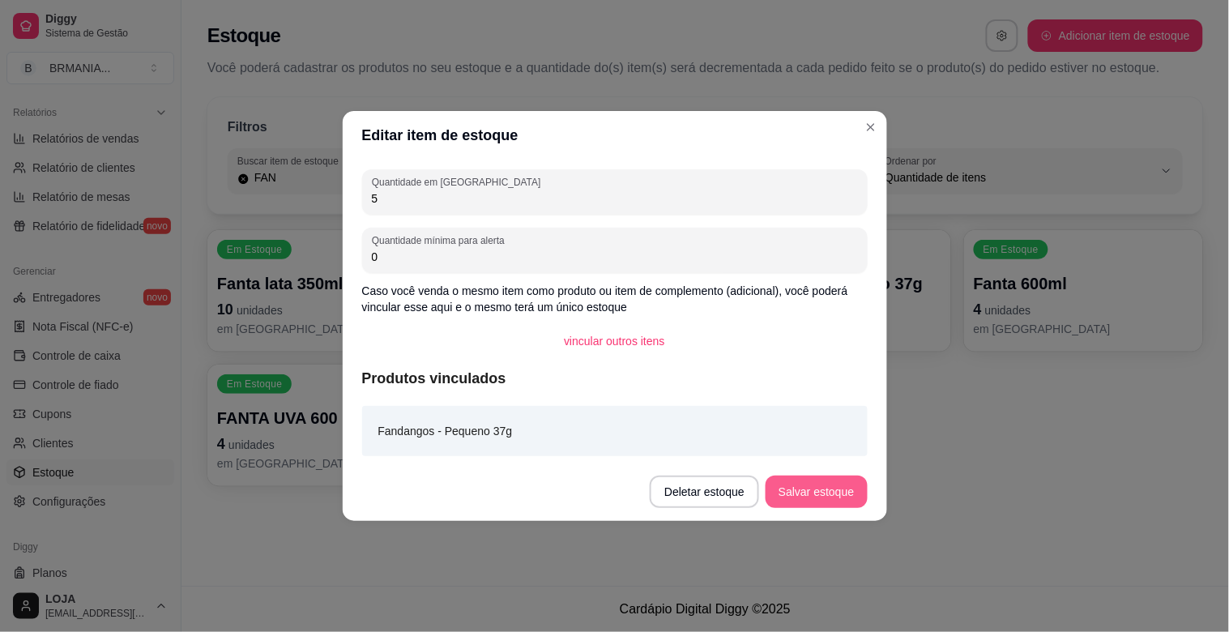
click at [827, 494] on button "Salvar estoque" at bounding box center [816, 492] width 101 height 32
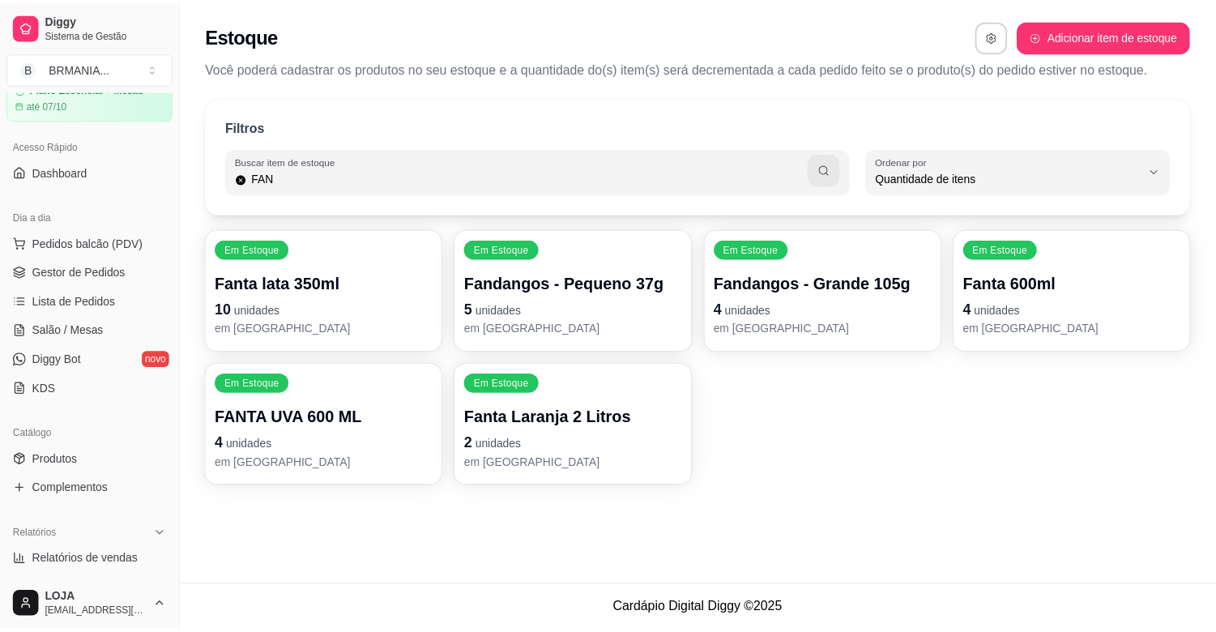
scroll to position [0, 0]
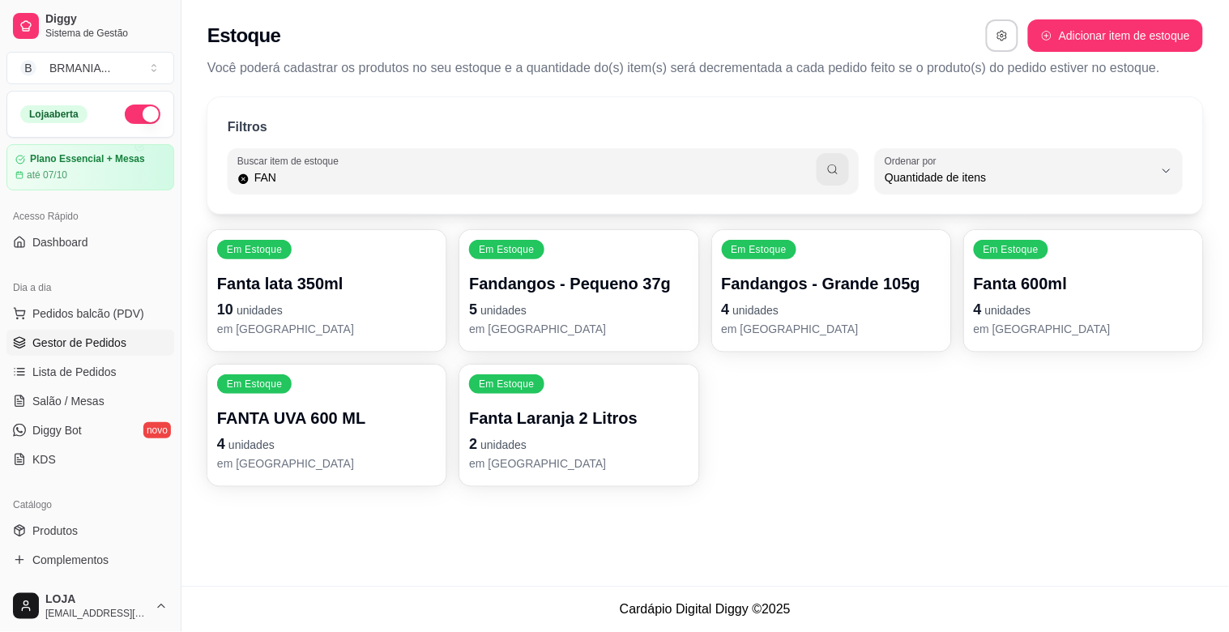
click at [96, 343] on span "Gestor de Pedidos" at bounding box center [79, 343] width 94 height 16
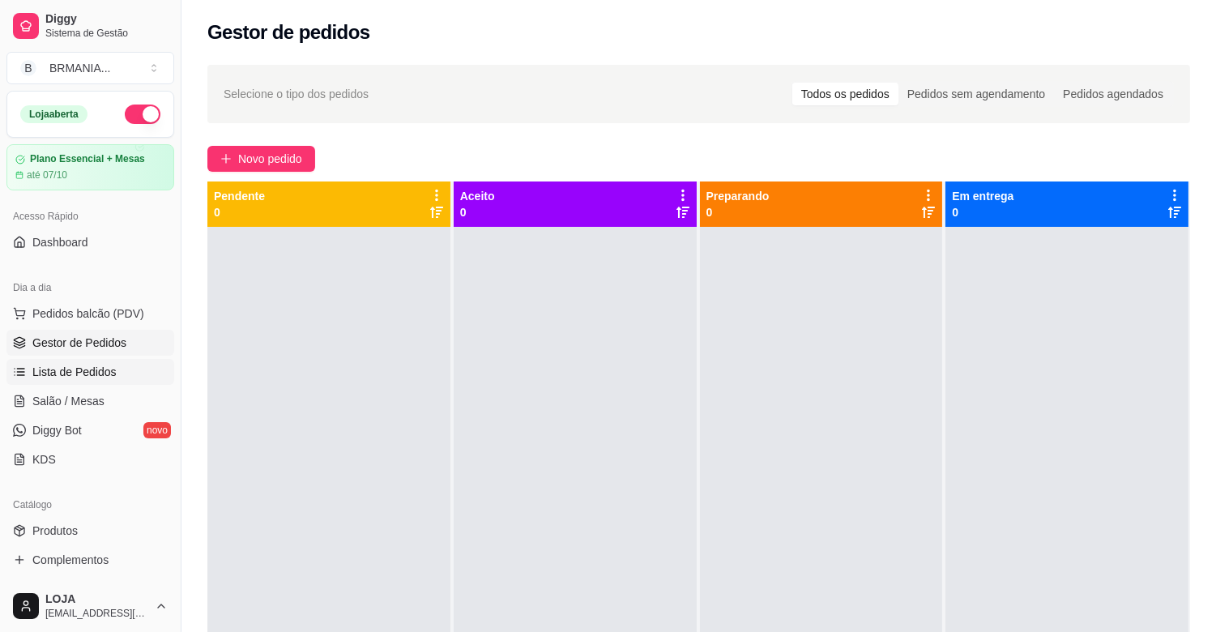
click at [91, 375] on span "Lista de Pedidos" at bounding box center [74, 372] width 84 height 16
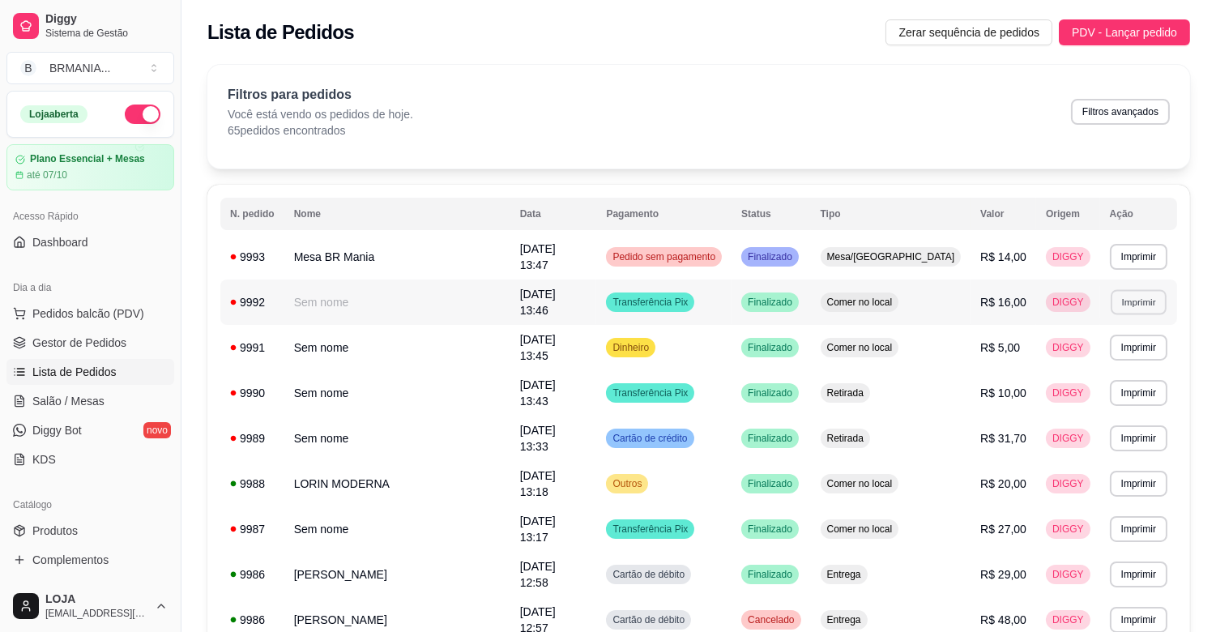
click at [1144, 289] on button "Imprimir" at bounding box center [1139, 301] width 56 height 25
click at [1091, 344] on button "IMPRESSORA" at bounding box center [1104, 350] width 118 height 26
click at [101, 306] on span "Pedidos balcão (PDV)" at bounding box center [88, 314] width 112 height 16
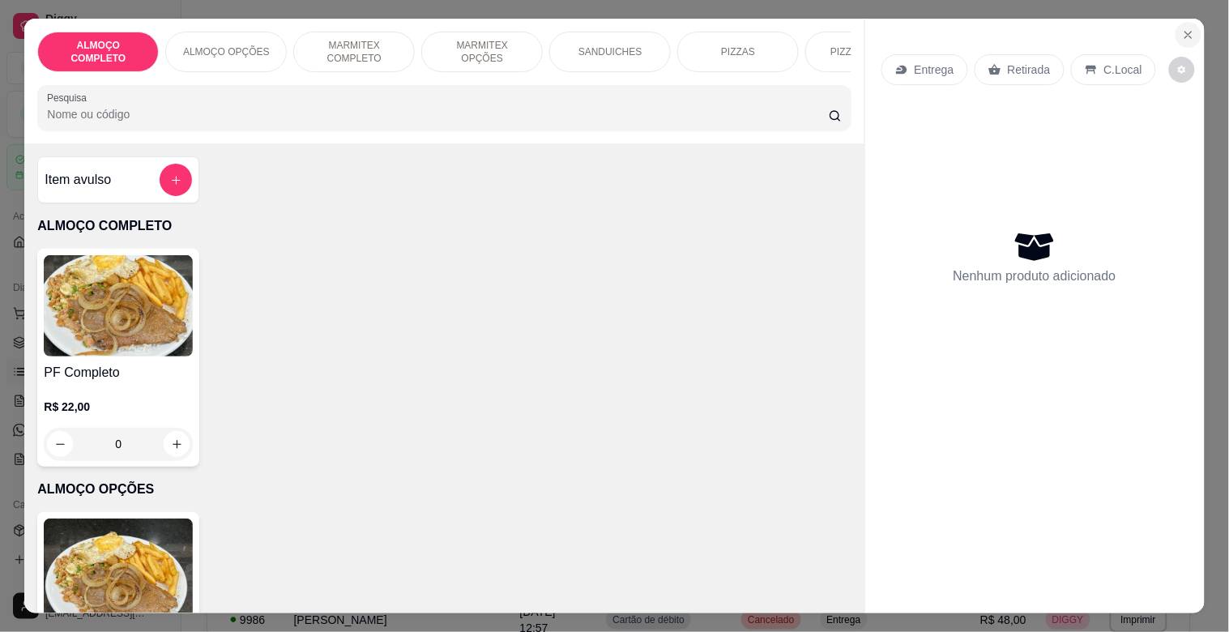
click at [1182, 31] on icon "Close" at bounding box center [1188, 34] width 13 height 13
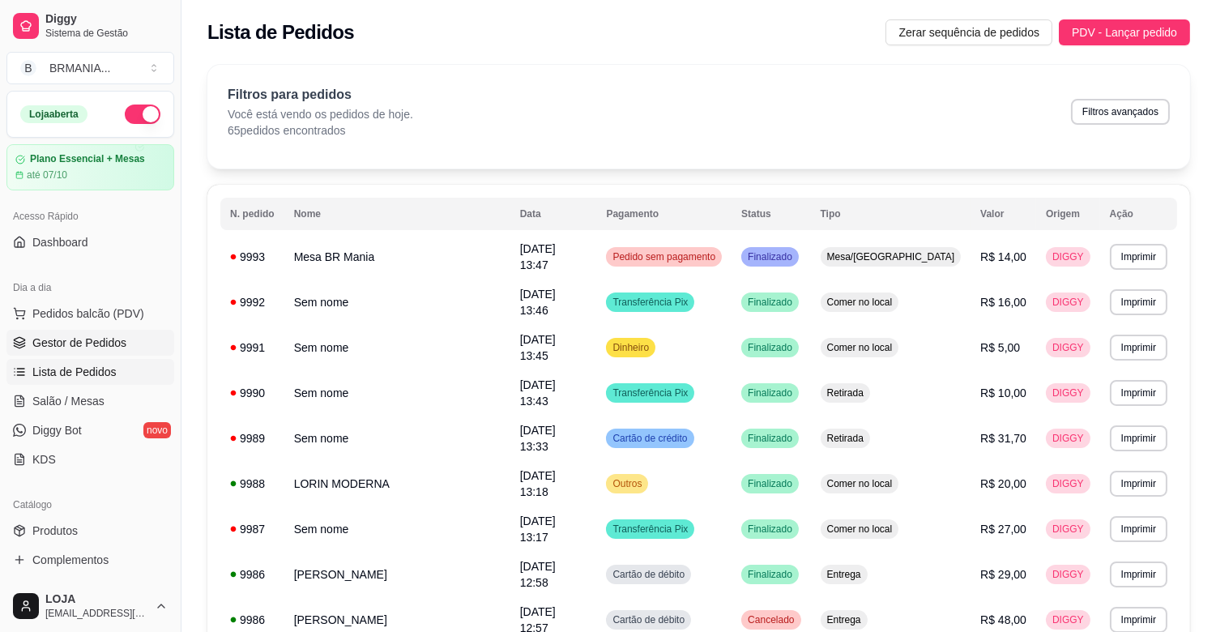
click at [79, 342] on span "Gestor de Pedidos" at bounding box center [79, 343] width 94 height 16
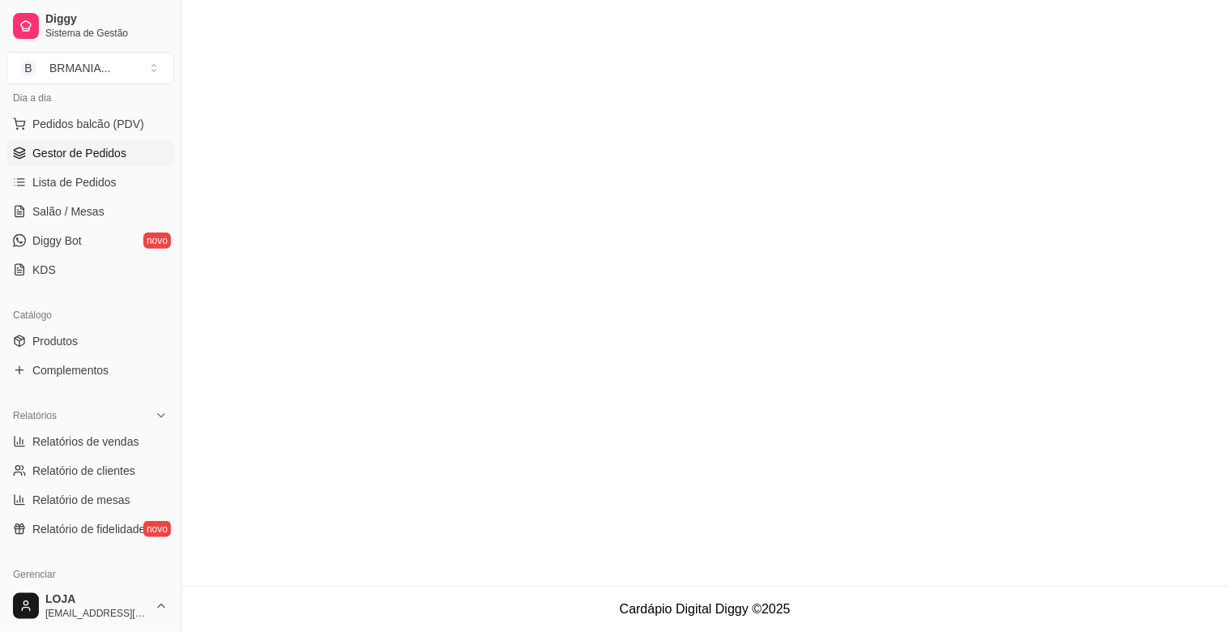
scroll to position [149, 0]
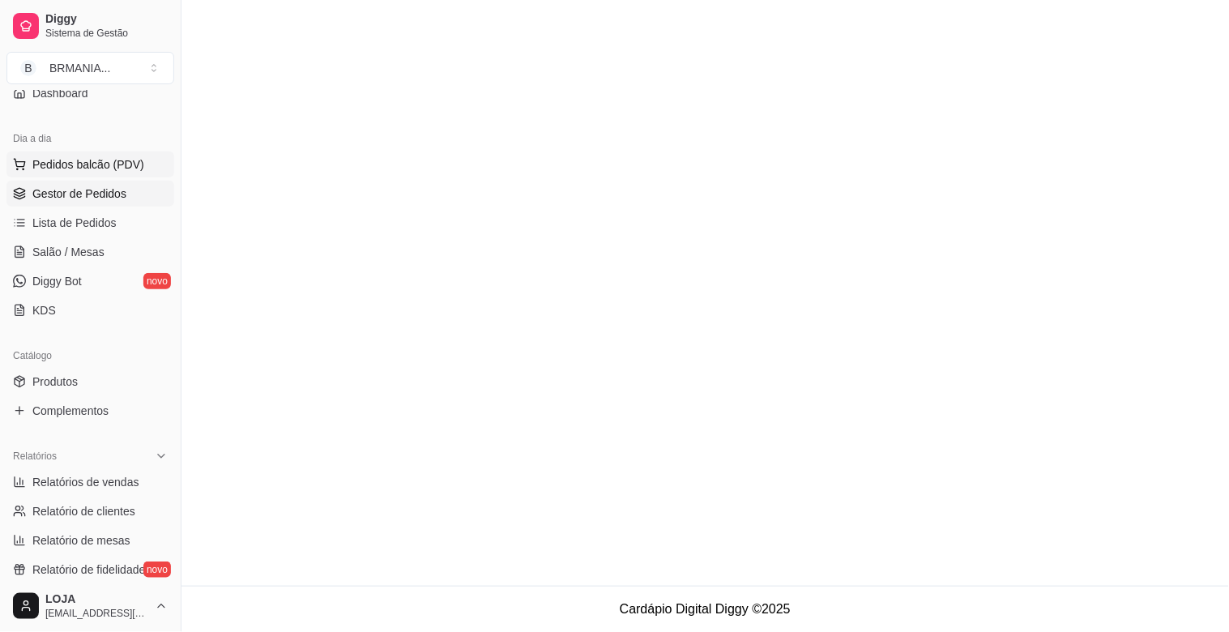
click at [108, 174] on button "Pedidos balcão (PDV)" at bounding box center [90, 165] width 168 height 26
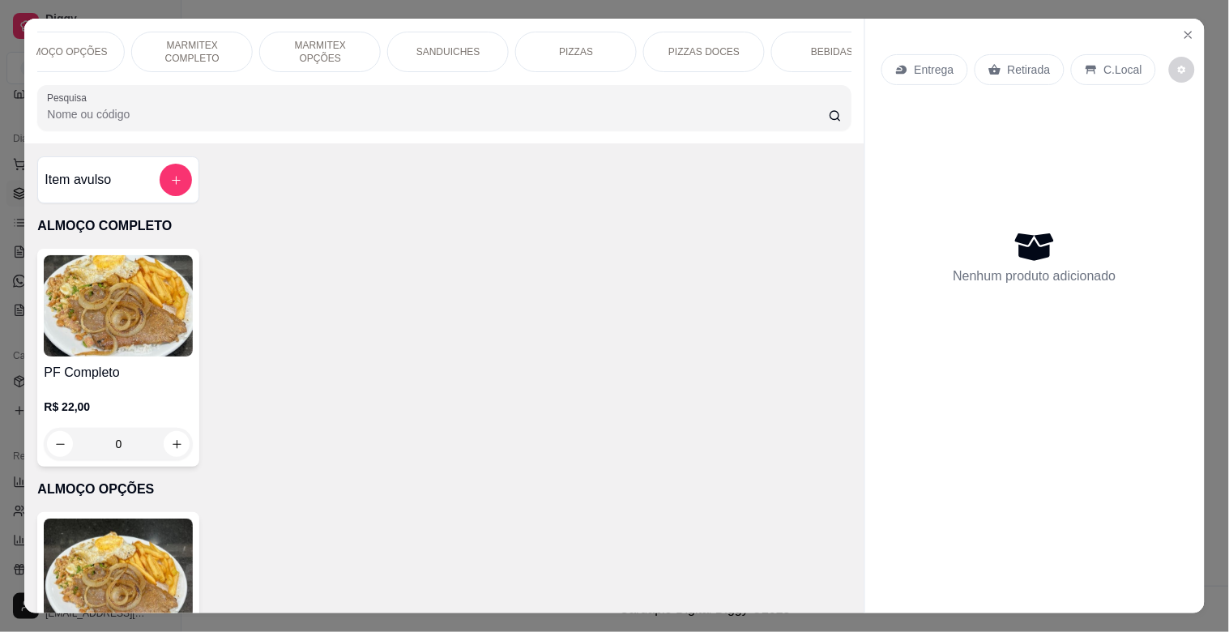
scroll to position [0, 180]
click at [823, 50] on p "BEBIDAS" at bounding box center [814, 51] width 42 height 13
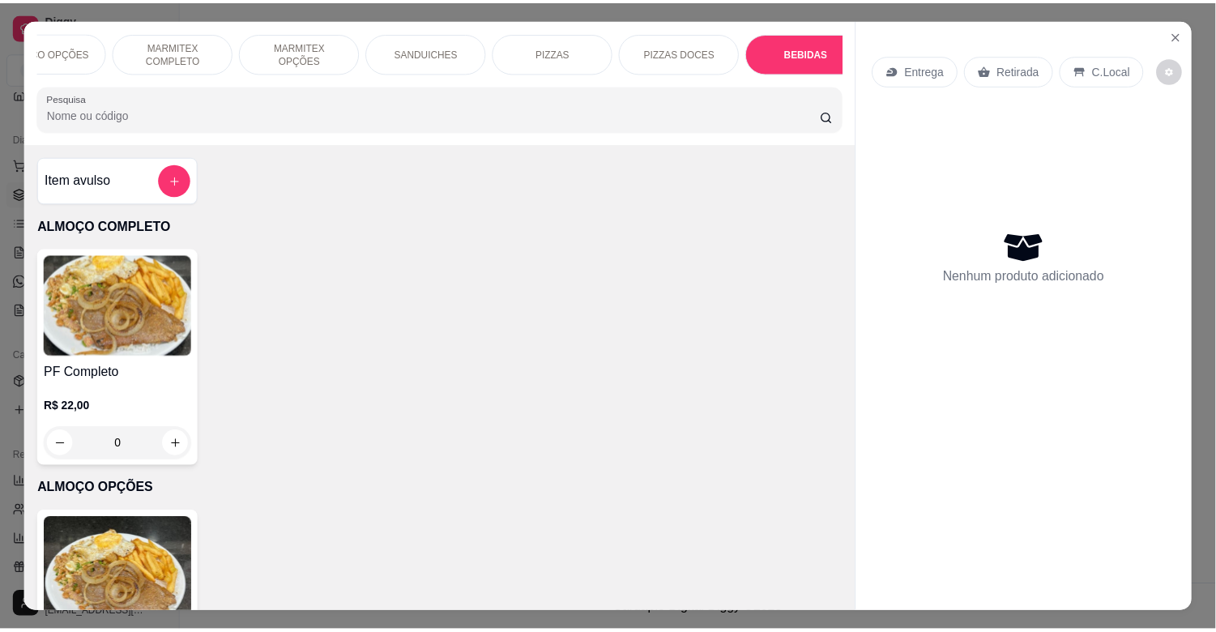
scroll to position [39, 0]
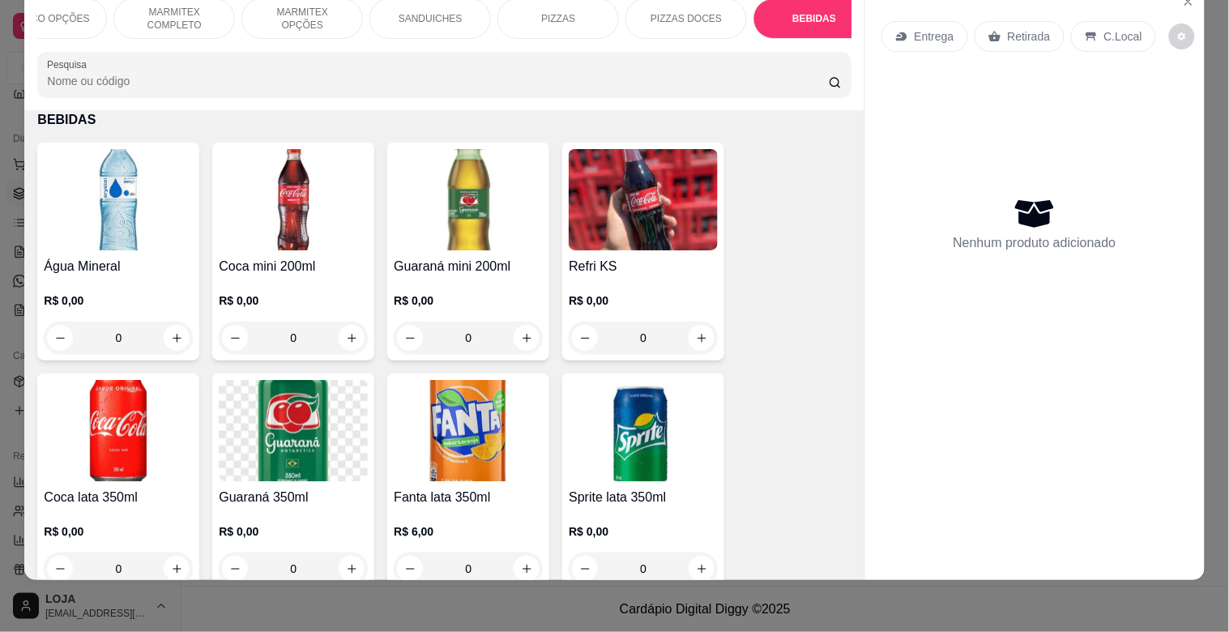
click at [149, 182] on img at bounding box center [118, 199] width 149 height 101
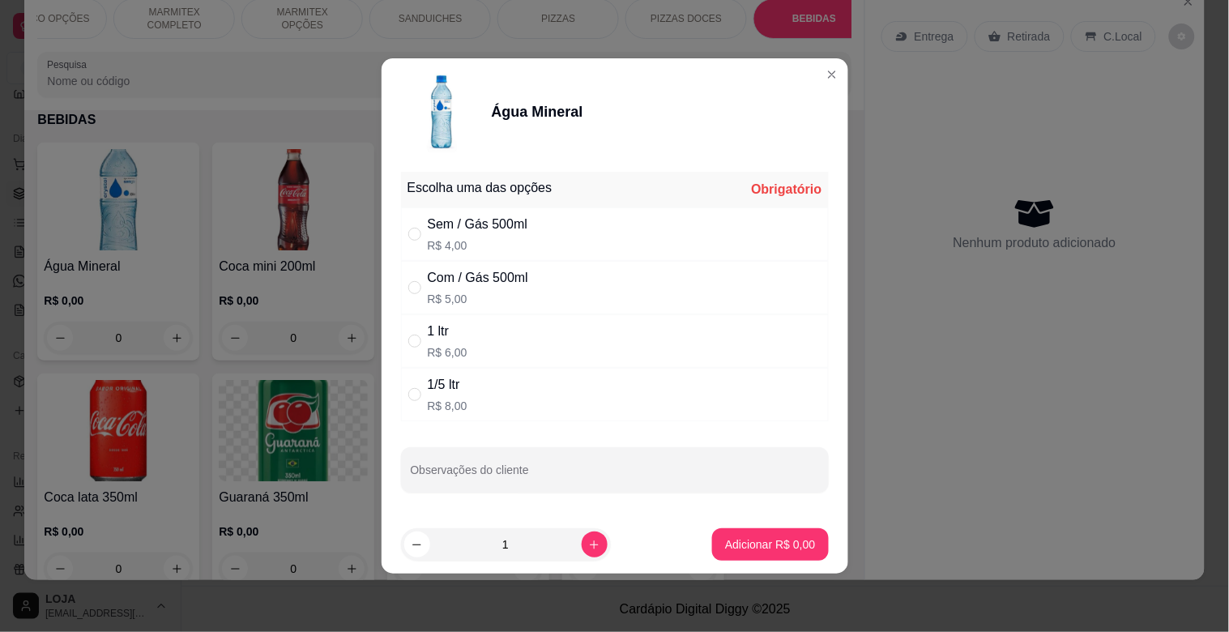
drag, startPoint x: 595, startPoint y: 286, endPoint x: 613, endPoint y: 284, distance: 18.7
click at [596, 285] on div "Com / Gás 500ml R$ 5,00" at bounding box center [615, 287] width 428 height 53
click at [582, 554] on button "increase-product-quantity" at bounding box center [595, 545] width 26 height 26
click at [776, 553] on button "Adicionar R$ 10,00" at bounding box center [767, 544] width 122 height 32
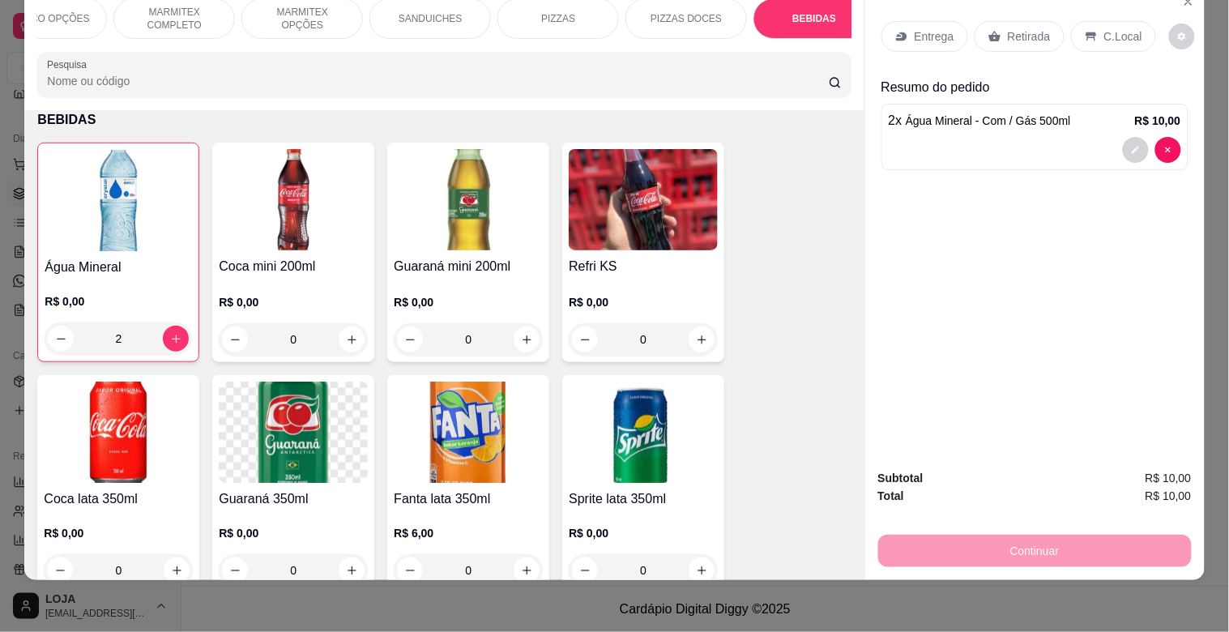
click at [111, 216] on img at bounding box center [118, 200] width 147 height 101
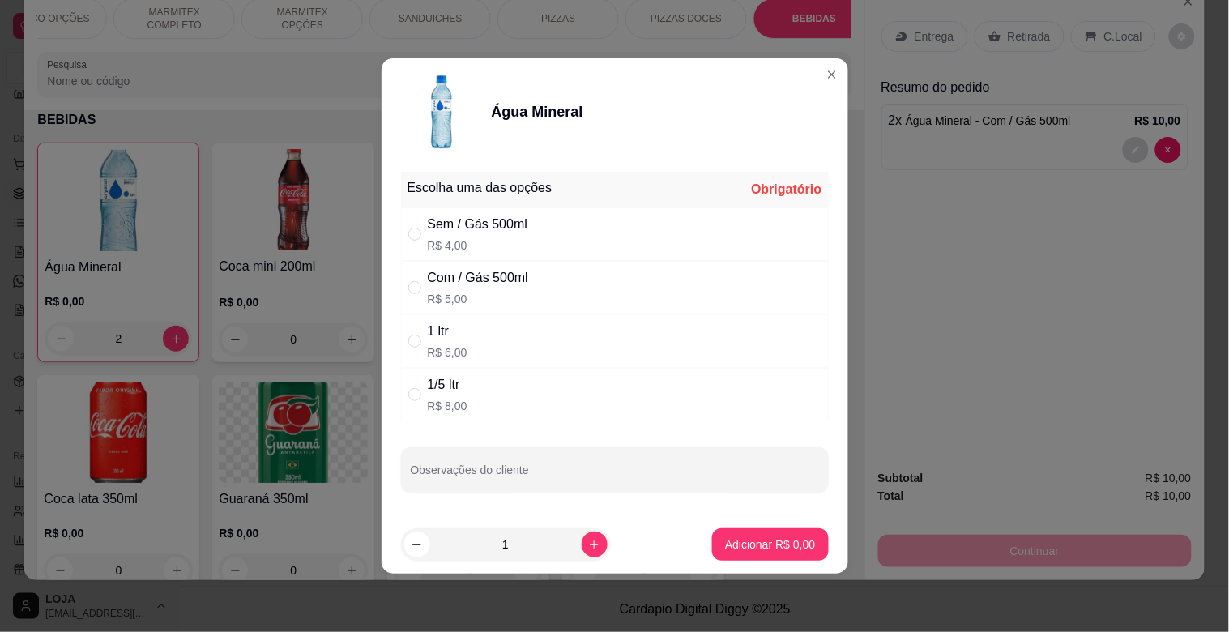
click at [563, 231] on div "Sem / Gás 500ml R$ 4,00" at bounding box center [615, 233] width 428 height 53
click at [752, 549] on p "Adicionar R$ 4,00" at bounding box center [771, 543] width 88 height 15
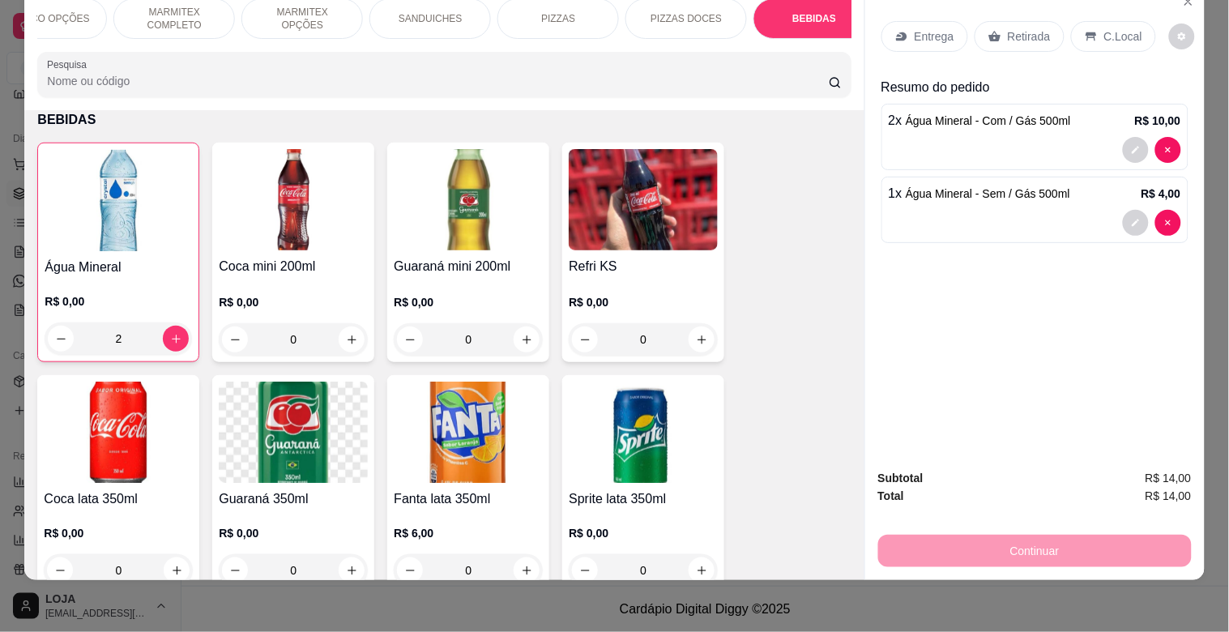
click at [1090, 21] on div "C.Local" at bounding box center [1113, 36] width 85 height 31
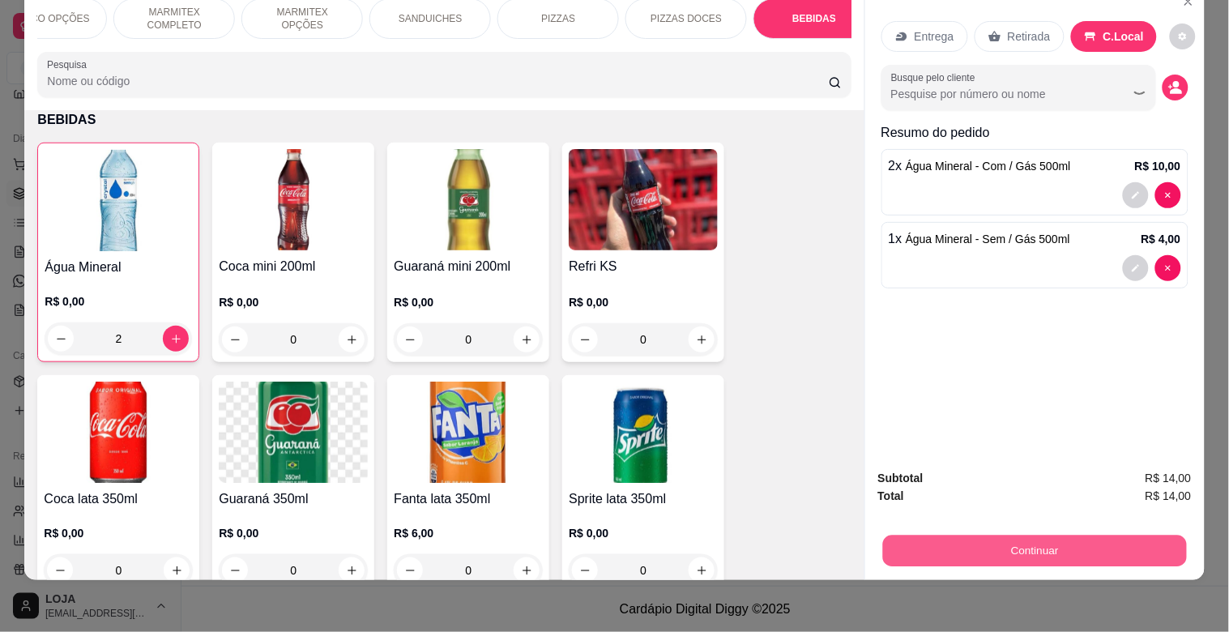
click at [1036, 535] on button "Continuar" at bounding box center [1034, 551] width 304 height 32
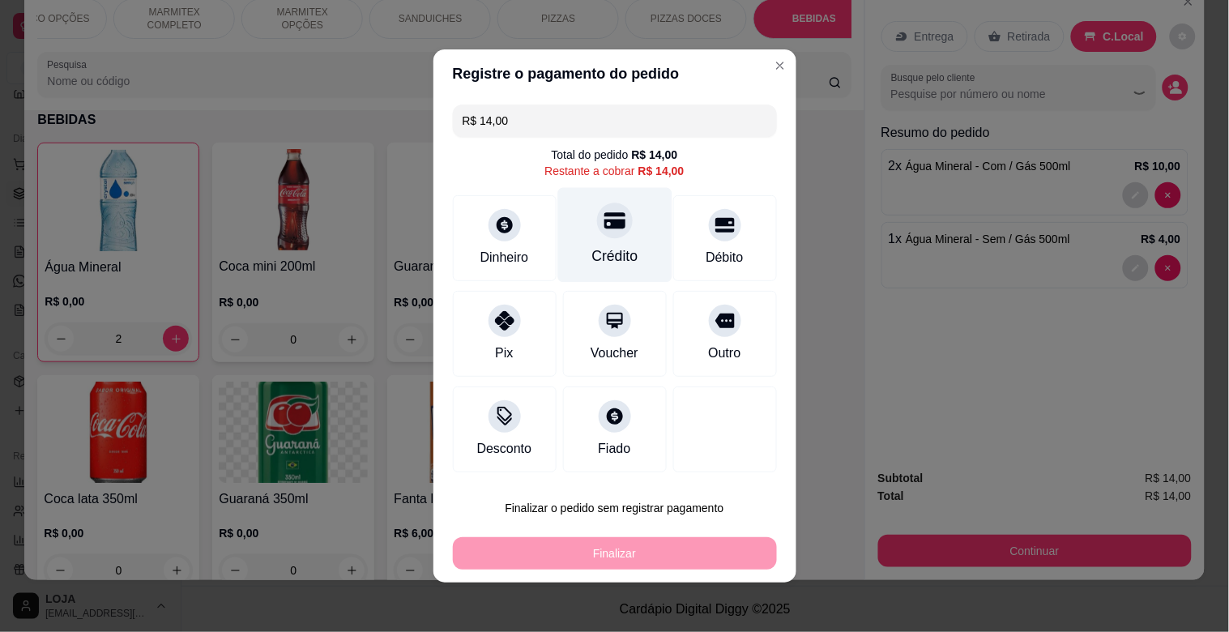
click at [598, 238] on div "Crédito" at bounding box center [615, 235] width 114 height 95
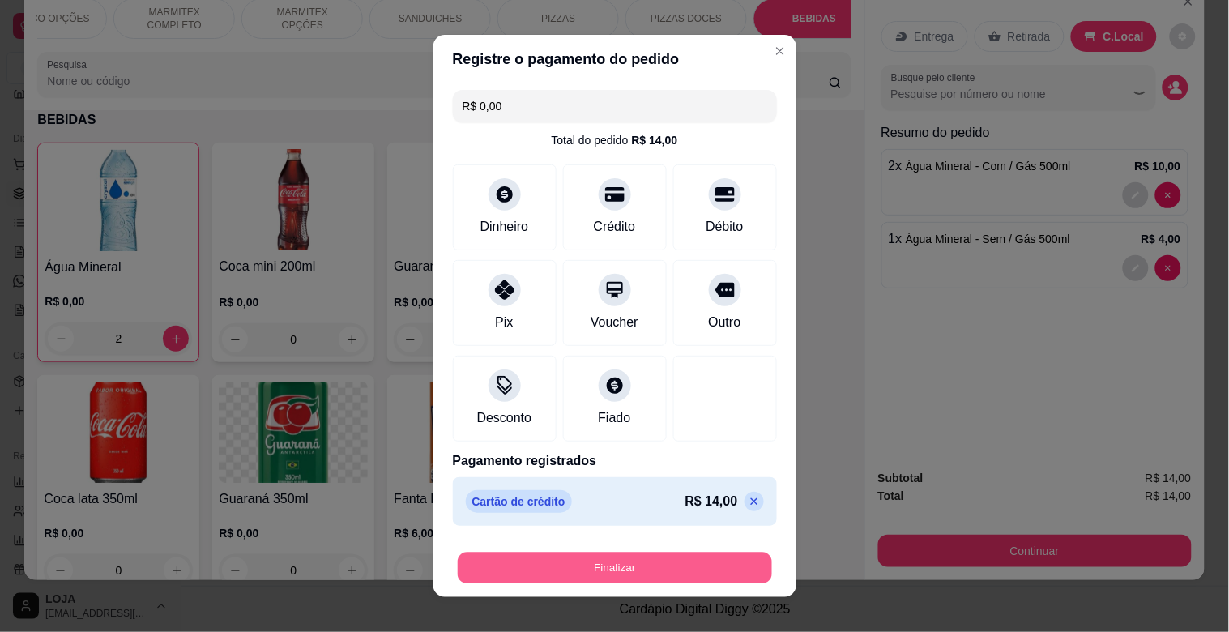
click at [637, 578] on button "Finalizar" at bounding box center [615, 569] width 314 height 32
click at [652, 564] on button "Finalizar" at bounding box center [615, 568] width 324 height 32
click at [628, 579] on button "Finalizar" at bounding box center [615, 569] width 314 height 32
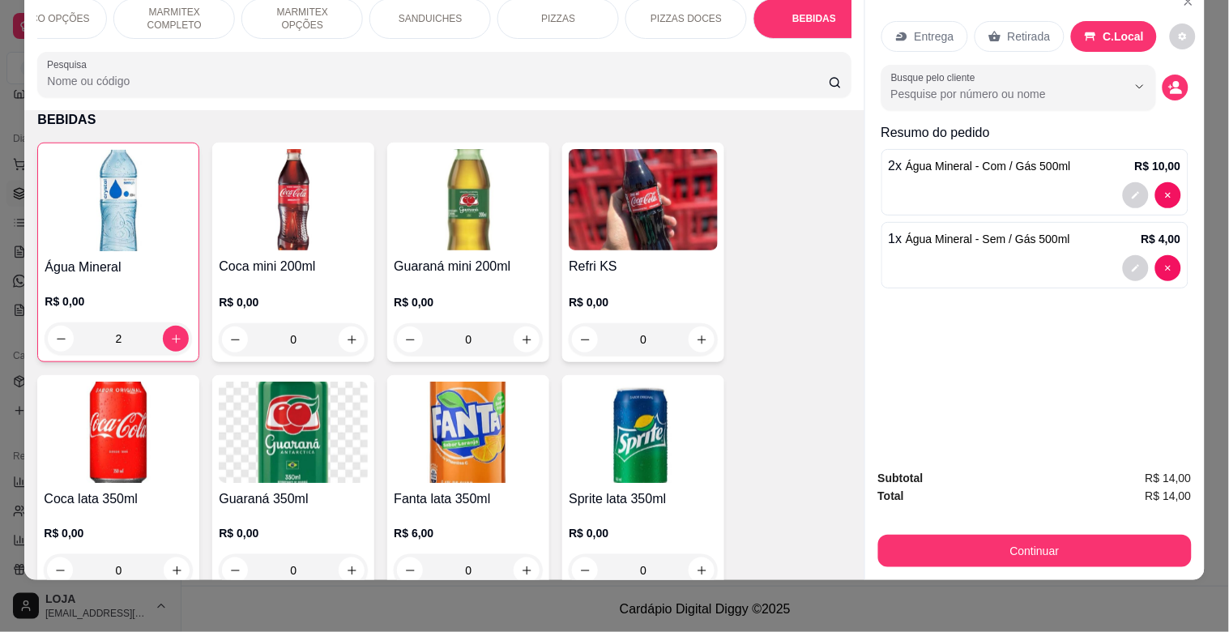
drag, startPoint x: 799, startPoint y: 502, endPoint x: 904, endPoint y: 499, distance: 105.4
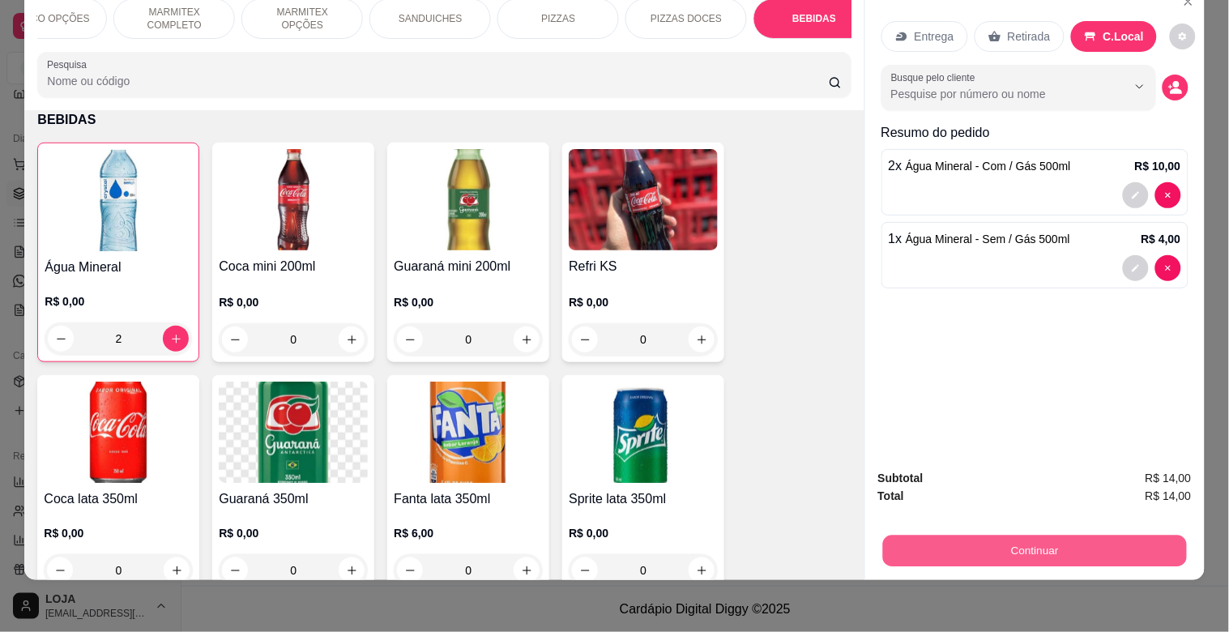
click at [878, 531] on div "Continuar" at bounding box center [1035, 549] width 314 height 36
click at [1014, 536] on button "Continuar" at bounding box center [1035, 551] width 314 height 32
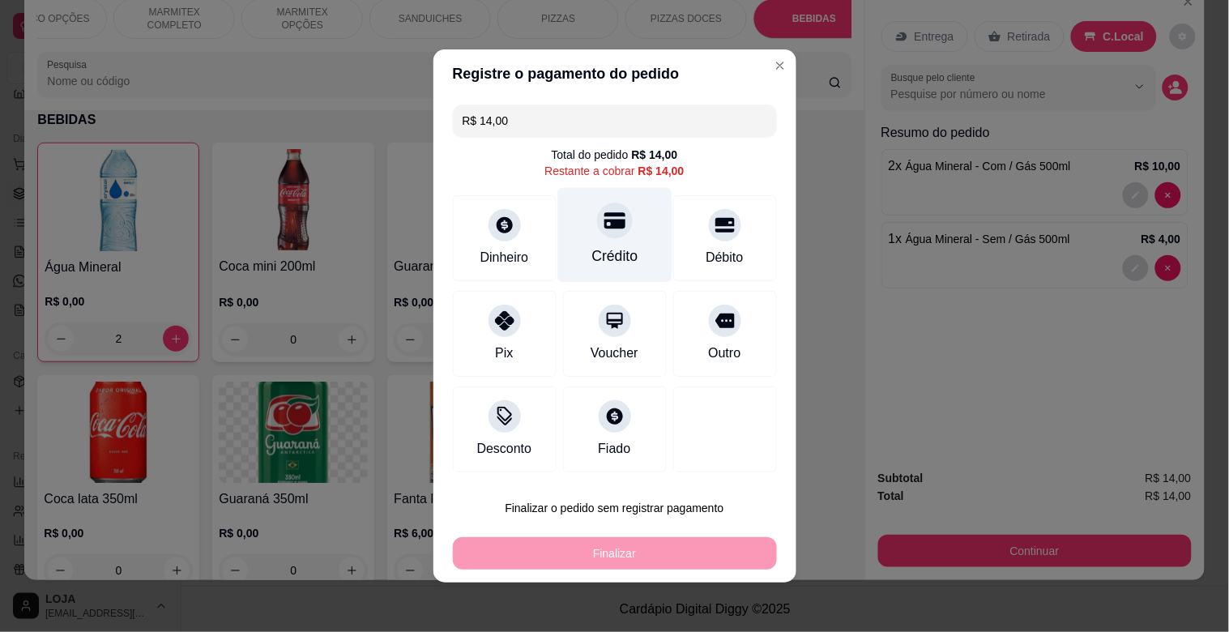
click at [609, 240] on div "Crédito" at bounding box center [615, 235] width 114 height 95
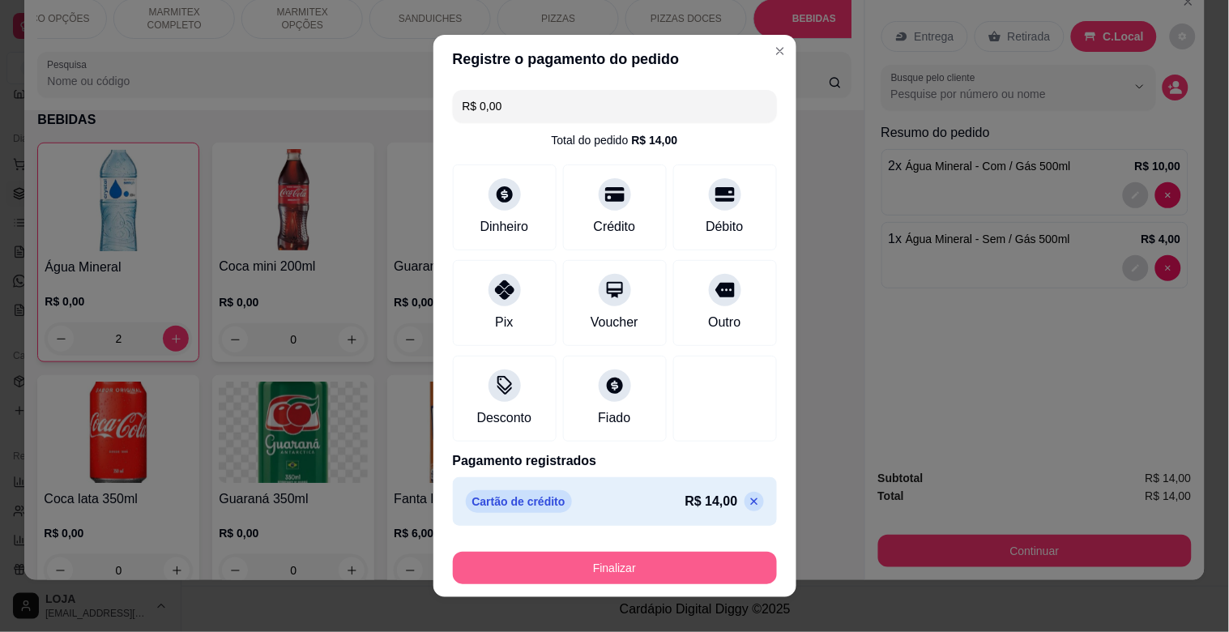
click at [682, 570] on button "Finalizar" at bounding box center [615, 568] width 324 height 32
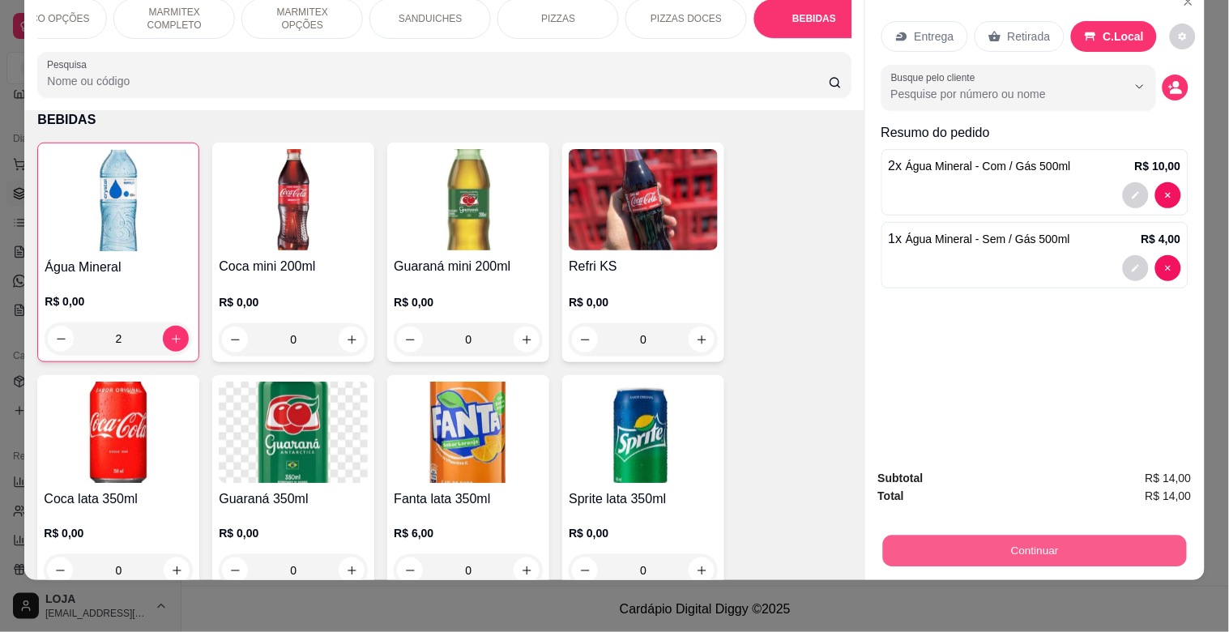
click at [984, 535] on button "Continuar" at bounding box center [1034, 551] width 304 height 32
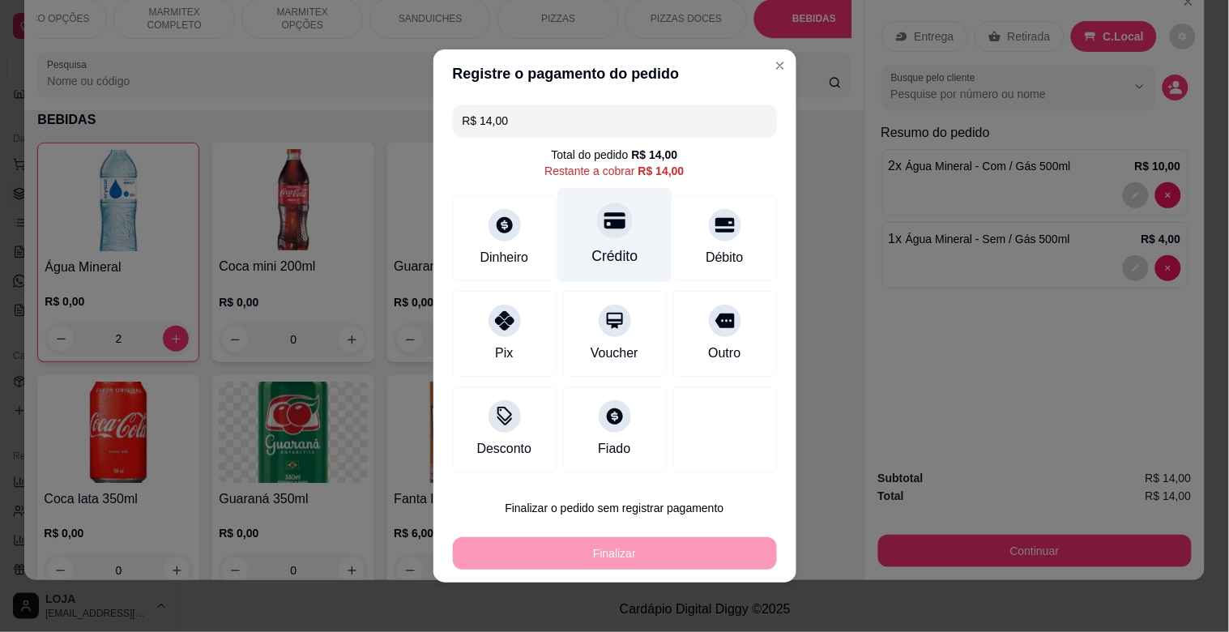
click at [600, 259] on div "Crédito" at bounding box center [615, 256] width 46 height 21
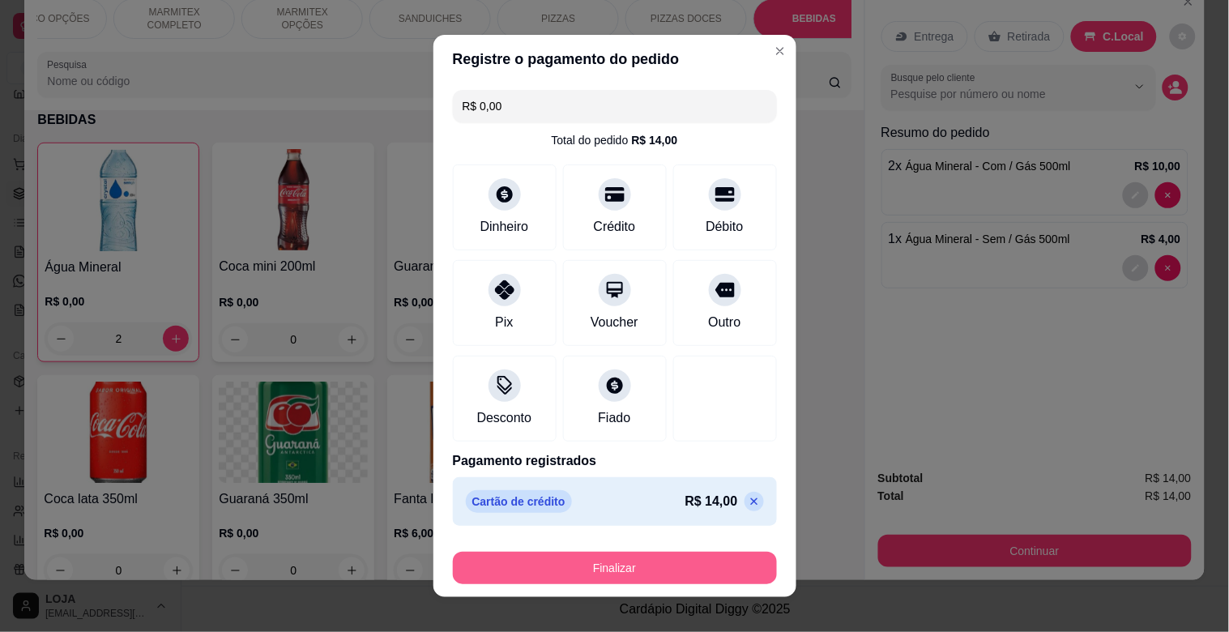
click at [655, 565] on button "Finalizar" at bounding box center [615, 568] width 324 height 32
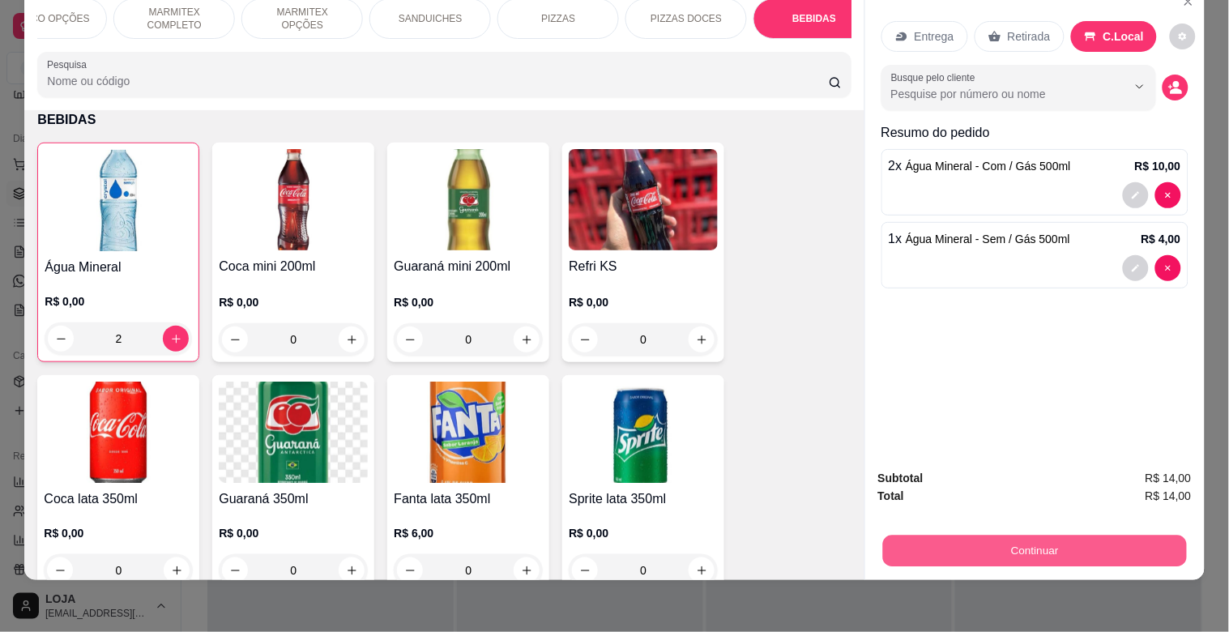
click at [1078, 547] on button "Continuar" at bounding box center [1034, 551] width 304 height 32
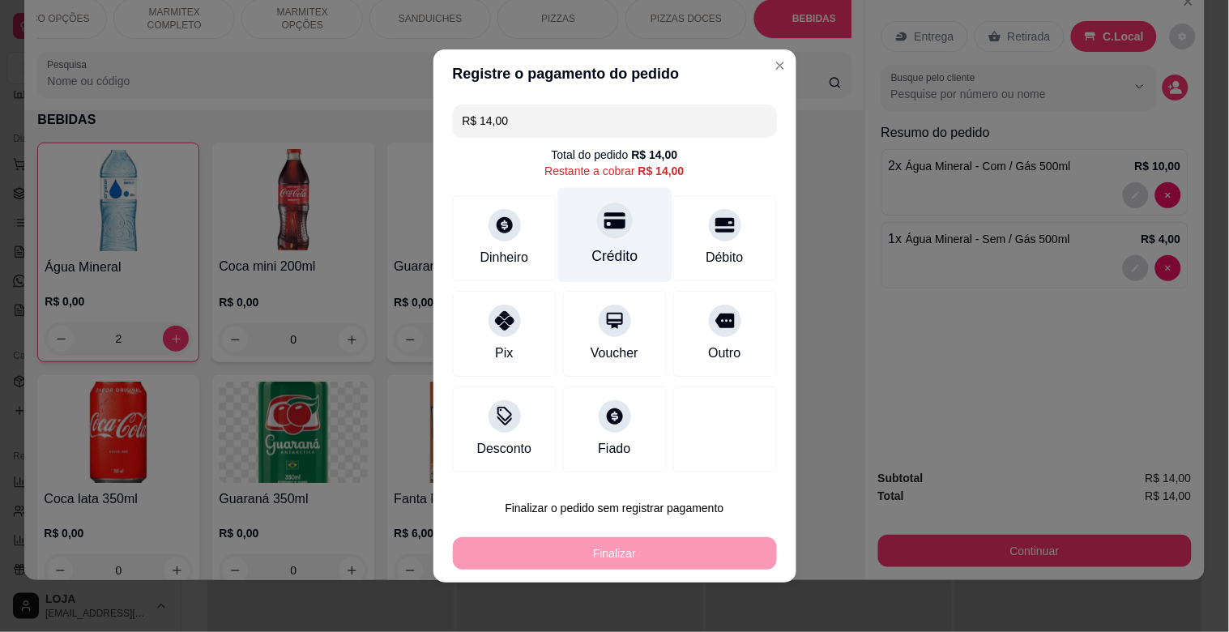
click at [618, 254] on div "Crédito" at bounding box center [615, 256] width 46 height 21
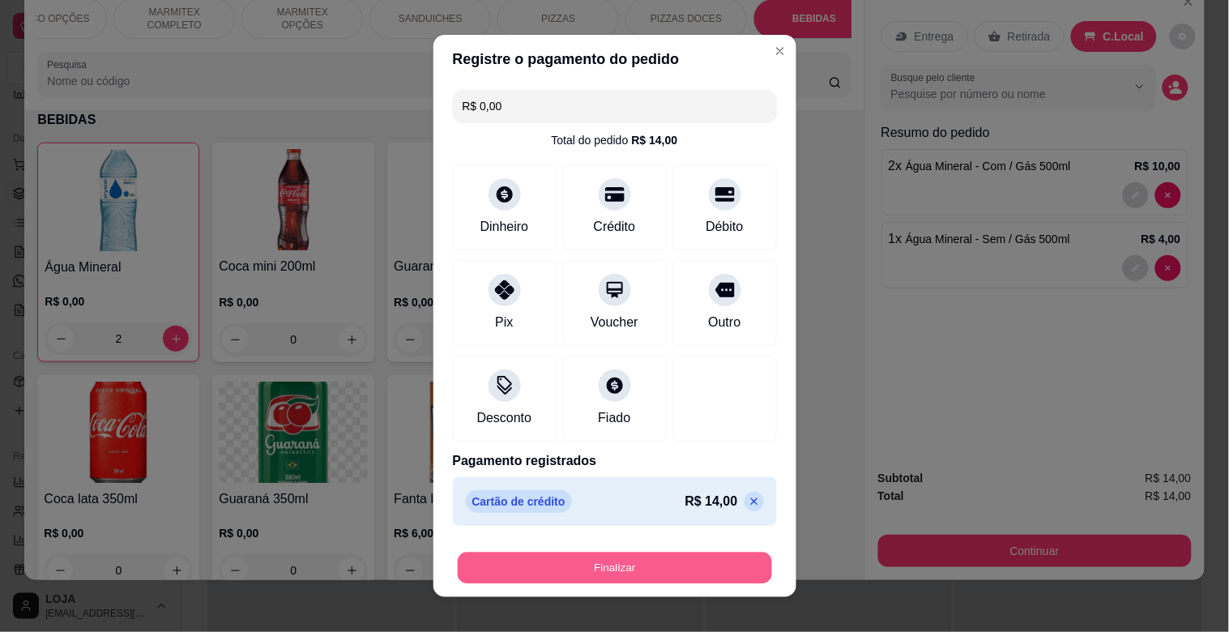
click at [663, 556] on button "Finalizar" at bounding box center [615, 569] width 314 height 32
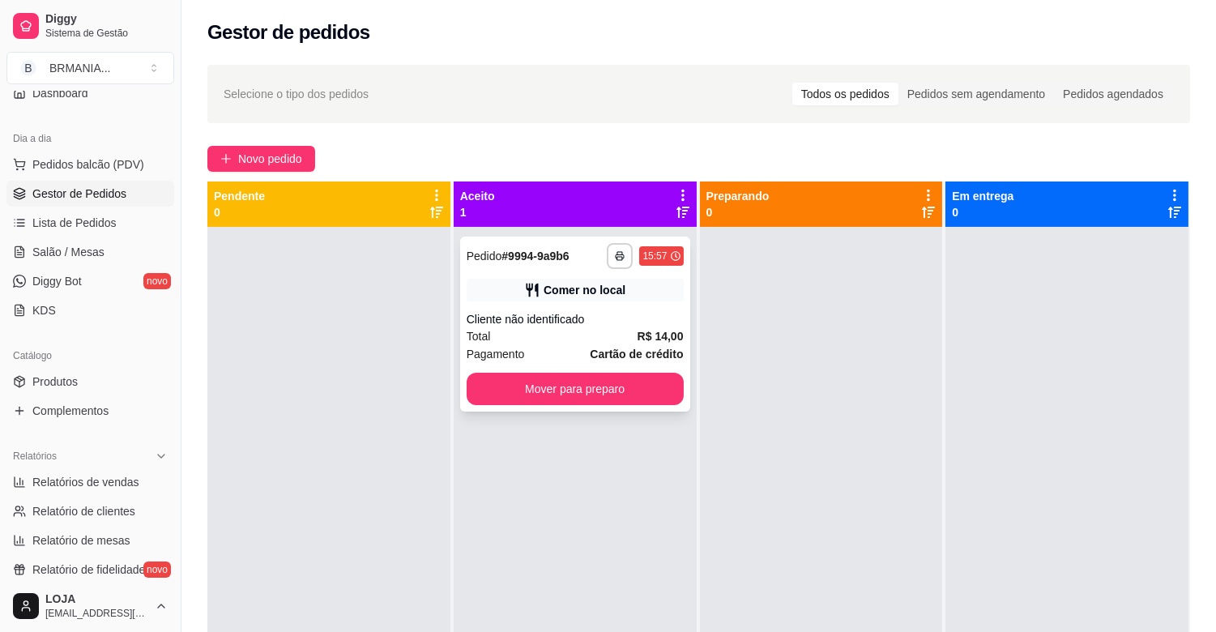
click at [637, 305] on div "**********" at bounding box center [575, 324] width 230 height 175
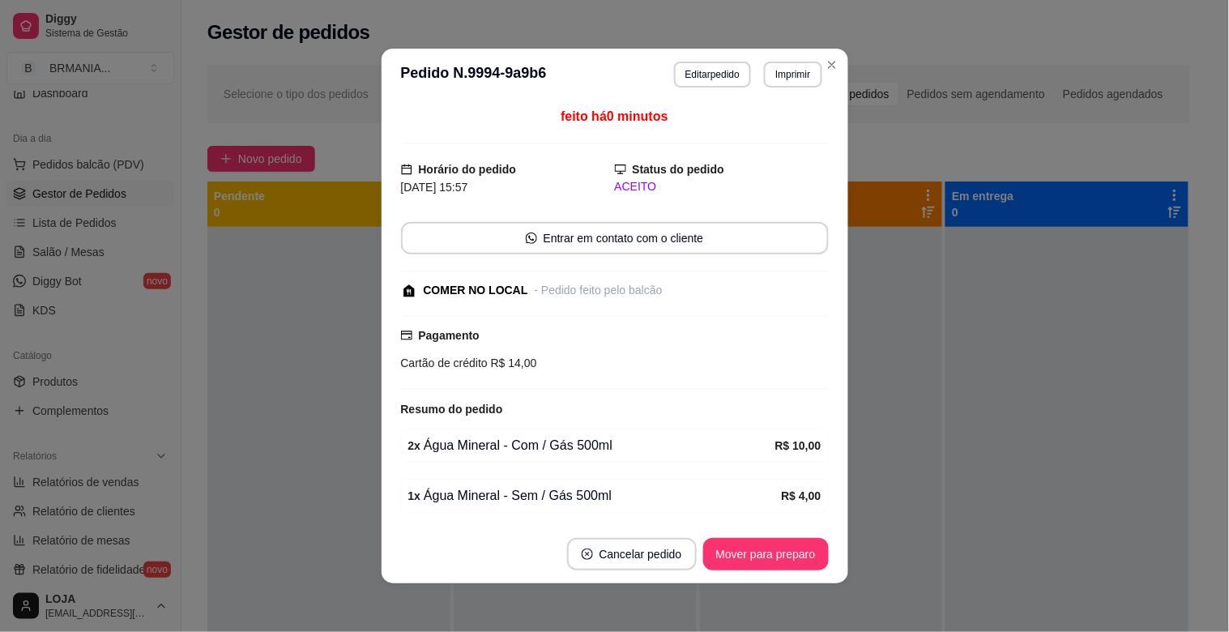
click at [611, 257] on div "feito há 0 minutos Horário do pedido [DATE] 15:57 Status do pedido ACEITO Entra…" at bounding box center [615, 313] width 428 height 412
click at [610, 257] on div "feito há 0 minutos Horário do pedido [DATE] 15:57 Status do pedido ACEITO Entra…" at bounding box center [615, 313] width 428 height 412
click at [739, 549] on button "Mover para preparo" at bounding box center [766, 554] width 126 height 32
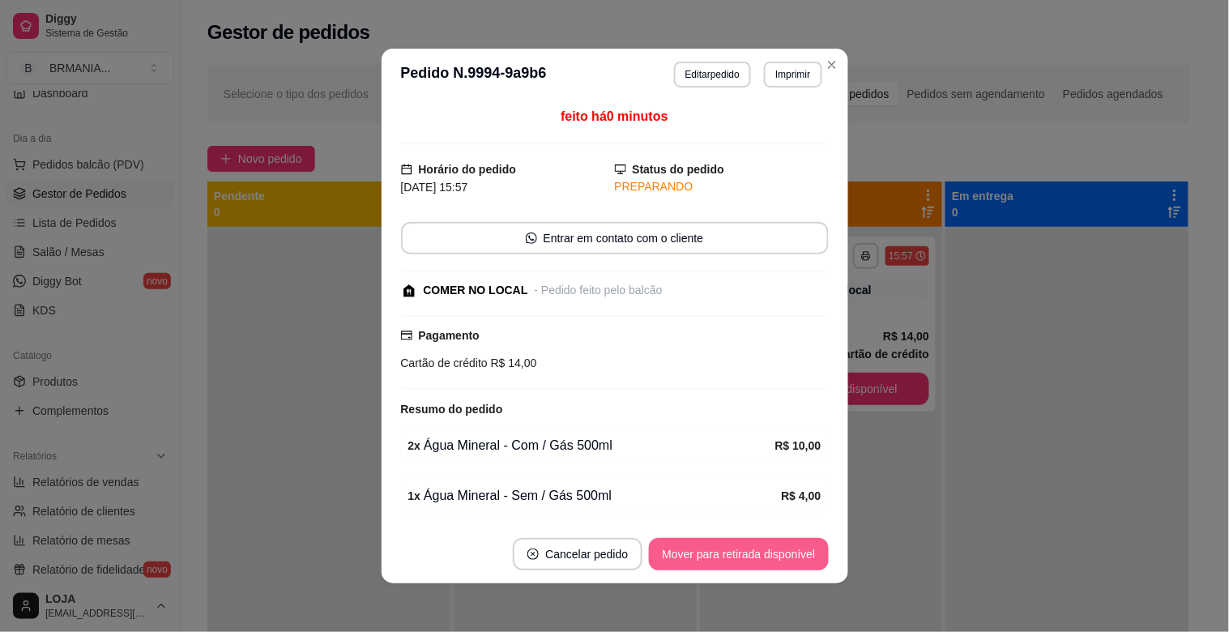
click at [752, 562] on button "Mover para retirada disponível" at bounding box center [738, 554] width 179 height 32
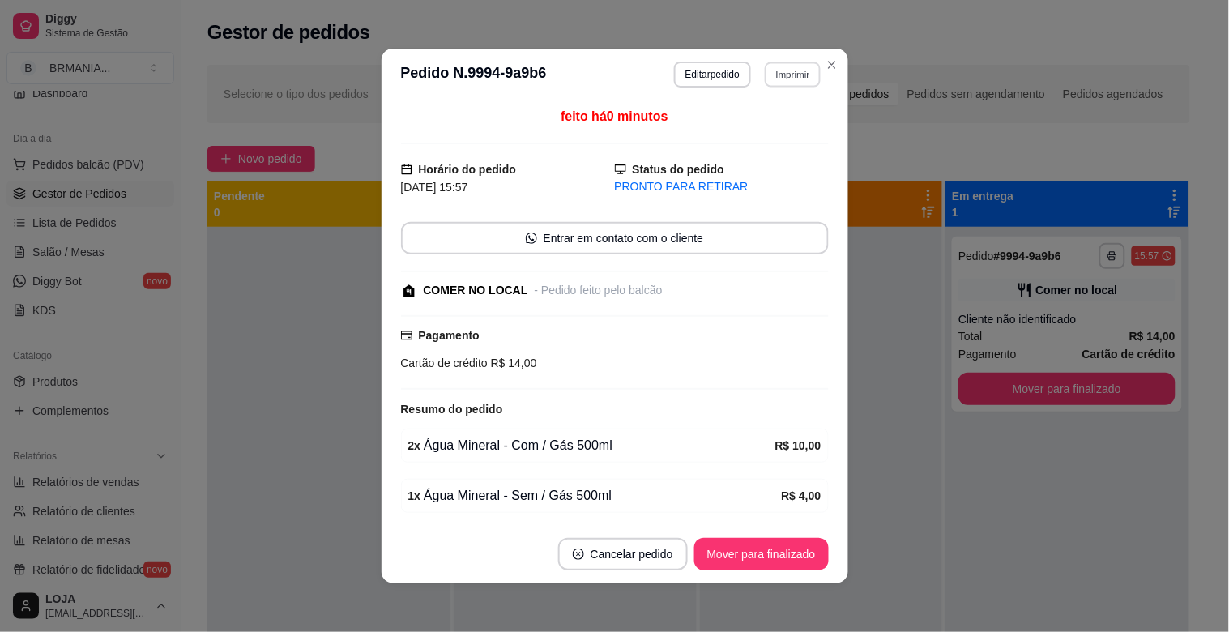
click at [784, 68] on button "Imprimir" at bounding box center [793, 74] width 56 height 25
click at [775, 138] on button "IMPRESSORA" at bounding box center [758, 132] width 118 height 26
click at [756, 554] on button "Mover para finalizado" at bounding box center [761, 555] width 130 height 32
